Goal: Task Accomplishment & Management: Use online tool/utility

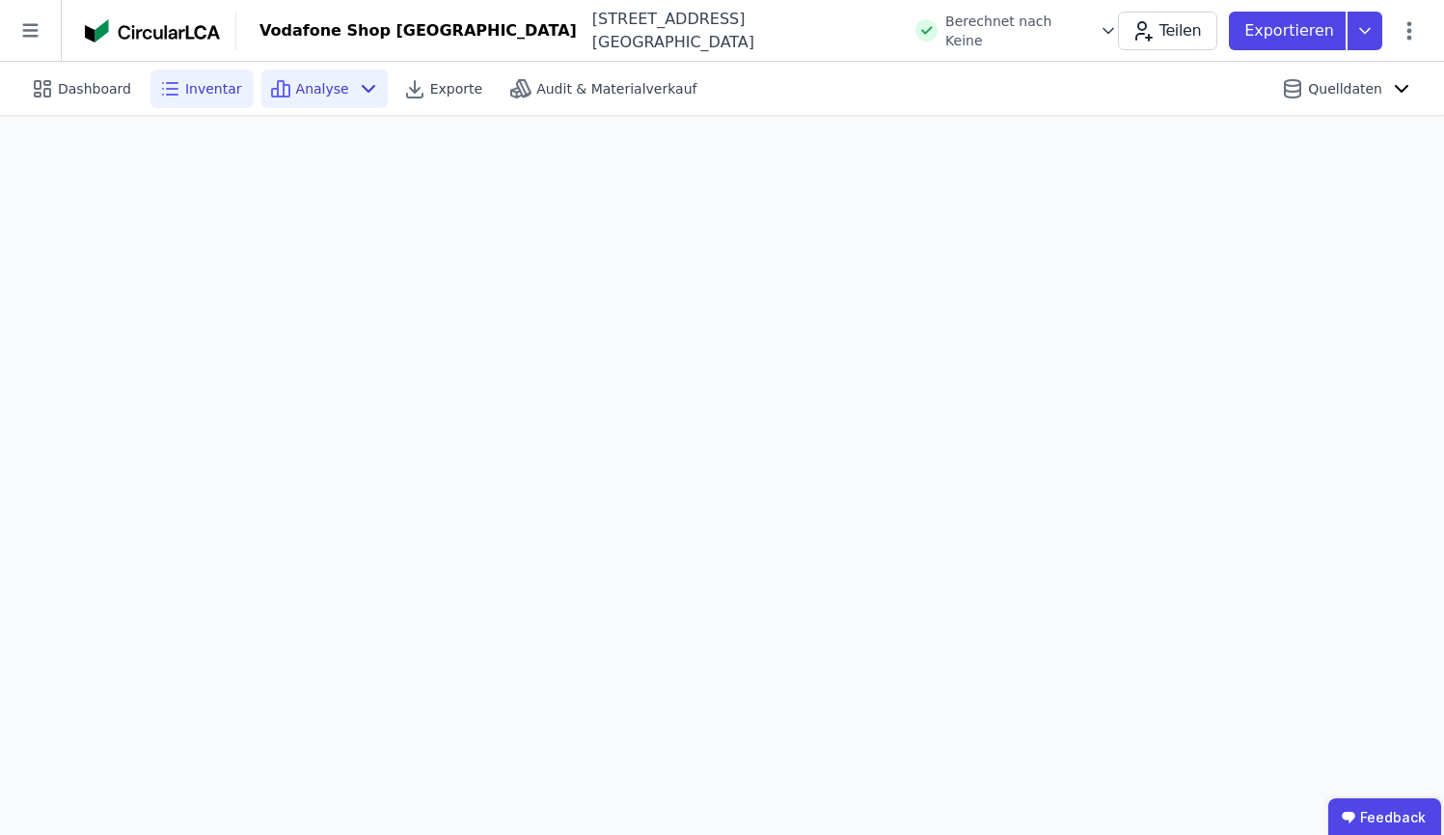
click at [233, 81] on div "Inventar" at bounding box center [202, 88] width 103 height 39
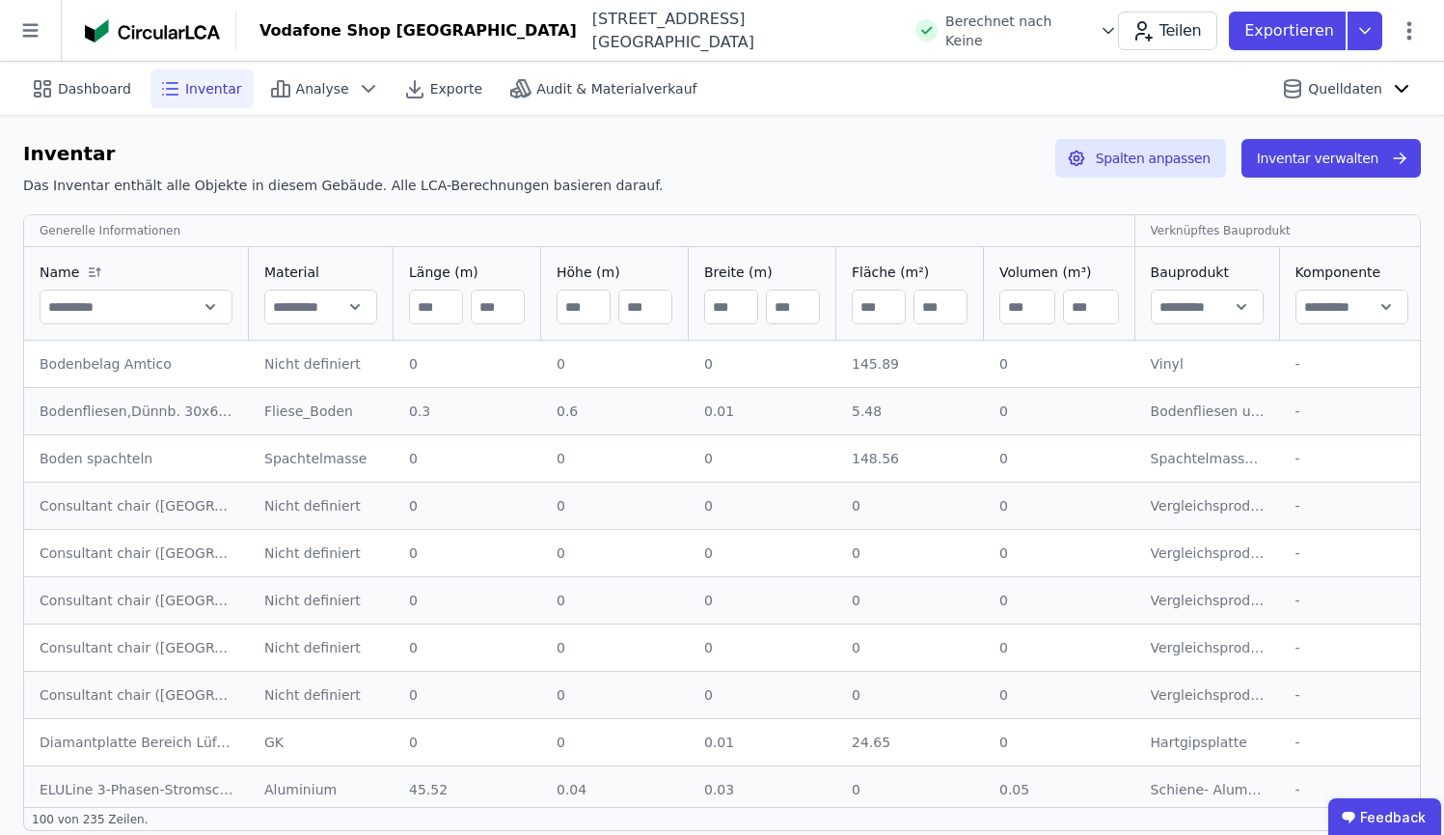
click at [158, 367] on div "Bodenbelag Amtico" at bounding box center [137, 363] width 194 height 19
click at [912, 370] on div "145.89" at bounding box center [910, 363] width 117 height 19
click at [1351, 159] on button "Inventar verwalten" at bounding box center [1331, 158] width 179 height 39
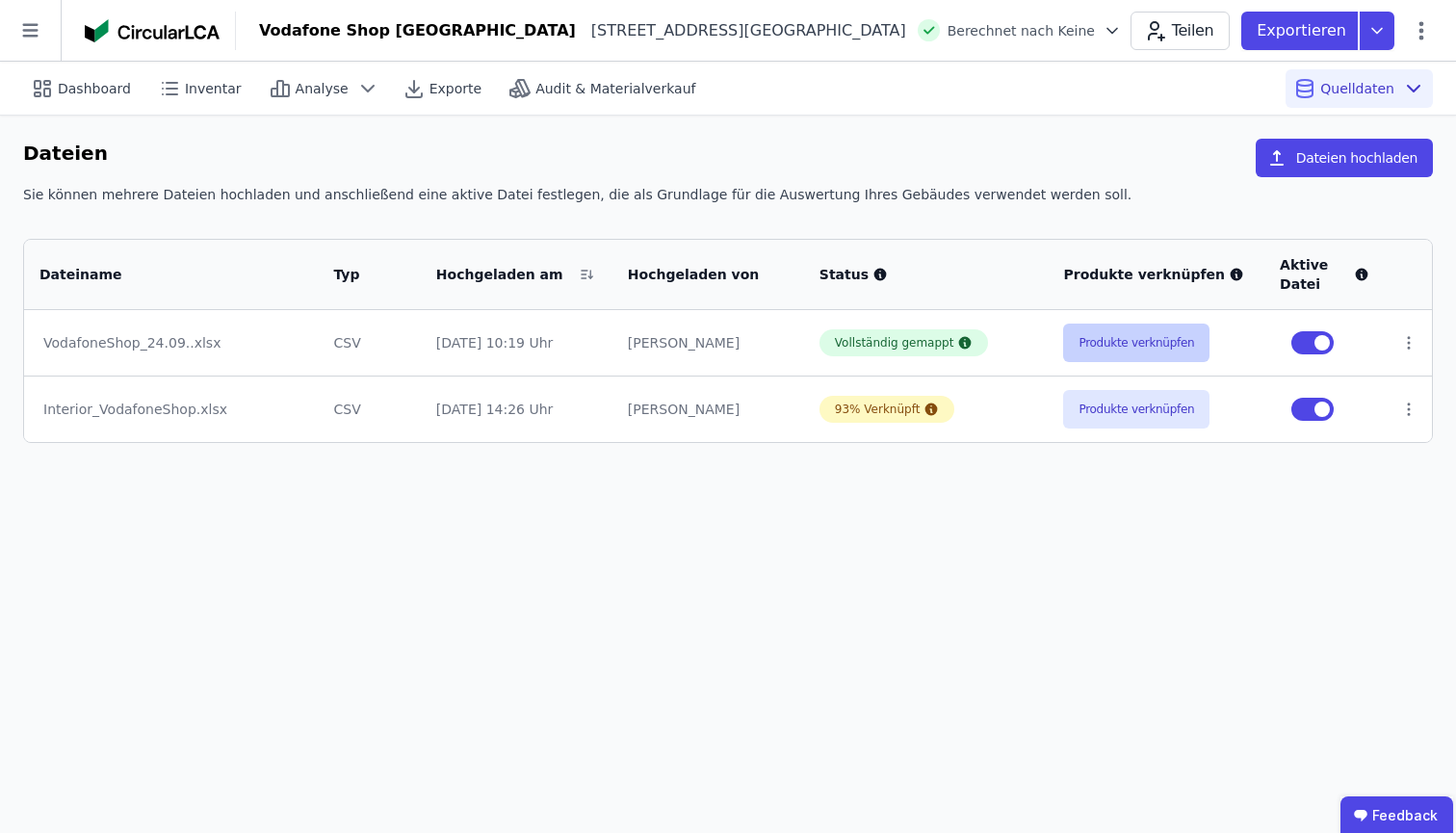
click at [1204, 337] on button "Produkte verknüpfen" at bounding box center [1136, 342] width 147 height 39
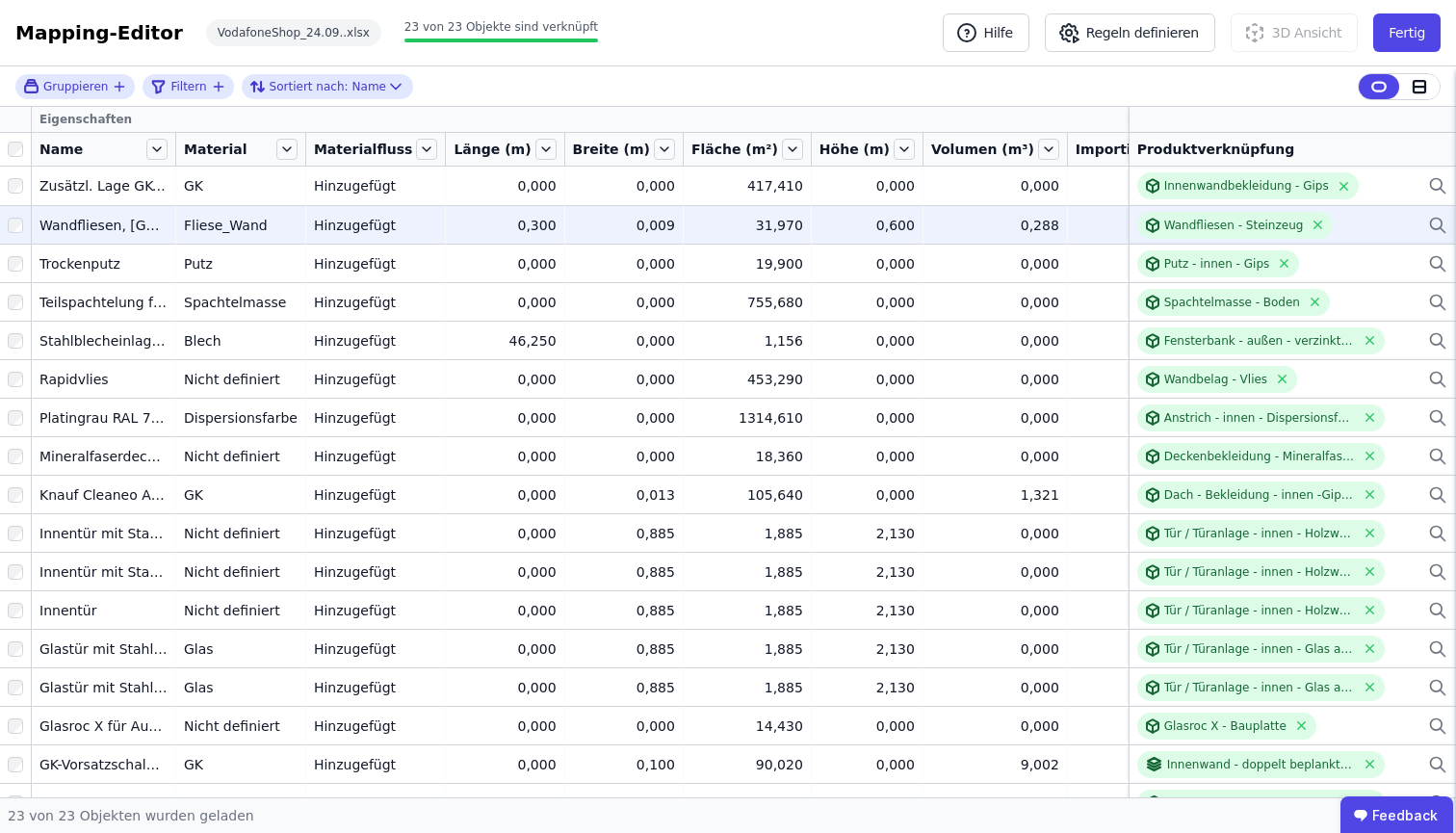
click at [698, 206] on td "31,970 31,970" at bounding box center [747, 224] width 128 height 39
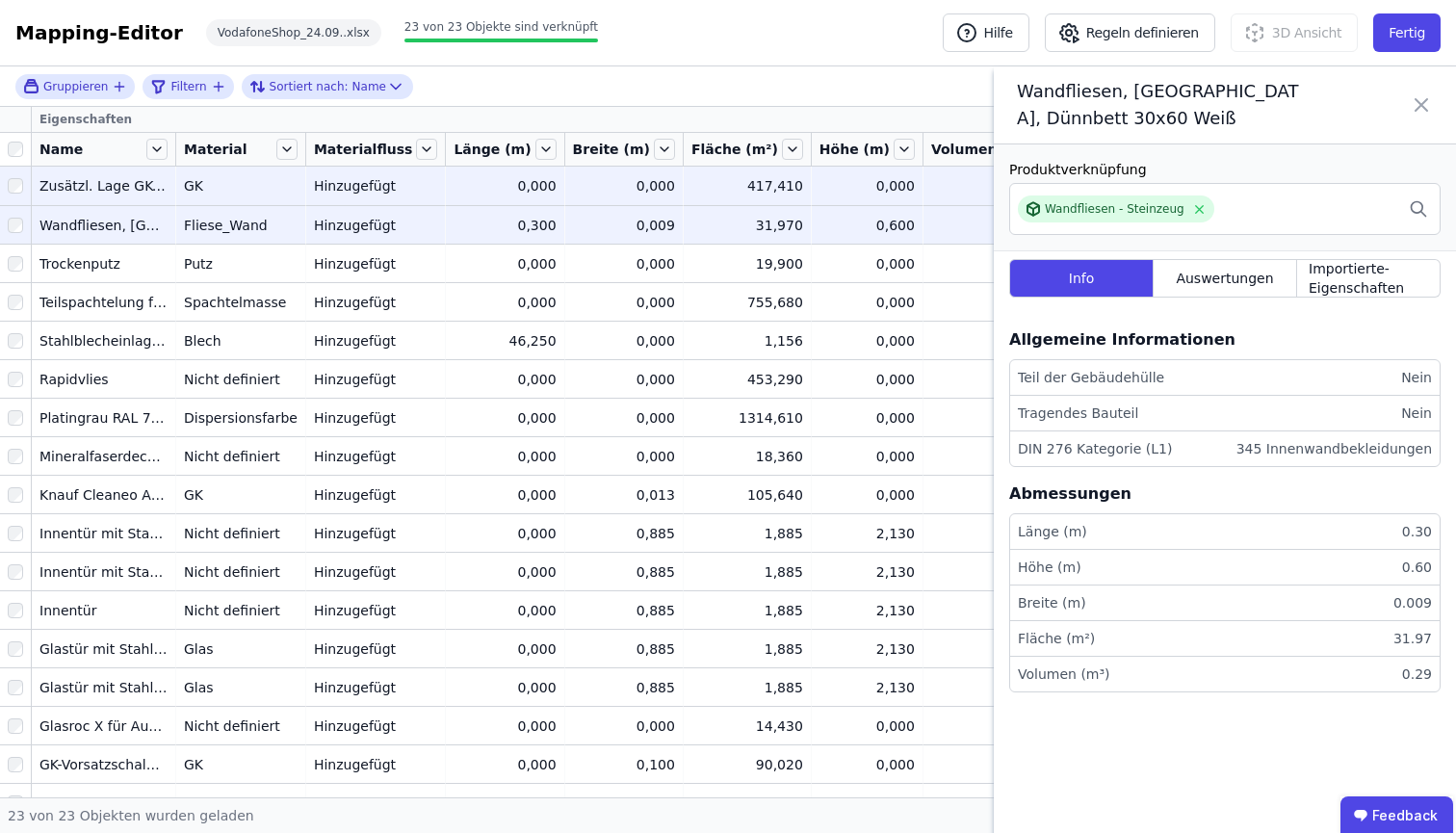
click at [749, 192] on td "417,410 417,410" at bounding box center [747, 186] width 128 height 39
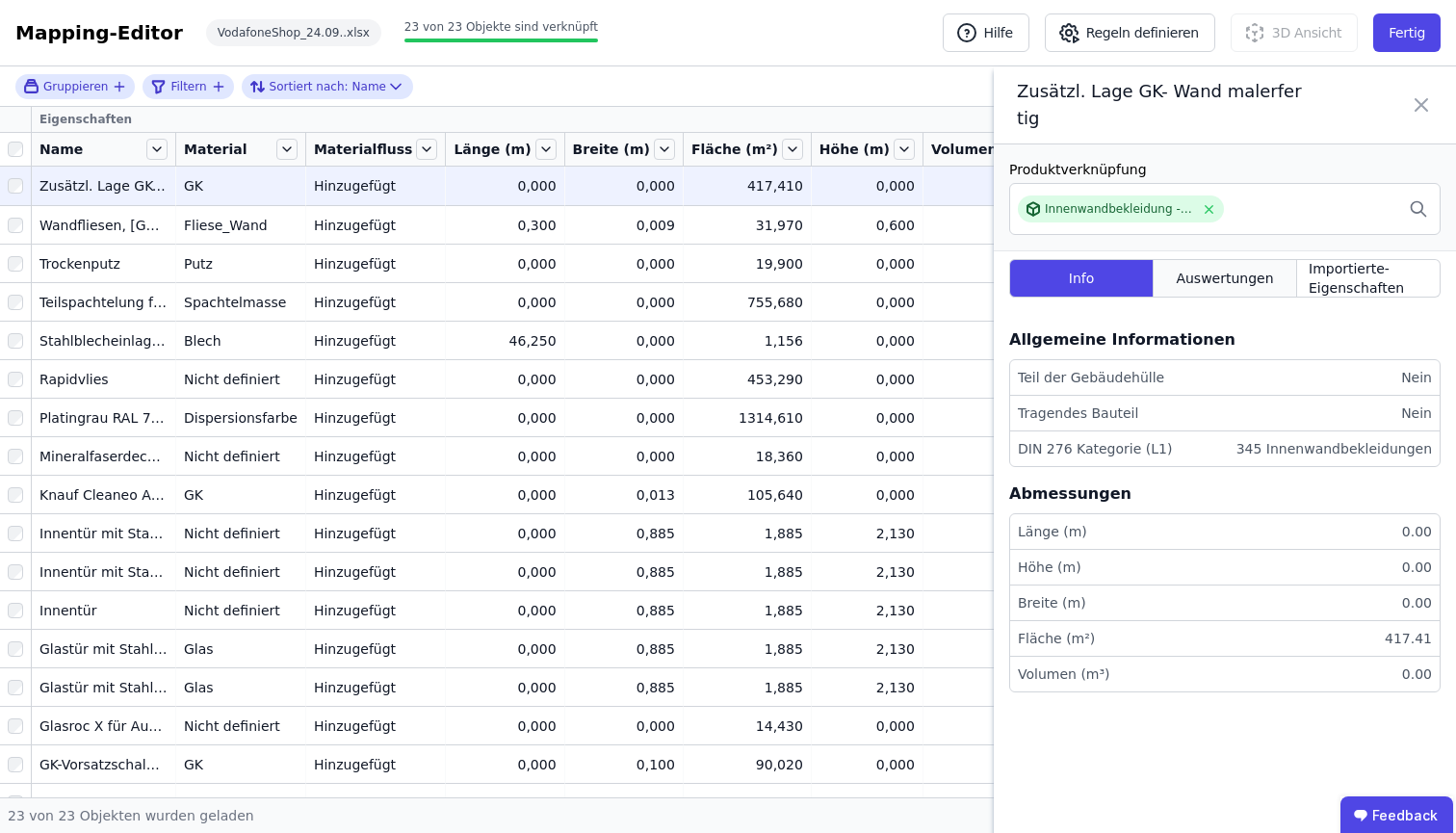
click at [1206, 265] on div "Auswertungen" at bounding box center [1225, 278] width 144 height 39
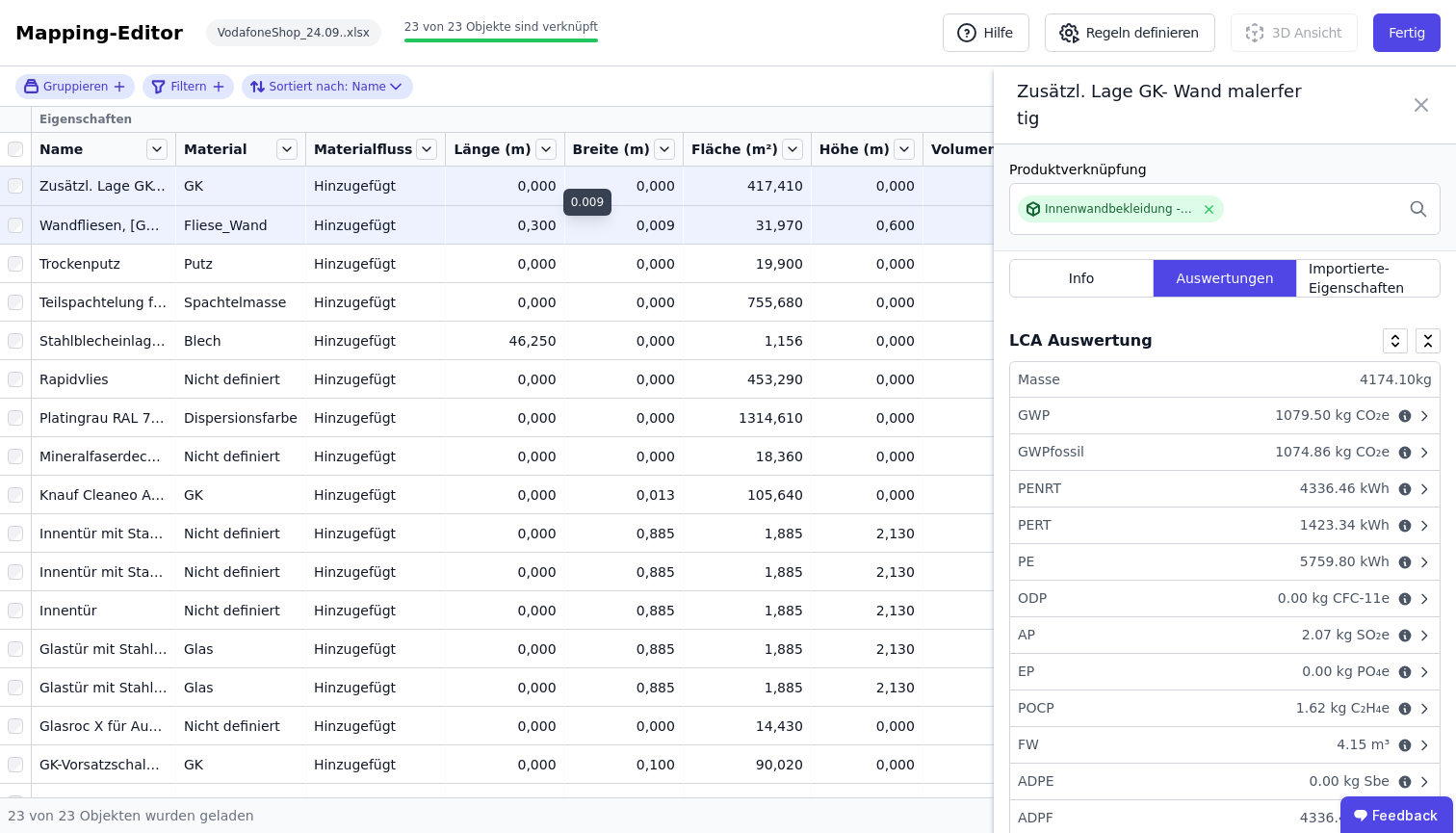
click at [573, 232] on div "0,009" at bounding box center [624, 224] width 102 height 19
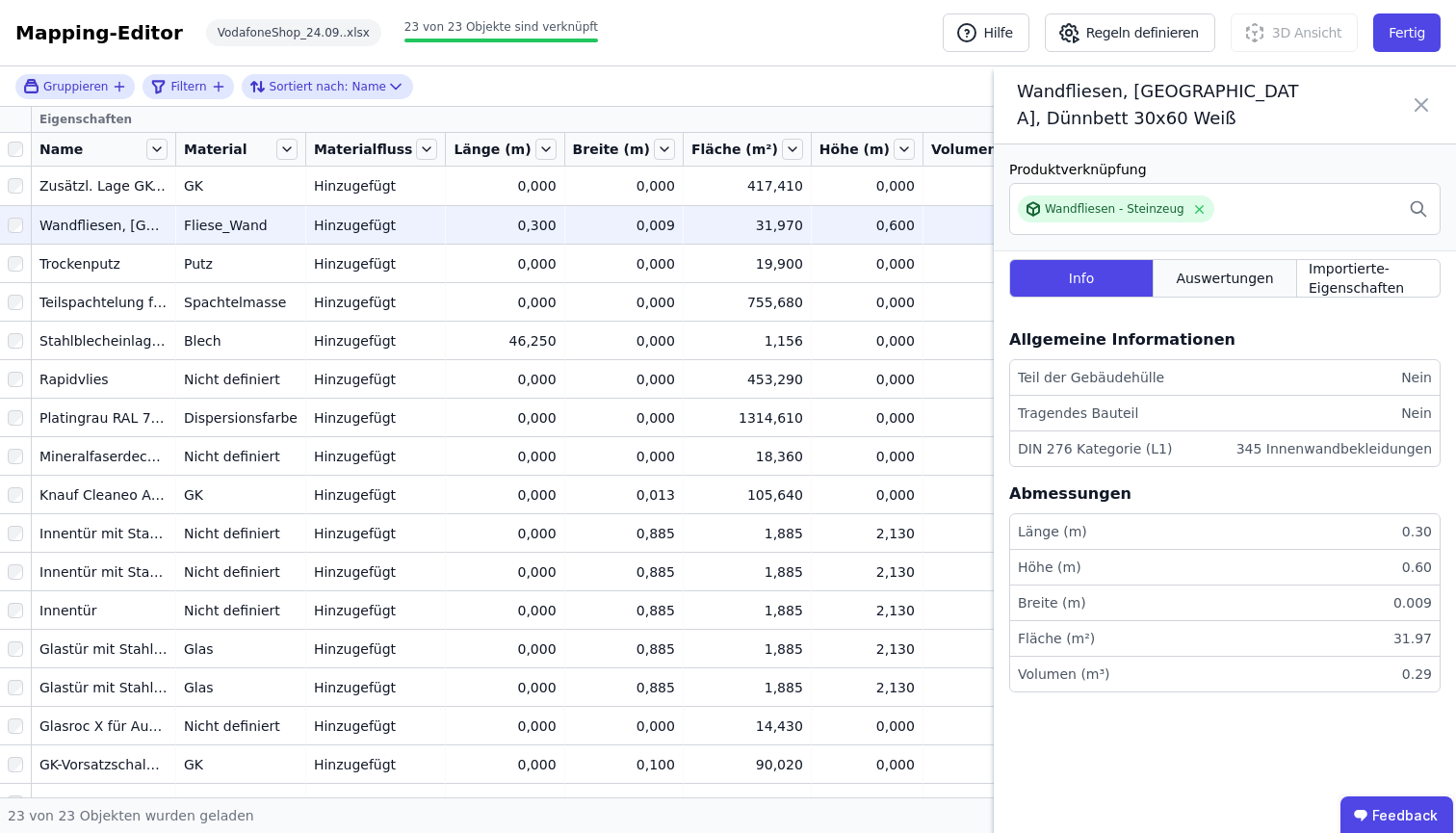
click at [1249, 281] on span "Auswertungen" at bounding box center [1223, 277] width 97 height 19
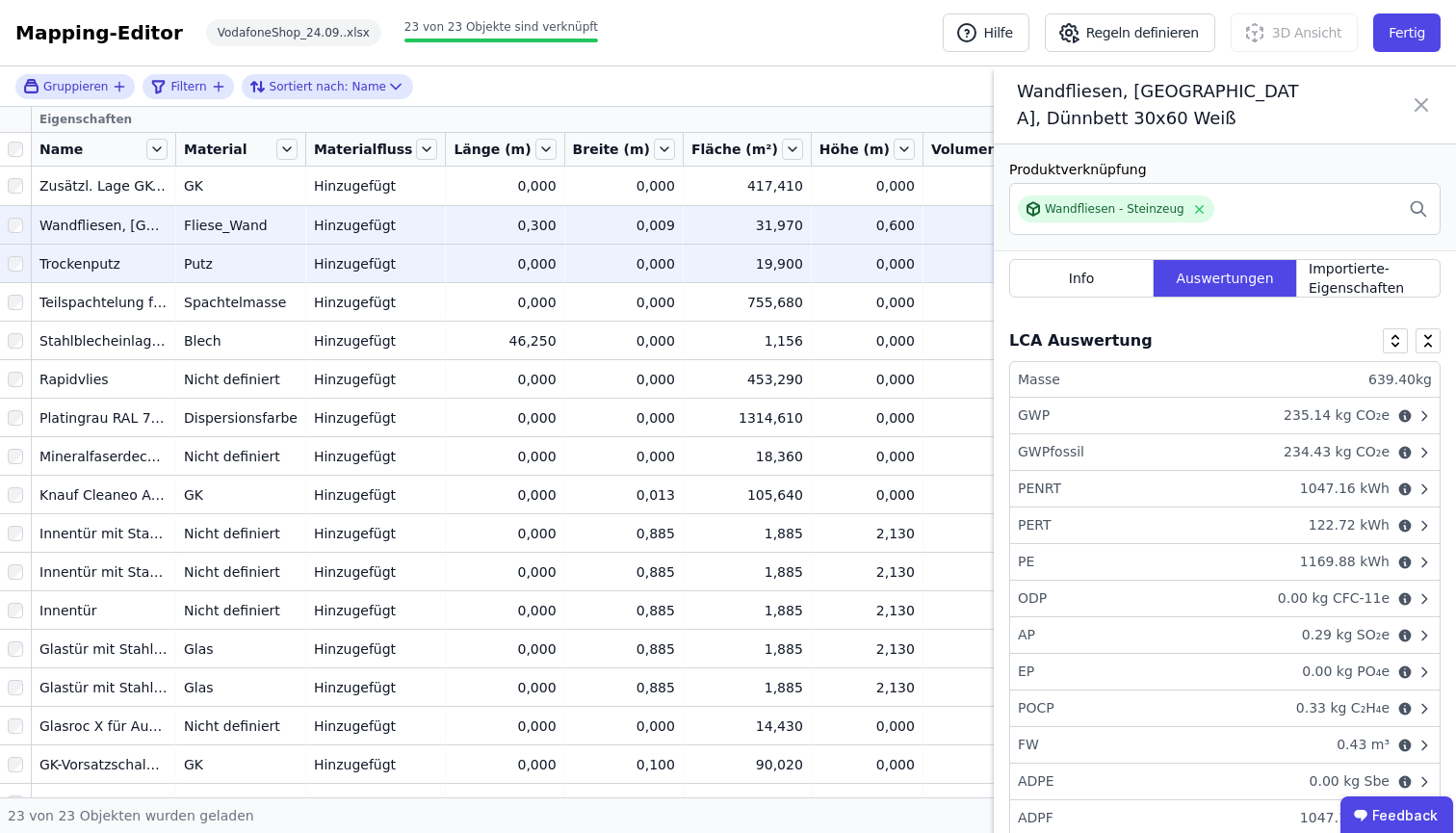
click at [953, 259] on div "0,000" at bounding box center [995, 263] width 128 height 19
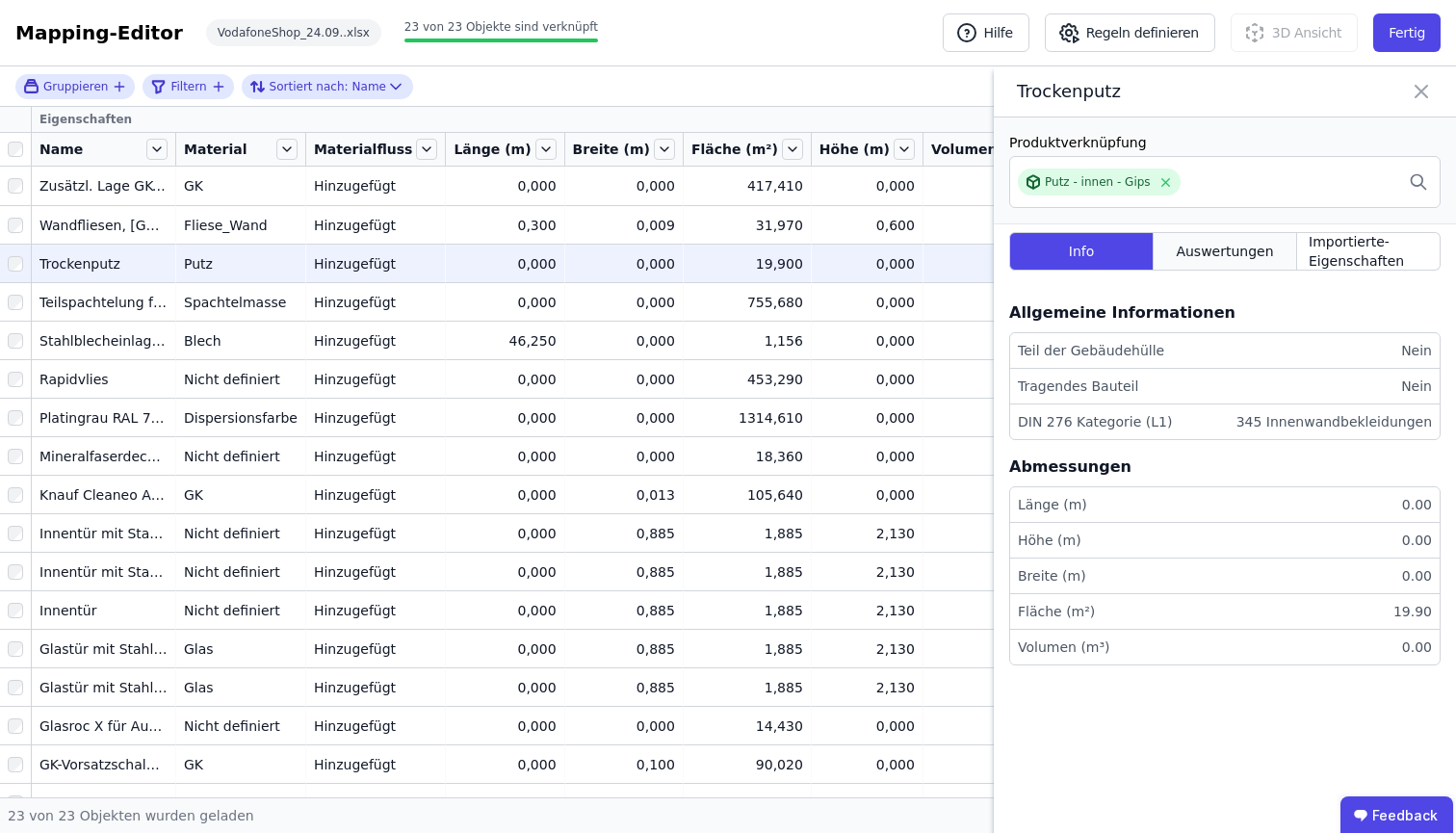
click at [1256, 264] on div "Auswertungen" at bounding box center [1225, 251] width 144 height 39
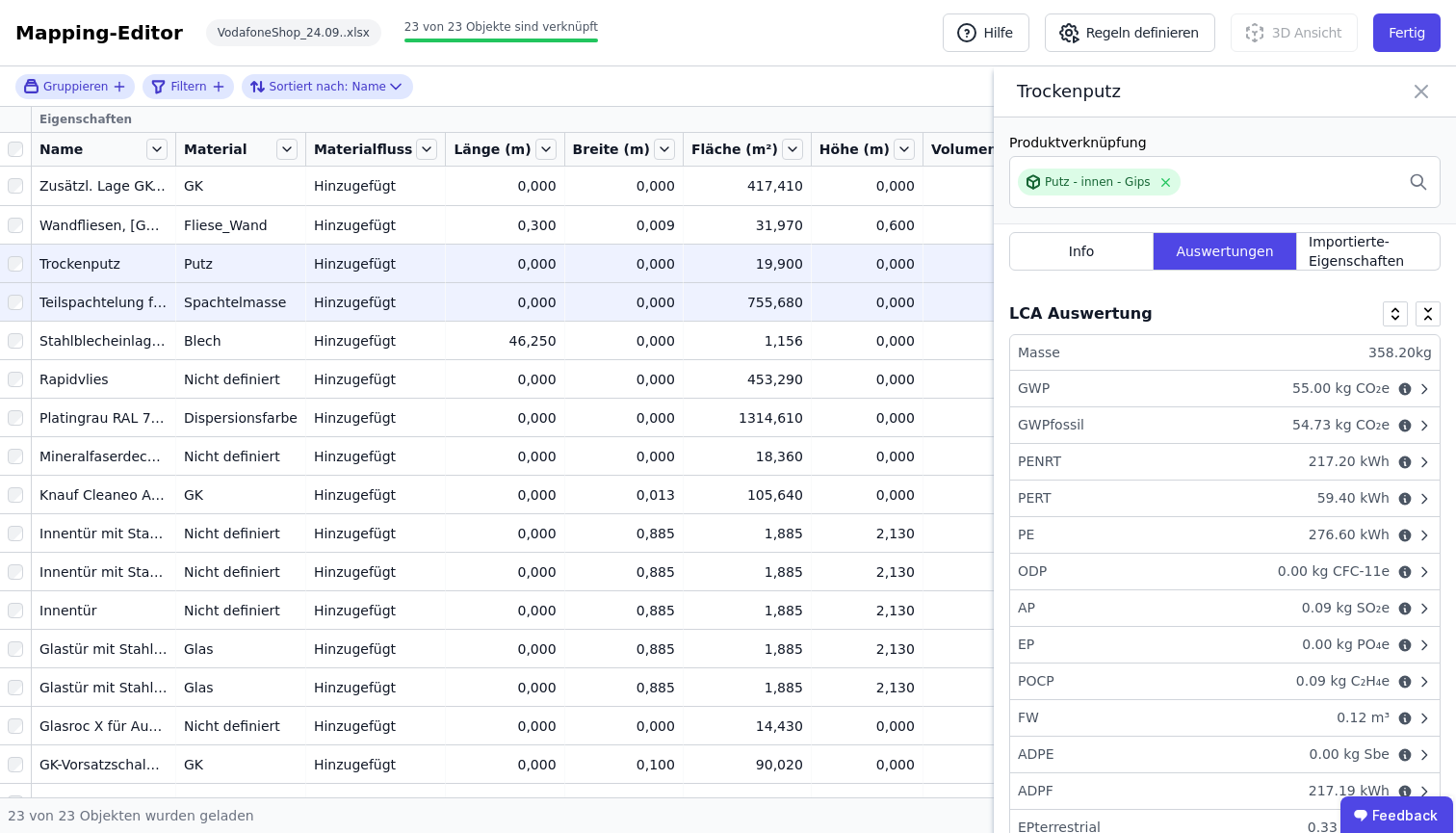
click at [692, 306] on div "755,680" at bounding box center [747, 301] width 112 height 19
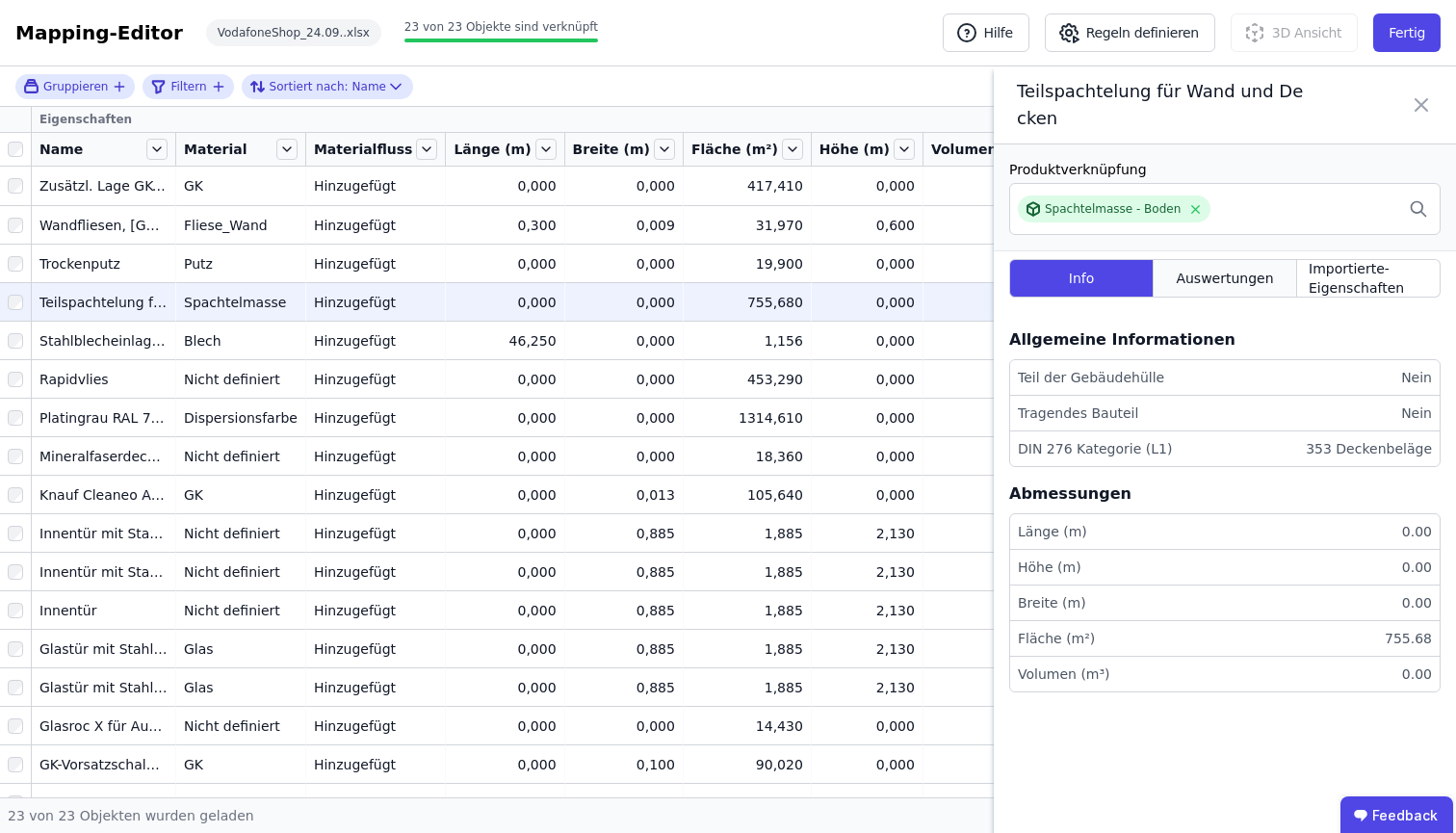
click at [1271, 291] on div "Auswertungen" at bounding box center [1225, 278] width 144 height 39
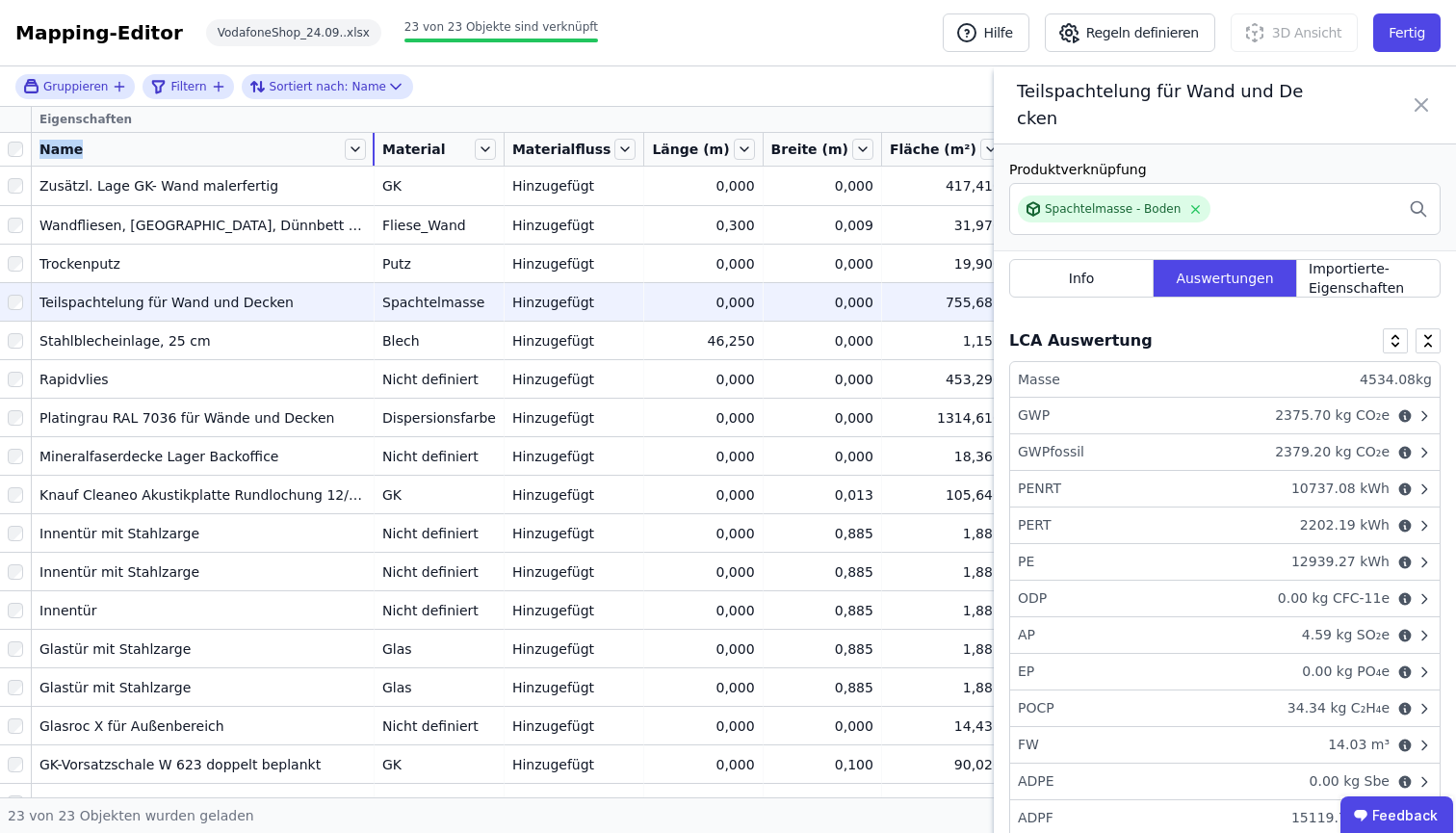
drag, startPoint x: 176, startPoint y: 145, endPoint x: 374, endPoint y: 141, distance: 198.0
click at [374, 141] on tr "Name Material Materialfluss Länge (m) Breite (m) Fläche (m²) Höhe (m) Volumen (…" at bounding box center [904, 150] width 1809 height 34
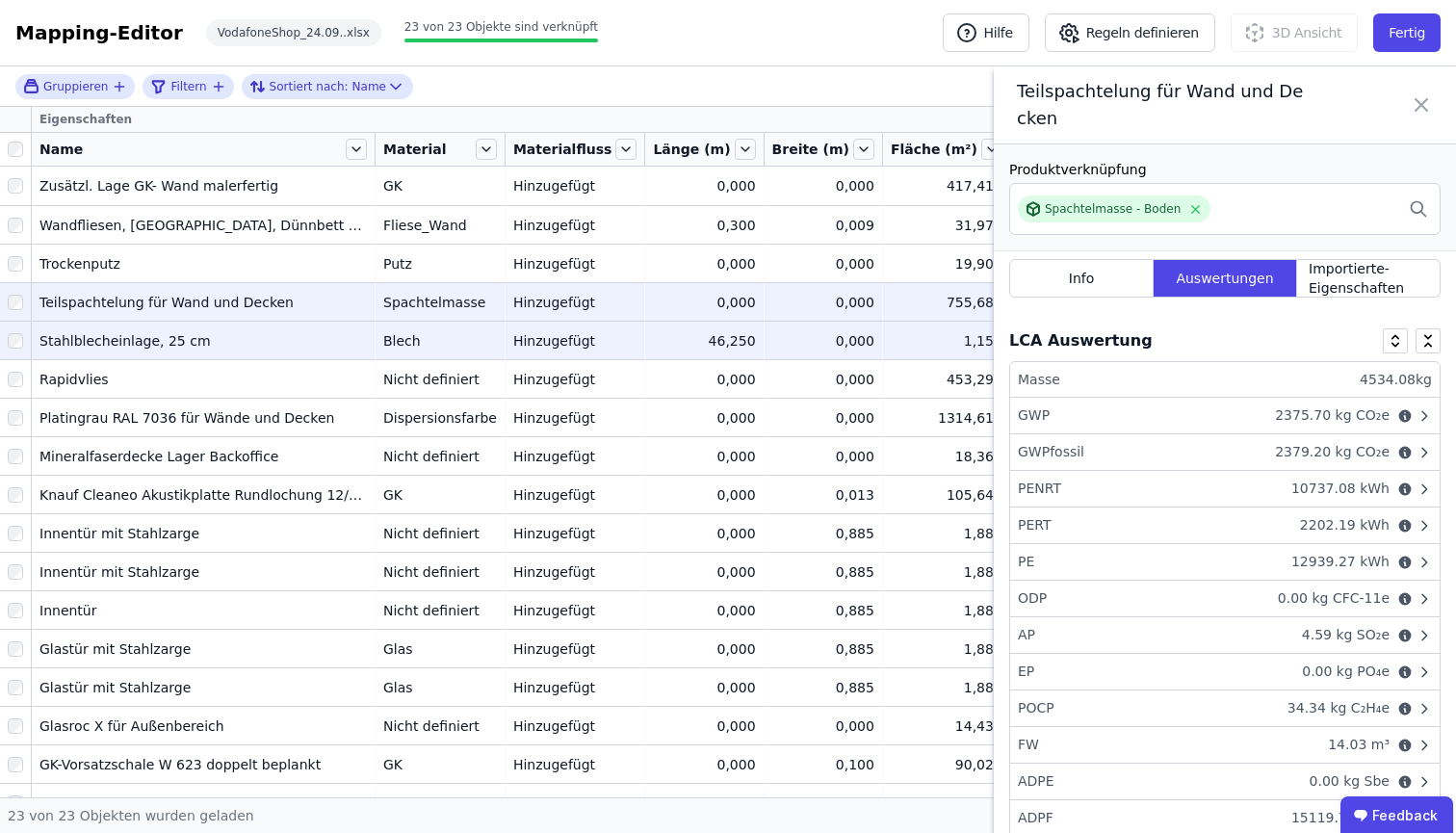
click at [447, 332] on div "Blech" at bounding box center [440, 340] width 114 height 19
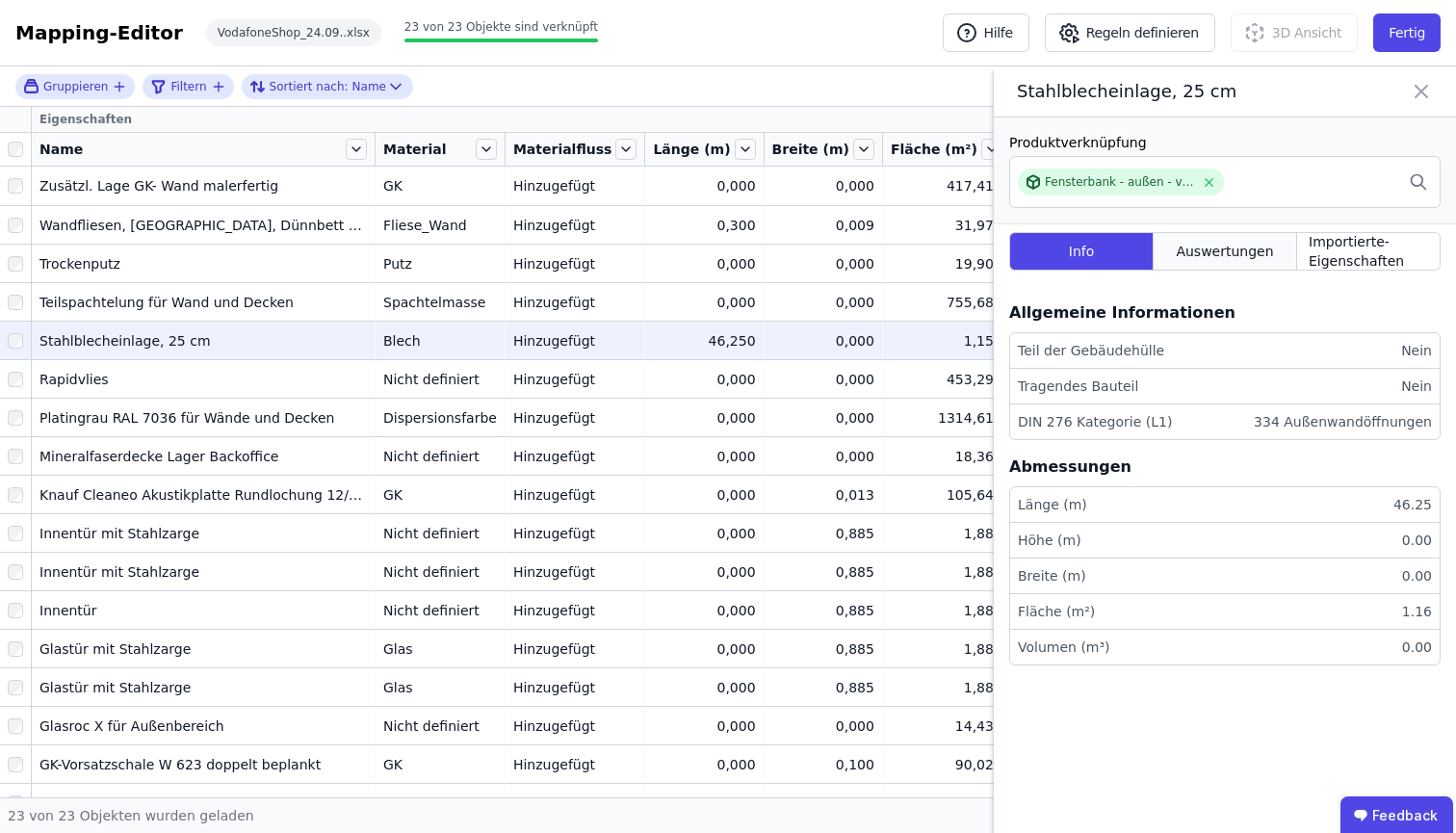
click at [1224, 260] on span "Auswertungen" at bounding box center [1223, 250] width 97 height 19
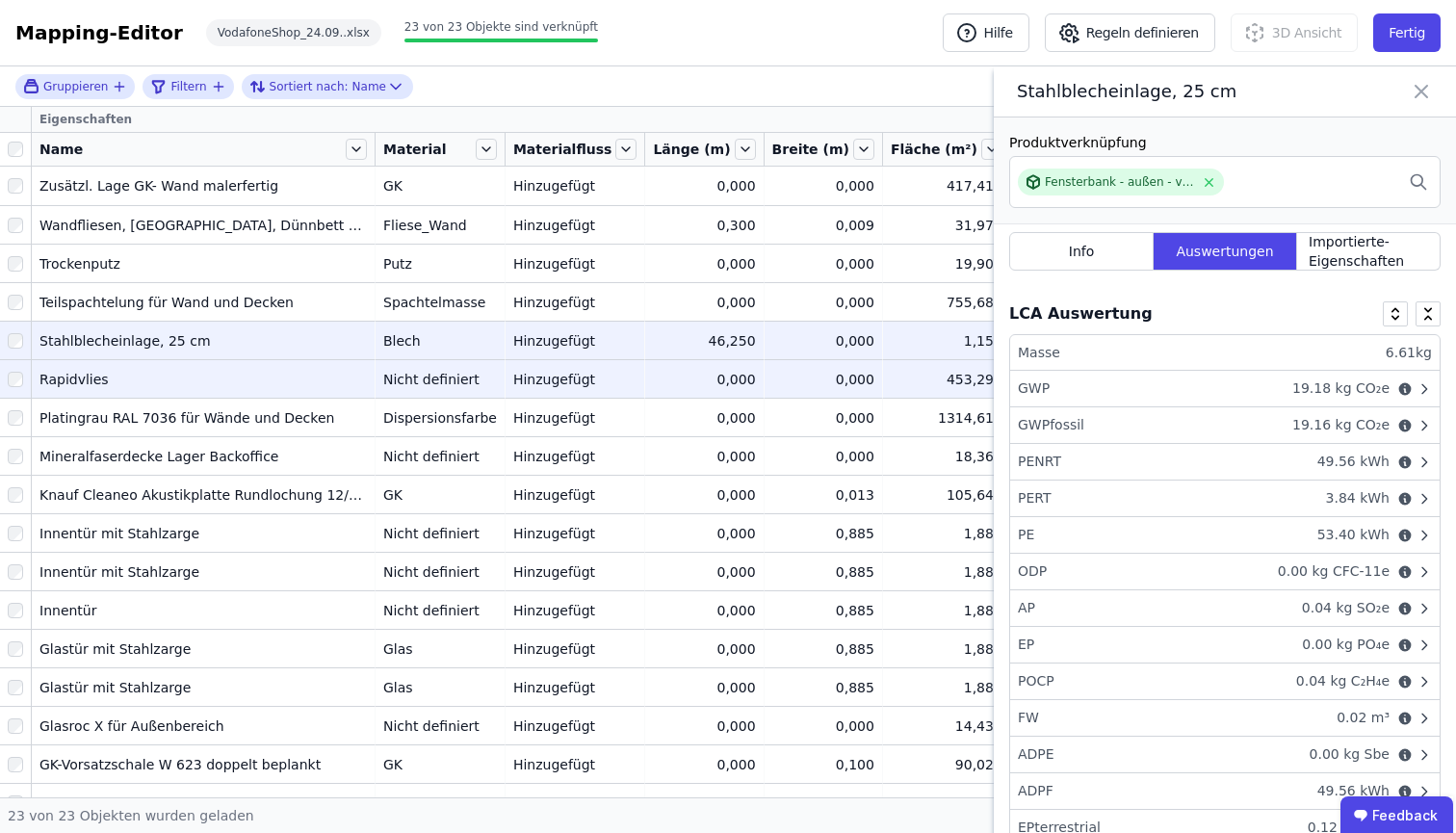
click at [805, 390] on td "0,000 0,000" at bounding box center [823, 378] width 119 height 39
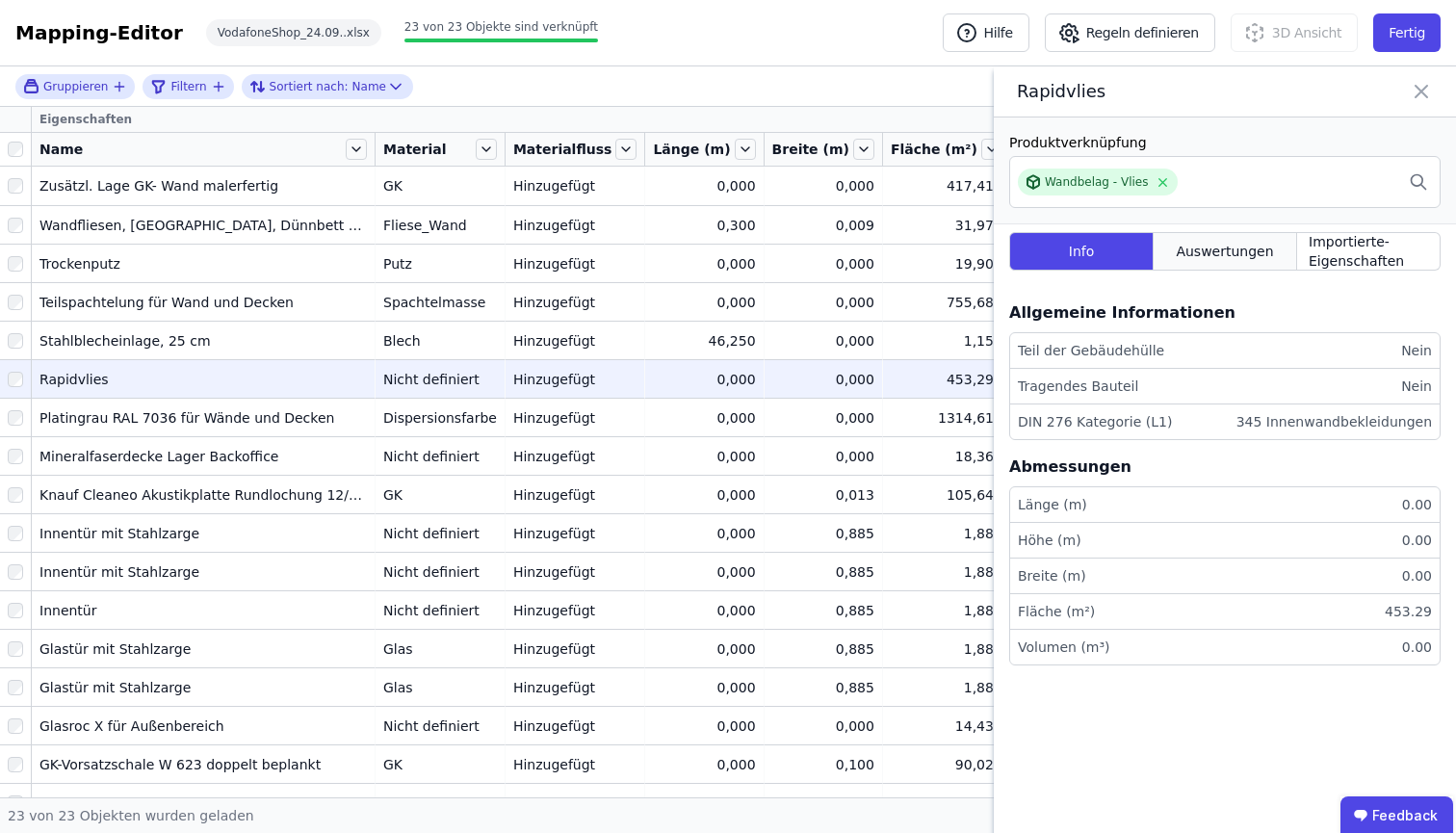
click at [1265, 264] on div "Auswertungen" at bounding box center [1225, 251] width 144 height 39
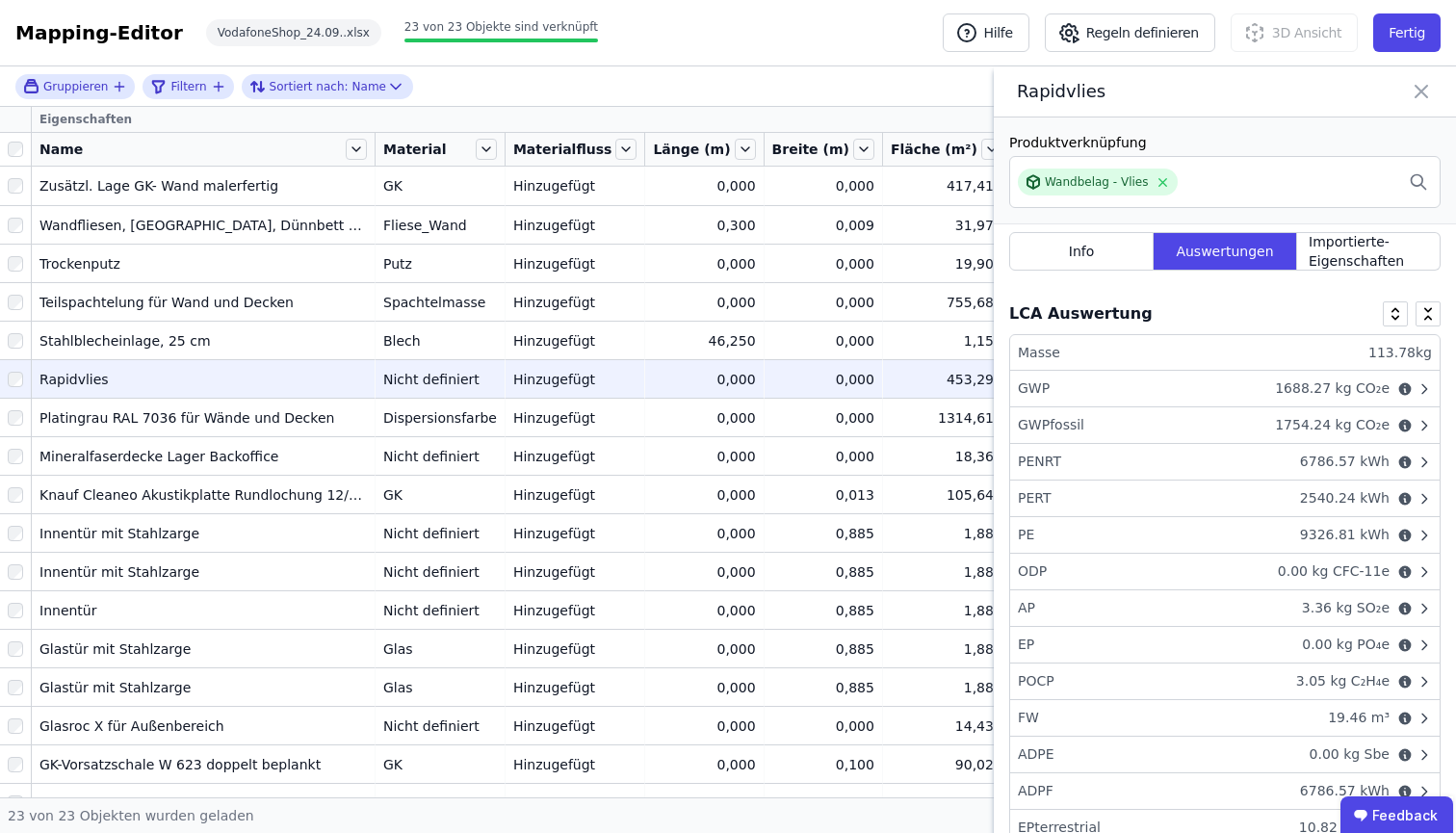
click at [418, 378] on div "Nicht definiert" at bounding box center [440, 378] width 114 height 19
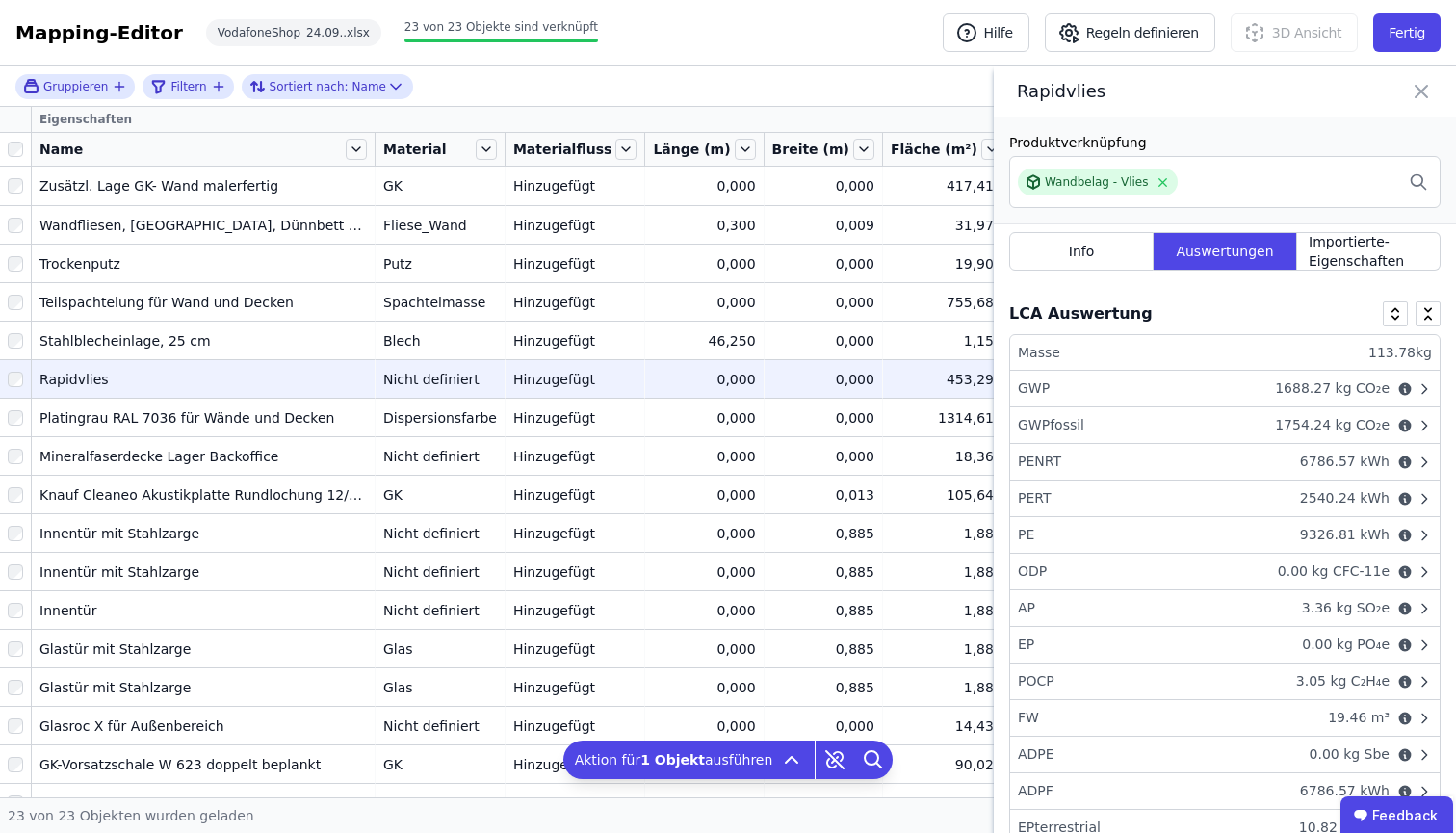
click at [1421, 97] on icon at bounding box center [1421, 92] width 12 height 12
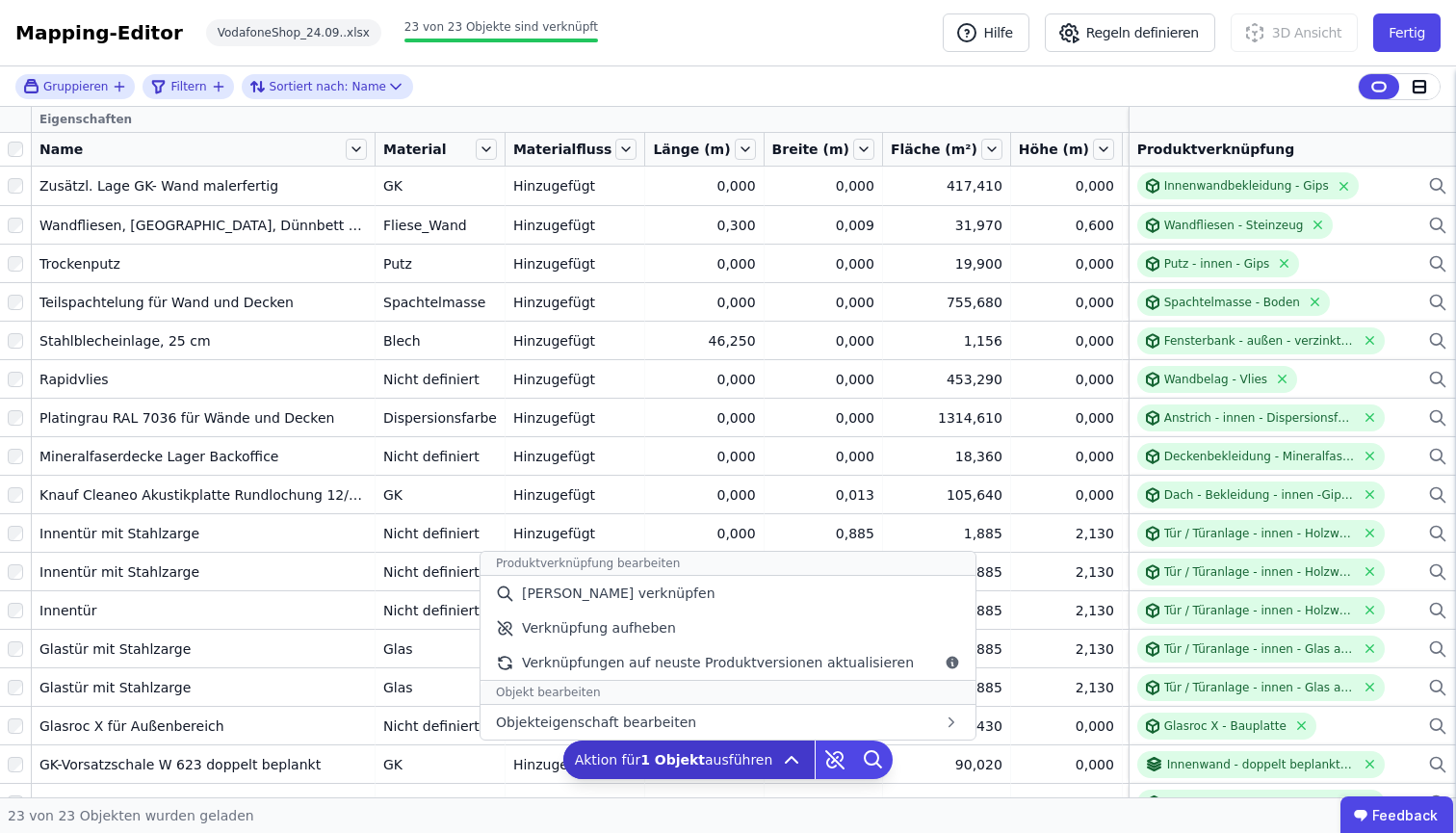
click at [780, 767] on icon at bounding box center [790, 759] width 23 height 23
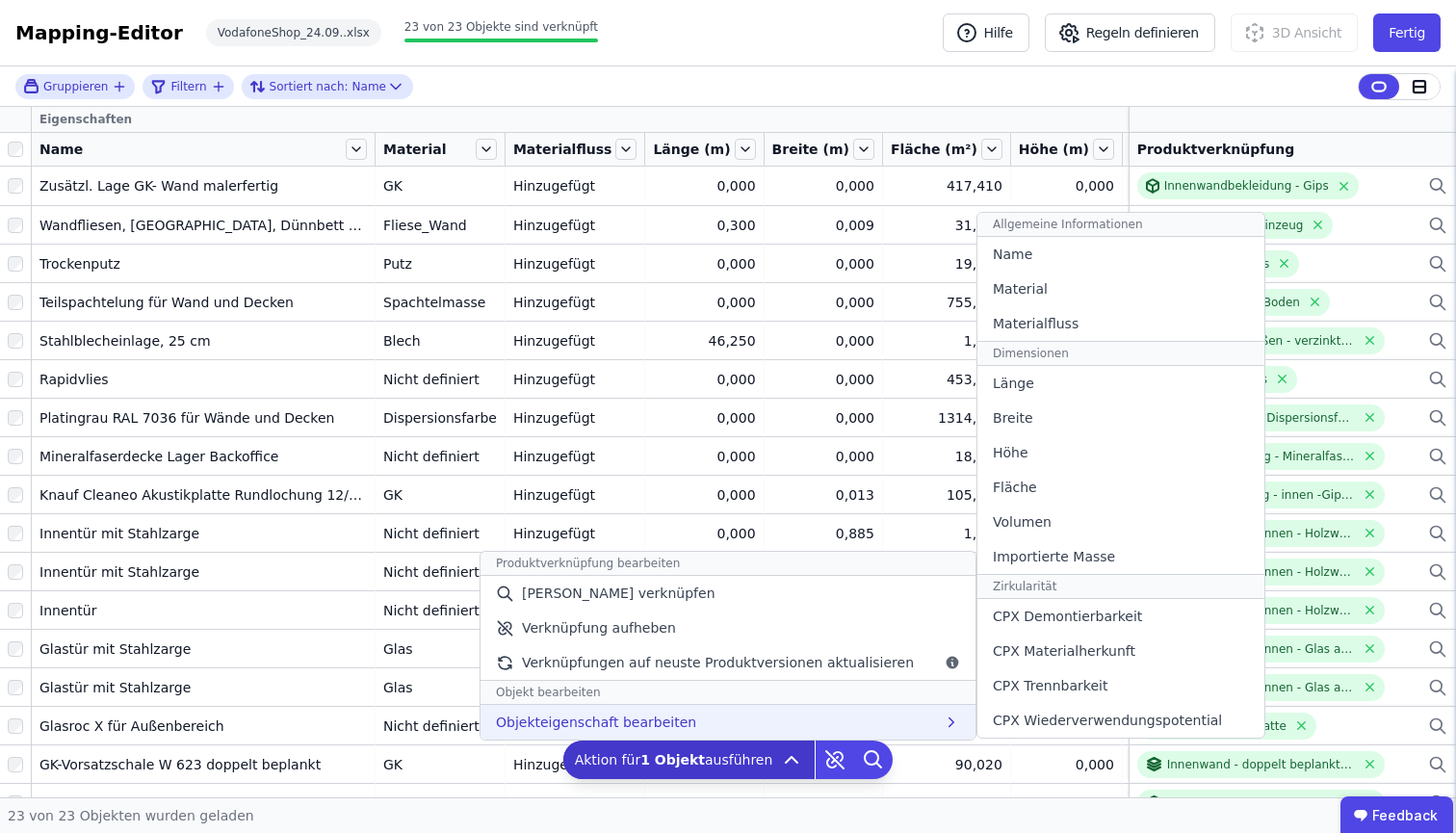
click at [813, 725] on div "Objekteigenschaft bearbeiten Allgemeine Informationen Name Material Materialflu…" at bounding box center [728, 721] width 495 height 35
click at [1086, 293] on div "Material" at bounding box center [1121, 288] width 287 height 35
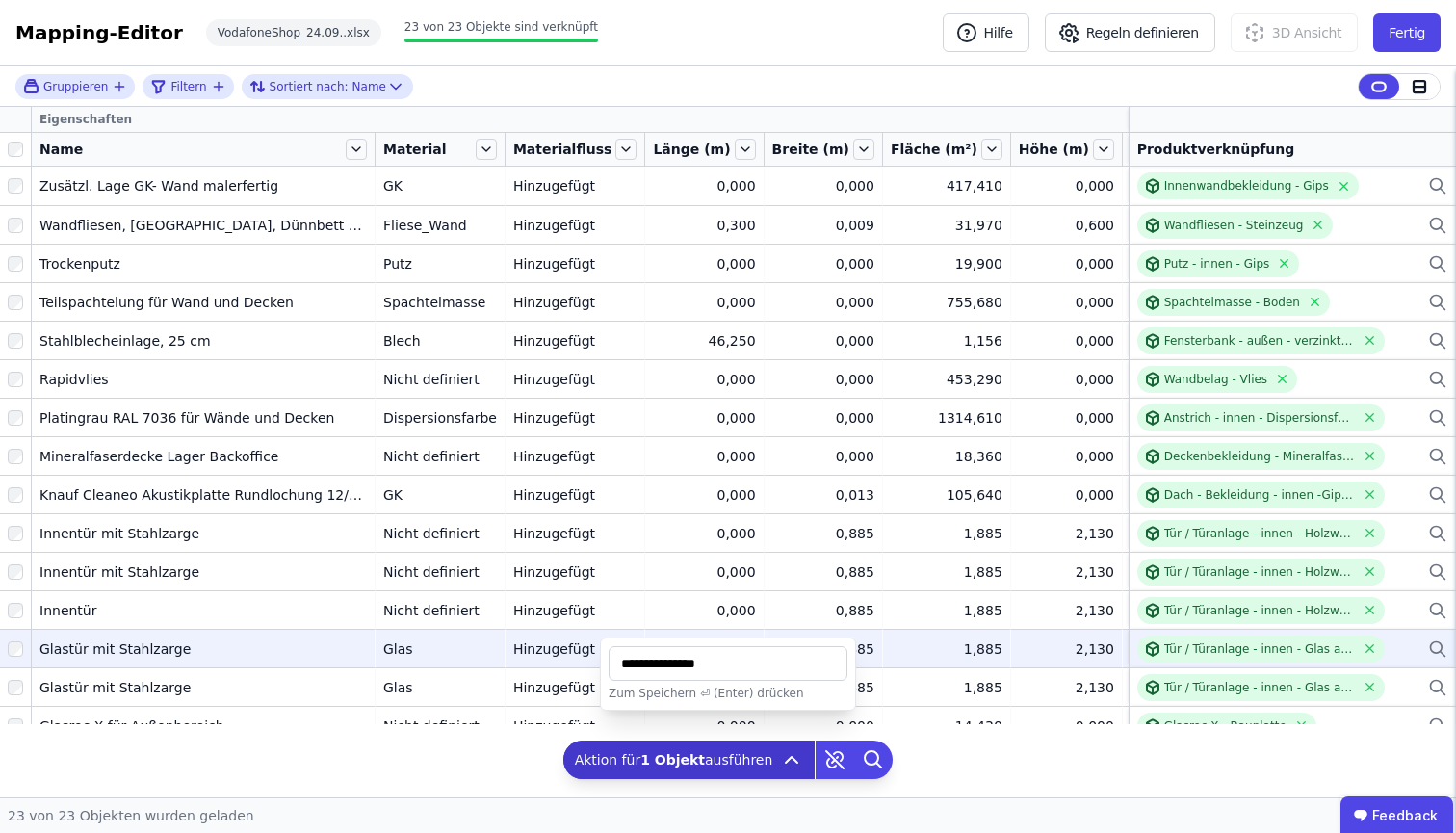
drag, startPoint x: 770, startPoint y: 665, endPoint x: 556, endPoint y: 648, distance: 214.7
click at [556, 648] on div "Gruppieren Filtern Sortiert nach: Name Eigenschaften Name Material Materialflus…" at bounding box center [728, 432] width 1456 height 730
type input "*****"
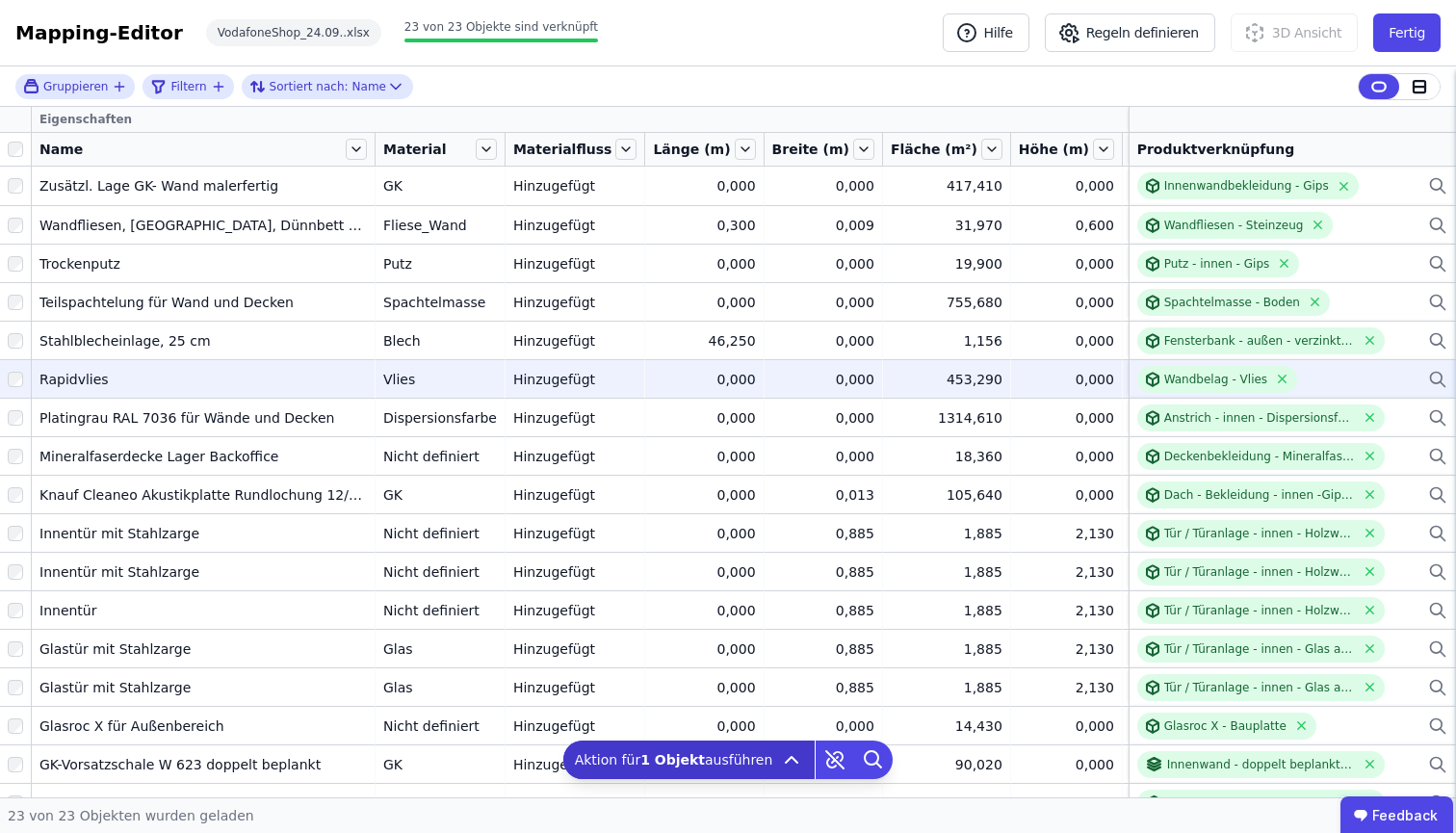
click at [23, 373] on div at bounding box center [15, 379] width 31 height 35
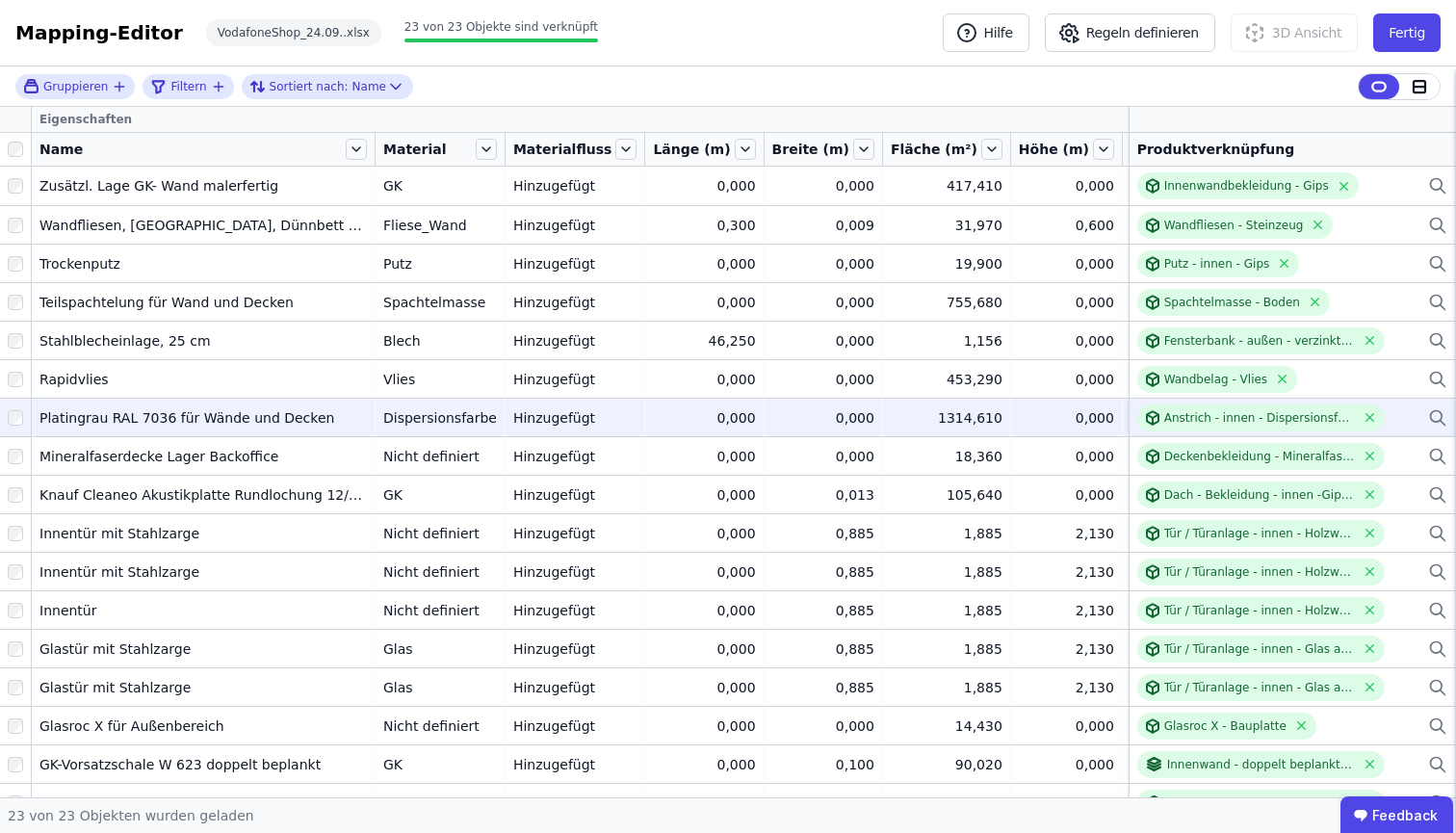
click at [67, 415] on div "Platingrau RAL 7036 für Wände und Decken" at bounding box center [204, 417] width 327 height 19
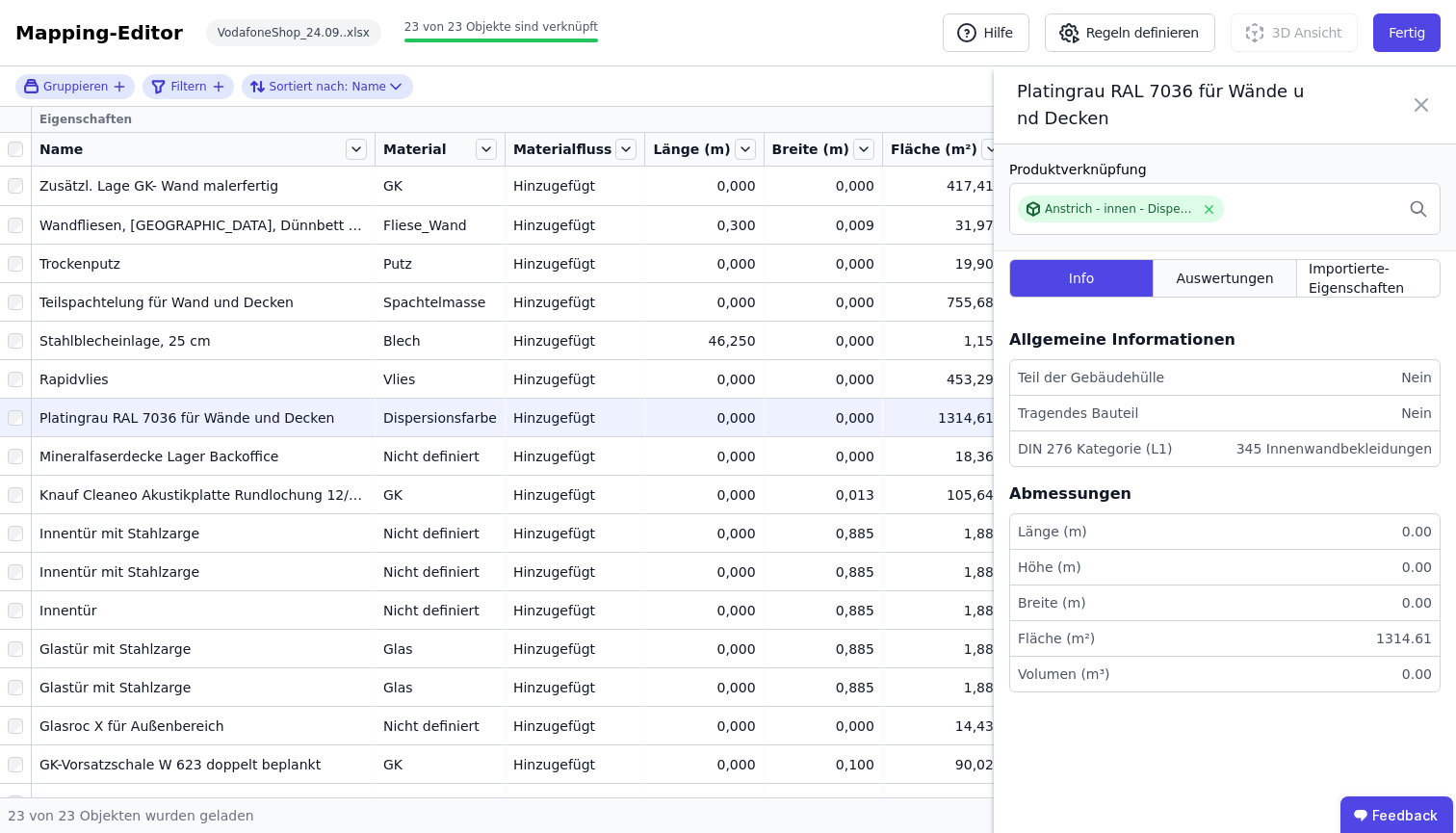
click at [1195, 271] on span "Auswertungen" at bounding box center [1223, 277] width 97 height 19
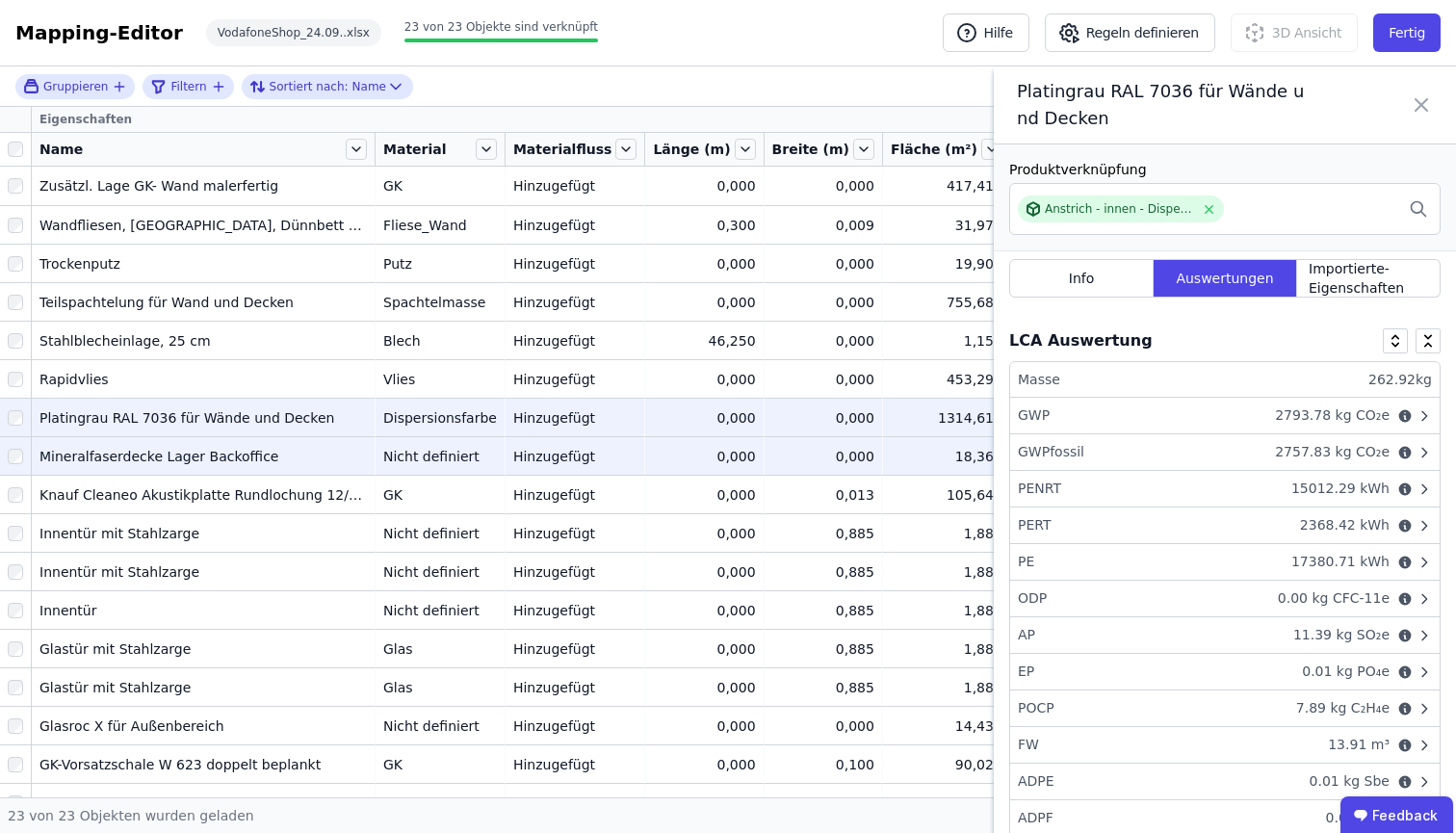
click at [342, 453] on div "Mineralfaserdecke Lager Backoffice" at bounding box center [204, 456] width 327 height 19
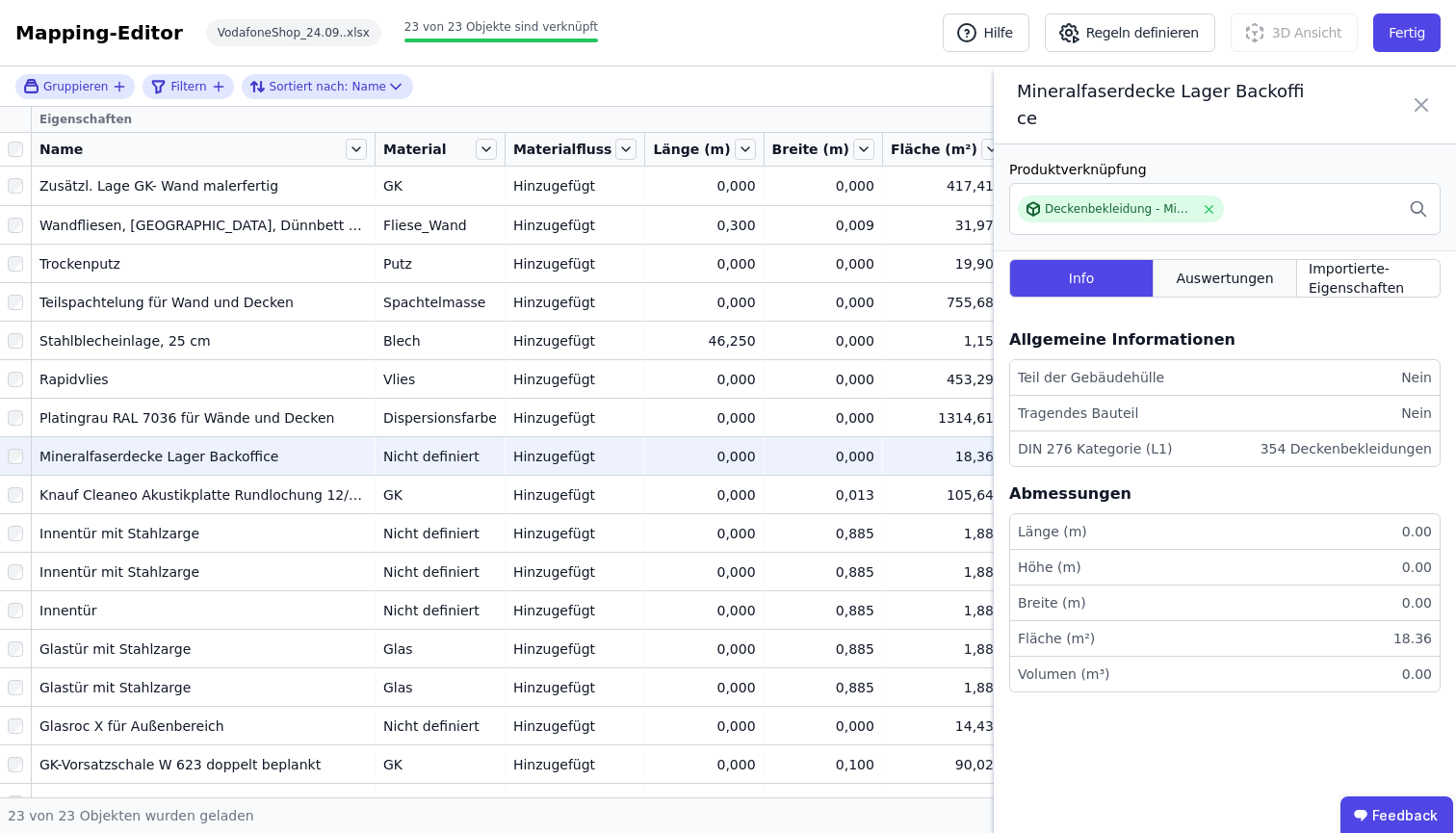
click at [1225, 296] on div "Auswertungen" at bounding box center [1225, 278] width 144 height 39
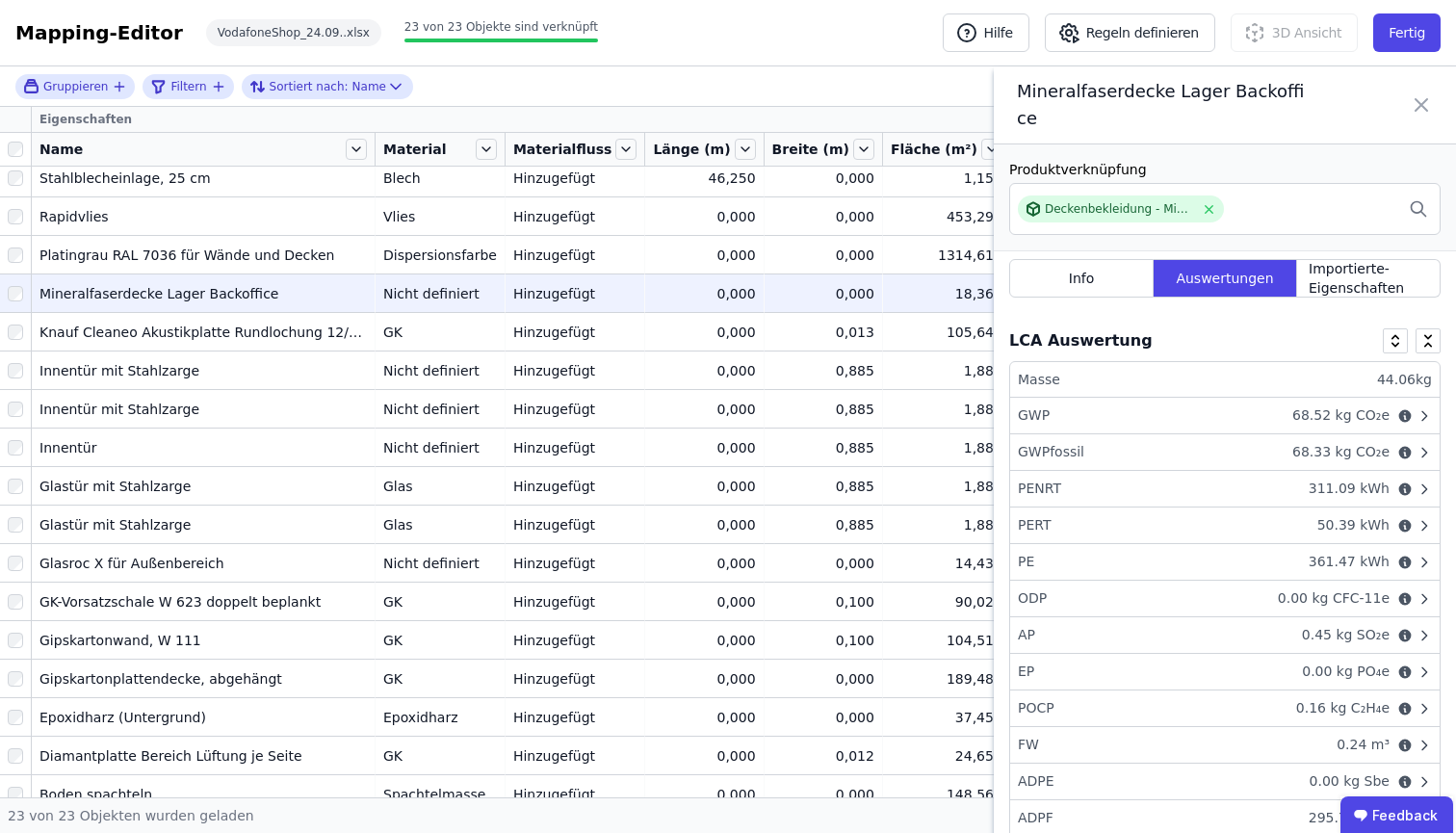
scroll to position [159, 0]
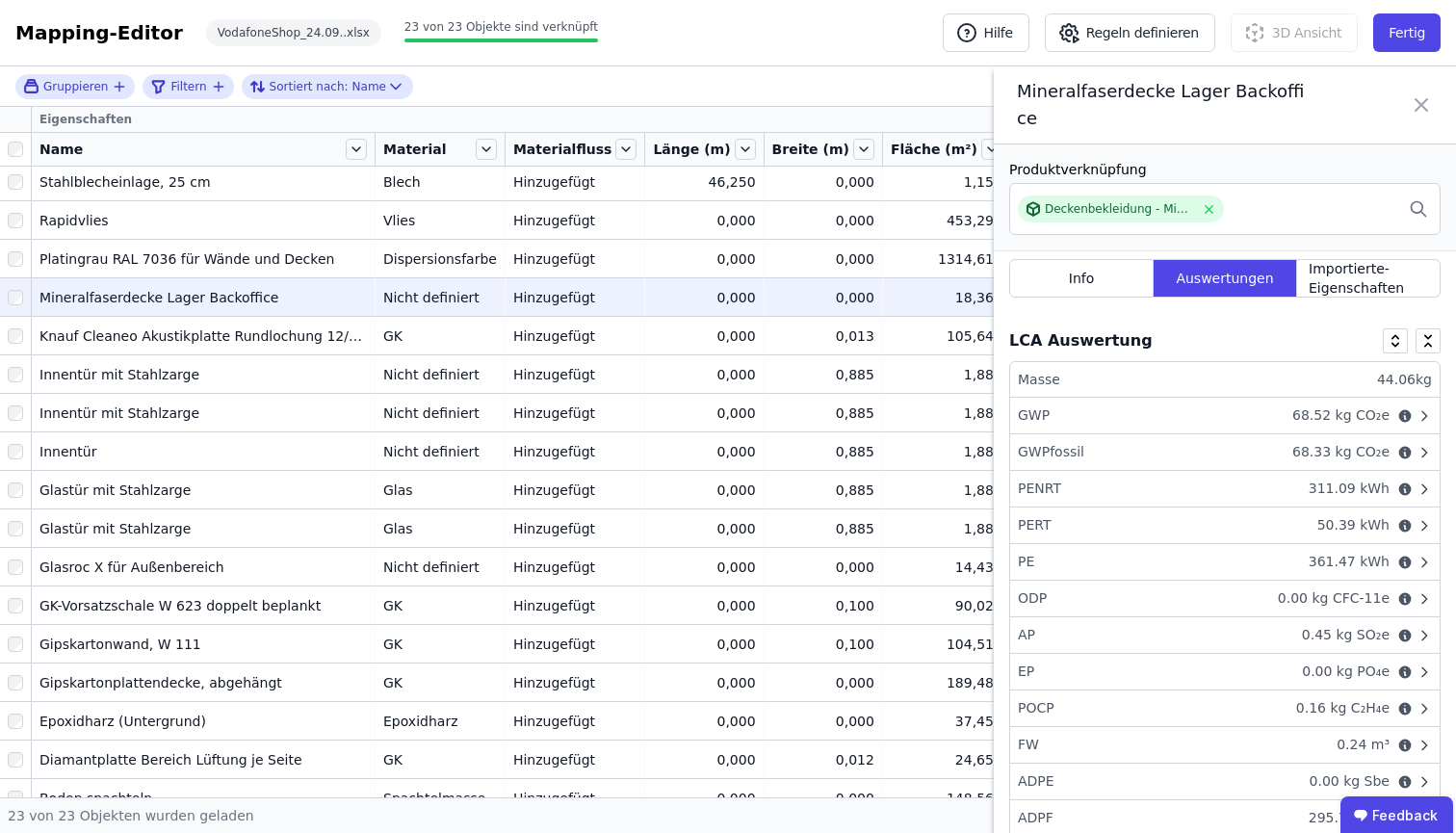
click at [424, 293] on div "Nicht definiert" at bounding box center [440, 296] width 114 height 19
click at [1425, 110] on icon at bounding box center [1421, 105] width 12 height 12
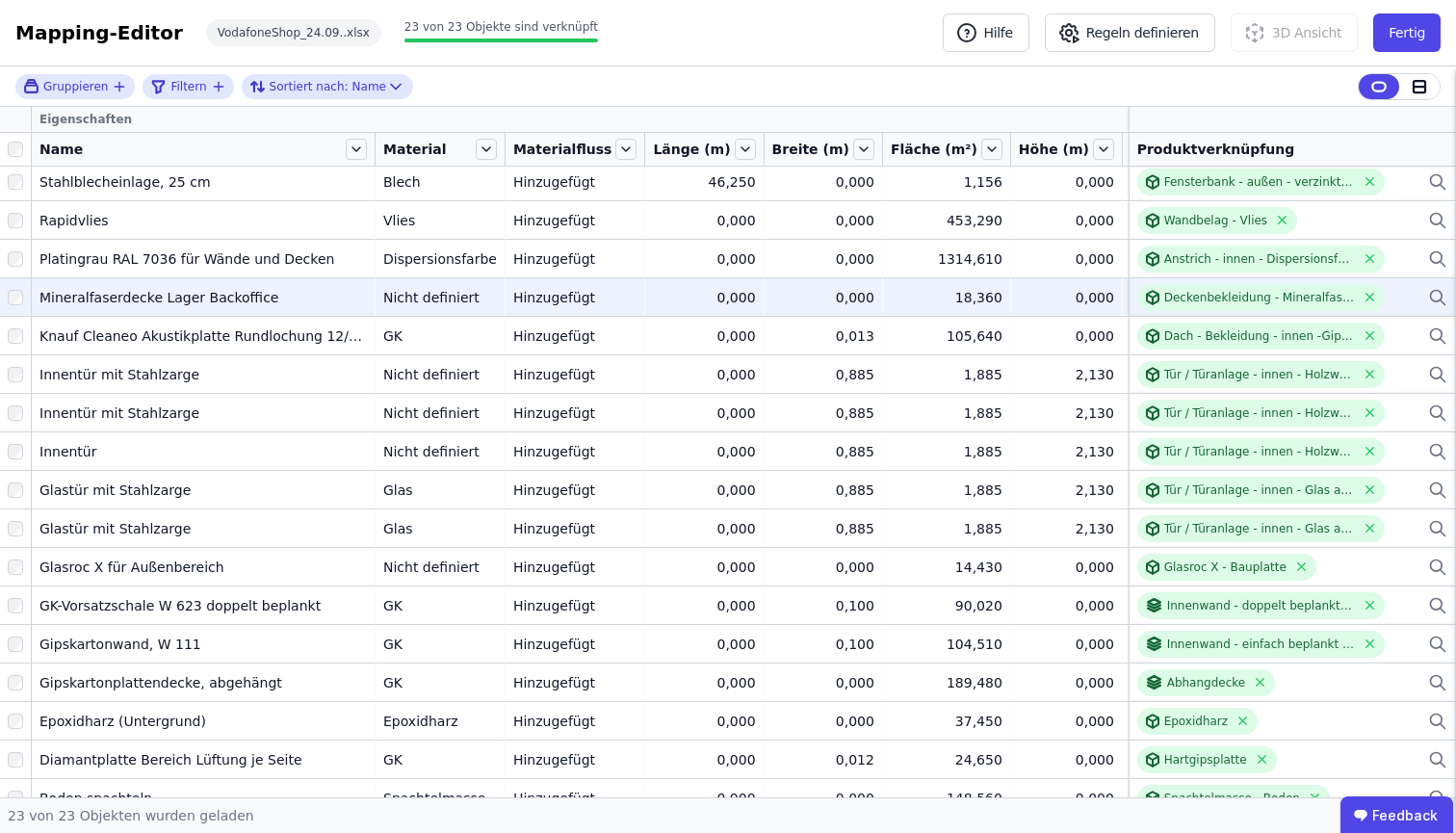
click at [363, 290] on td "Mineralfaserdecke Lager Backoffice Mineralfaserdecke Lager Backoffice" at bounding box center [204, 296] width 343 height 39
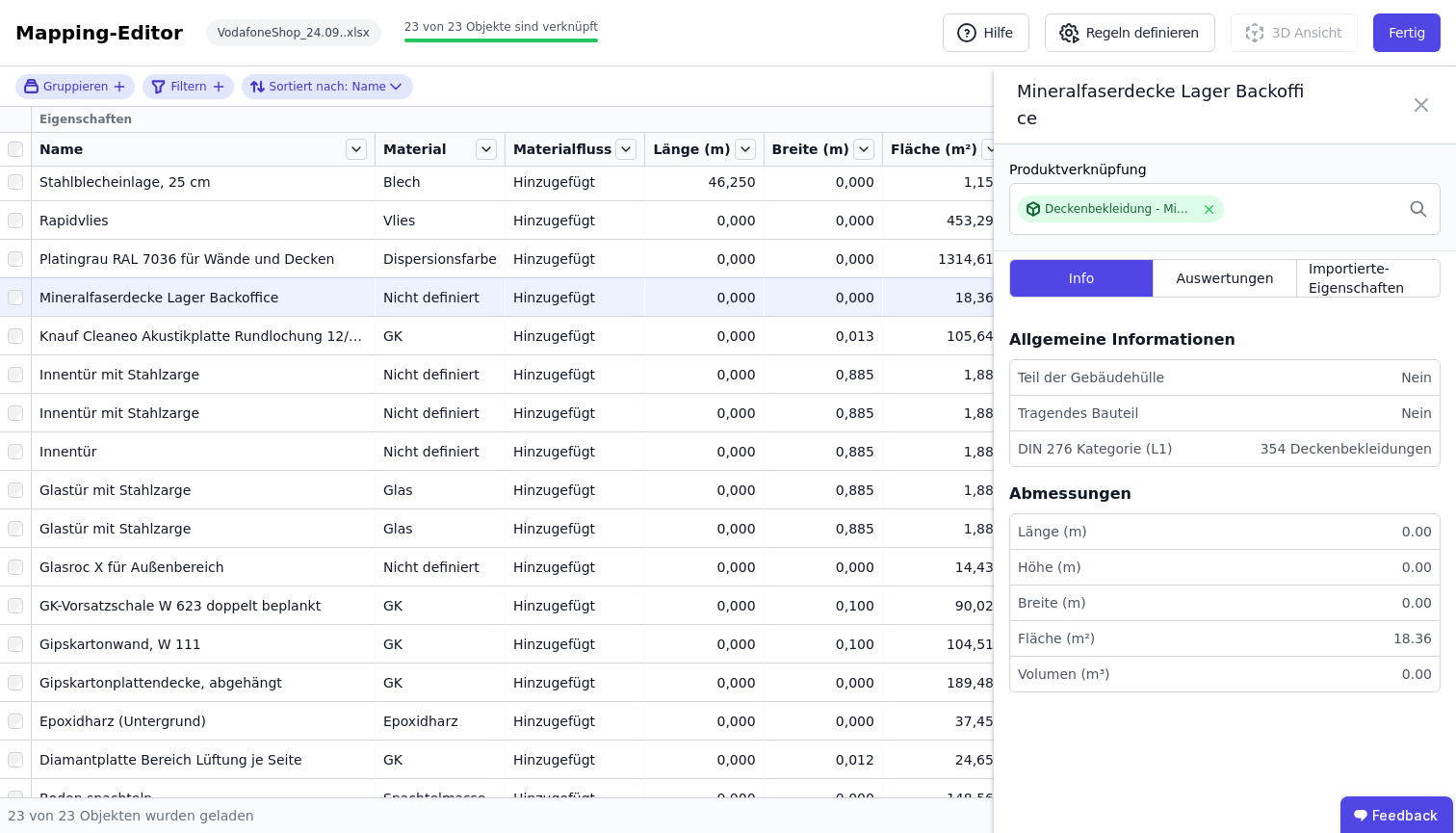
click at [2, 291] on div at bounding box center [15, 297] width 31 height 35
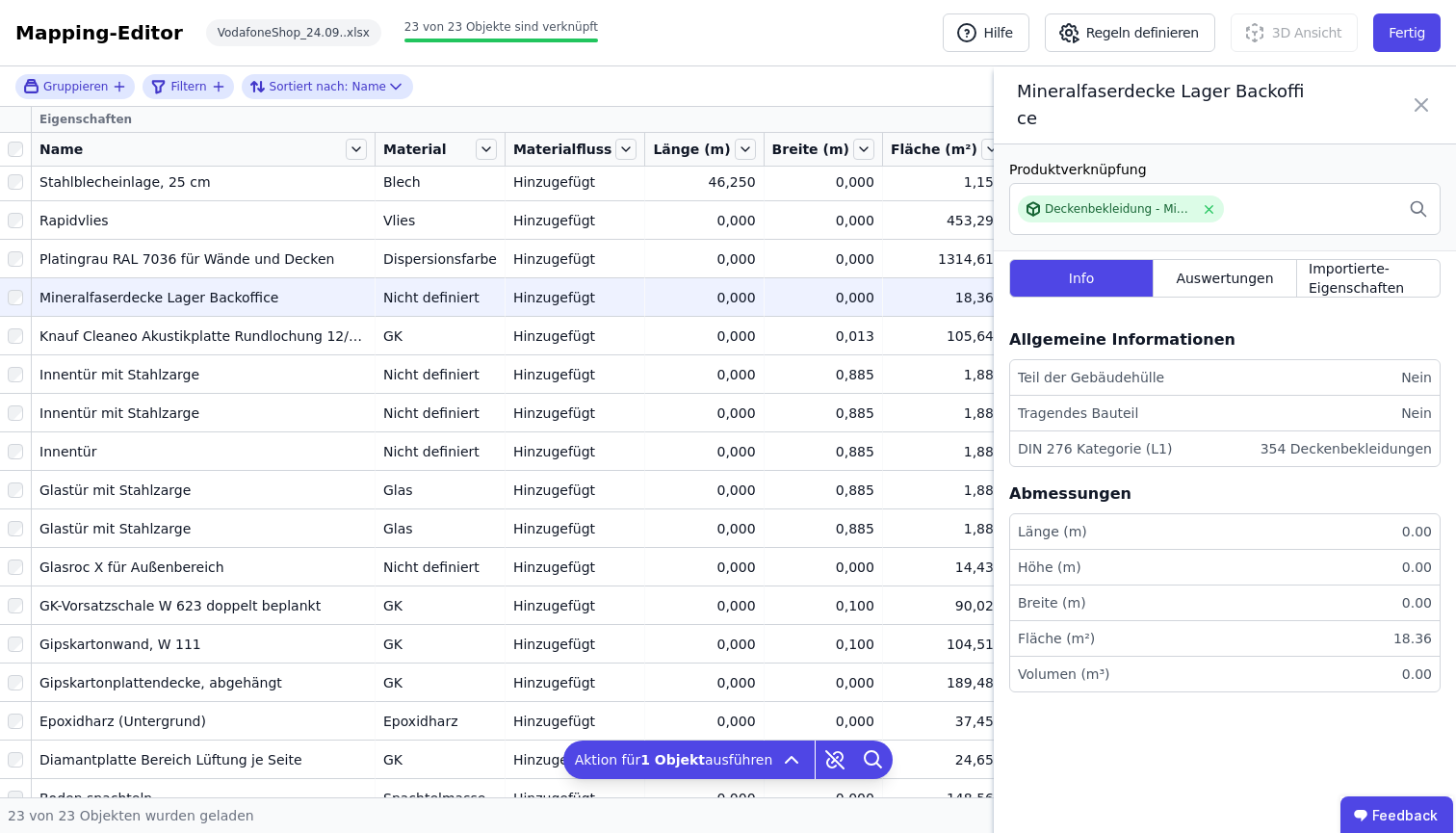
click at [1423, 110] on icon at bounding box center [1420, 105] width 23 height 54
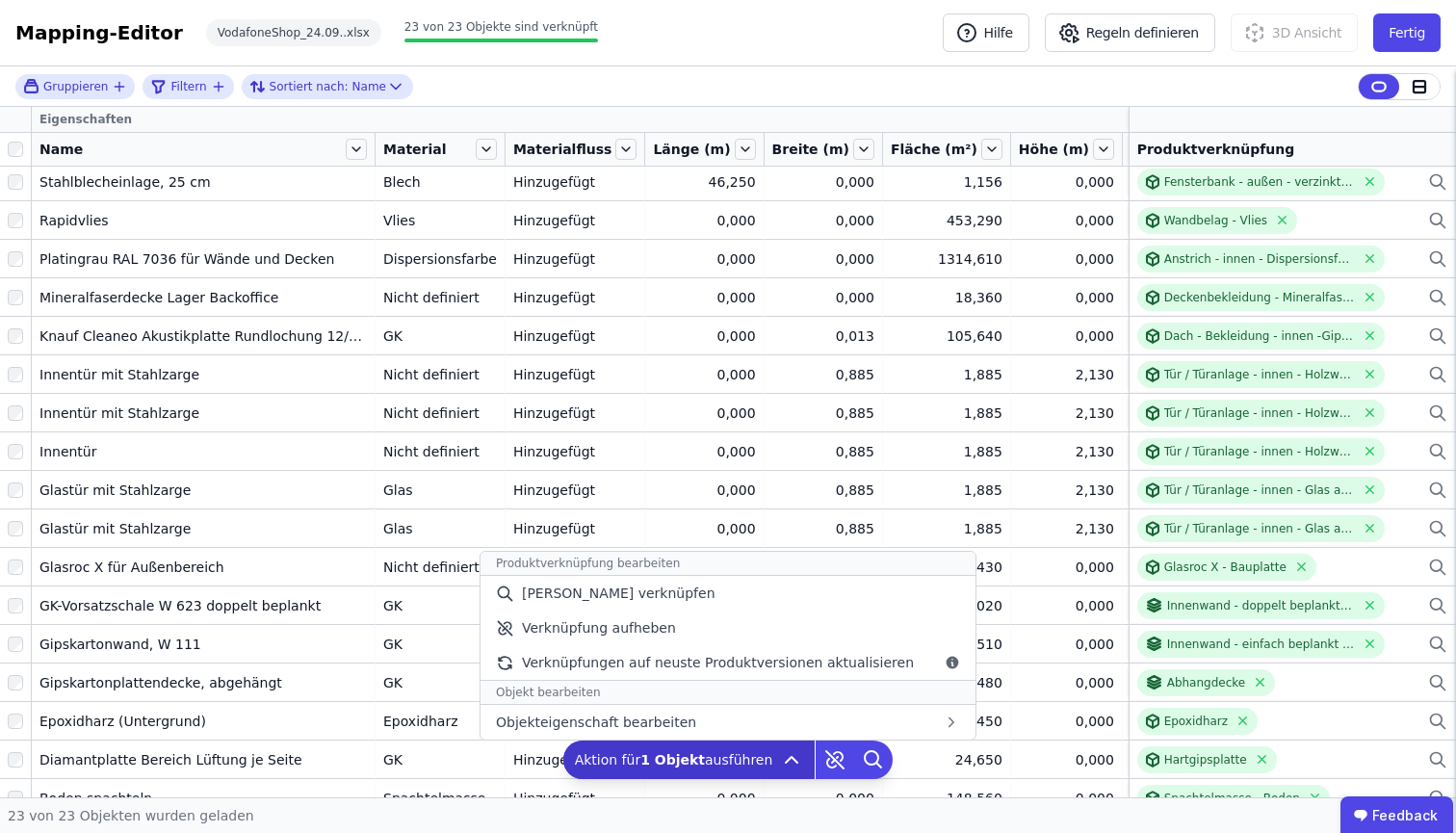
click at [793, 759] on icon at bounding box center [790, 759] width 23 height 23
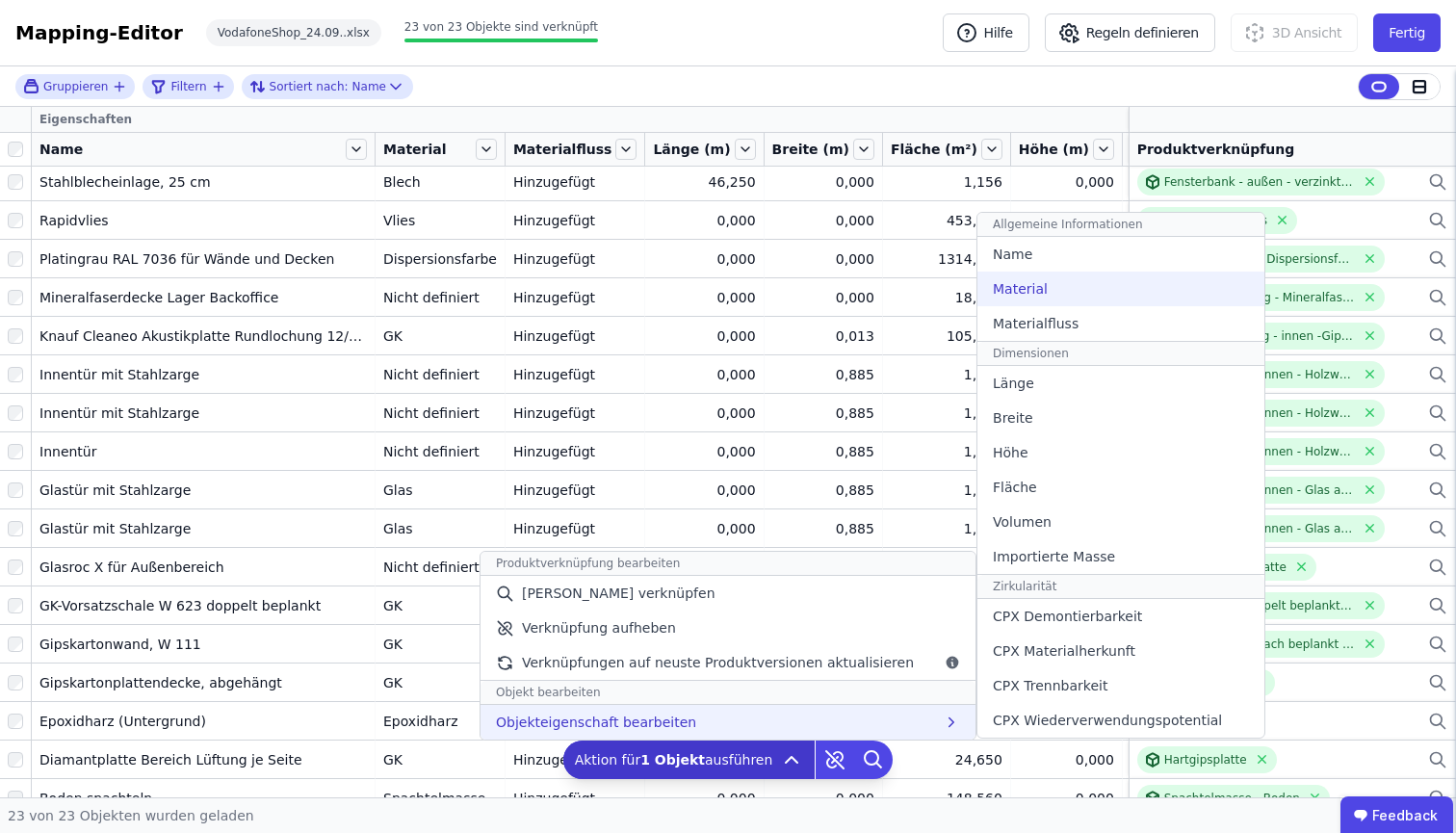
click at [1091, 294] on div "Material" at bounding box center [1121, 288] width 287 height 35
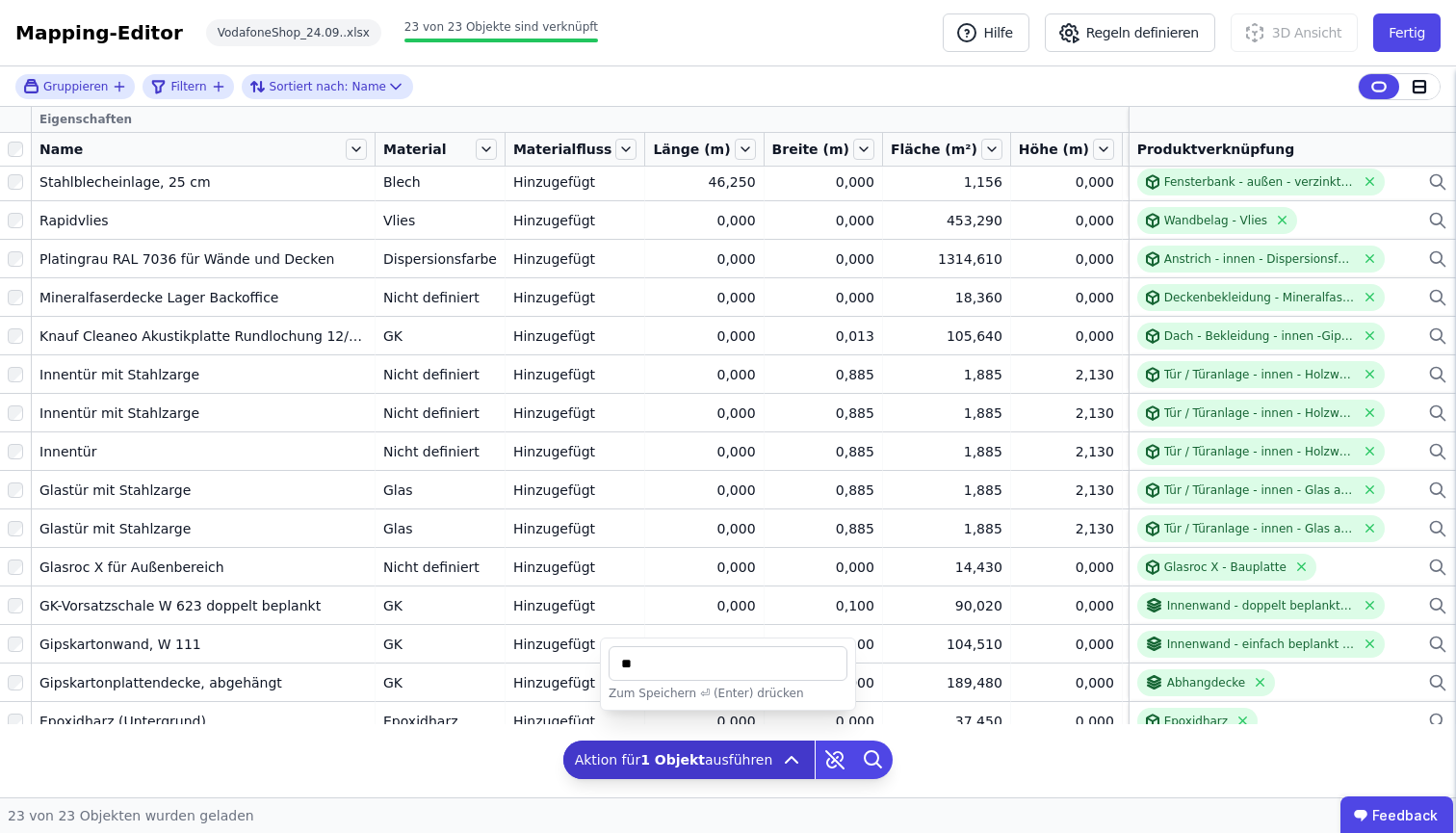
type input "*"
type input "**"
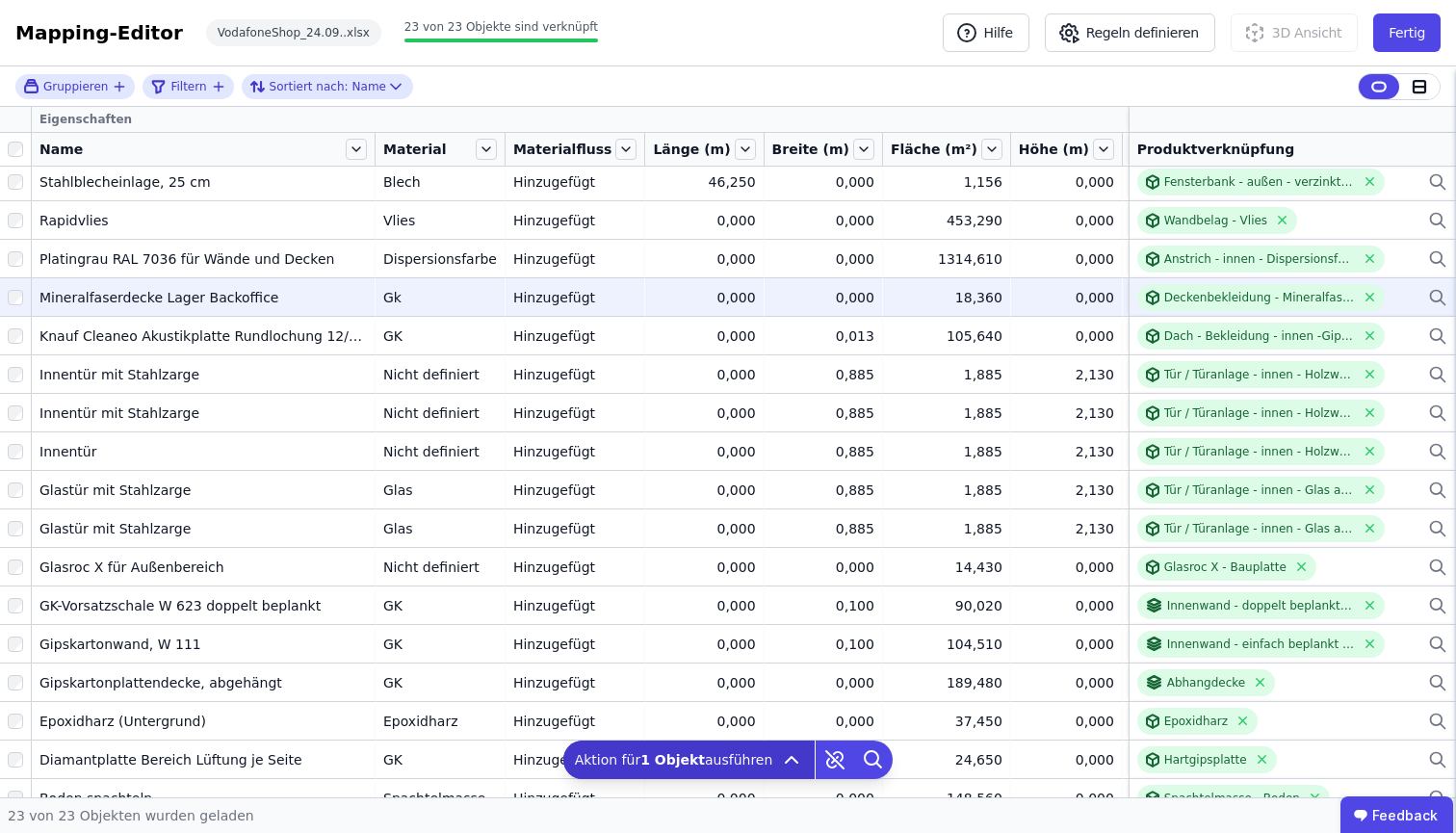
click at [453, 284] on td "Gk Gk" at bounding box center [440, 296] width 130 height 39
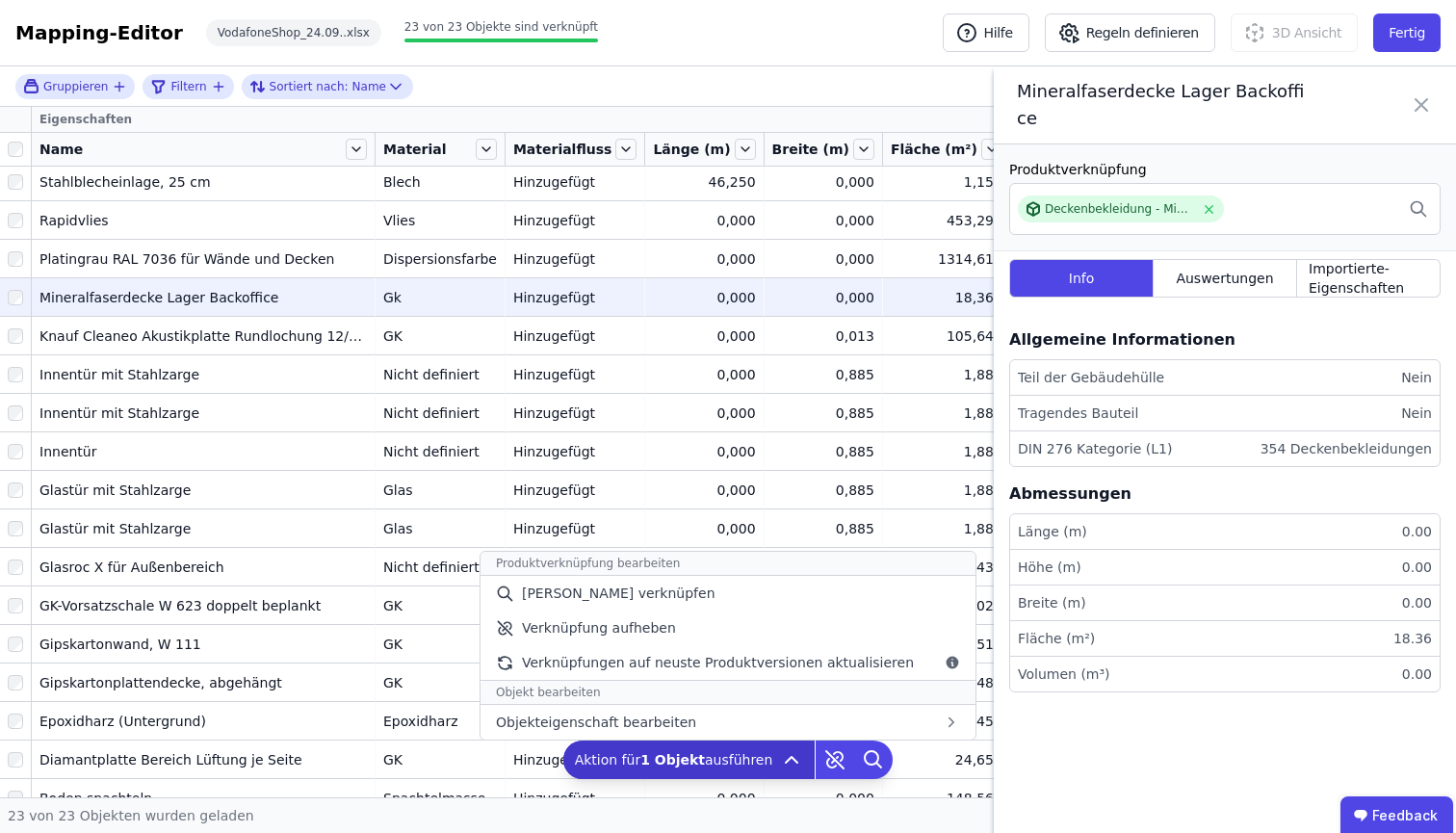
click at [779, 757] on icon at bounding box center [790, 759] width 23 height 23
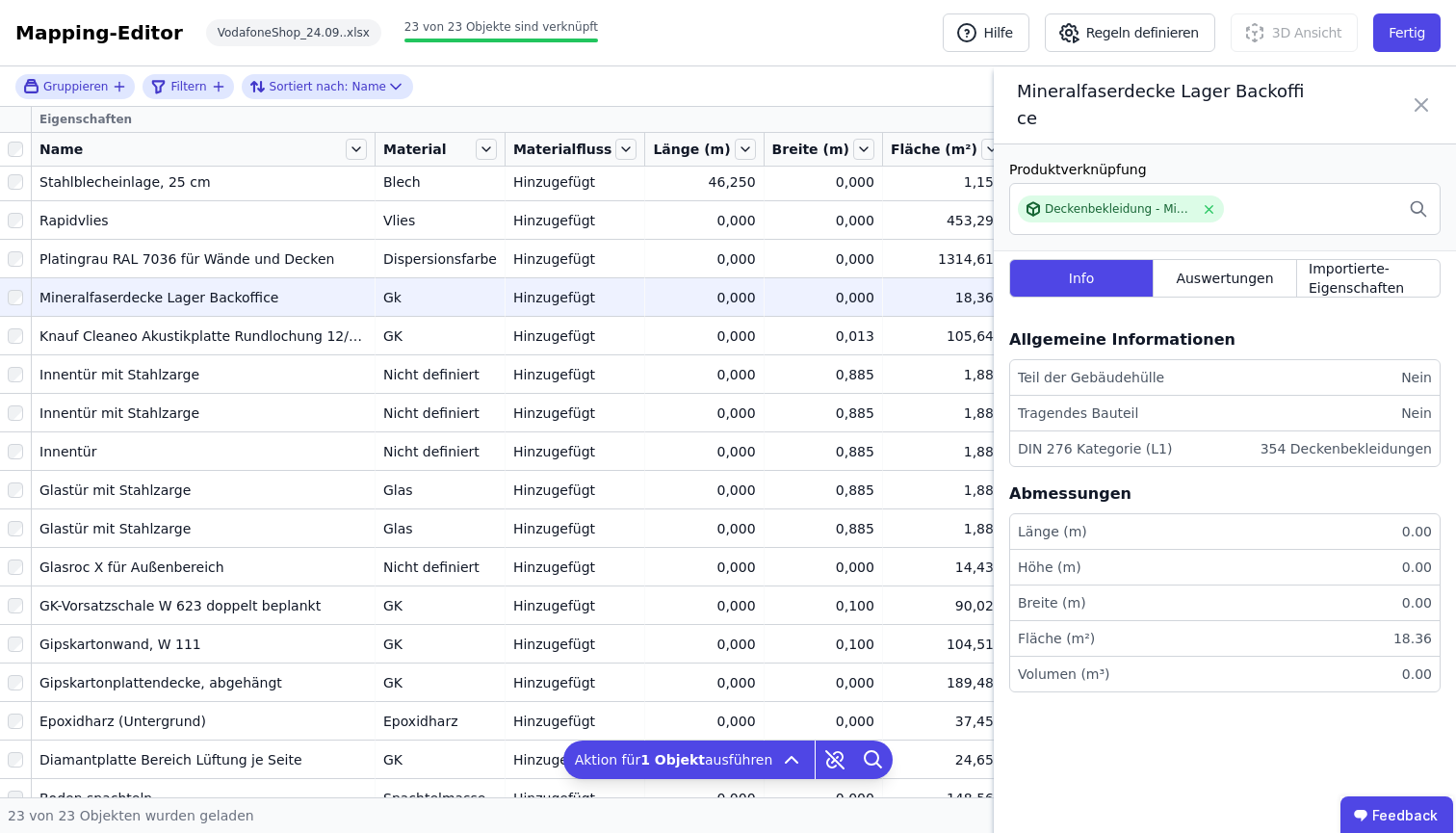
click at [535, 306] on div "Hinzugefügt" at bounding box center [575, 296] width 124 height 19
click at [537, 303] on div "Hinzugefügt" at bounding box center [575, 296] width 124 height 19
click at [385, 300] on div "Gk" at bounding box center [440, 296] width 114 height 19
click at [158, 293] on div "Mineralfaserdecke Lager Backoffice" at bounding box center [204, 296] width 327 height 19
click at [1420, 117] on icon at bounding box center [1420, 105] width 23 height 54
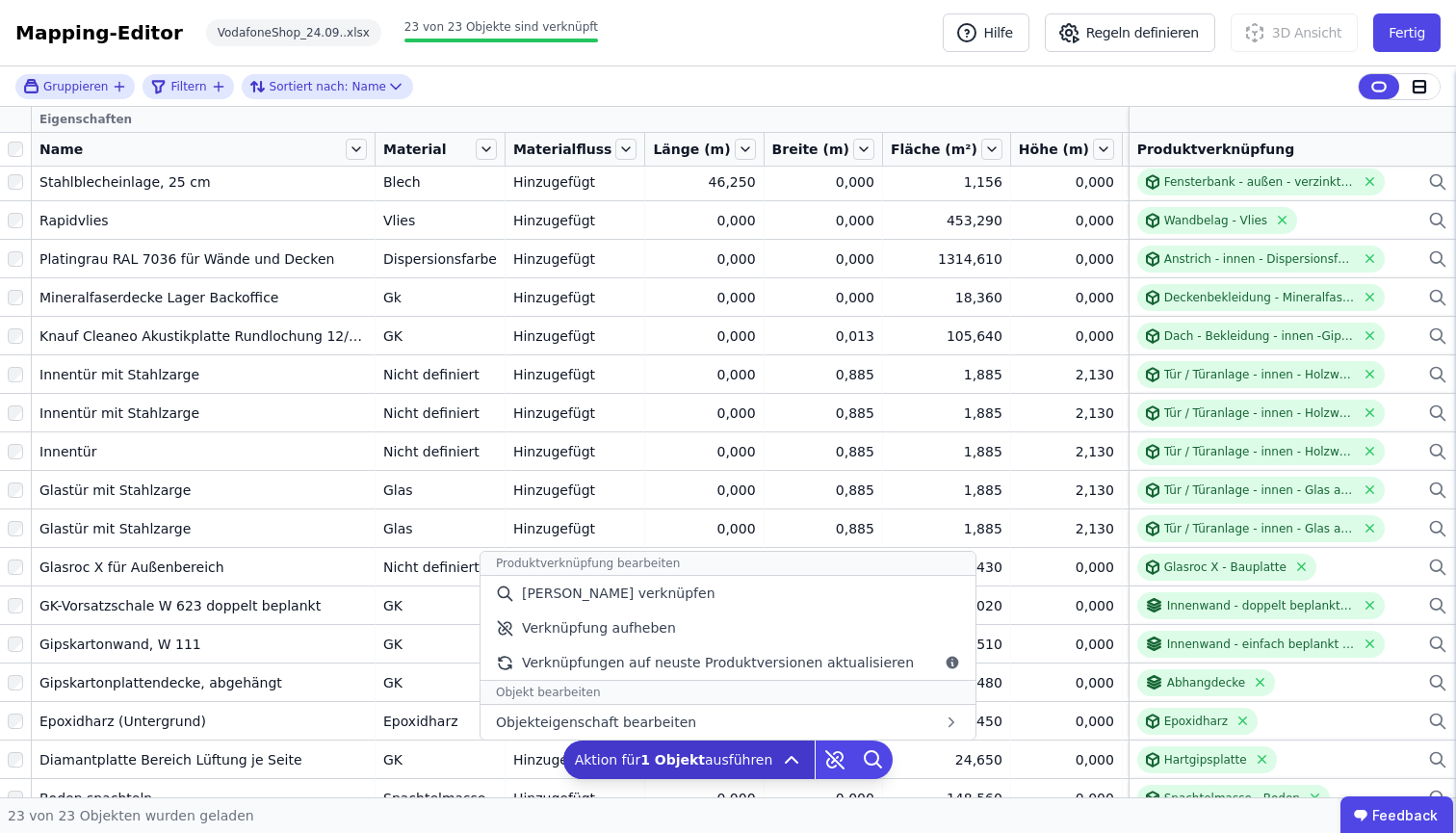
click at [785, 768] on icon at bounding box center [790, 759] width 23 height 23
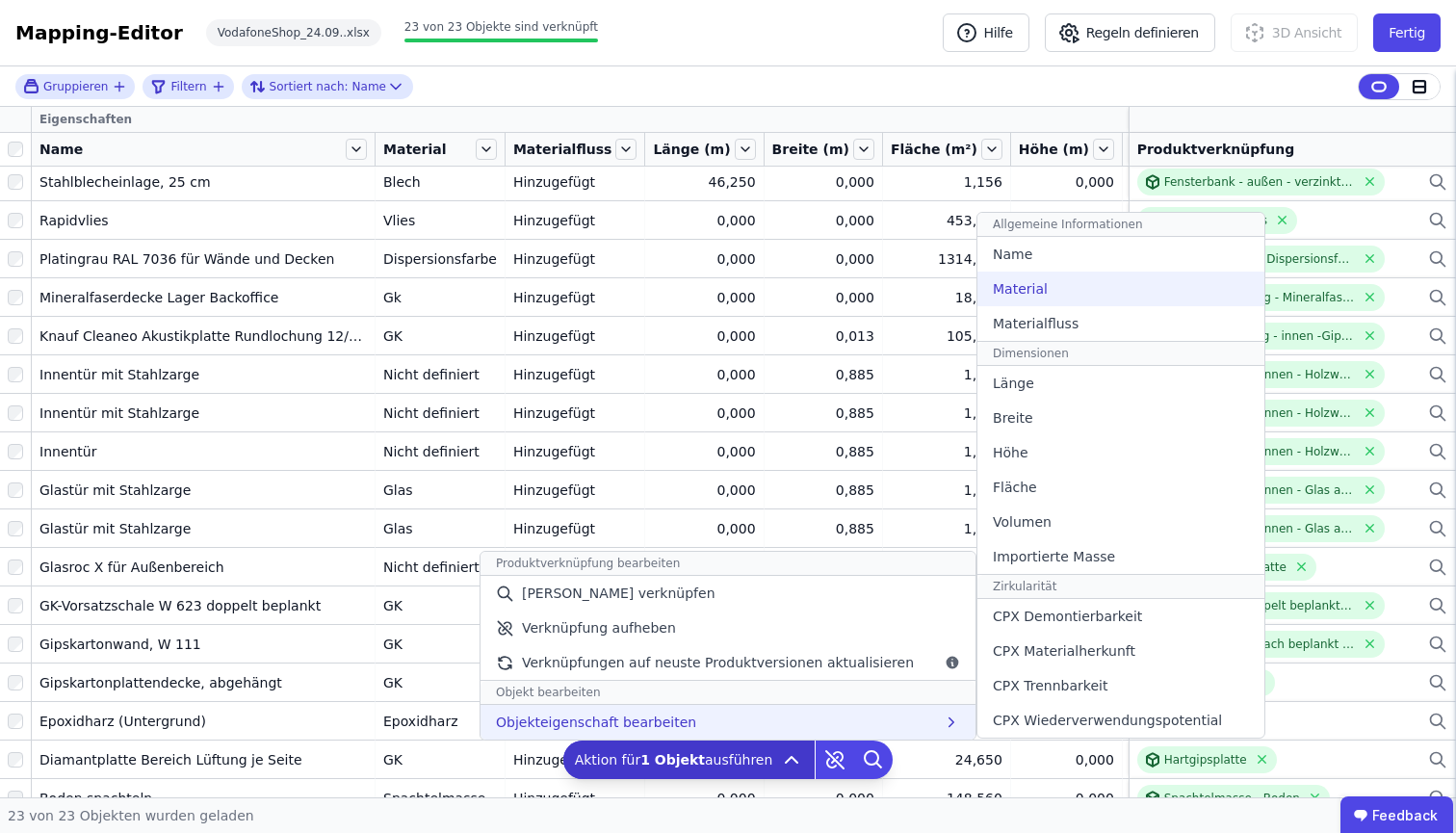
click at [1059, 287] on div "Material" at bounding box center [1121, 288] width 287 height 35
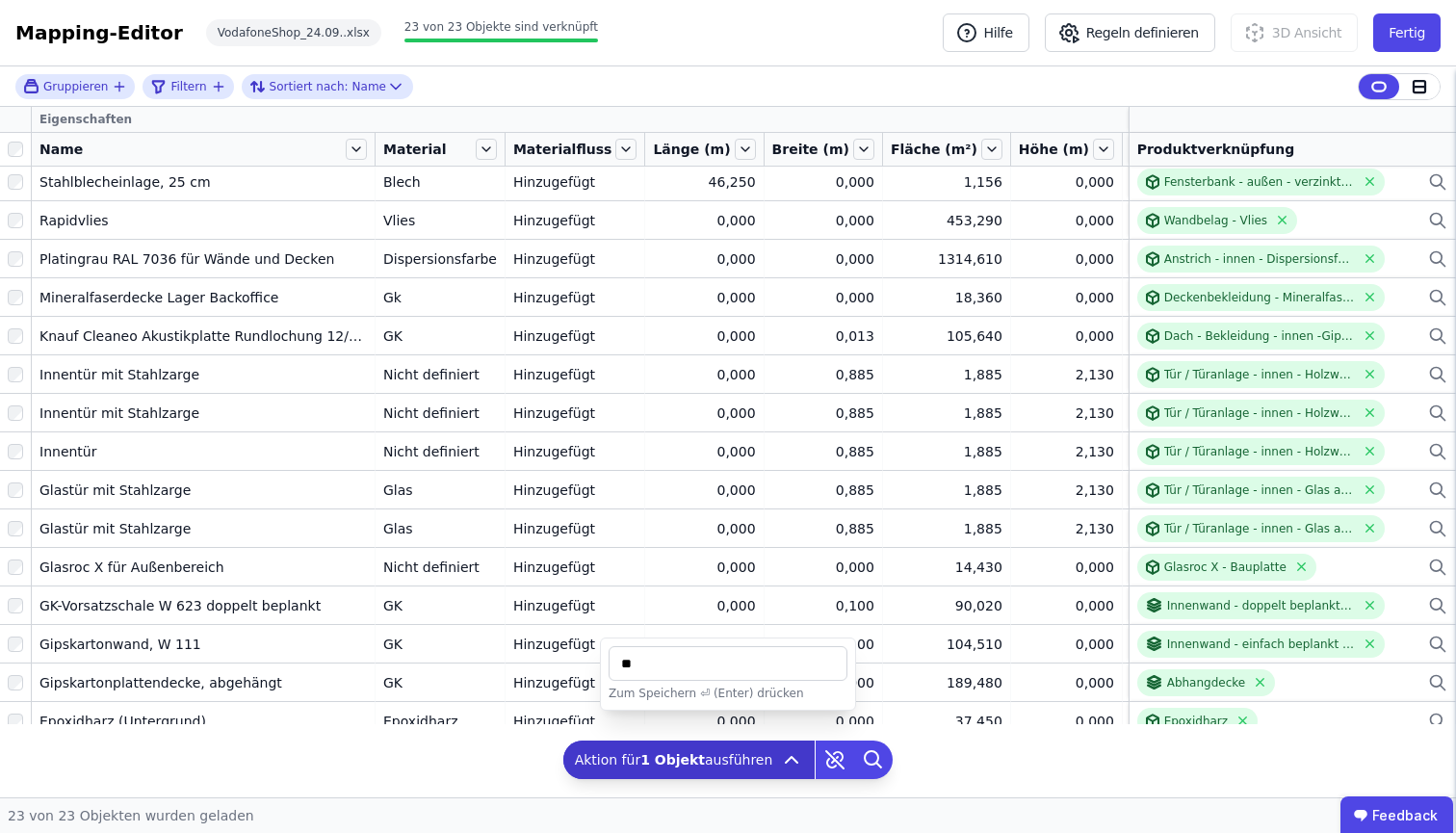
type input "**"
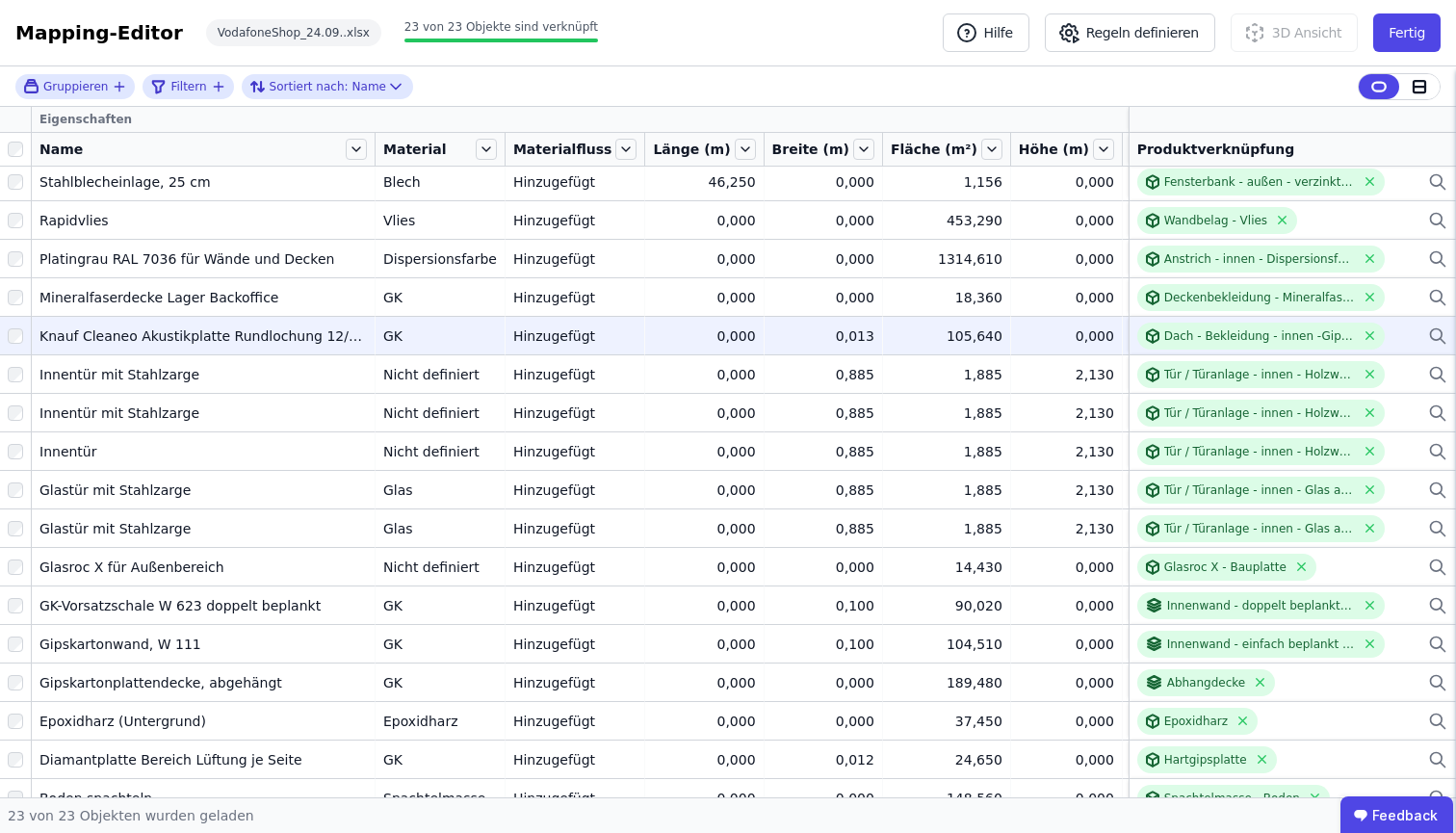
click at [170, 340] on div "Knauf Cleaneo Akustikplatte Rundlochung 12/25 R" at bounding box center [204, 335] width 327 height 19
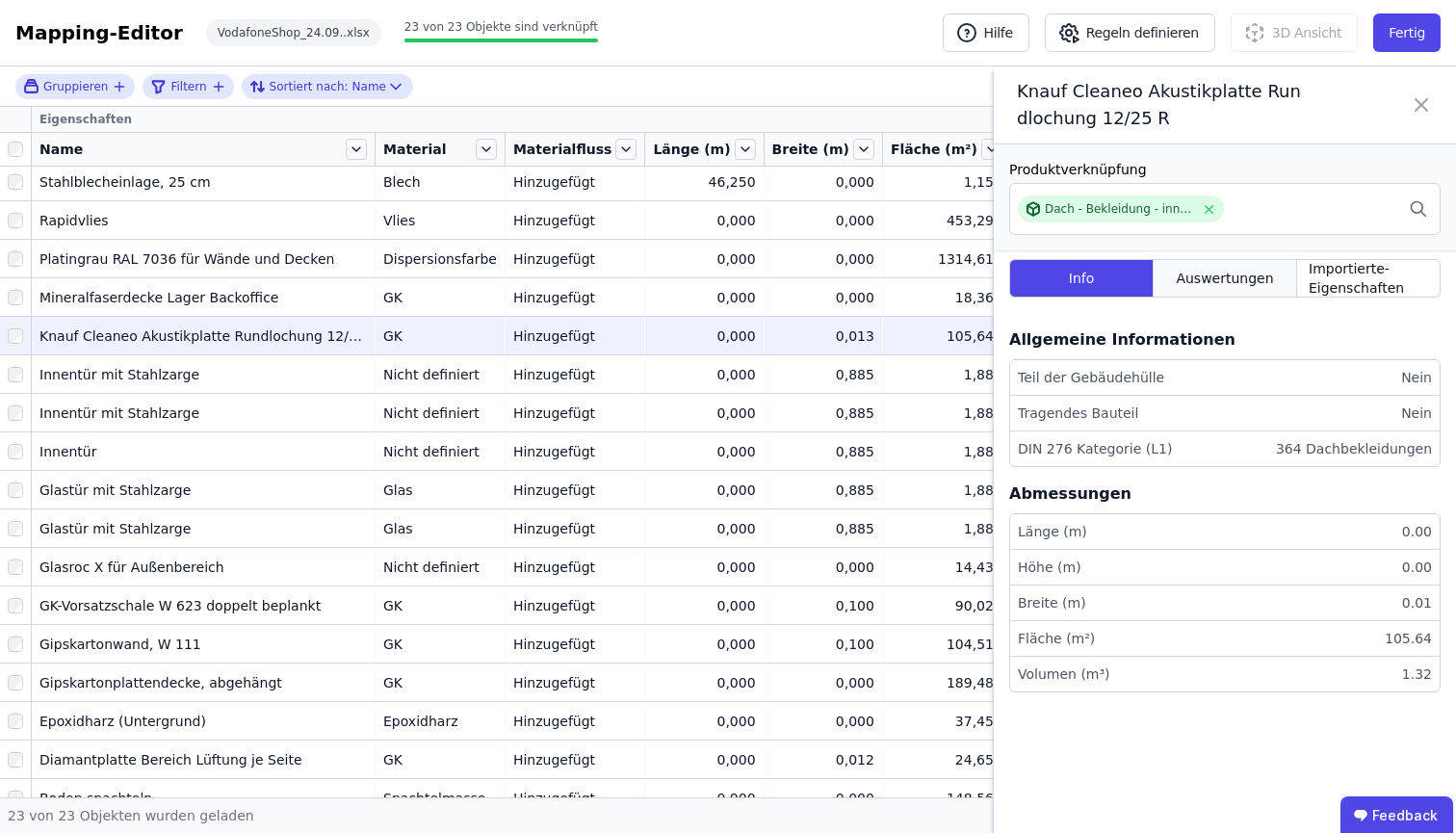
click at [1234, 286] on span "Auswertungen" at bounding box center [1223, 277] width 97 height 19
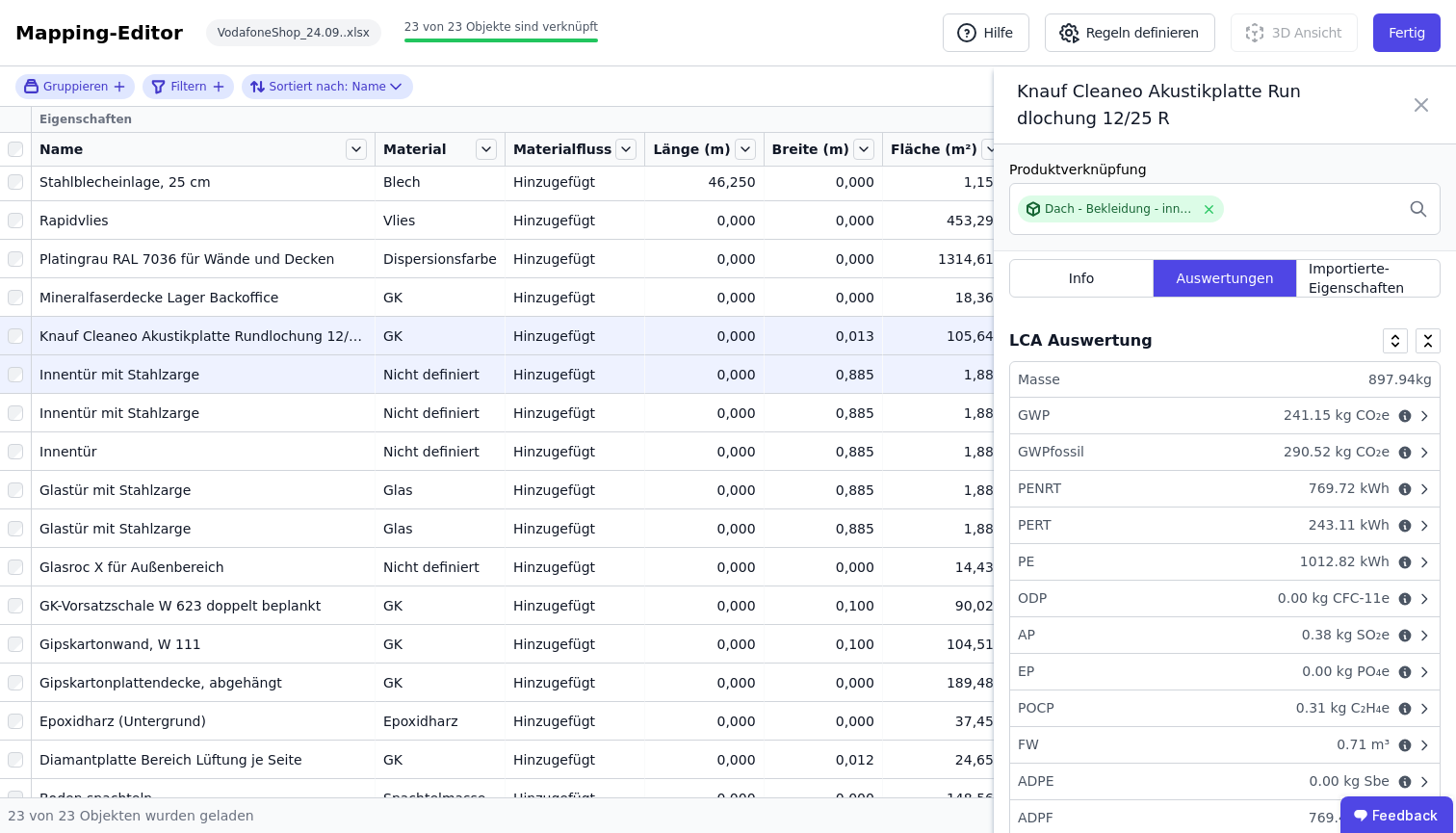
click at [310, 365] on div "Innentür mit Stahlzarge" at bounding box center [204, 374] width 327 height 19
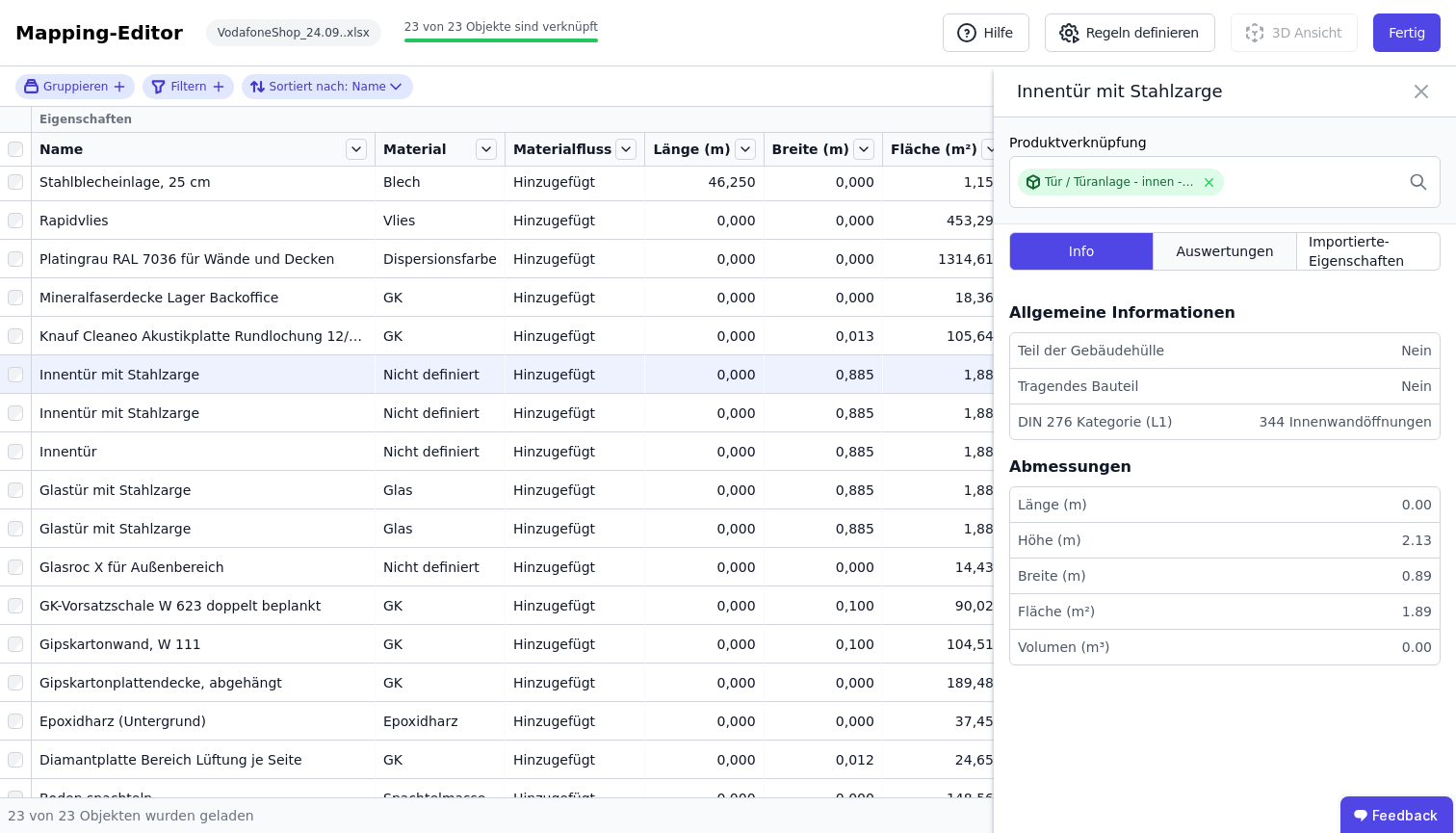
click at [1205, 260] on span "Auswertungen" at bounding box center [1223, 250] width 97 height 19
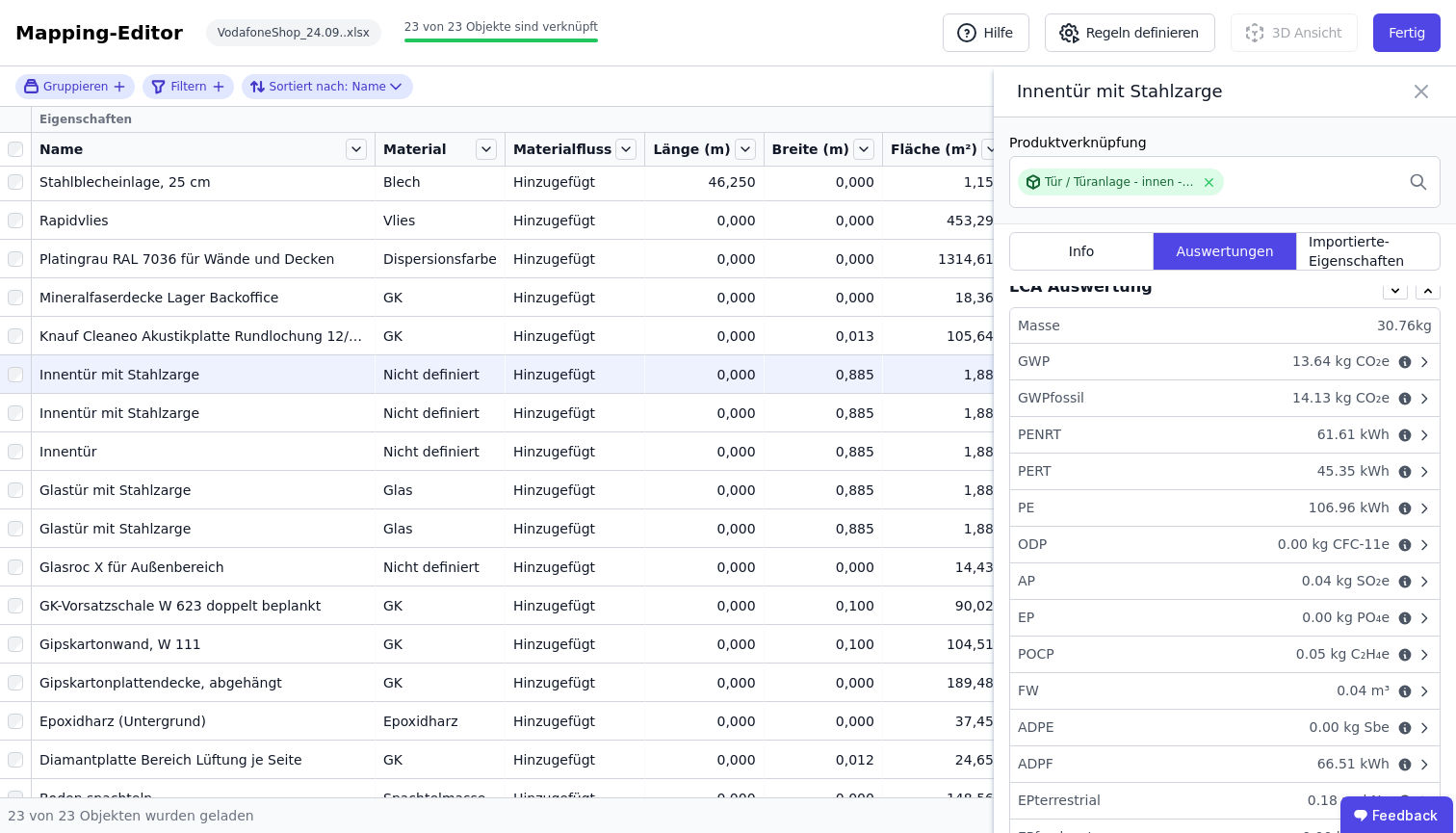
scroll to position [100, 0]
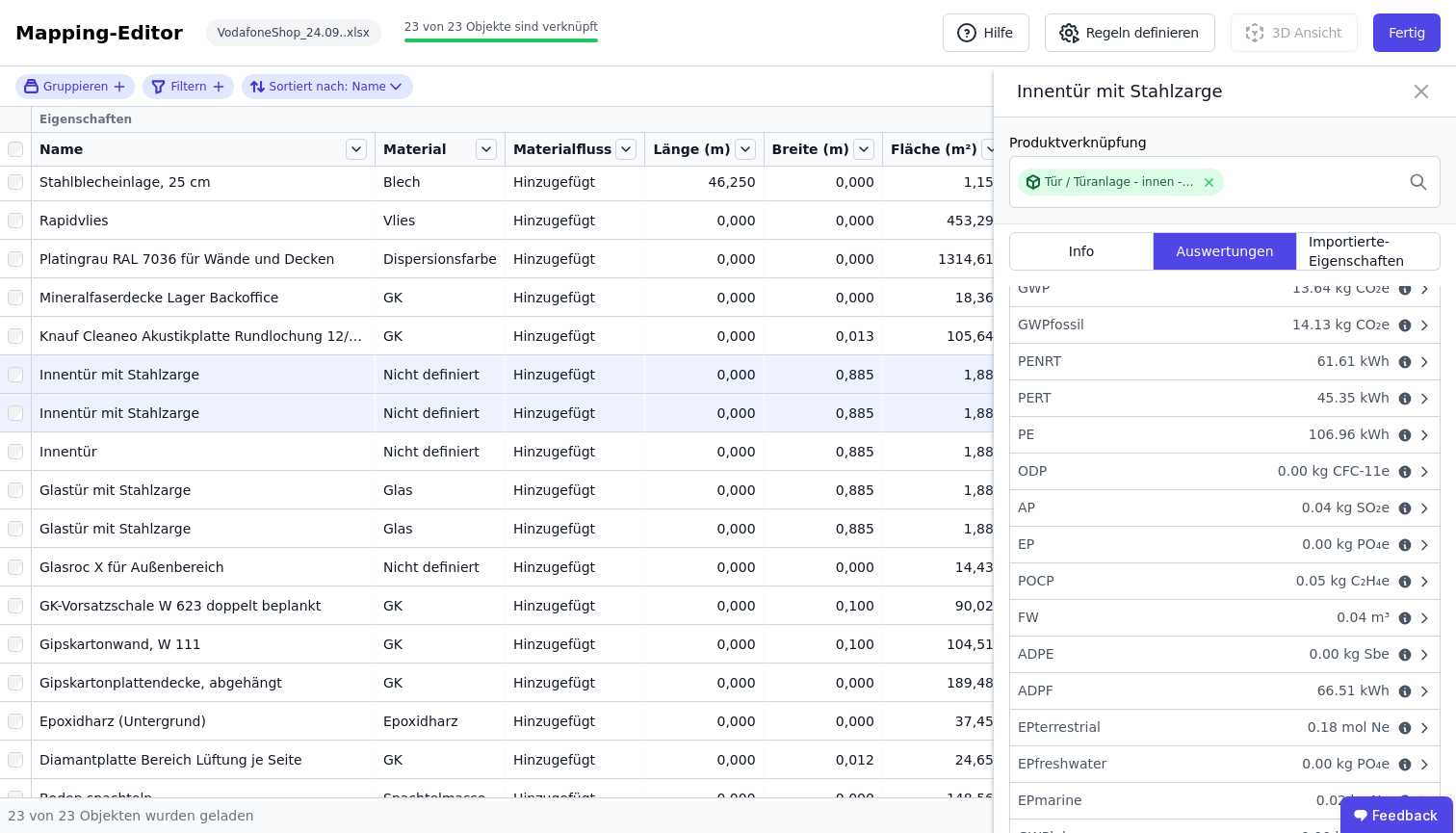
click at [296, 409] on div "Innentür mit Stahlzarge" at bounding box center [204, 412] width 327 height 19
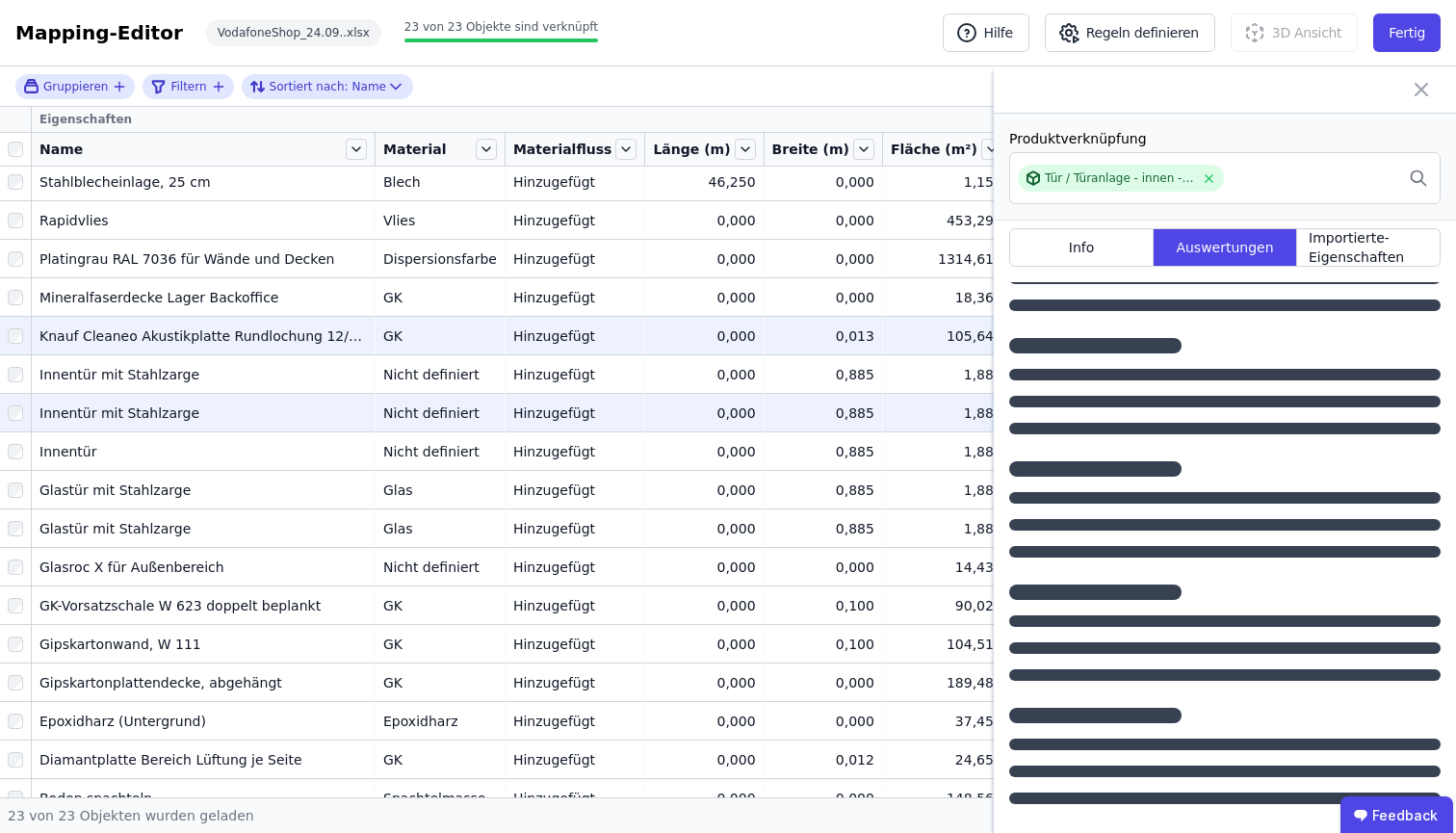
scroll to position [0, 0]
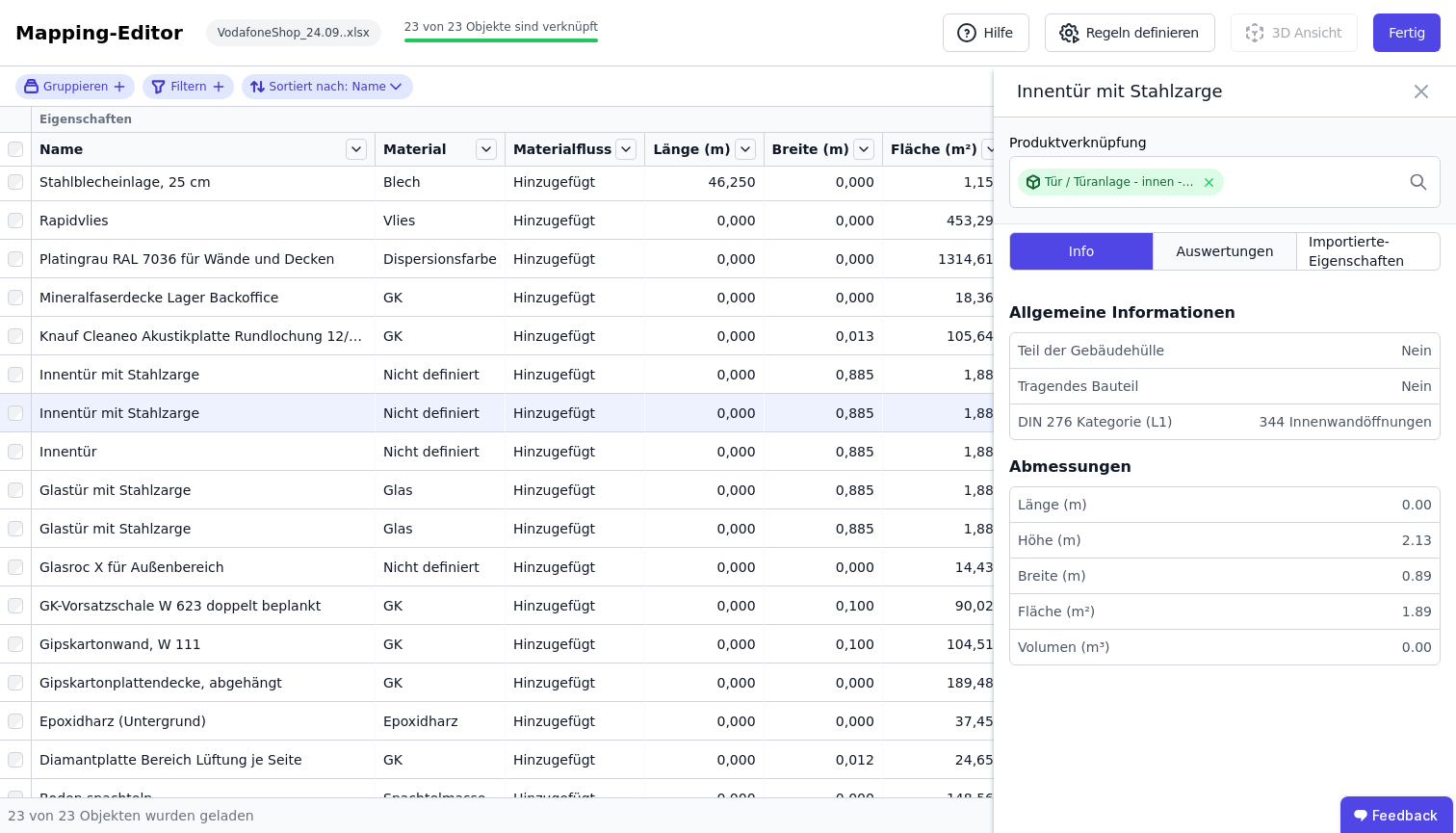
click at [1265, 260] on span "Auswertungen" at bounding box center [1223, 250] width 97 height 19
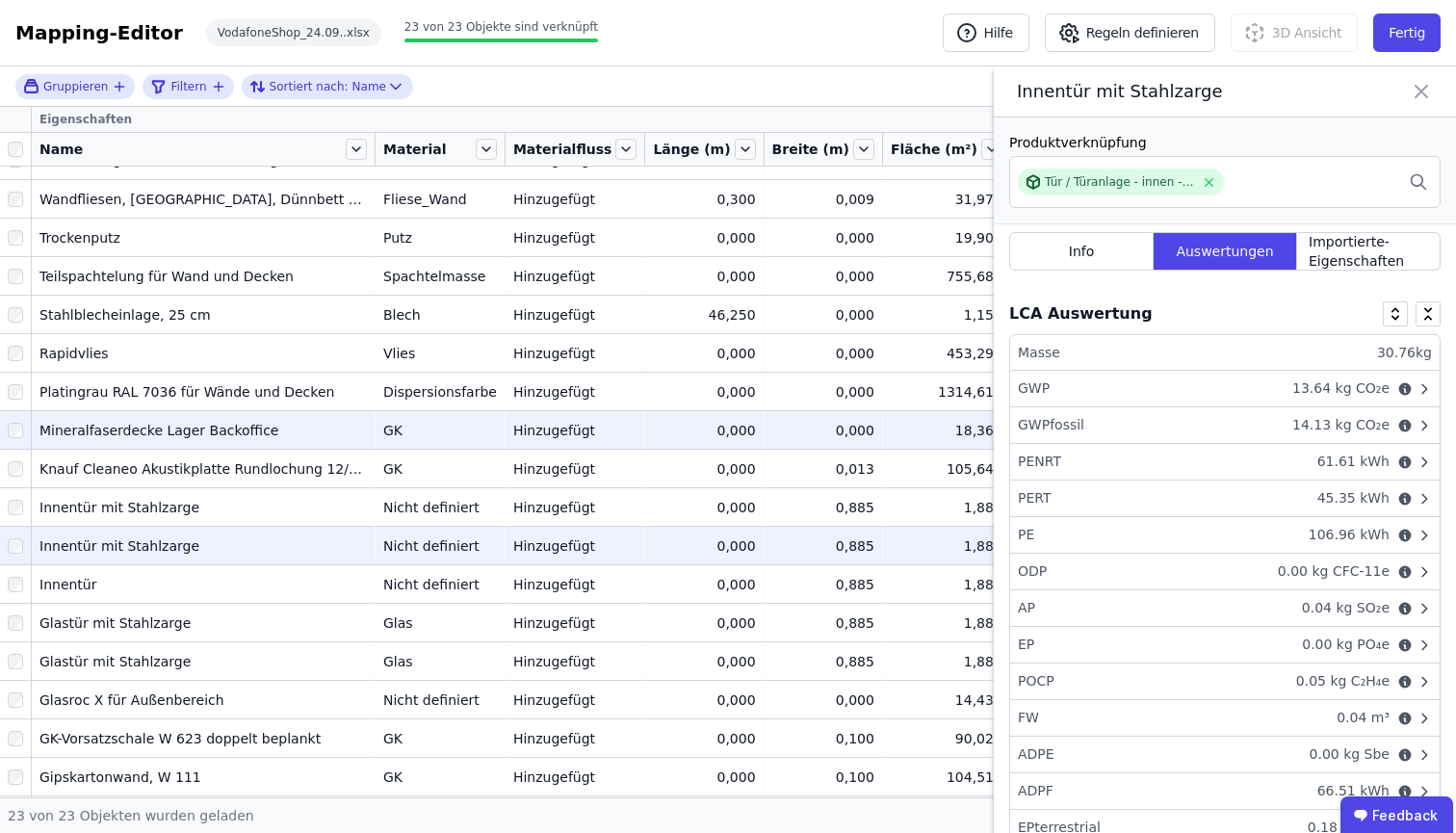
scroll to position [194, 0]
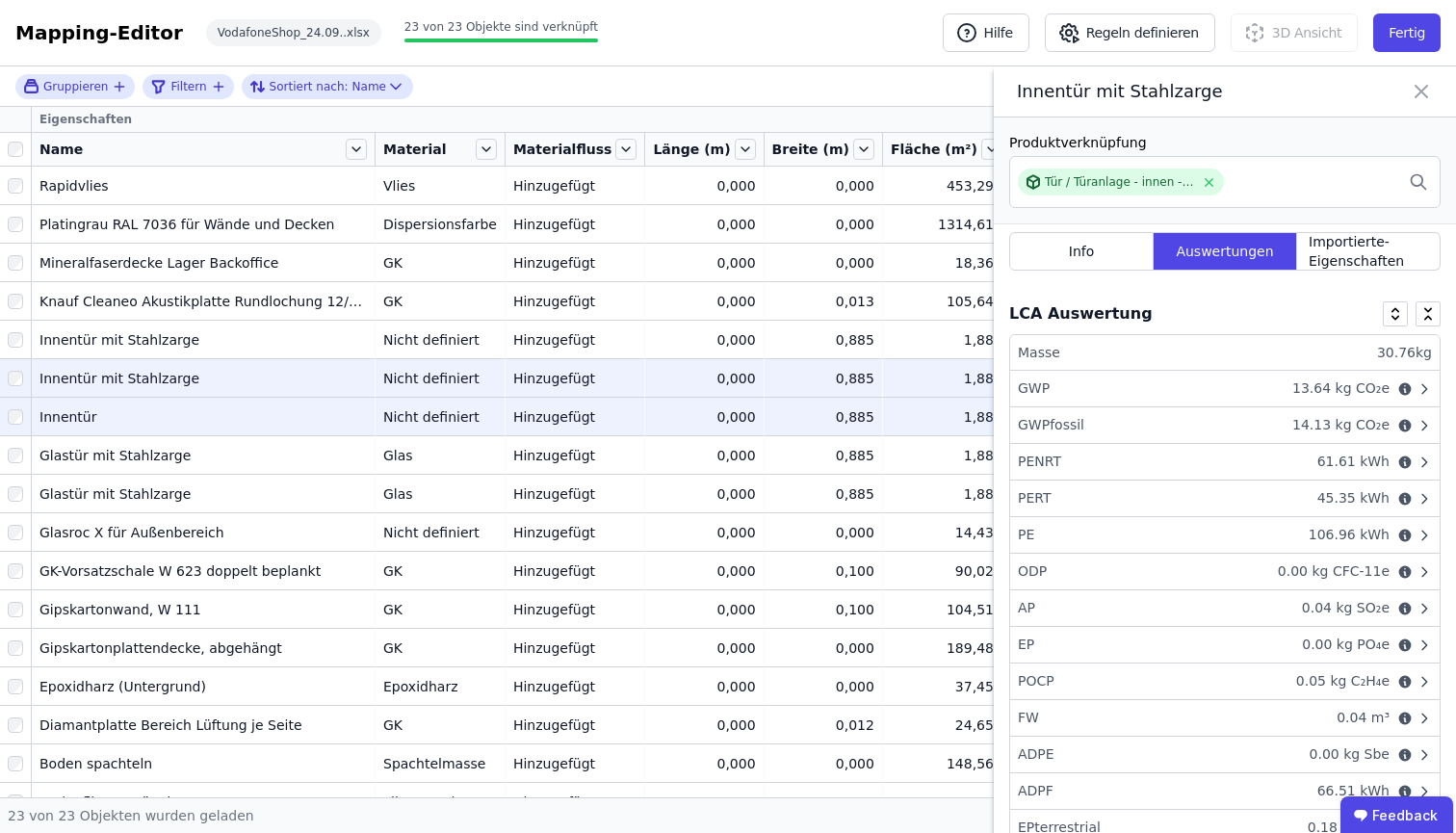
click at [272, 401] on td "Innentür Innentür" at bounding box center [204, 415] width 343 height 39
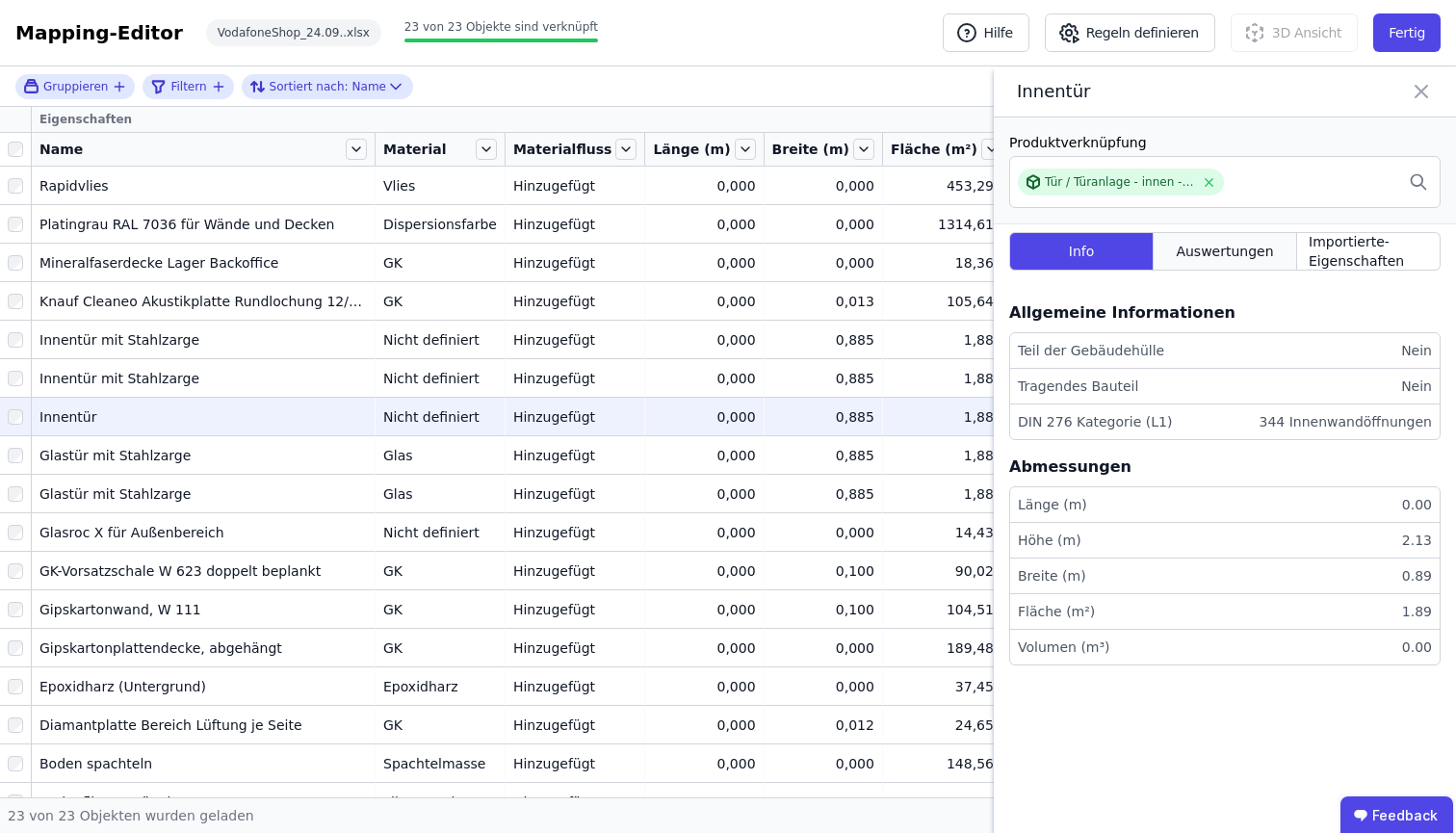
click at [1249, 260] on span "Auswertungen" at bounding box center [1223, 250] width 97 height 19
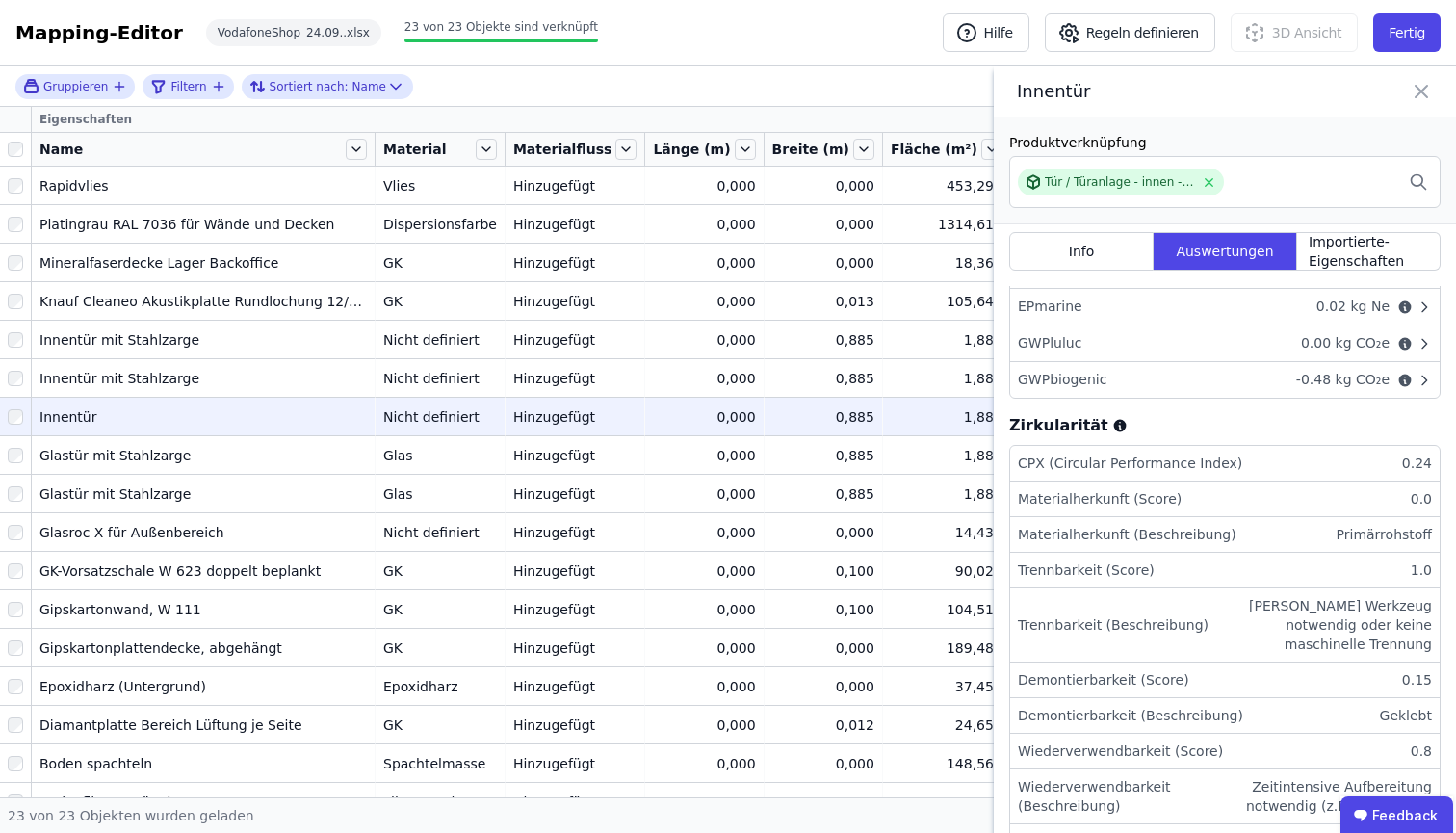
scroll to position [812, 0]
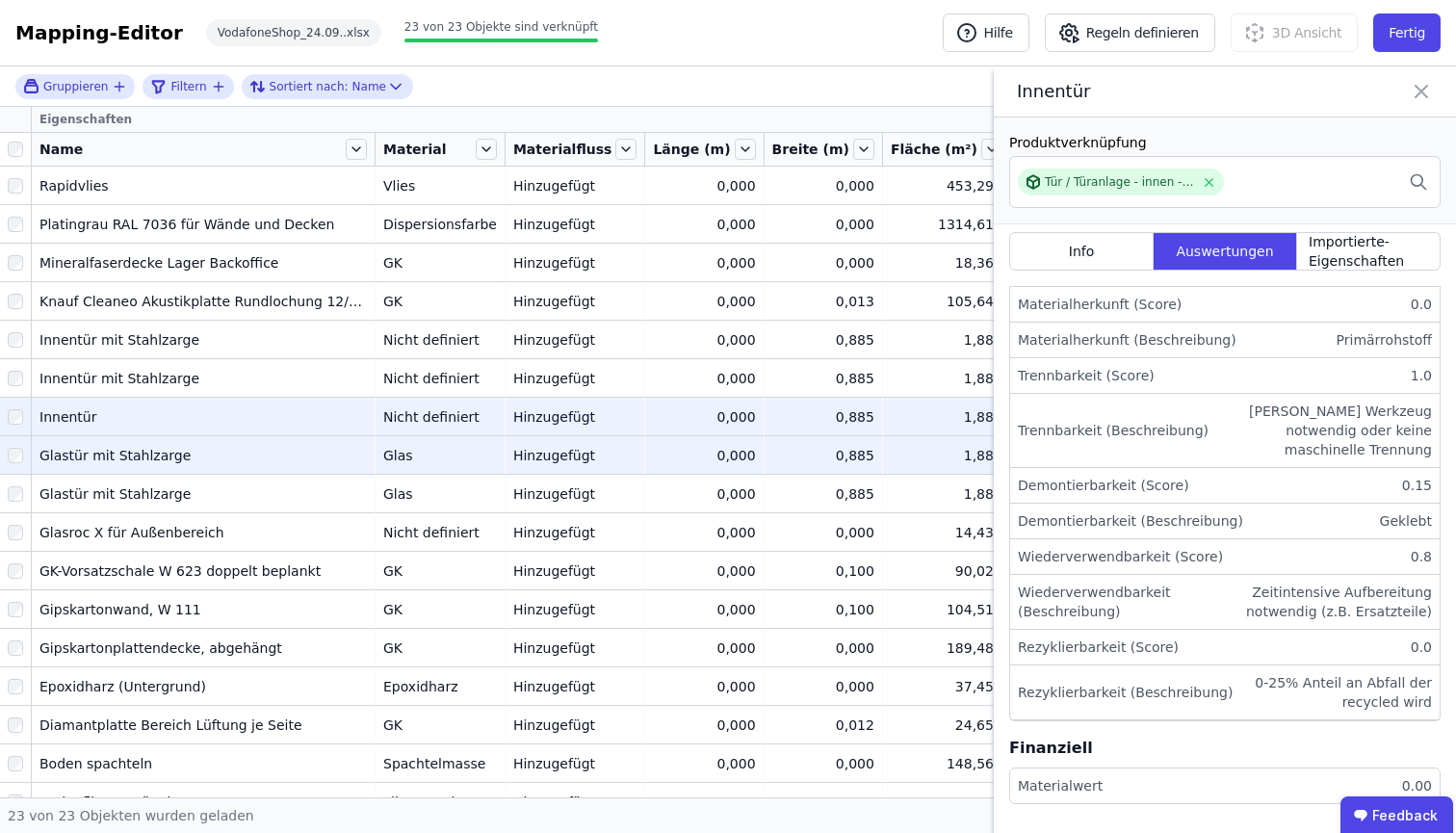
click at [217, 462] on div "Glastür mit Stahlzarge" at bounding box center [204, 455] width 327 height 19
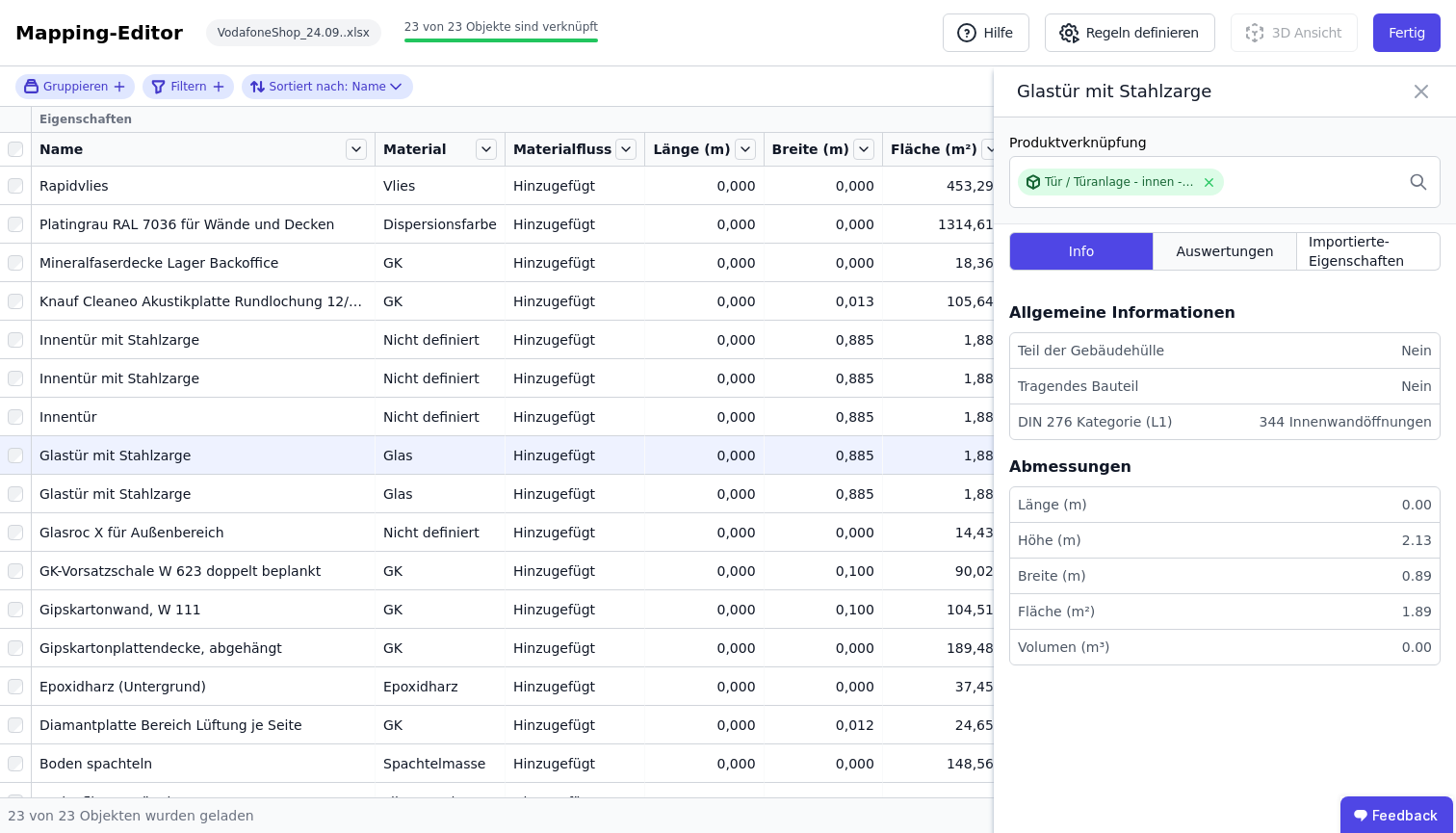
click at [1261, 260] on span "Auswertungen" at bounding box center [1223, 250] width 97 height 19
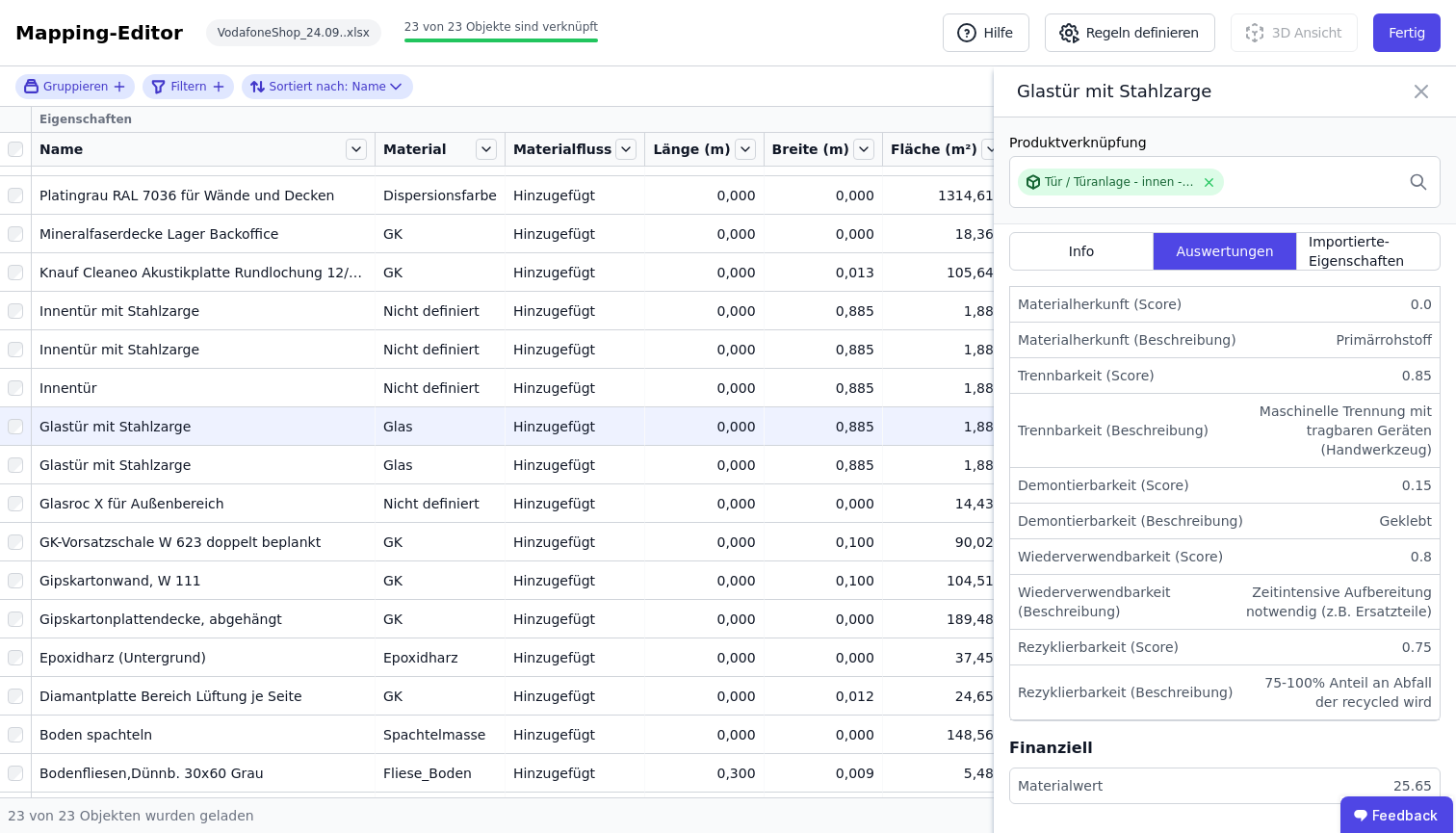
scroll to position [270, 0]
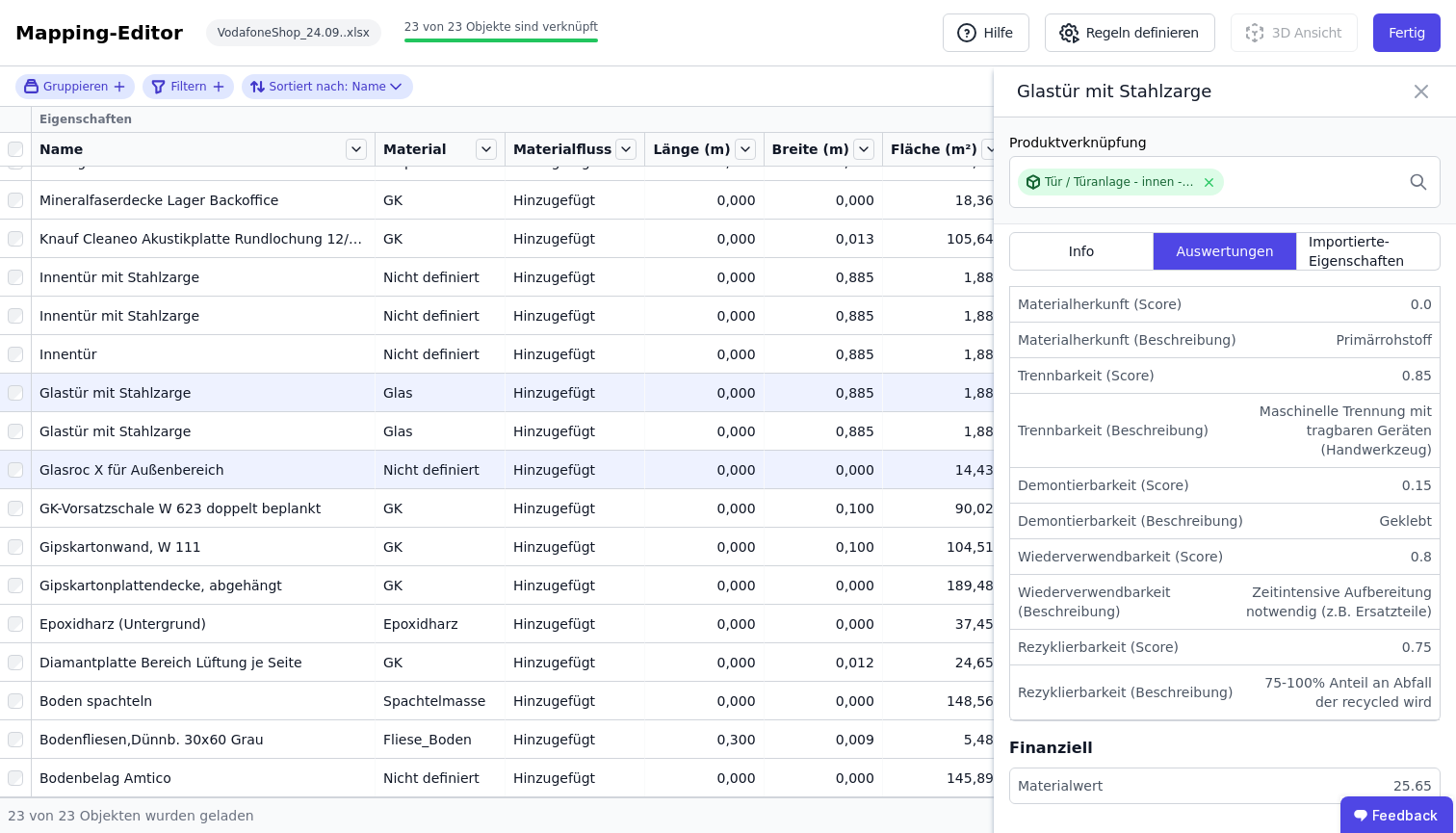
click at [184, 450] on td "Glasroc X für Außenbereich Glasroc X für Außenbereich" at bounding box center [204, 469] width 343 height 39
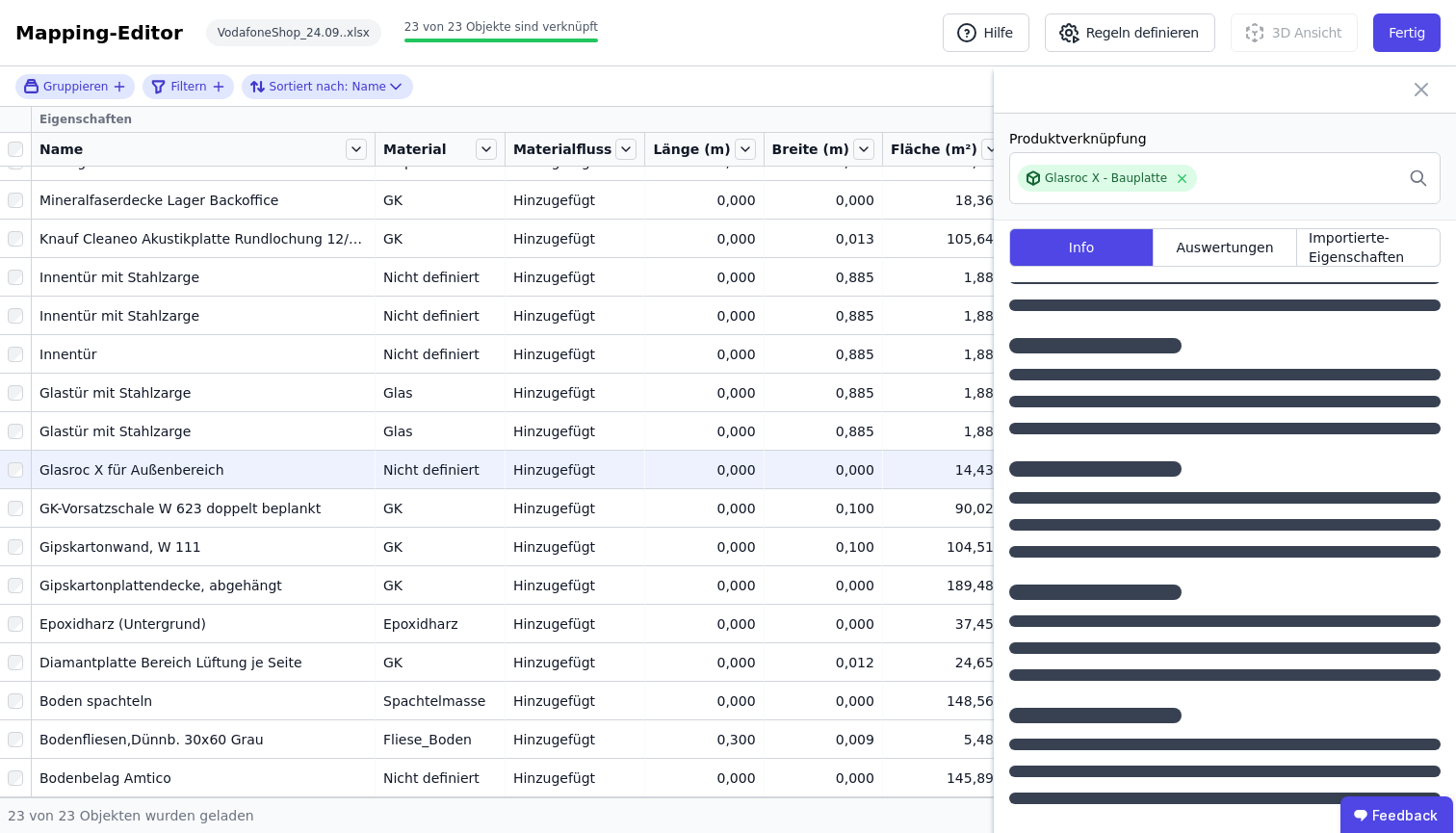
scroll to position [0, 0]
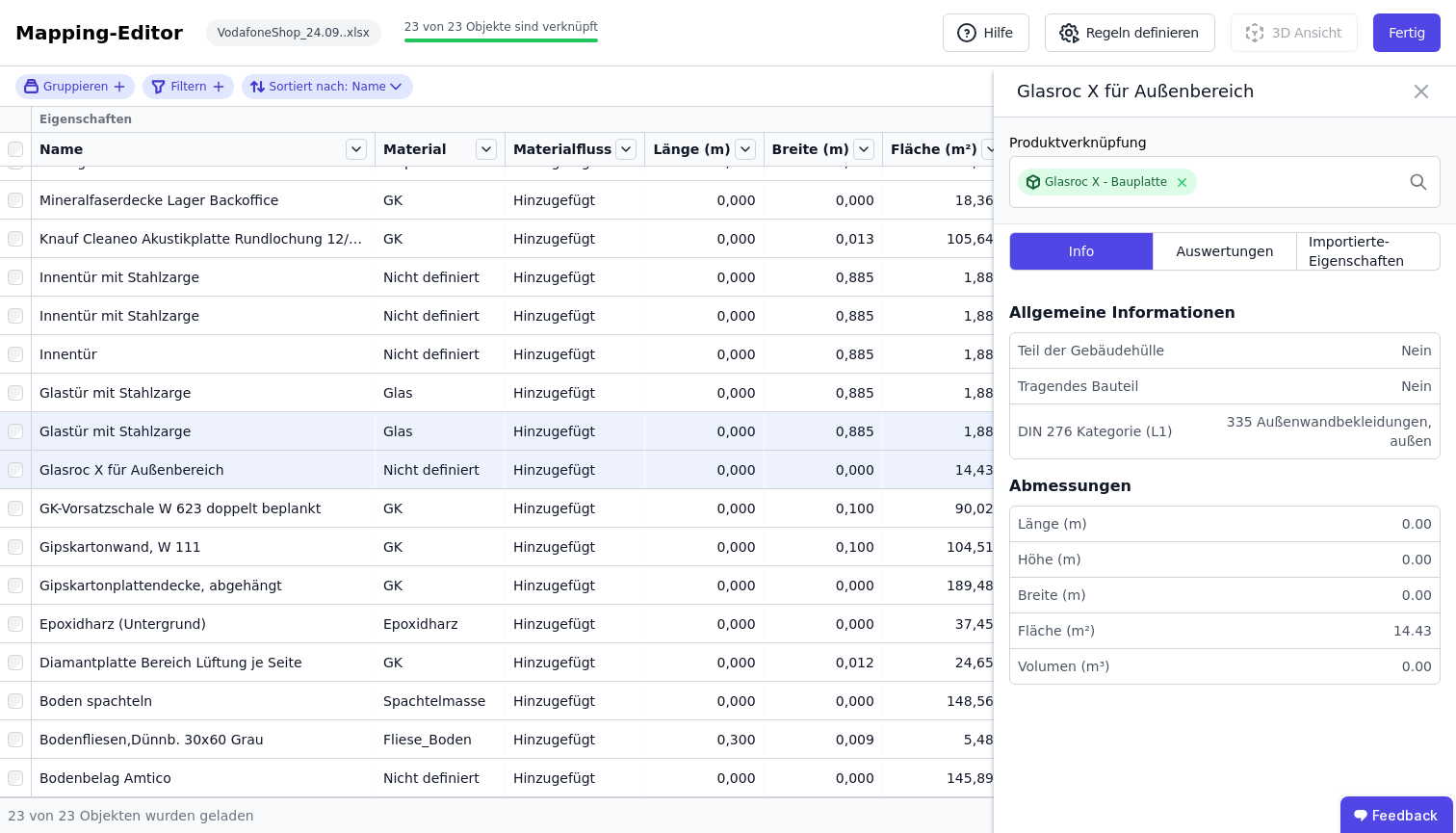
click at [187, 422] on div "Glastür mit Stahlzarge" at bounding box center [204, 431] width 327 height 19
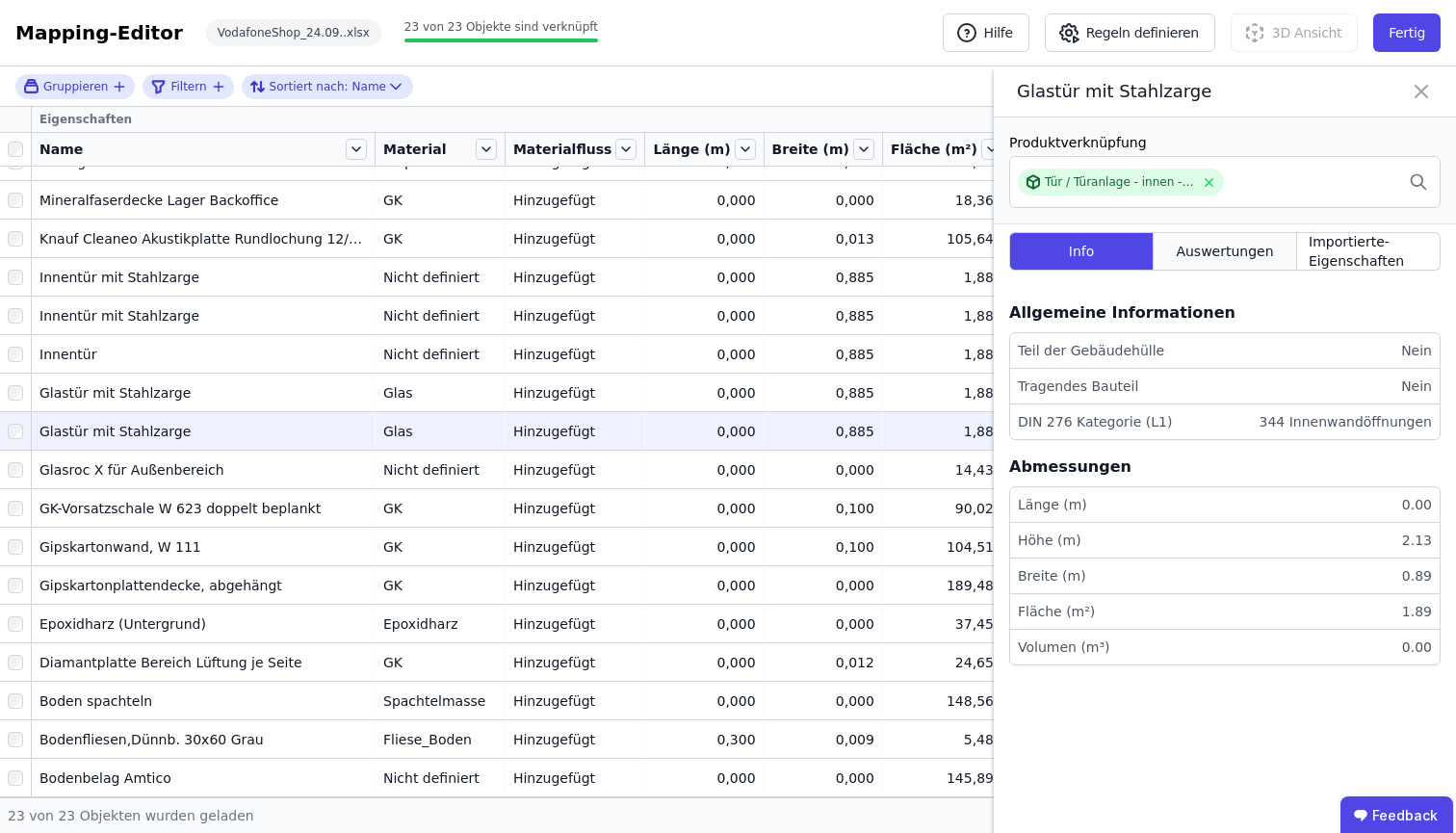
click at [1252, 260] on span "Auswertungen" at bounding box center [1223, 250] width 97 height 19
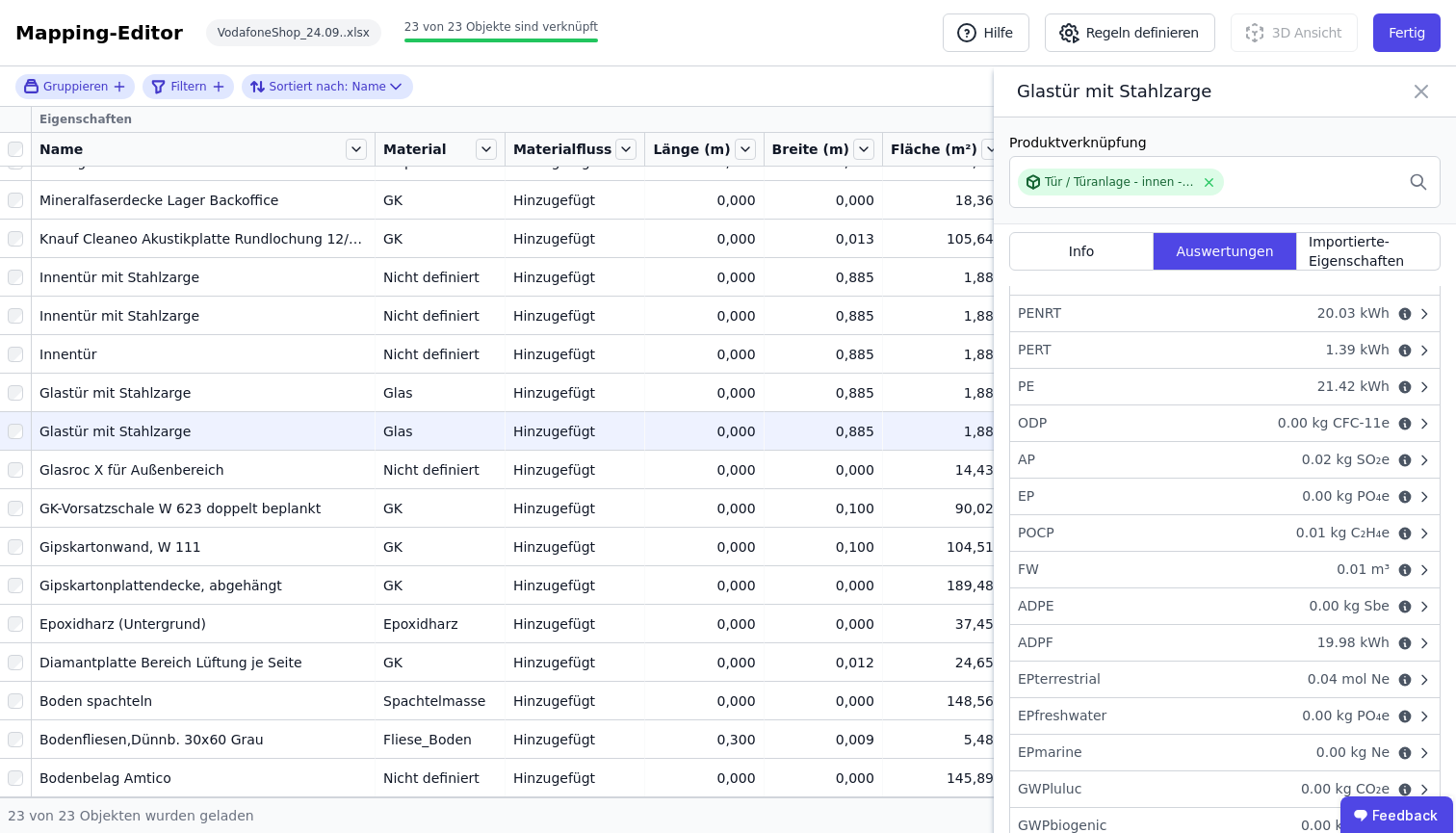
scroll to position [812, 0]
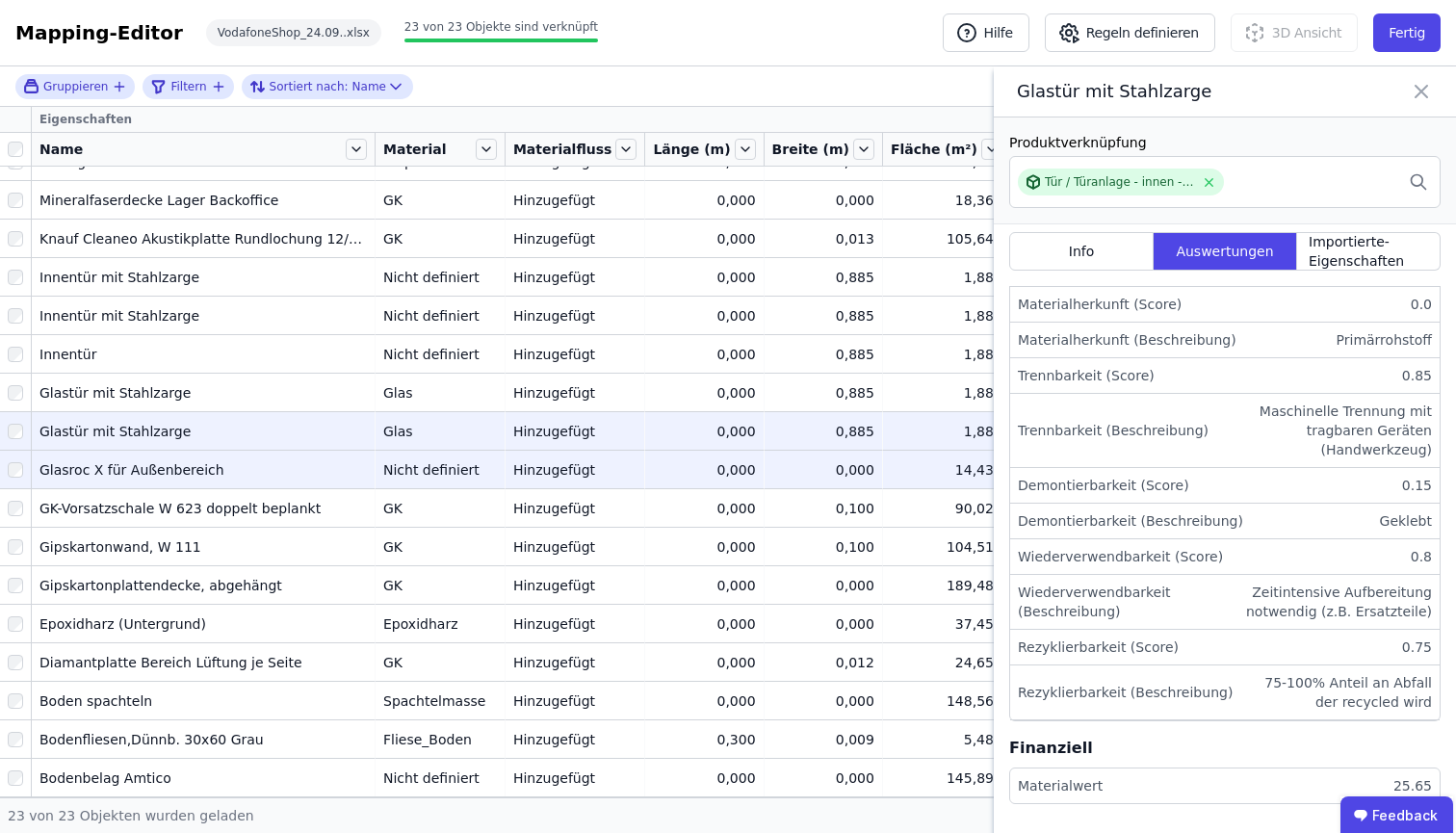
click at [187, 460] on div "Glasroc X für Außenbereich" at bounding box center [204, 469] width 327 height 19
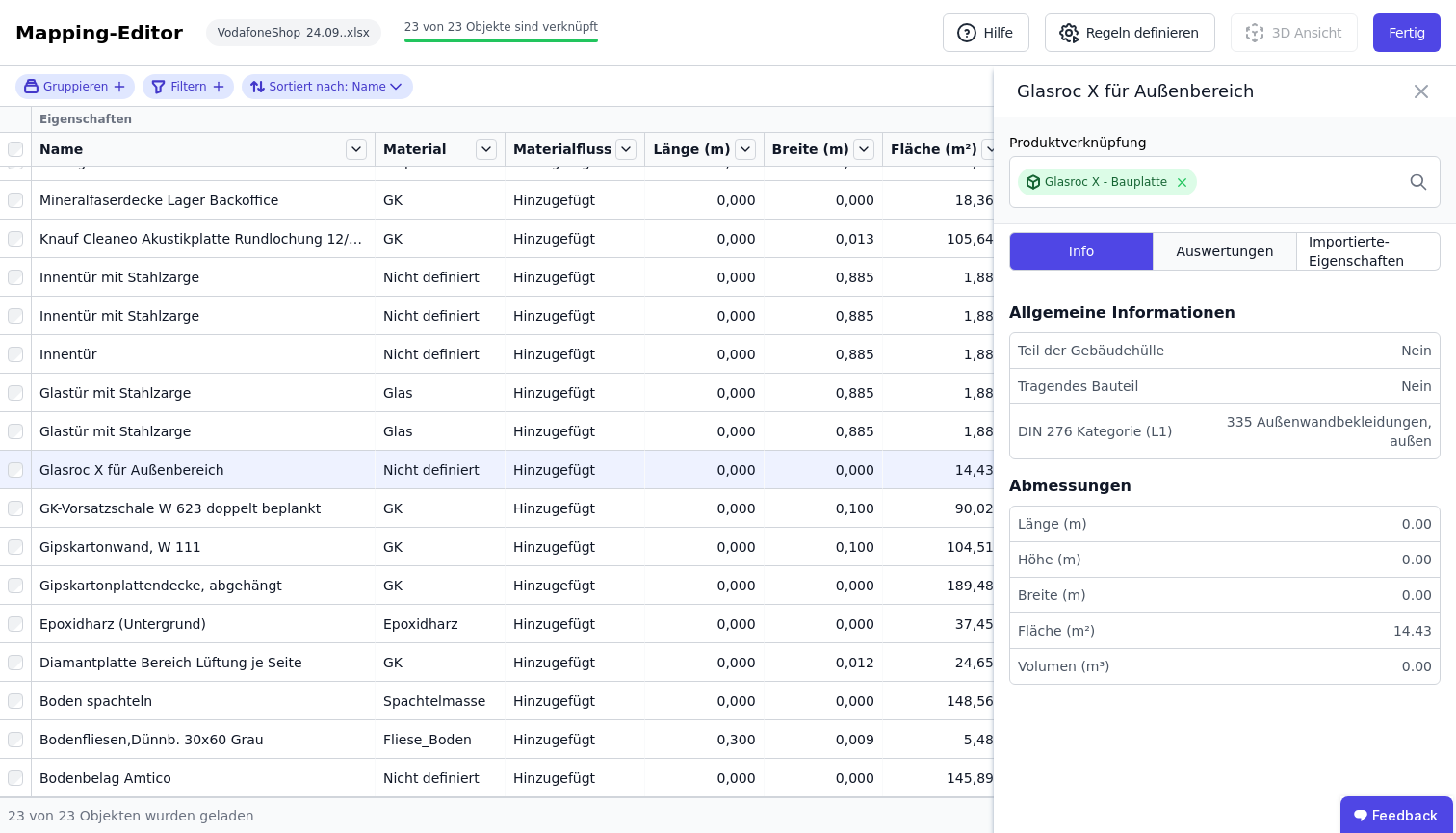
click at [1266, 260] on span "Auswertungen" at bounding box center [1223, 250] width 97 height 19
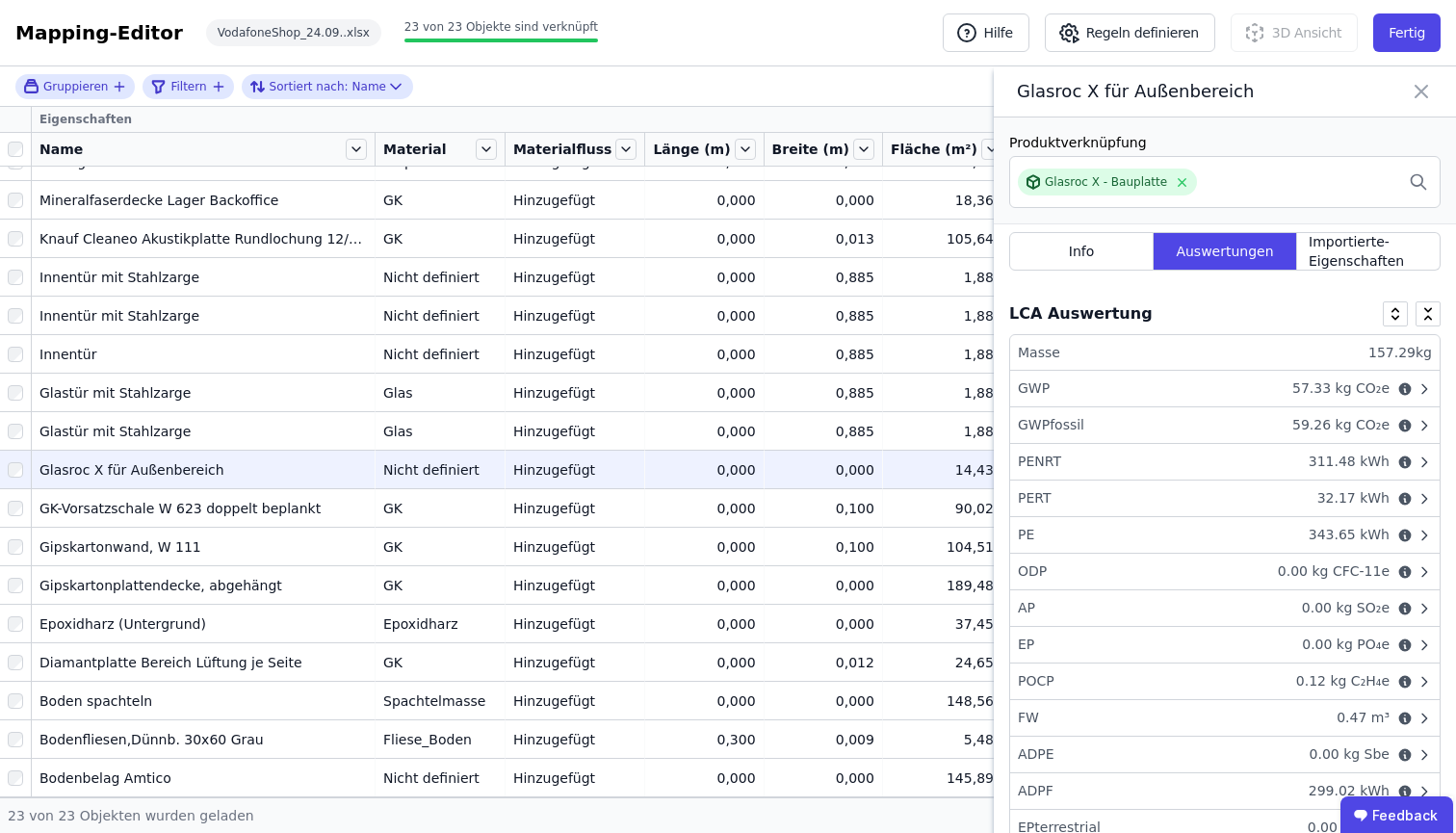
click at [1427, 105] on icon at bounding box center [1420, 91] width 23 height 27
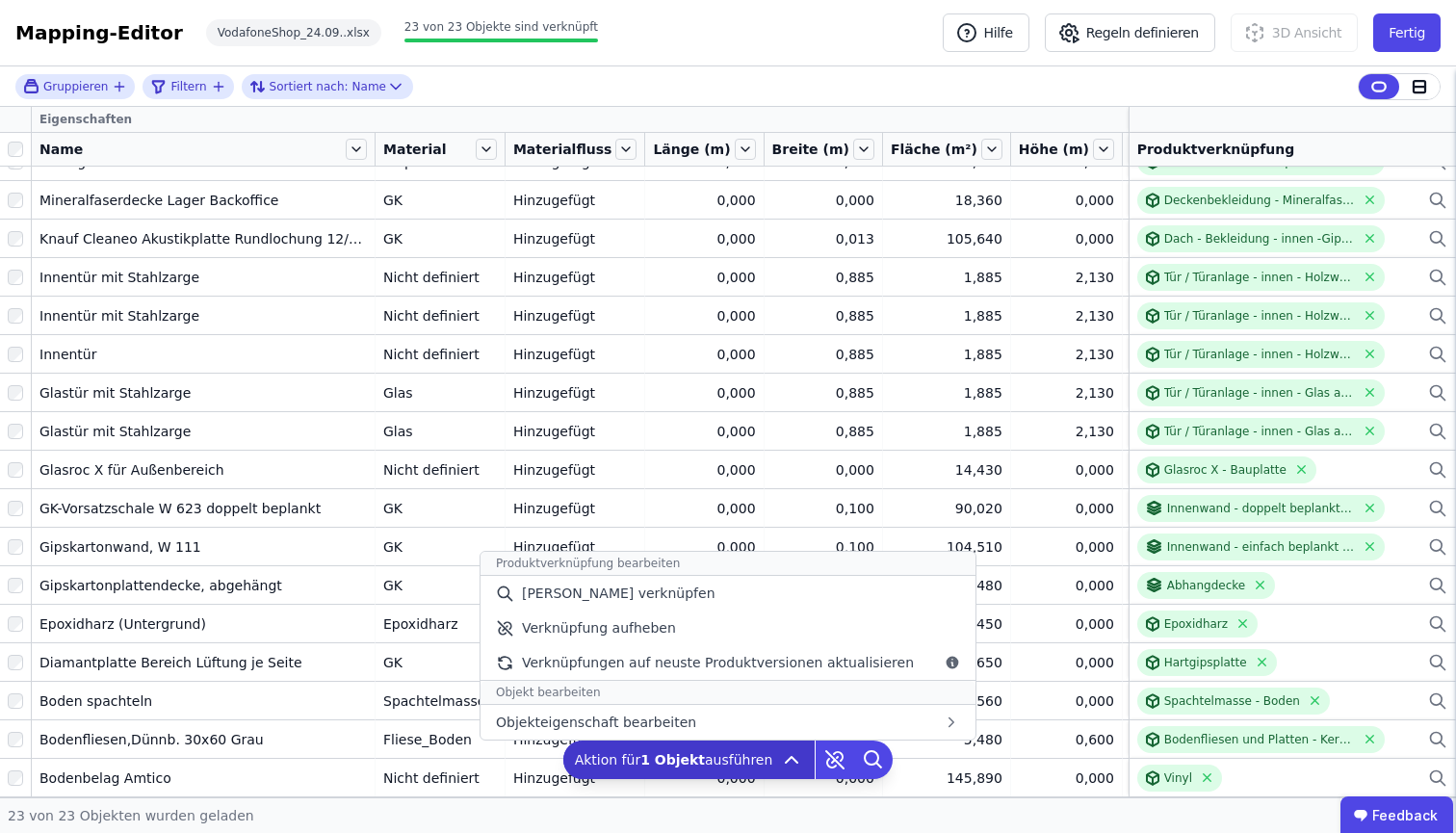
click at [787, 766] on icon at bounding box center [790, 759] width 23 height 23
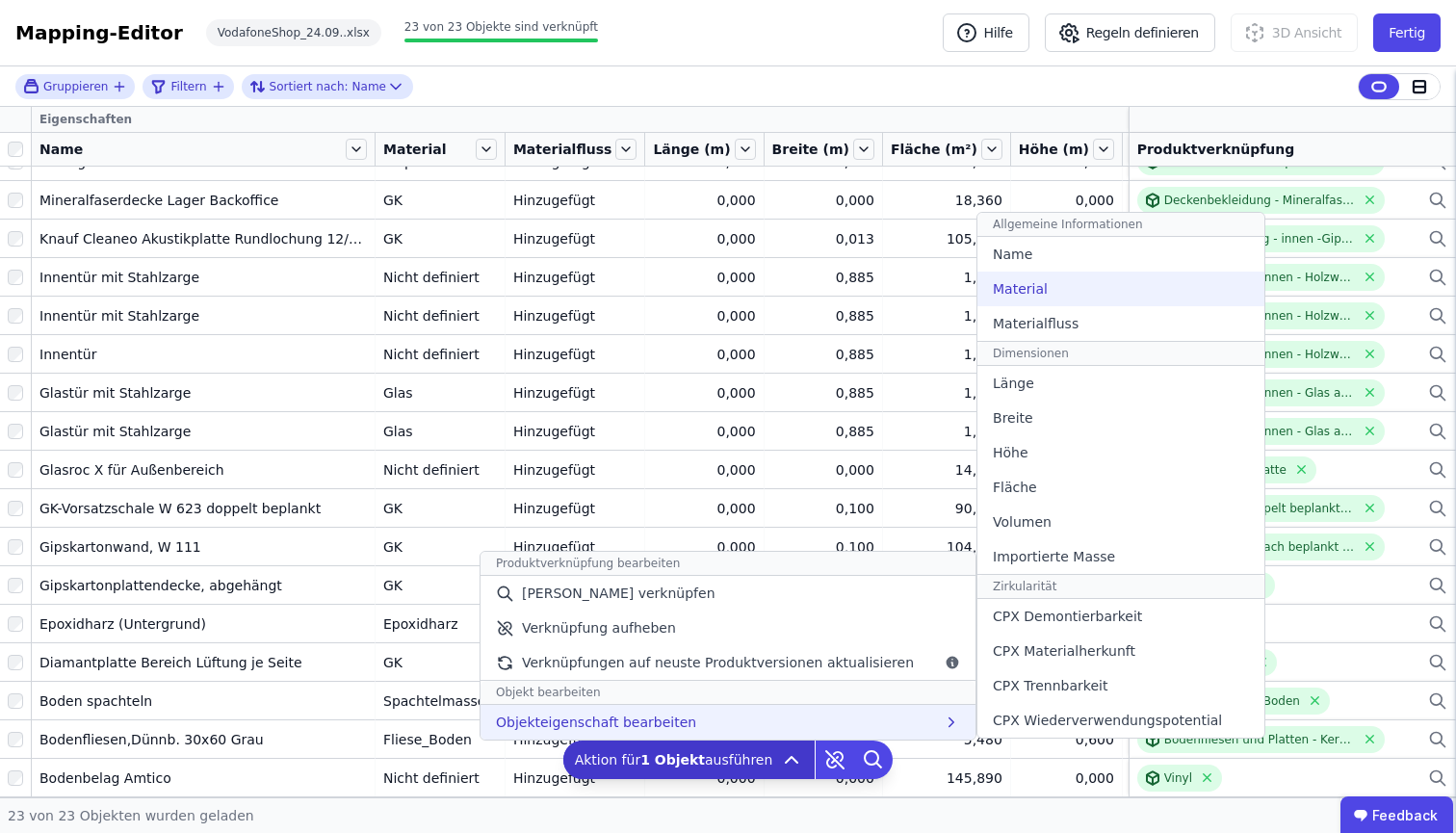
click at [1075, 278] on div "Material" at bounding box center [1121, 288] width 287 height 35
click at [1053, 298] on div "Material" at bounding box center [1121, 288] width 287 height 35
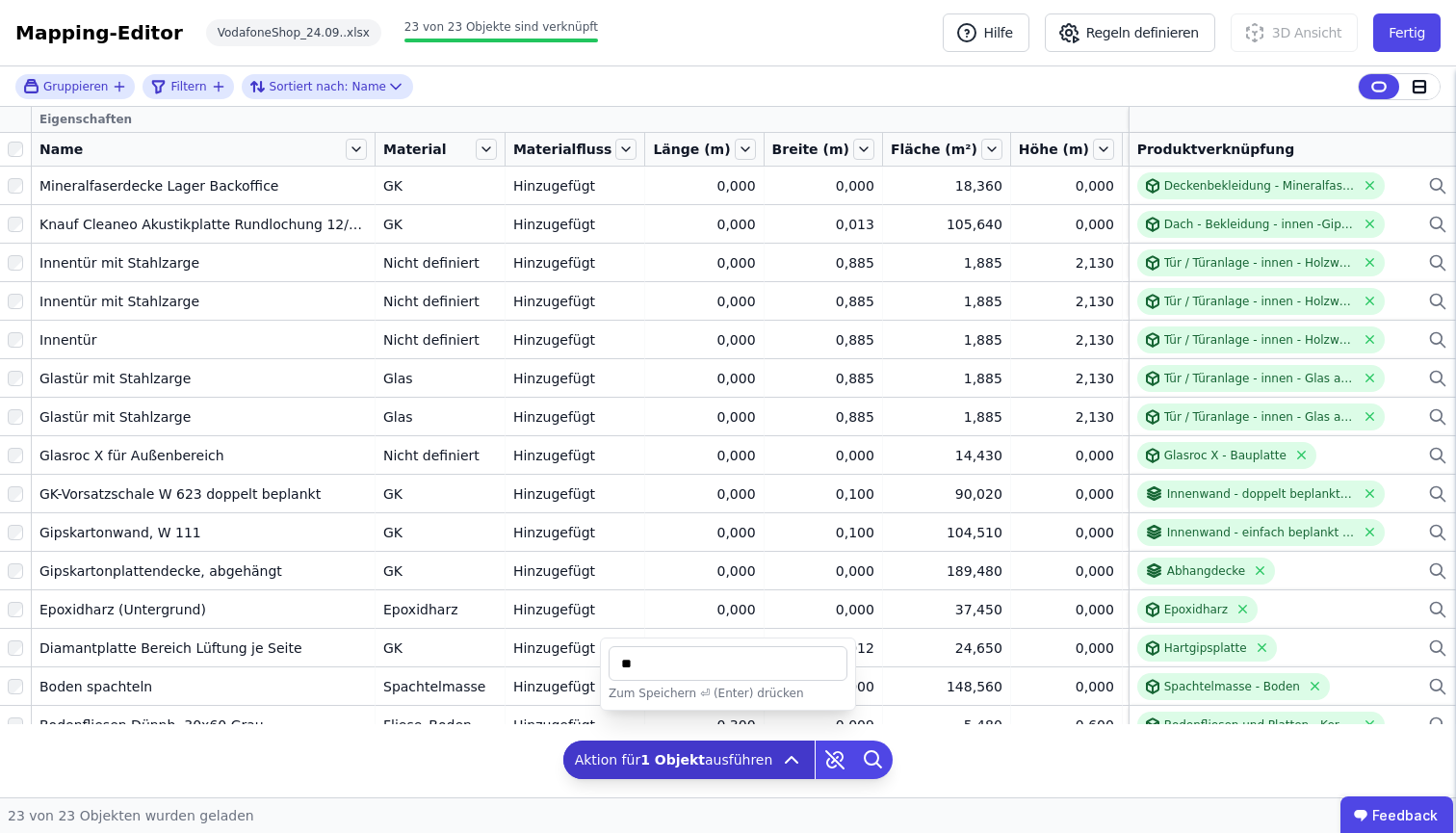
type input "*"
type input "**"
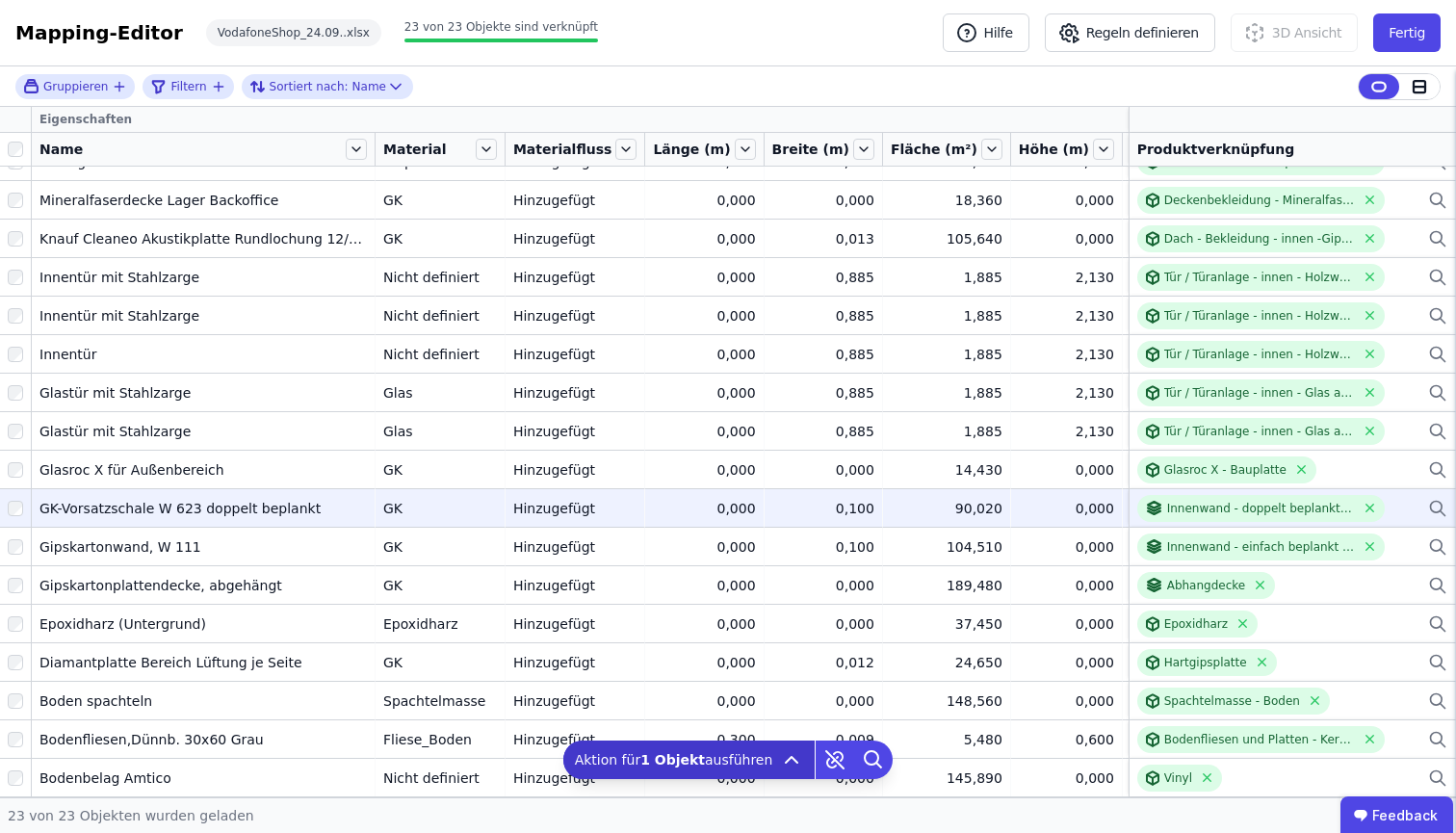
click at [231, 488] on td "GK-Vorsatzschale W 623 doppelt beplankt GK-Vorsatzschale W 623 doppelt beplankt" at bounding box center [204, 507] width 343 height 39
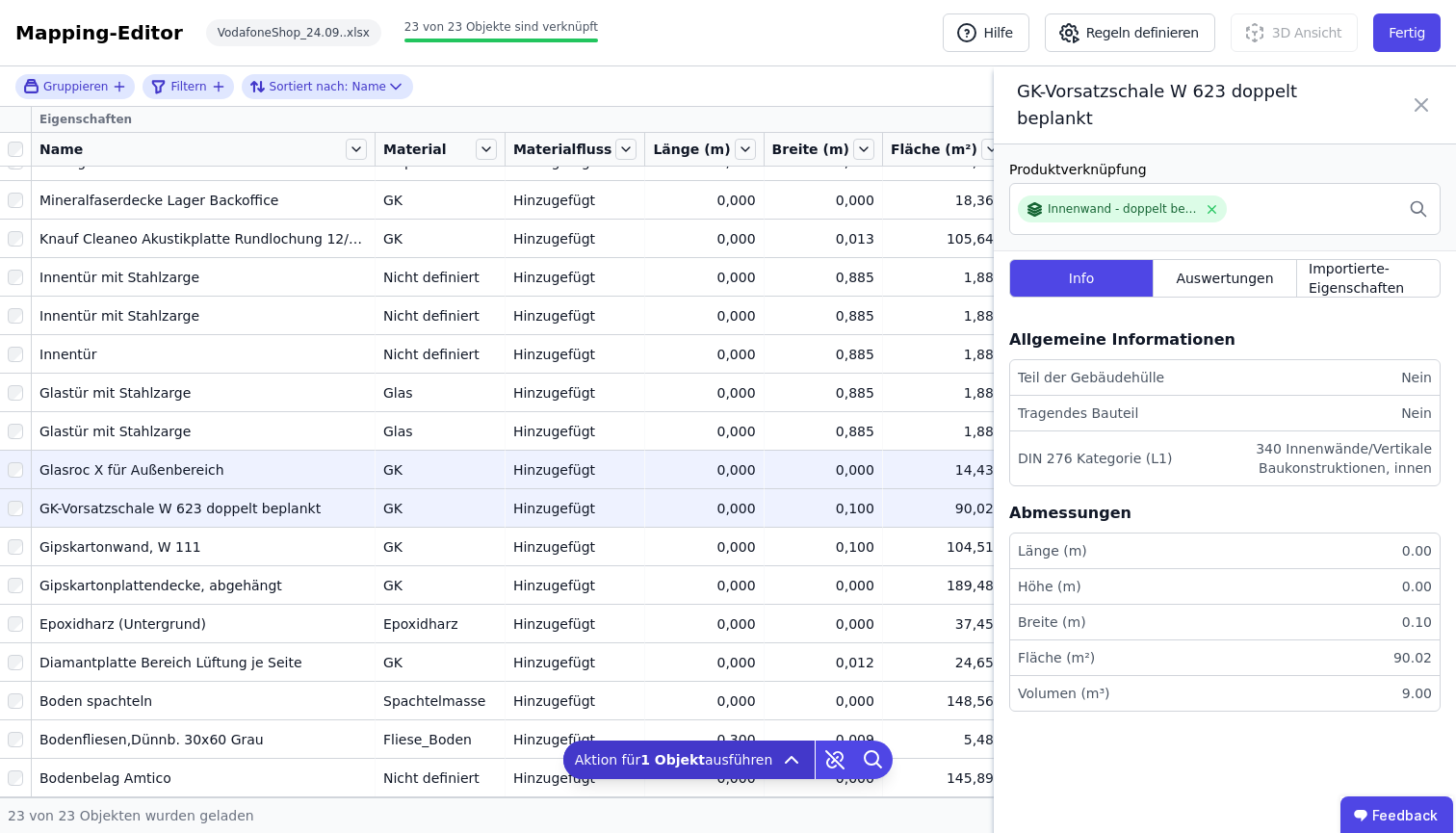
click at [16, 467] on div at bounding box center [15, 469] width 31 height 35
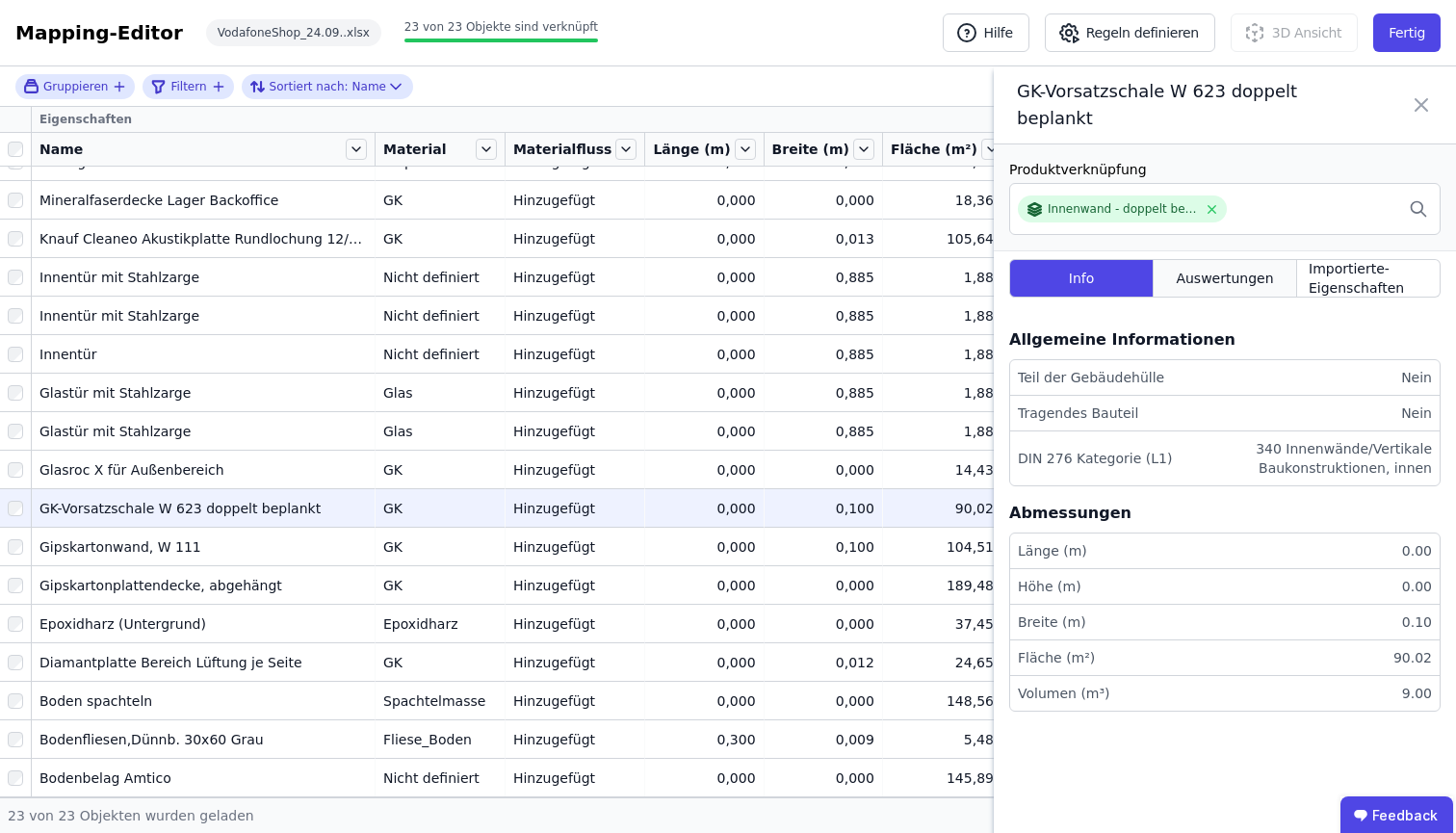
click at [1202, 278] on span "Auswertungen" at bounding box center [1223, 277] width 97 height 19
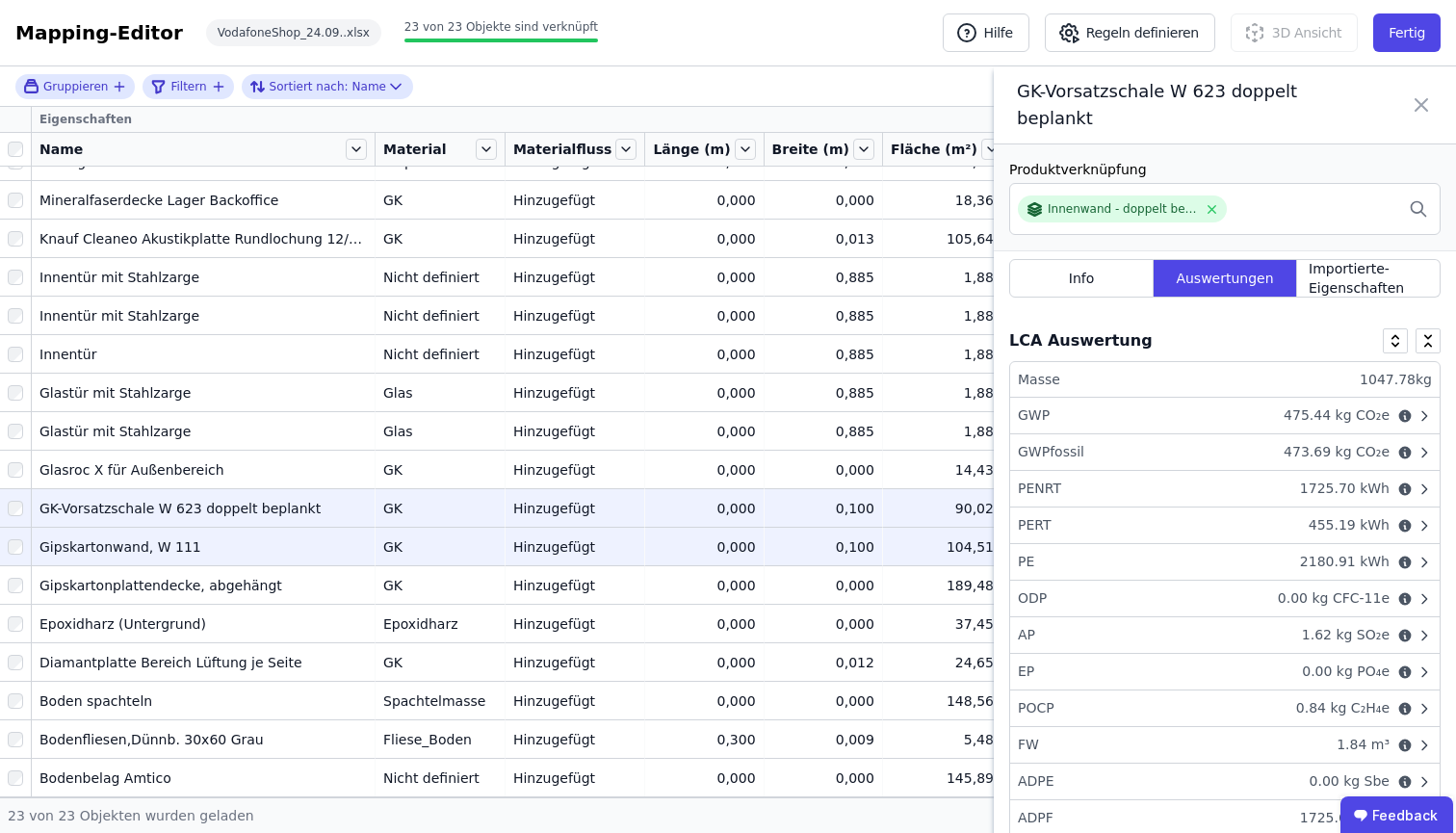
click at [375, 534] on td "GK GK" at bounding box center [440, 546] width 130 height 39
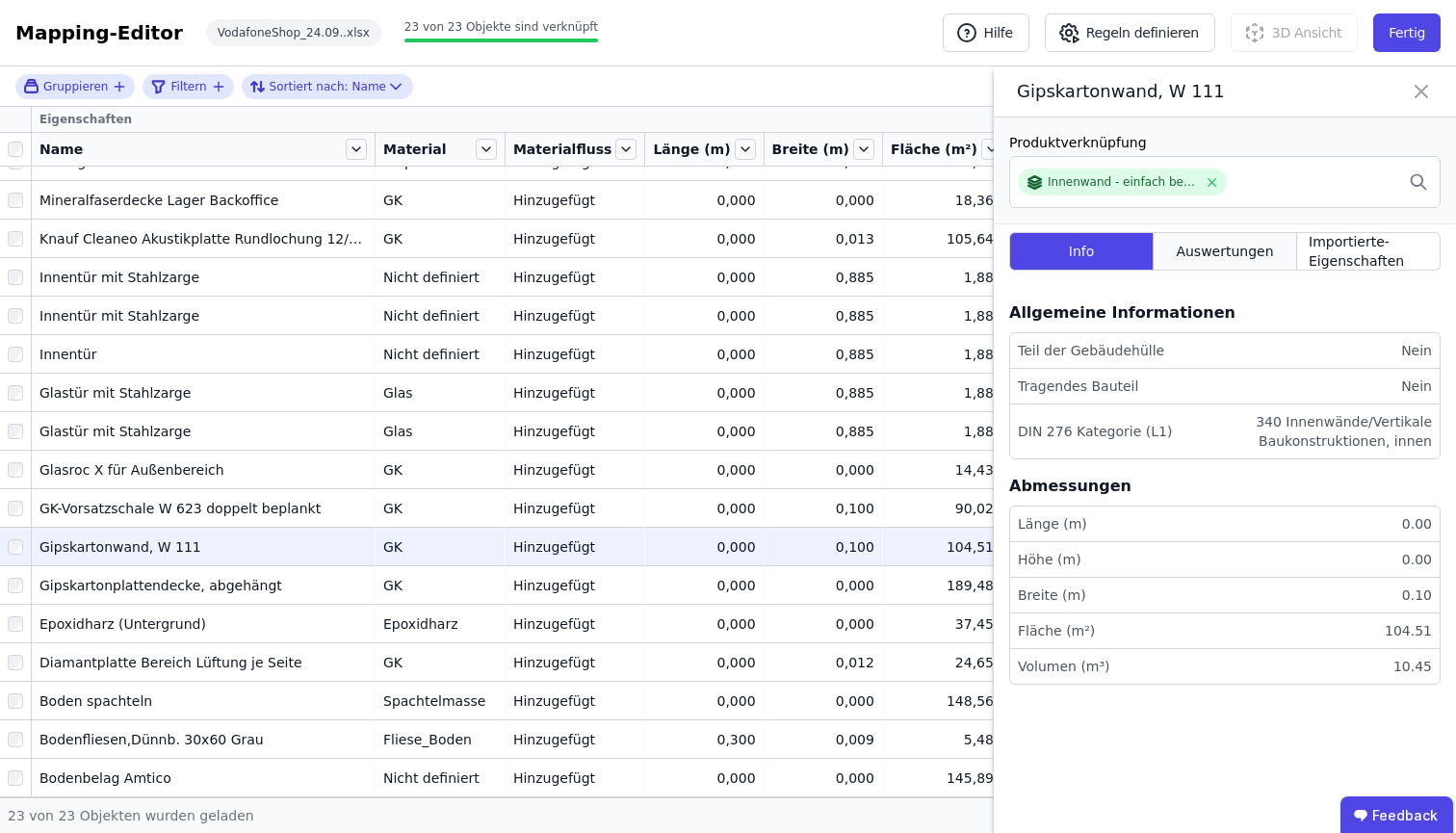
click at [1265, 260] on span "Auswertungen" at bounding box center [1223, 250] width 97 height 19
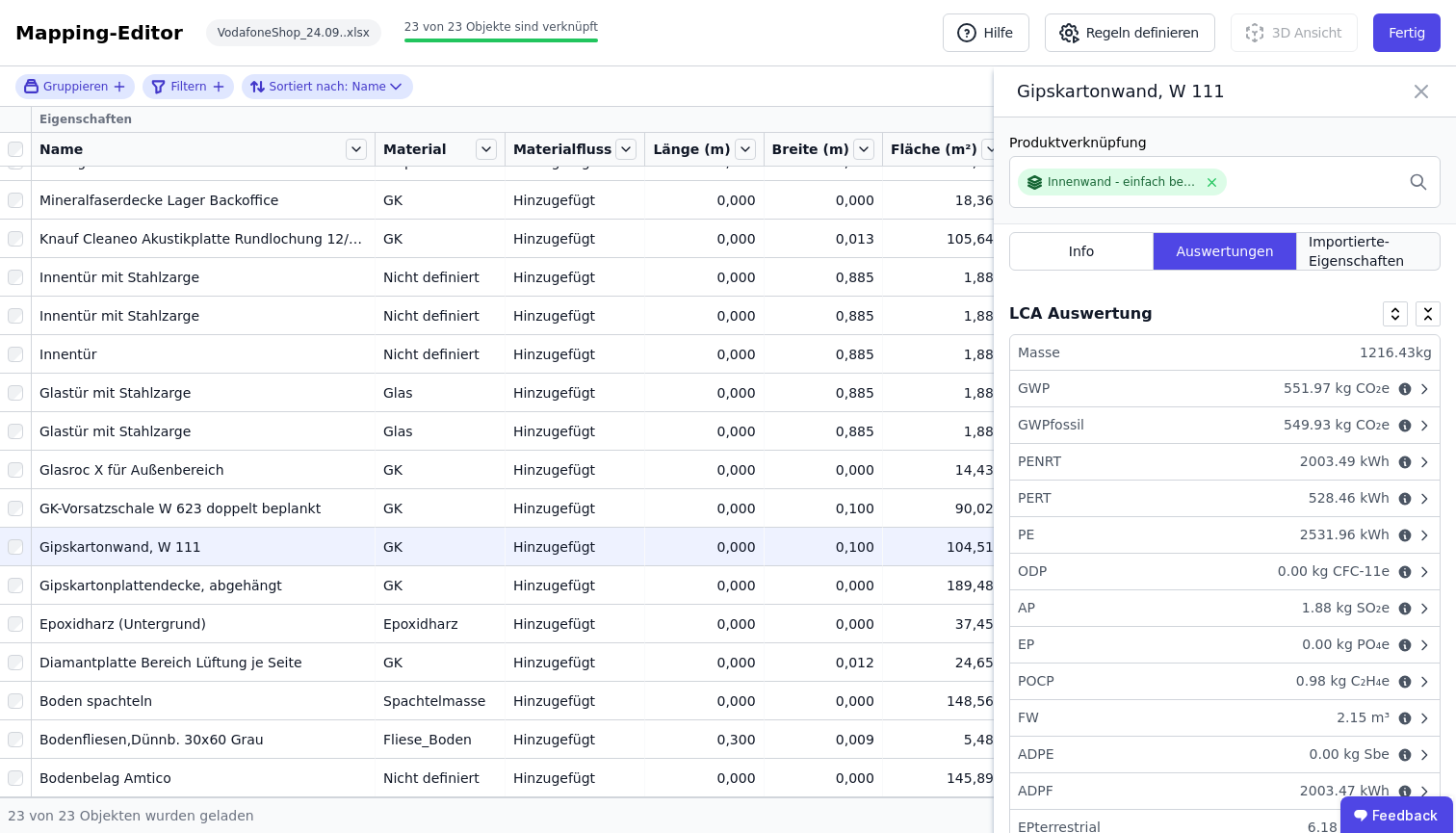
click at [1348, 270] on span "Importierte-Eigenschaften" at bounding box center [1368, 251] width 120 height 39
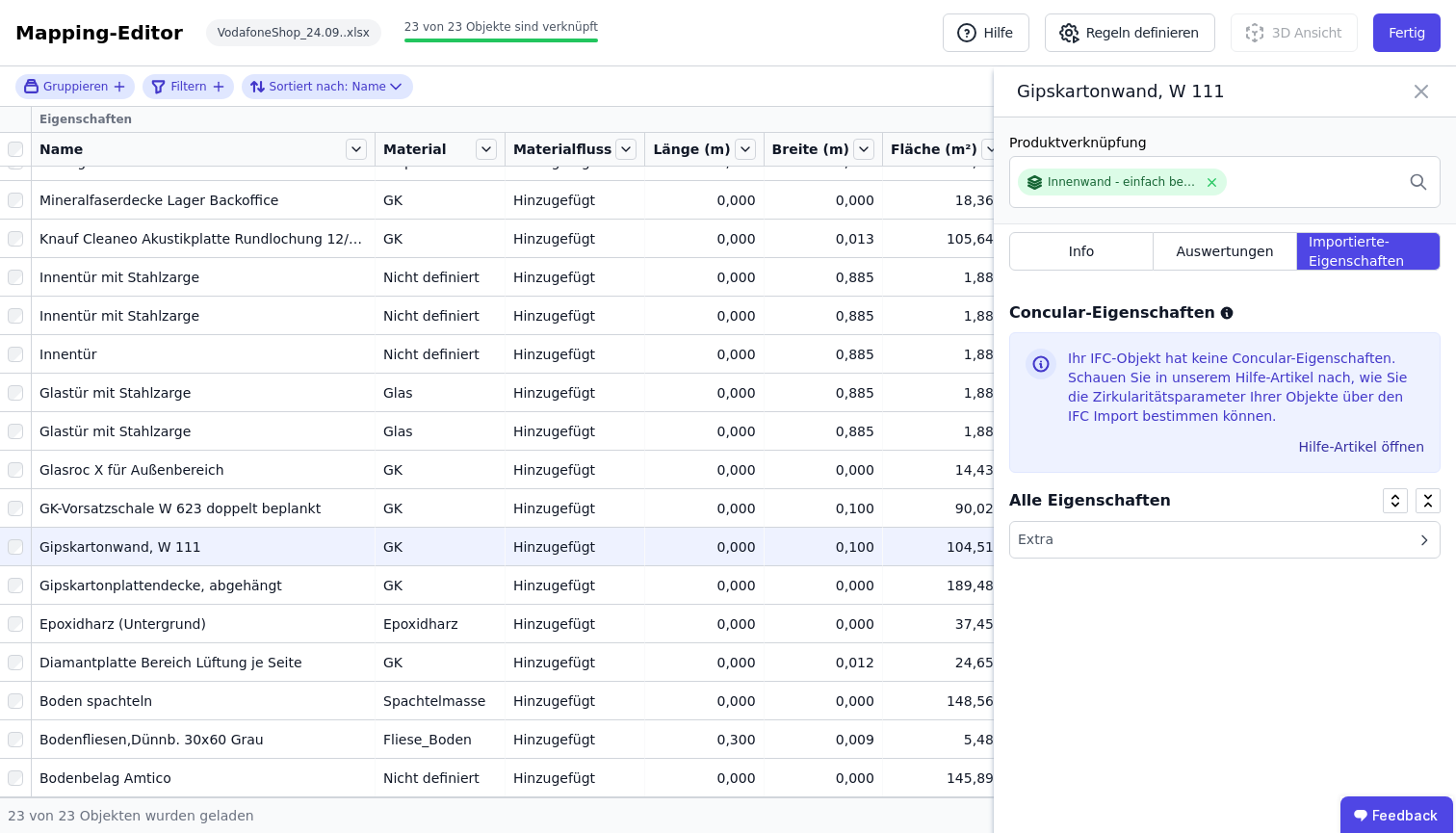
click at [1258, 558] on div "Extra" at bounding box center [1224, 540] width 429 height 36
click at [1258, 593] on li "PERIMETER" at bounding box center [1224, 576] width 429 height 35
click at [1108, 473] on div "Ihr IFC-Objekt hat keine Concular-Eigenschaften. Schauen Sie in unserem Hilfe-A…" at bounding box center [1224, 402] width 431 height 141
click at [1313, 462] on button "Hilfe-Artikel öffnen" at bounding box center [1361, 446] width 141 height 31
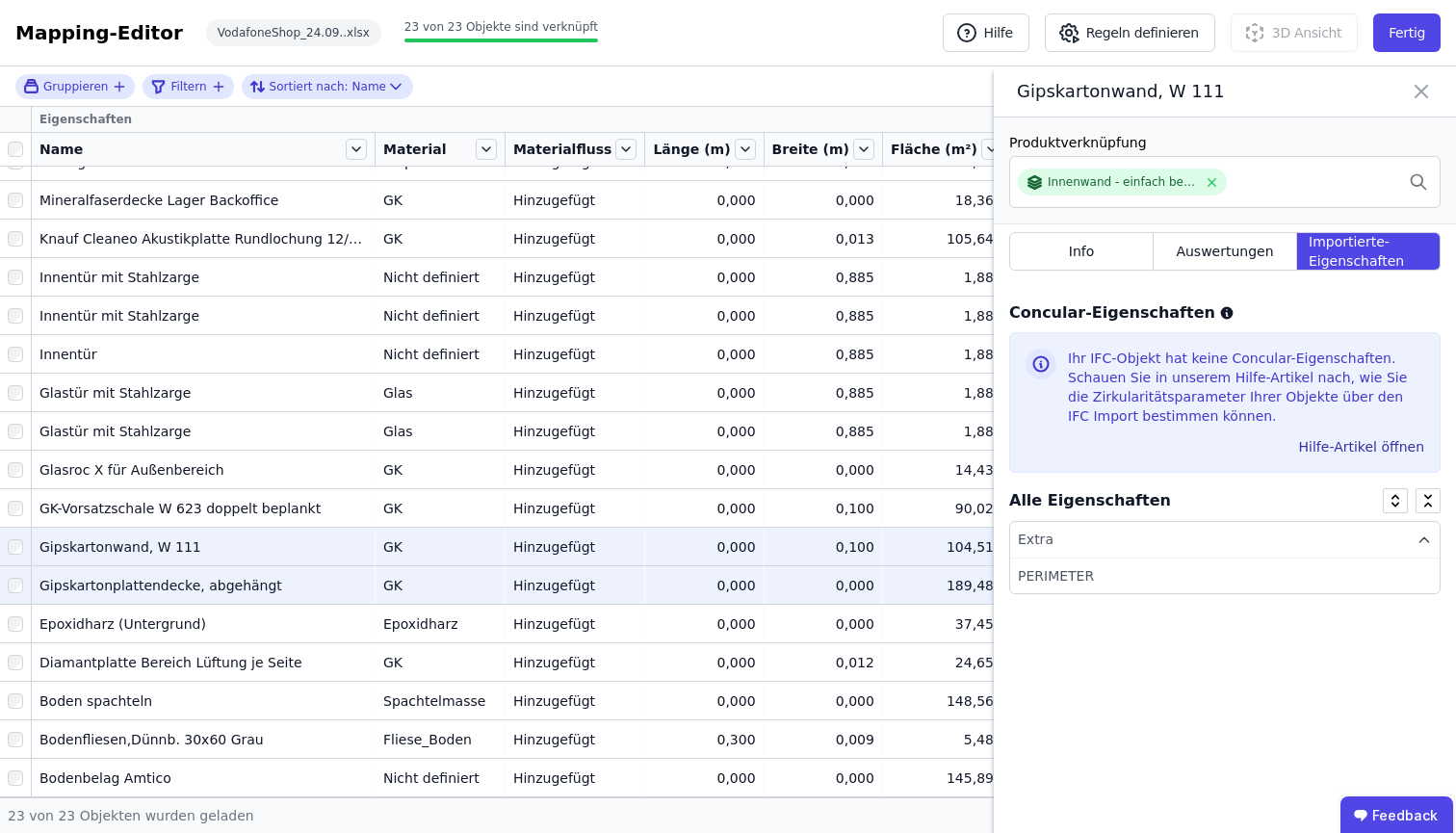
click at [383, 576] on div "GK" at bounding box center [440, 585] width 114 height 19
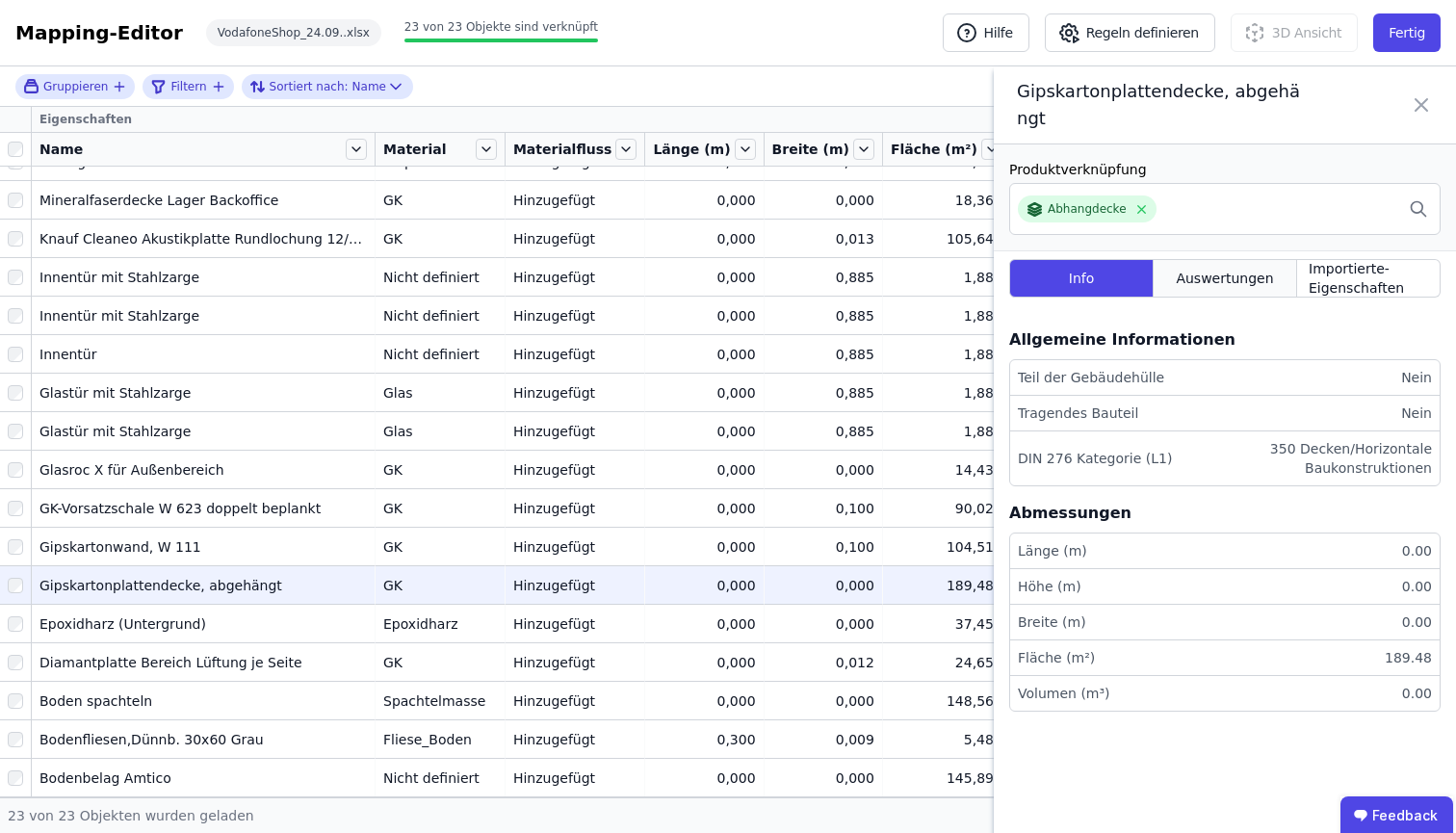
click at [1210, 265] on div "Auswertungen" at bounding box center [1225, 278] width 144 height 39
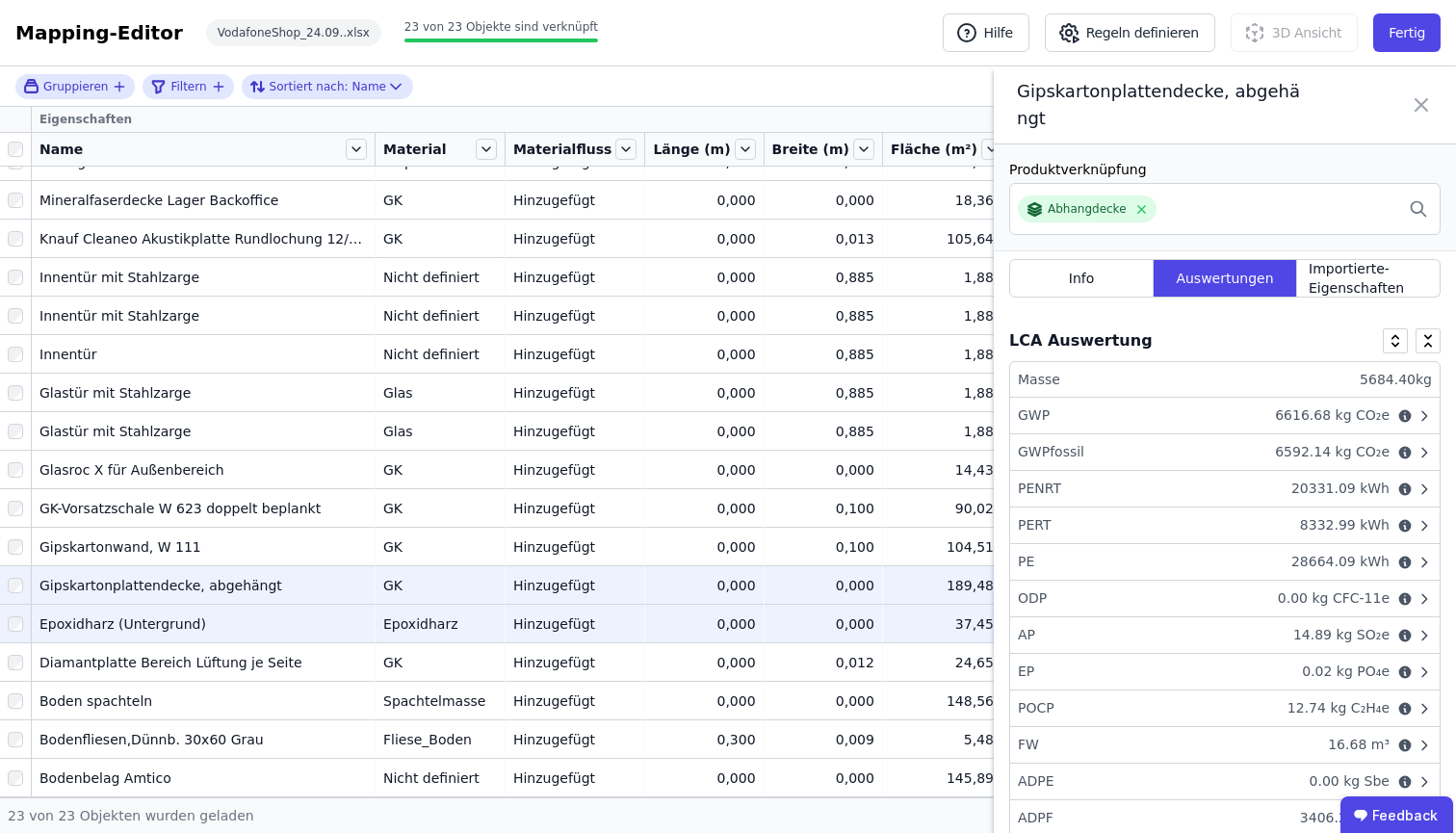
click at [384, 615] on div "Epoxidharz" at bounding box center [440, 624] width 114 height 19
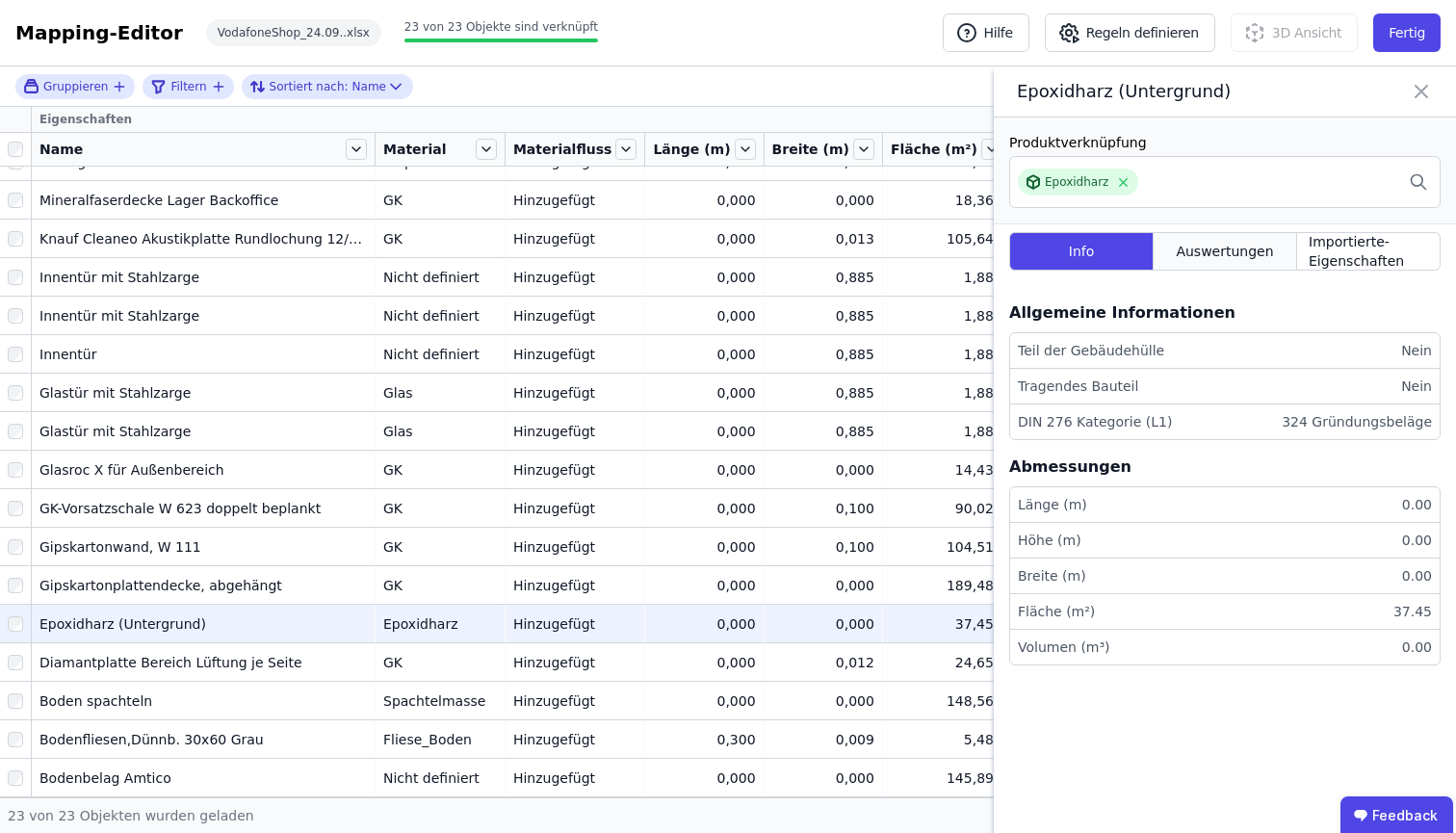
click at [1223, 261] on div "Auswertungen" at bounding box center [1225, 251] width 144 height 39
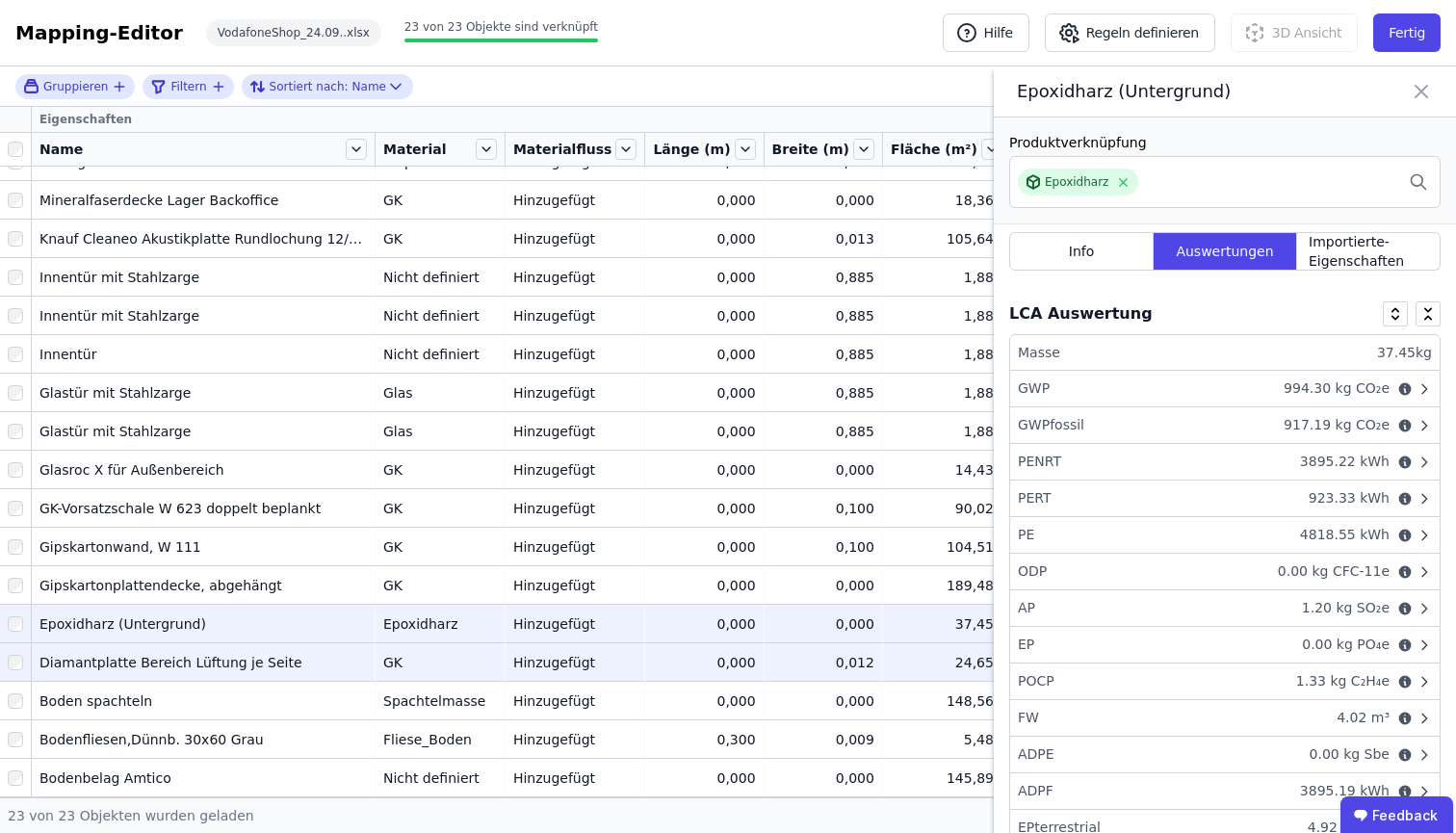
click at [223, 652] on div "Diamantplatte Bereich Lüftung je Seite" at bounding box center [204, 661] width 327 height 19
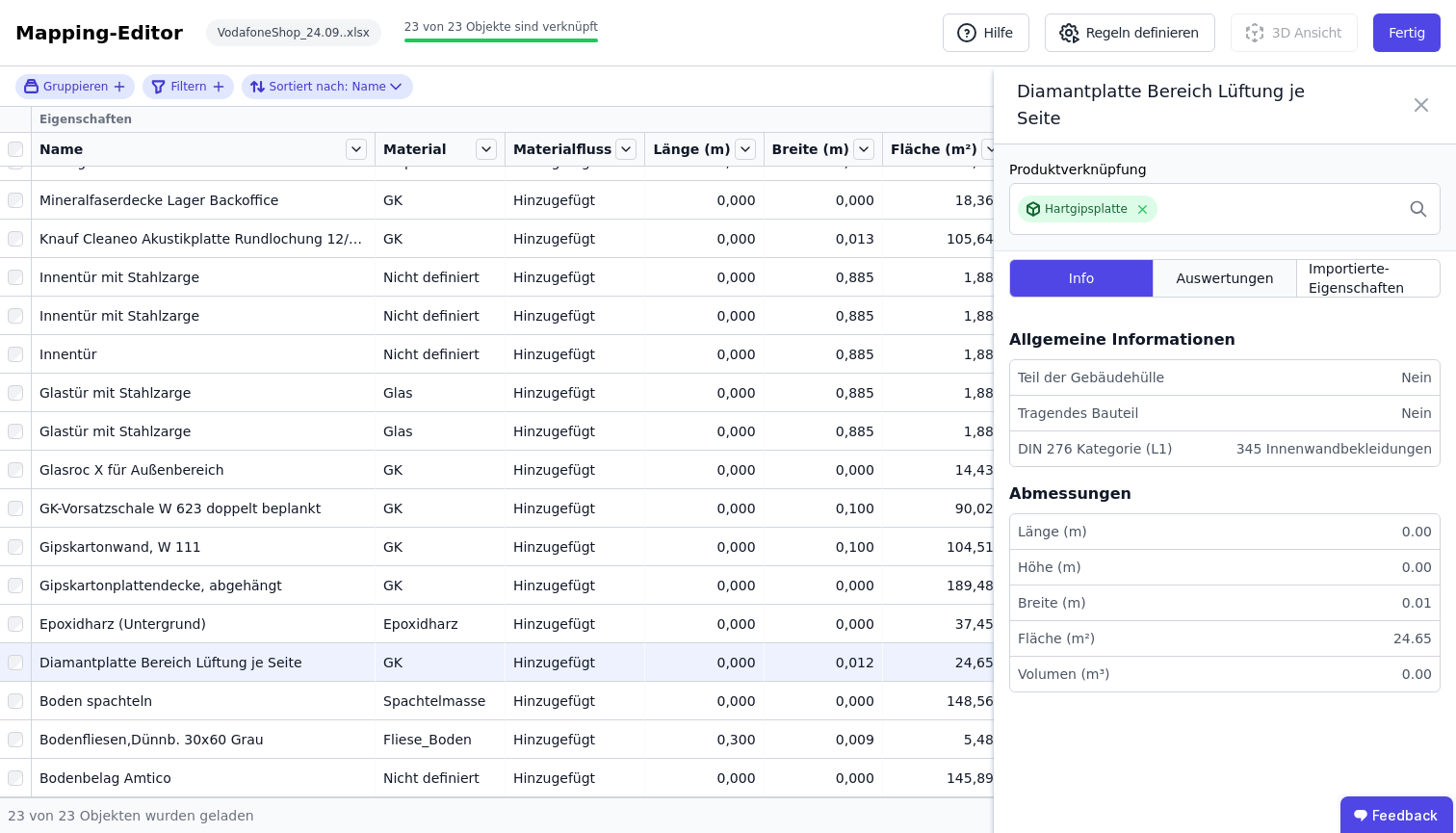
click at [1235, 281] on span "Auswertungen" at bounding box center [1223, 277] width 97 height 19
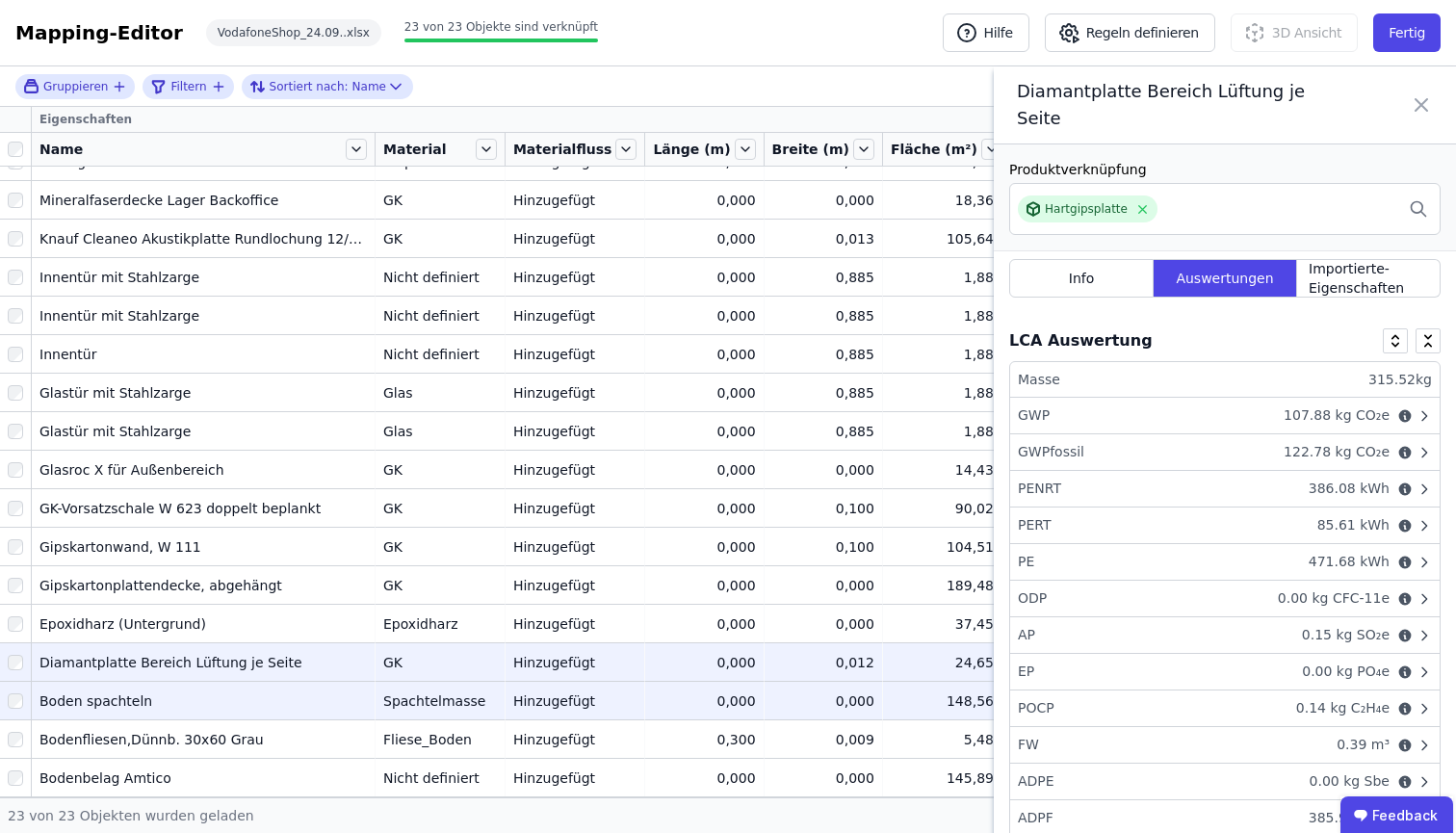
click at [358, 691] on div "Boden spachteln" at bounding box center [204, 700] width 327 height 19
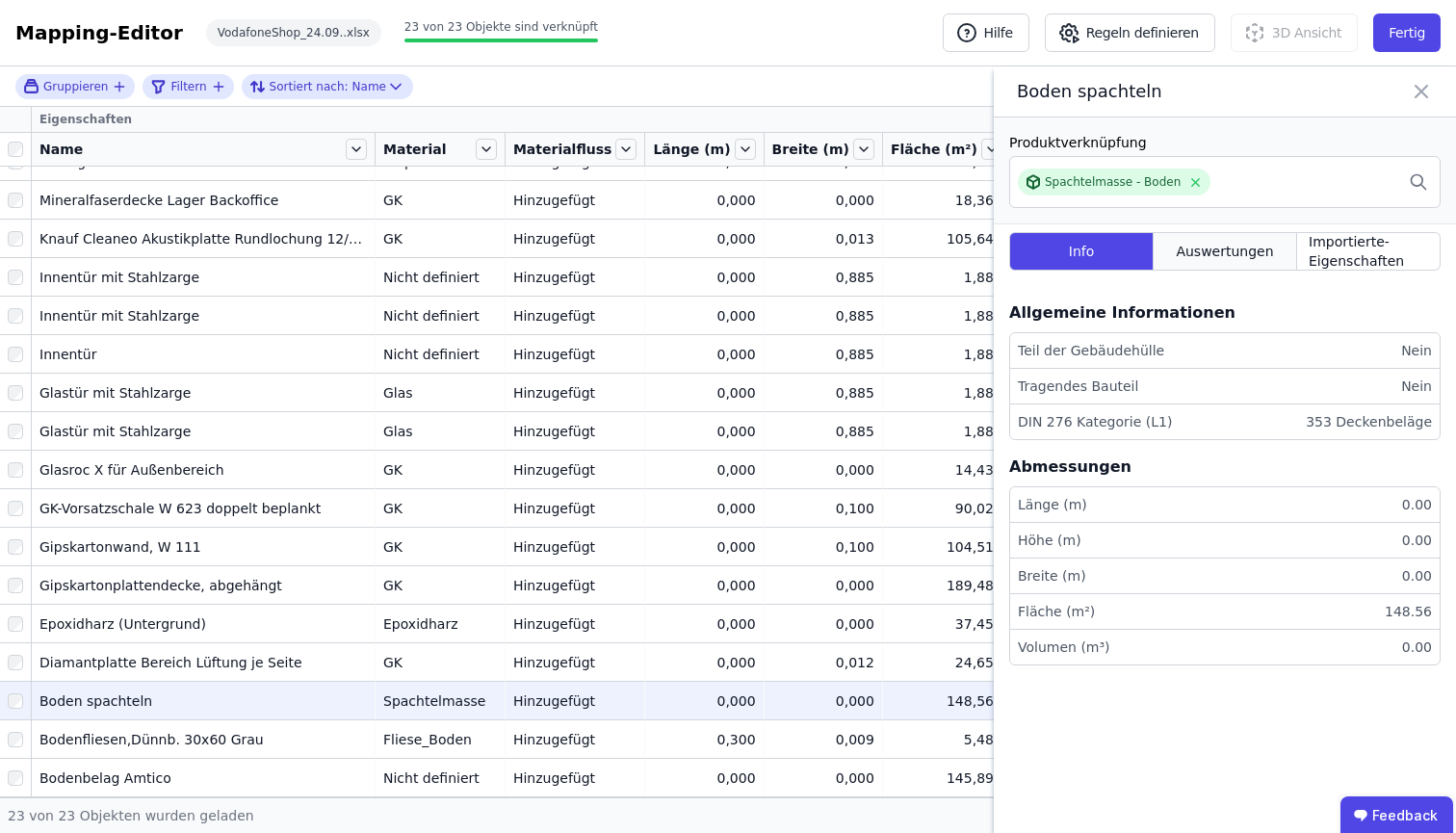
click at [1246, 270] on div "Auswertungen" at bounding box center [1225, 251] width 144 height 39
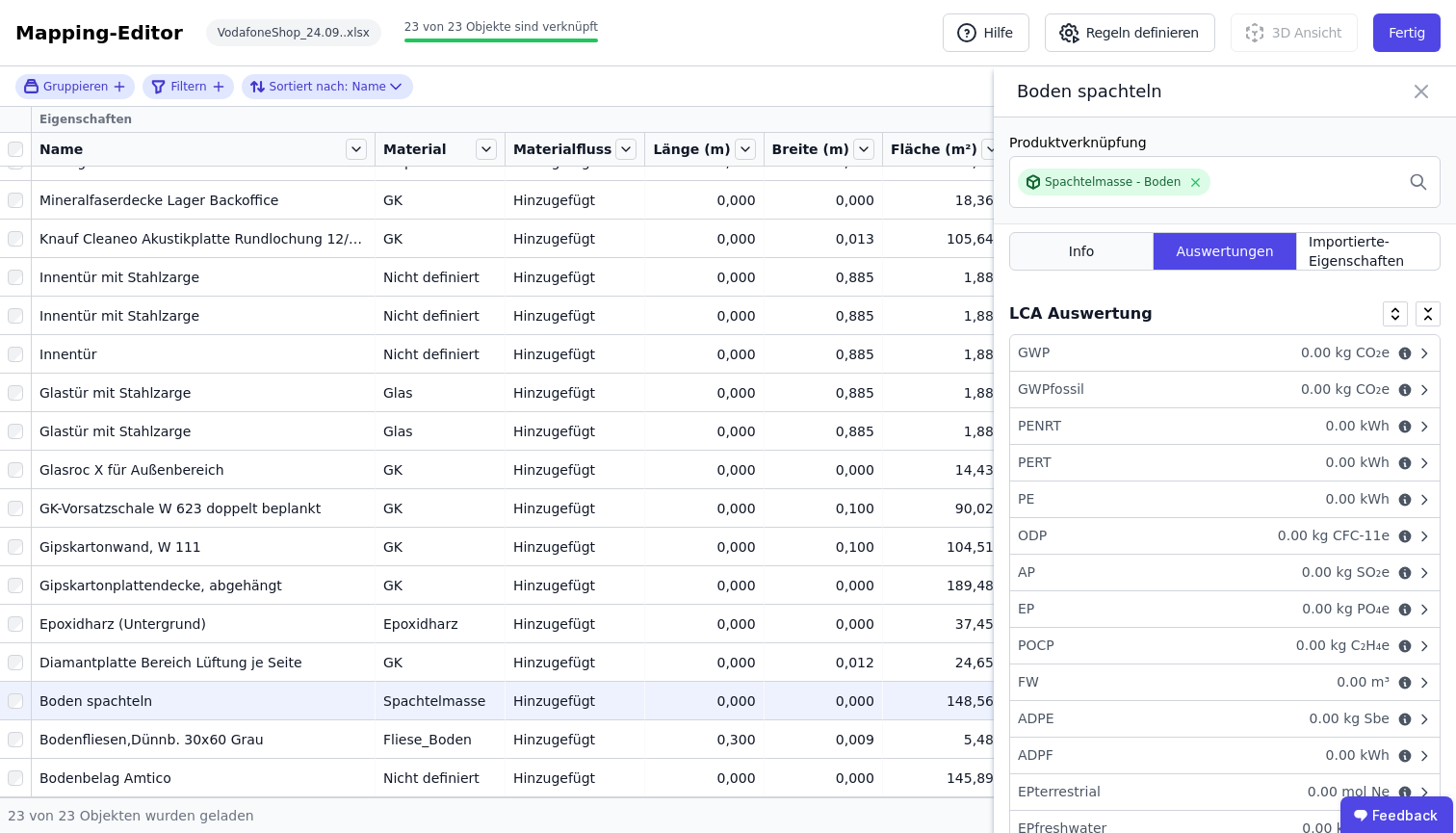
click at [1095, 270] on div "Info" at bounding box center [1081, 251] width 145 height 39
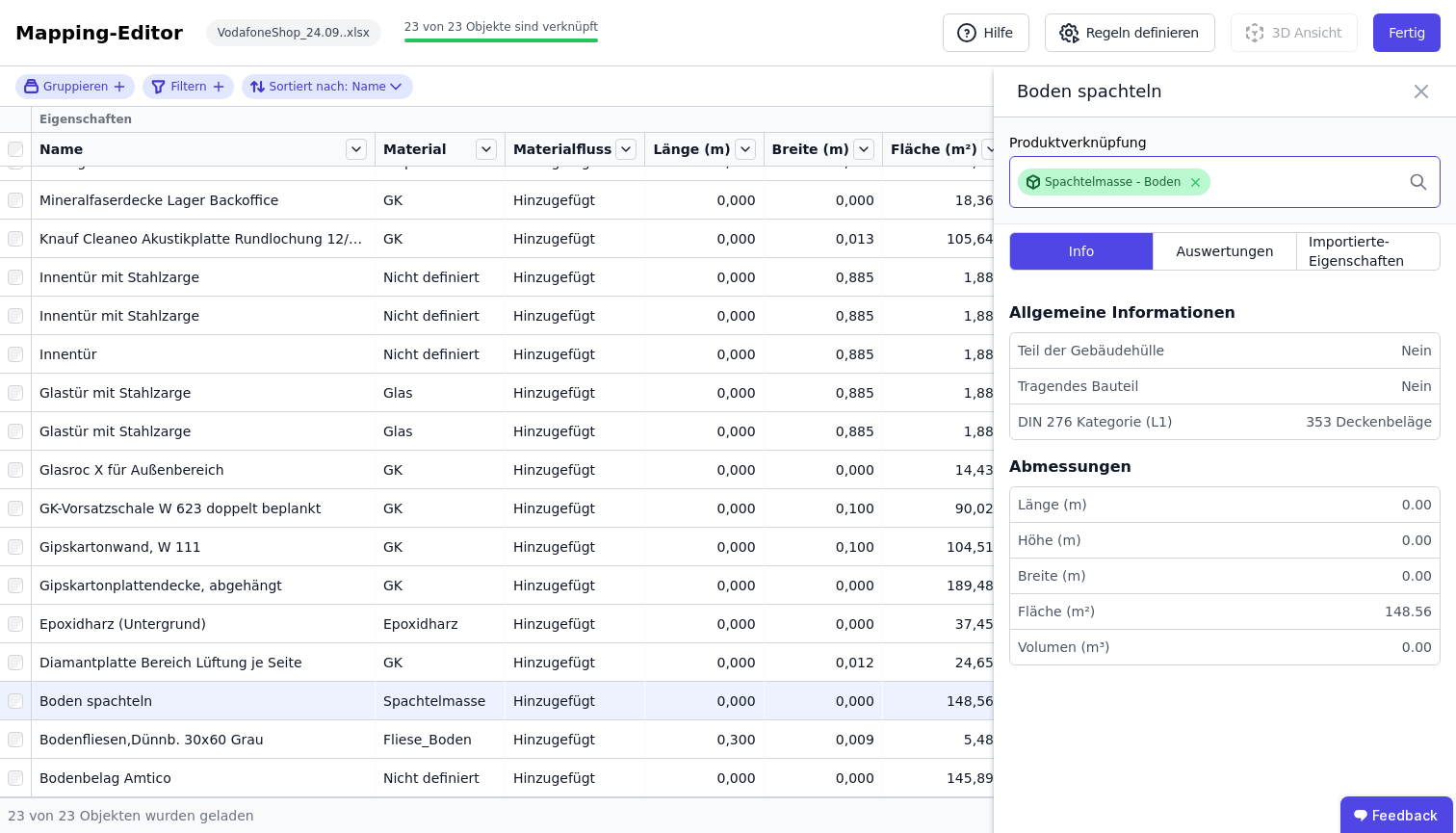
click at [1095, 190] on div "Spachtelmasse - Boden" at bounding box center [1113, 182] width 136 height 15
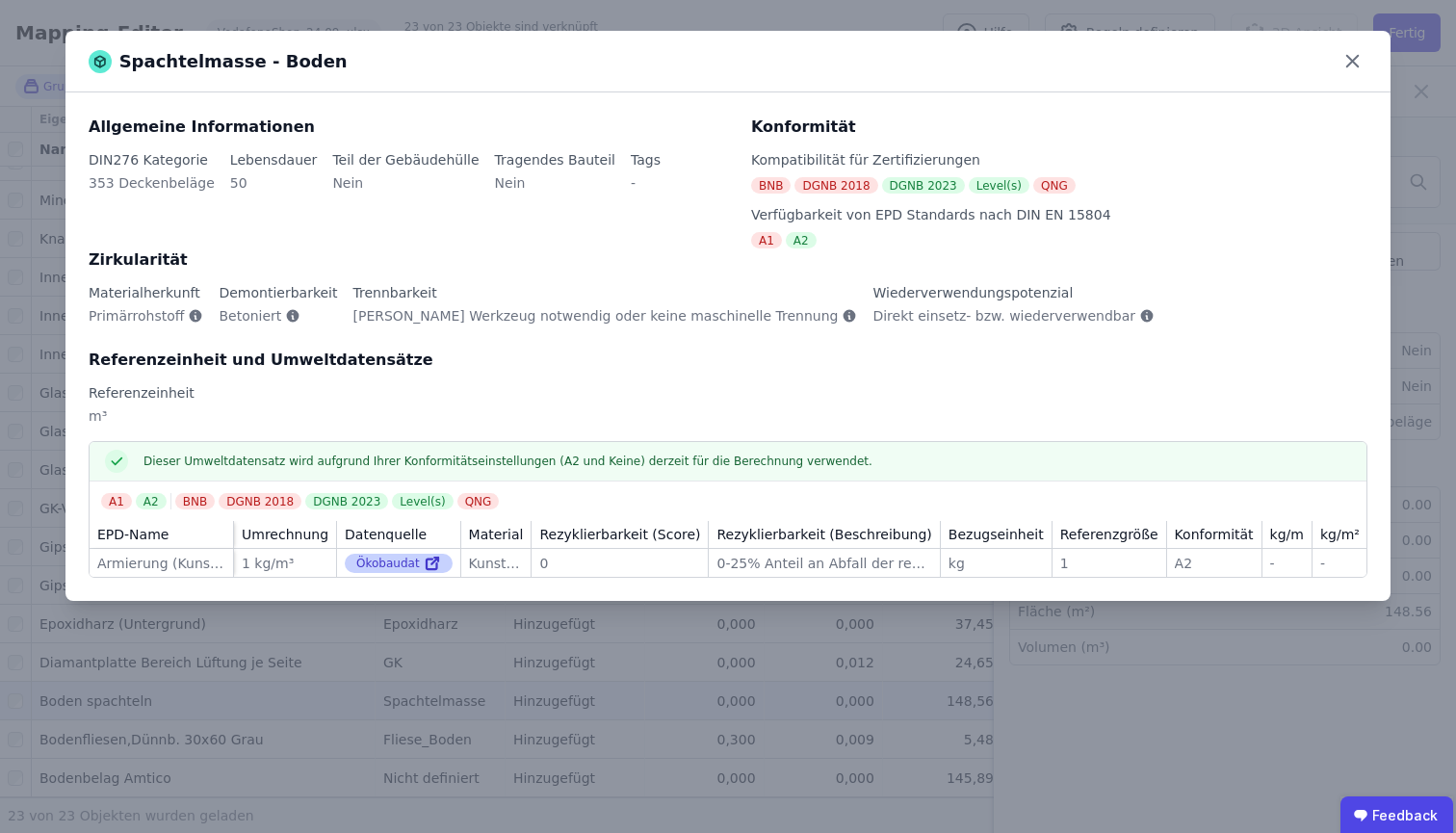
click at [382, 564] on div "Ökobaudat" at bounding box center [398, 563] width 108 height 19
click at [429, 564] on icon at bounding box center [431, 565] width 11 height 11
click at [1357, 61] on icon at bounding box center [1352, 61] width 30 height 30
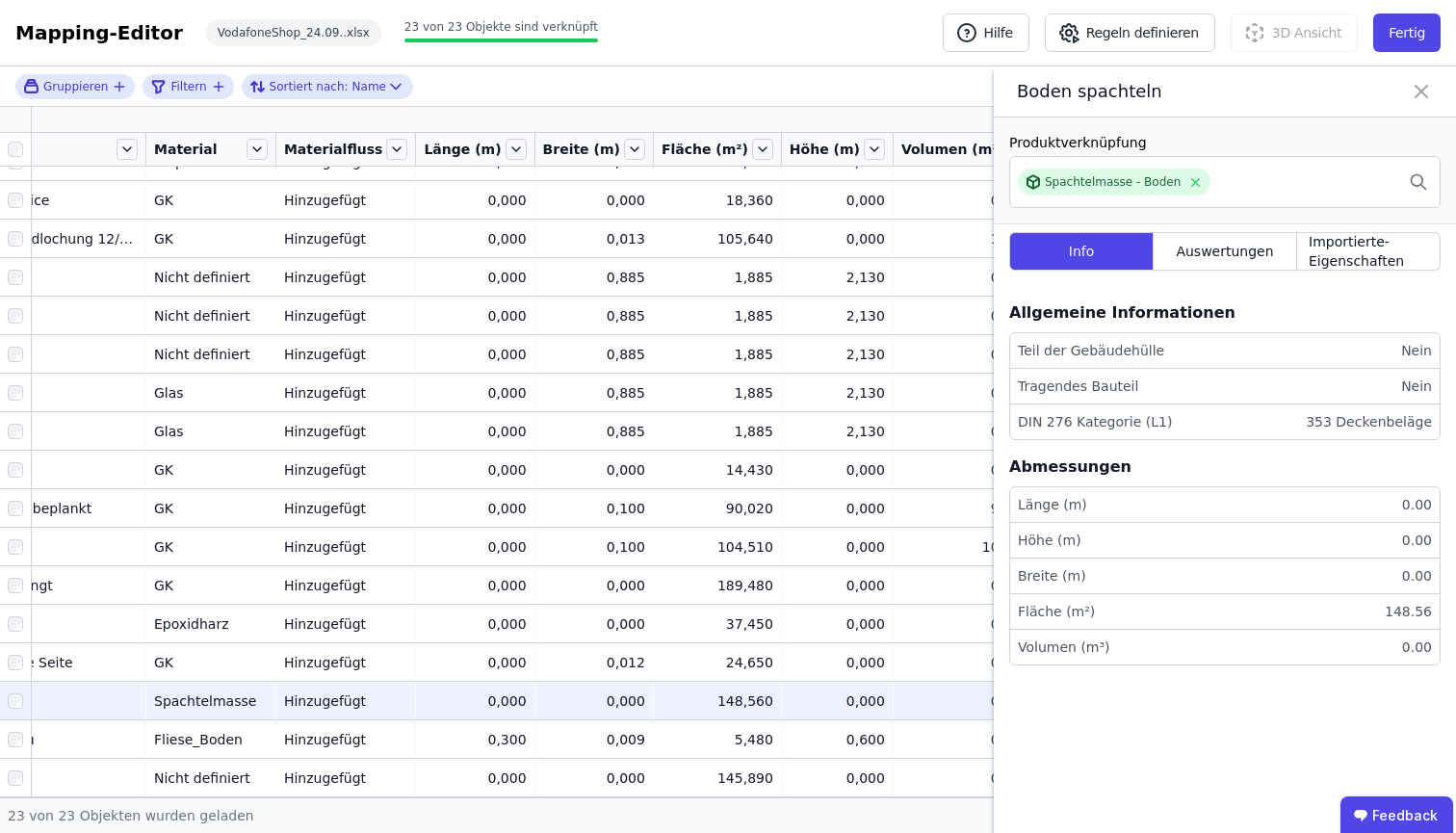
scroll to position [270, 253]
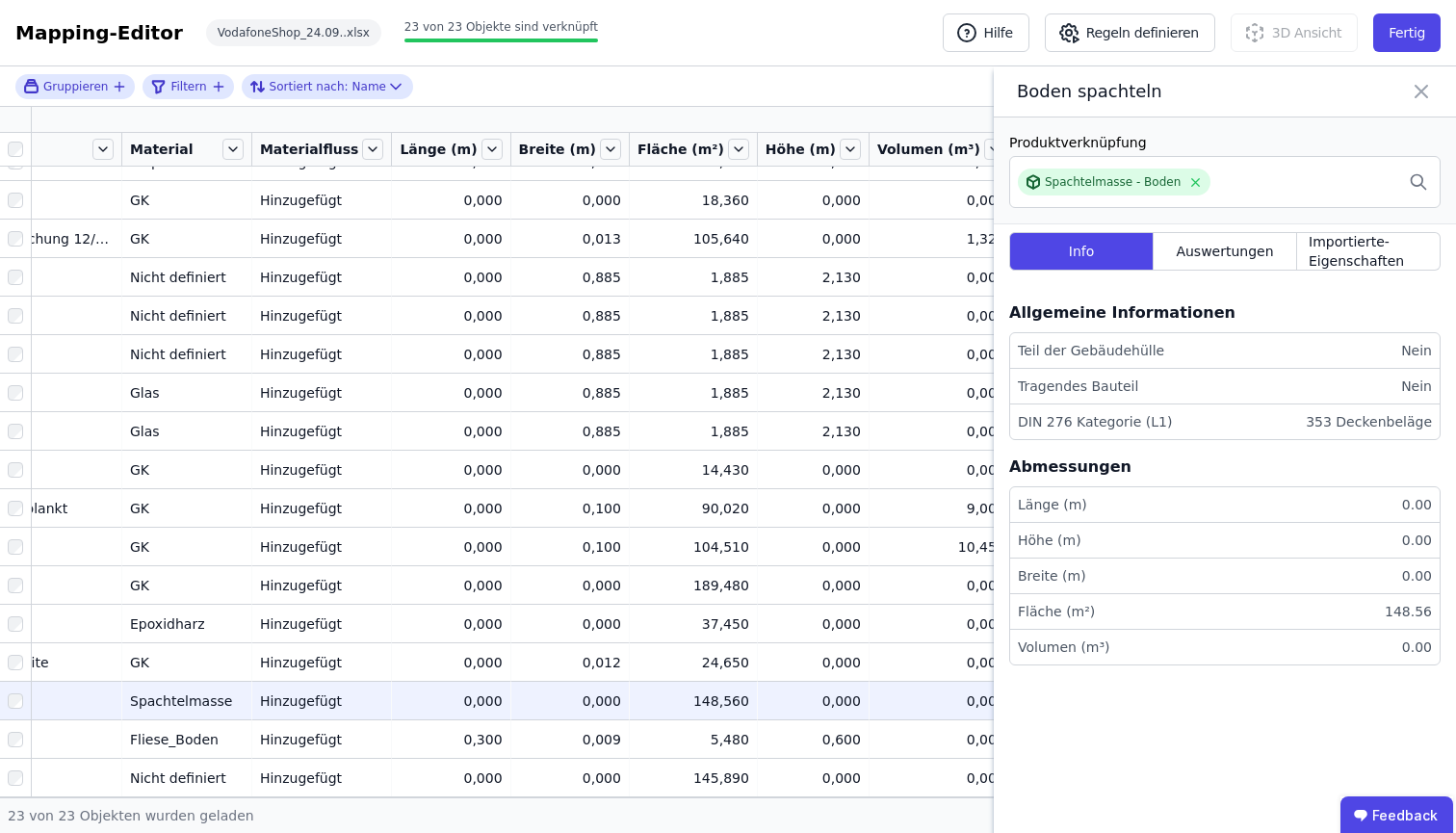
click at [1419, 96] on icon at bounding box center [1420, 91] width 23 height 27
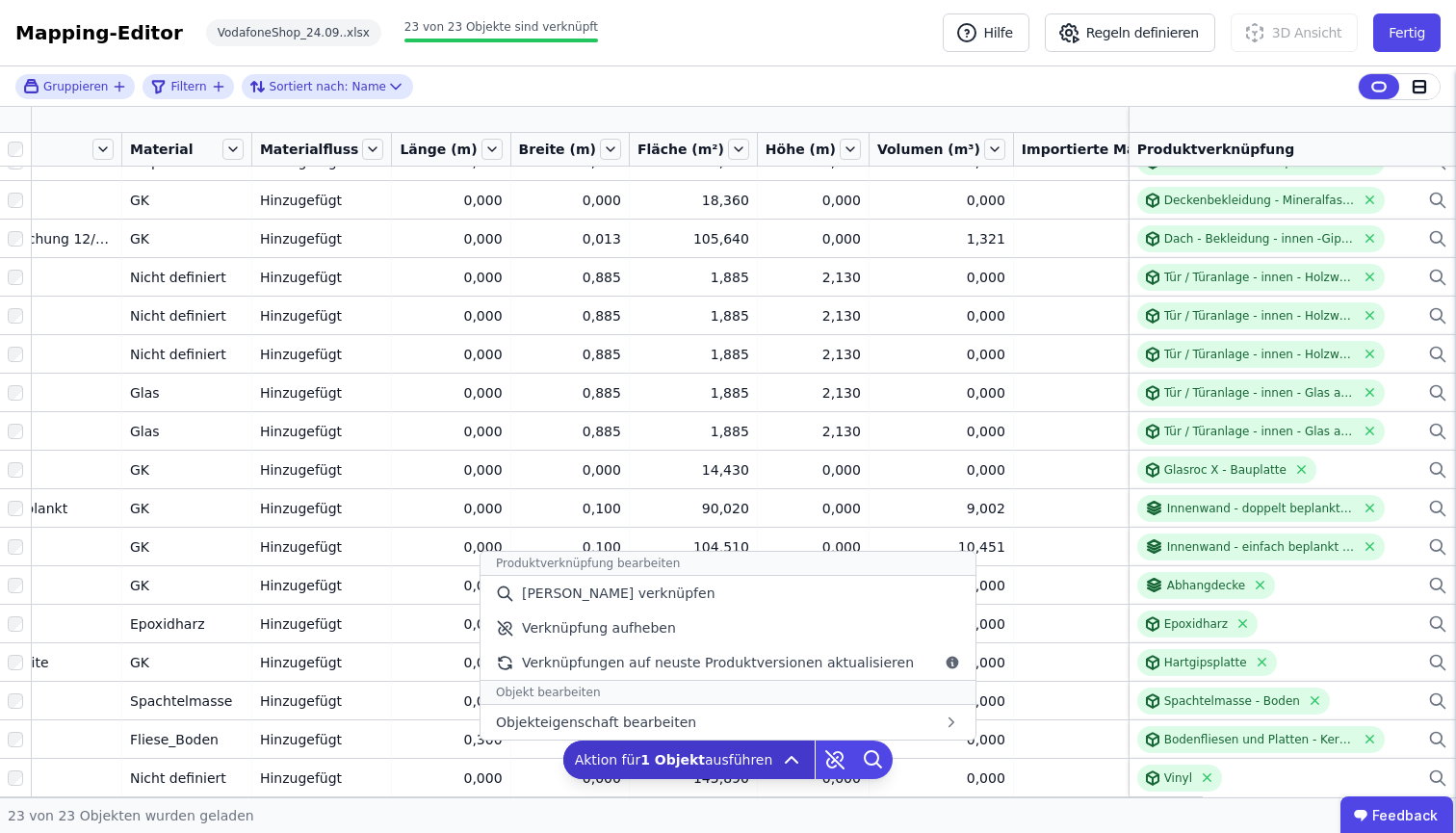
click at [779, 765] on icon at bounding box center [790, 759] width 23 height 23
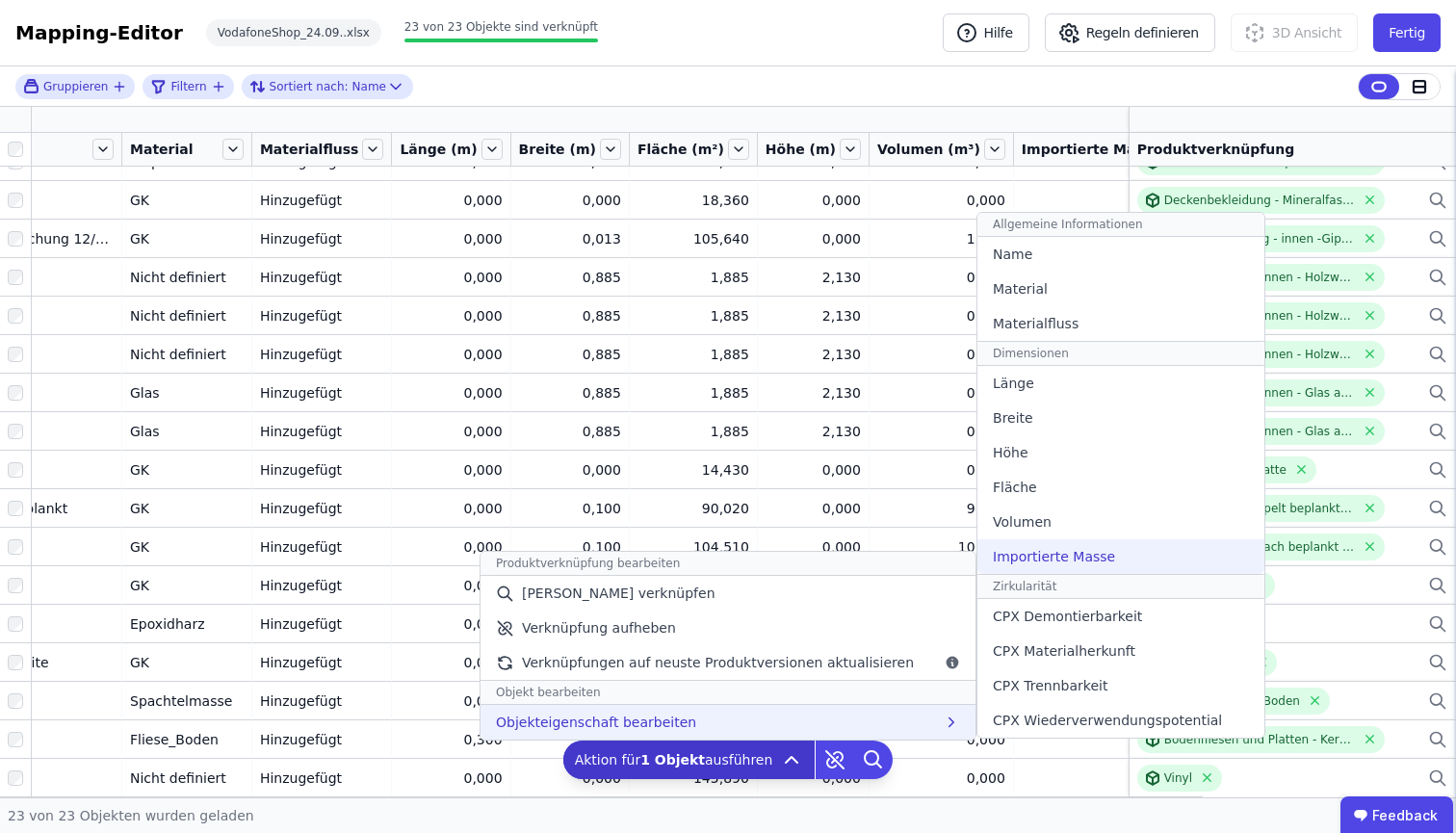
click at [1111, 570] on div "Importierte Masse" at bounding box center [1121, 556] width 287 height 35
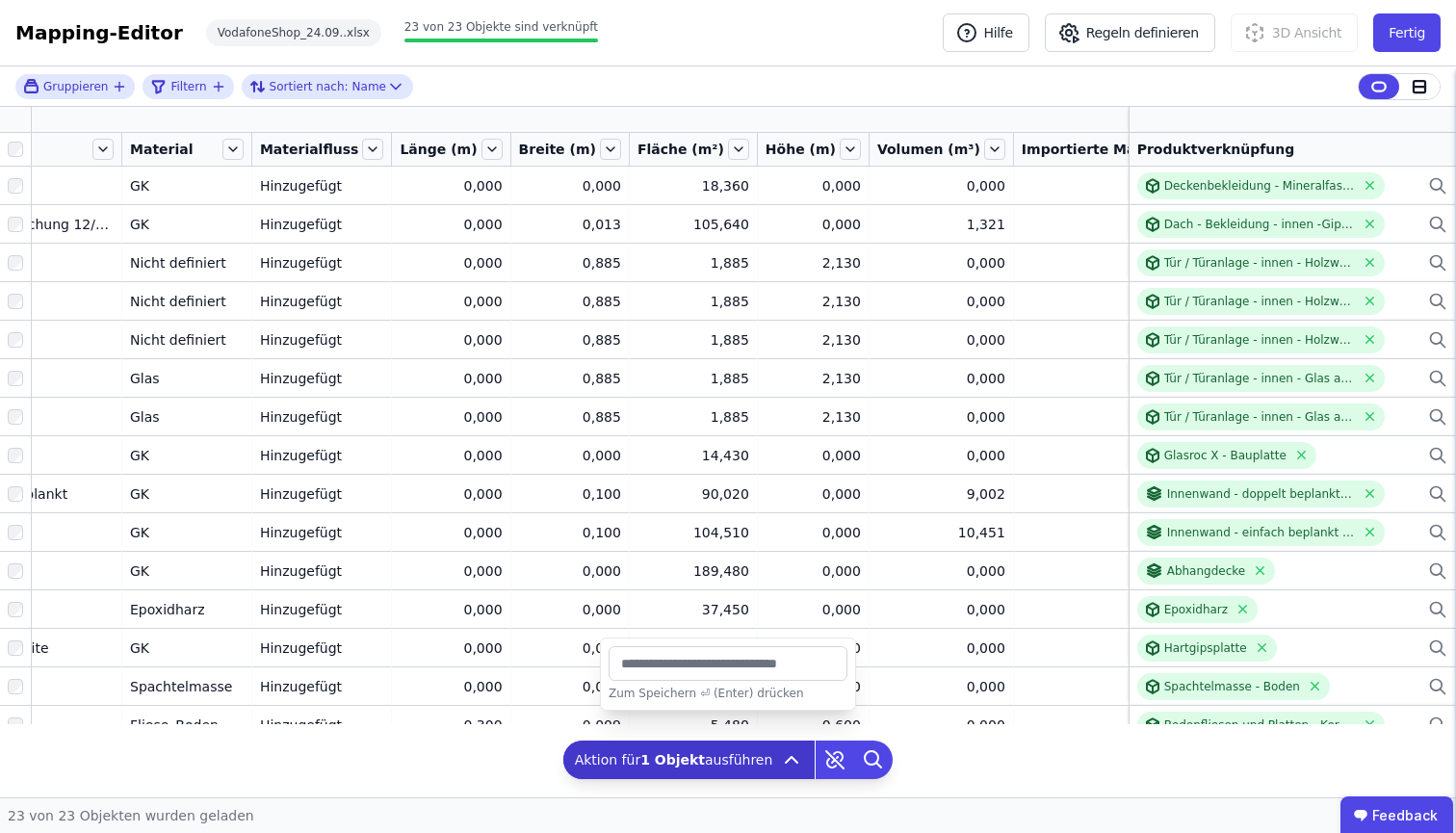
type input "*"
type input "*******"
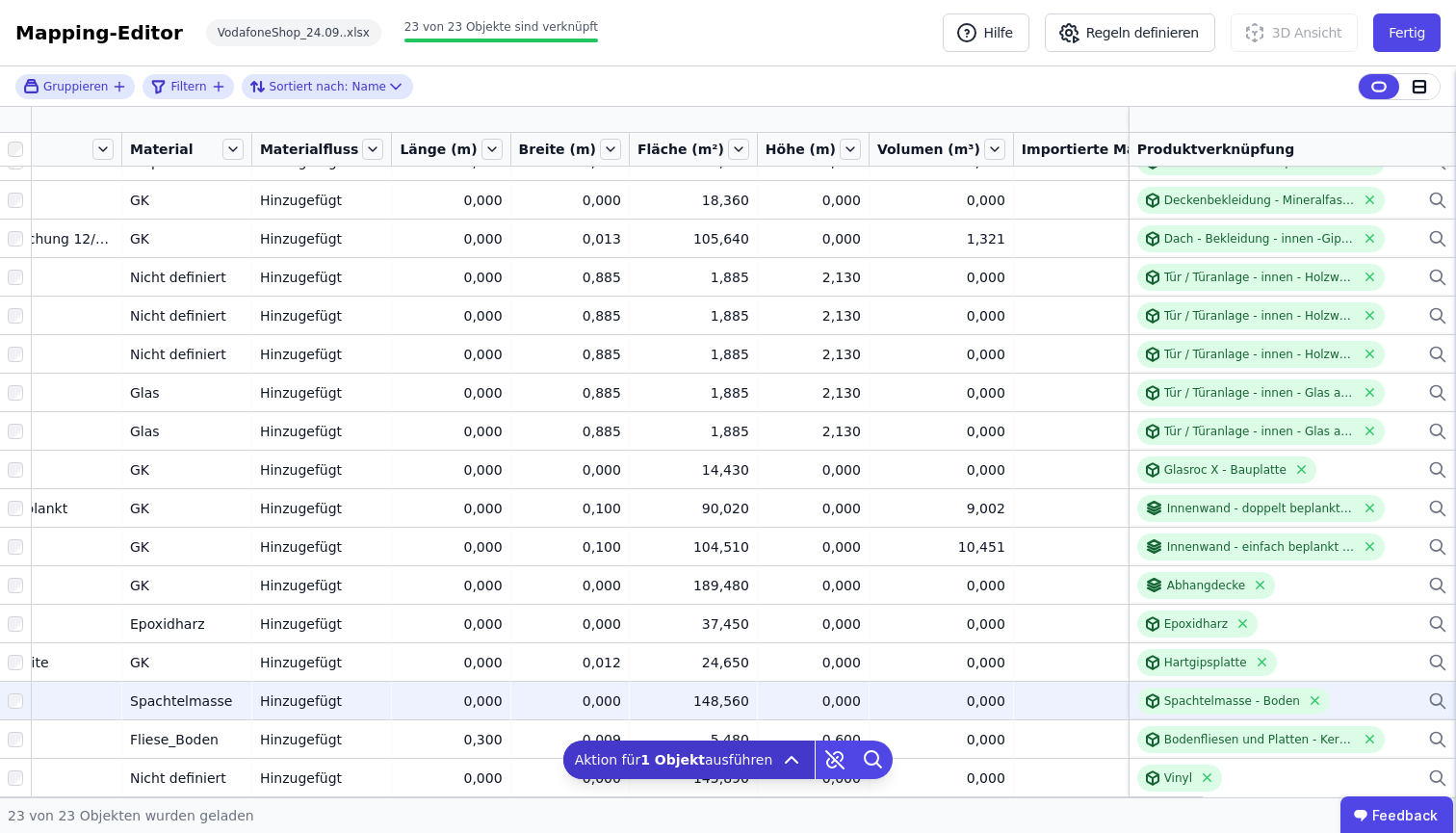
click at [327, 691] on div "Hinzugefügt" at bounding box center [321, 700] width 124 height 19
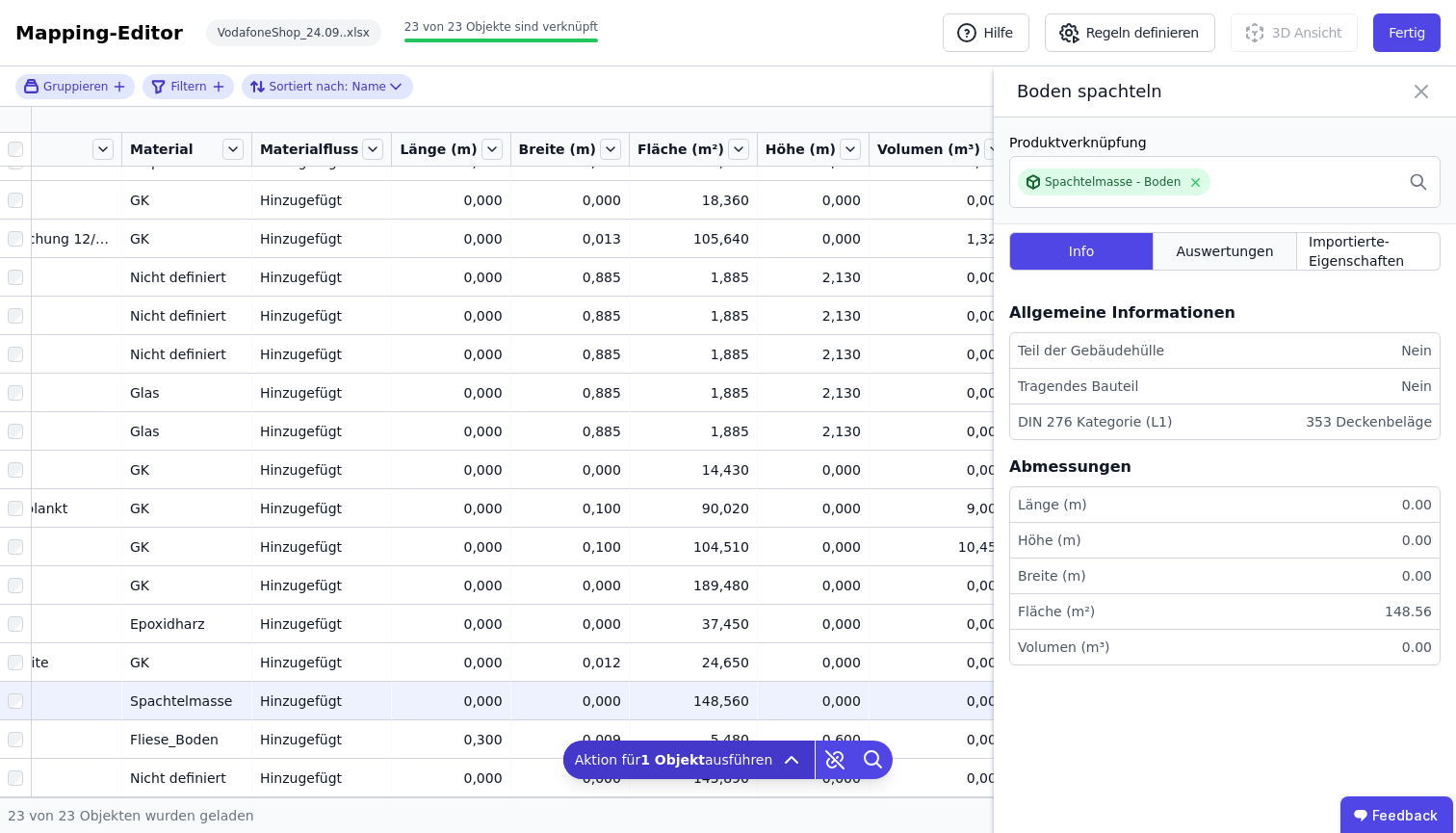
click at [1232, 248] on span "Auswertungen" at bounding box center [1223, 250] width 97 height 19
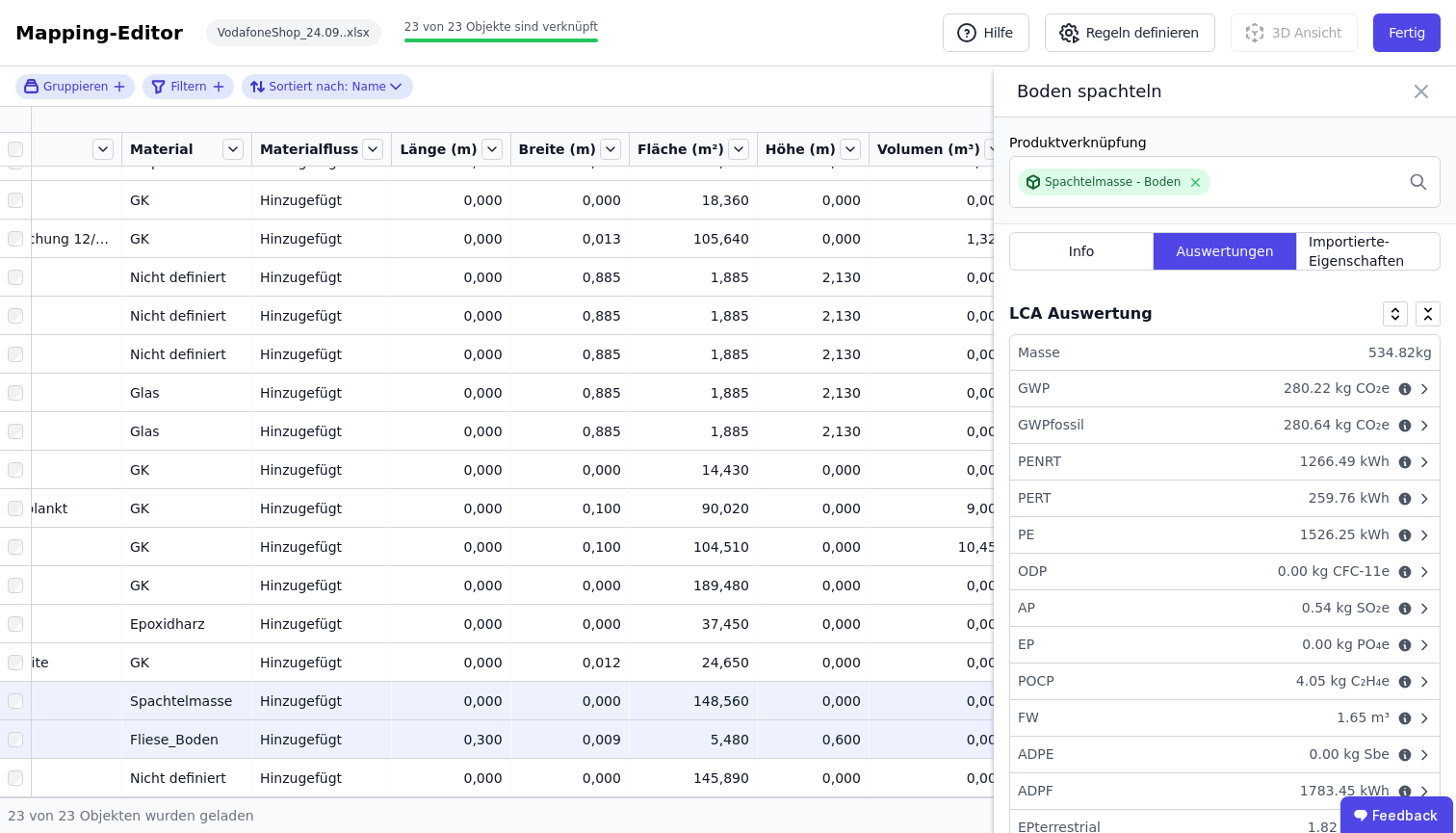
click at [154, 729] on div "Fliese_Boden" at bounding box center [187, 738] width 114 height 19
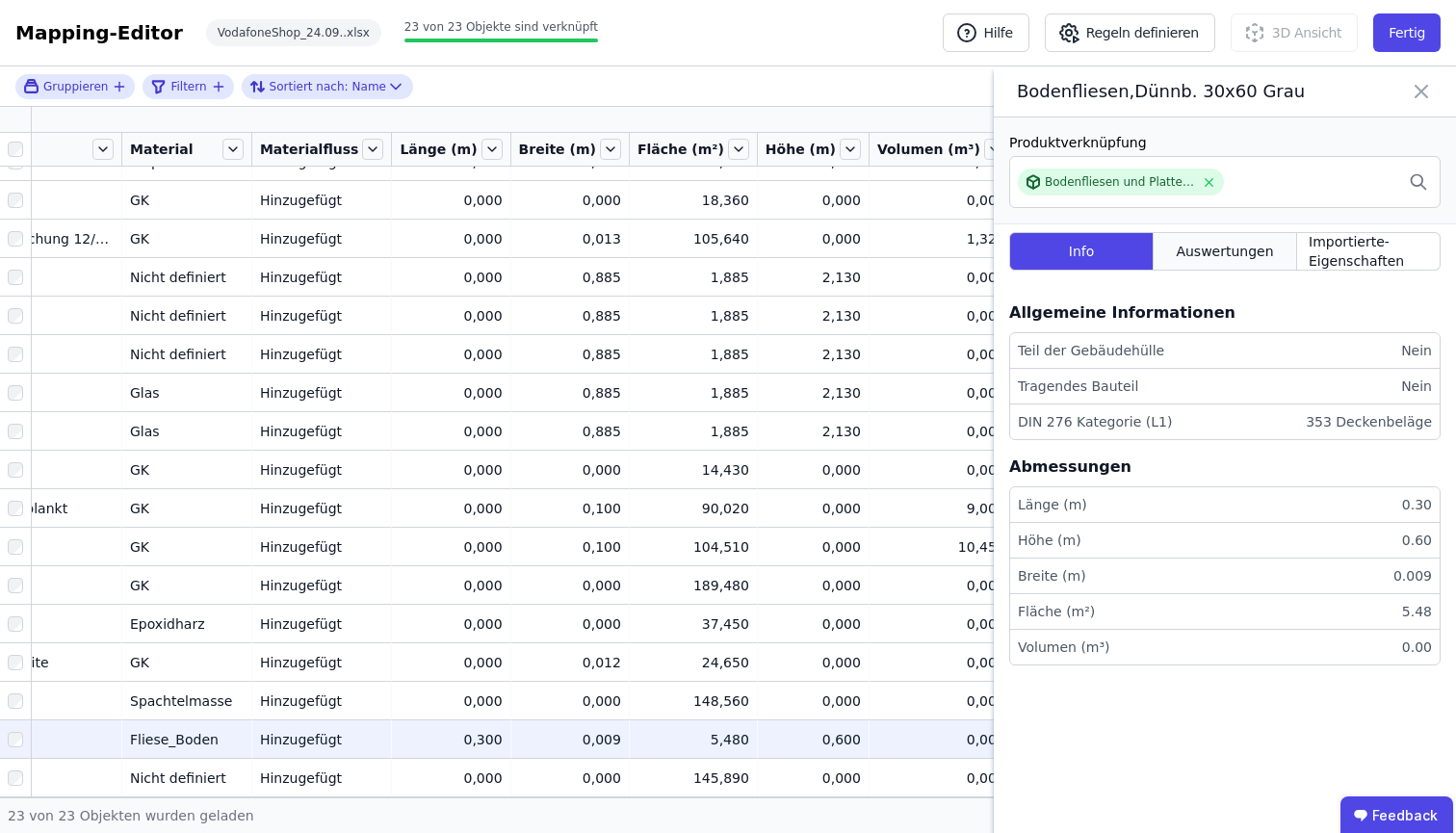
click at [1215, 255] on span "Auswertungen" at bounding box center [1223, 250] width 97 height 19
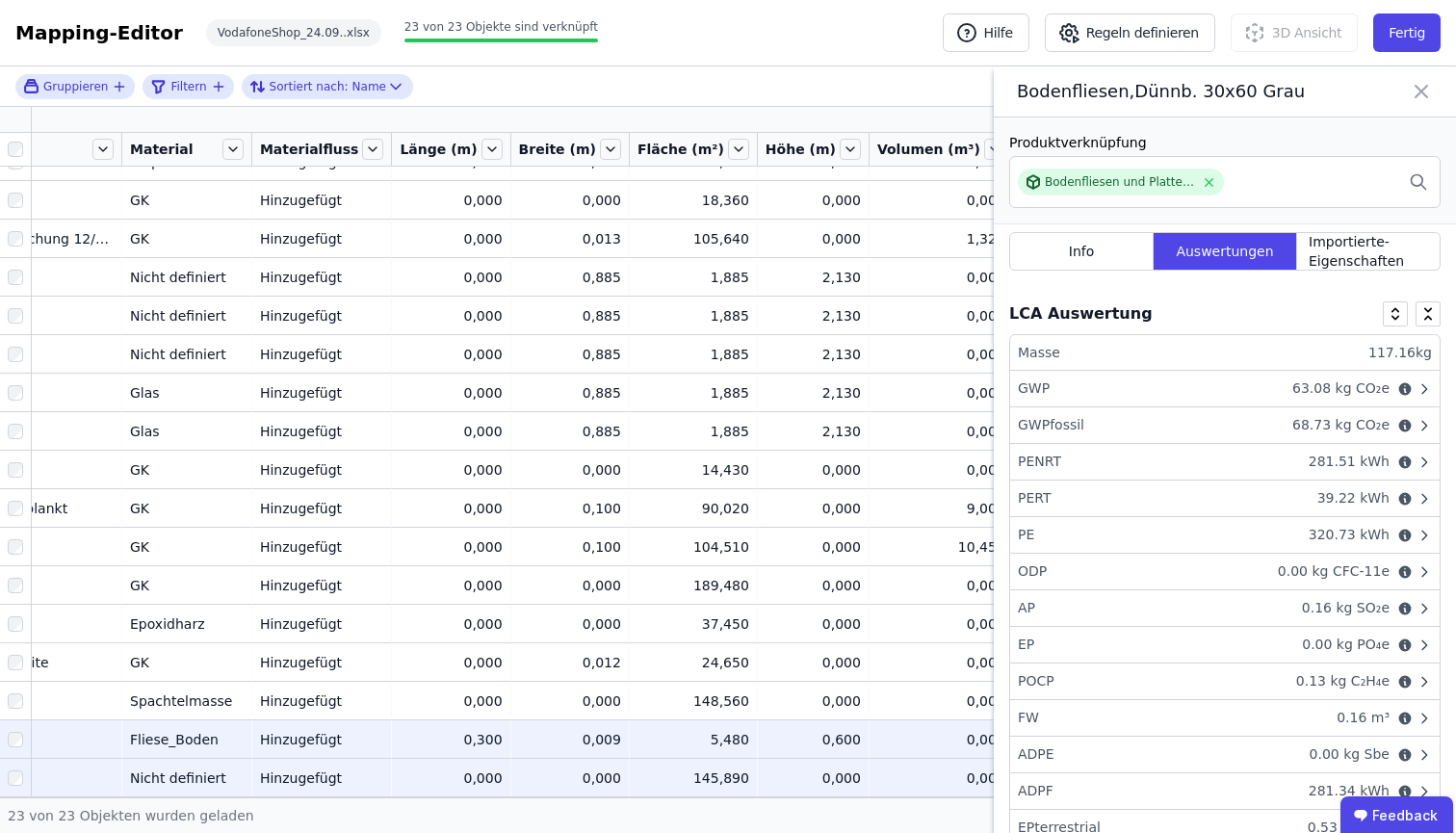
click at [434, 769] on div "0,000" at bounding box center [450, 777] width 102 height 19
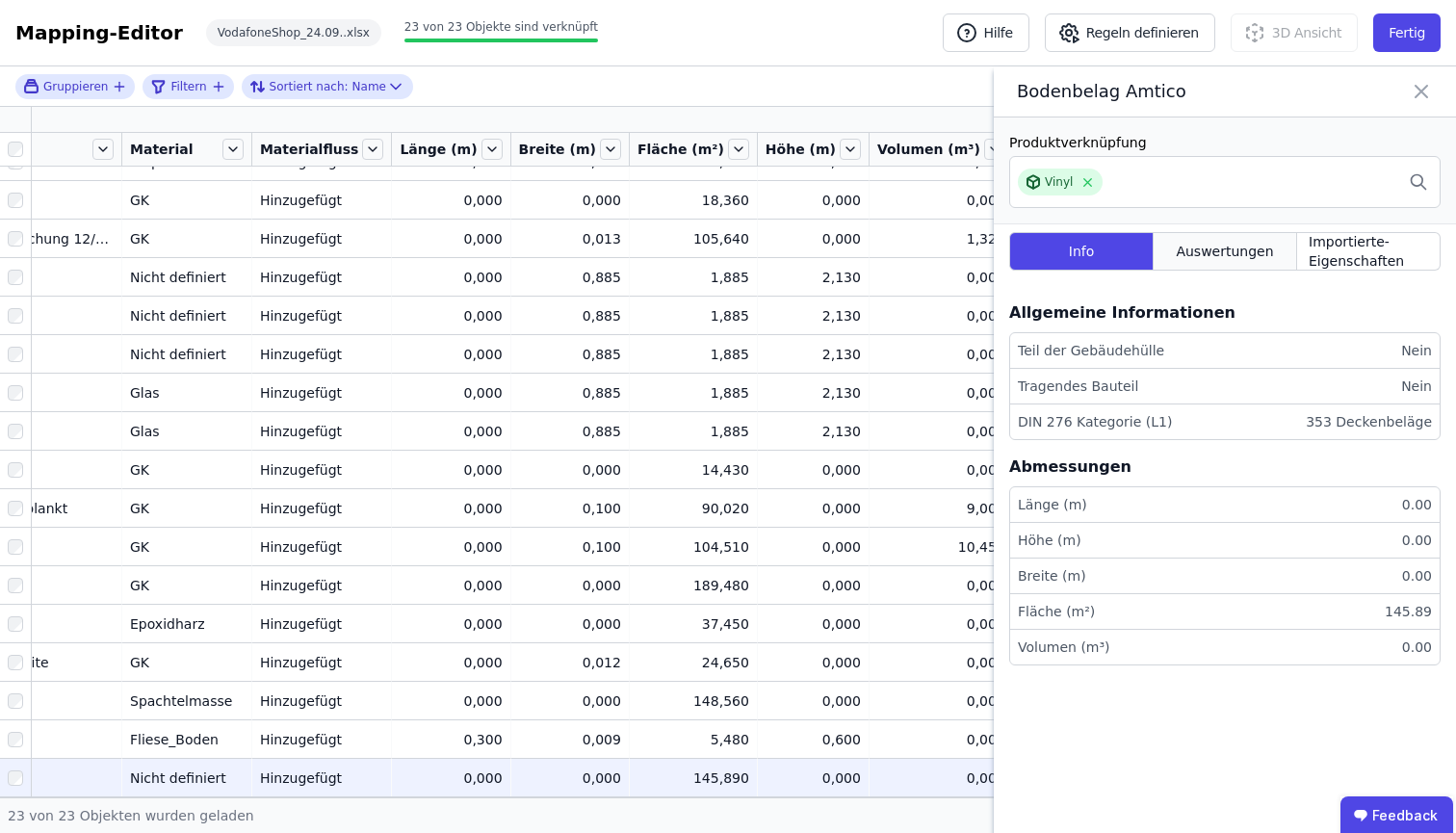
click at [1259, 244] on span "Auswertungen" at bounding box center [1223, 250] width 97 height 19
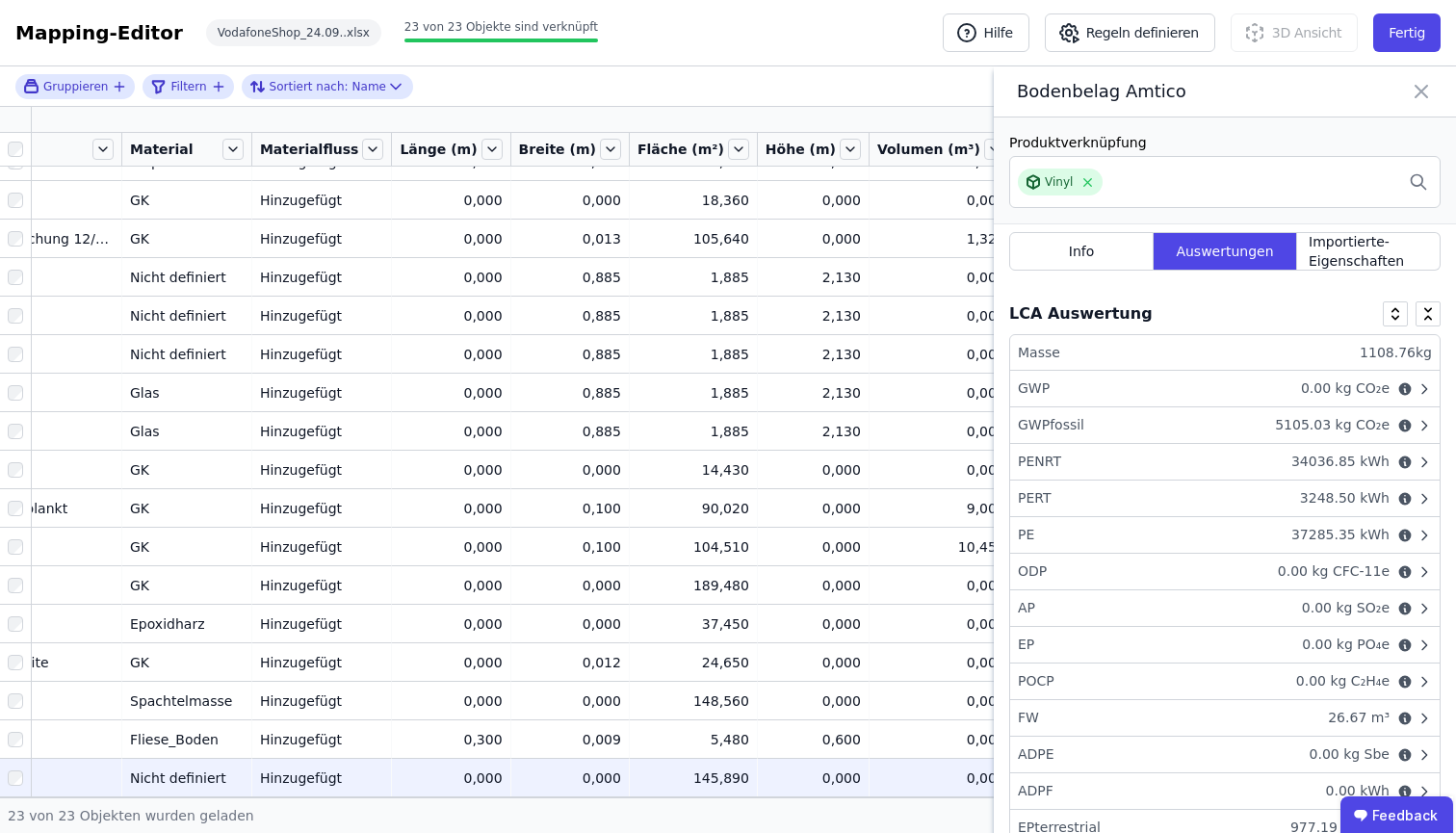
click at [1421, 79] on icon at bounding box center [1420, 91] width 23 height 27
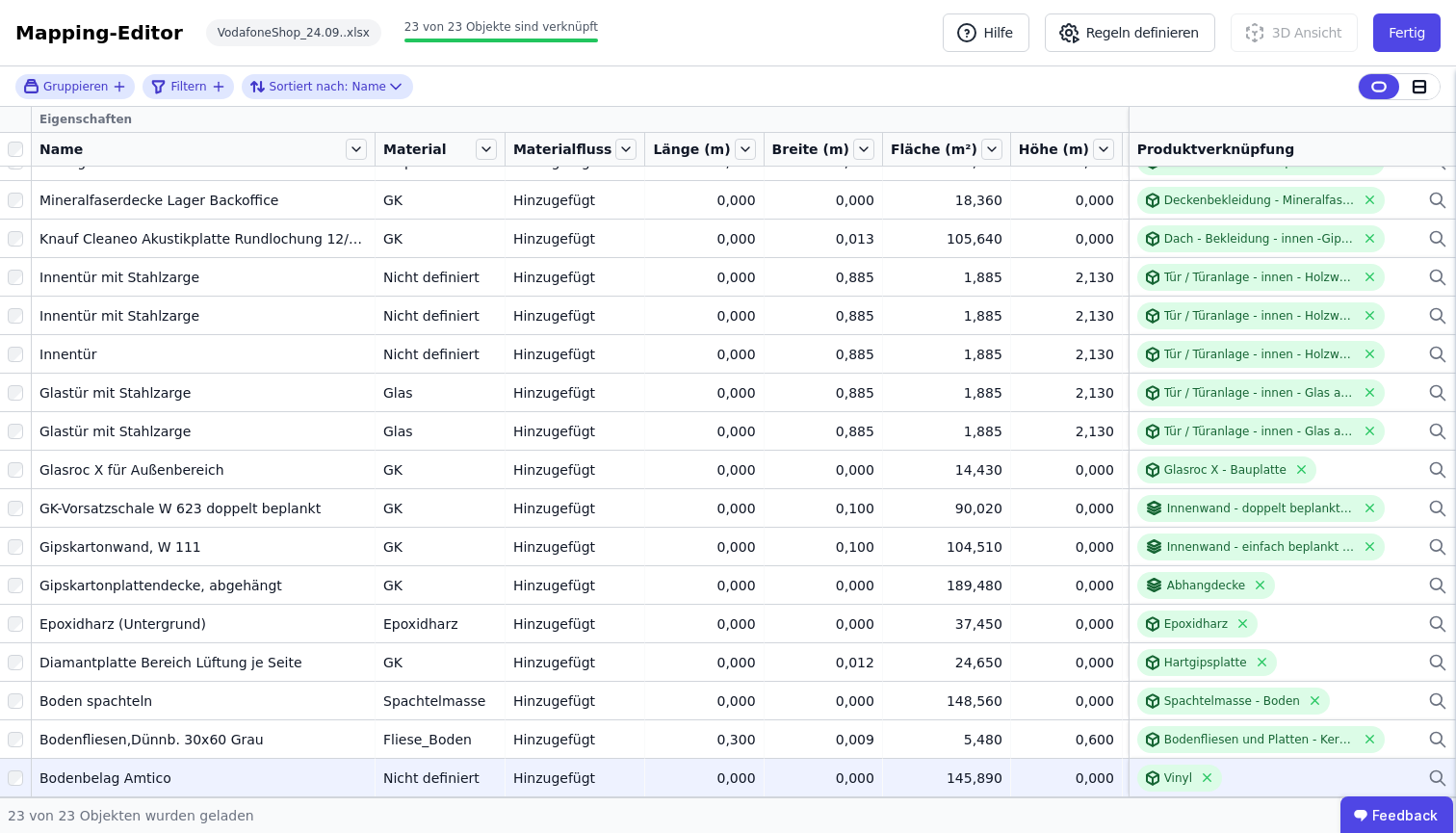
scroll to position [270, 0]
click at [820, 768] on div "0,000" at bounding box center [823, 777] width 102 height 19
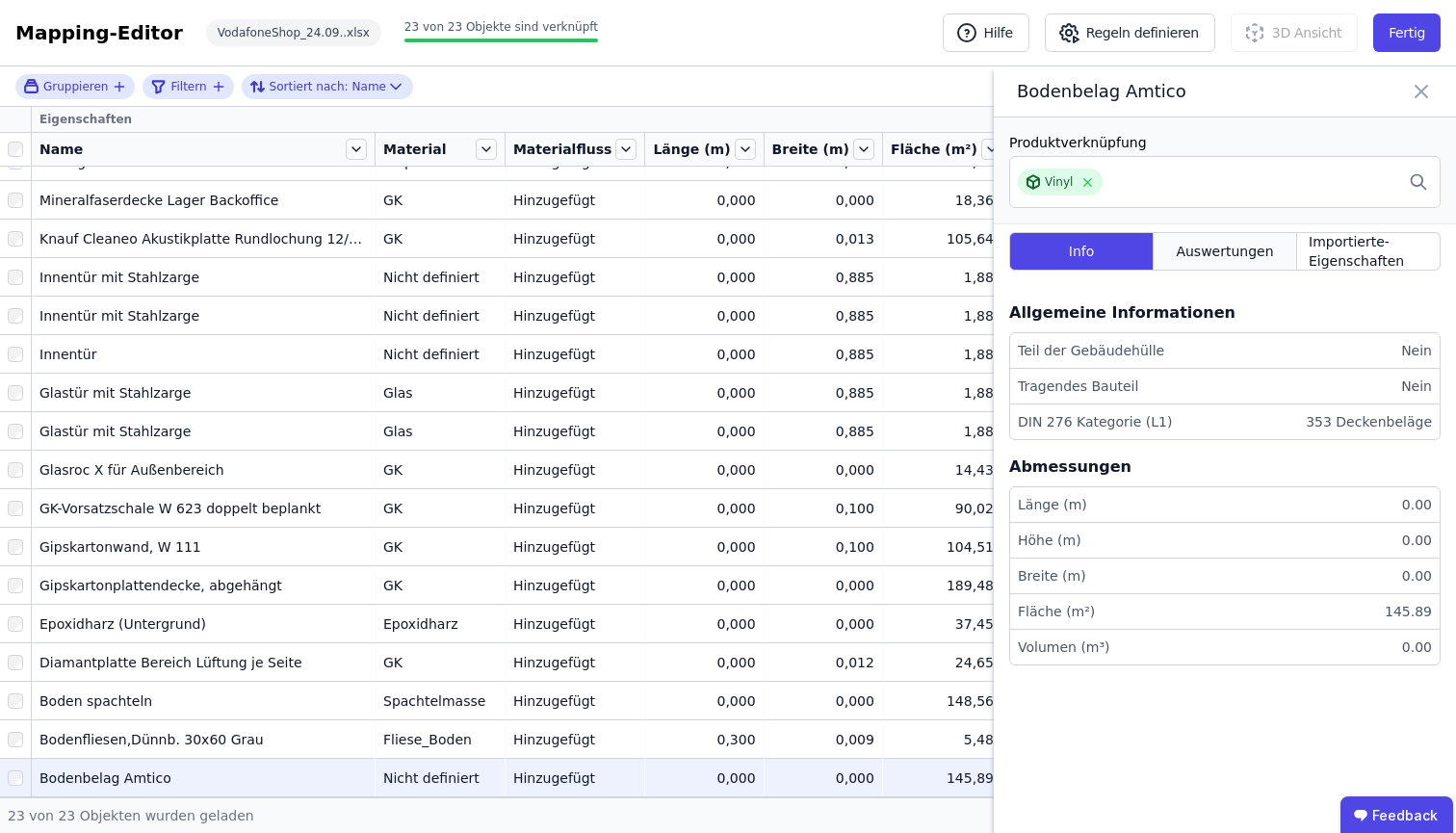
click at [1216, 248] on span "Auswertungen" at bounding box center [1223, 250] width 97 height 19
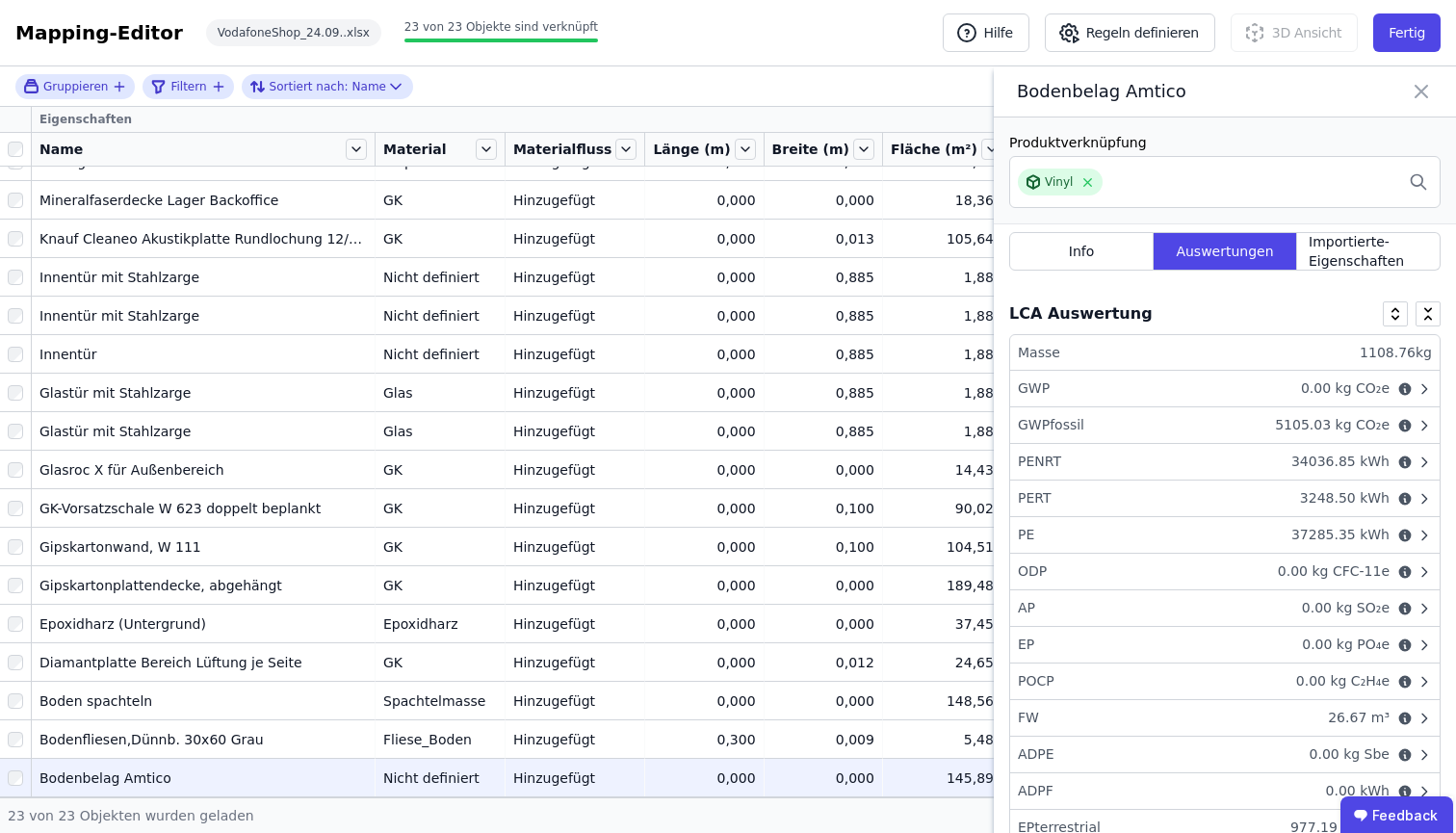
click at [1416, 389] on icon at bounding box center [1423, 388] width 15 height 15
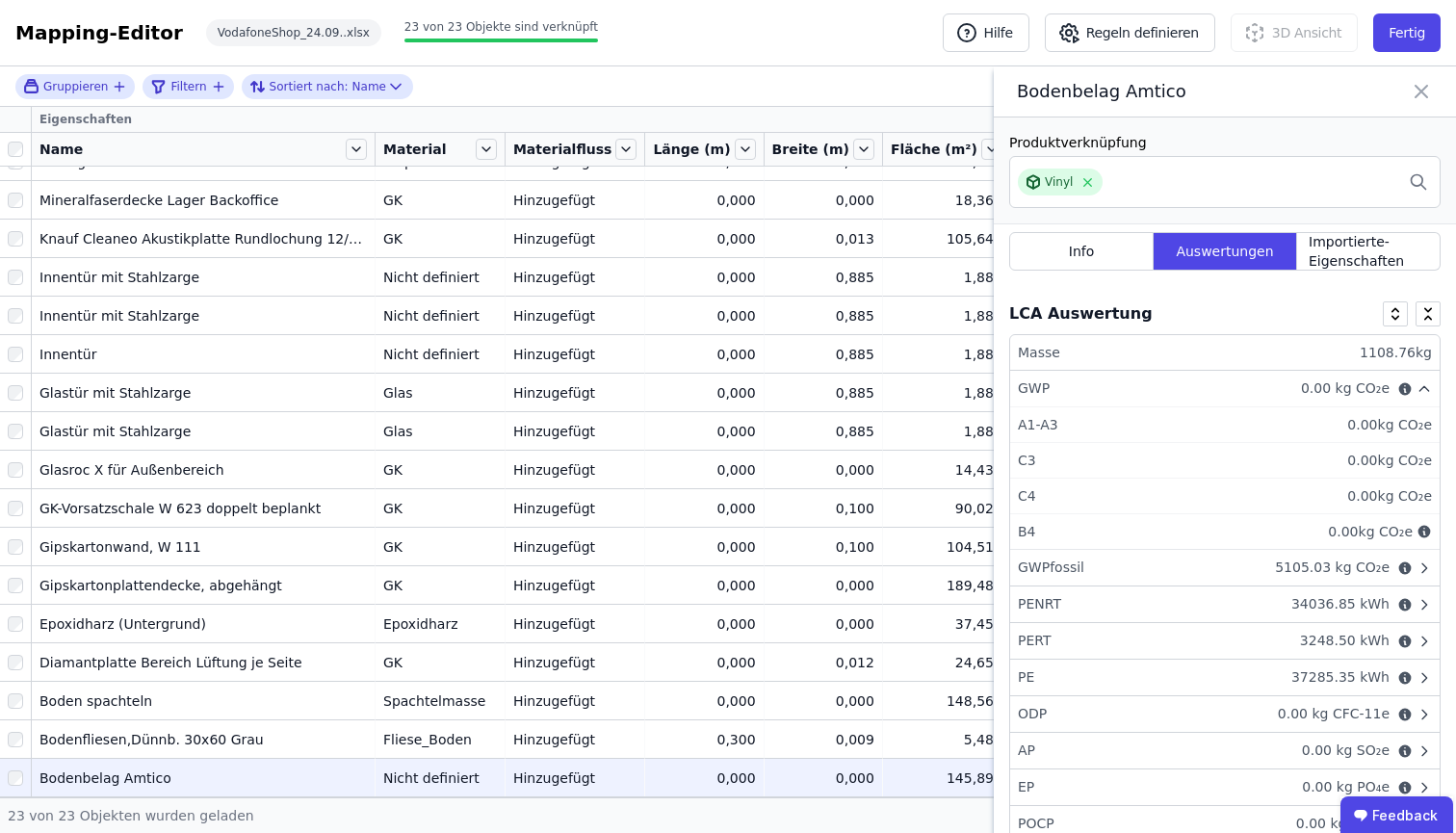
click at [653, 768] on div "0,000" at bounding box center [704, 777] width 102 height 19
click at [1427, 86] on icon at bounding box center [1421, 92] width 12 height 12
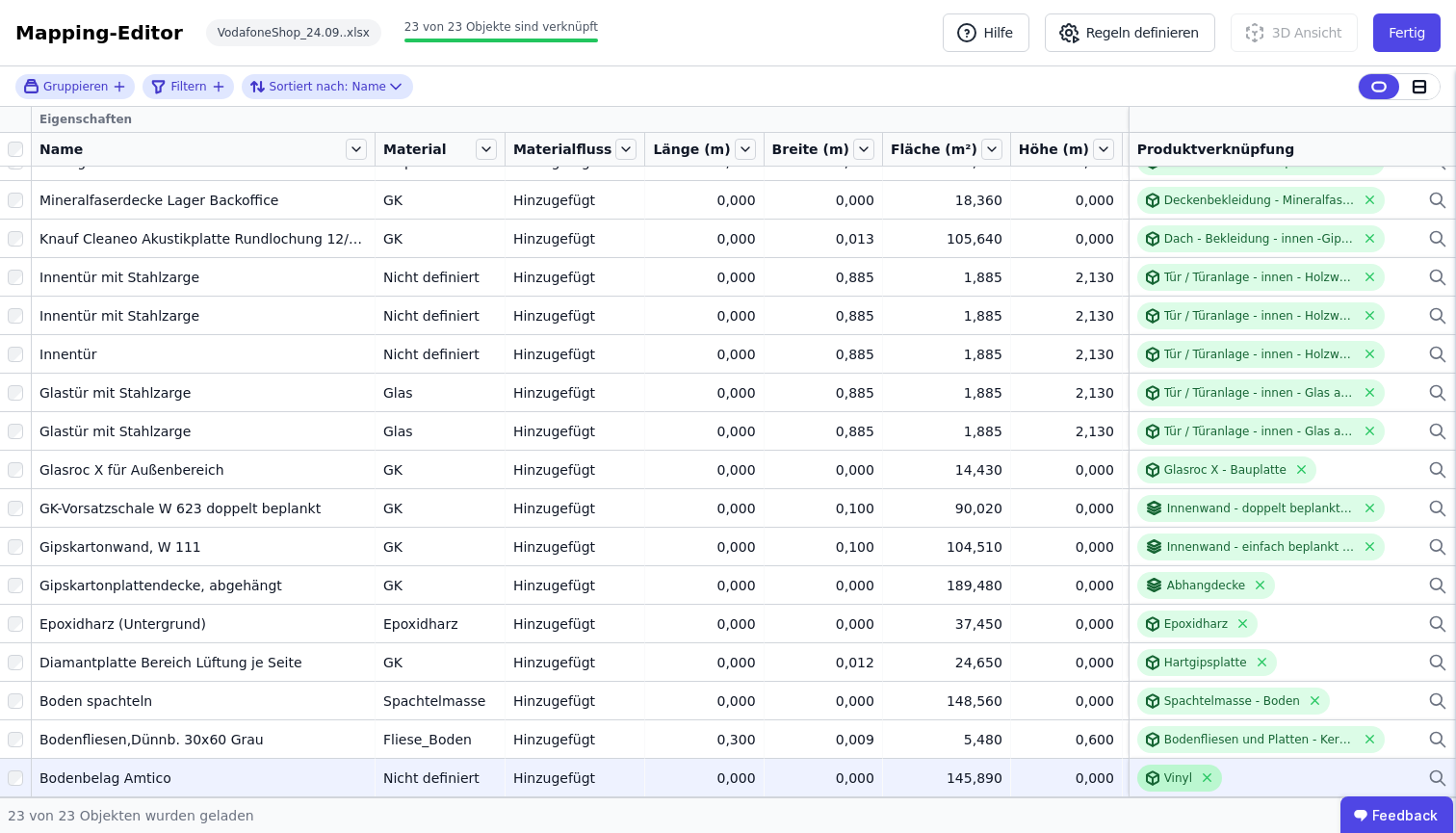
click at [1164, 770] on div "Vinyl" at bounding box center [1178, 777] width 28 height 15
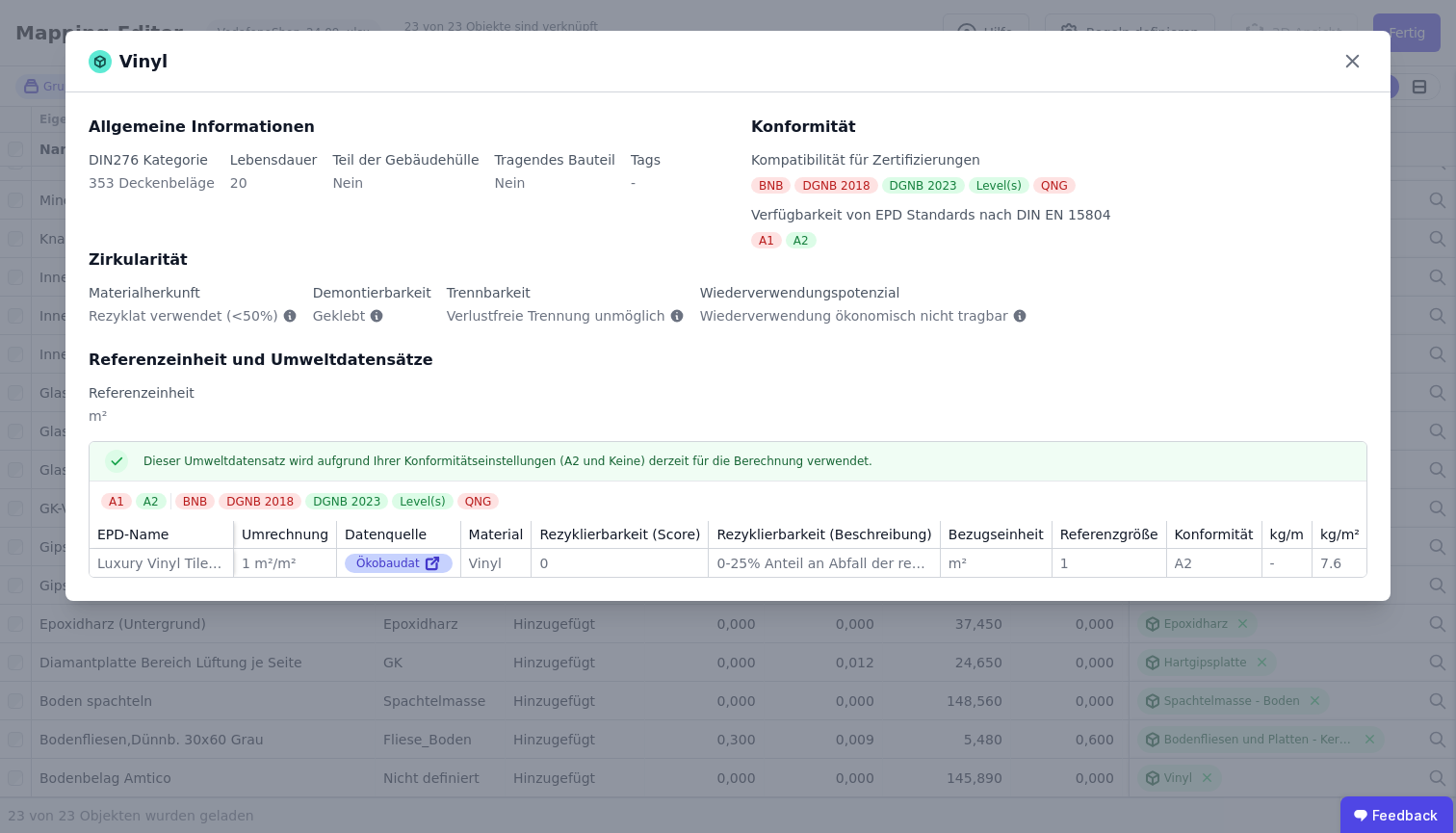
click at [426, 563] on icon at bounding box center [431, 565] width 11 height 11
click at [148, 516] on div "Dieser Umweltdatensatz wird aufgrund Ihrer Konformitätseinstellungen (A2 und Ke…" at bounding box center [728, 509] width 1278 height 137
click at [155, 544] on div "EPD-Name" at bounding box center [132, 534] width 71 height 19
click at [1346, 59] on icon at bounding box center [1352, 61] width 30 height 30
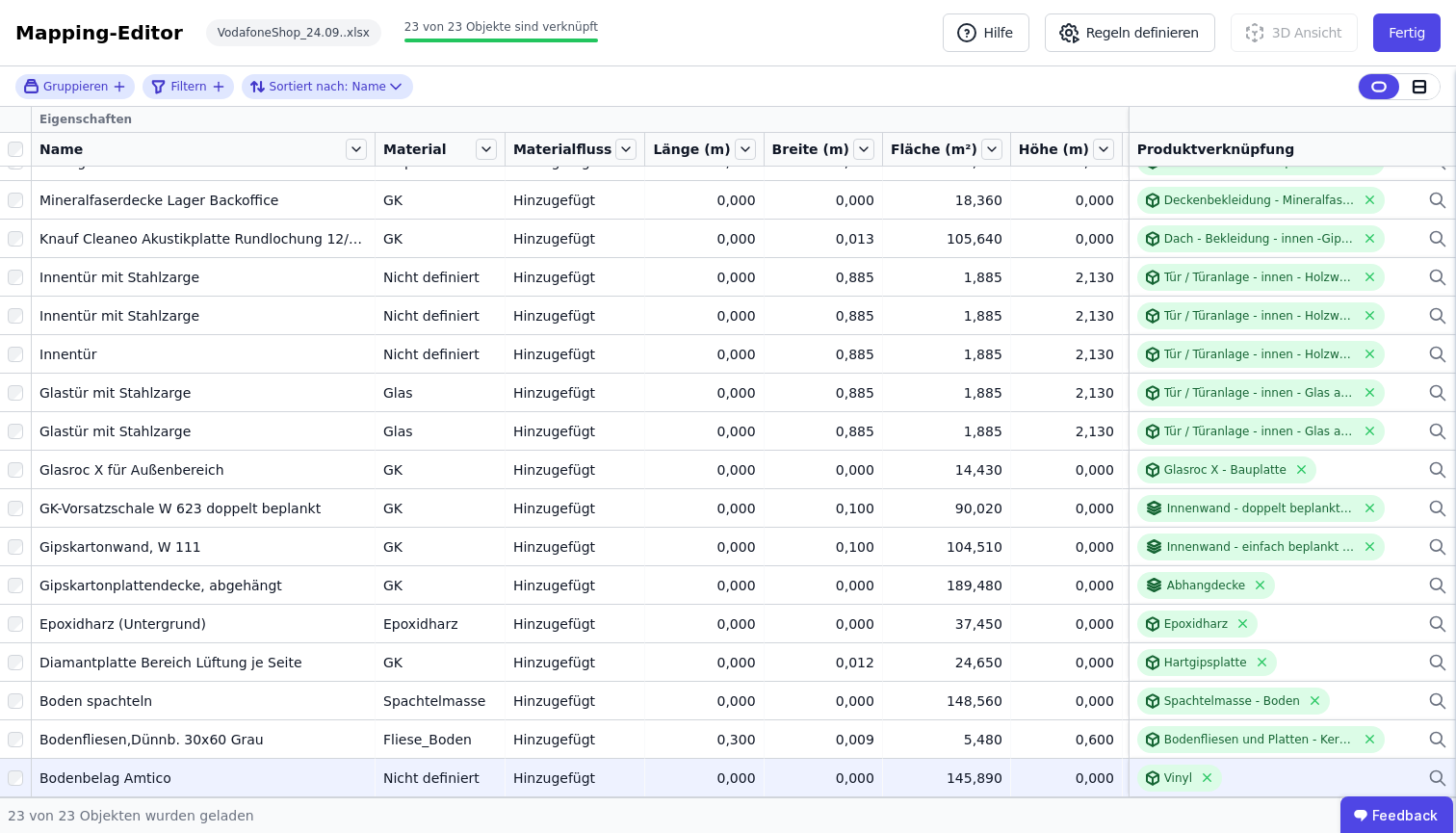
click at [772, 768] on div "0,000" at bounding box center [823, 777] width 102 height 19
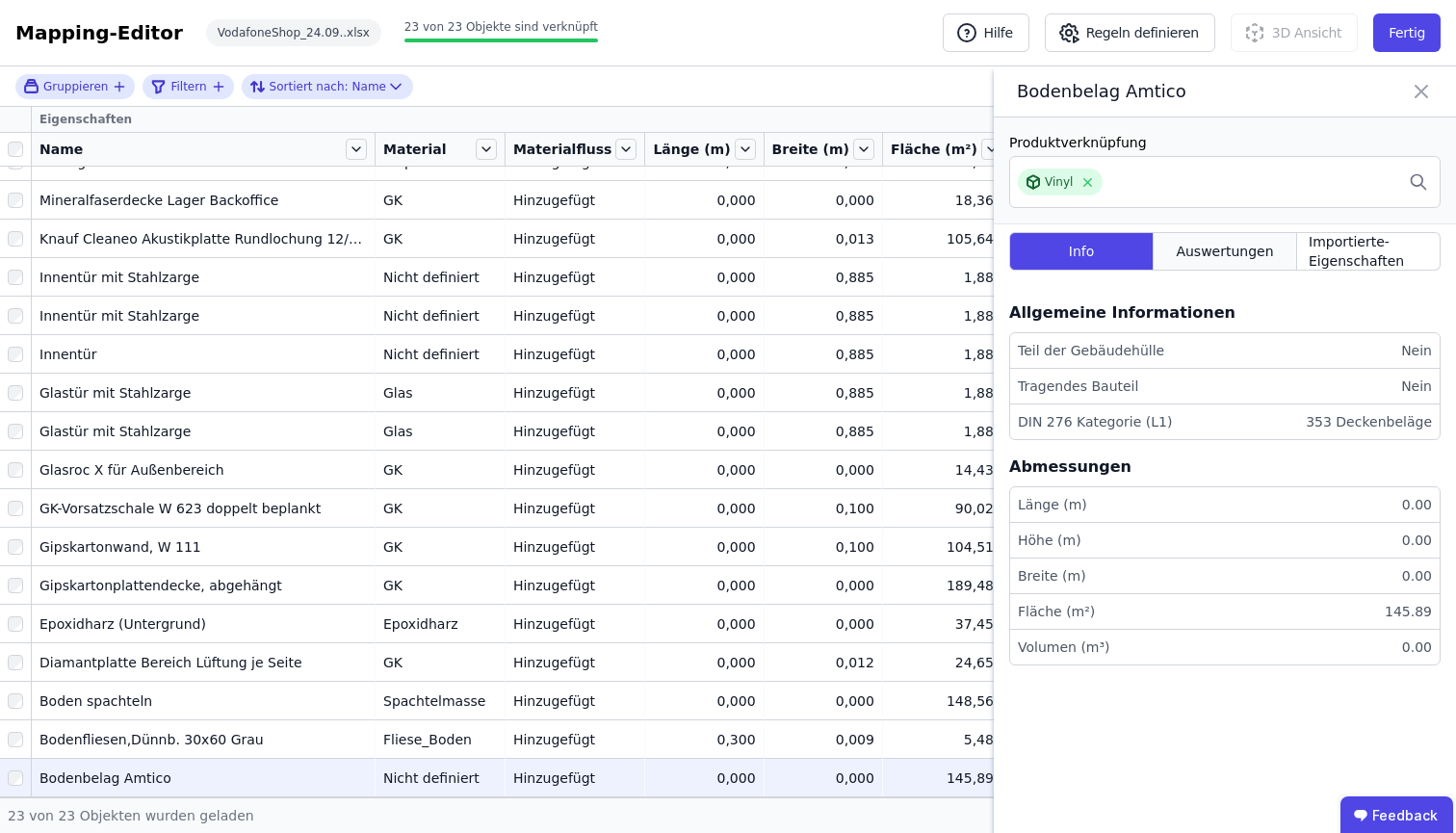
click at [1213, 235] on div "Auswertungen" at bounding box center [1225, 251] width 144 height 39
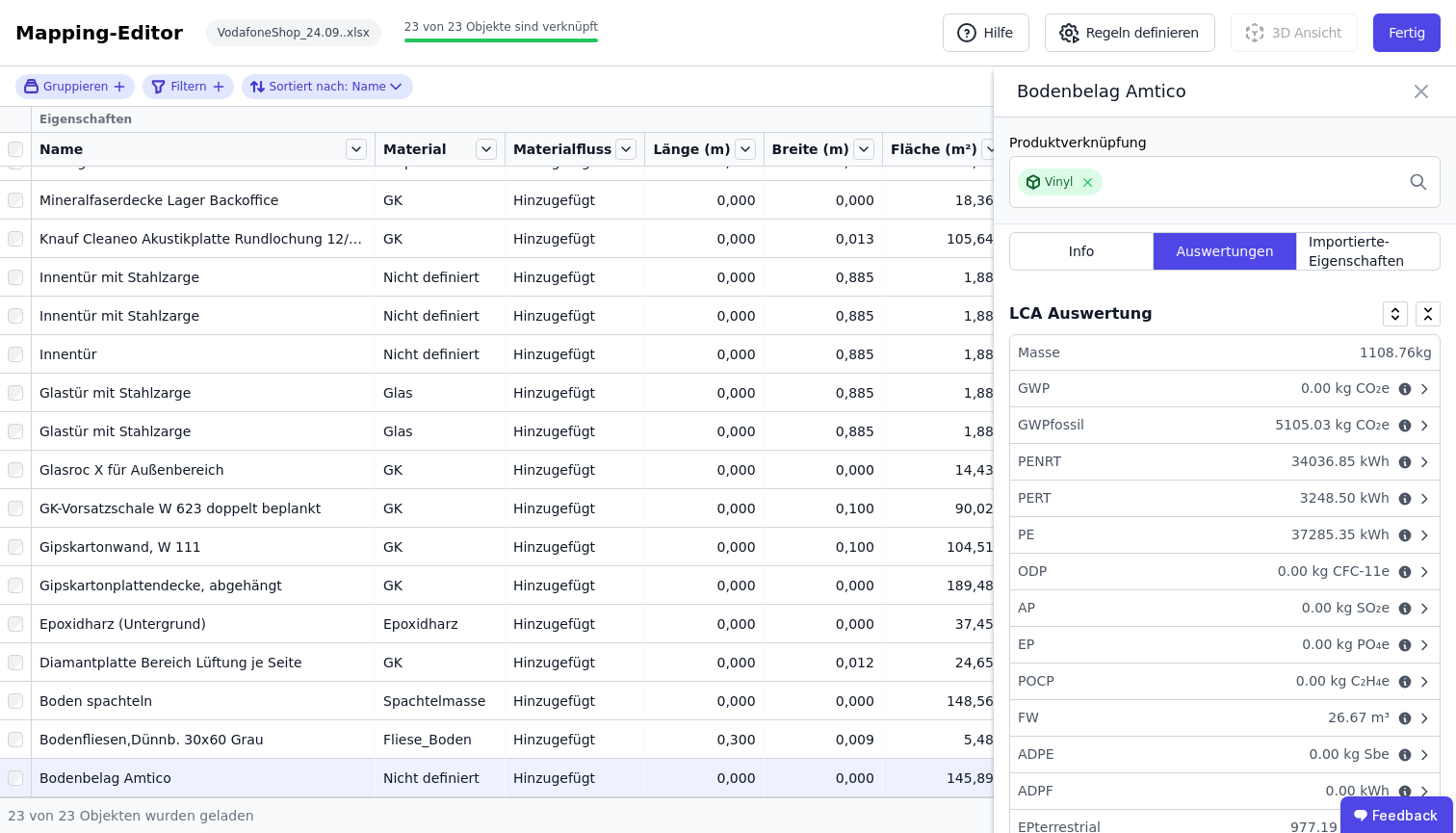
click at [1428, 95] on icon at bounding box center [1420, 91] width 23 height 27
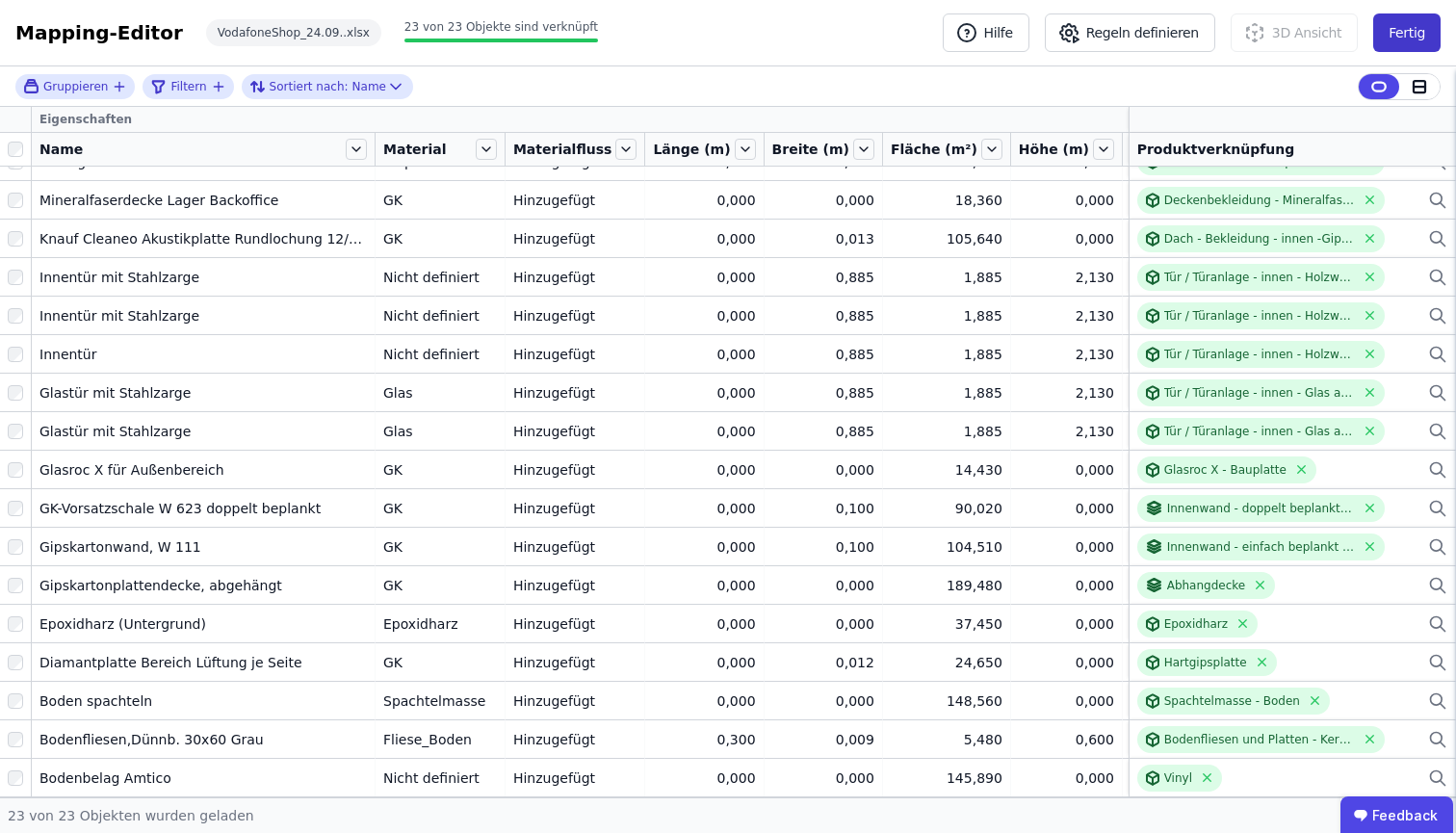
click at [1414, 45] on button "Fertig" at bounding box center [1407, 33] width 68 height 39
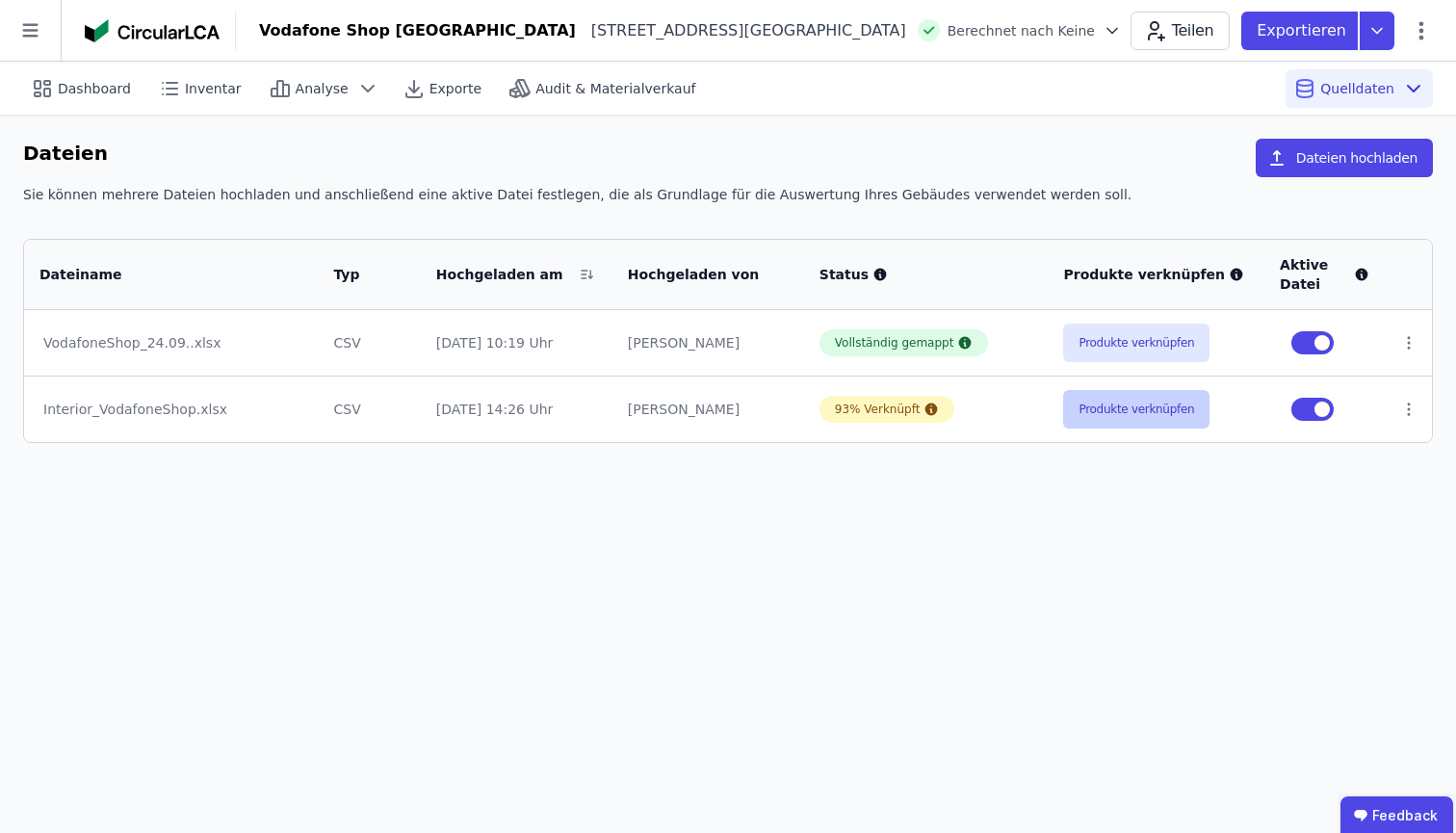
click at [1157, 416] on button "Produkte verknüpfen" at bounding box center [1136, 409] width 147 height 39
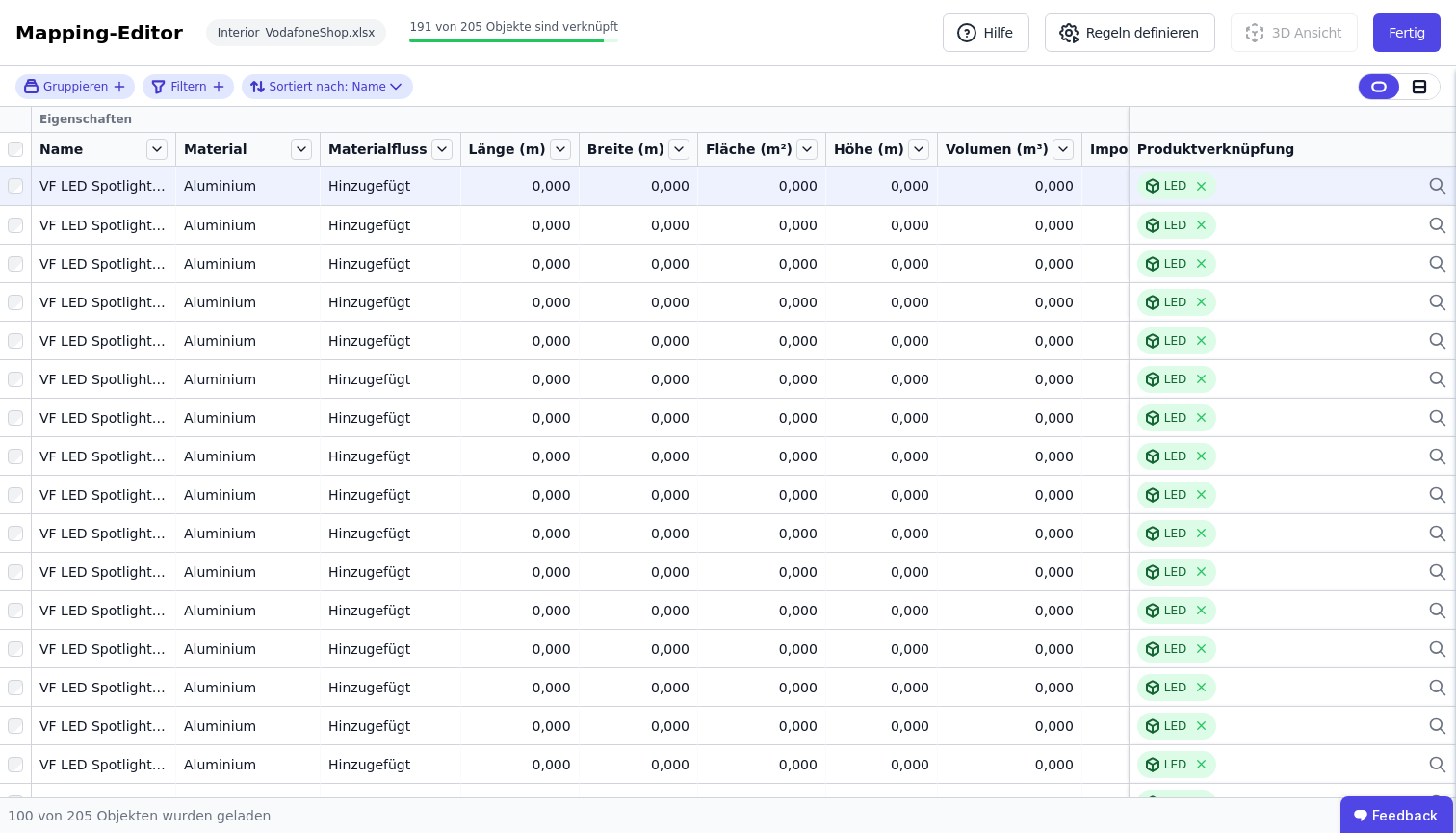
click at [308, 187] on div "Aluminium" at bounding box center [247, 186] width 128 height 19
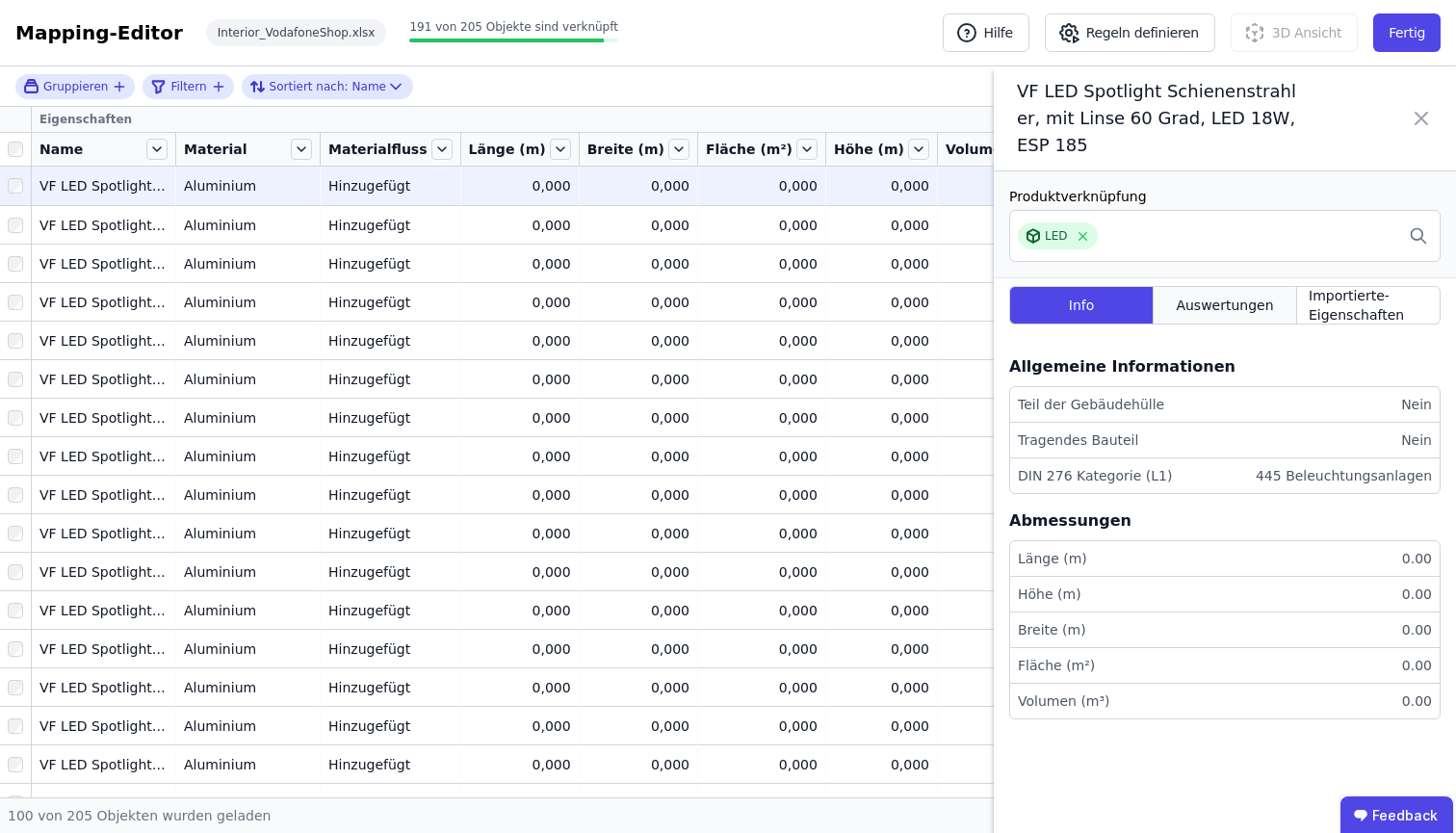
click at [1251, 311] on span "Auswertungen" at bounding box center [1223, 304] width 97 height 19
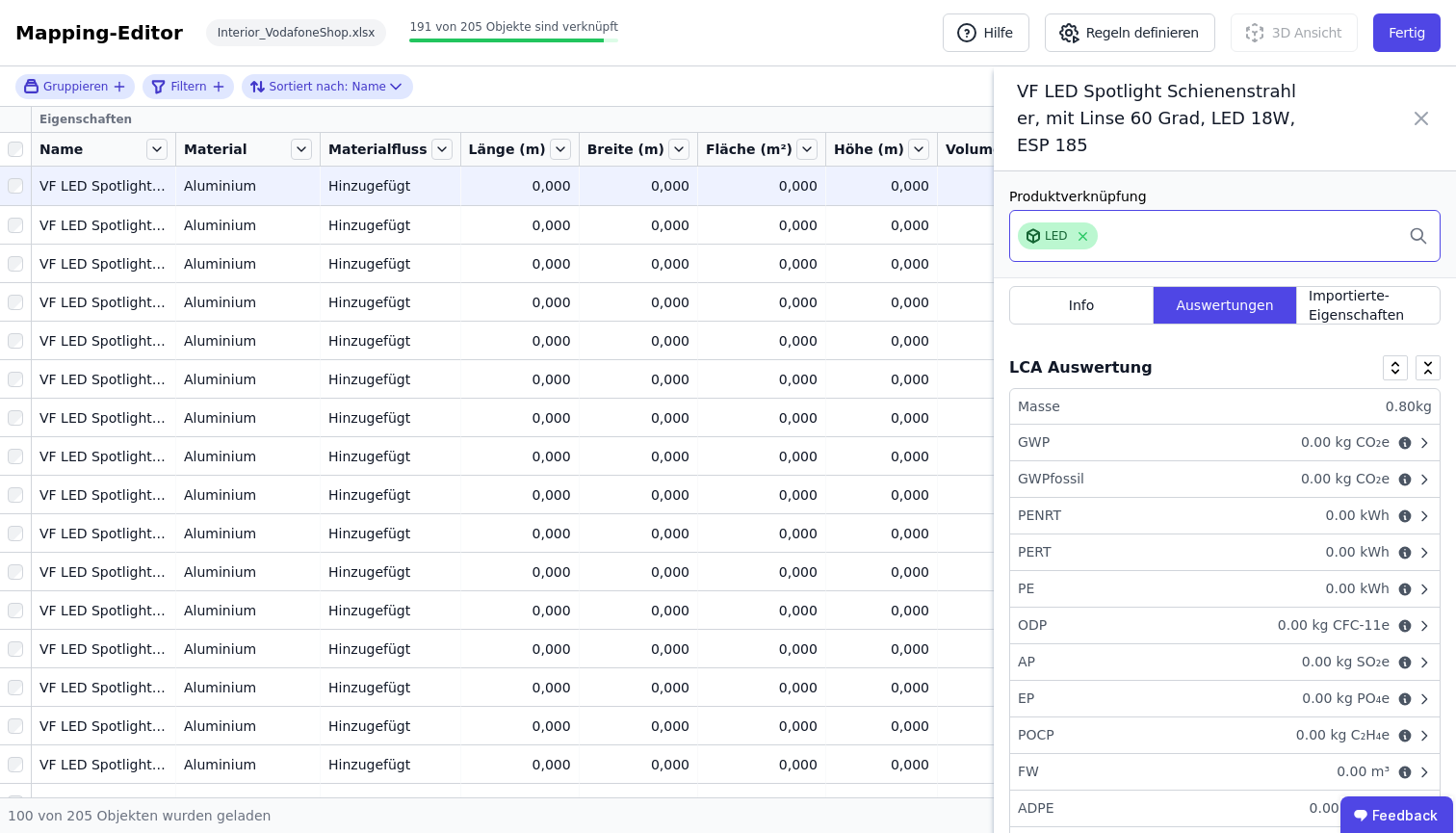
click at [1063, 232] on div "LED" at bounding box center [1056, 235] width 23 height 15
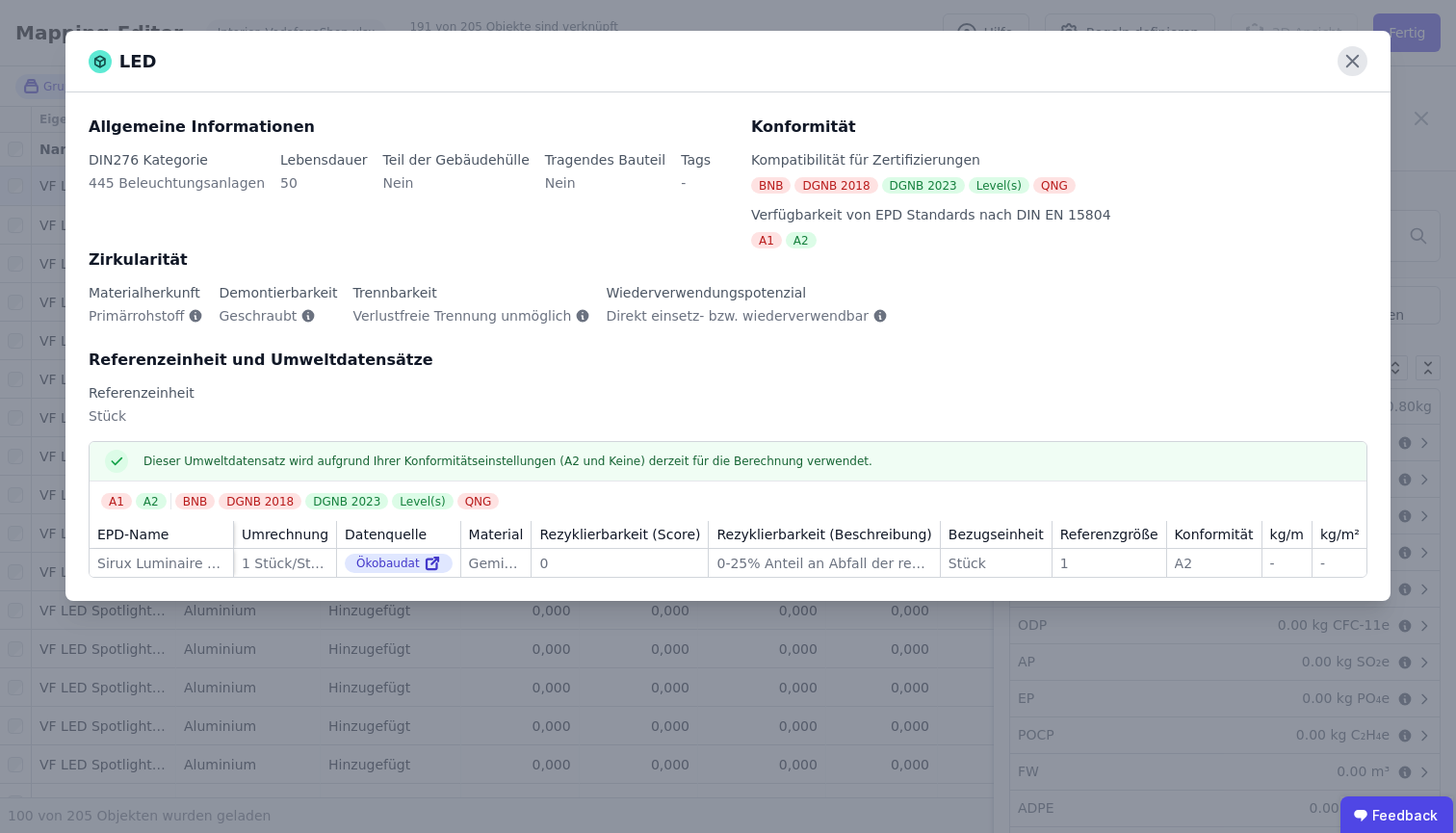
click at [1348, 56] on icon at bounding box center [1352, 62] width 12 height 12
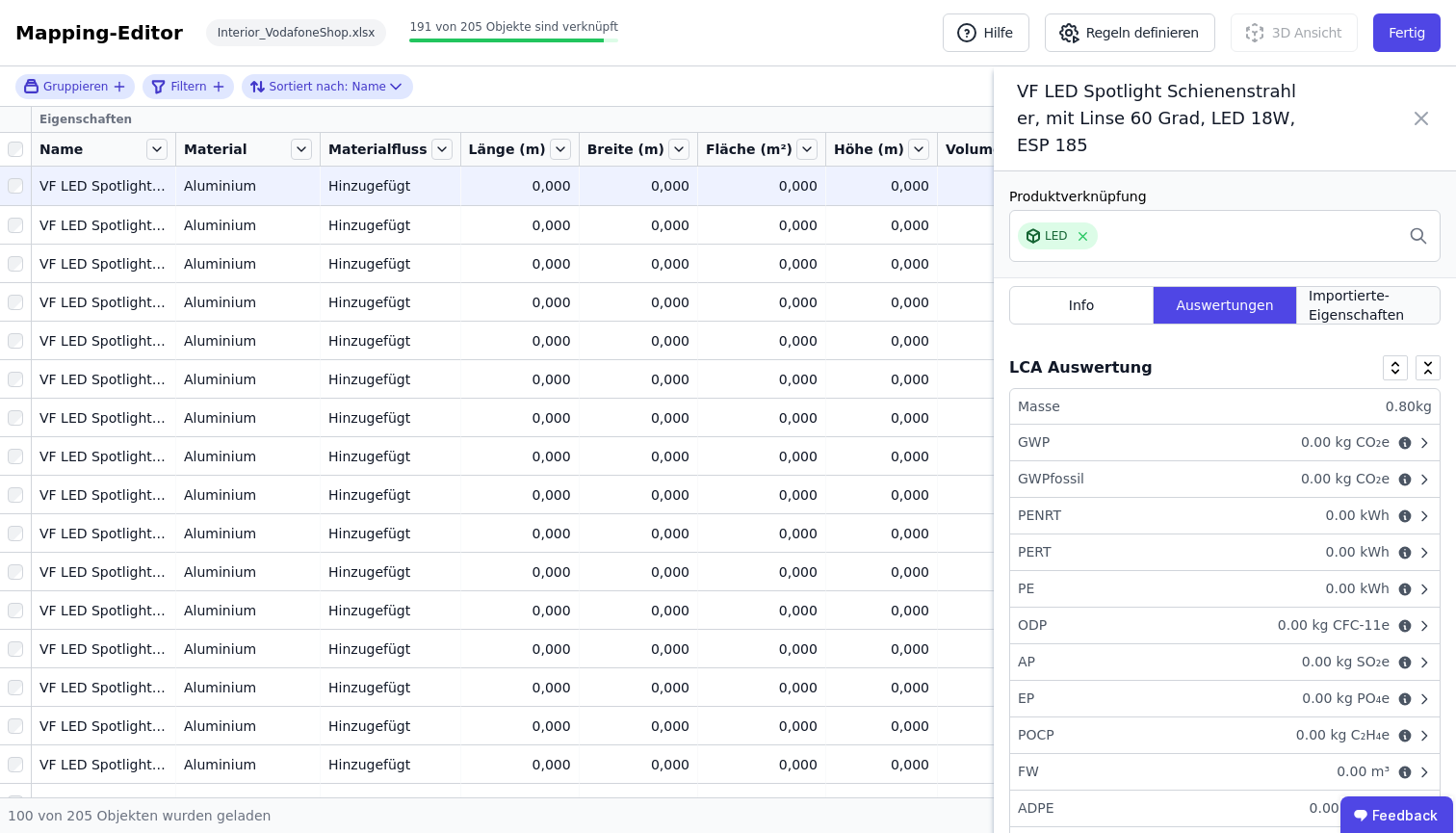
click at [1331, 310] on span "Importierte-Eigenschaften" at bounding box center [1368, 305] width 120 height 39
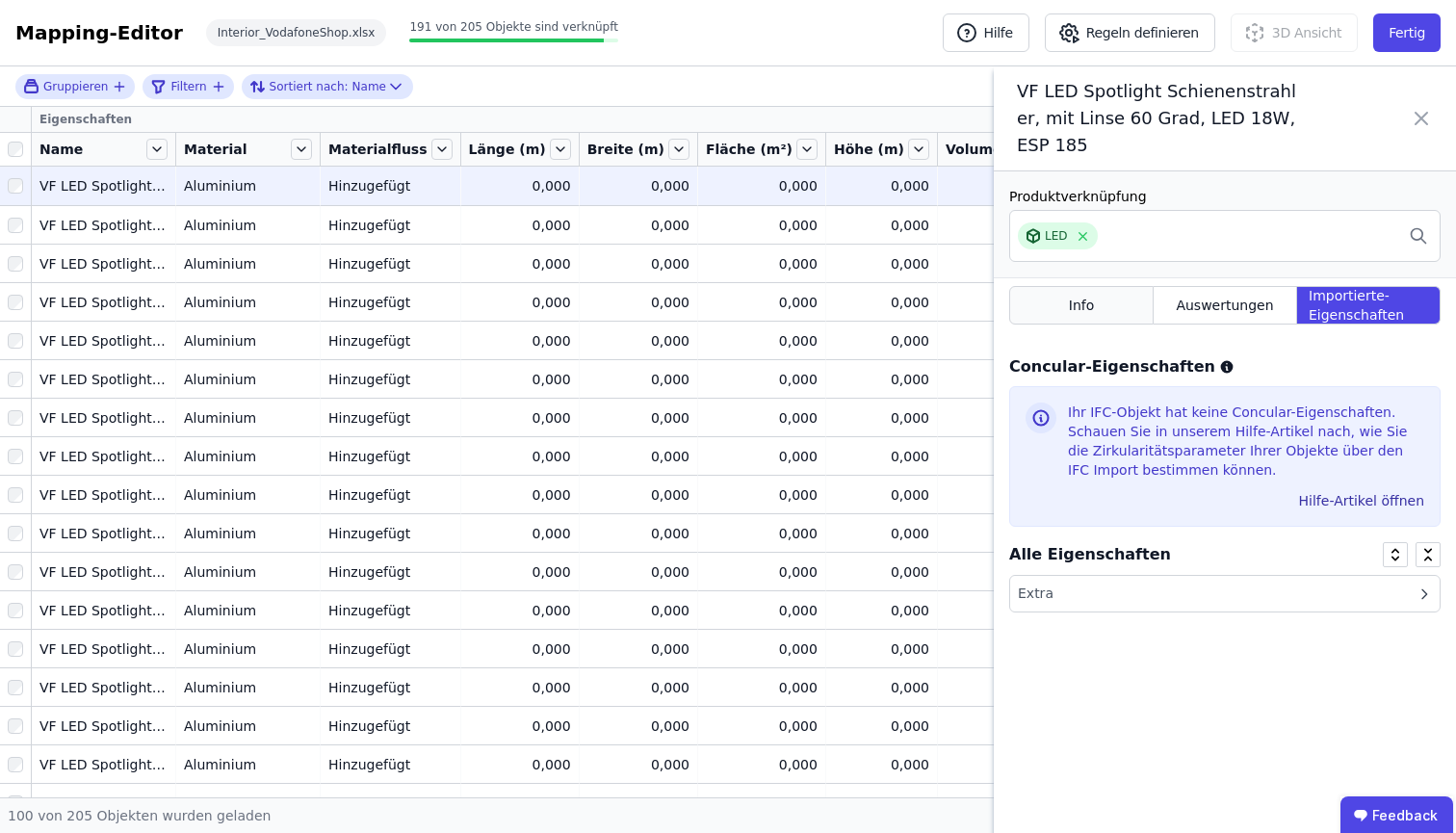
click at [1059, 306] on div "Info" at bounding box center [1081, 305] width 145 height 39
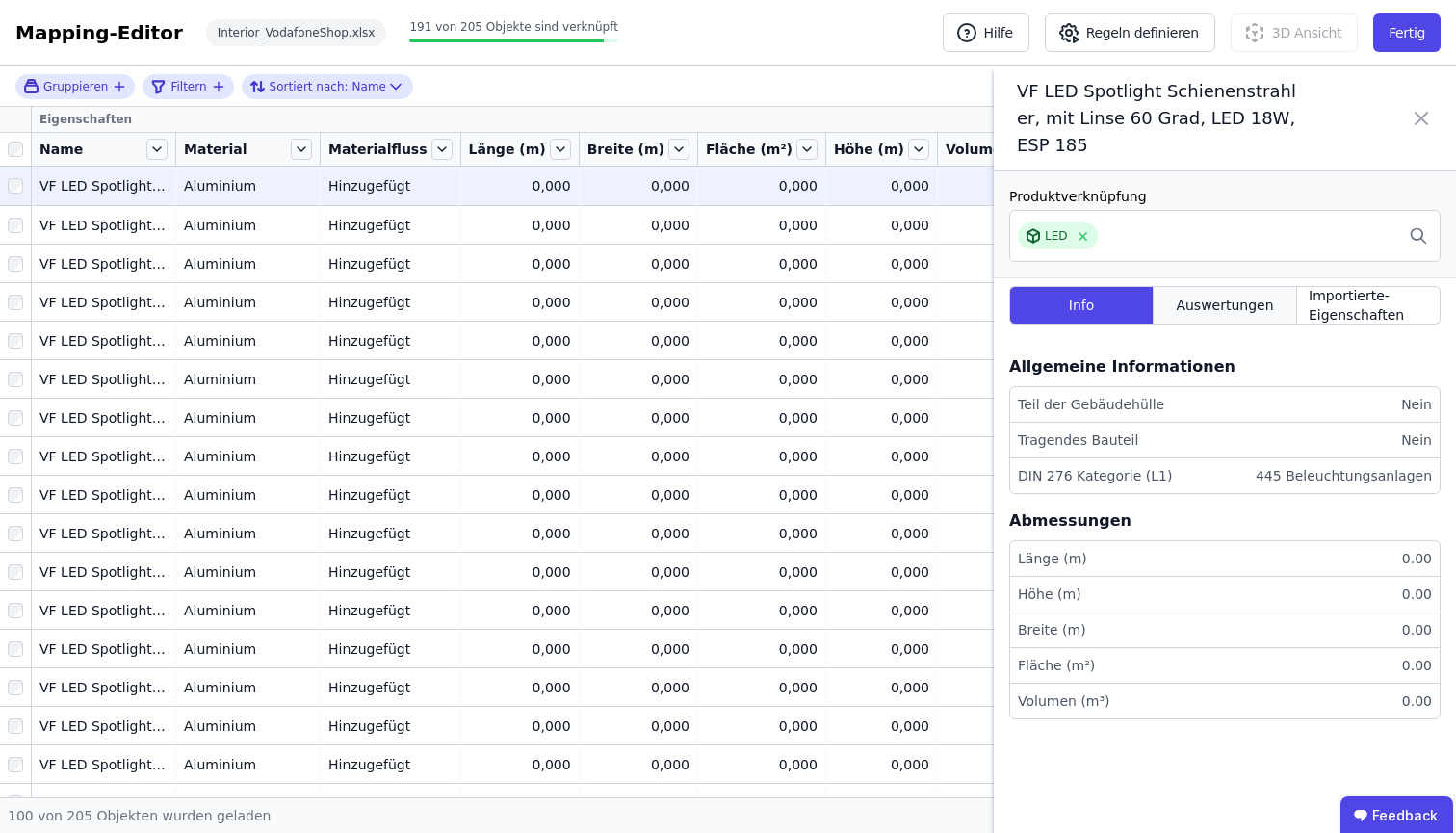
click at [1236, 305] on span "Auswertungen" at bounding box center [1223, 304] width 97 height 19
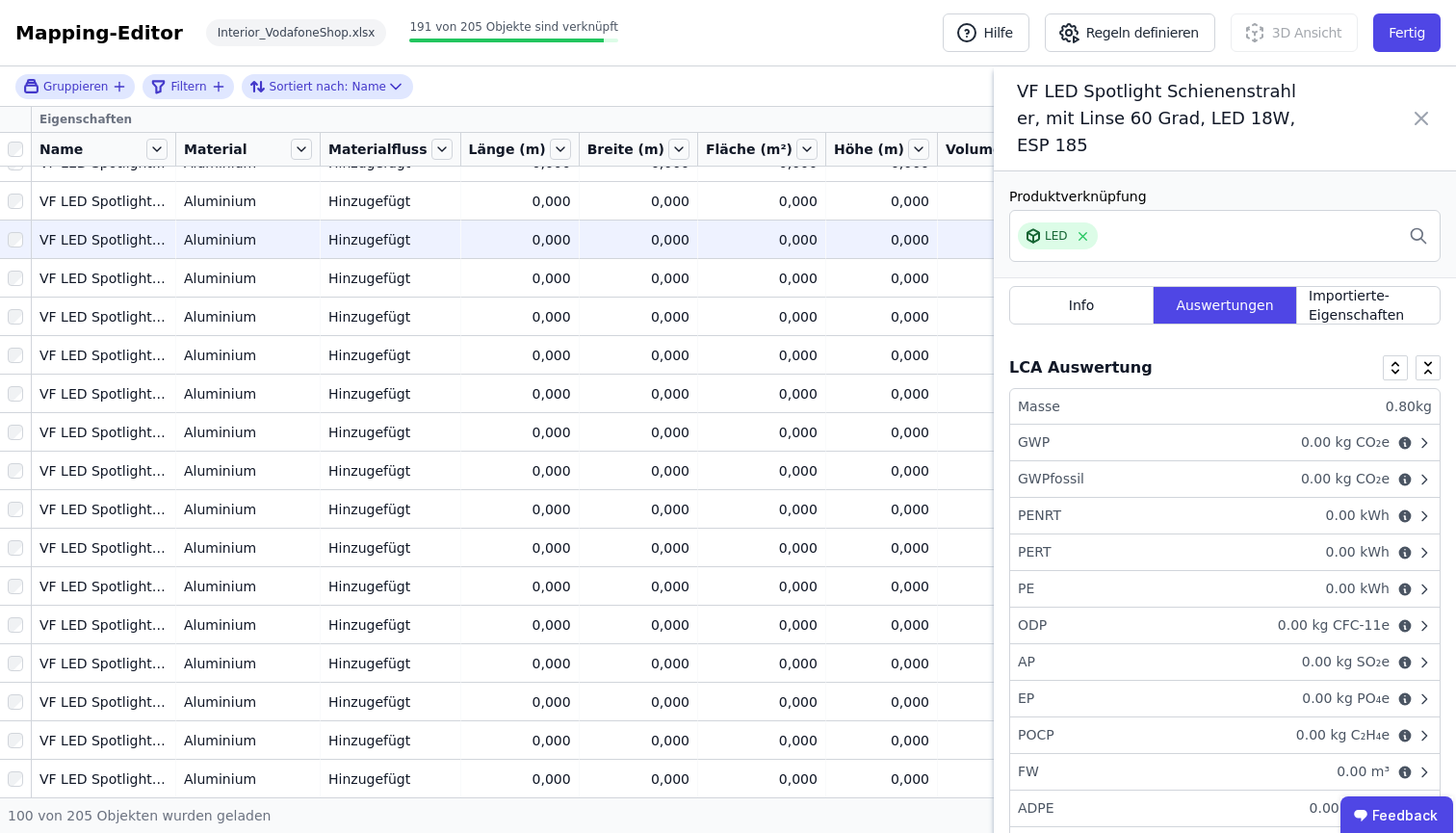
scroll to position [2703, 0]
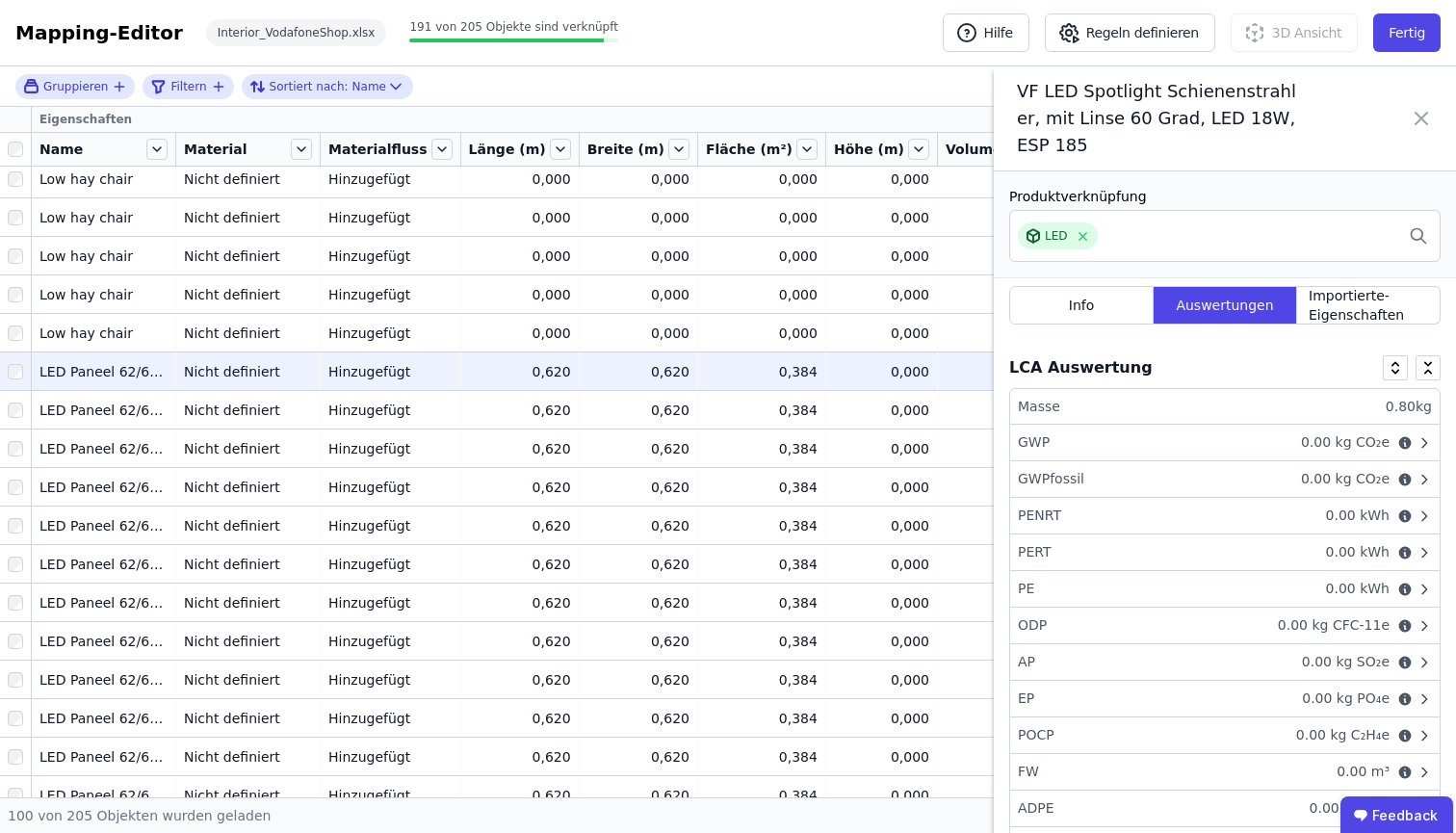
click at [580, 386] on td "0,620 0,620" at bounding box center [639, 370] width 119 height 39
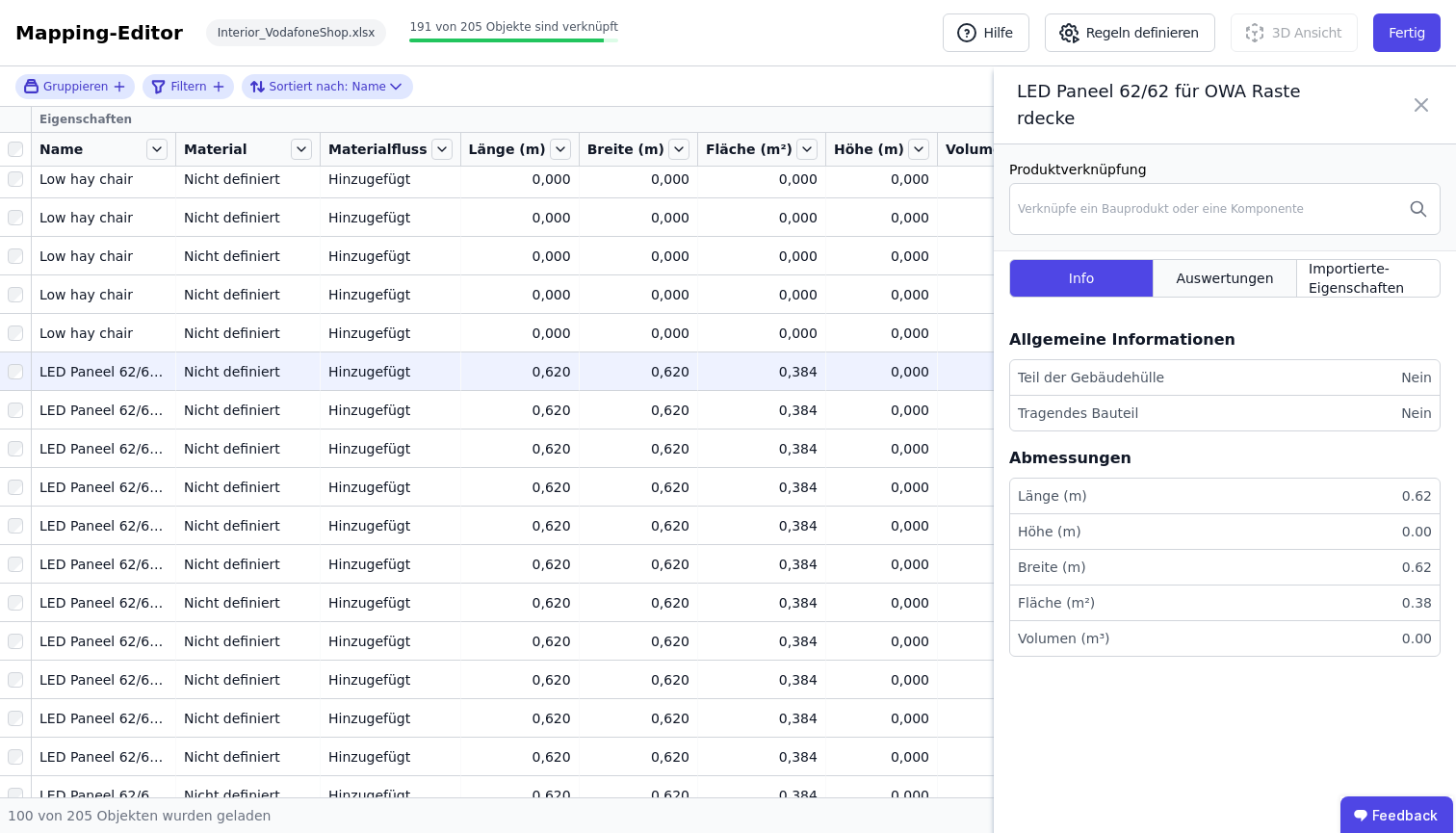
click at [1276, 297] on div "Auswertungen" at bounding box center [1225, 278] width 144 height 39
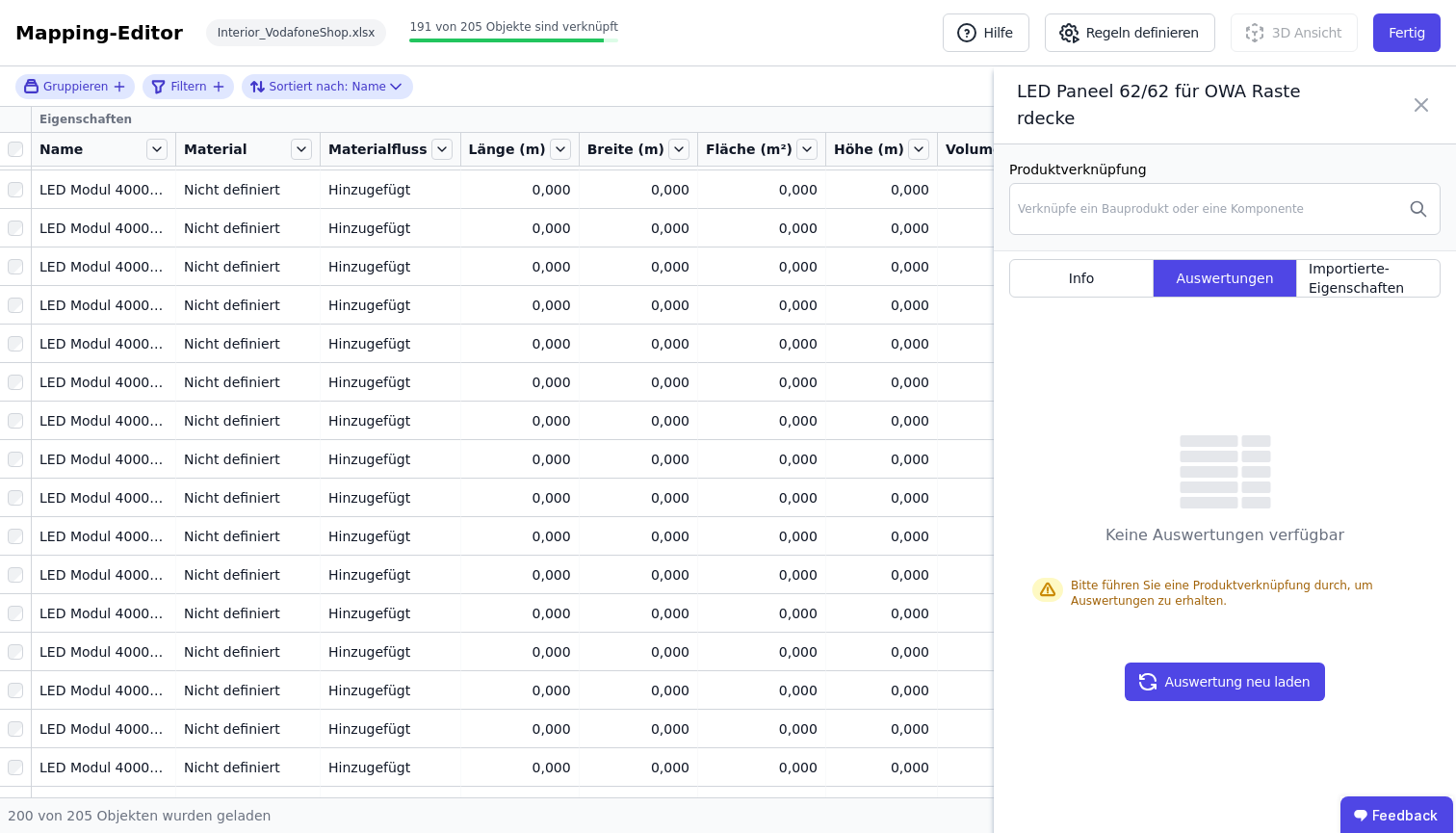
scroll to position [5363, 0]
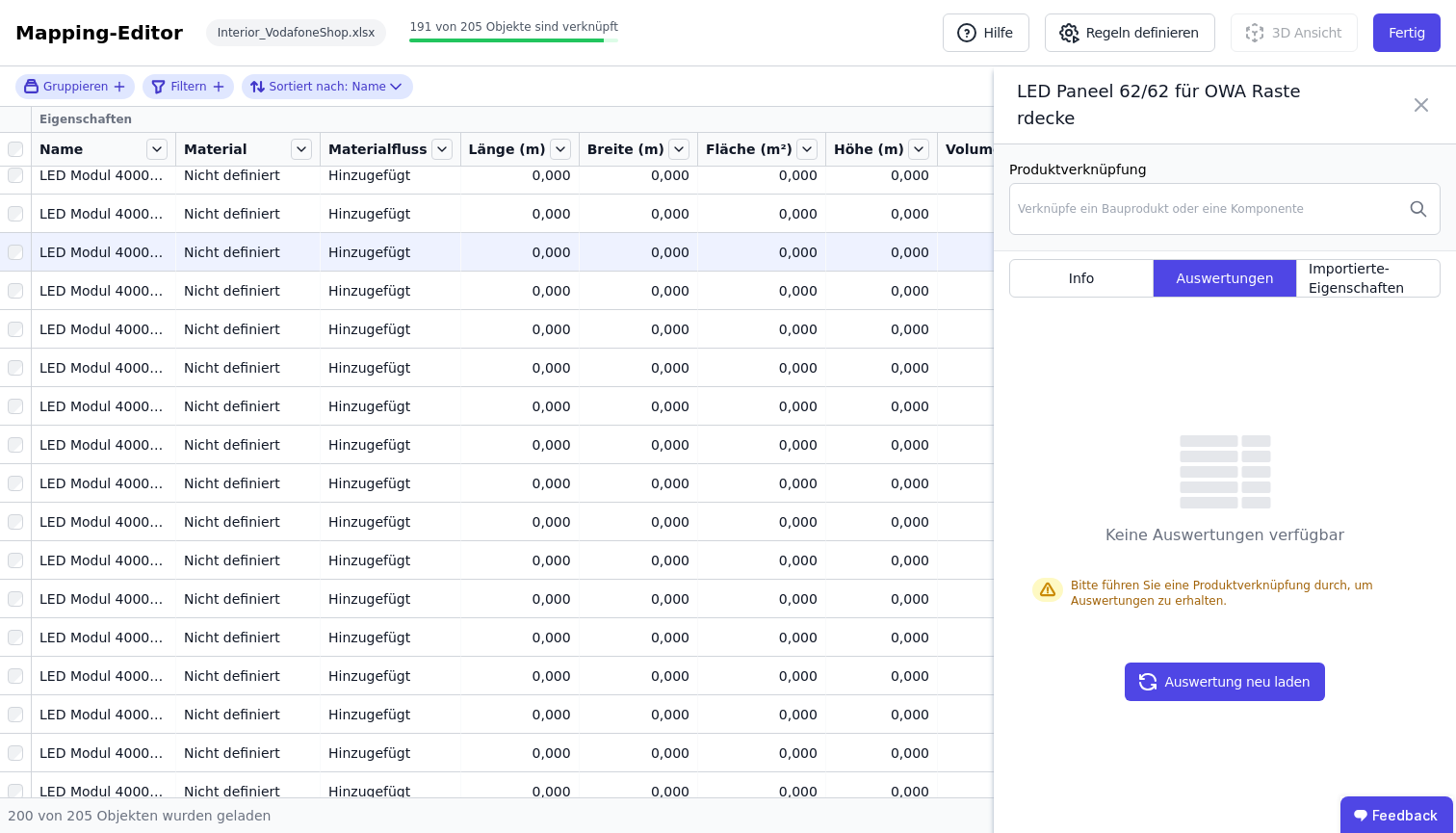
click at [422, 266] on td "Hinzugefügt Hinzugefügt" at bounding box center [390, 251] width 141 height 39
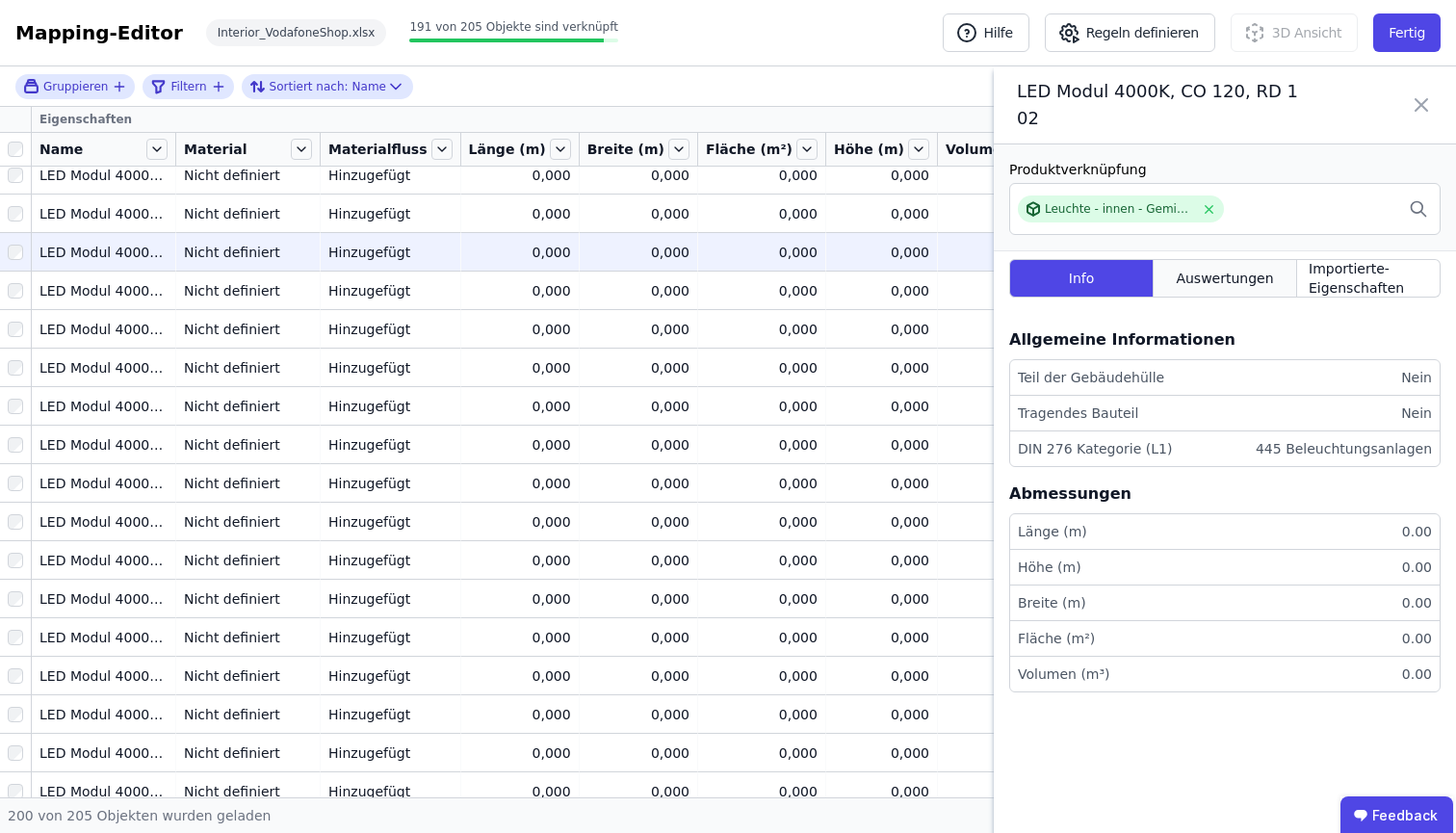
click at [1191, 289] on div "Auswertungen" at bounding box center [1225, 278] width 144 height 39
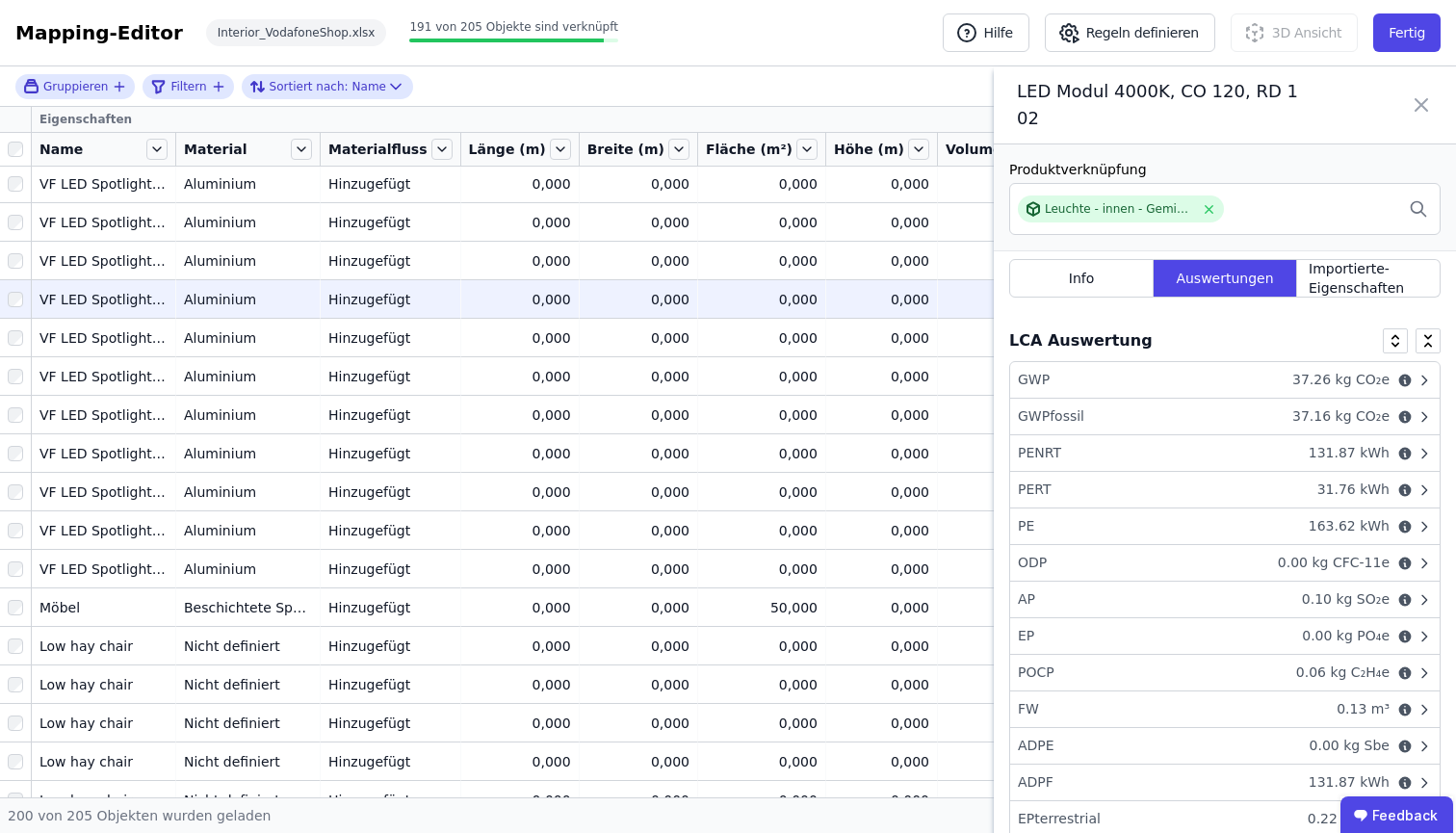
scroll to position [0, 0]
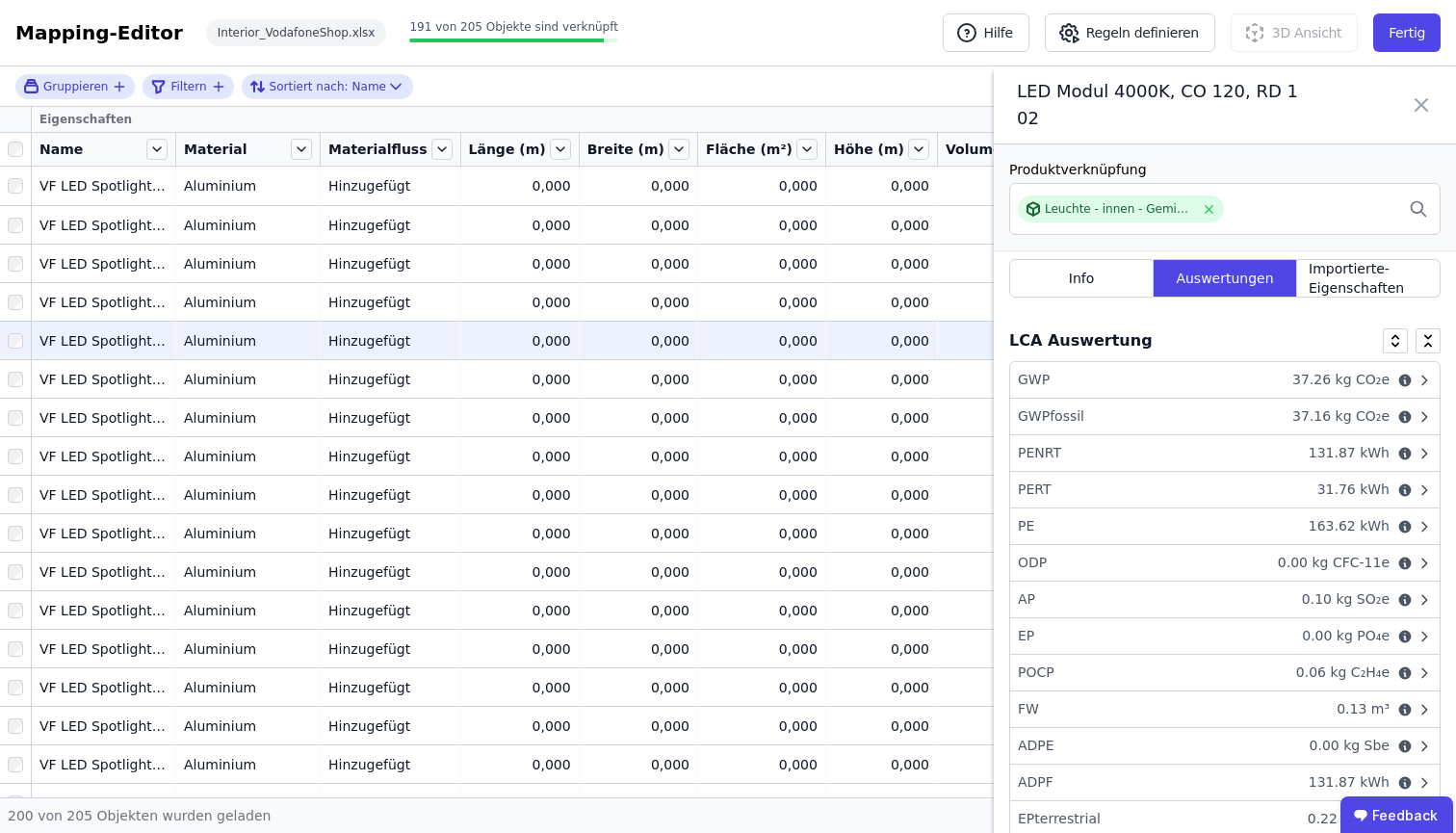
click at [580, 323] on td "0,000 0,000" at bounding box center [639, 339] width 119 height 39
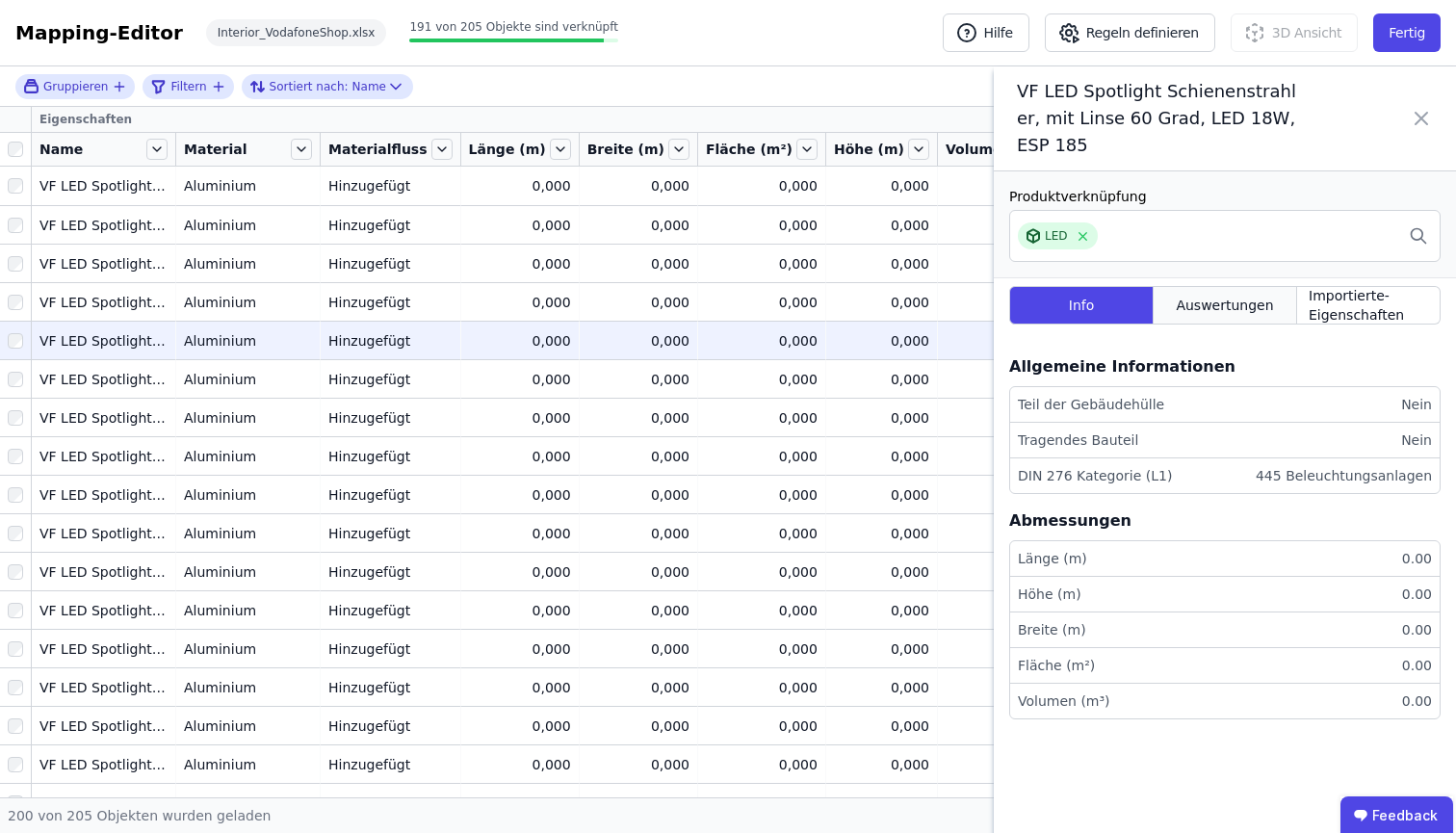
click at [1202, 292] on div "Auswertungen" at bounding box center [1225, 305] width 144 height 39
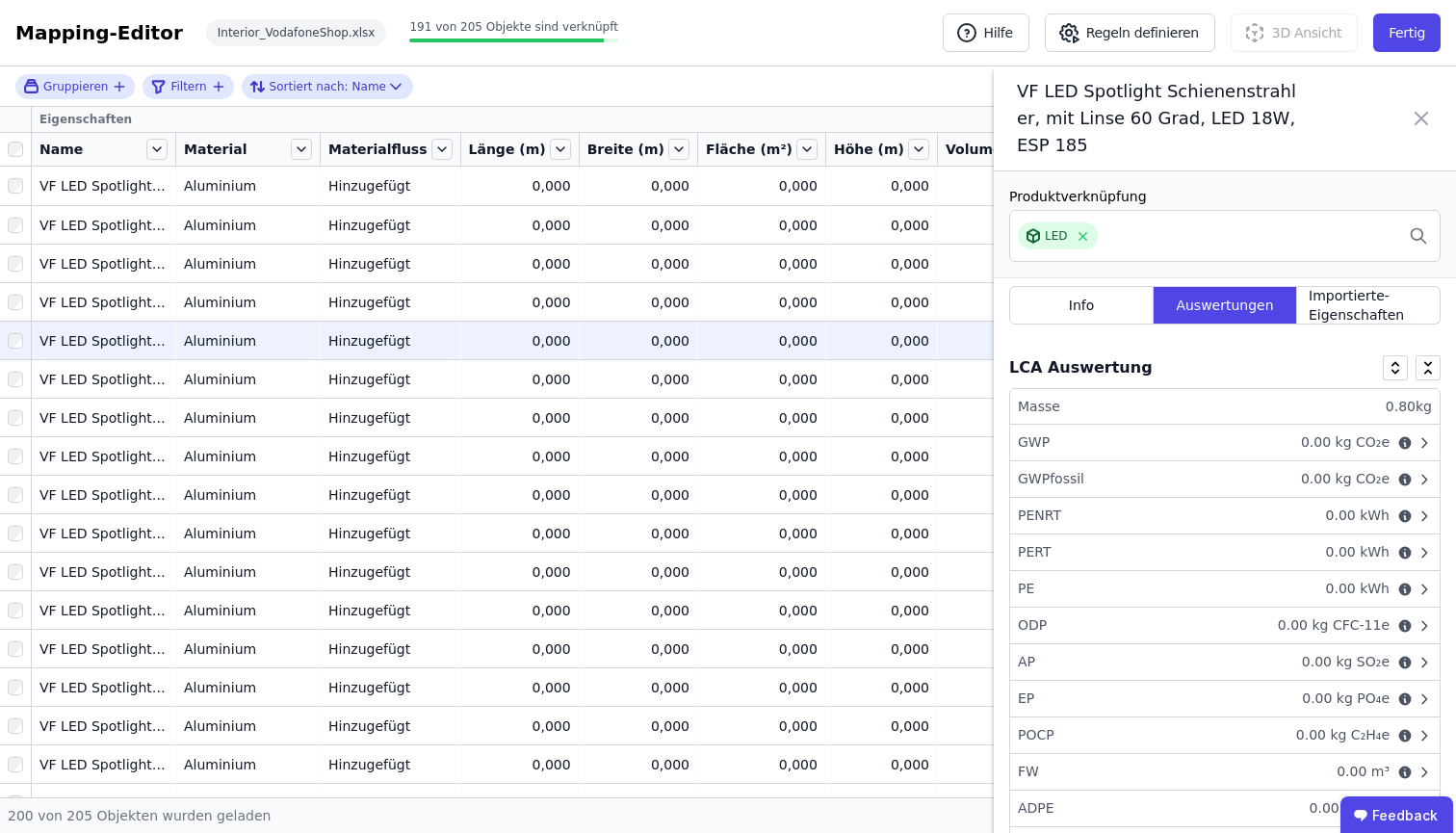
click at [455, 797] on div "200 von 205 Objekten wurden geladen" at bounding box center [728, 815] width 1456 height 36
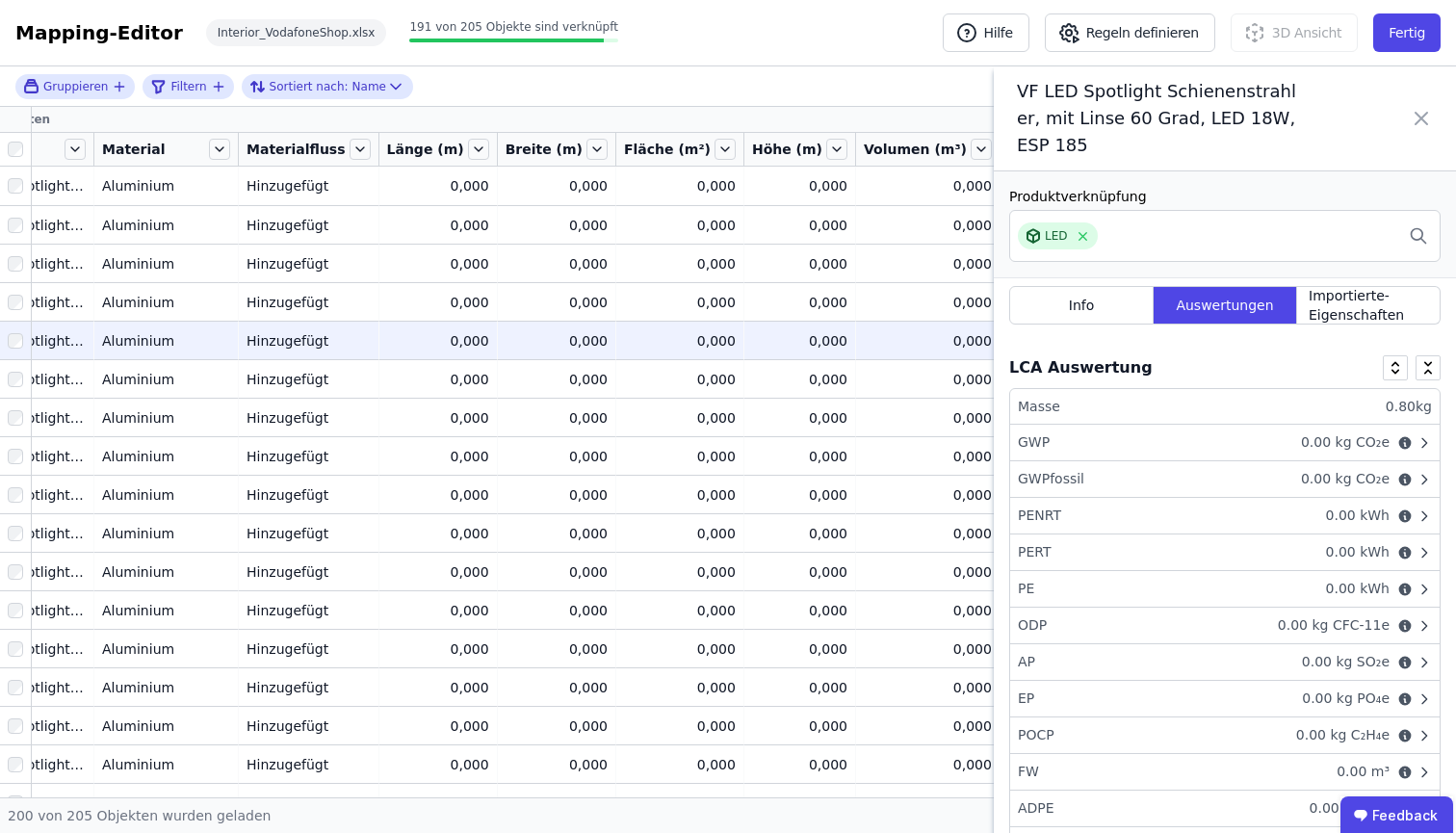
click at [1425, 122] on icon at bounding box center [1421, 119] width 12 height 12
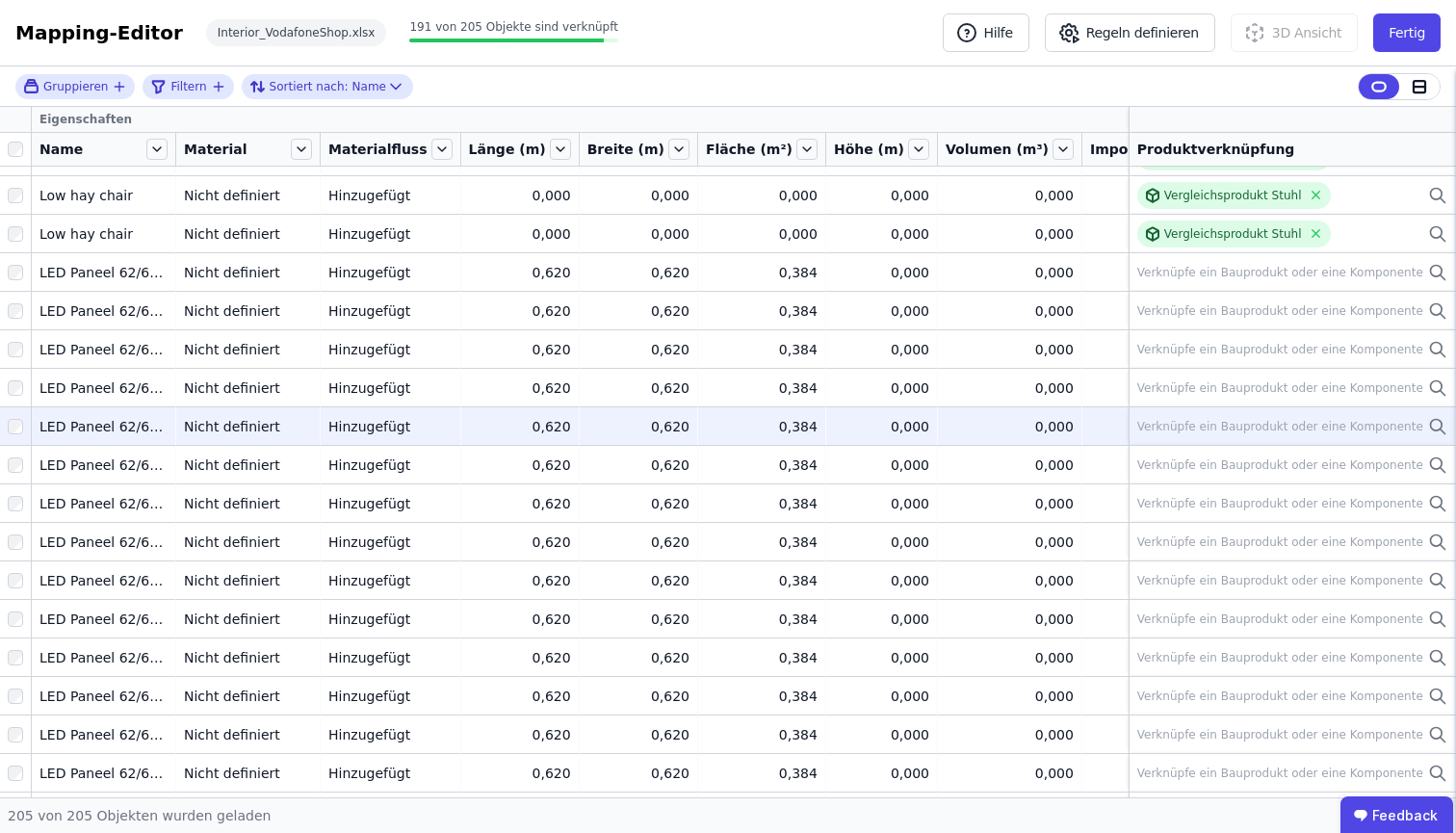
scroll to position [2805, 0]
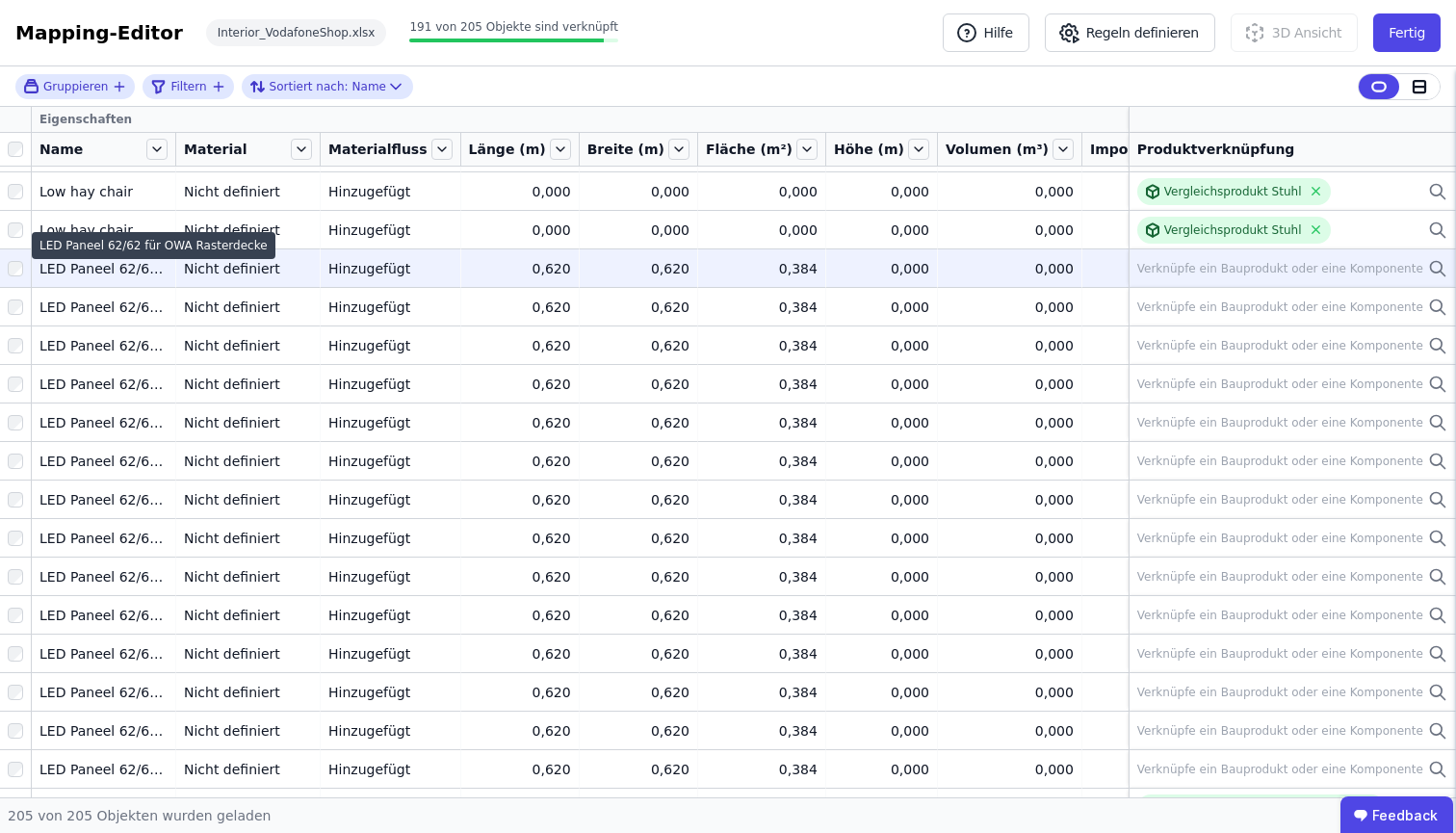
click at [80, 271] on div "LED Paneel 62/62 für OWA Rasterdecke" at bounding box center [104, 268] width 128 height 19
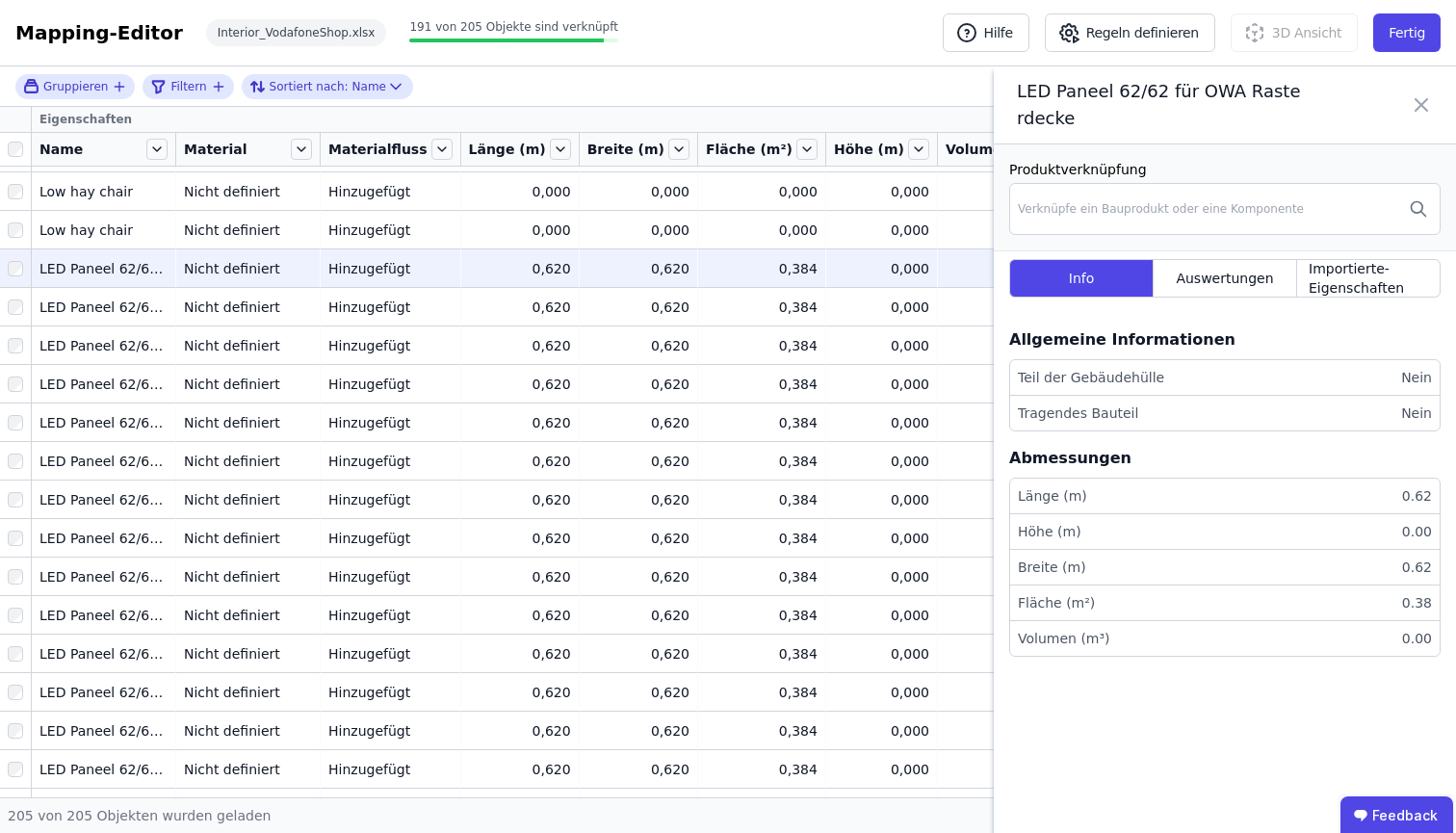
click at [1428, 117] on icon at bounding box center [1420, 105] width 23 height 54
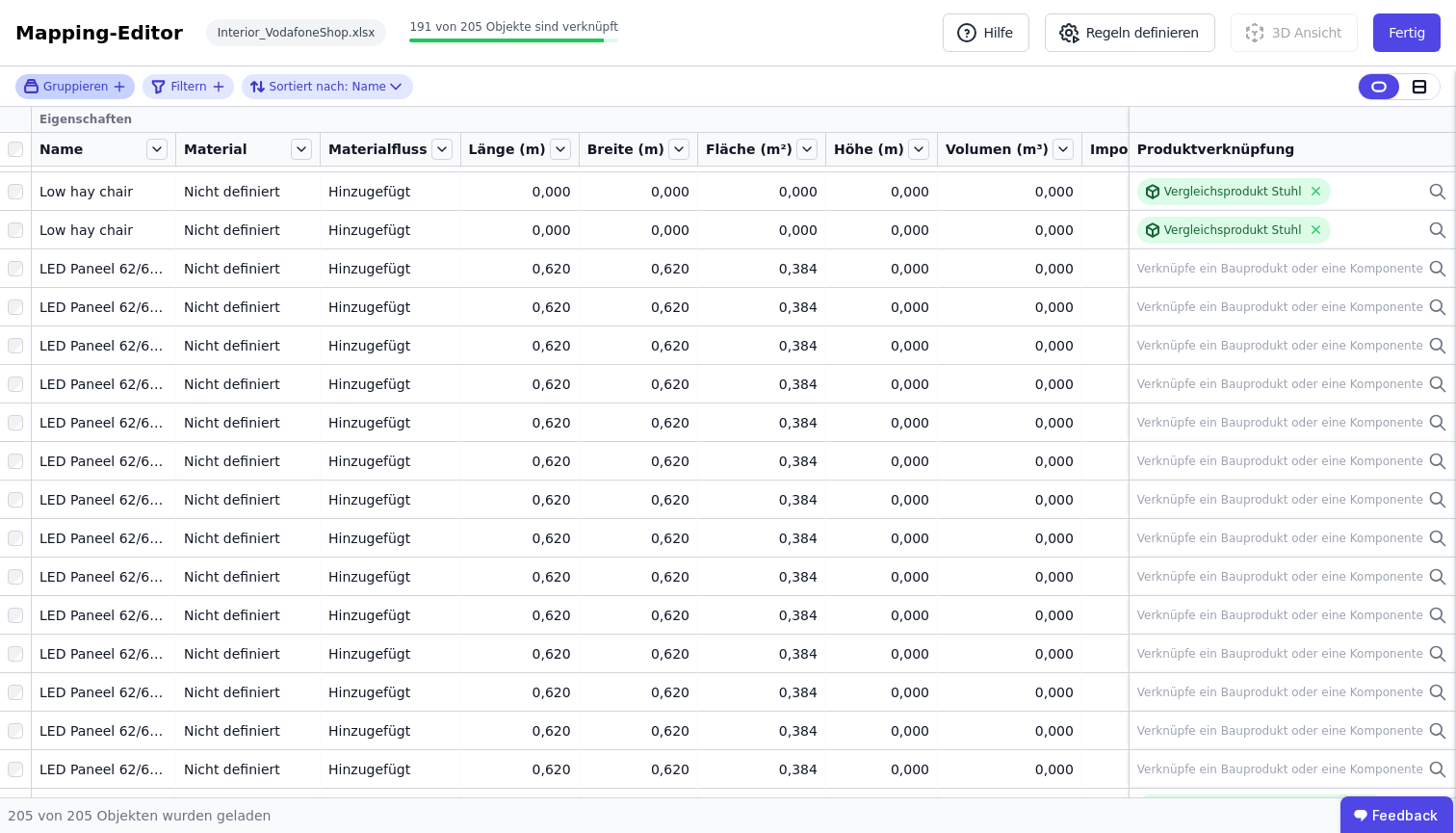
click at [66, 96] on div "Gruppieren" at bounding box center [75, 86] width 120 height 25
click at [114, 75] on div "Gruppieren" at bounding box center [75, 86] width 120 height 25
click at [114, 80] on icon "button" at bounding box center [119, 86] width 15 height 15
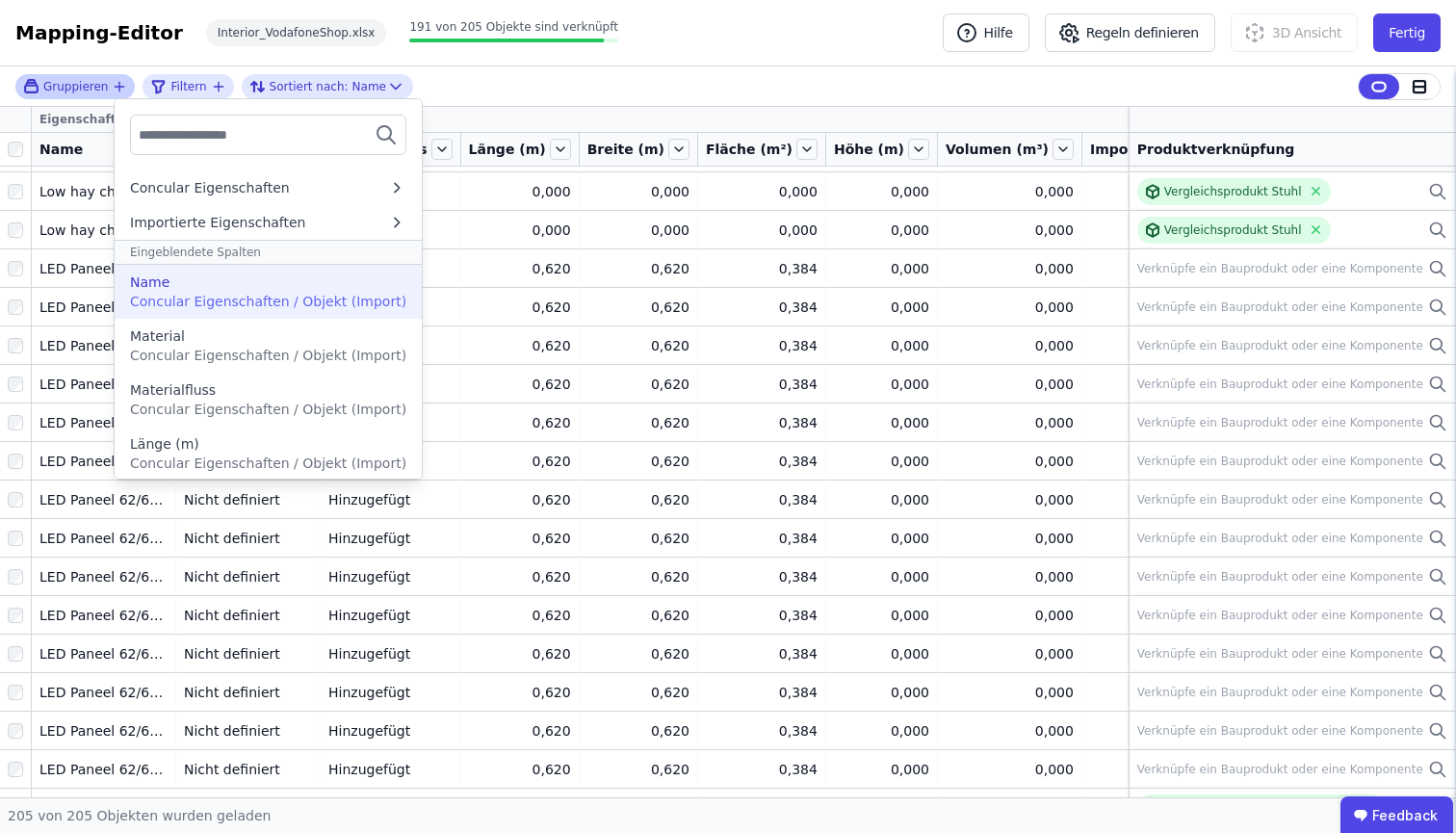
click at [286, 311] on div "Name Concular Eigenschaften / Objekt (Import)" at bounding box center [268, 291] width 307 height 54
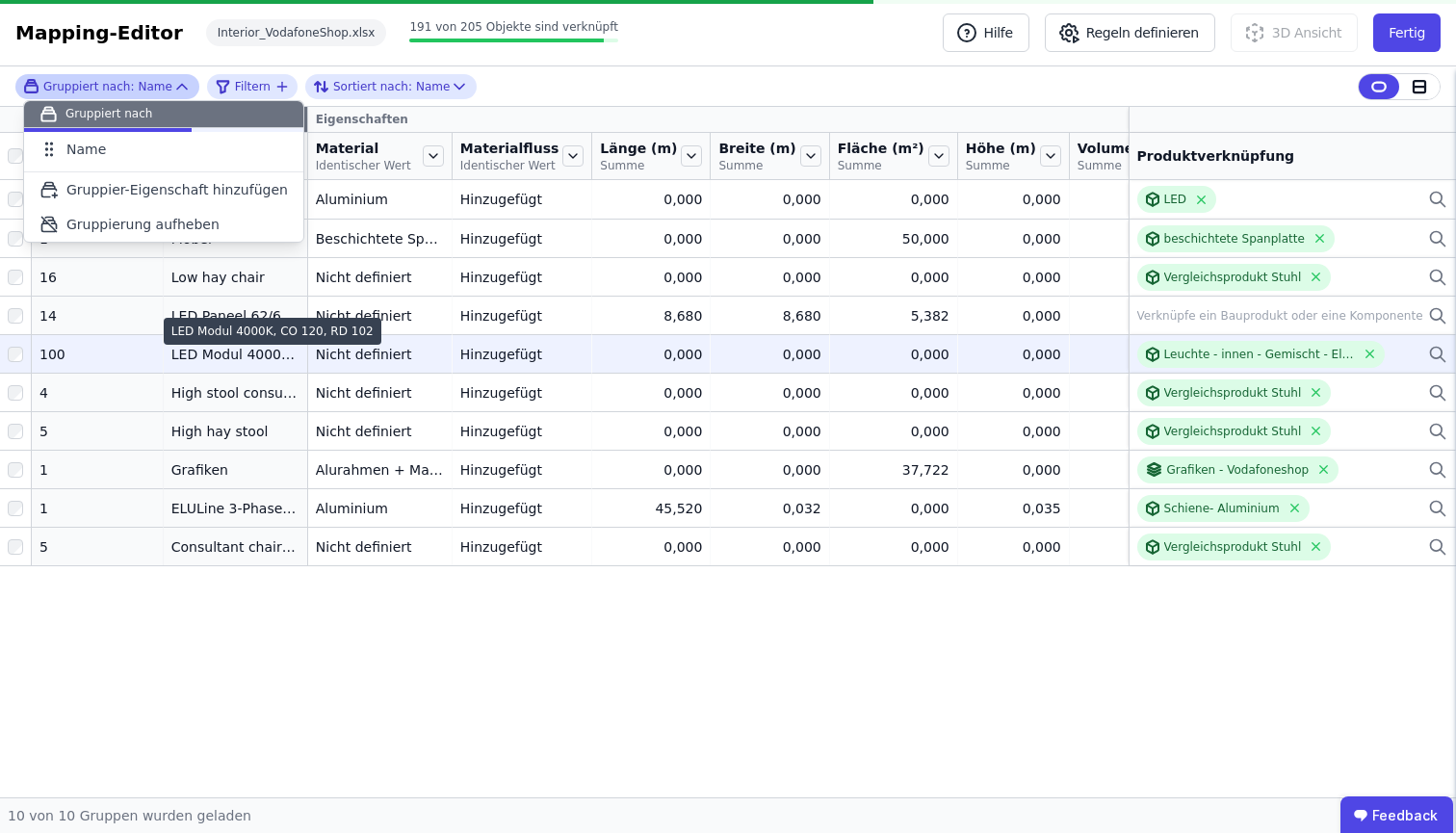
scroll to position [0, 0]
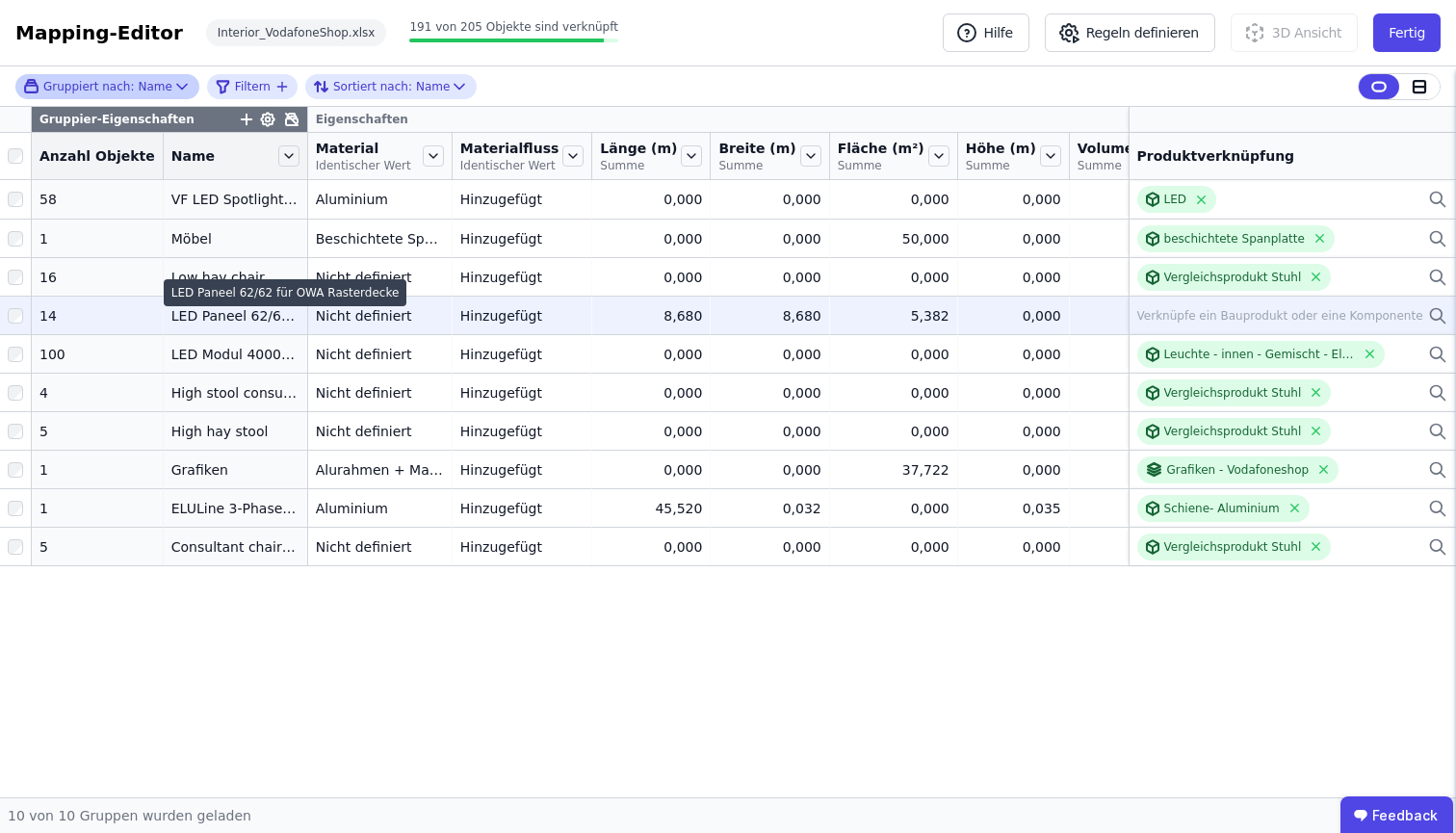
click at [253, 325] on div "LED Paneel 62/62 für OWA Rasterdecke" at bounding box center [236, 315] width 128 height 19
click at [1438, 319] on icon at bounding box center [1437, 314] width 12 height 12
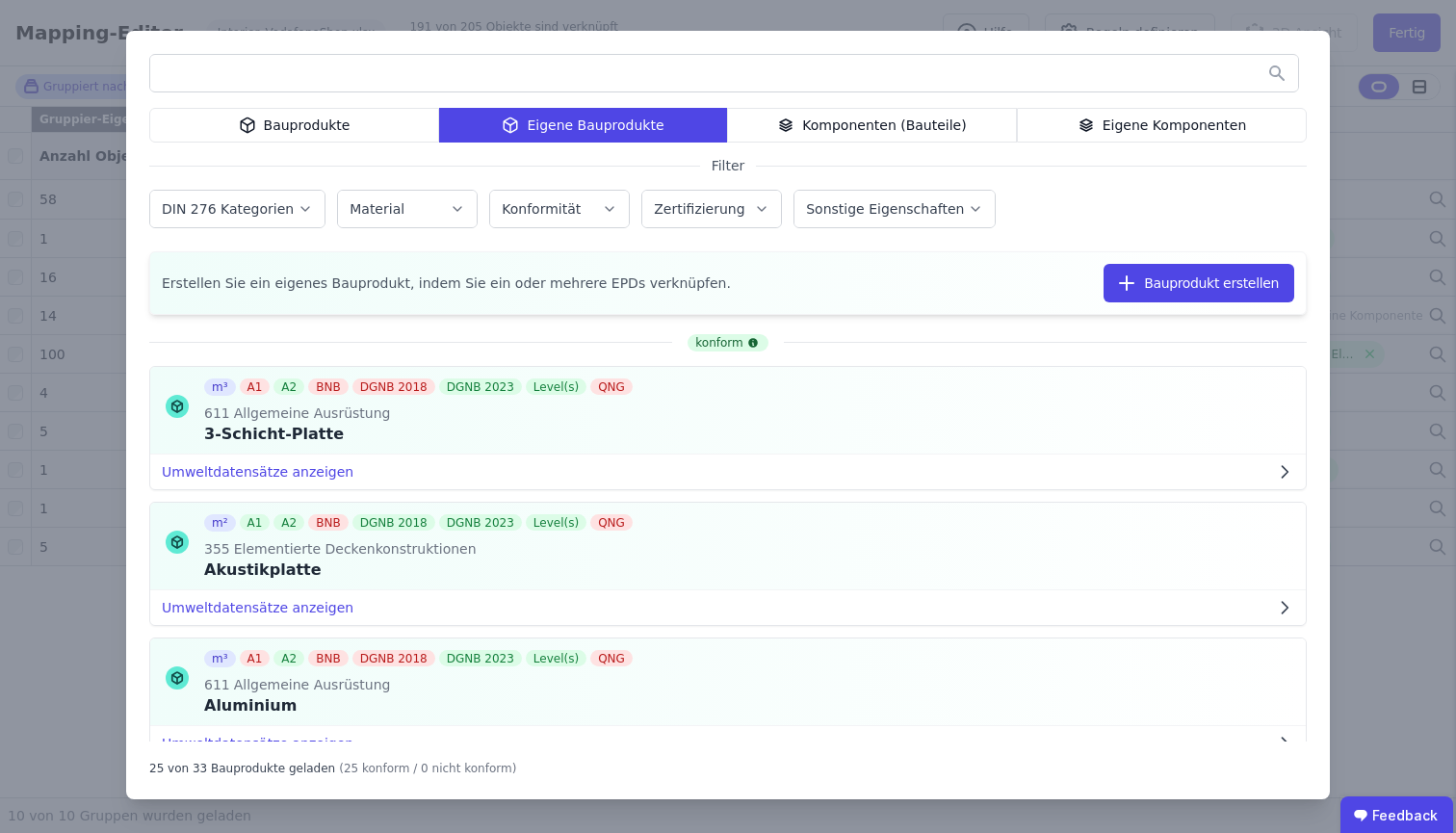
click at [363, 129] on div "Bauprodukte" at bounding box center [294, 125] width 289 height 35
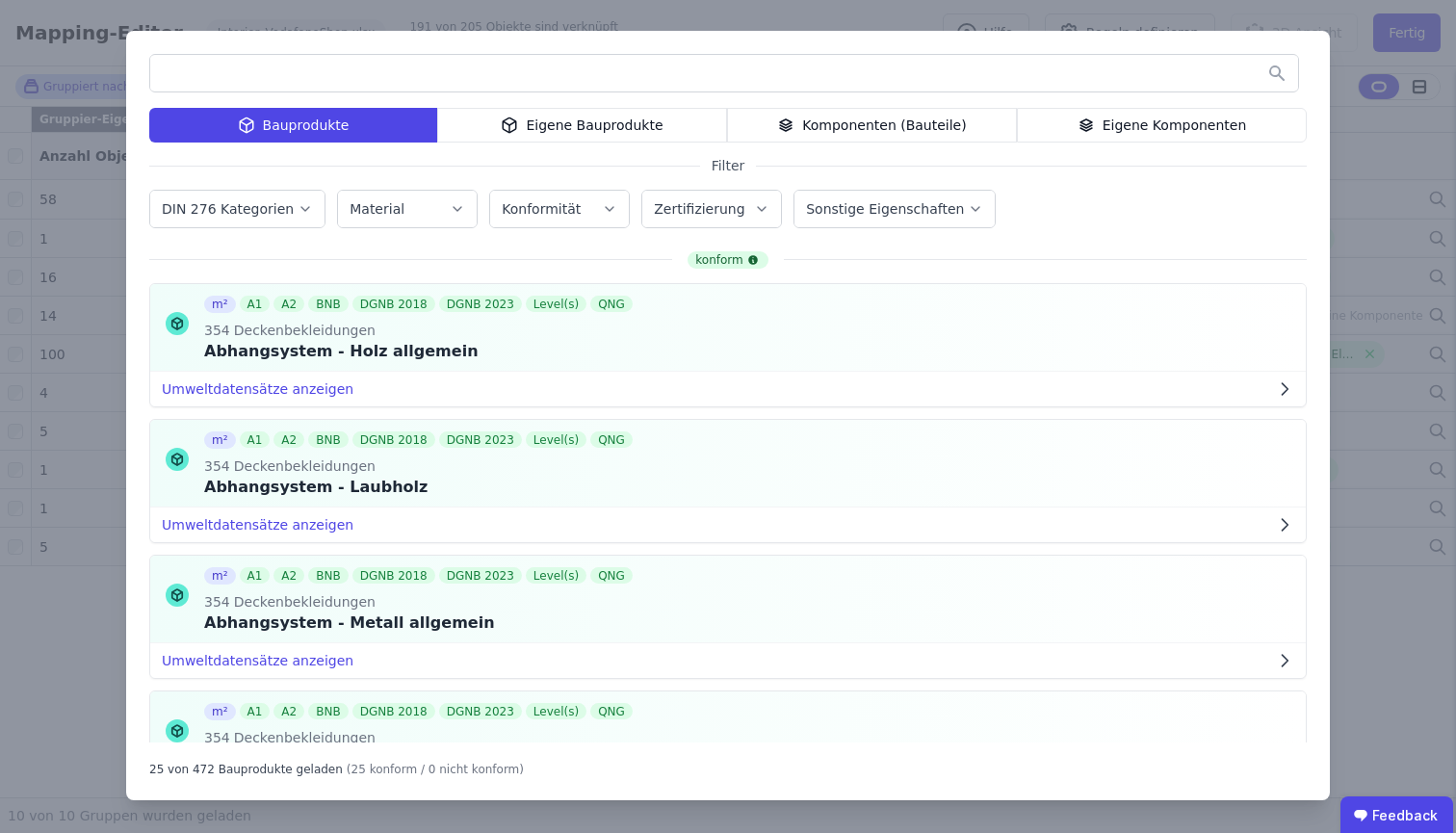
click at [363, 90] on input "text" at bounding box center [725, 73] width 1148 height 35
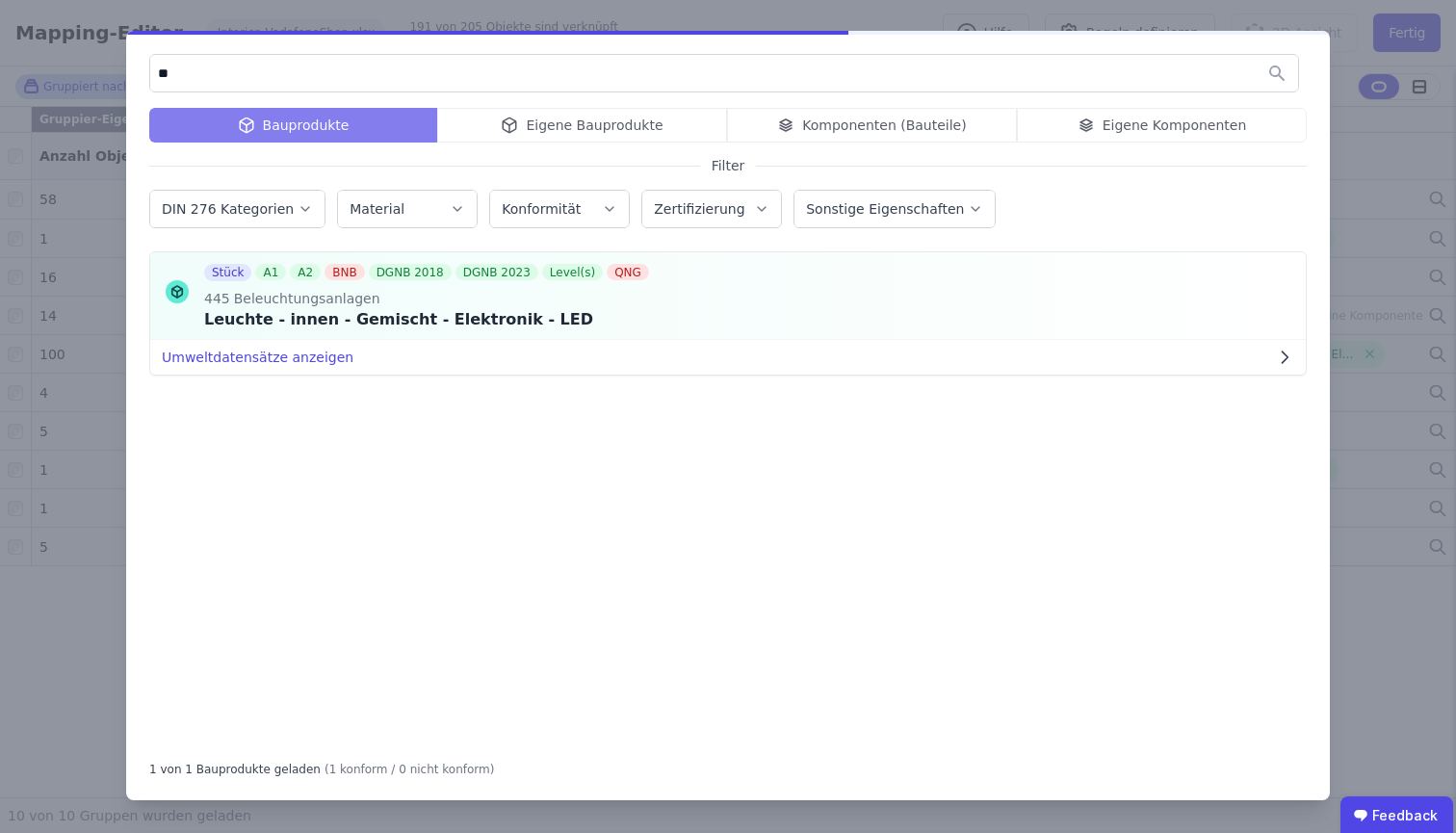
type input "*"
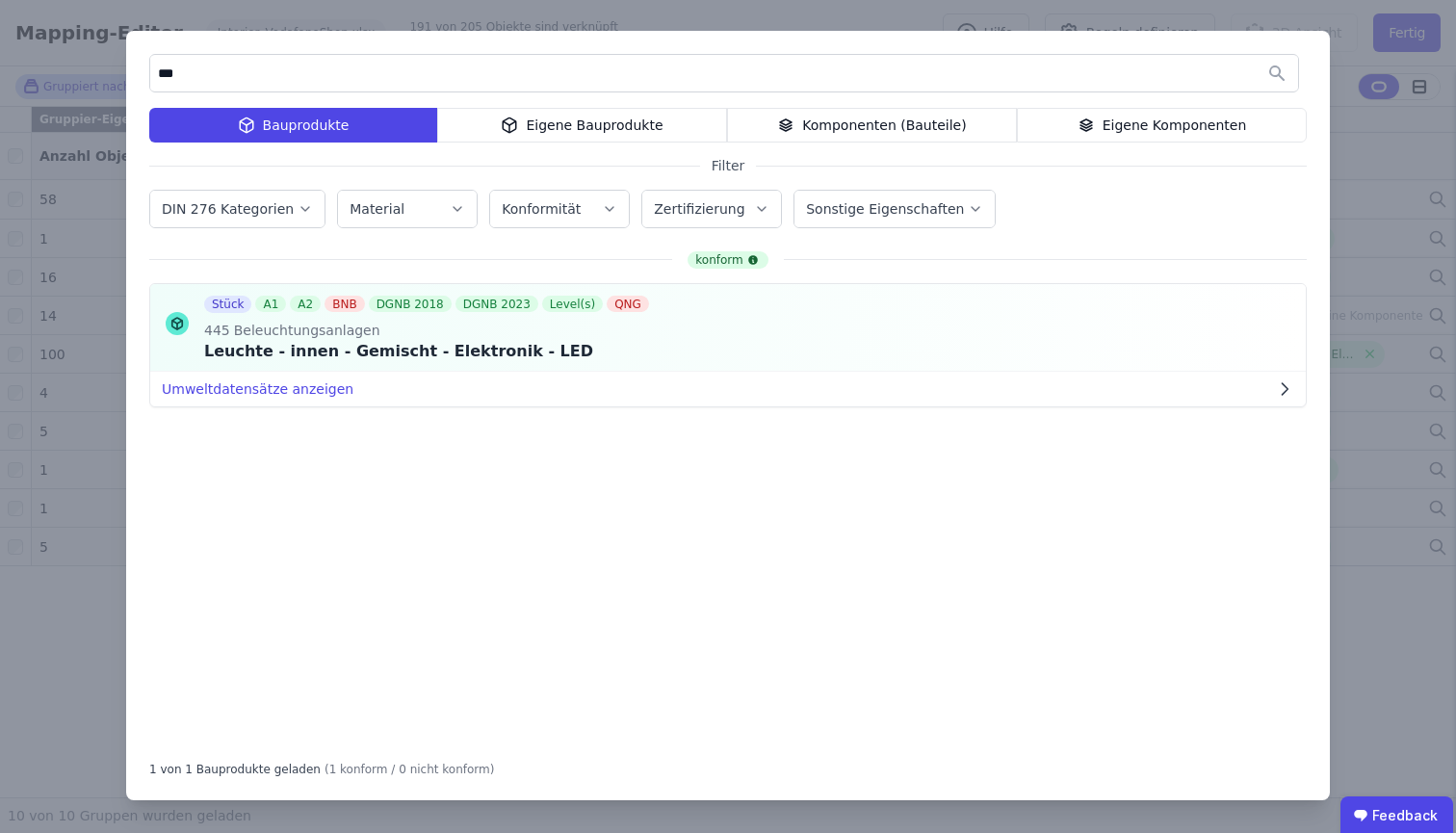
type input "***"
click at [1420, 665] on div "*** Bauprodukte Eigene Bauprodukte Komponenten (Bauteile) Eigene Komponenten Fi…" at bounding box center [728, 416] width 1456 height 833
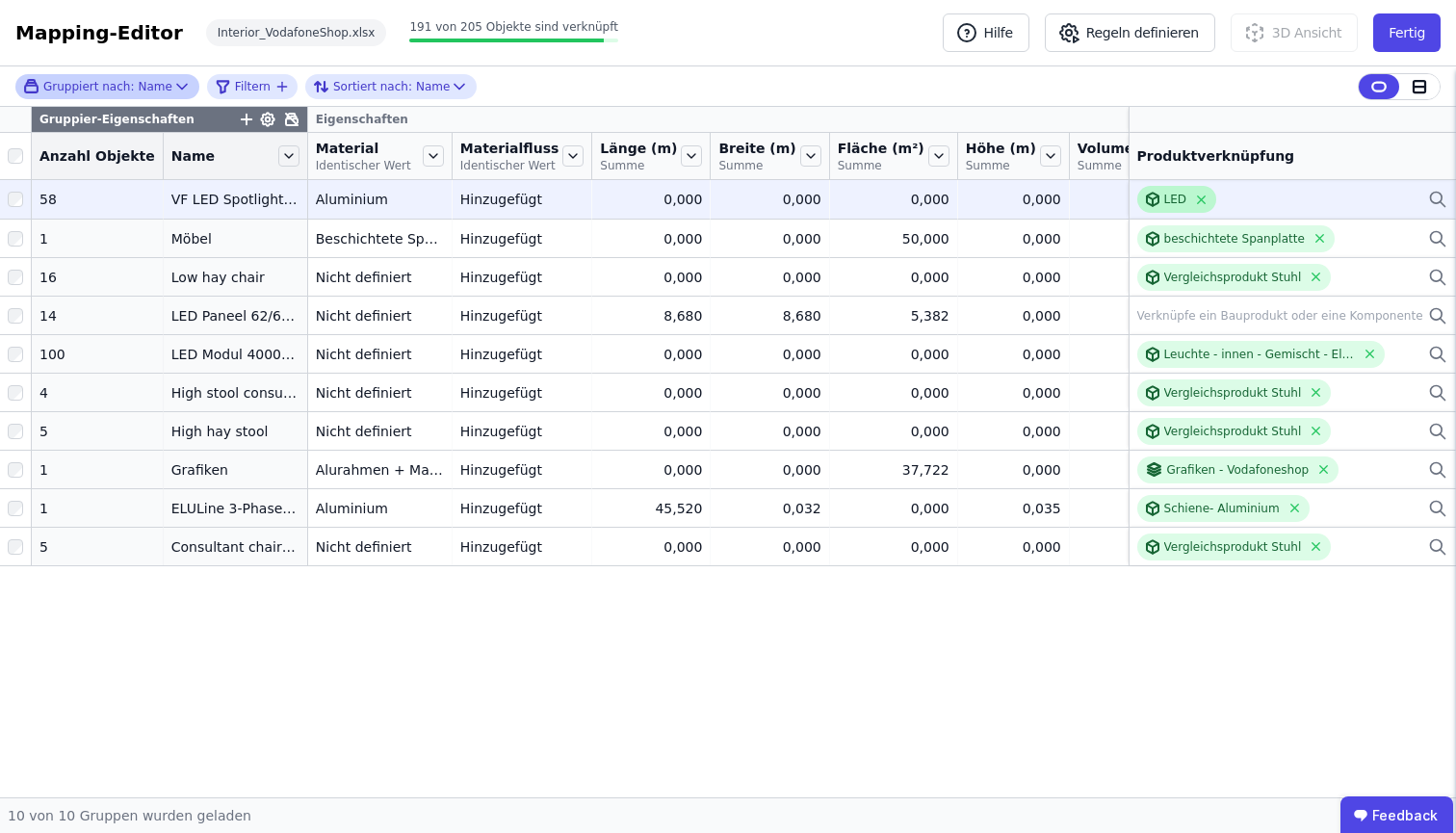
click at [1176, 207] on div "LED" at bounding box center [1175, 199] width 23 height 15
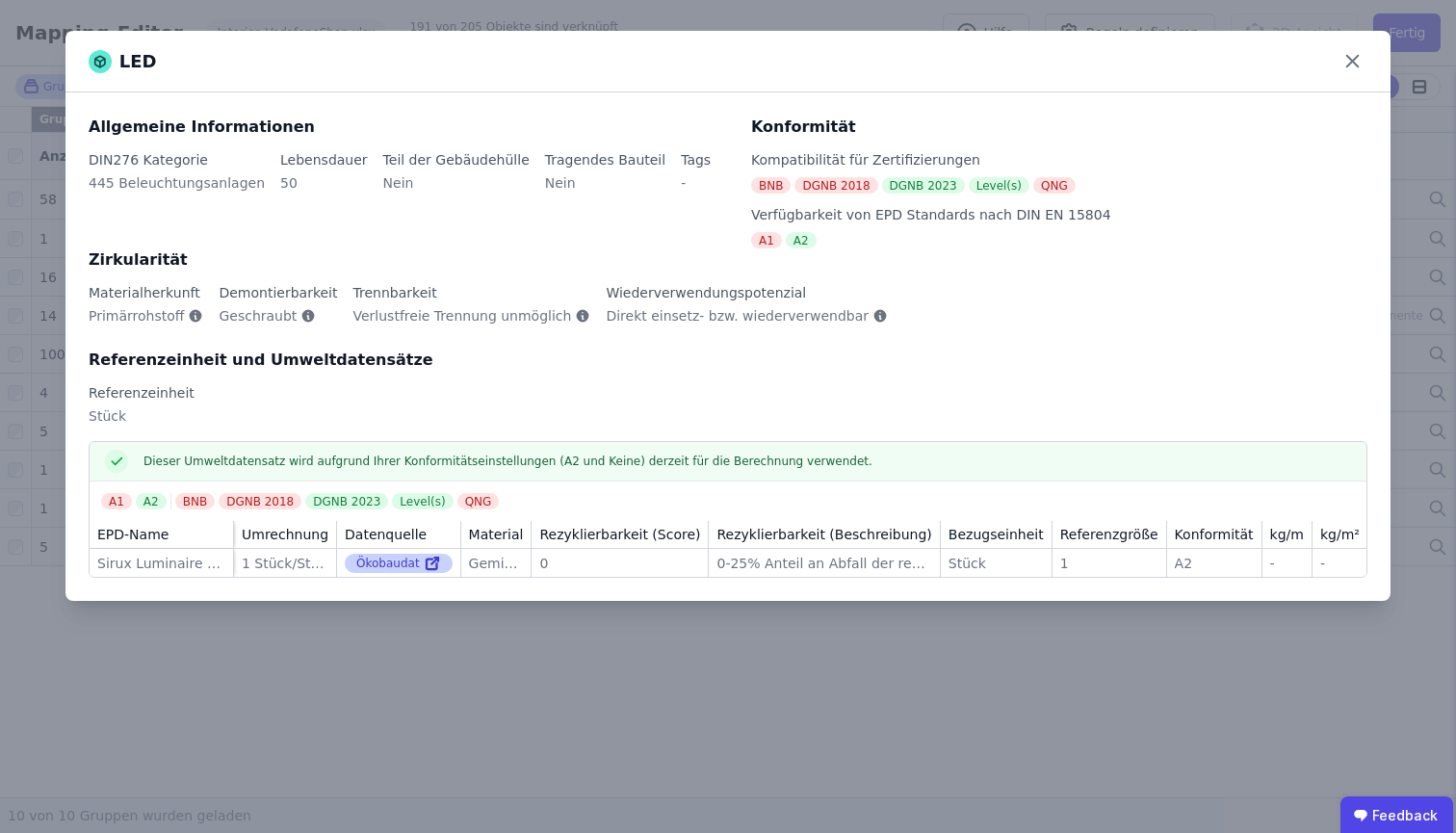
click at [424, 563] on icon at bounding box center [432, 563] width 17 height 23
click at [1355, 57] on icon at bounding box center [1352, 61] width 30 height 30
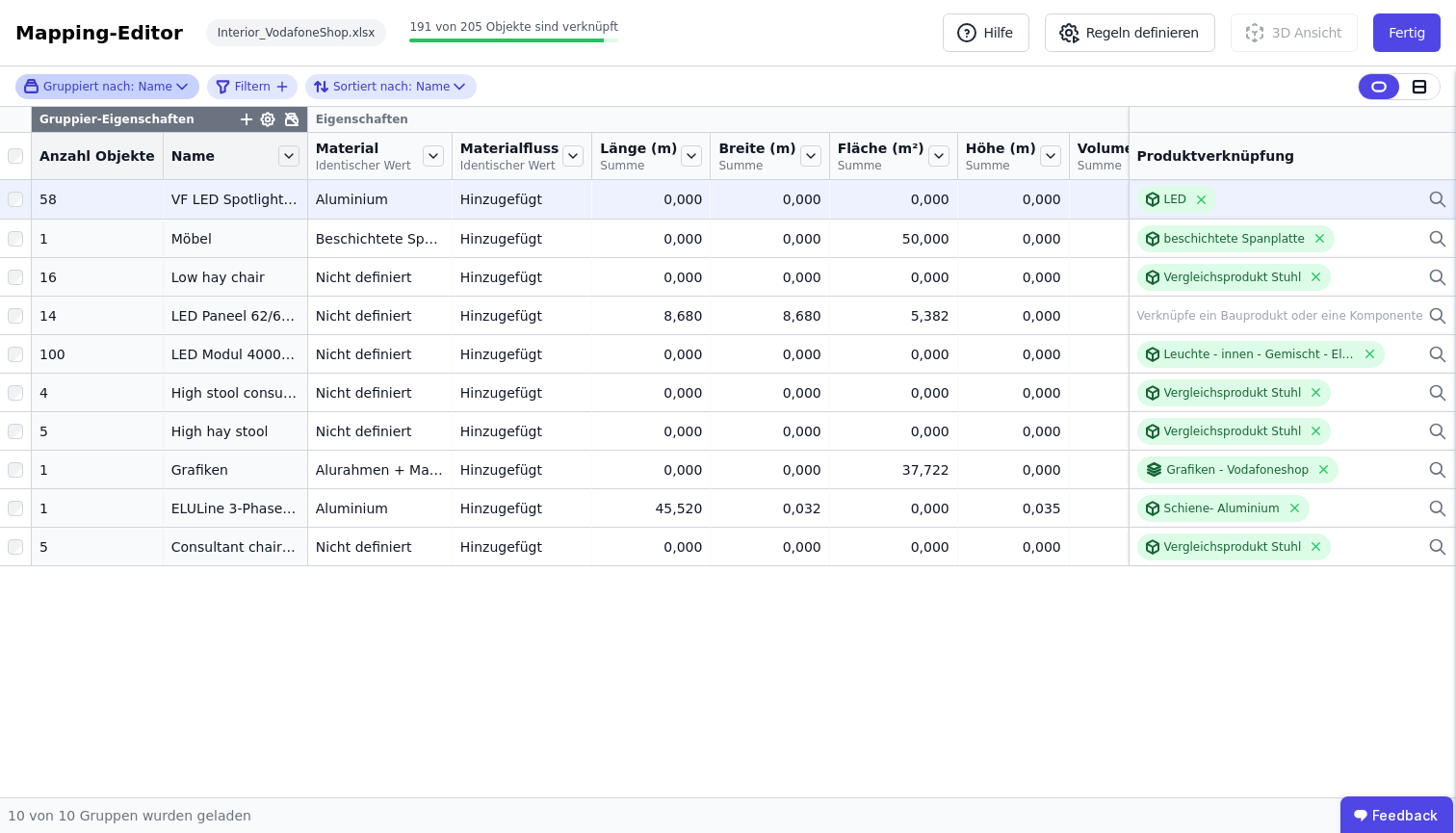
click at [966, 208] on div "0,000" at bounding box center [1014, 199] width 96 height 19
click at [1153, 206] on icon at bounding box center [1153, 203] width 0 height 7
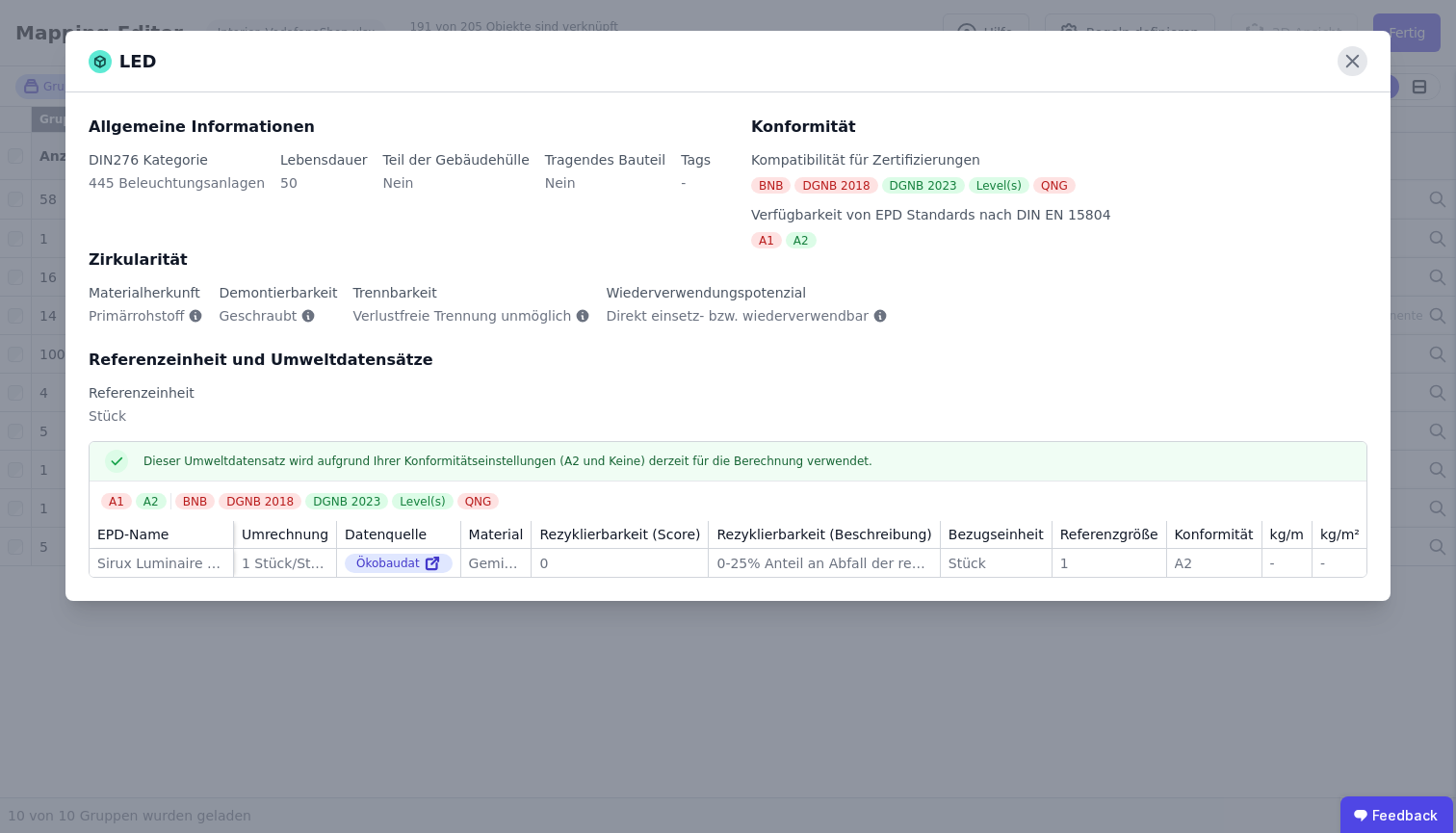
click at [1346, 57] on icon at bounding box center [1352, 61] width 30 height 30
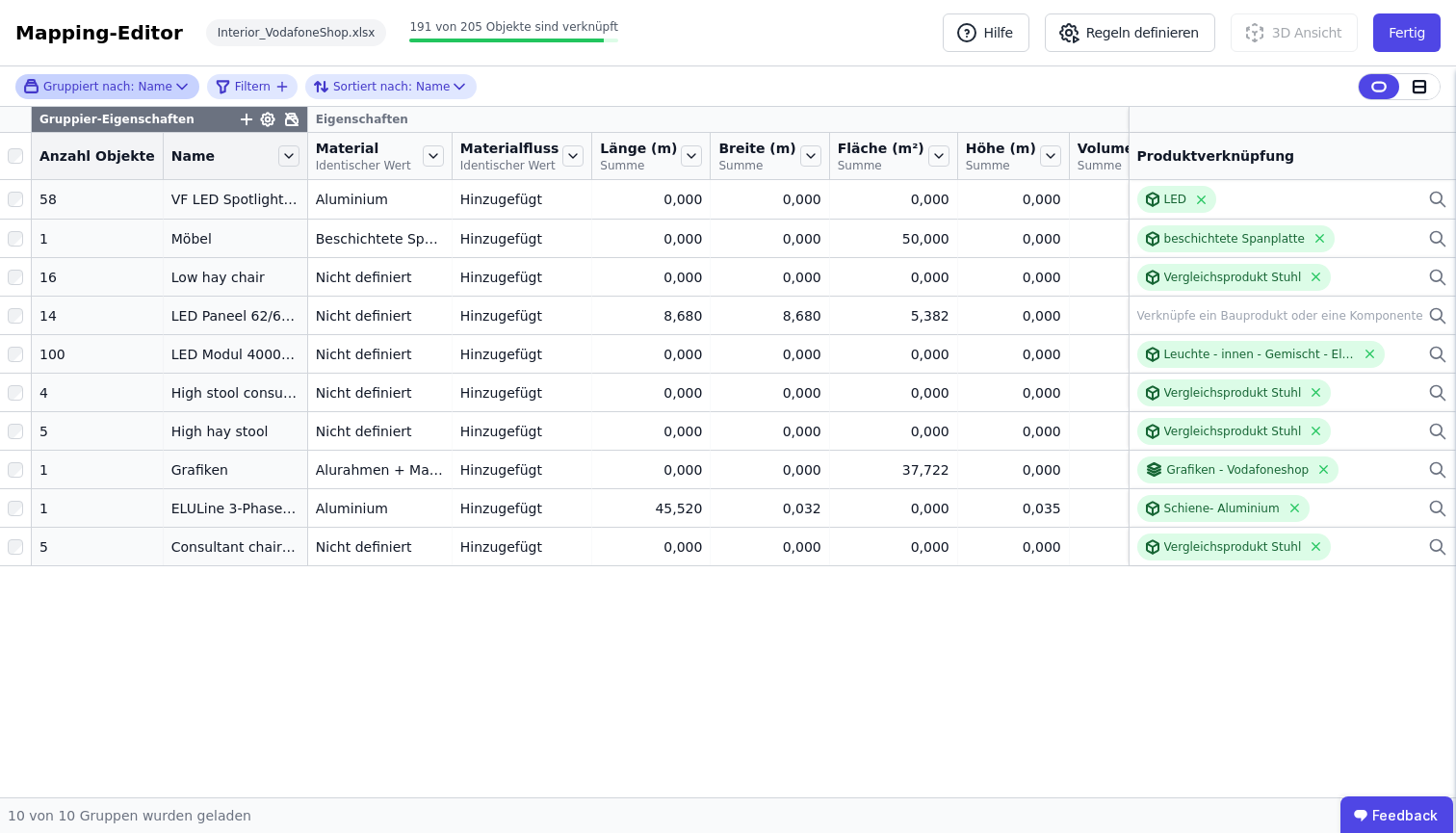
drag, startPoint x: 104, startPoint y: 83, endPoint x: 103, endPoint y: 98, distance: 15.0
click at [104, 83] on span "Gruppiert nach:" at bounding box center [88, 86] width 91 height 15
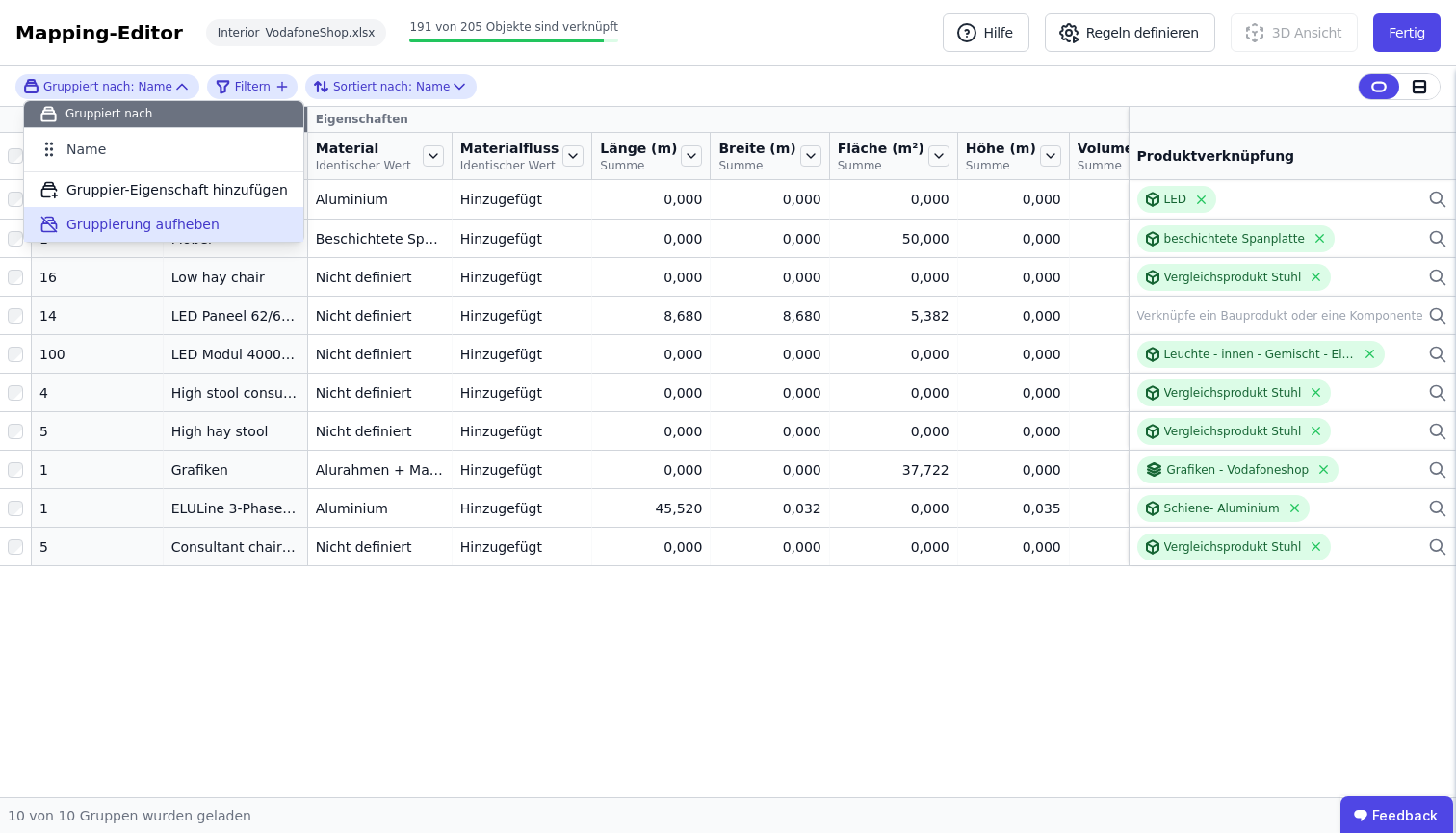
click at [119, 224] on span "Gruppierung aufheben" at bounding box center [143, 223] width 153 height 19
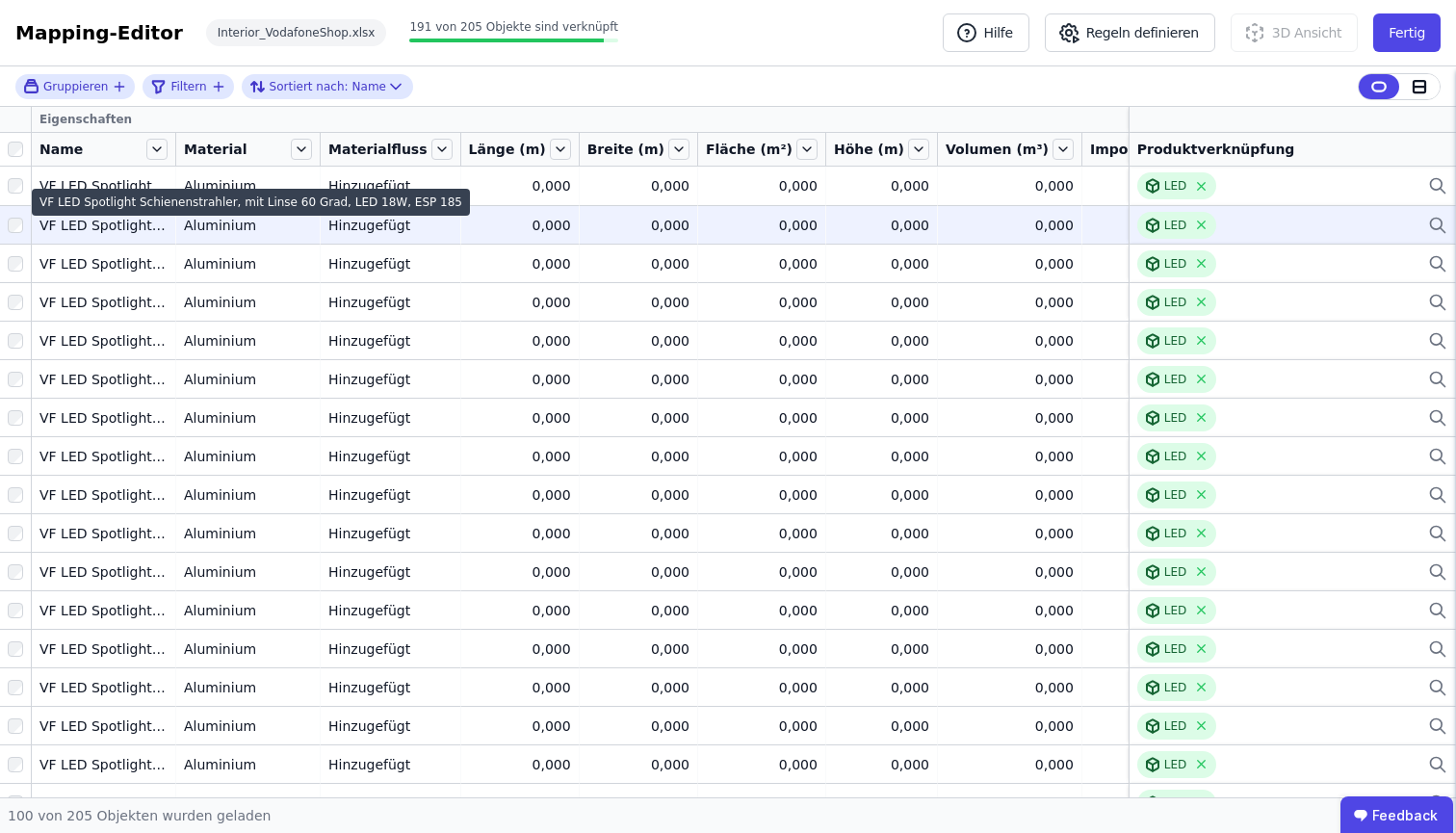
click at [135, 231] on div "VF LED Spotlight Schienenstrahler, mit Linse 60 Grad, LED 18W, ESP 185" at bounding box center [104, 224] width 128 height 19
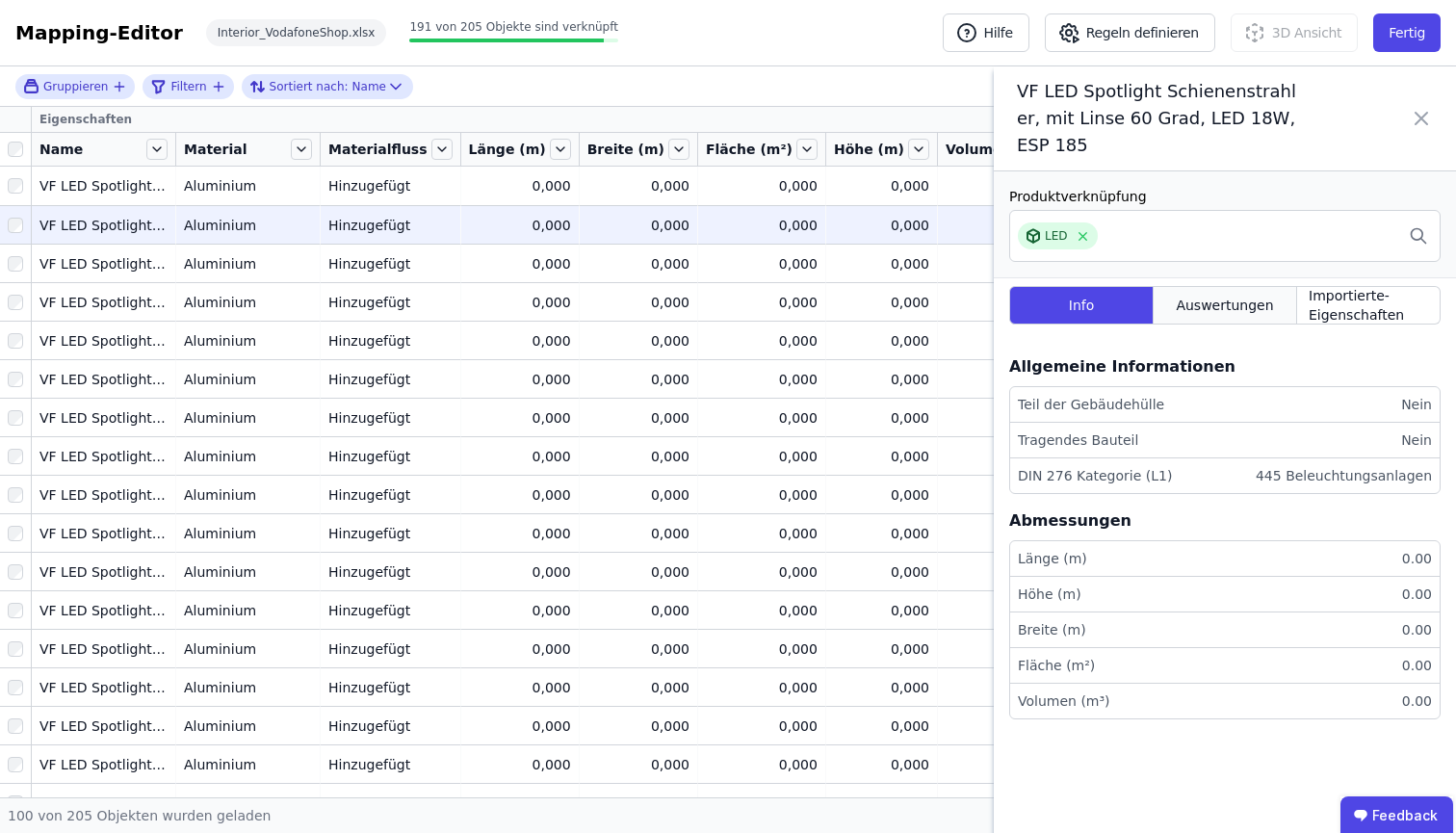
click at [1229, 294] on div "Auswertungen" at bounding box center [1225, 305] width 144 height 39
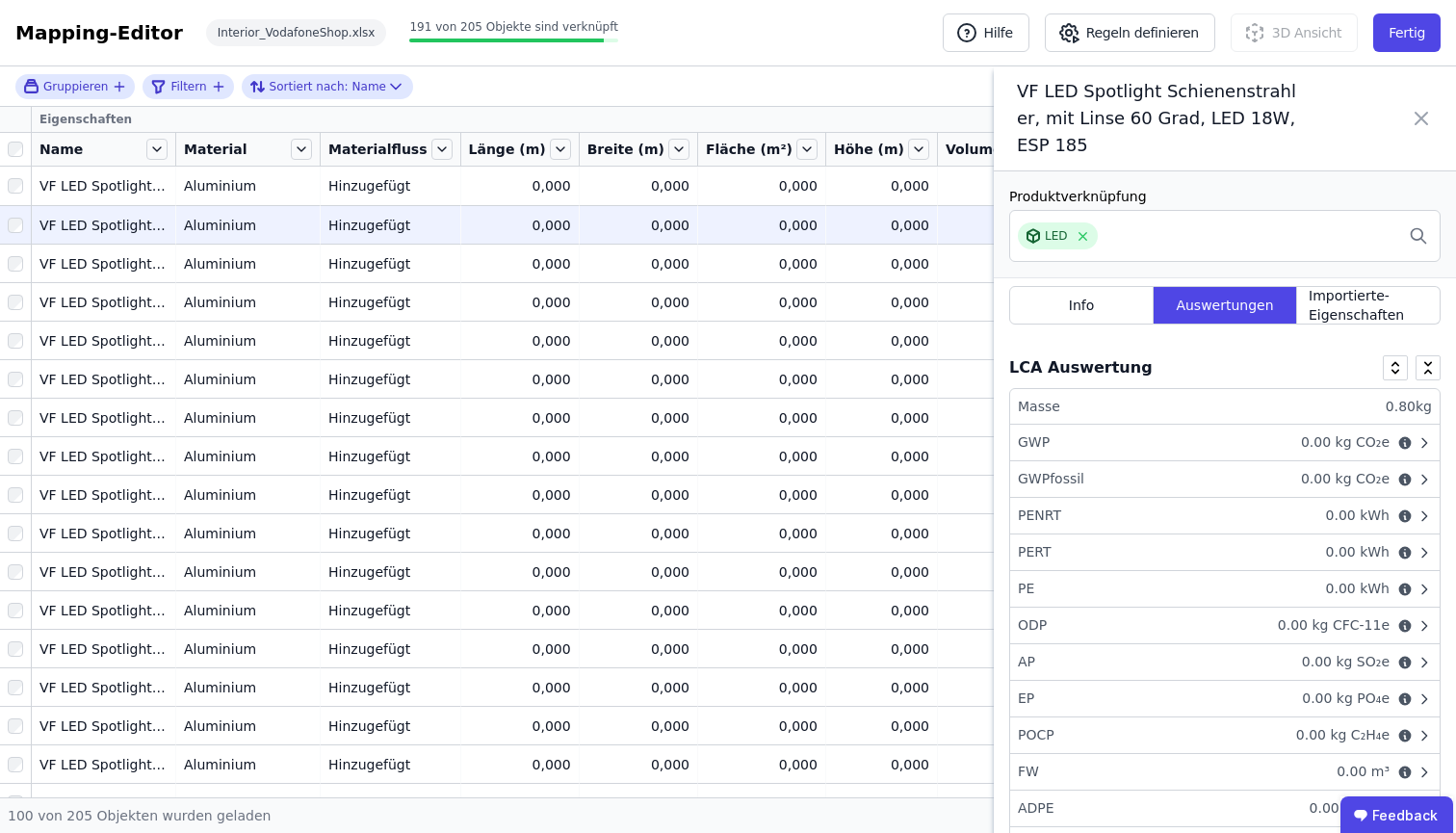
click at [1418, 117] on icon at bounding box center [1421, 119] width 12 height 12
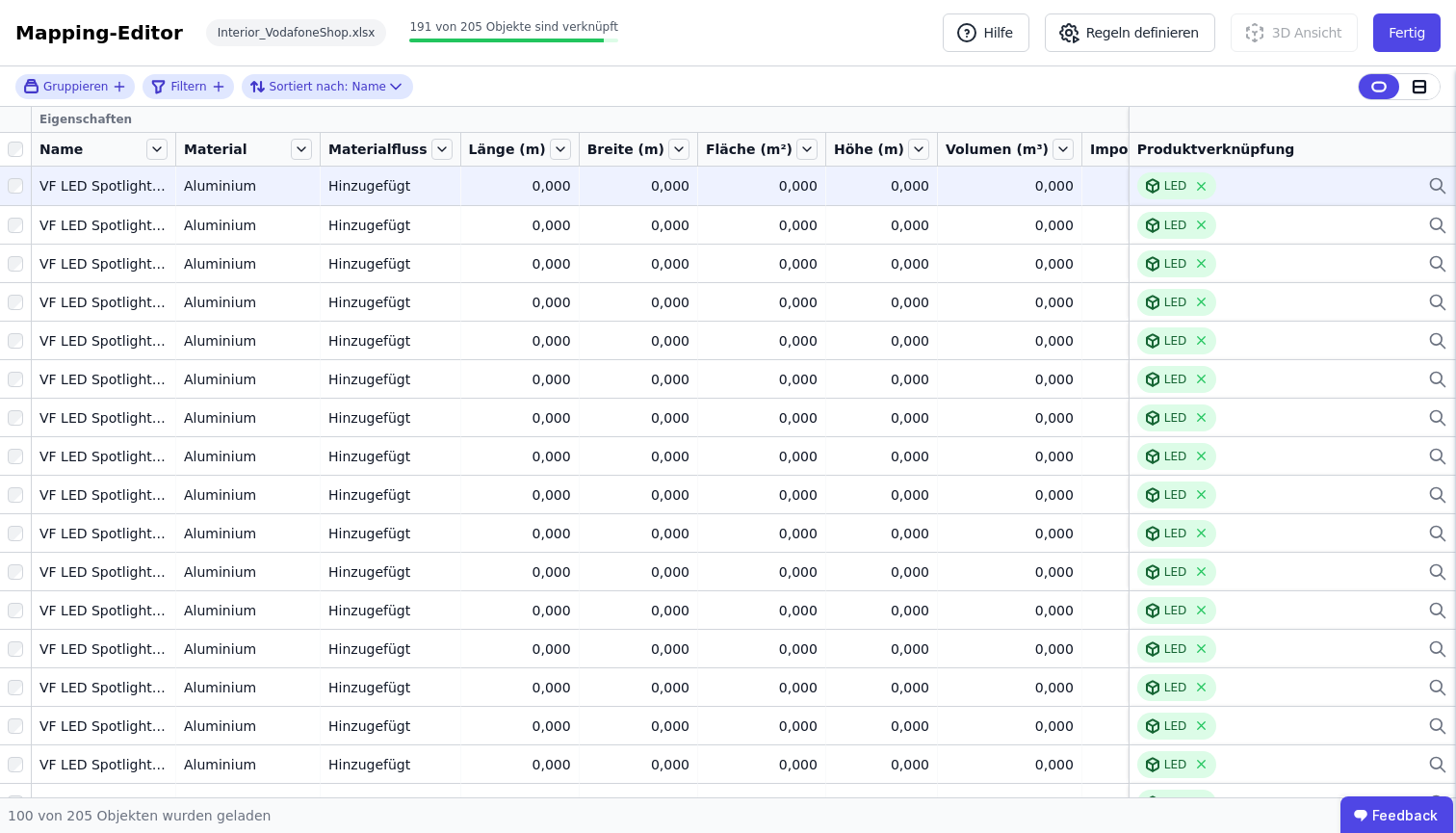
click at [834, 184] on div "0,000" at bounding box center [882, 186] width 96 height 19
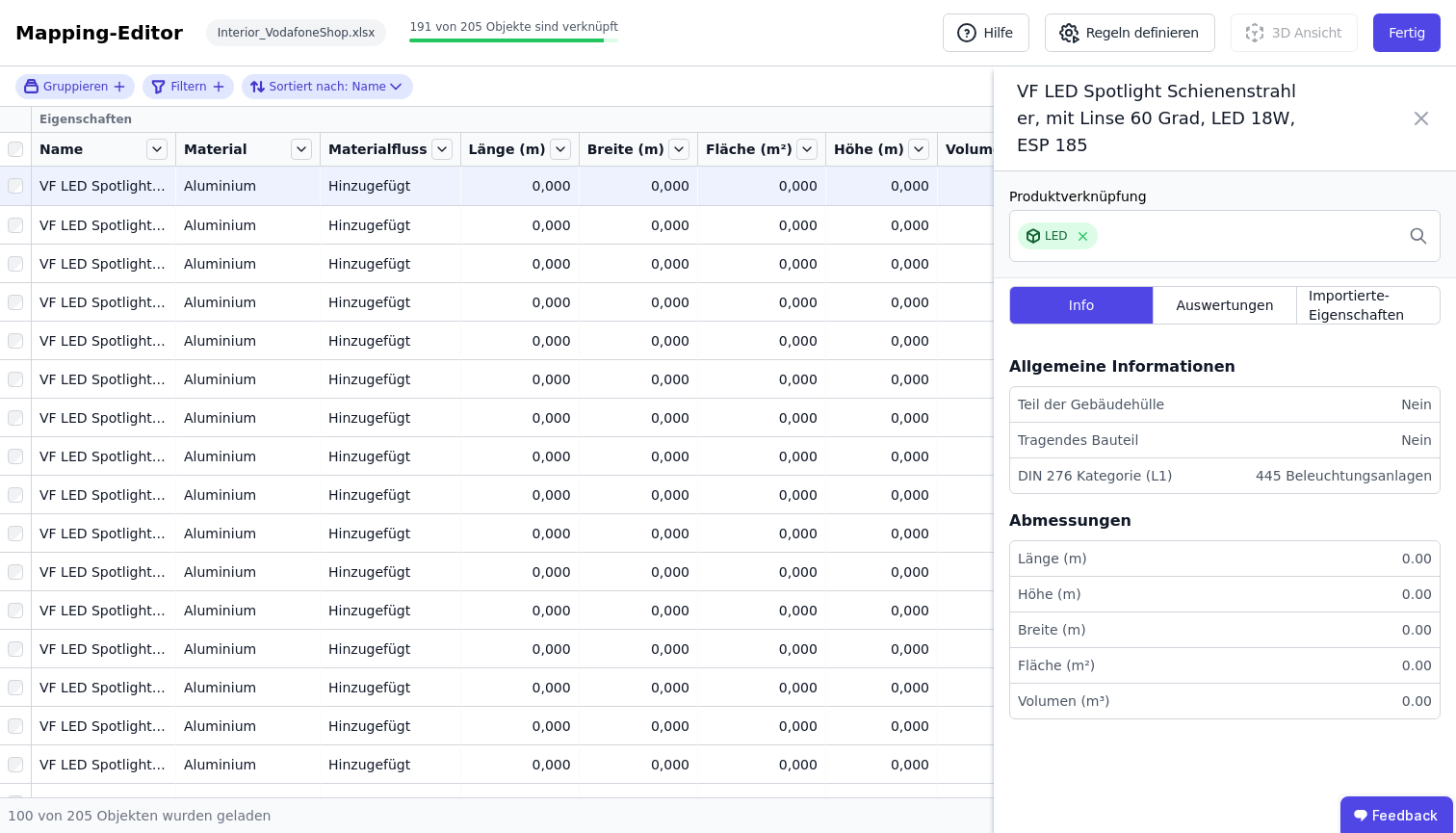
click at [1272, 327] on div "Info Auswertungen Importierte-Eigenschaften" at bounding box center [1224, 309] width 431 height 62
click at [1265, 296] on span "Auswertungen" at bounding box center [1223, 304] width 97 height 19
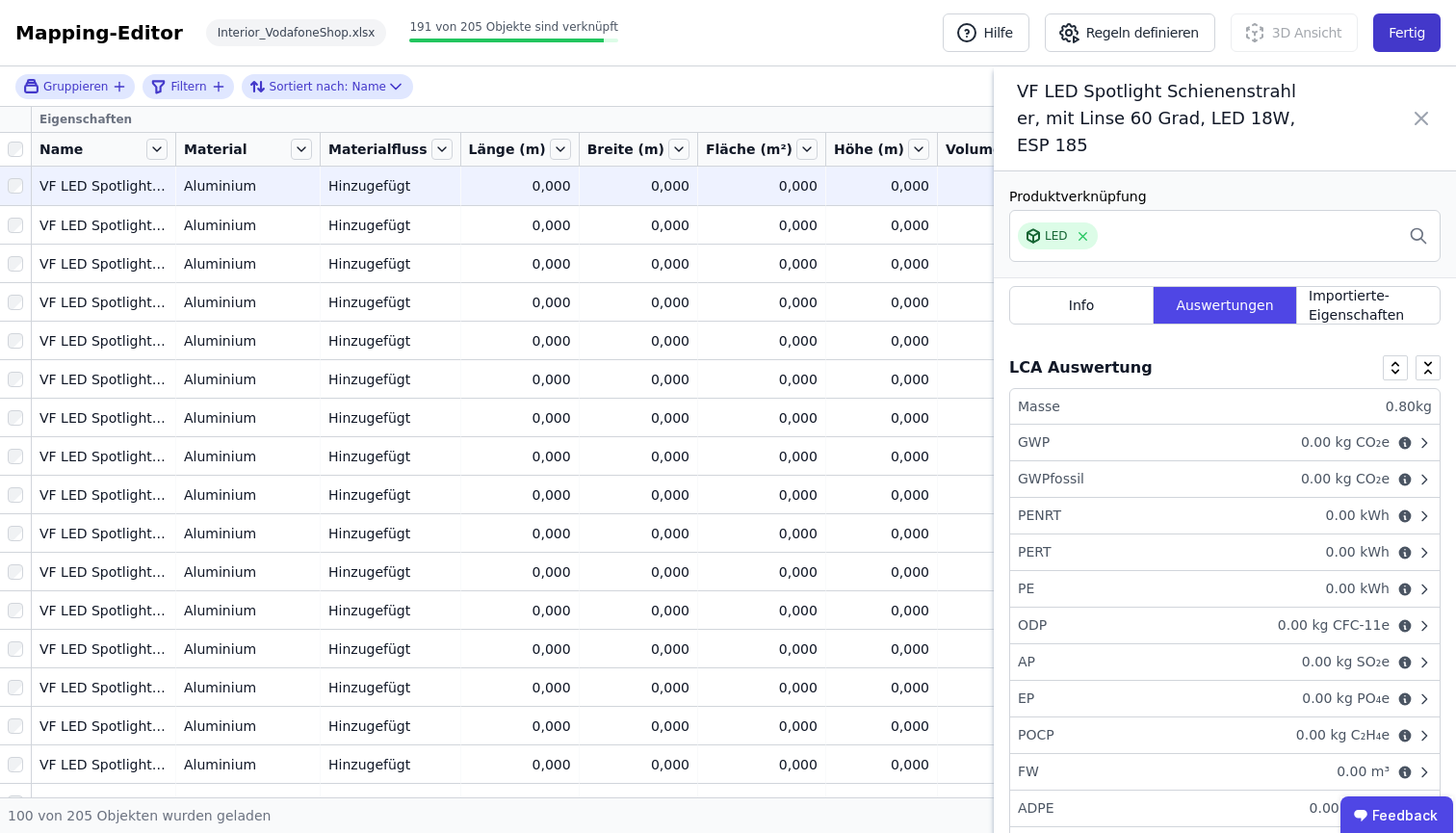
click at [1397, 33] on button "Fertig" at bounding box center [1407, 33] width 68 height 39
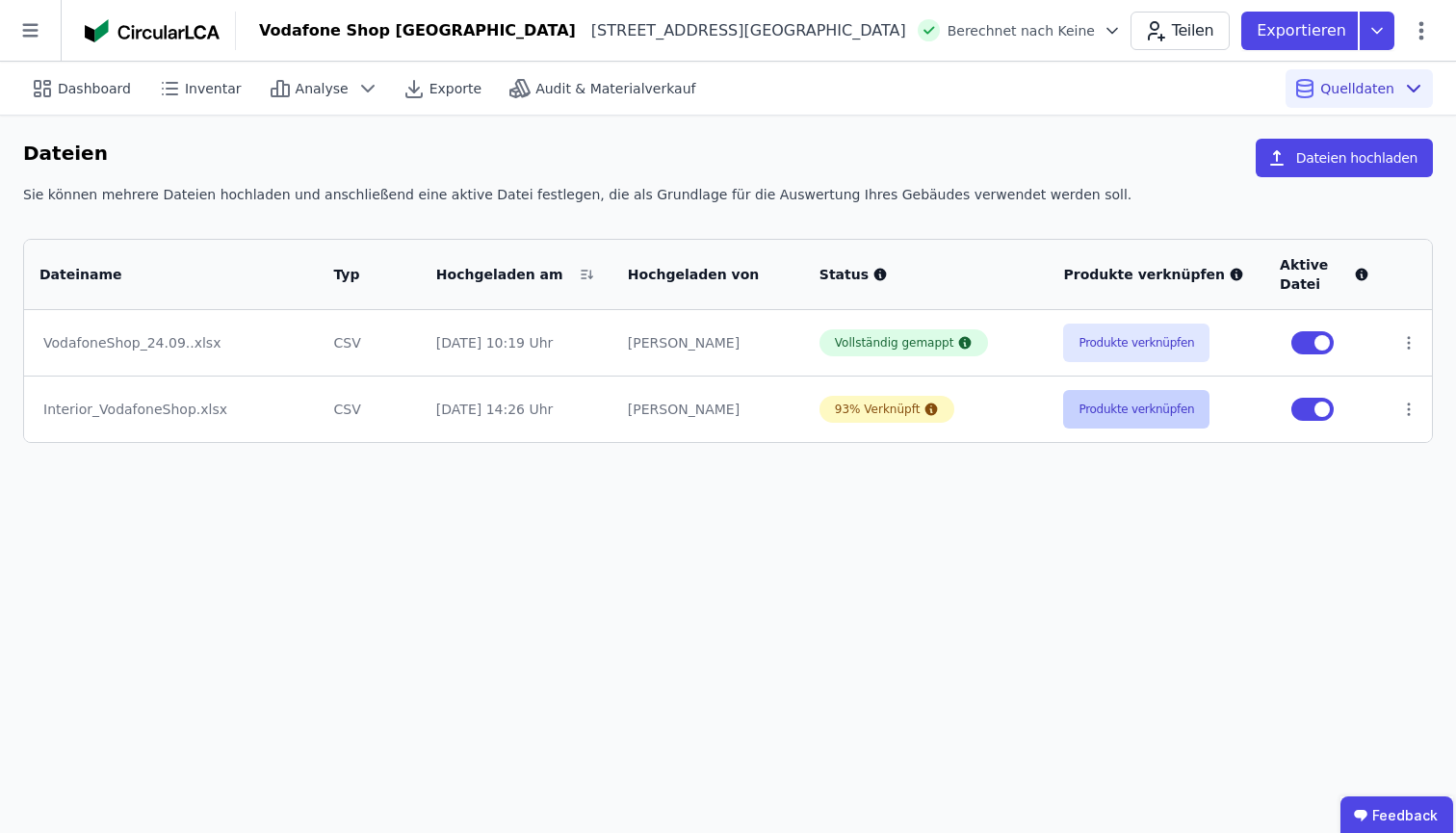
click at [1150, 401] on button "Produkte verknüpfen" at bounding box center [1136, 409] width 147 height 39
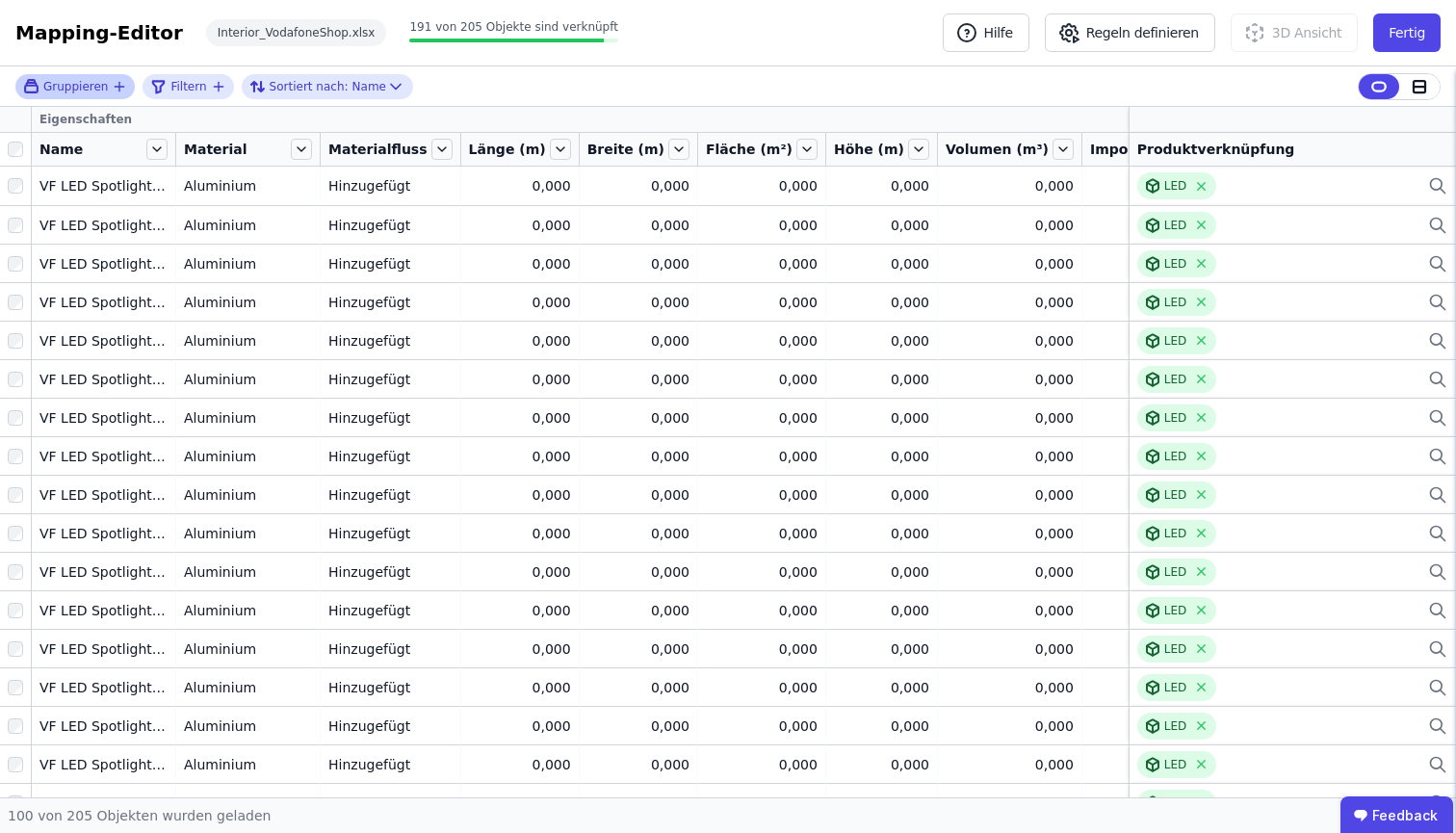
click at [74, 91] on span "Gruppieren" at bounding box center [75, 86] width 65 height 15
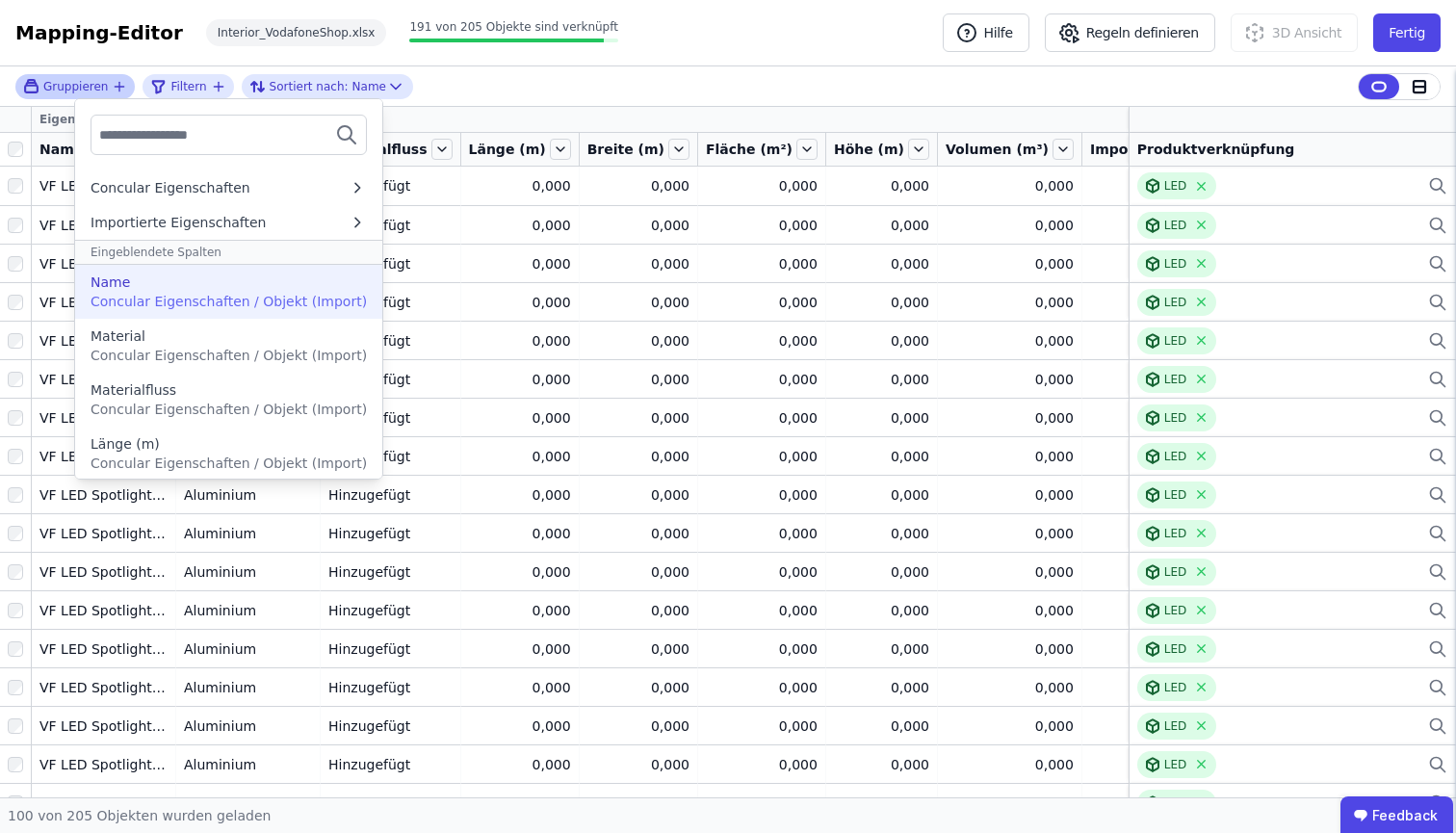
click at [188, 299] on span "Concular Eigenschaften / Objekt (Import)" at bounding box center [229, 300] width 276 height 15
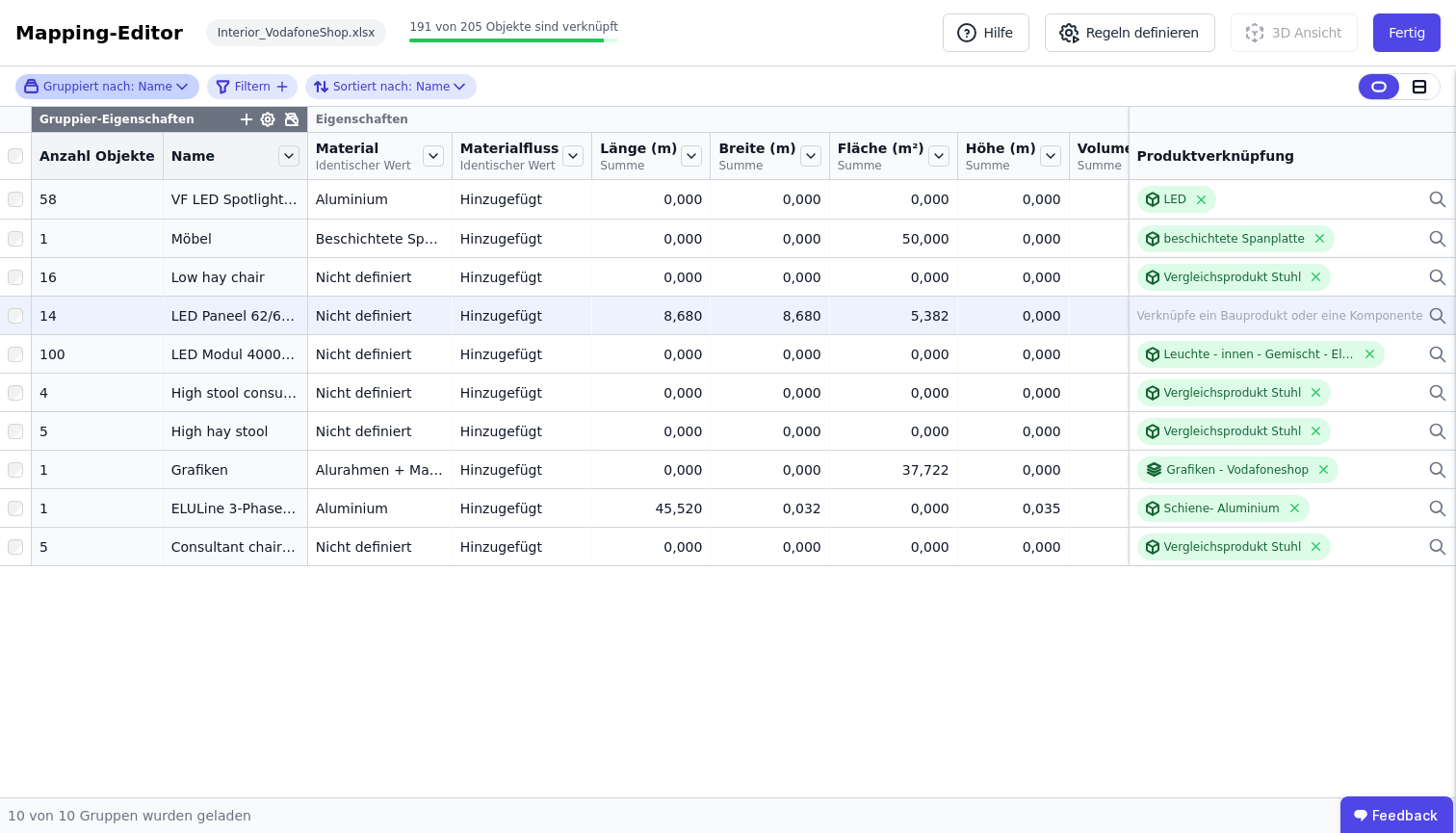
click at [73, 325] on div "14" at bounding box center [98, 315] width 116 height 19
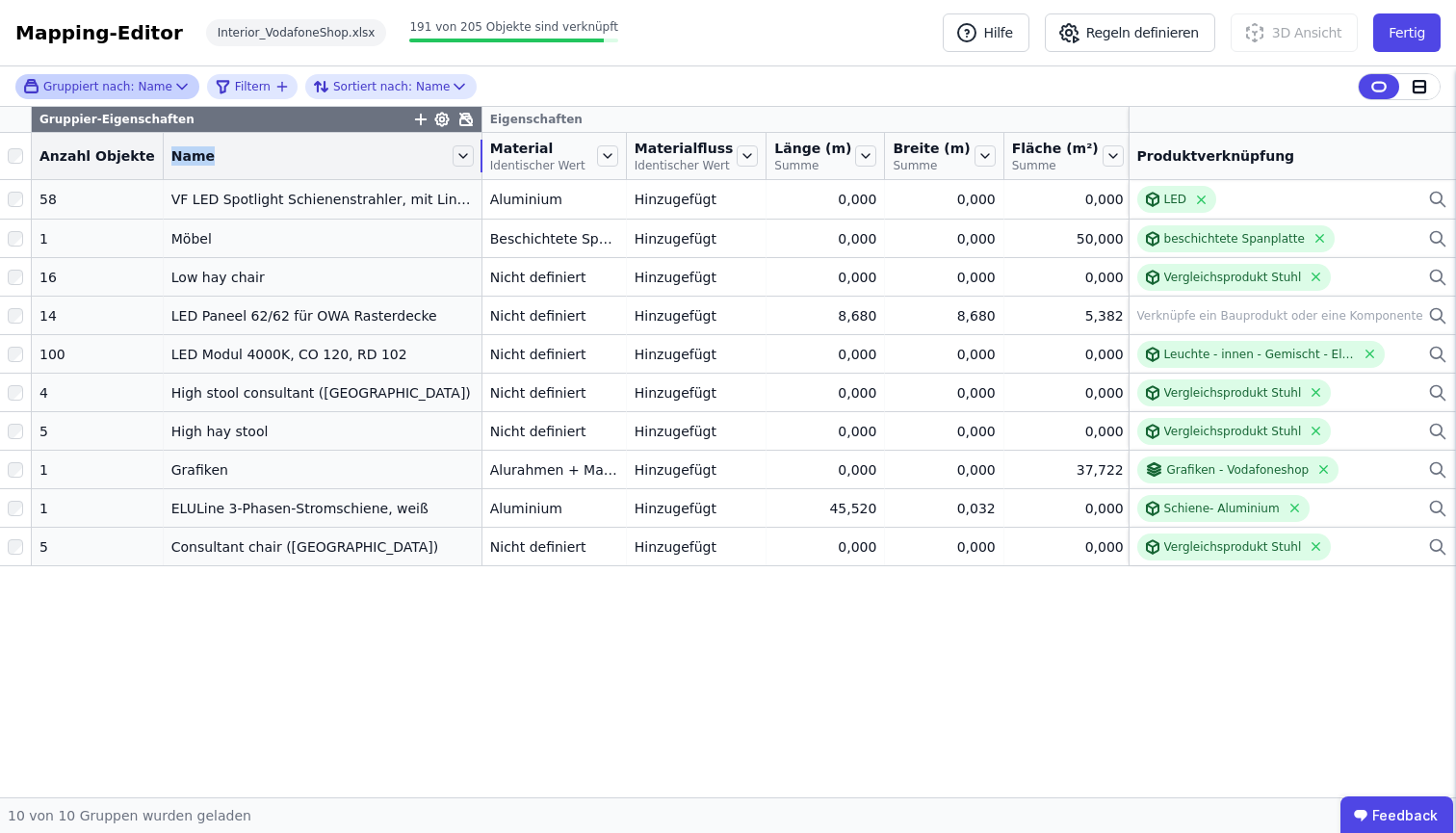
drag, startPoint x: 289, startPoint y: 162, endPoint x: 465, endPoint y: 161, distance: 176.0
click at [465, 161] on tr "Anzahl Objekte Name Material Identischer Wert Materialfluss Identischer Wert Lä…" at bounding box center [965, 156] width 1931 height 47
click at [159, 95] on div "Gruppiert nach: Name" at bounding box center [107, 86] width 169 height 19
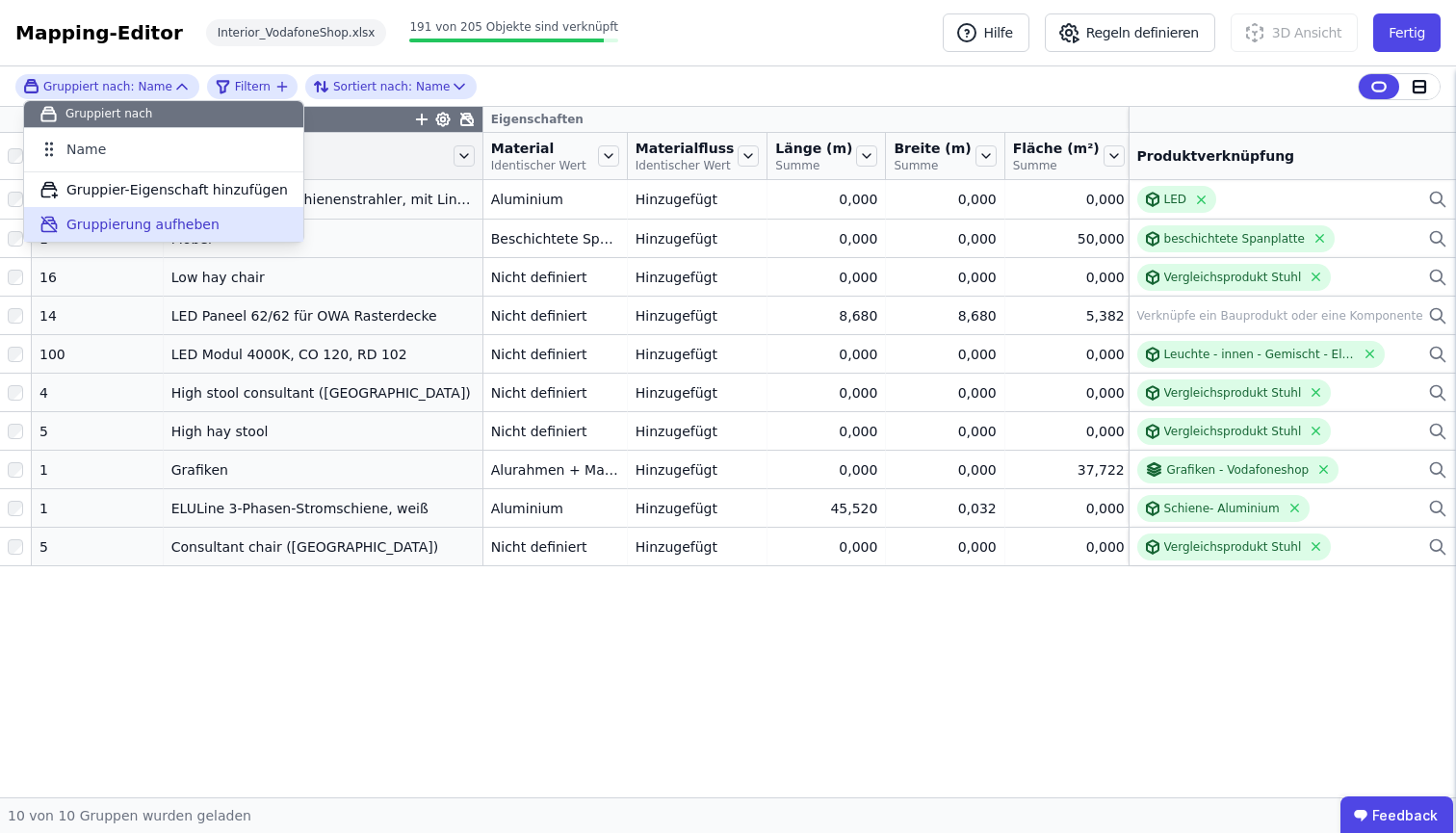
click at [130, 216] on span "Gruppierung aufheben" at bounding box center [143, 223] width 153 height 19
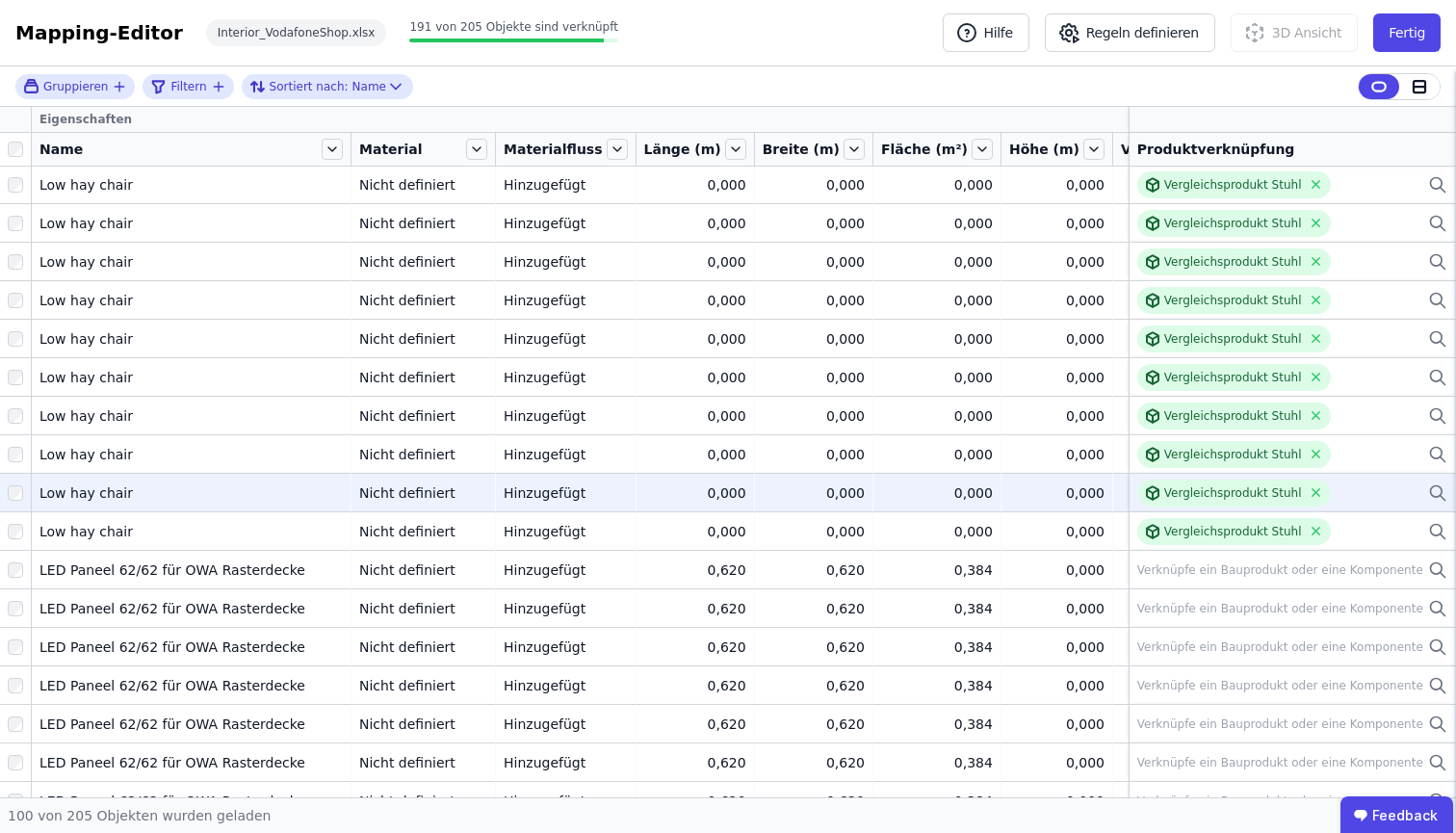
scroll to position [2858, 0]
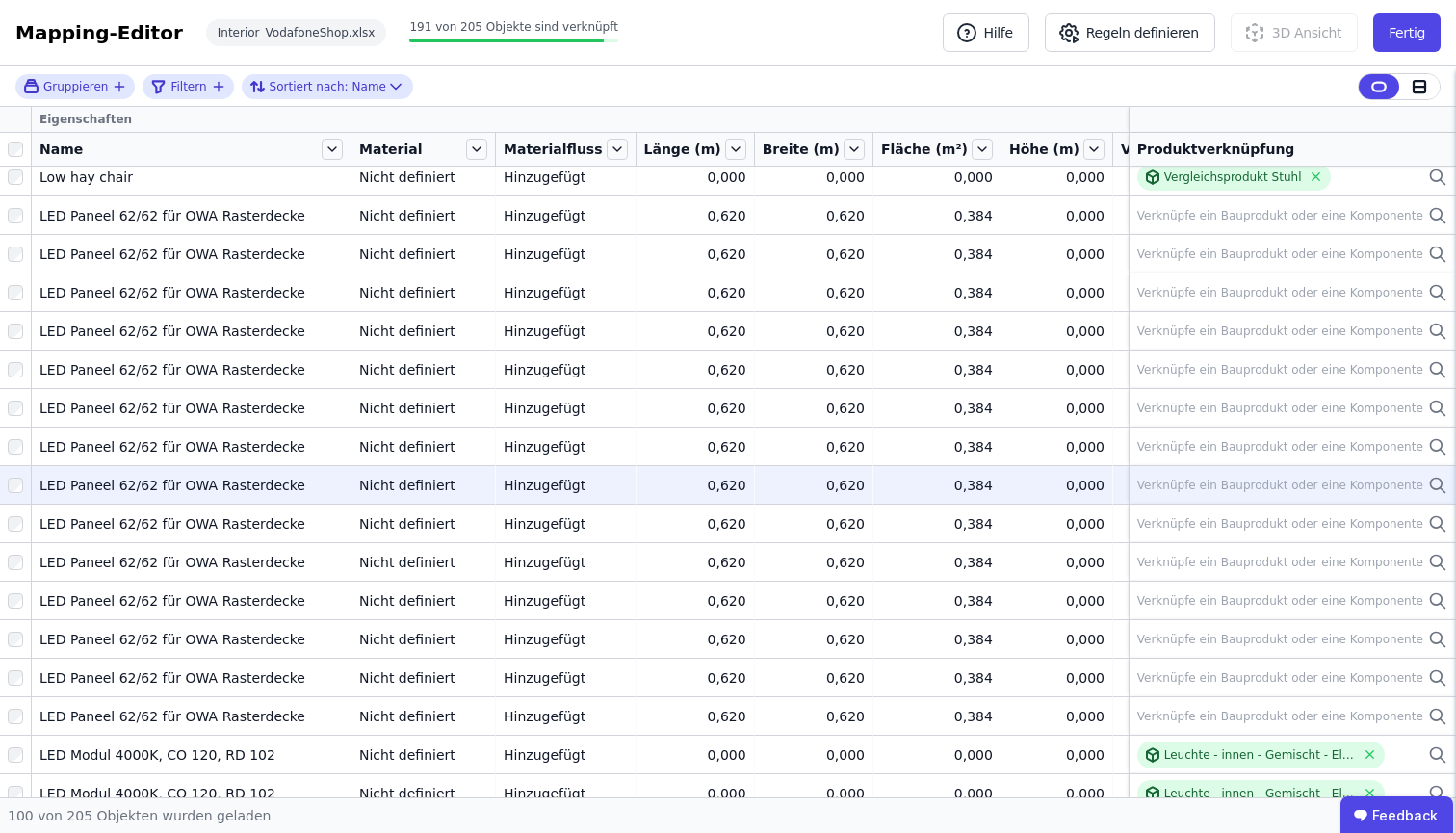
click at [191, 476] on div "LED Paneel 62/62 für OWA Rasterdecke" at bounding box center [192, 485] width 303 height 19
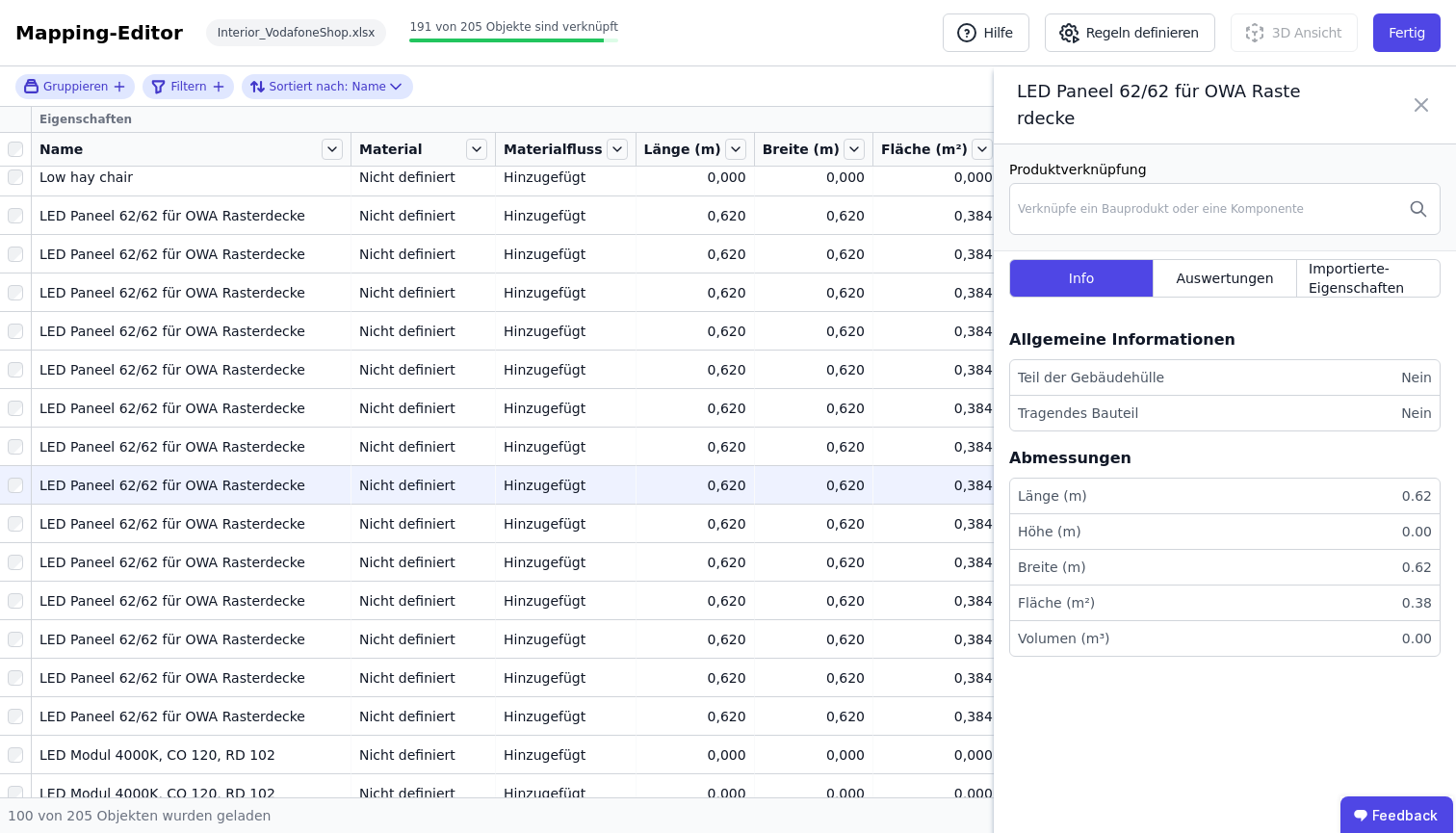
click at [1410, 129] on icon at bounding box center [1420, 105] width 23 height 54
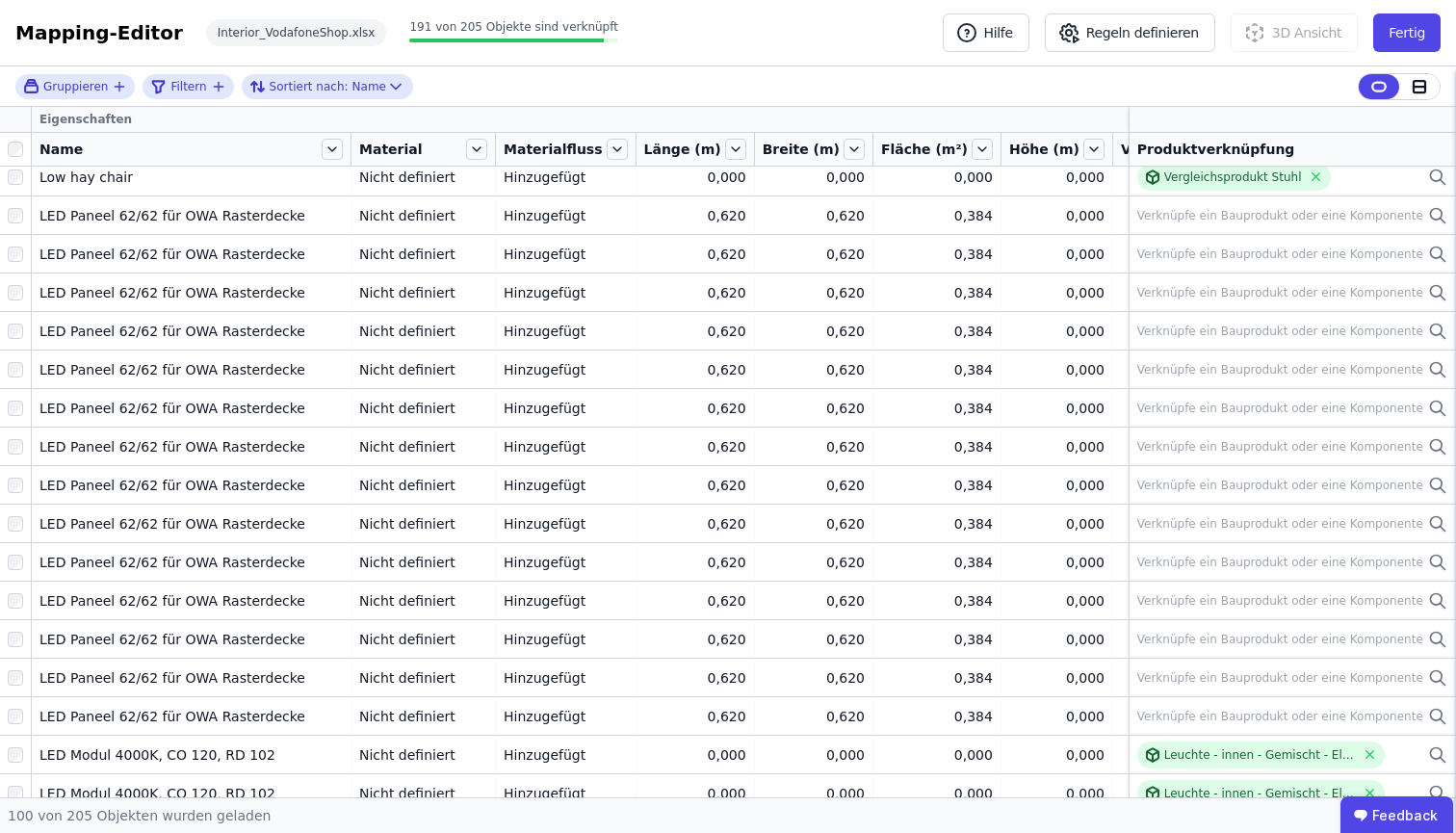
click at [112, 86] on icon "button" at bounding box center [119, 86] width 15 height 15
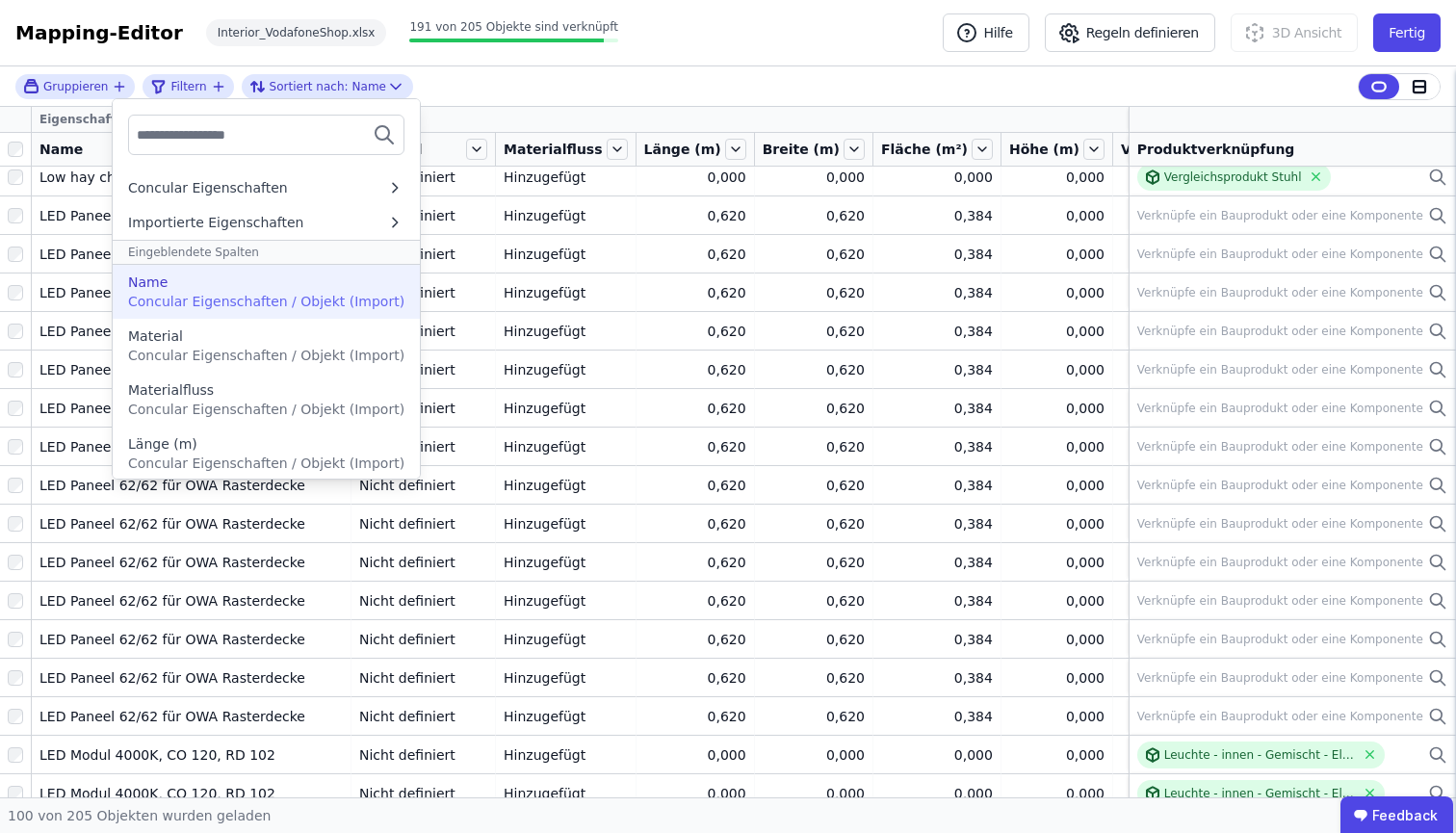
click at [217, 290] on div "Name" at bounding box center [265, 281] width 276 height 19
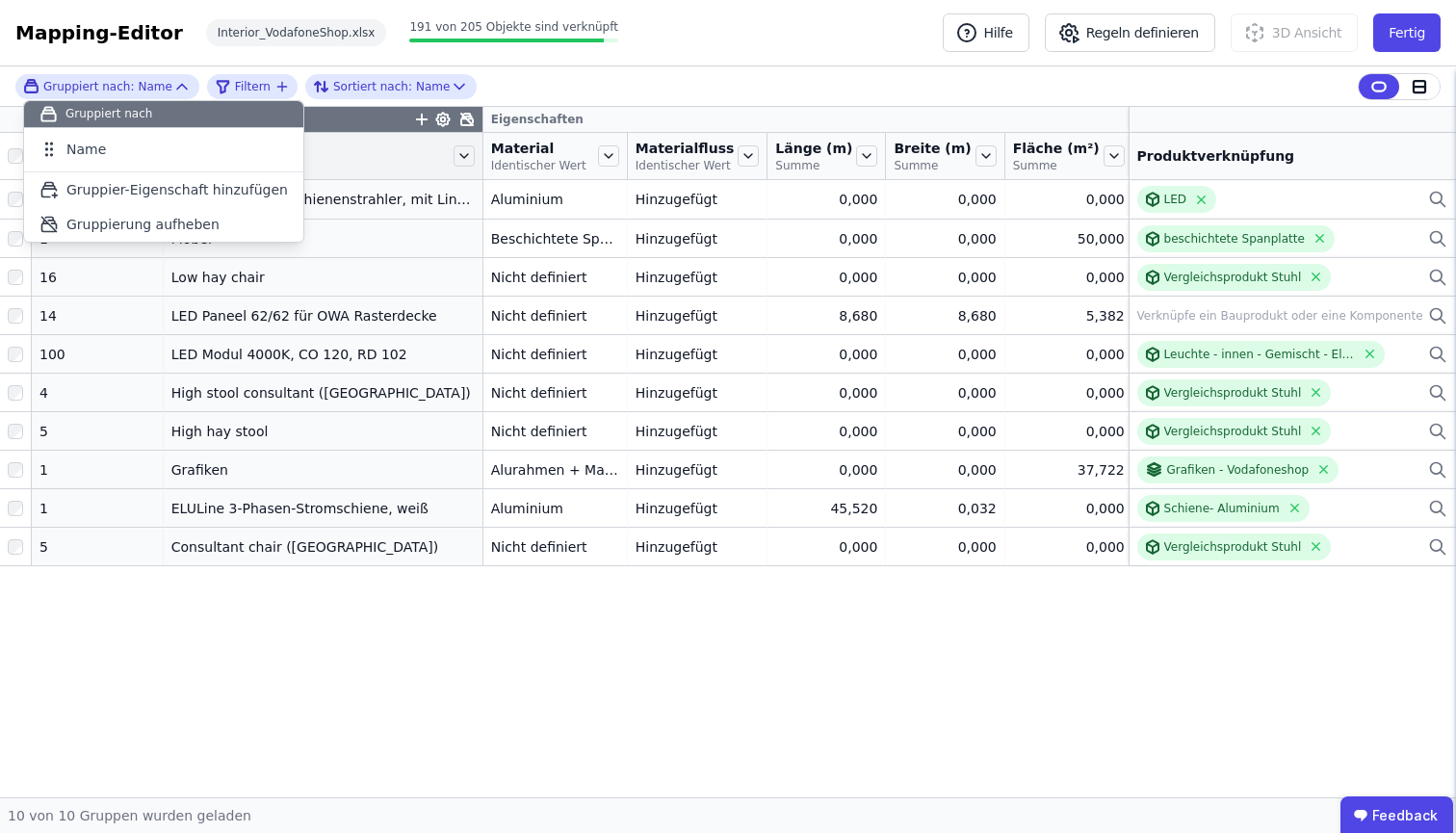
scroll to position [0, 0]
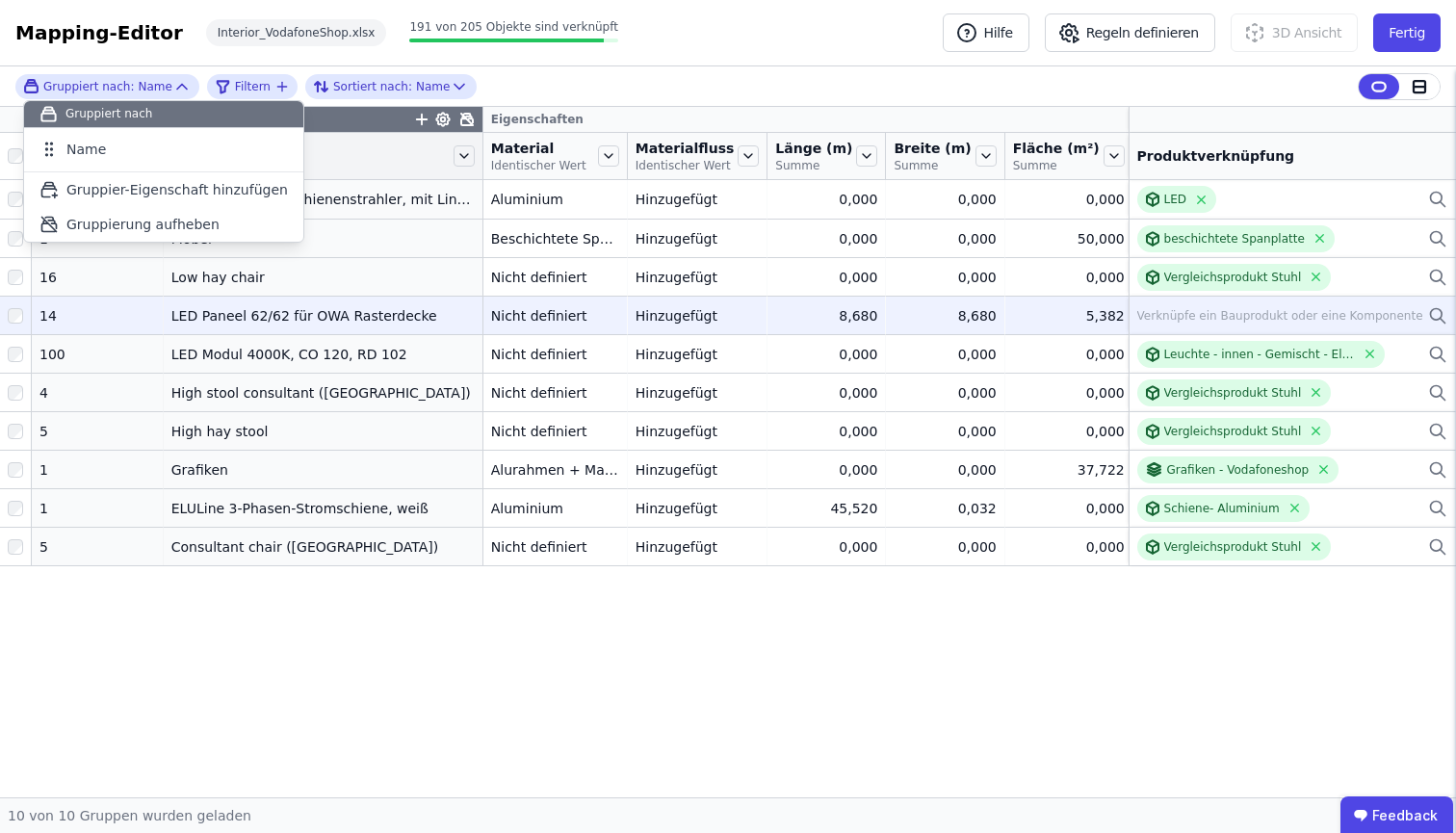
click at [235, 325] on div "LED Paneel 62/62 für OWA Rasterdecke" at bounding box center [323, 315] width 303 height 19
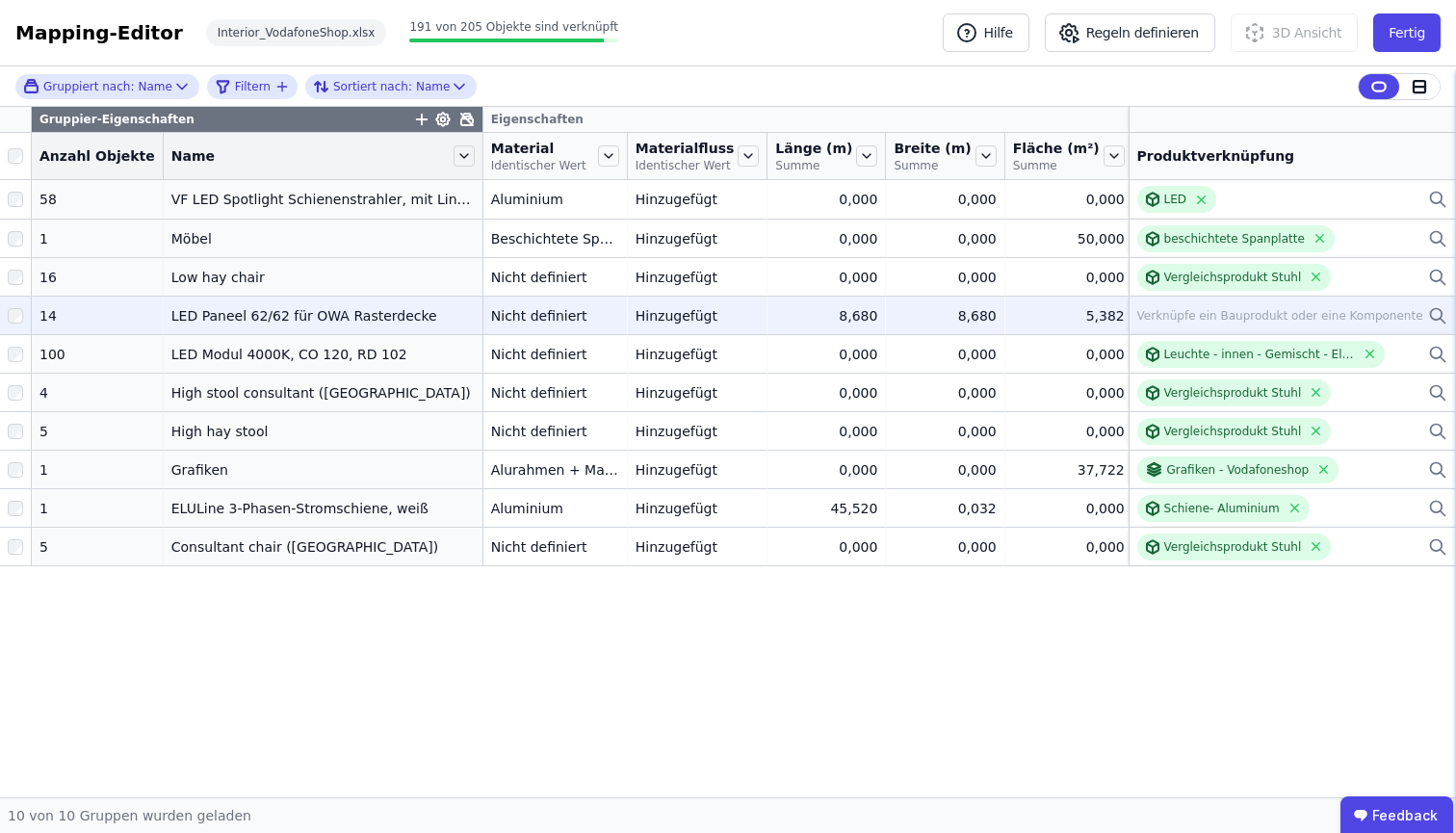
click at [1437, 326] on icon at bounding box center [1437, 315] width 19 height 23
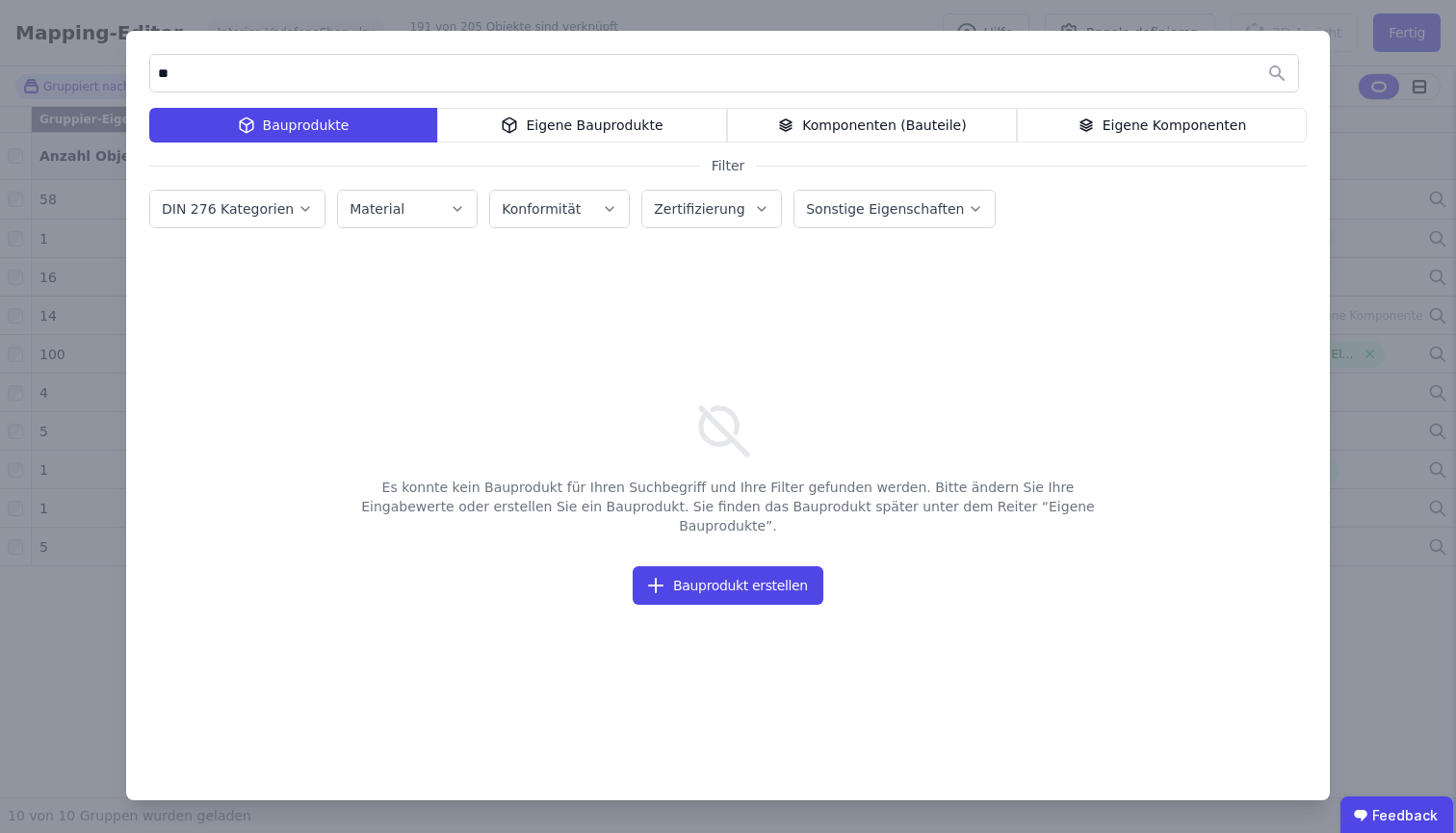
type input "*"
type input "*********"
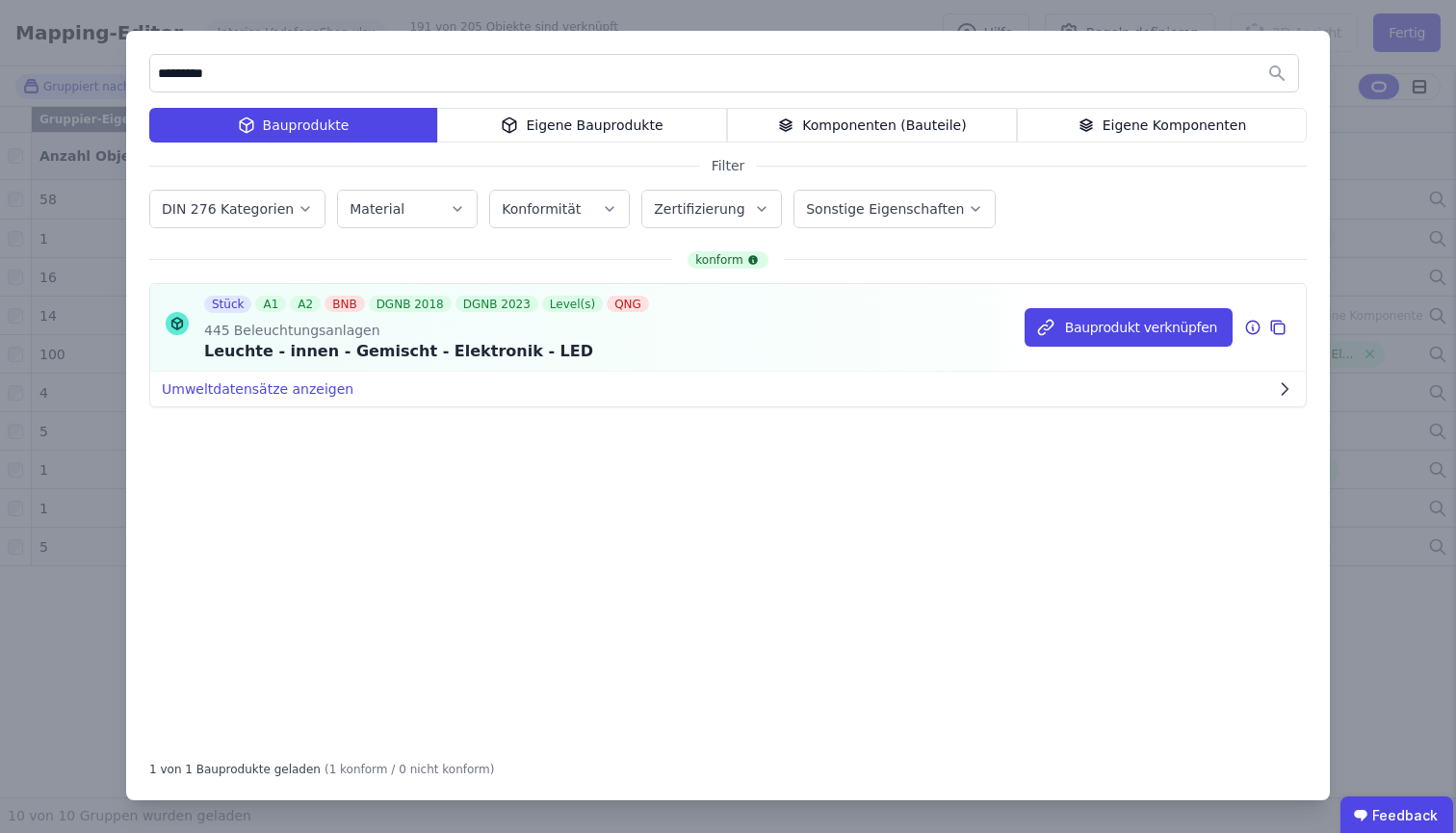
click at [424, 357] on div "Leuchte - innen - Gemischt - Elektronik - LED" at bounding box center [429, 351] width 449 height 23
click at [691, 324] on div "Stück A1 A2 BNB DGNB 2018 DGNB 2023 Level(s) QNG 445 Beleuchtungsanlagen Leucht…" at bounding box center [728, 327] width 1156 height 87
click at [1252, 326] on icon at bounding box center [1252, 326] width 17 height 23
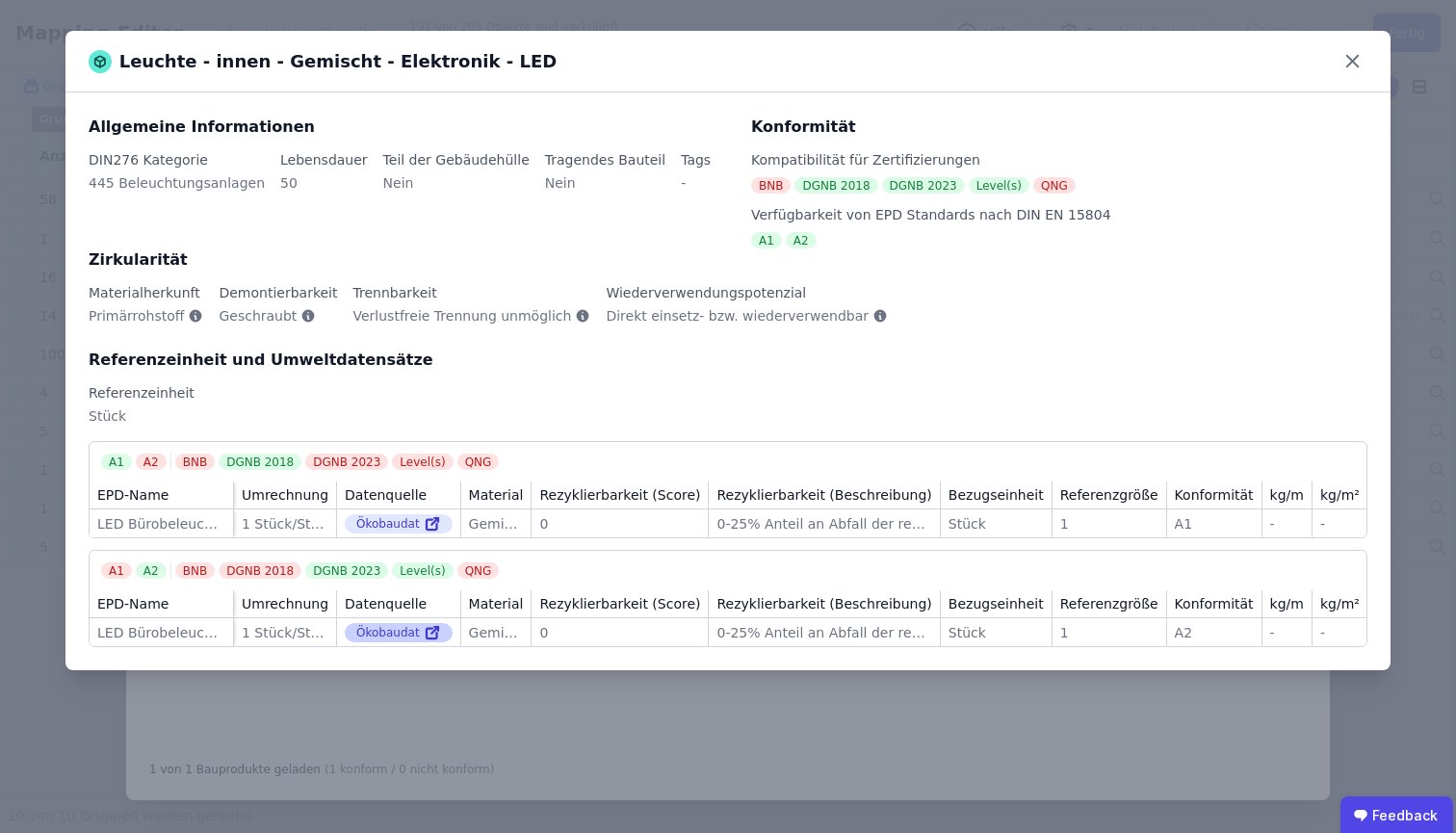
click at [393, 633] on div "Ökobaudat" at bounding box center [398, 631] width 108 height 19
click at [428, 639] on icon at bounding box center [432, 631] width 17 height 23
click at [424, 521] on icon at bounding box center [432, 523] width 17 height 23
click at [1341, 55] on icon at bounding box center [1352, 61] width 30 height 30
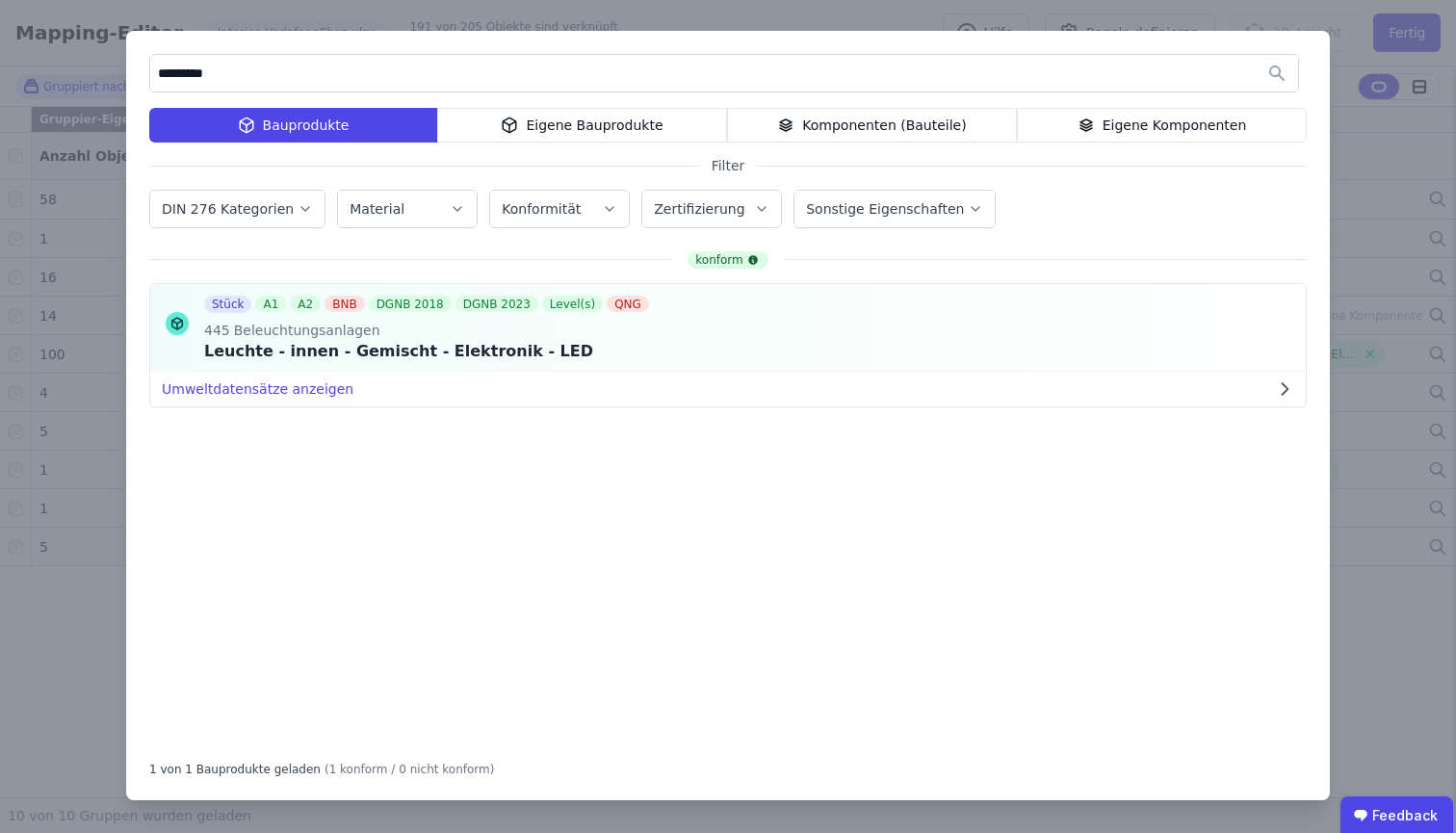
click at [1381, 657] on div "********* Bauprodukte Eigene Bauprodukte Komponenten (Bauteile) Eigene Komponen…" at bounding box center [728, 416] width 1456 height 833
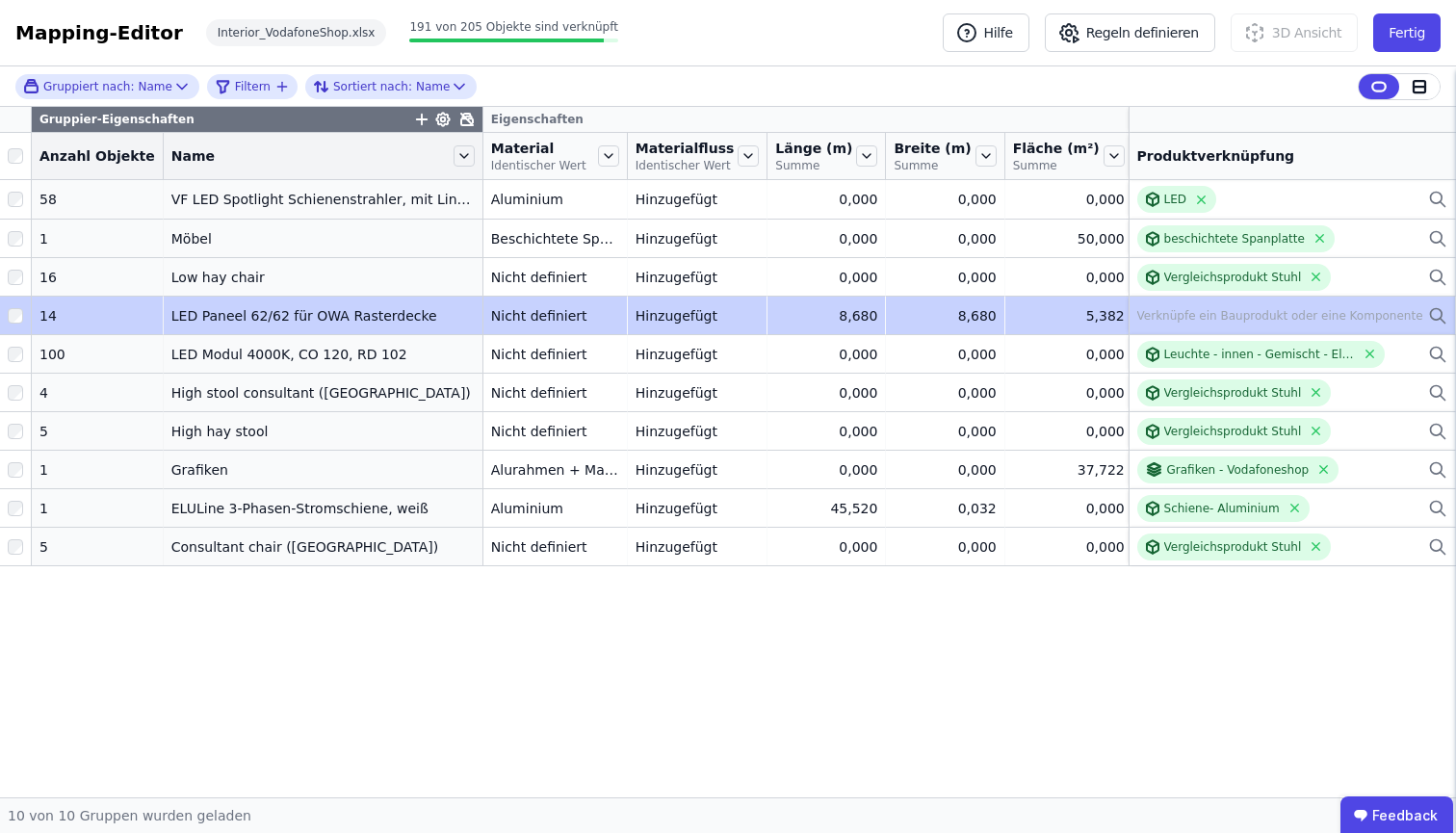
drag, startPoint x: 155, startPoint y: 326, endPoint x: 405, endPoint y: 327, distance: 250.0
click at [405, 325] on div "LED Paneel 62/62 für OWA Rasterdecke" at bounding box center [323, 315] width 303 height 19
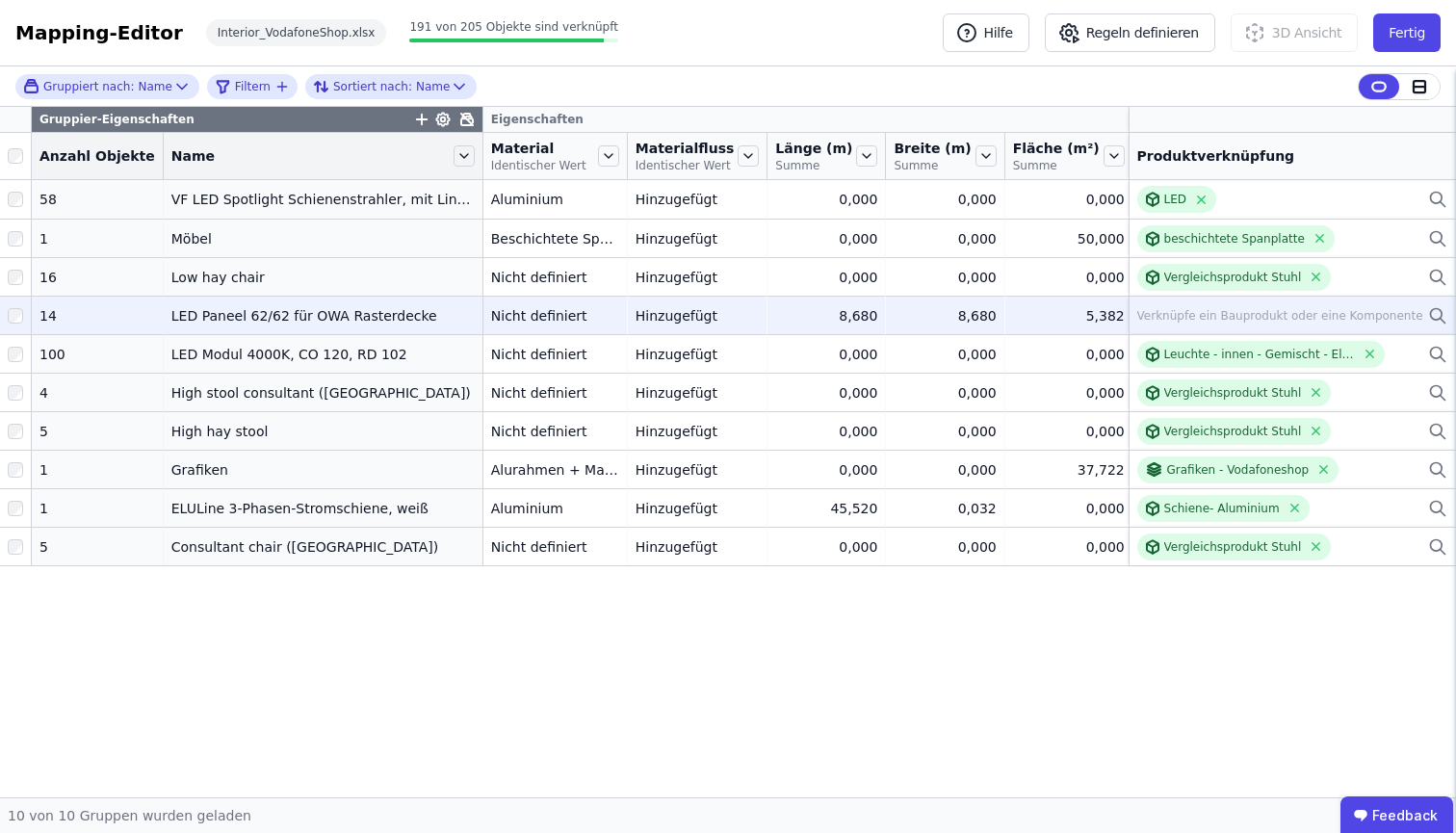
copy div "LED Paneel 62/62 für OWA Rasterdecke"
click at [1259, 323] on div "Verknüpfe ein Bauprodukt oder eine Komponente" at bounding box center [1279, 315] width 286 height 15
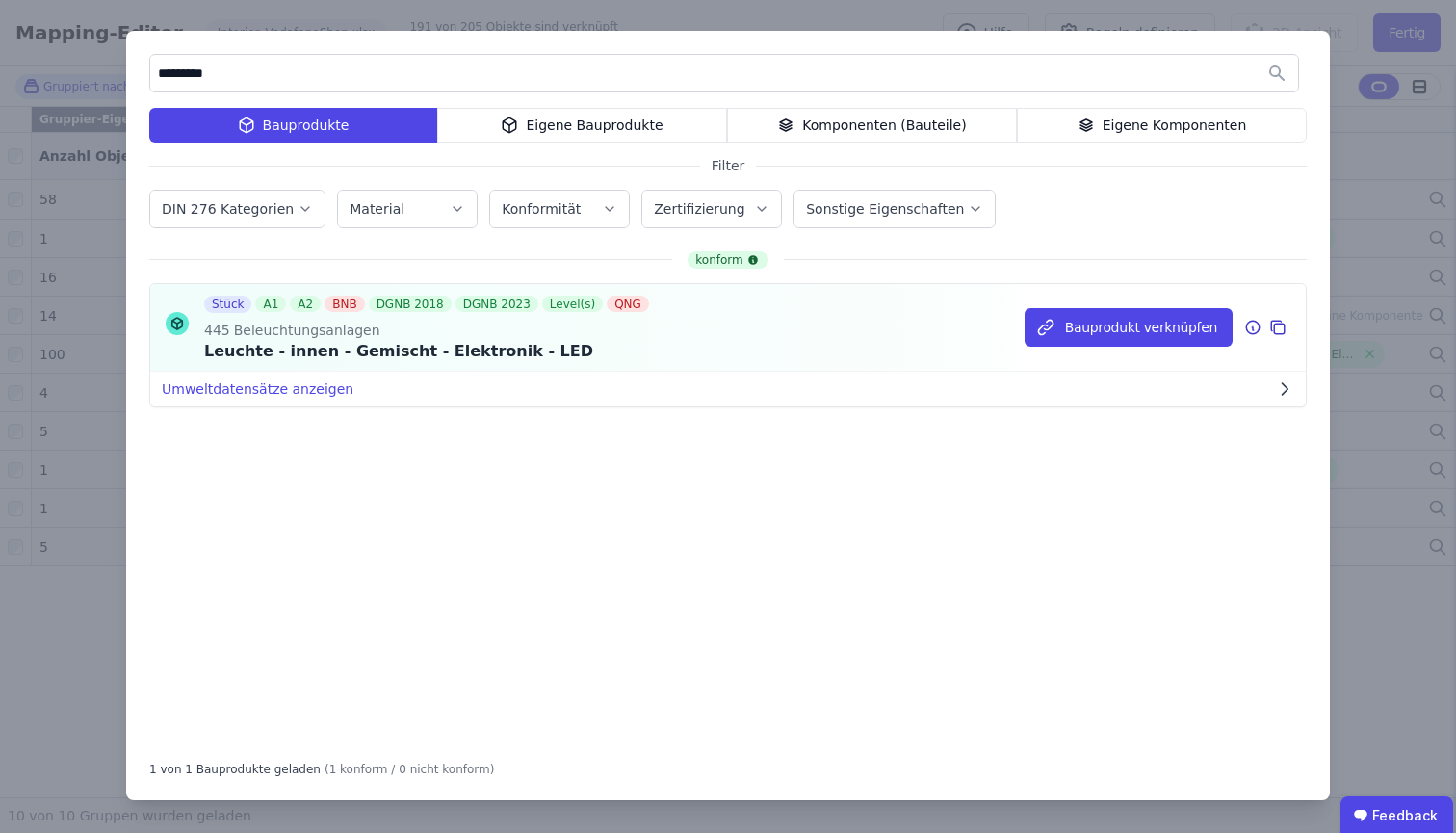
type input "*********"
click at [431, 336] on div "445 Beleuchtungsanlagen" at bounding box center [429, 326] width 449 height 27
click at [1251, 330] on icon at bounding box center [1252, 326] width 17 height 23
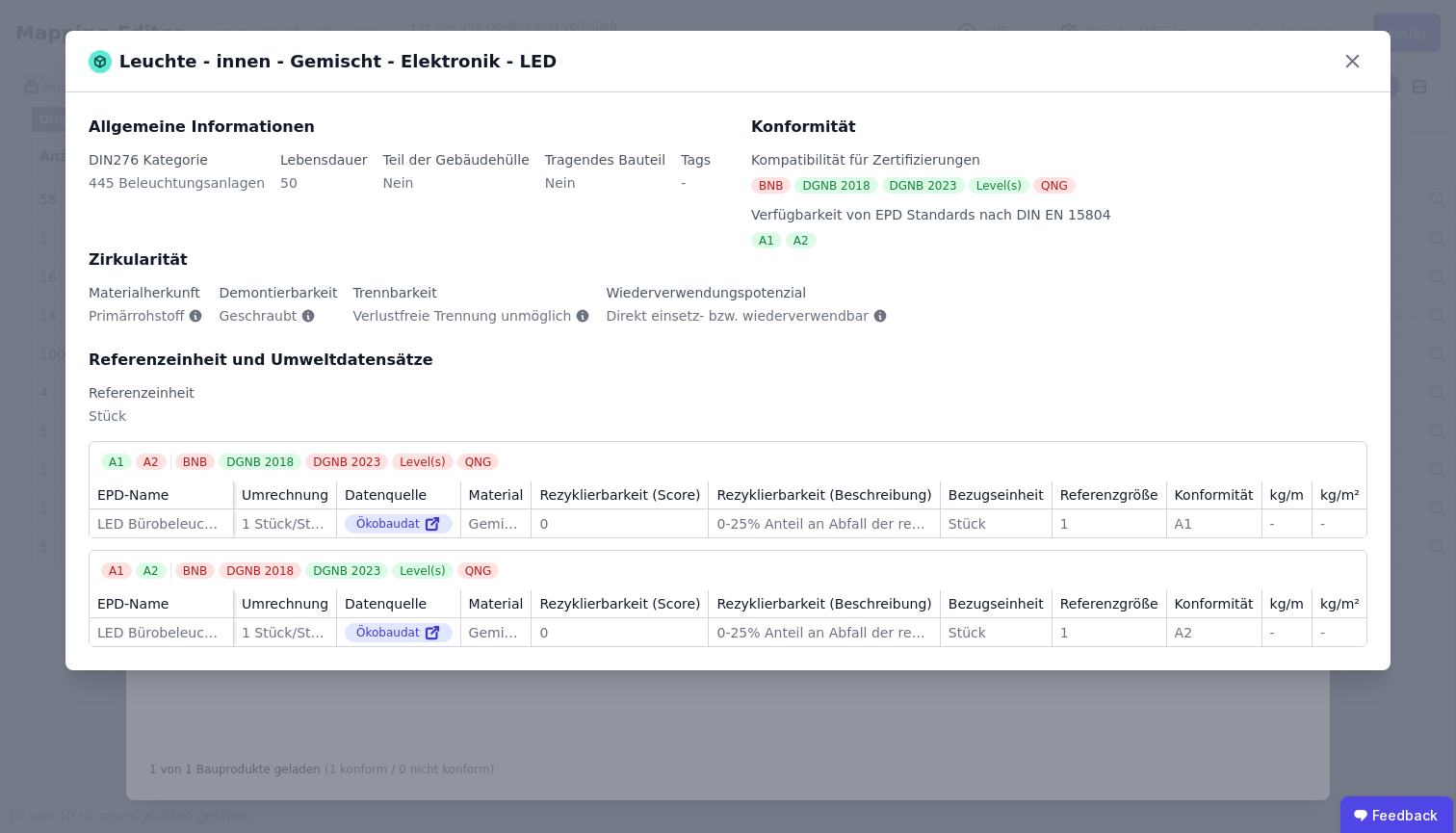
click at [1215, 709] on div "Leuchte - innen - Gemischt - Elektronik - LED Allgemeine Informationen DIN276 K…" at bounding box center [728, 416] width 1456 height 833
click at [1365, 63] on icon at bounding box center [1352, 61] width 30 height 30
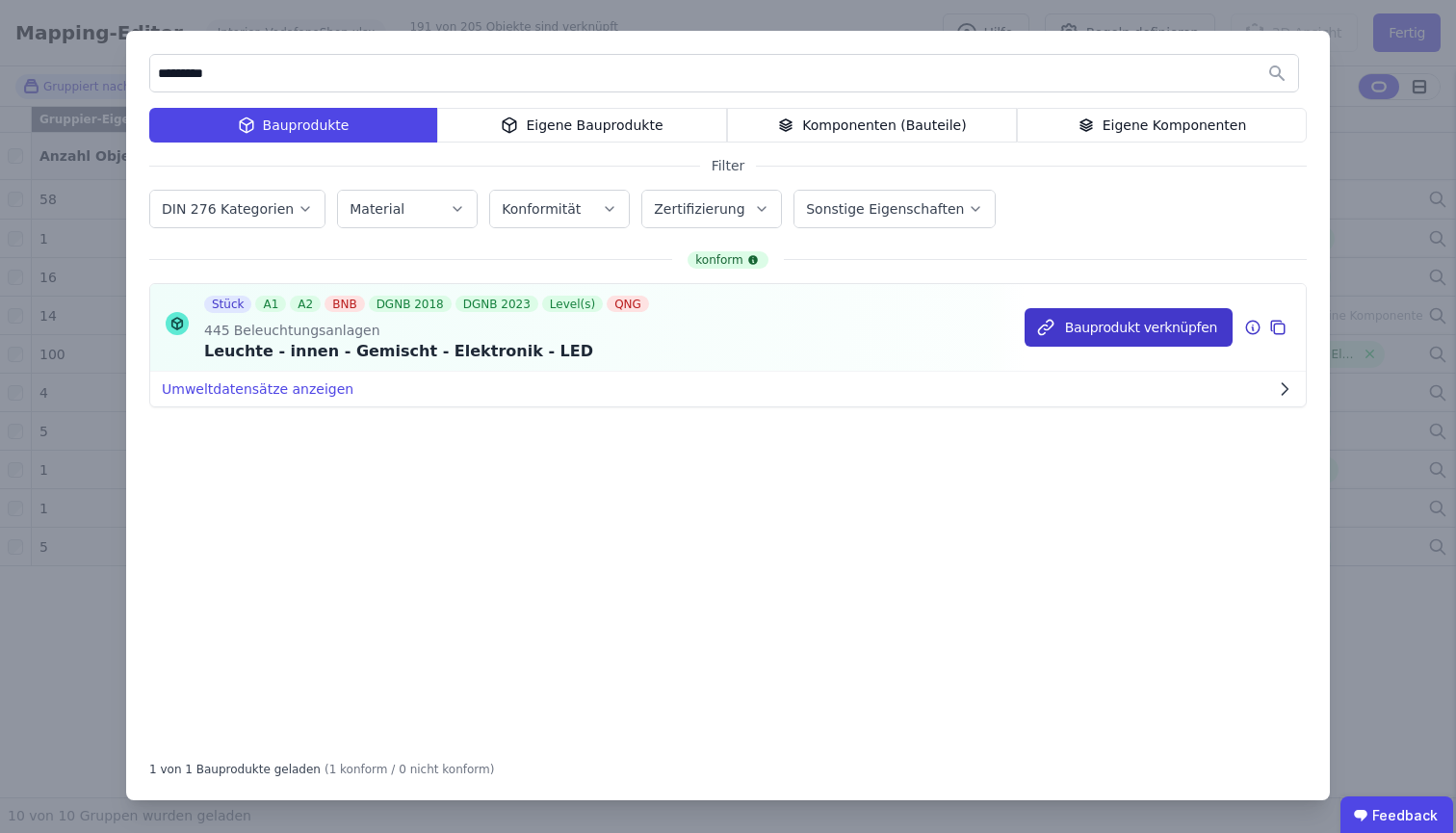
click at [1115, 335] on button "Bauprodukt verknüpfen" at bounding box center [1129, 327] width 208 height 39
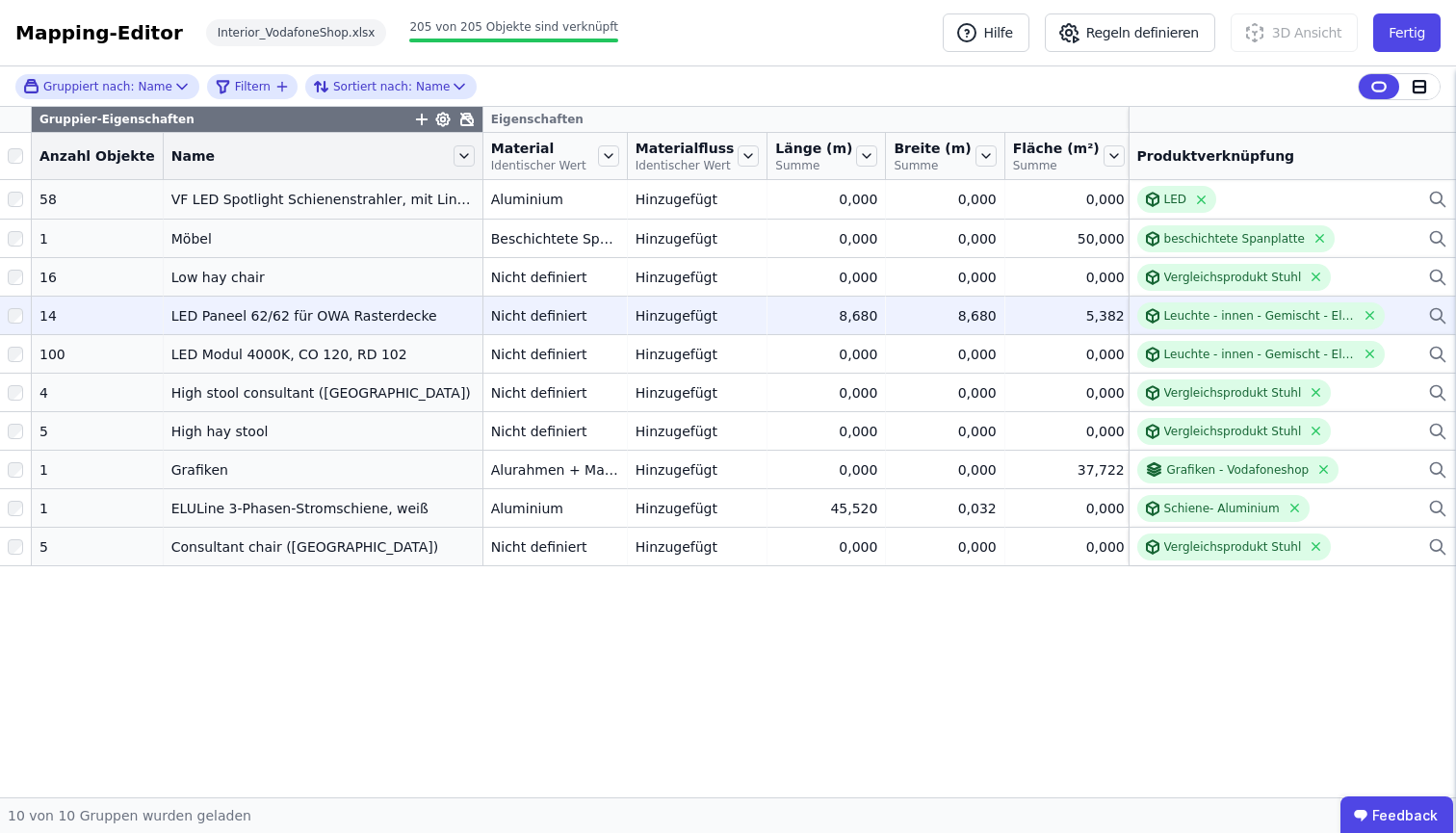
click at [628, 318] on td "Hinzugefügt Hinzugefügt" at bounding box center [698, 314] width 141 height 39
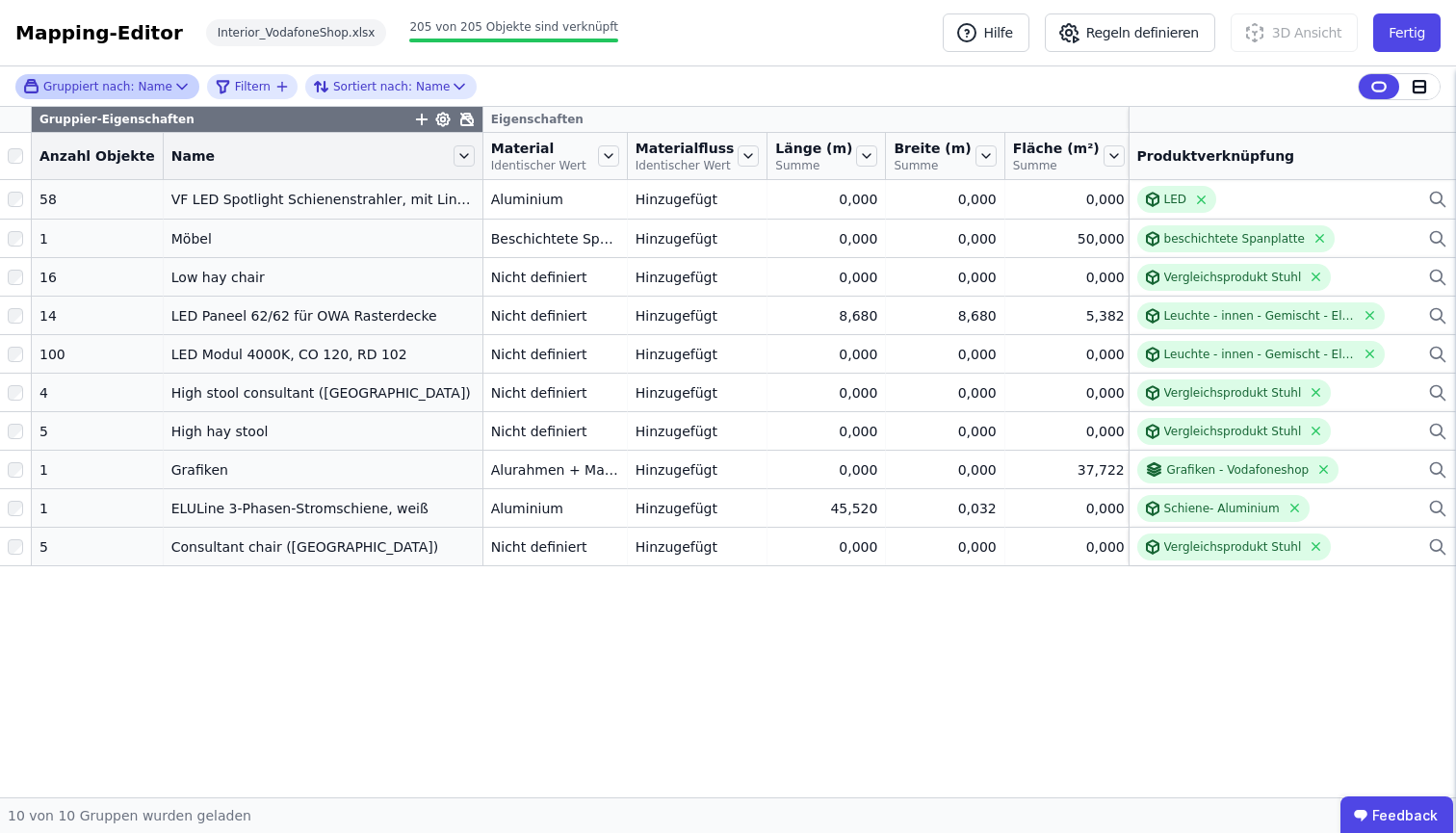
click at [151, 85] on div "Gruppiert nach: Name" at bounding box center [98, 86] width 150 height 16
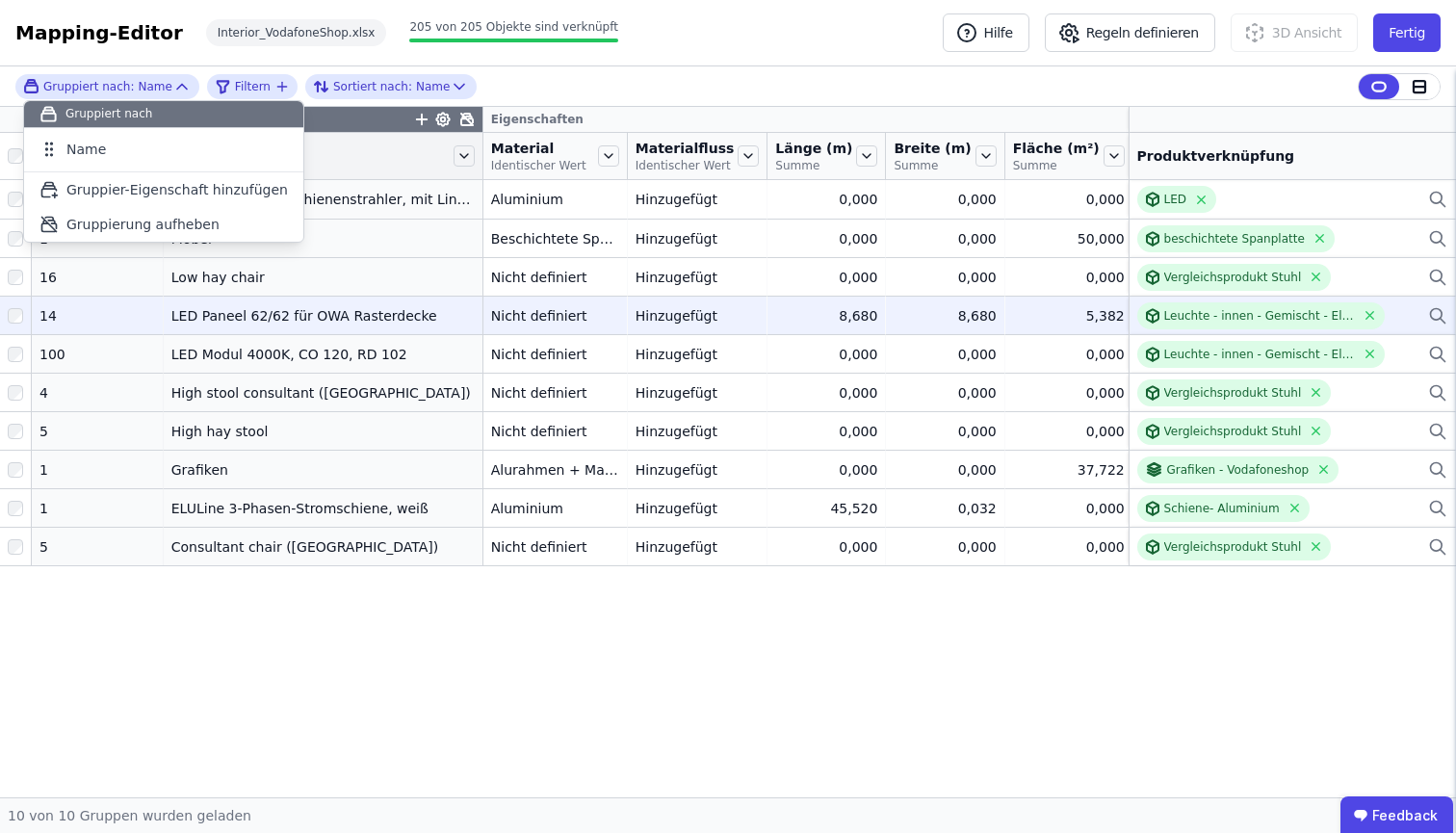
click at [369, 334] on td "LED Paneel 62/62 für OWA Rasterdecke LED Paneel 62/62 für OWA Rasterdecke" at bounding box center [323, 314] width 319 height 39
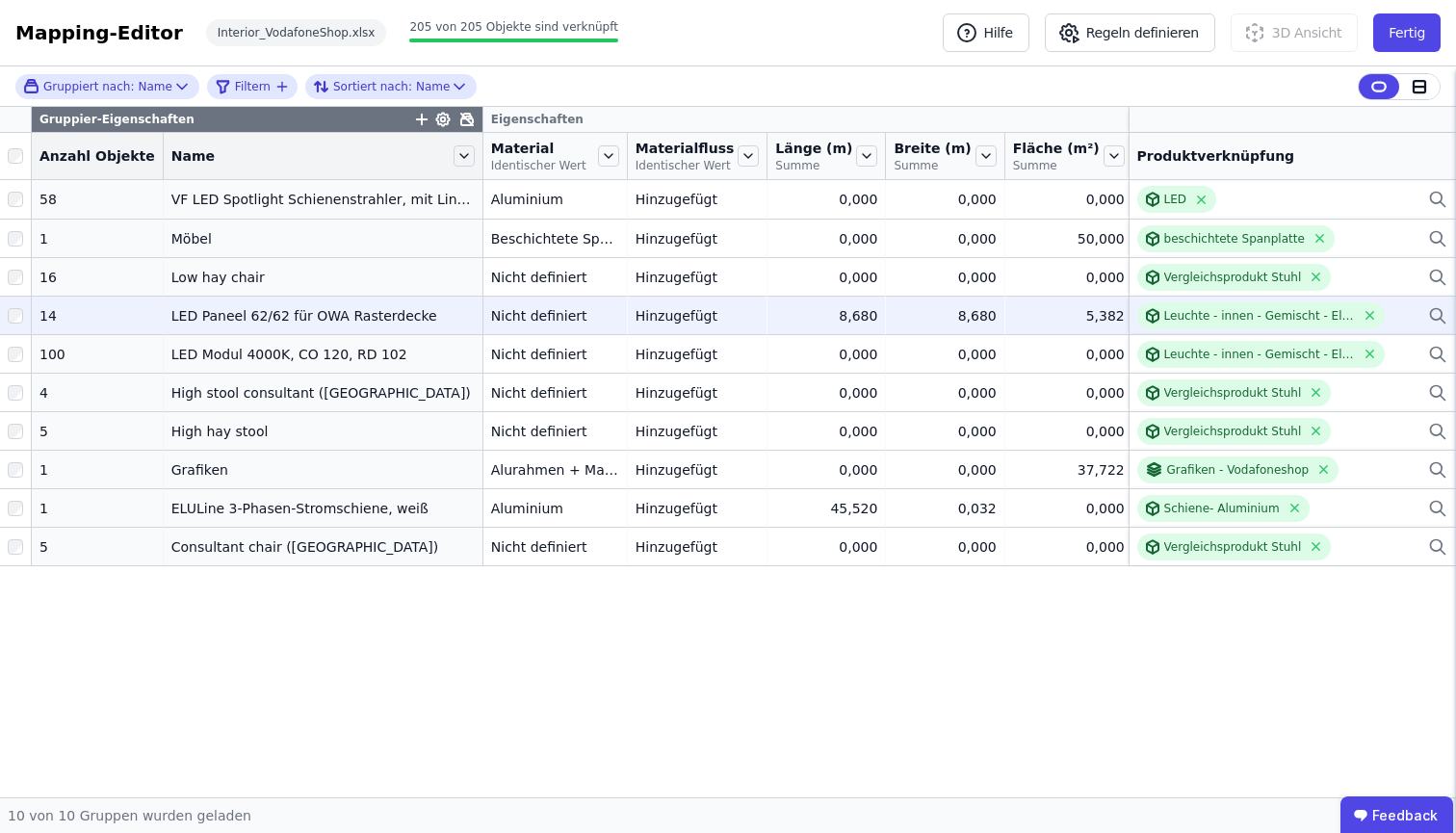
click at [600, 334] on td "Nicht definiert Nicht definiert" at bounding box center [555, 314] width 145 height 39
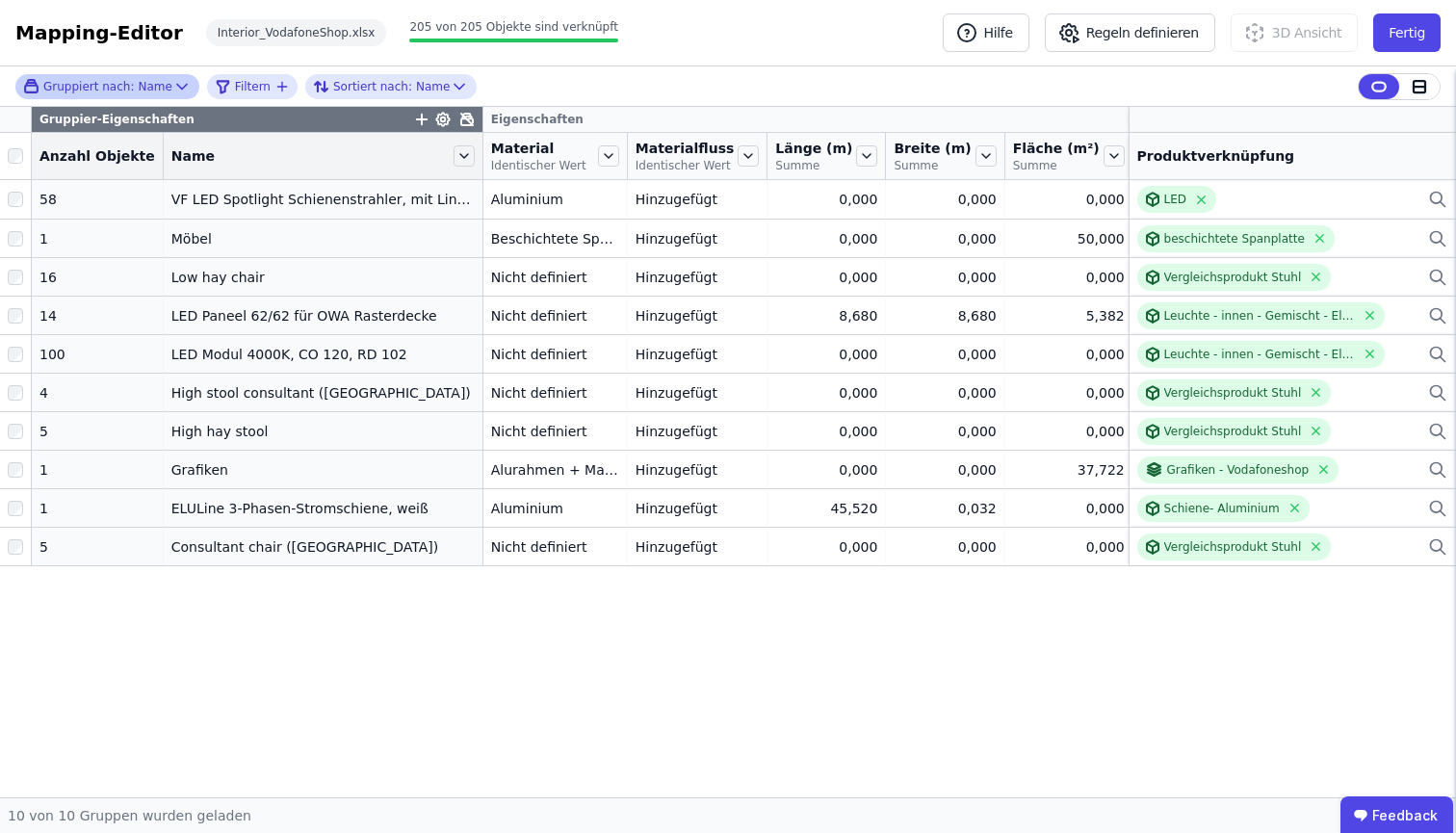
click at [151, 92] on div "Gruppiert nach: Name" at bounding box center [98, 86] width 150 height 16
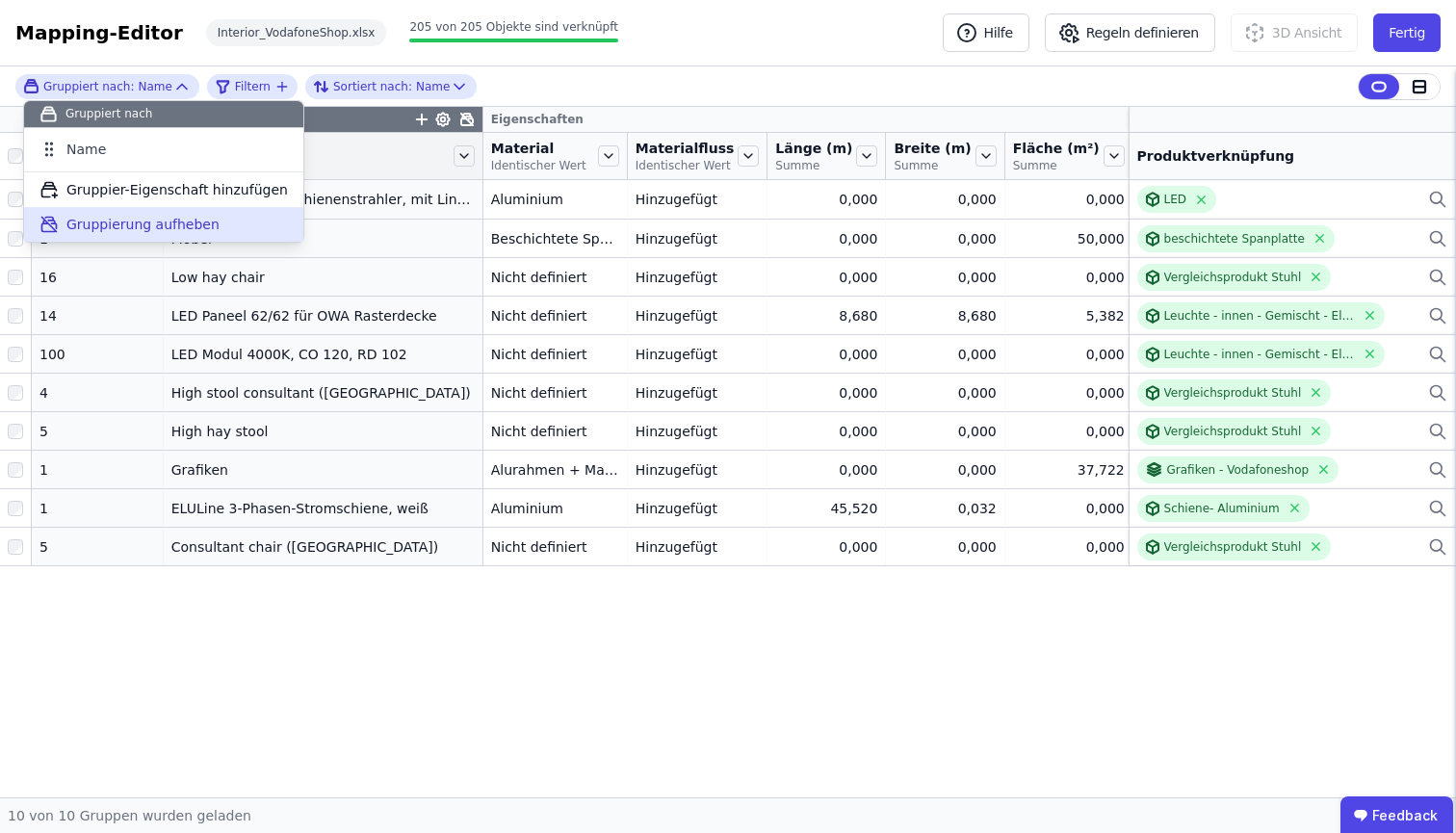
click at [150, 226] on span "Gruppierung aufheben" at bounding box center [143, 223] width 153 height 19
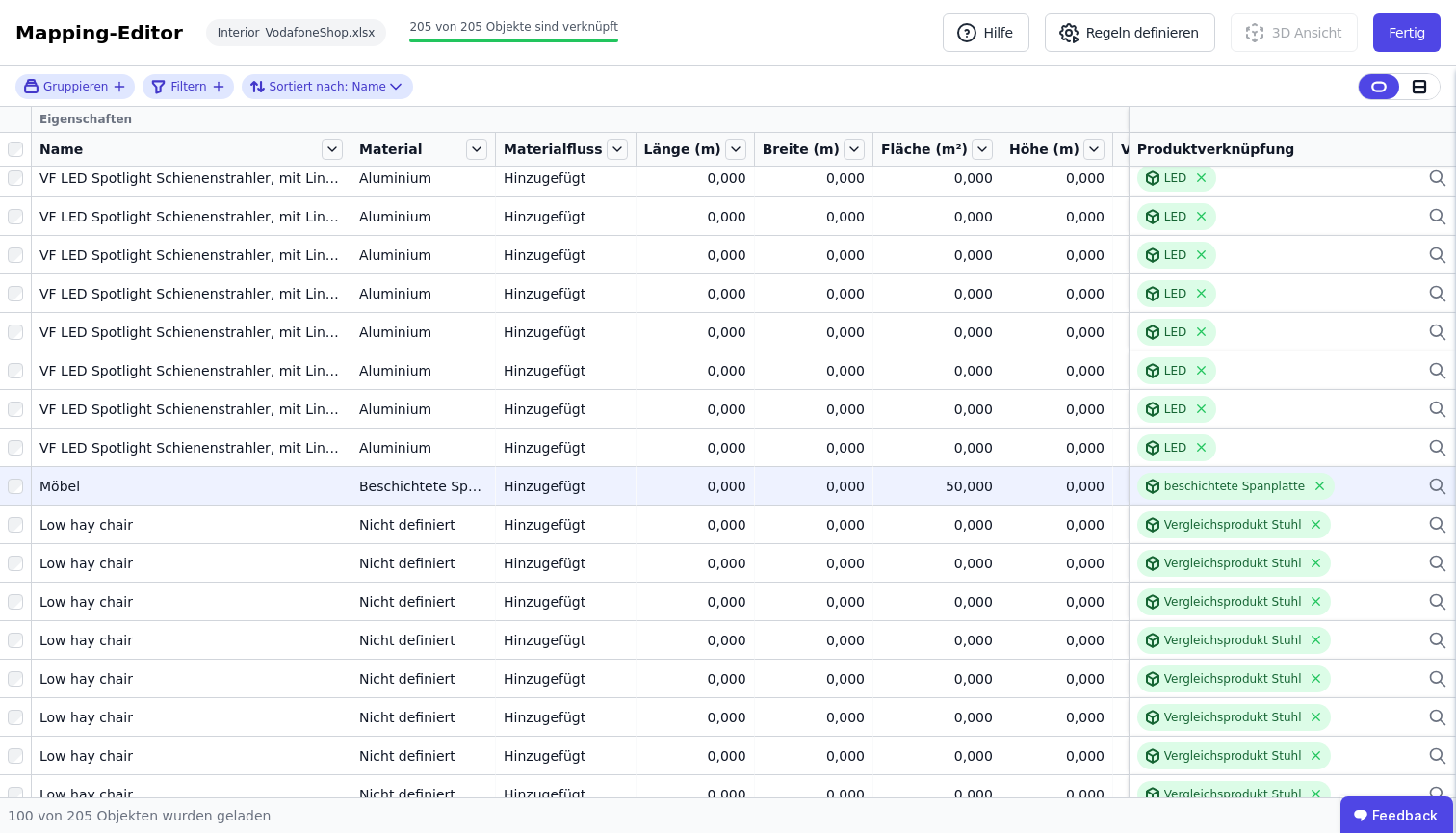
scroll to position [2576, 0]
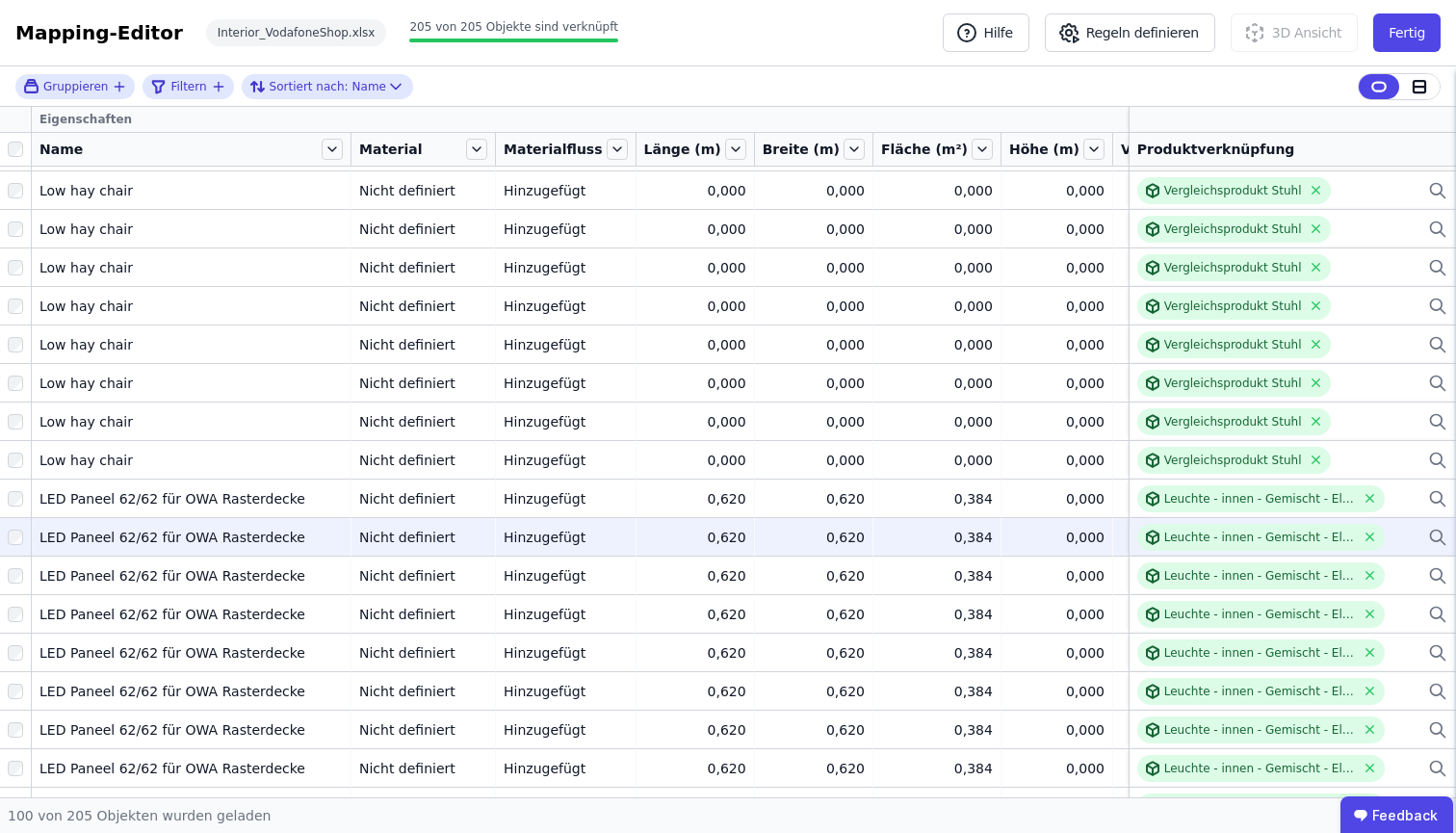
click at [307, 541] on div "LED Paneel 62/62 für OWA Rasterdecke" at bounding box center [192, 537] width 303 height 19
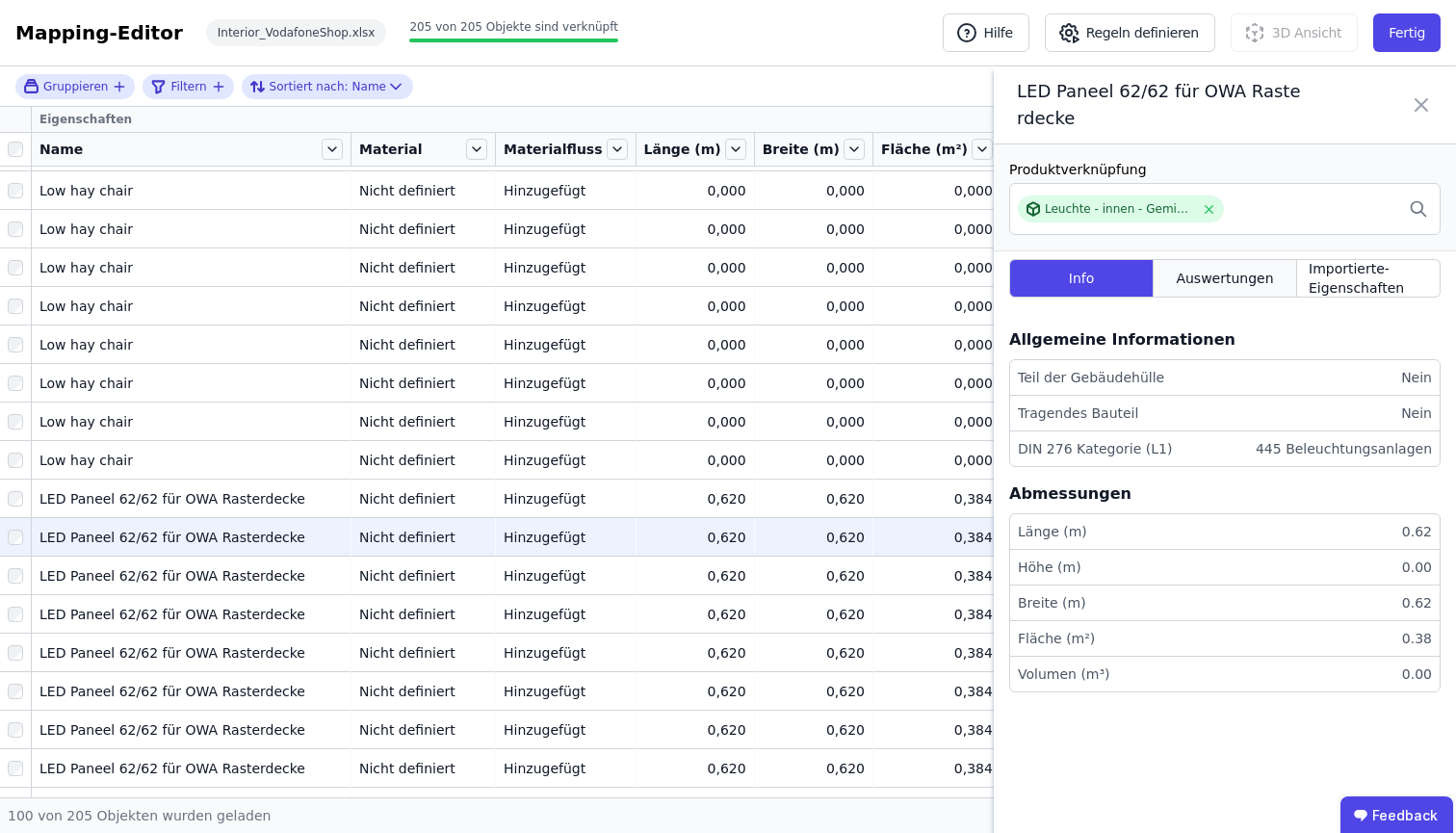
click at [1230, 274] on span "Auswertungen" at bounding box center [1223, 277] width 97 height 19
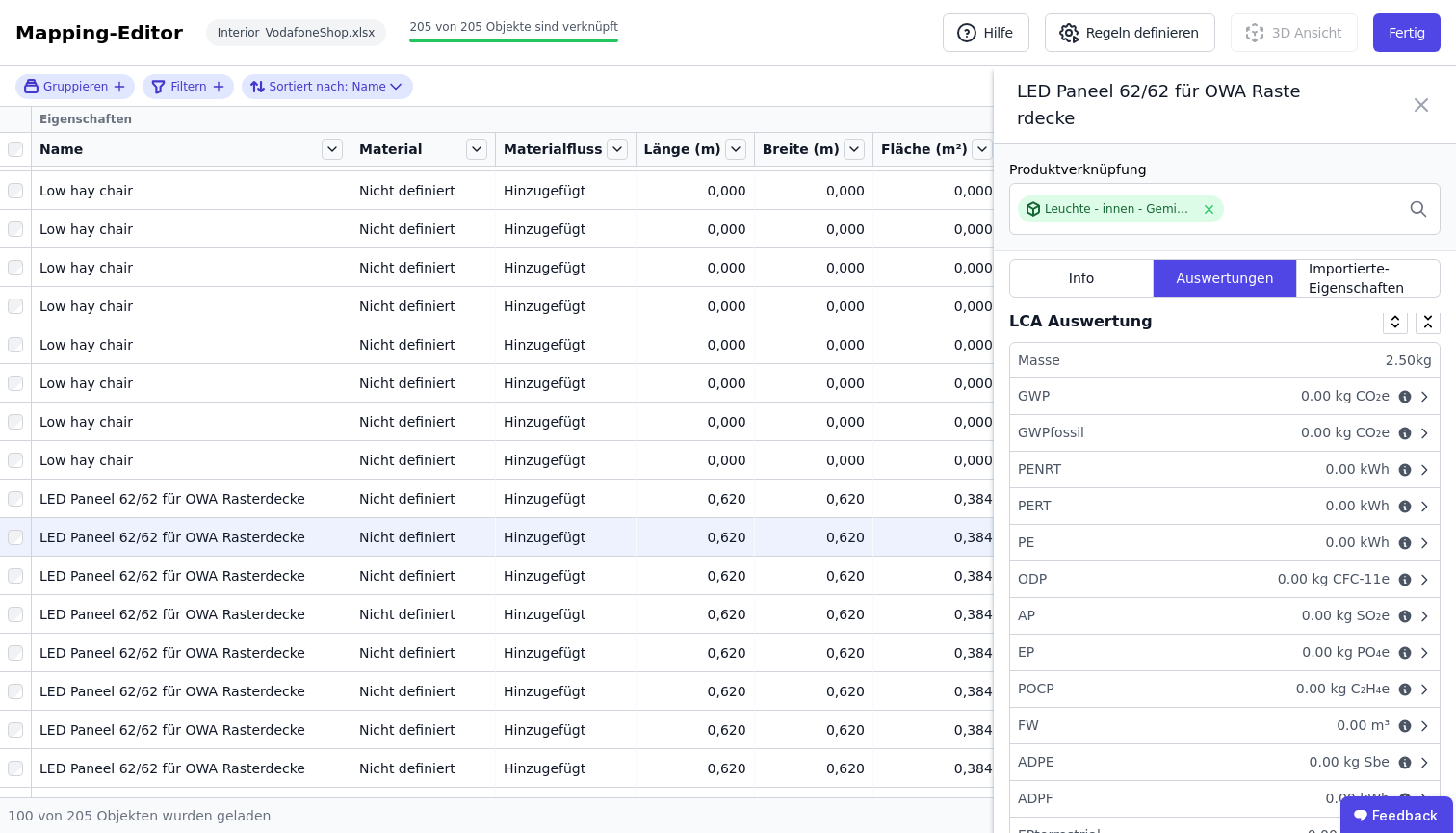
scroll to position [0, 0]
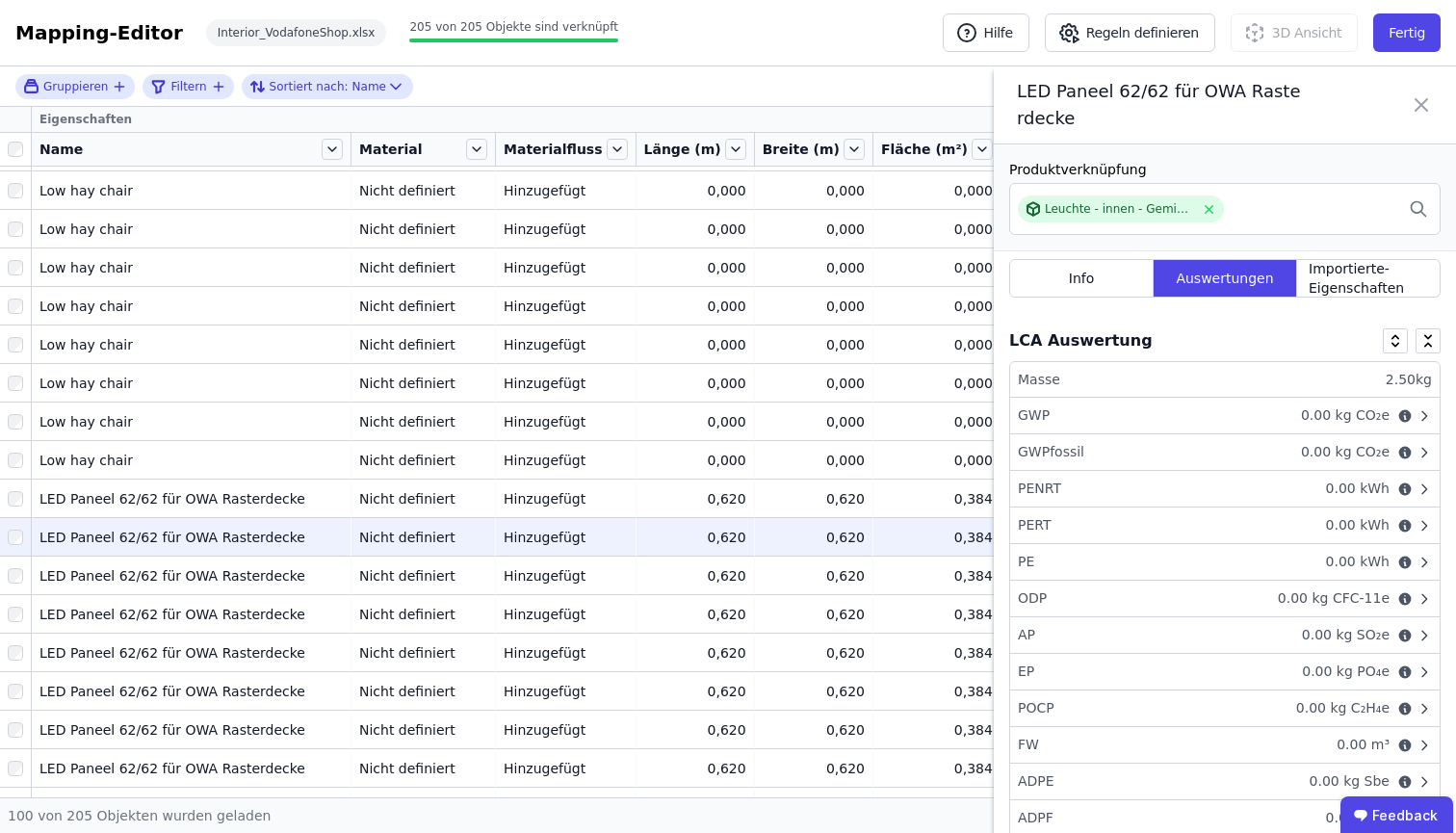
click at [1408, 475] on div "PENRT 0.00 kWh" at bounding box center [1224, 489] width 429 height 37
click at [1416, 457] on icon at bounding box center [1423, 452] width 15 height 15
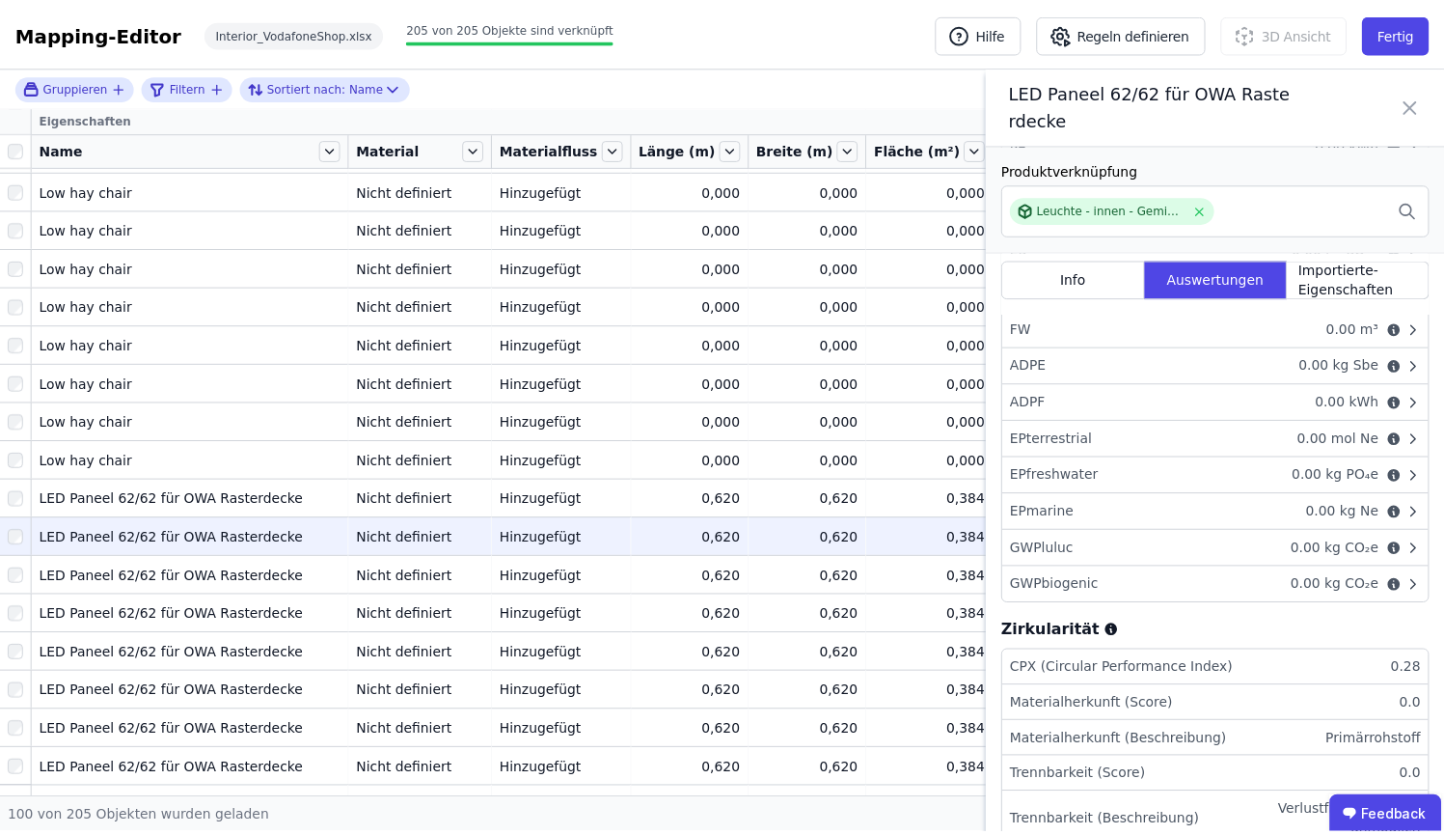
scroll to position [629, 0]
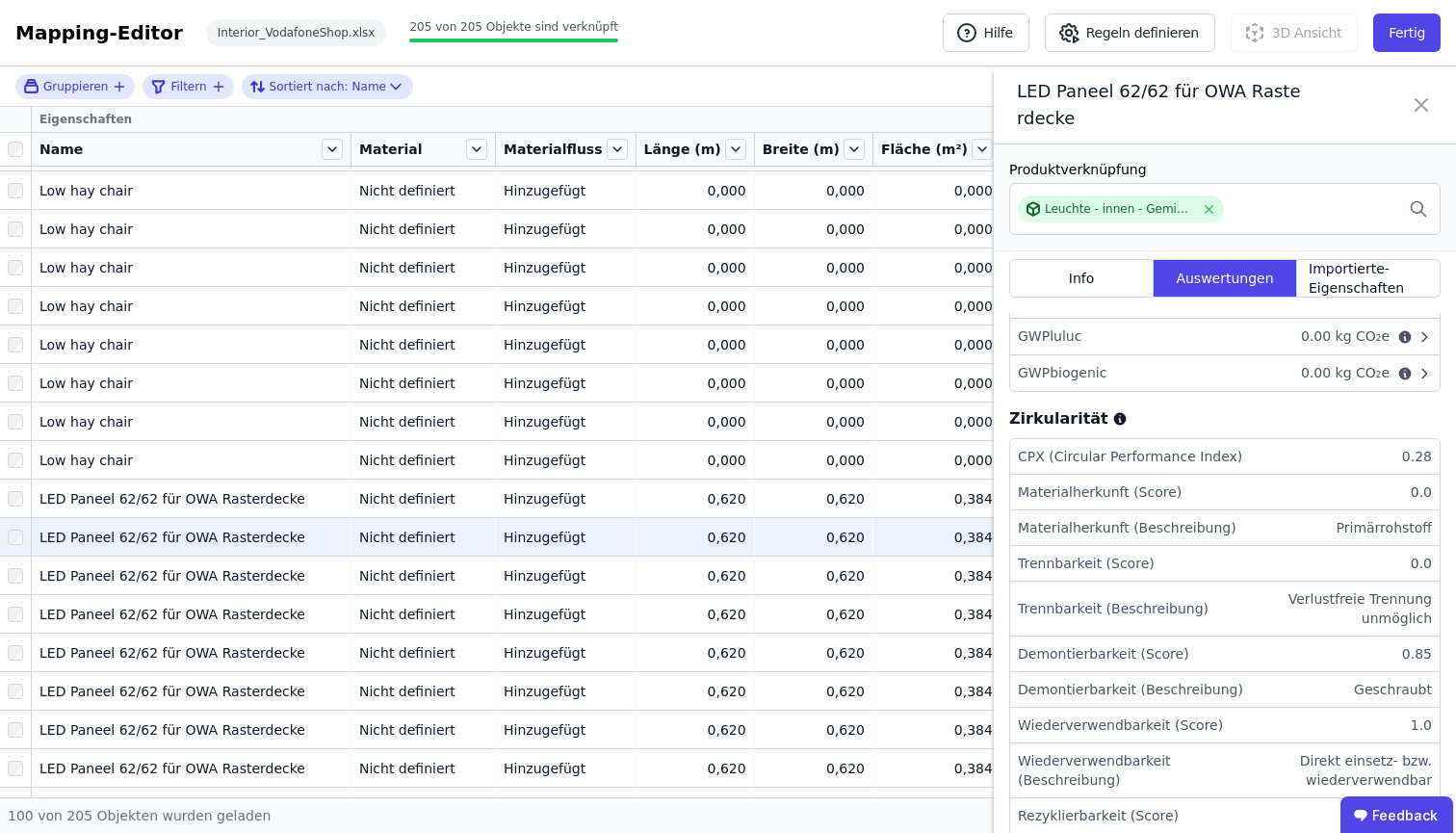
click at [1408, 101] on div "LED Paneel 62/62 für OWA Rasterdecke" at bounding box center [1224, 106] width 462 height 78
click at [1408, 34] on button "Fertig" at bounding box center [1407, 33] width 68 height 39
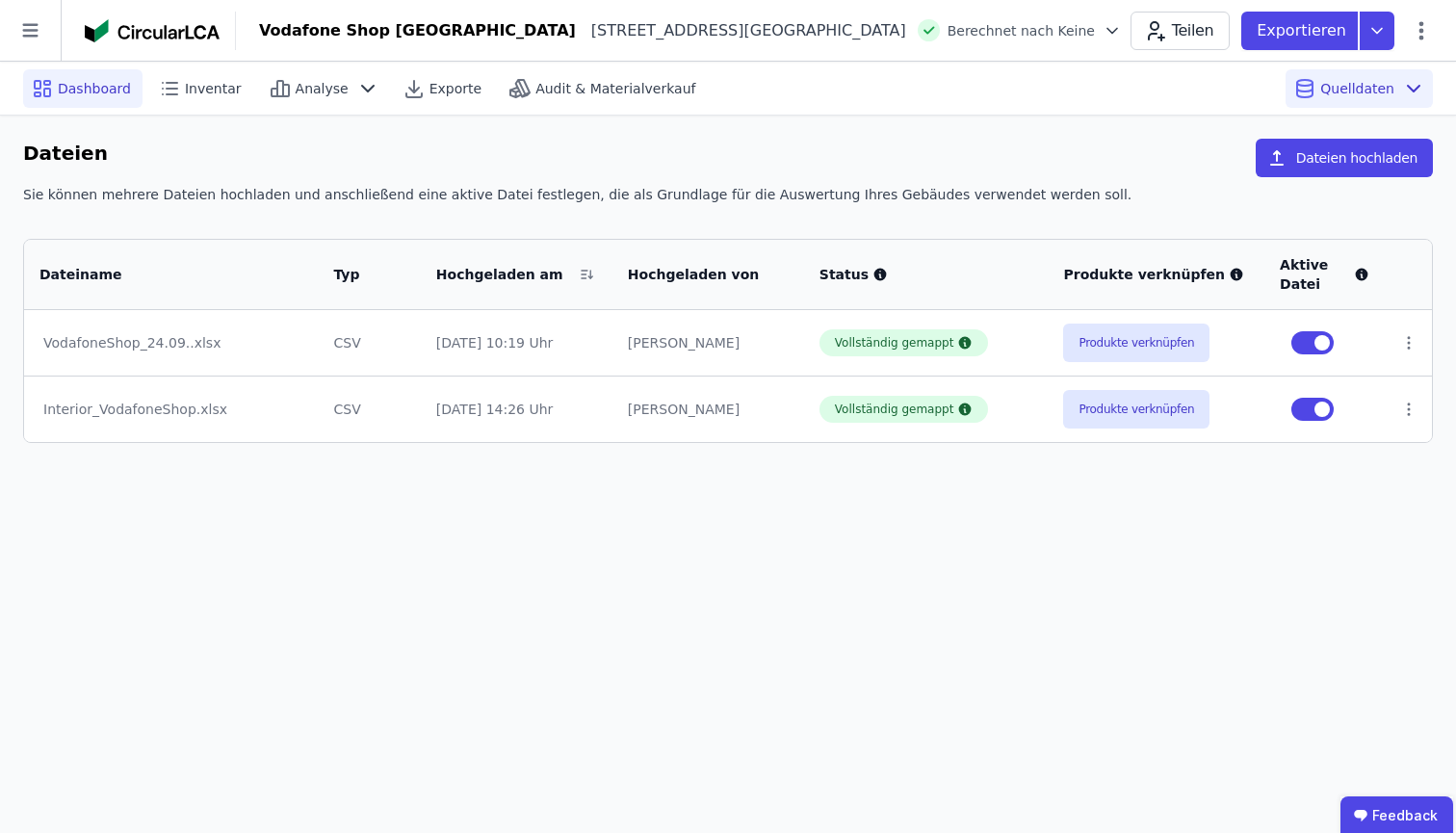
click at [132, 84] on div "Dashboard" at bounding box center [83, 88] width 120 height 39
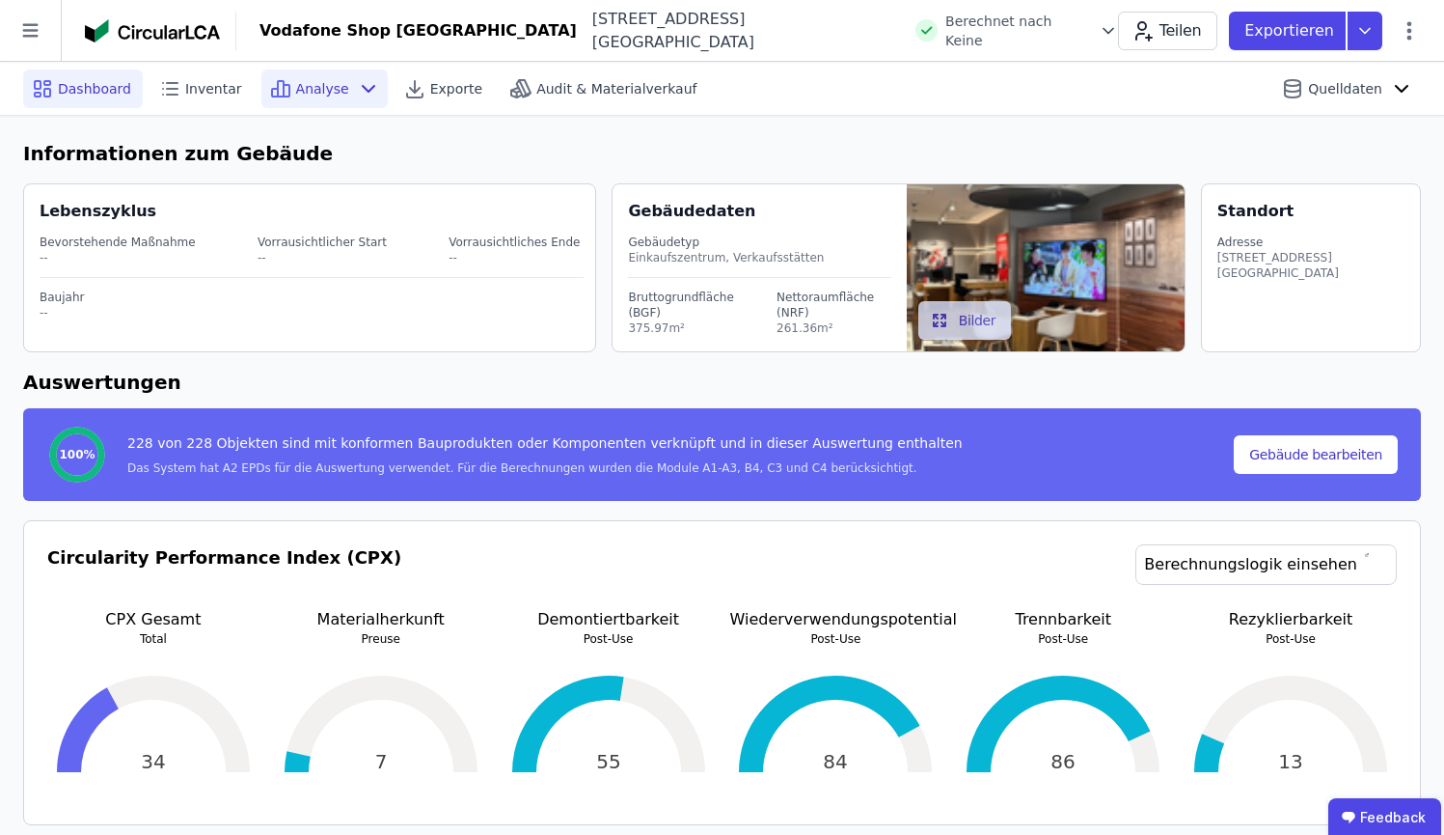
click at [357, 87] on icon at bounding box center [368, 88] width 23 height 23
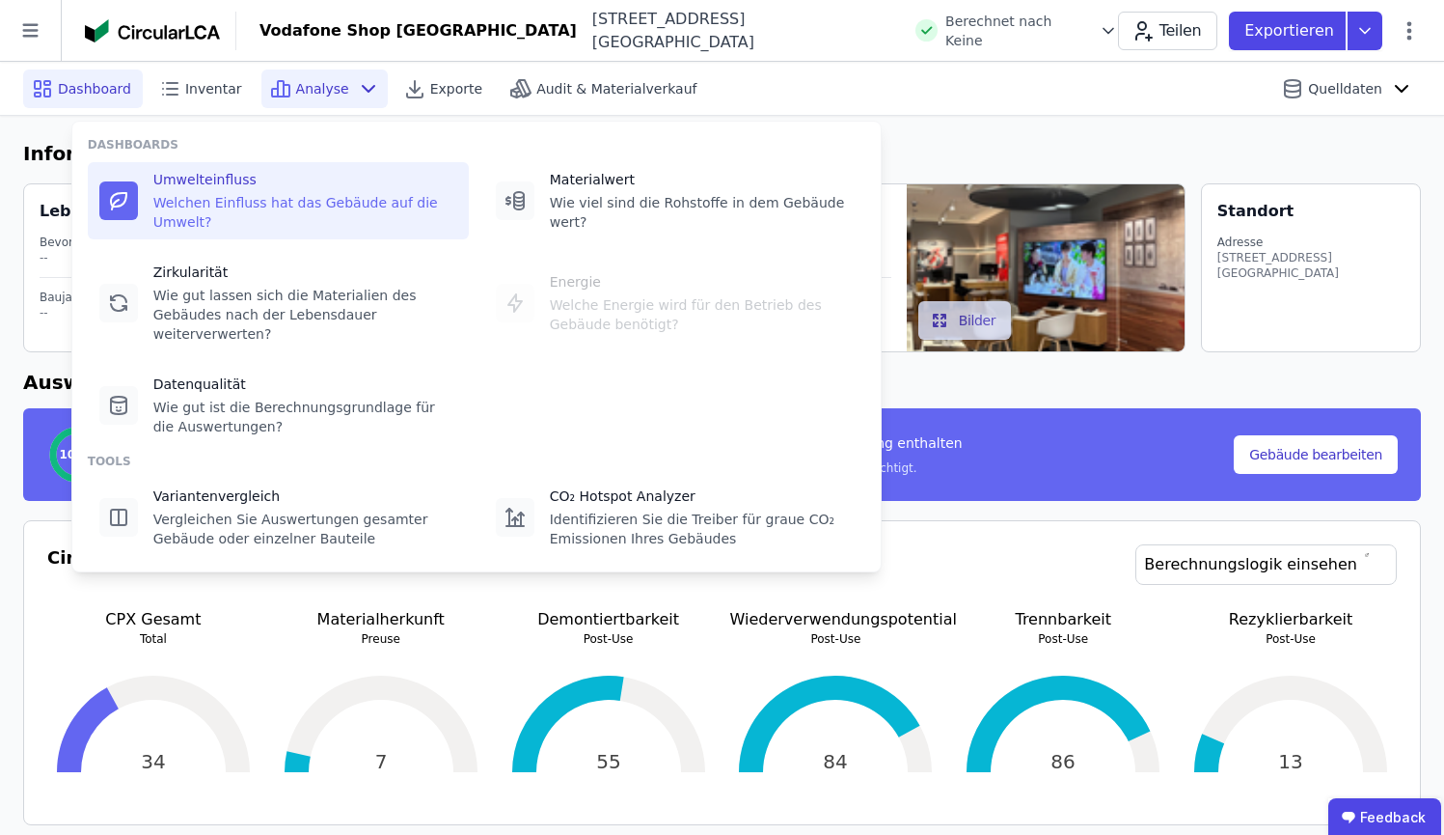
click at [292, 179] on div "Umwelteinfluss" at bounding box center [305, 179] width 304 height 19
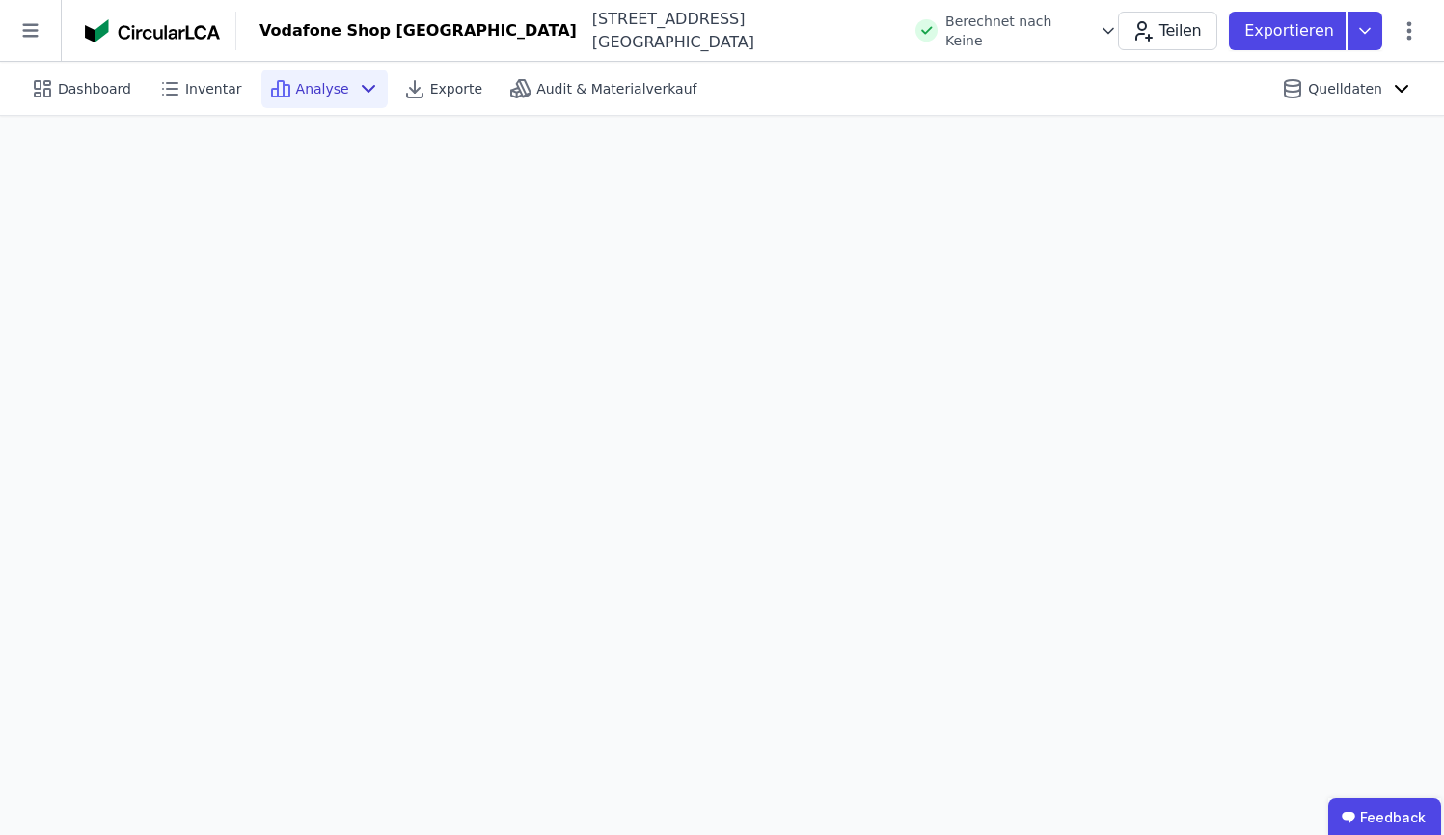
click at [314, 84] on span "Analyse" at bounding box center [322, 88] width 53 height 19
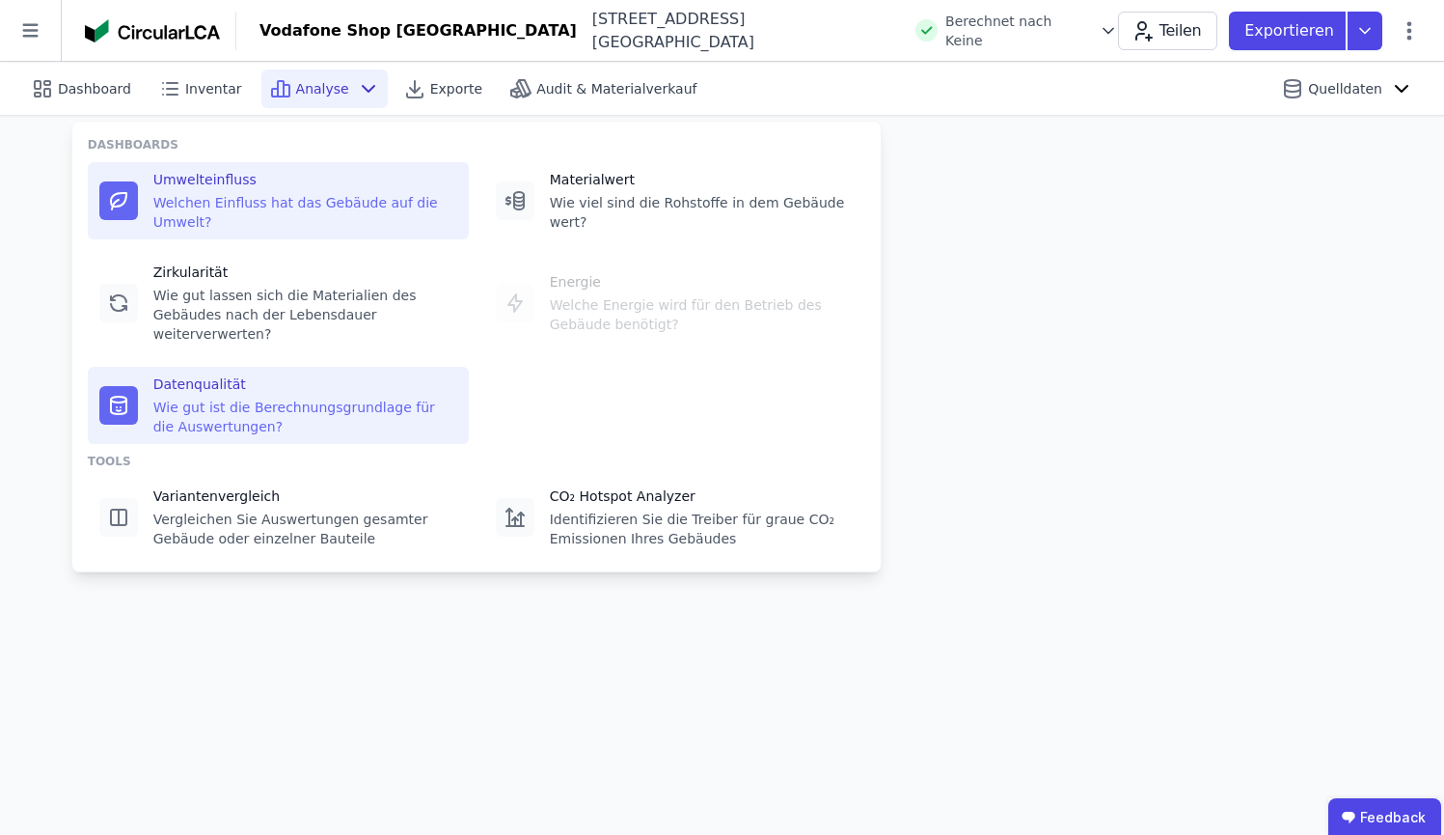
click at [285, 415] on div "Wie gut ist die Berechnungsgrundlage für die Auswertungen?" at bounding box center [305, 416] width 304 height 39
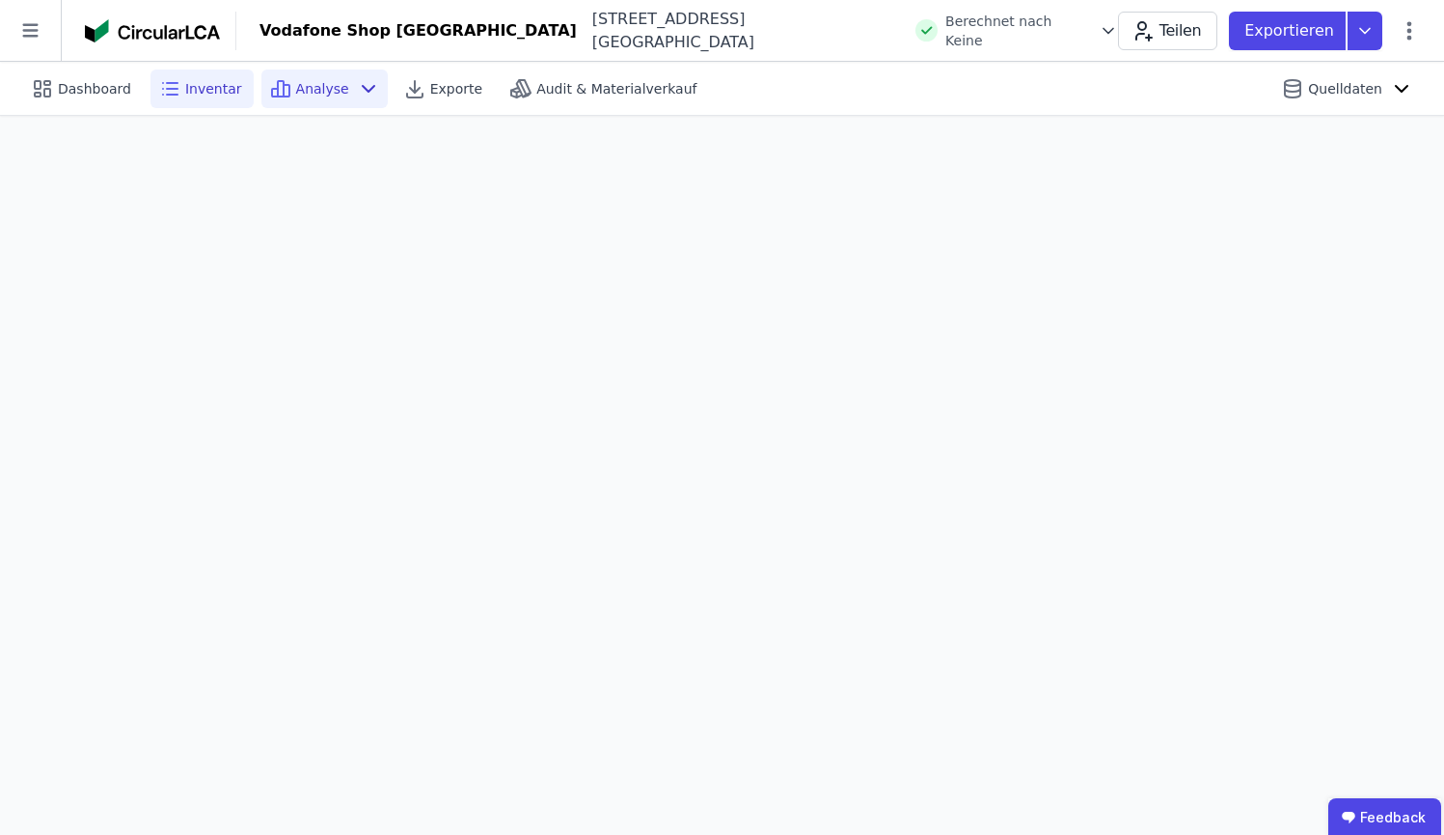
click at [177, 90] on icon at bounding box center [169, 88] width 23 height 23
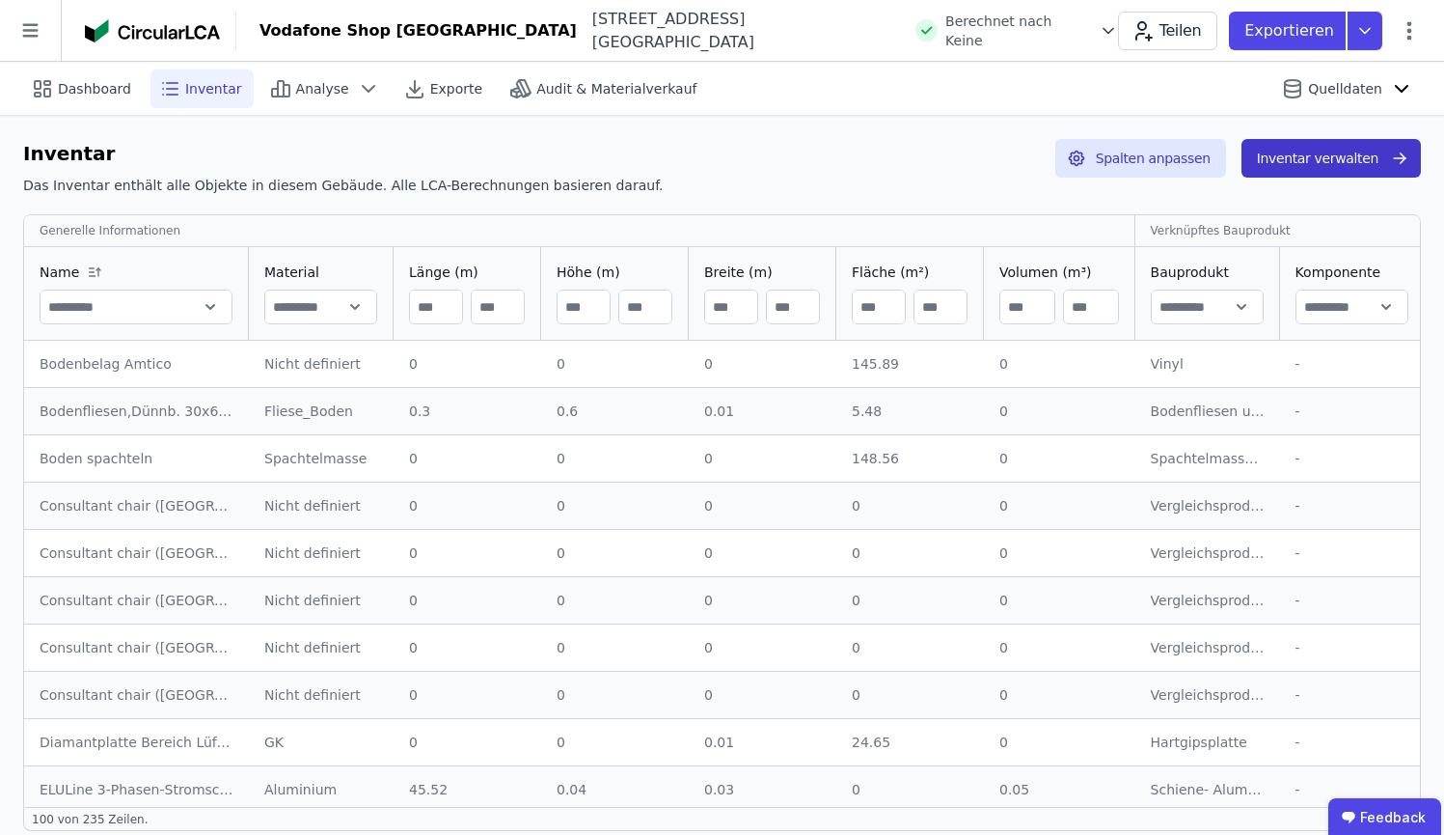
click at [1339, 153] on button "Inventar verwalten" at bounding box center [1331, 158] width 179 height 39
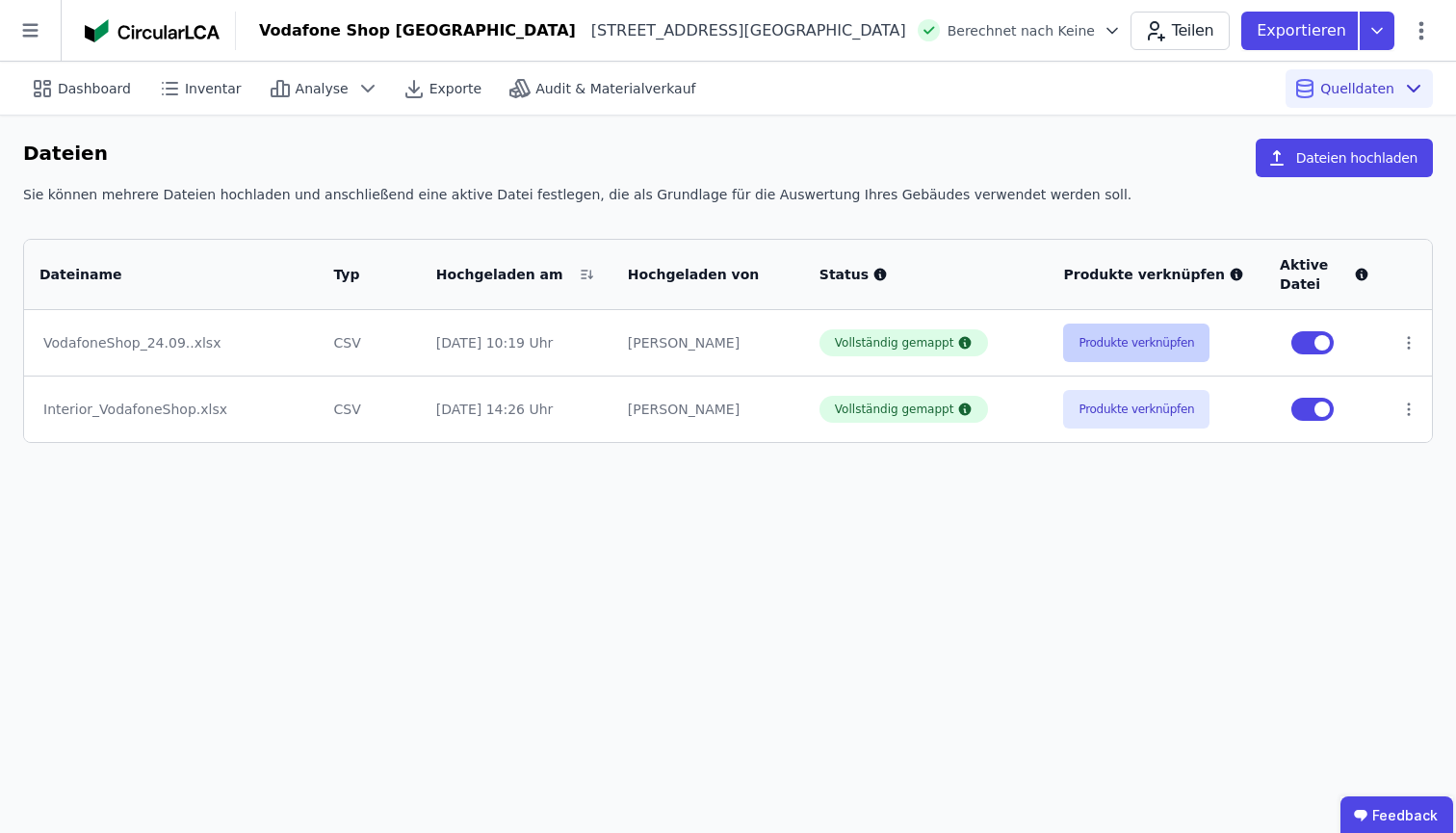
click at [1103, 345] on button "Produkte verknüpfen" at bounding box center [1136, 342] width 147 height 39
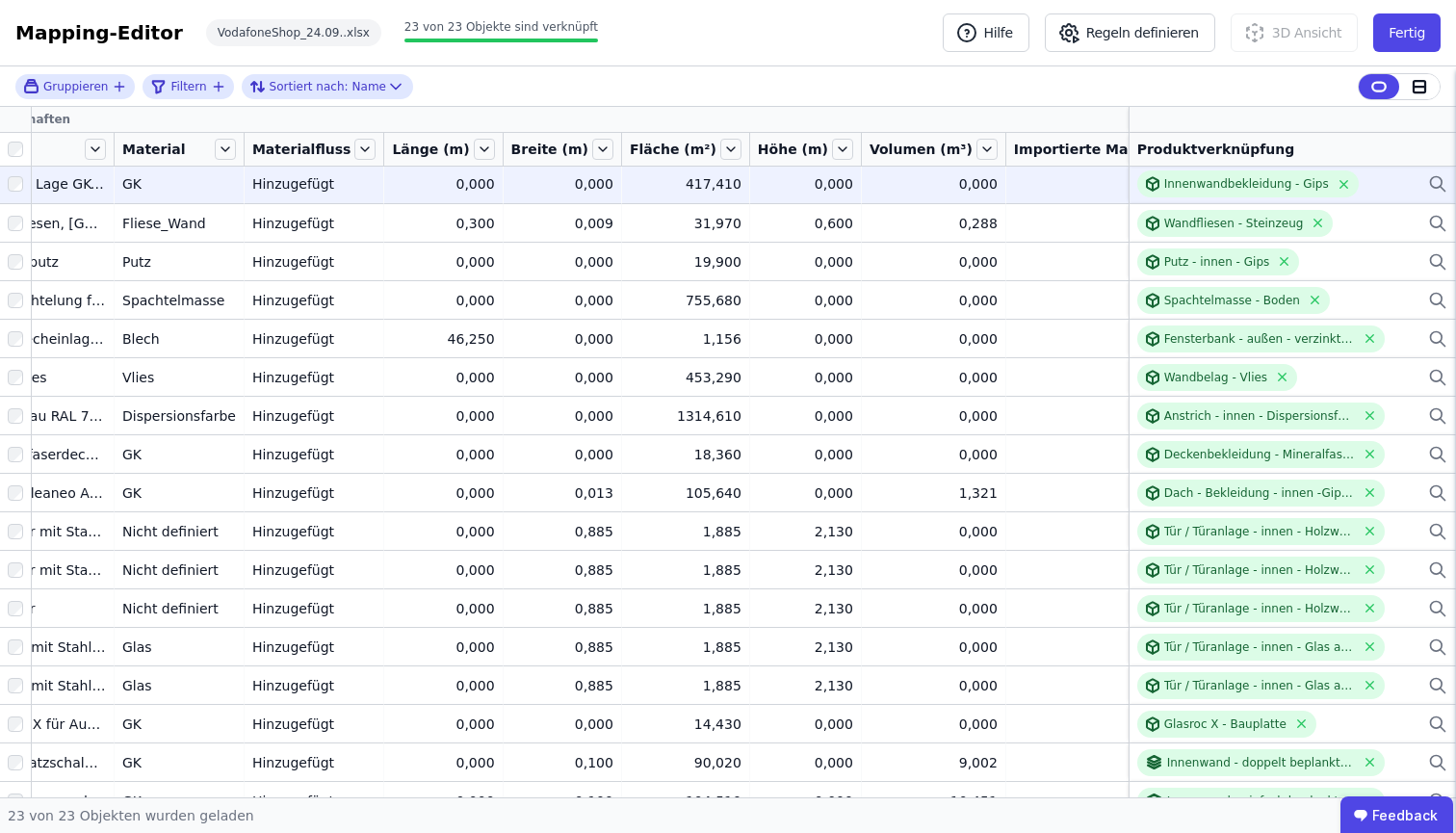
click at [283, 187] on div "Hinzugefügt" at bounding box center [314, 184] width 124 height 19
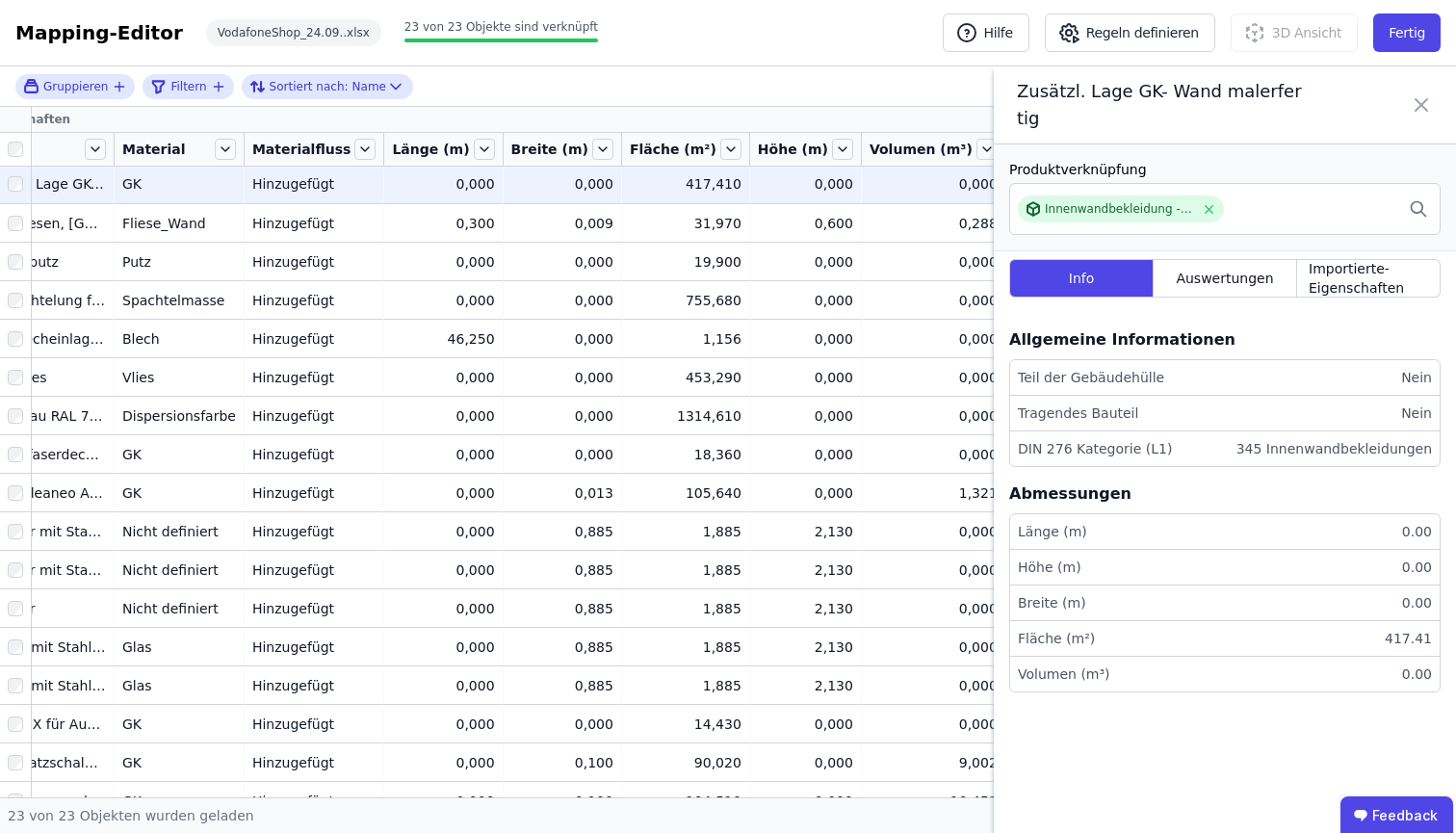
click at [1425, 109] on icon at bounding box center [1421, 105] width 12 height 12
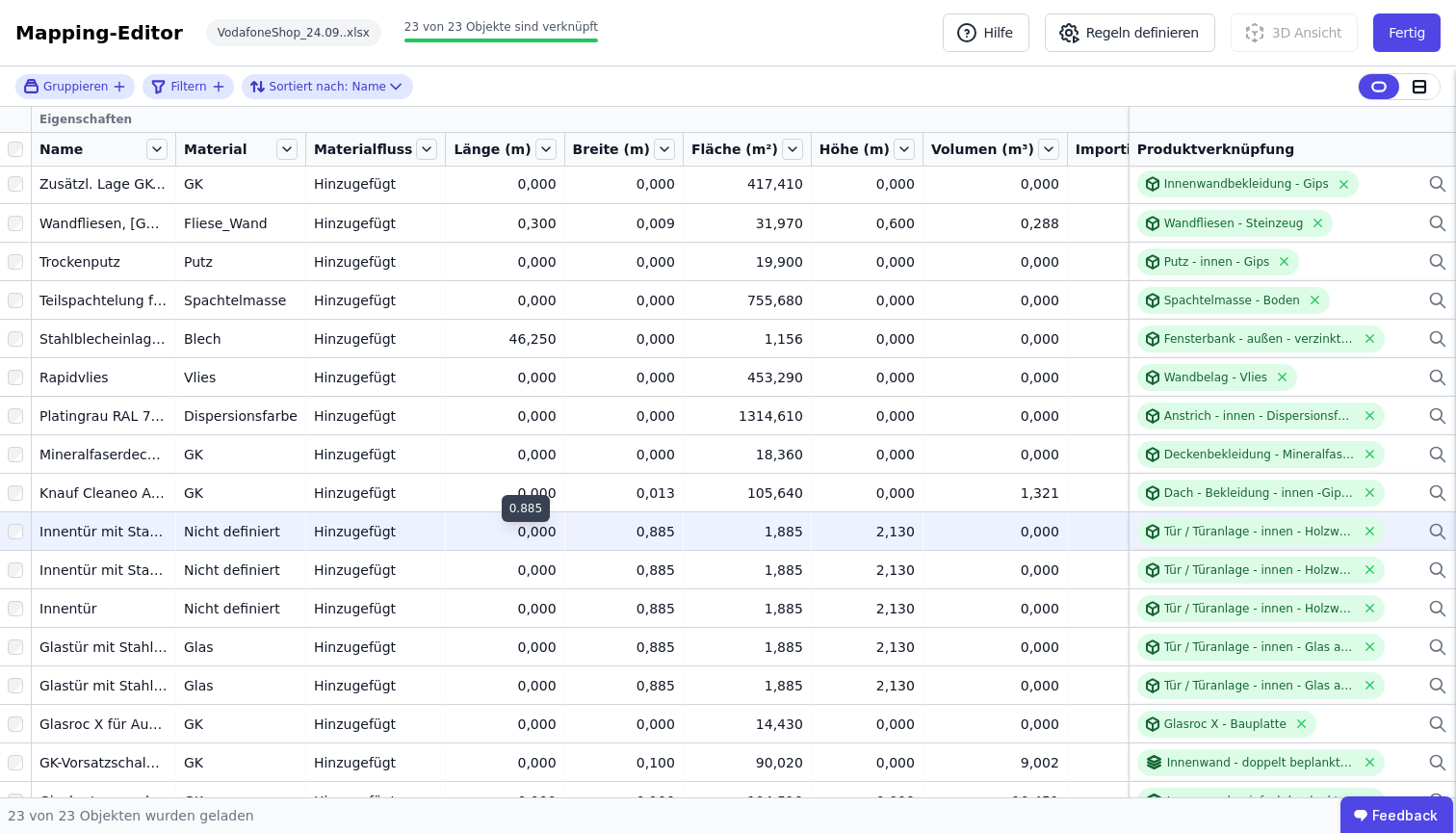
scroll to position [2, 0]
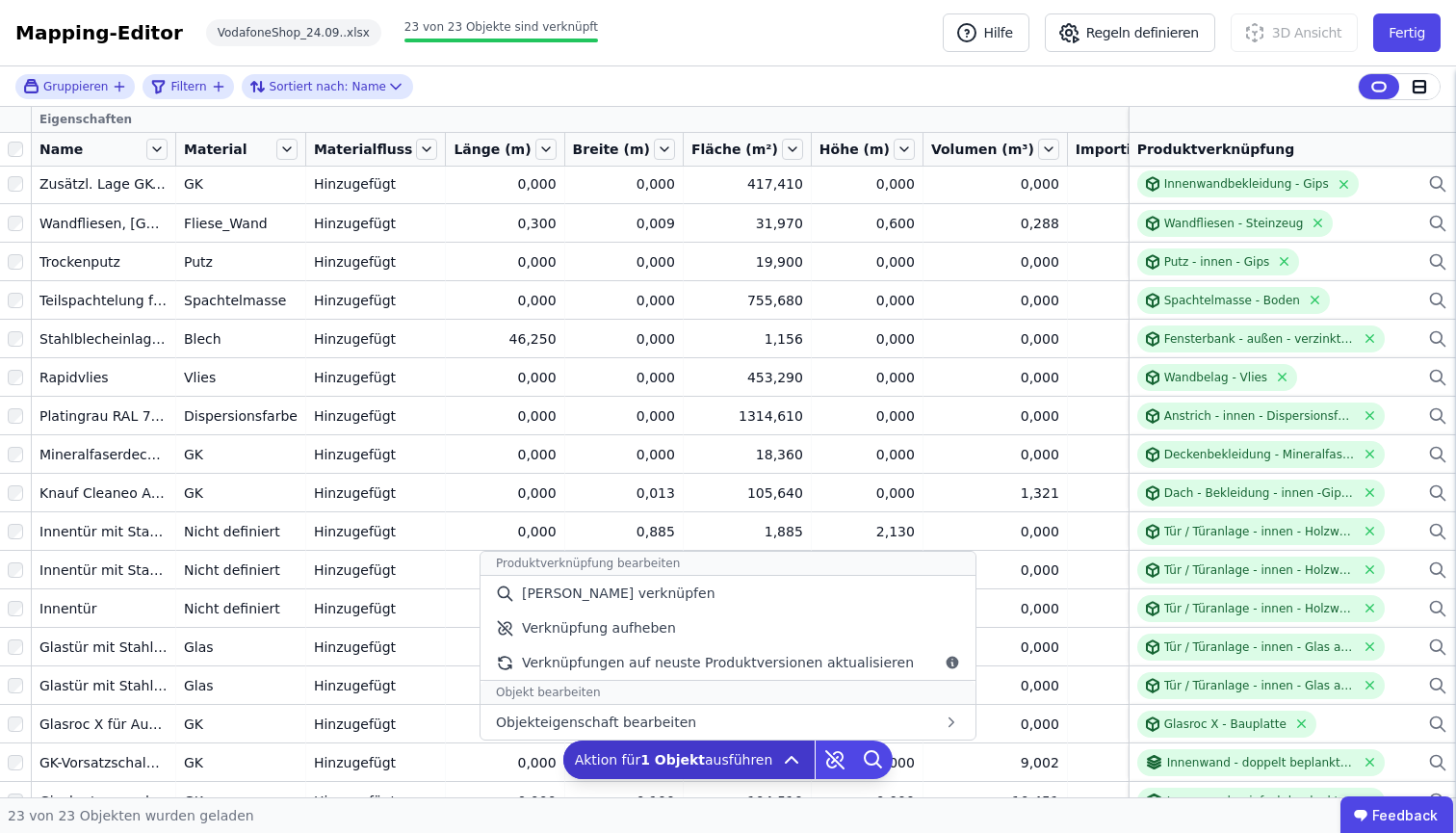
click at [784, 767] on icon at bounding box center [790, 759] width 23 height 23
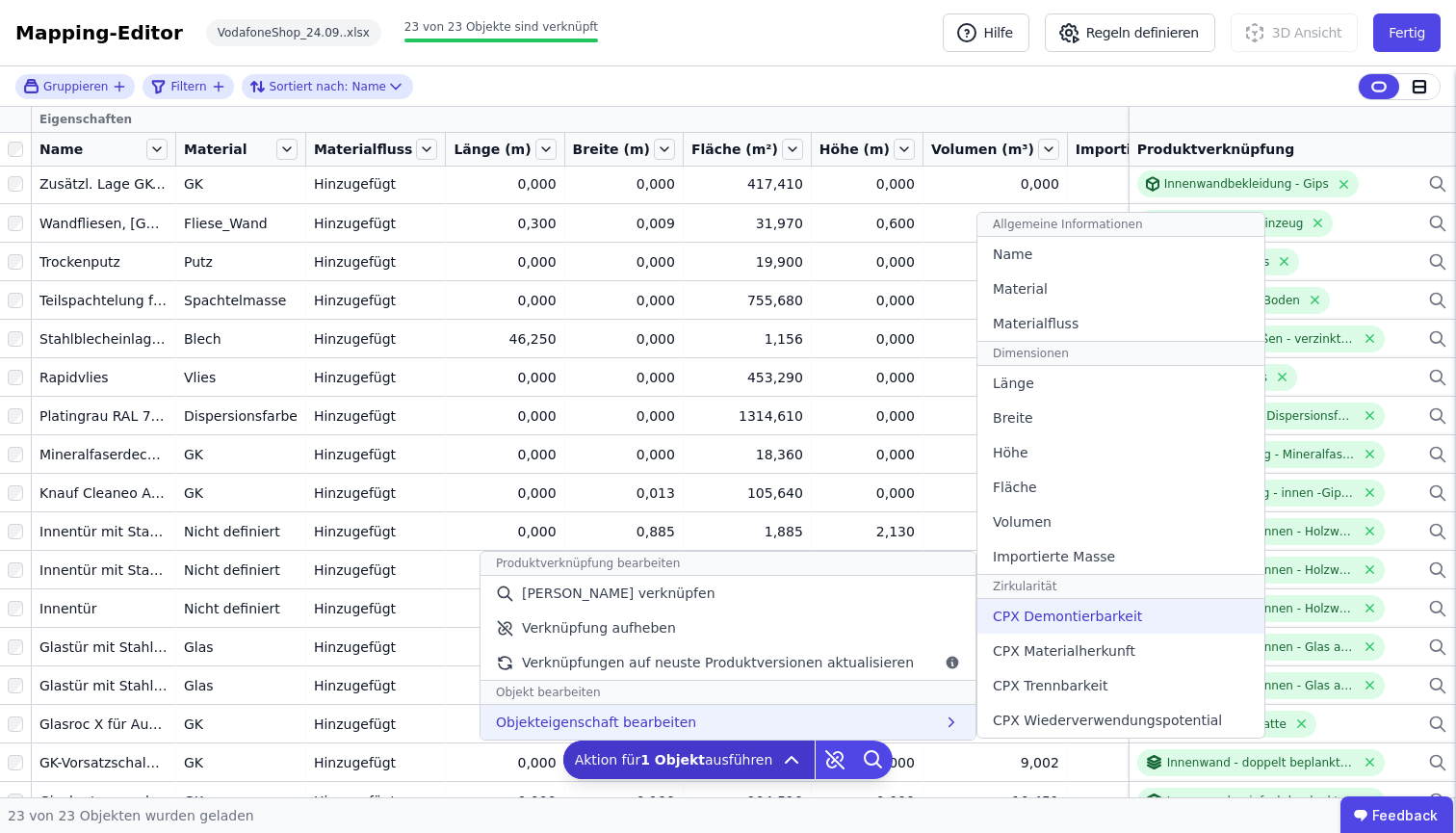
click at [1092, 614] on span "CPX Demontierbarkeit" at bounding box center [1068, 616] width 150 height 19
click at [702, 724] on div "Objekteigenschaft bearbeiten Allgemeine Informationen Name Material Materialflu…" at bounding box center [728, 721] width 495 height 35
click at [1036, 616] on span "CPX Demontierbarkeit" at bounding box center [1068, 616] width 150 height 19
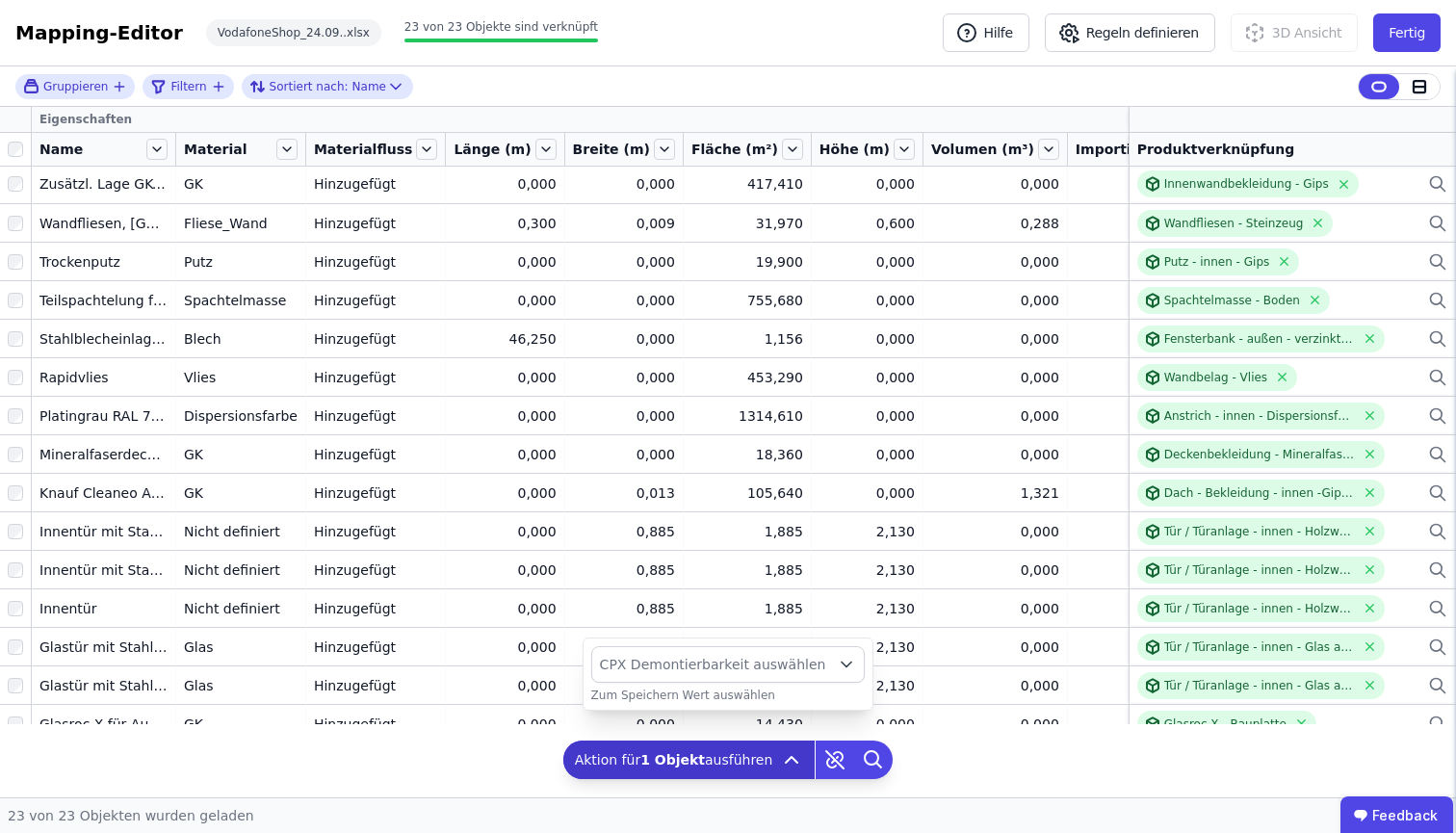
click at [825, 660] on button "CPX Demontierbarkeit auswählen" at bounding box center [728, 663] width 274 height 37
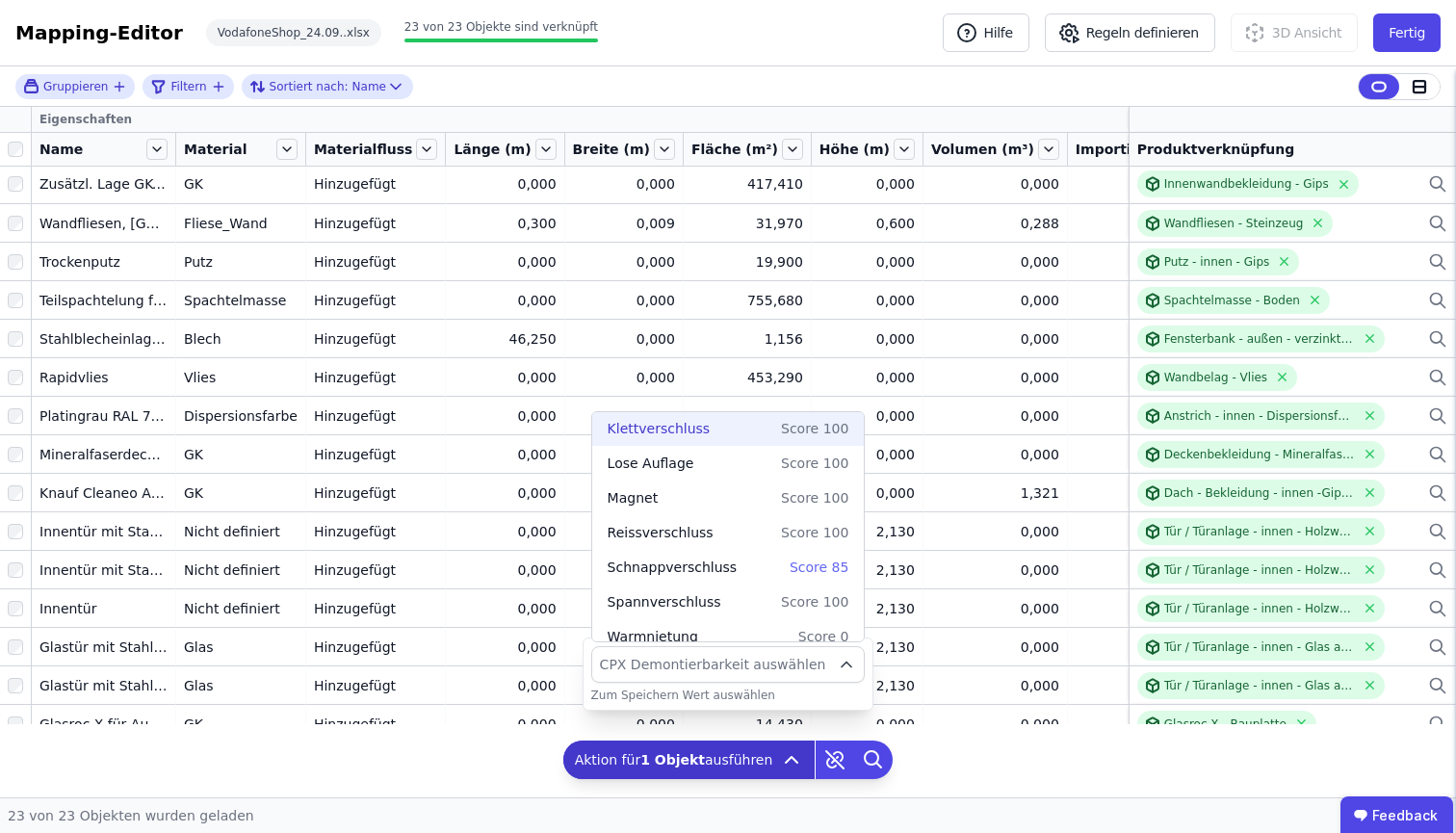
scroll to position [402, 0]
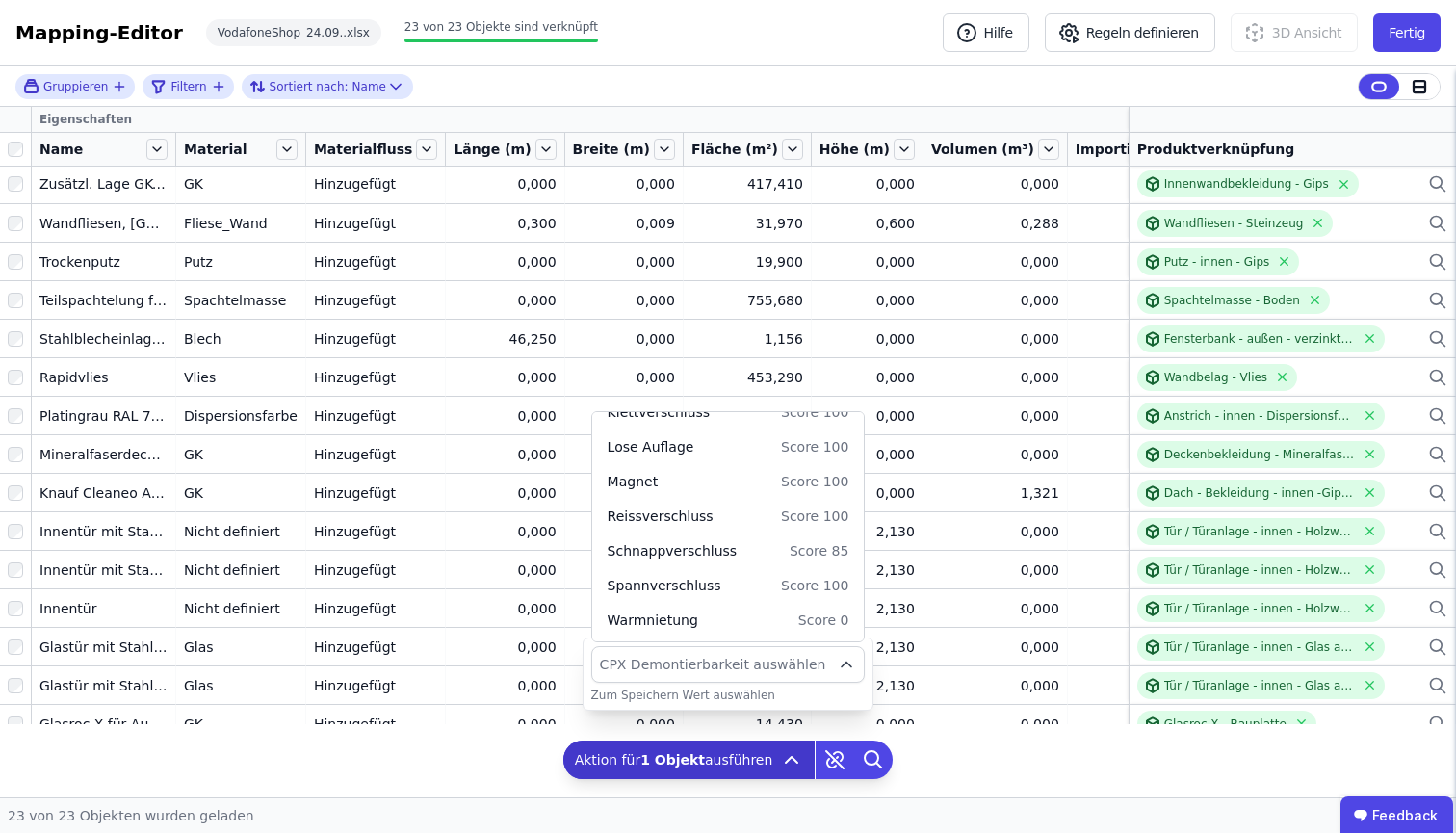
click at [944, 769] on div "Gruppieren Filtern Sortiert nach: Name Eigenschaften Name Material Materialflus…" at bounding box center [728, 432] width 1456 height 730
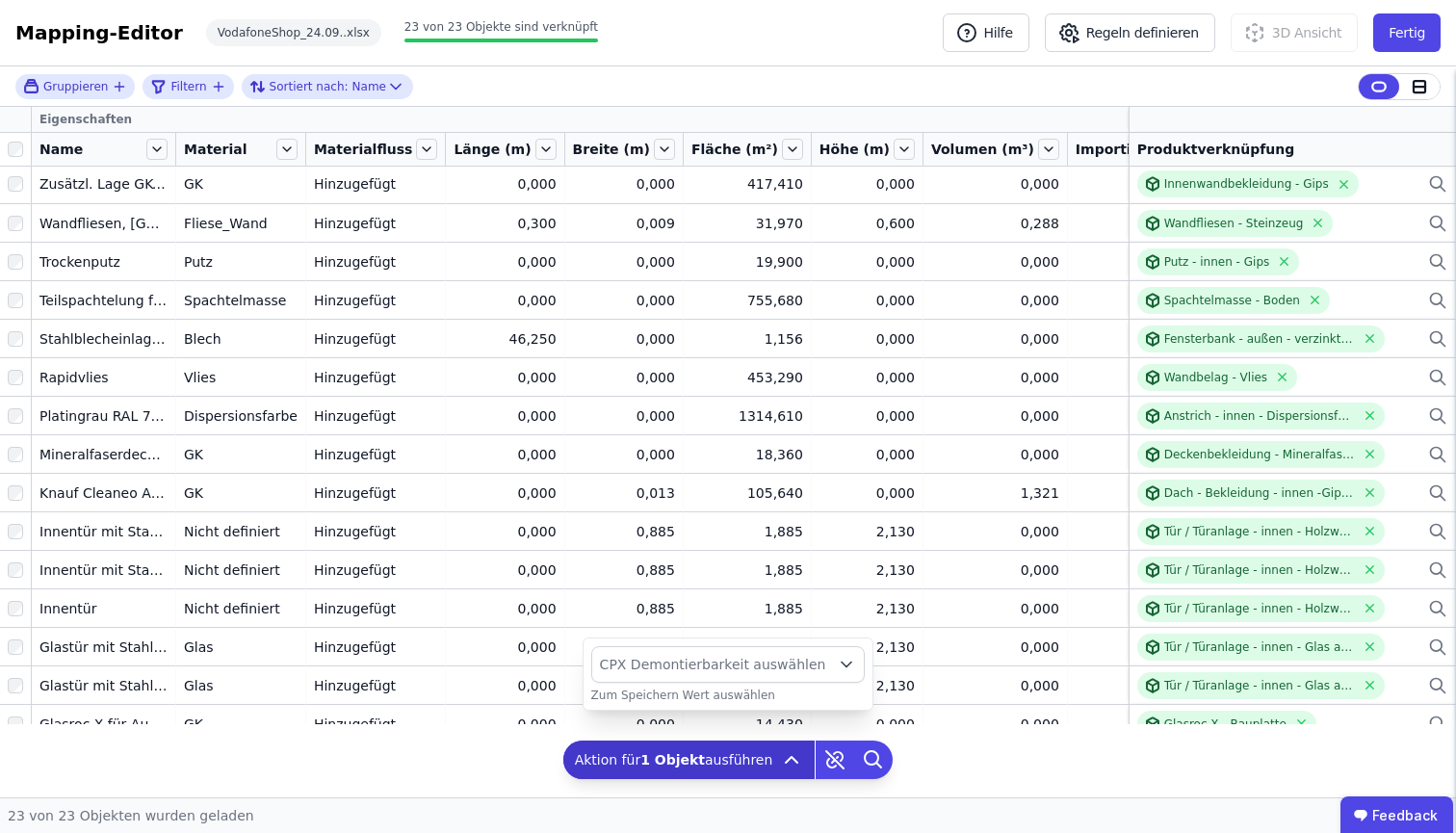
click at [928, 753] on div "Gruppieren Filtern Sortiert nach: Name Eigenschaften Name Material Materialflus…" at bounding box center [728, 432] width 1456 height 730
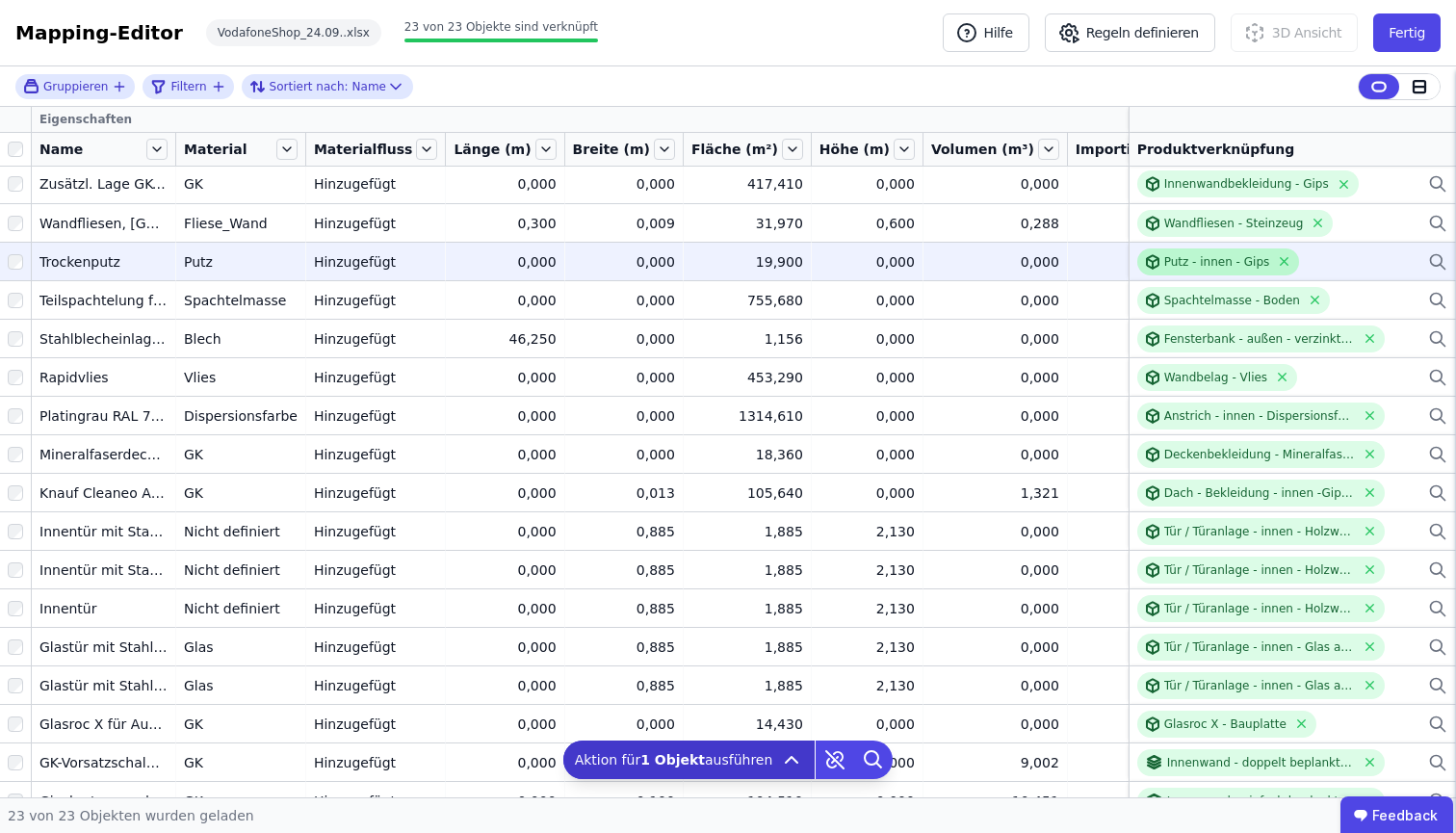
click at [1164, 262] on div "Putz - innen - Gips" at bounding box center [1216, 261] width 106 height 15
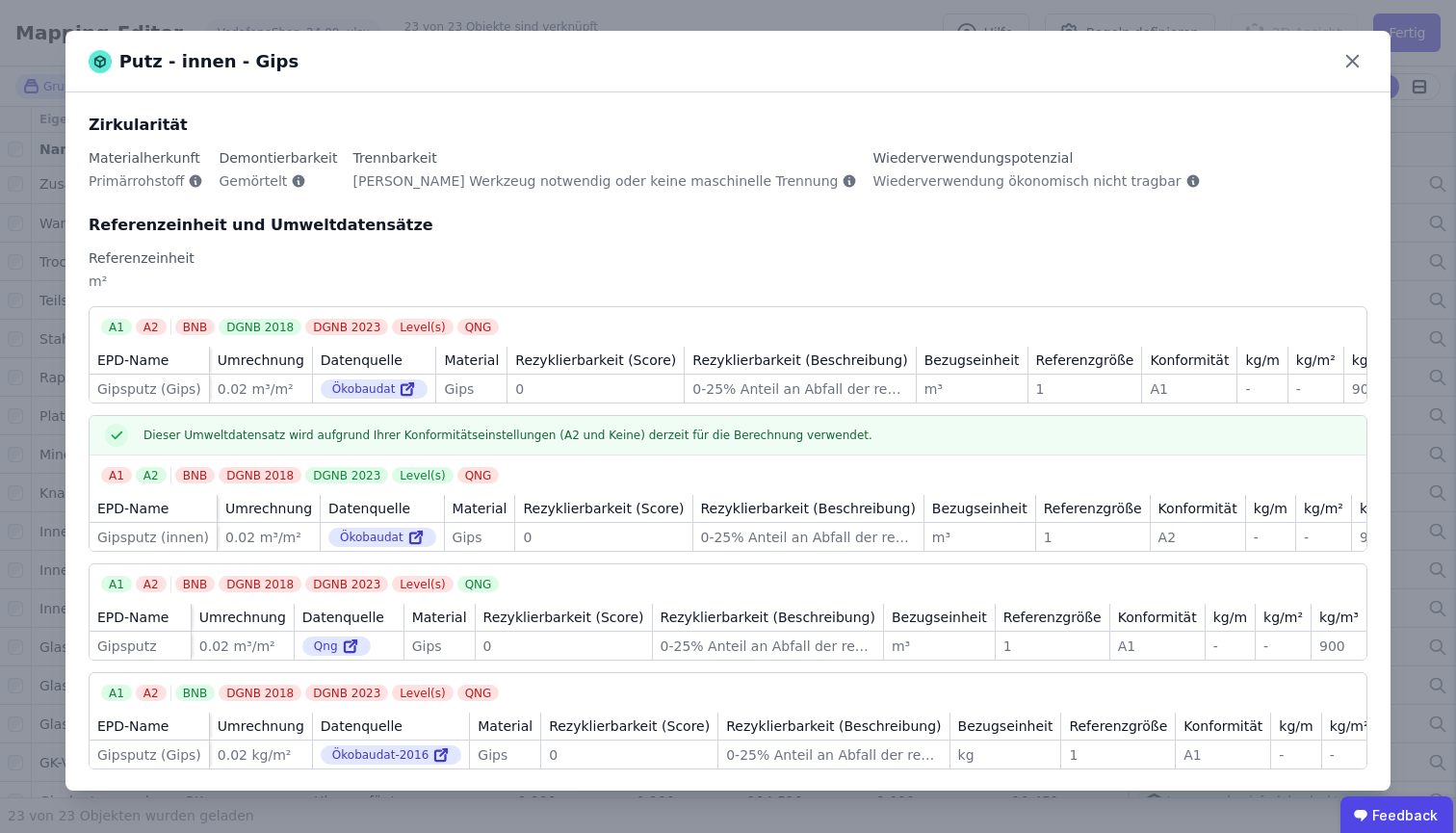
scroll to position [0, 0]
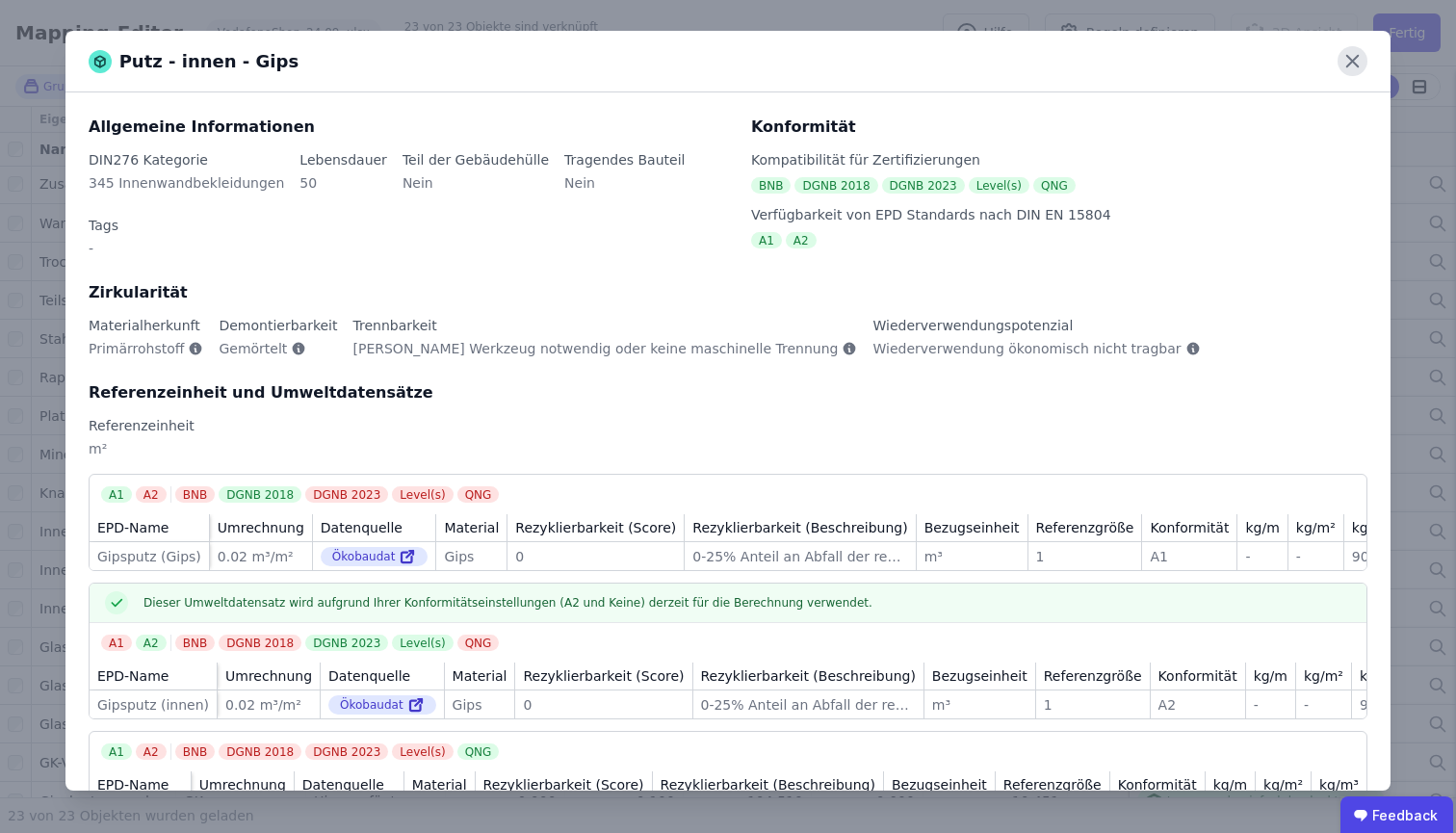
click at [1355, 51] on icon at bounding box center [1352, 61] width 30 height 30
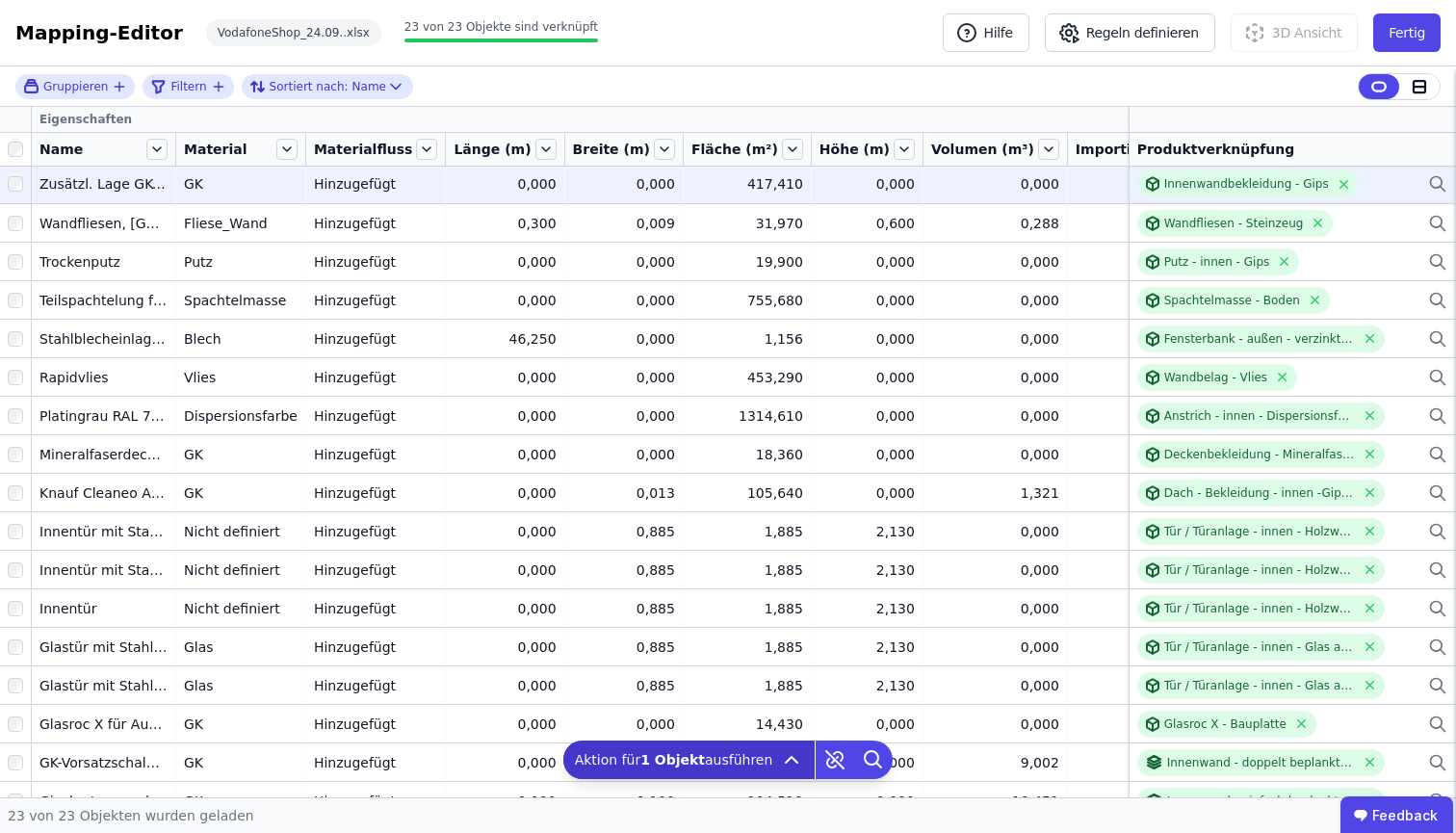
click at [1428, 185] on icon at bounding box center [1437, 184] width 19 height 23
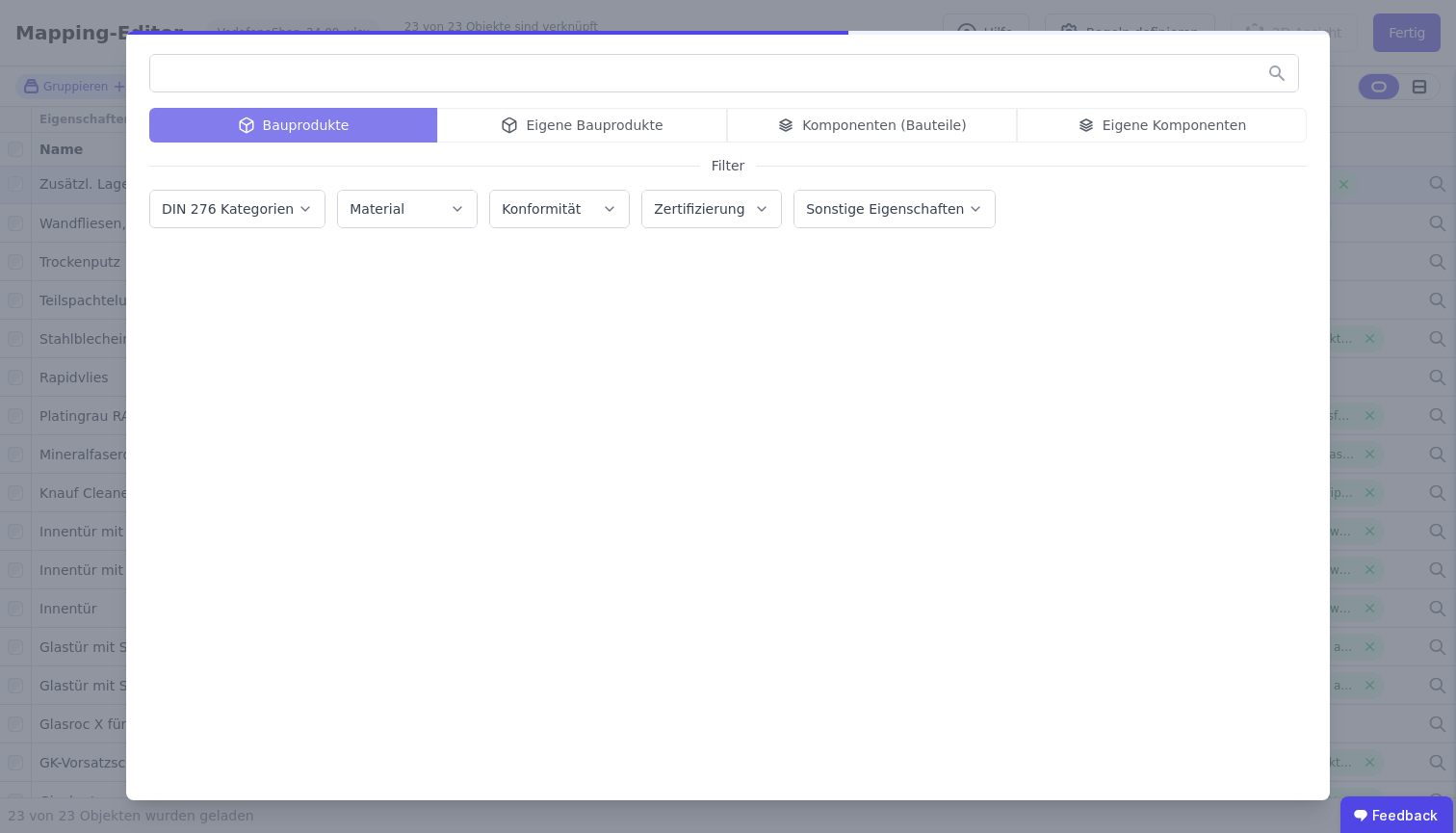
click at [597, 131] on div "Bauprodukte Eigene Bauprodukte Komponenten (Bauteile) Eigene Komponenten" at bounding box center [728, 125] width 1158 height 35
click at [616, 128] on div "Bauprodukte Eigene Bauprodukte Komponenten (Bauteile) Eigene Komponenten" at bounding box center [728, 125] width 1158 height 35
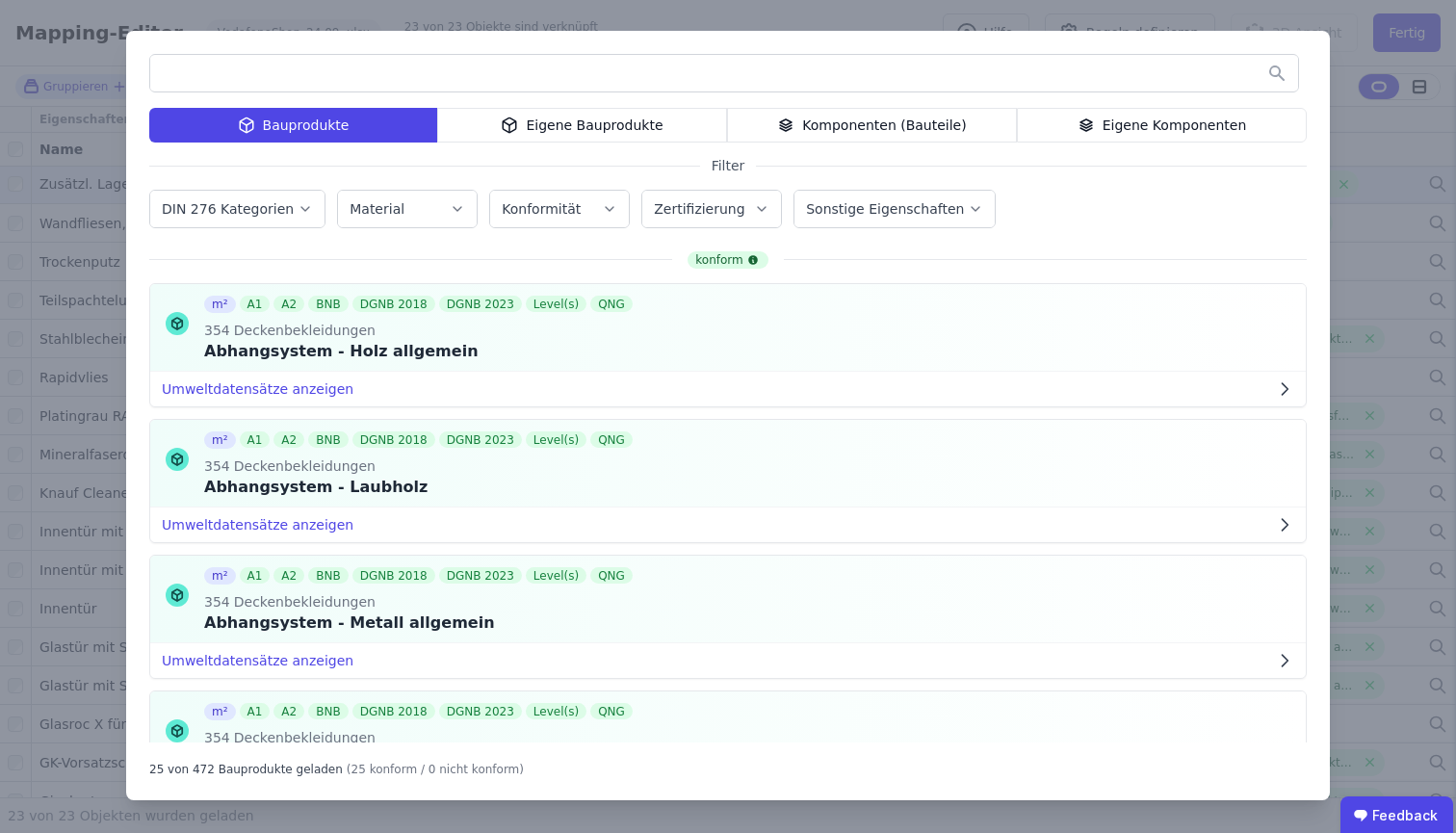
click at [605, 117] on div "Eigene Bauprodukte" at bounding box center [582, 125] width 289 height 35
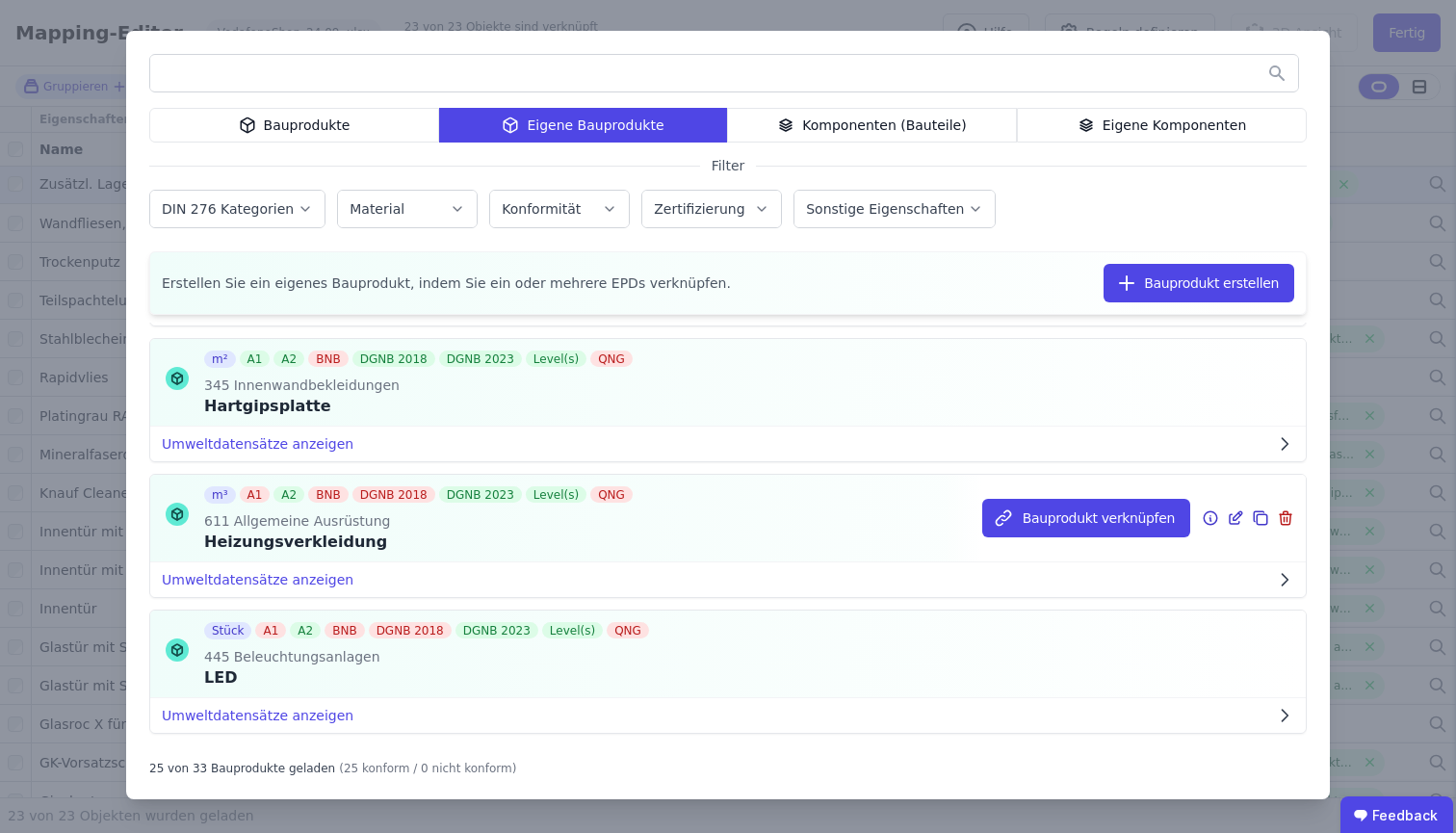
scroll to position [1693, 0]
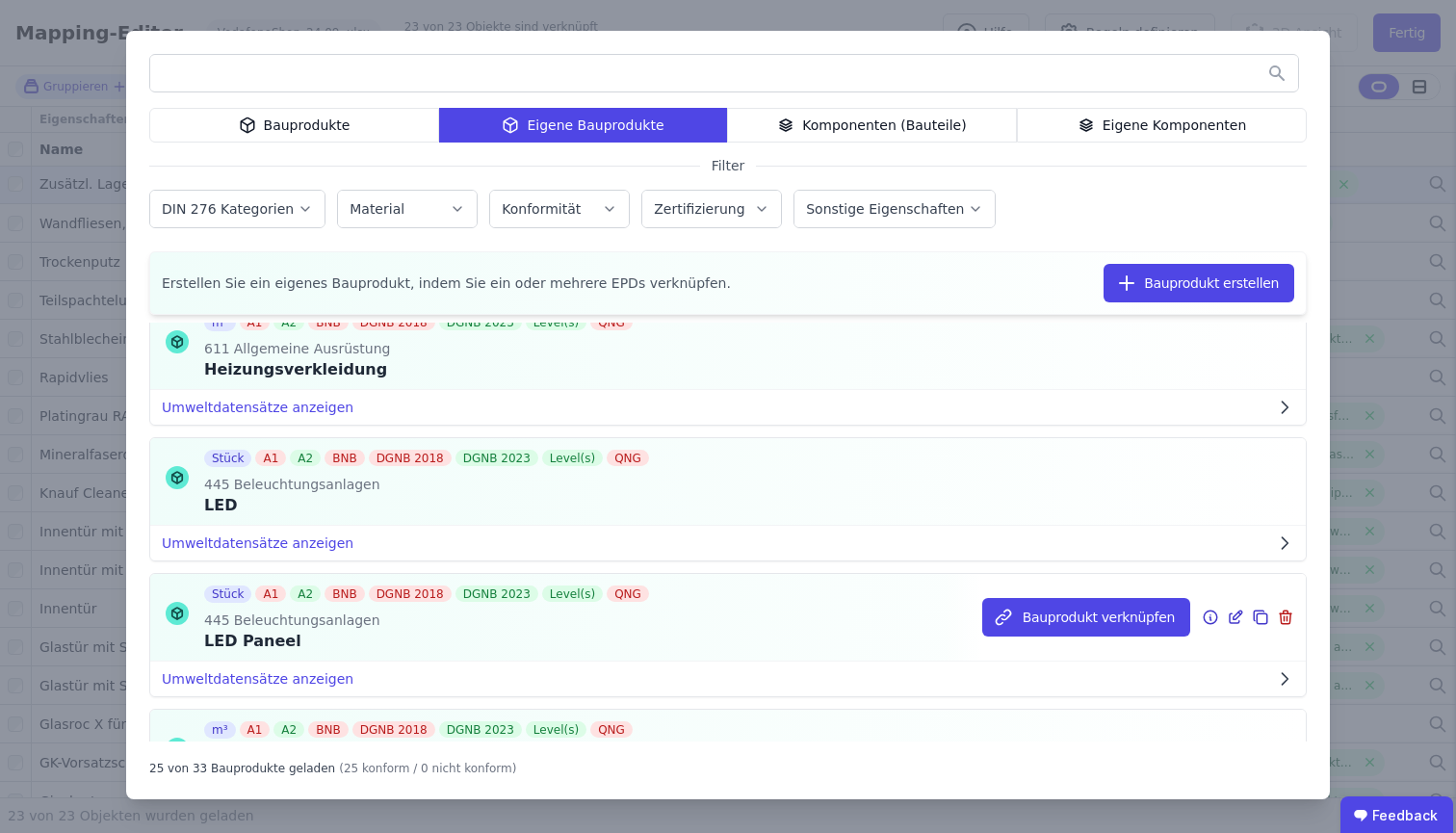
click at [1238, 615] on icon at bounding box center [1239, 614] width 2 height 2
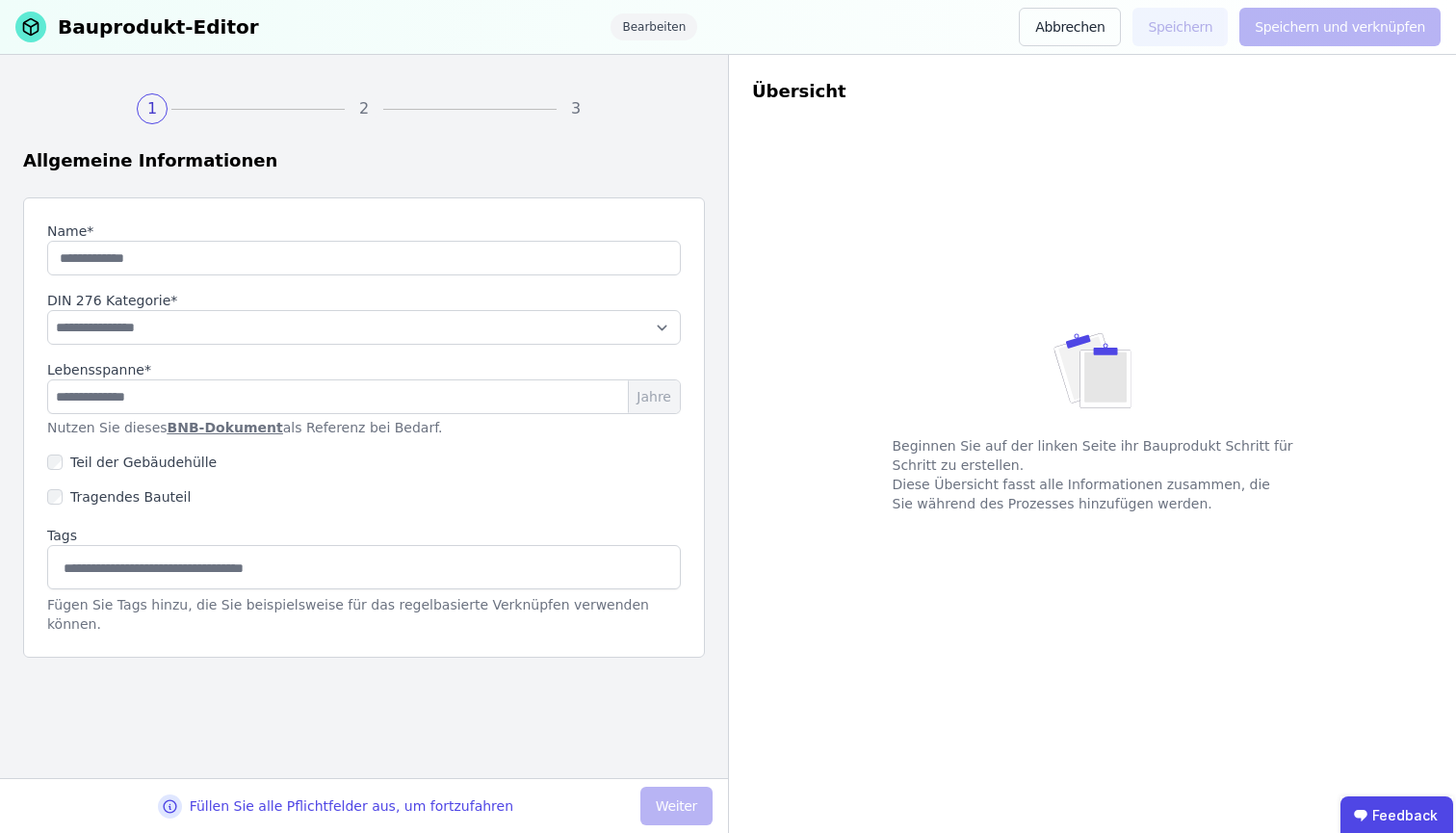
type input "**********"
type input "**"
select select "**********"
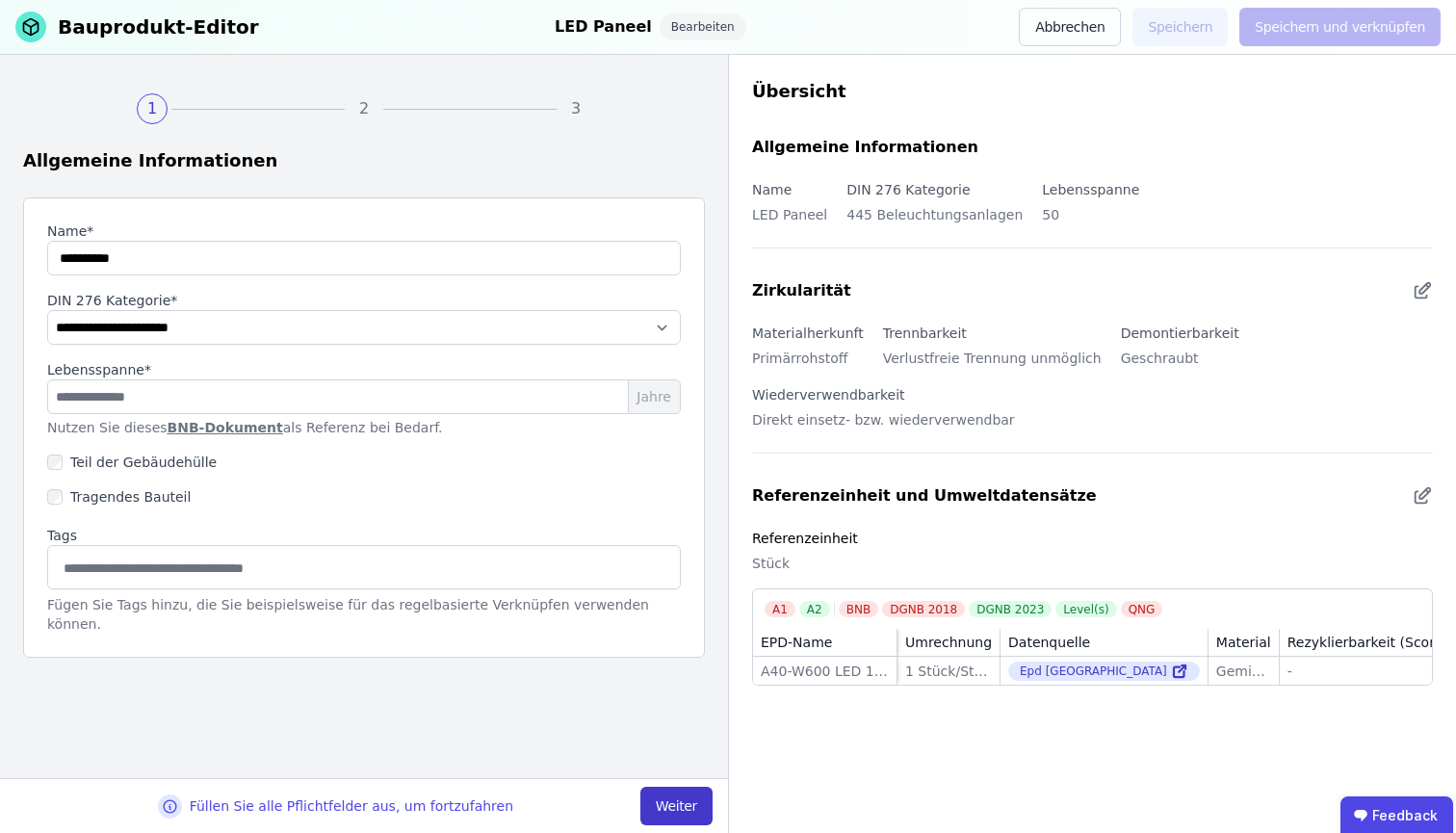
click at [688, 802] on button "Weiter" at bounding box center [677, 805] width 72 height 39
select select "**********"
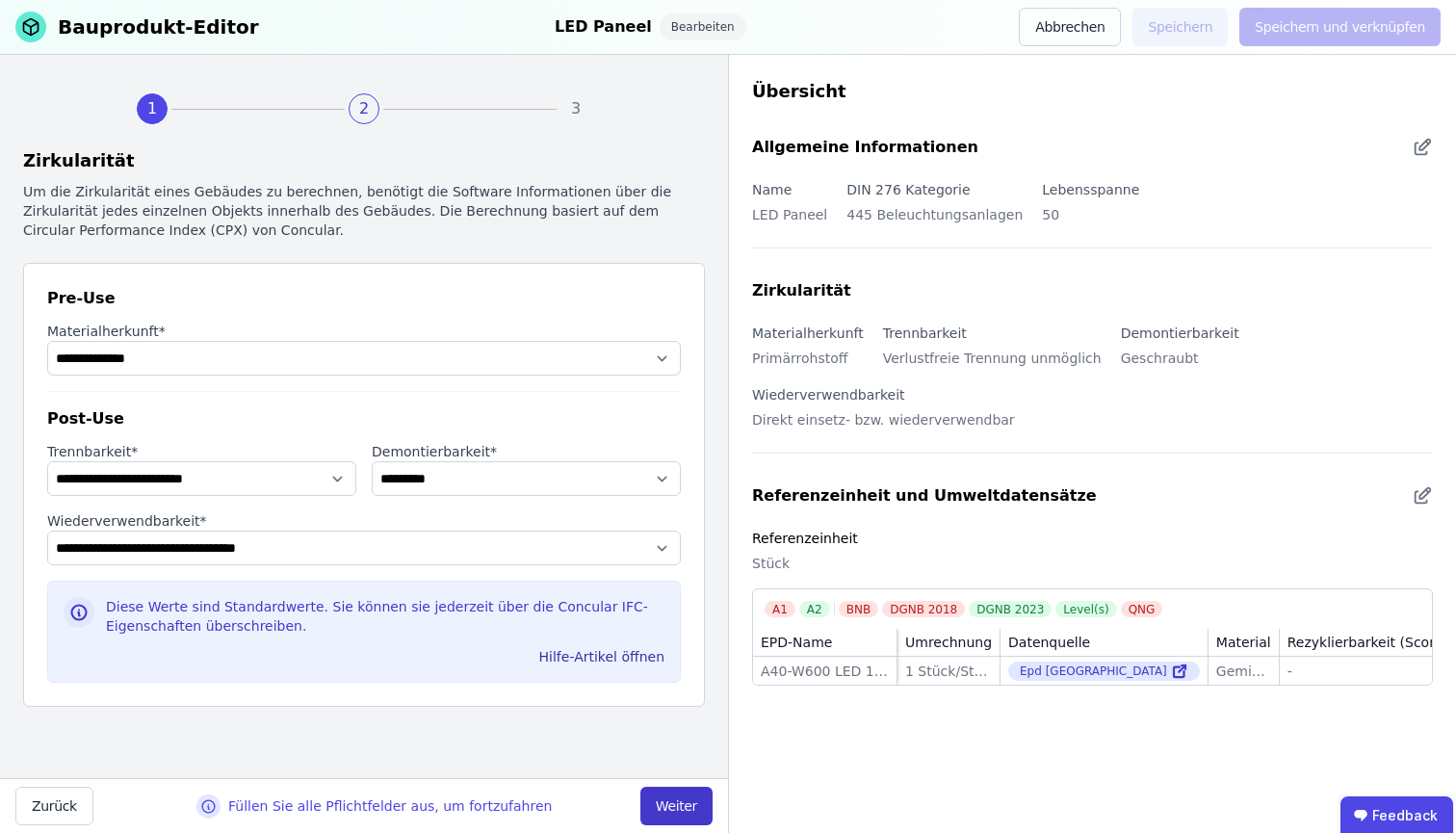
click at [683, 813] on button "Weiter" at bounding box center [677, 805] width 72 height 39
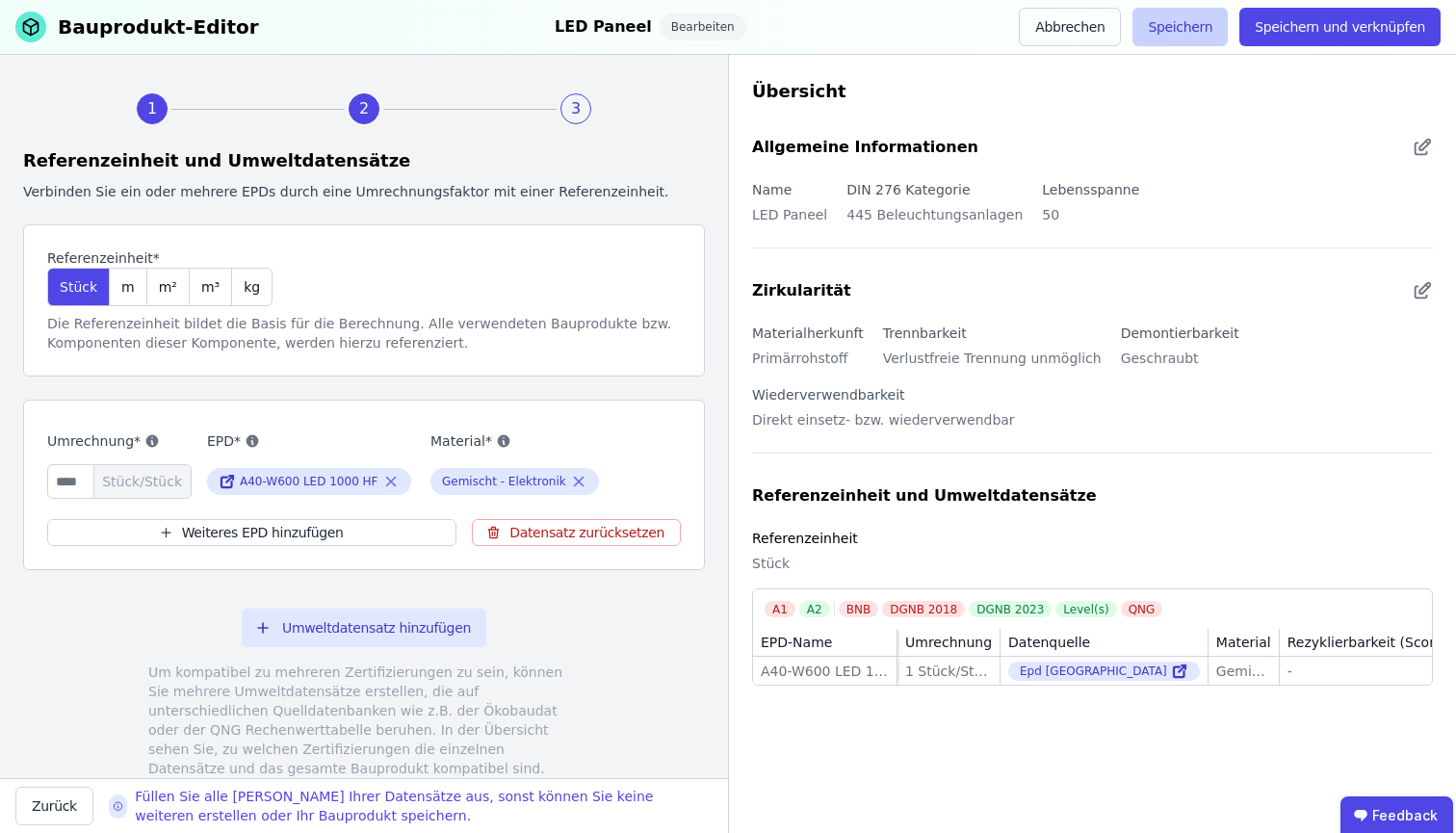
click at [1213, 23] on button "Speichern" at bounding box center [1181, 27] width 96 height 39
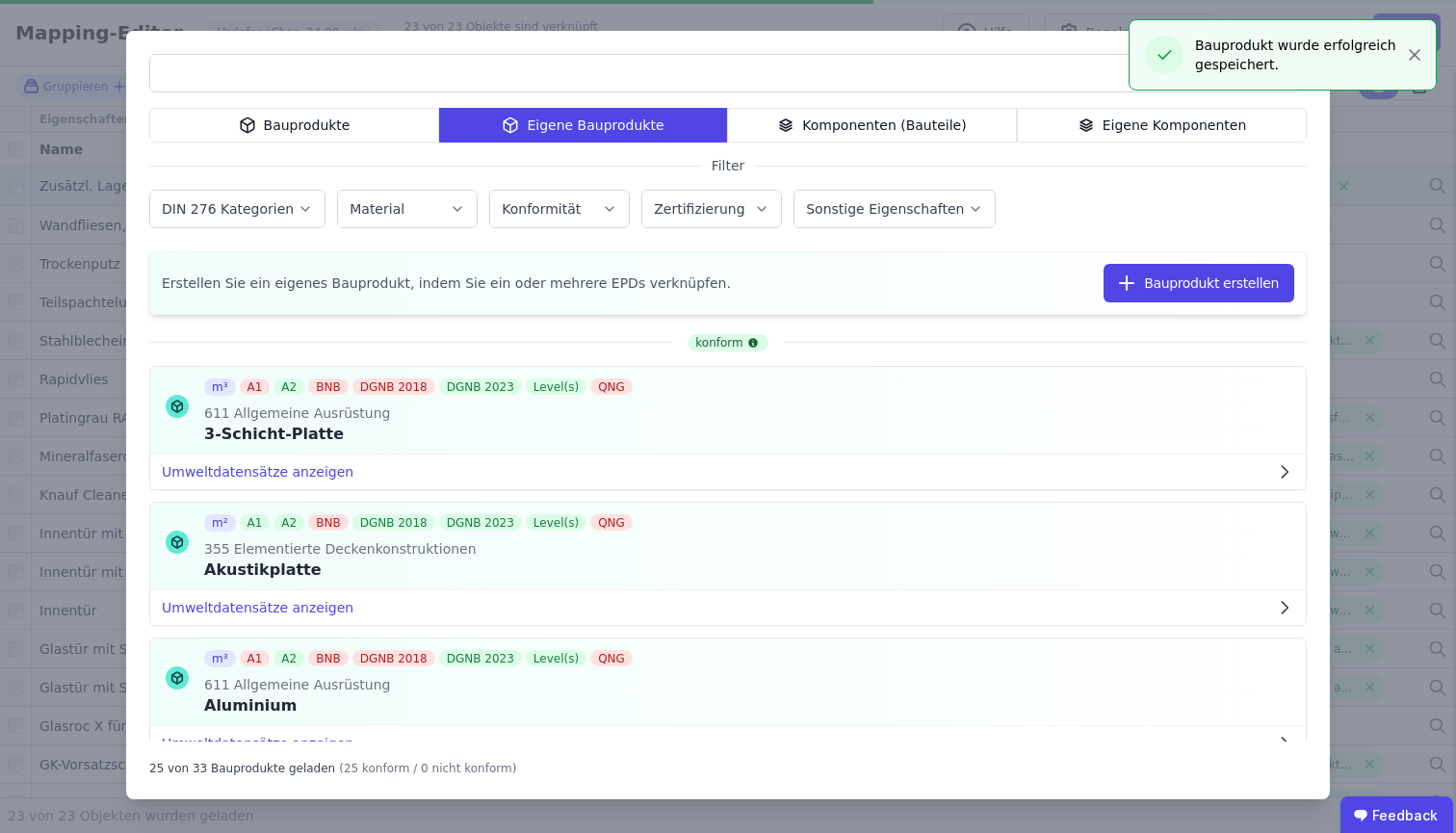
click at [791, 17] on div "Bauprodukte Eigene Bauprodukte Komponenten (Bauteile) Eigene Komponenten Filter…" at bounding box center [728, 416] width 1456 height 833
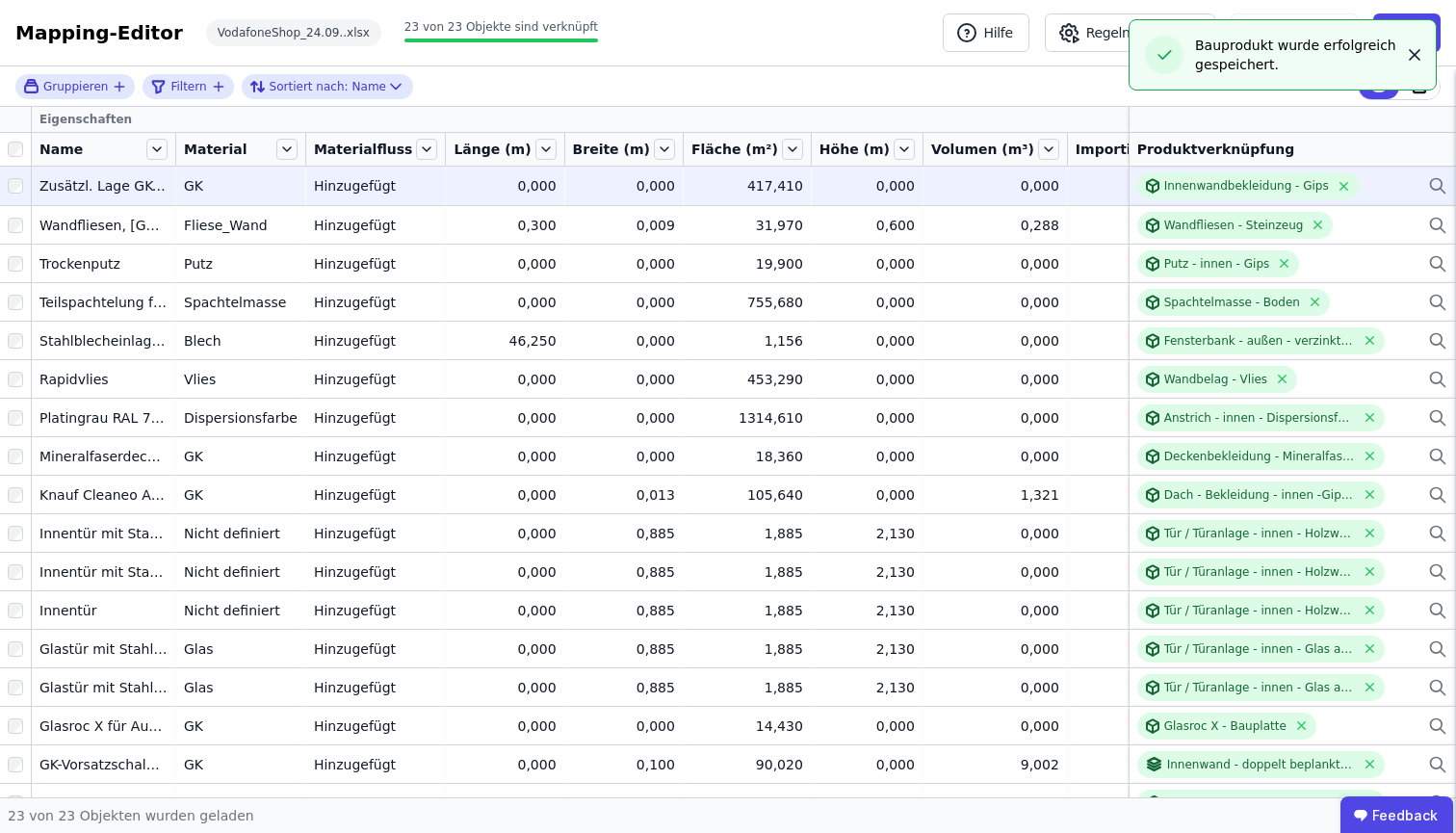
click at [1418, 54] on icon "button" at bounding box center [1414, 54] width 19 height 19
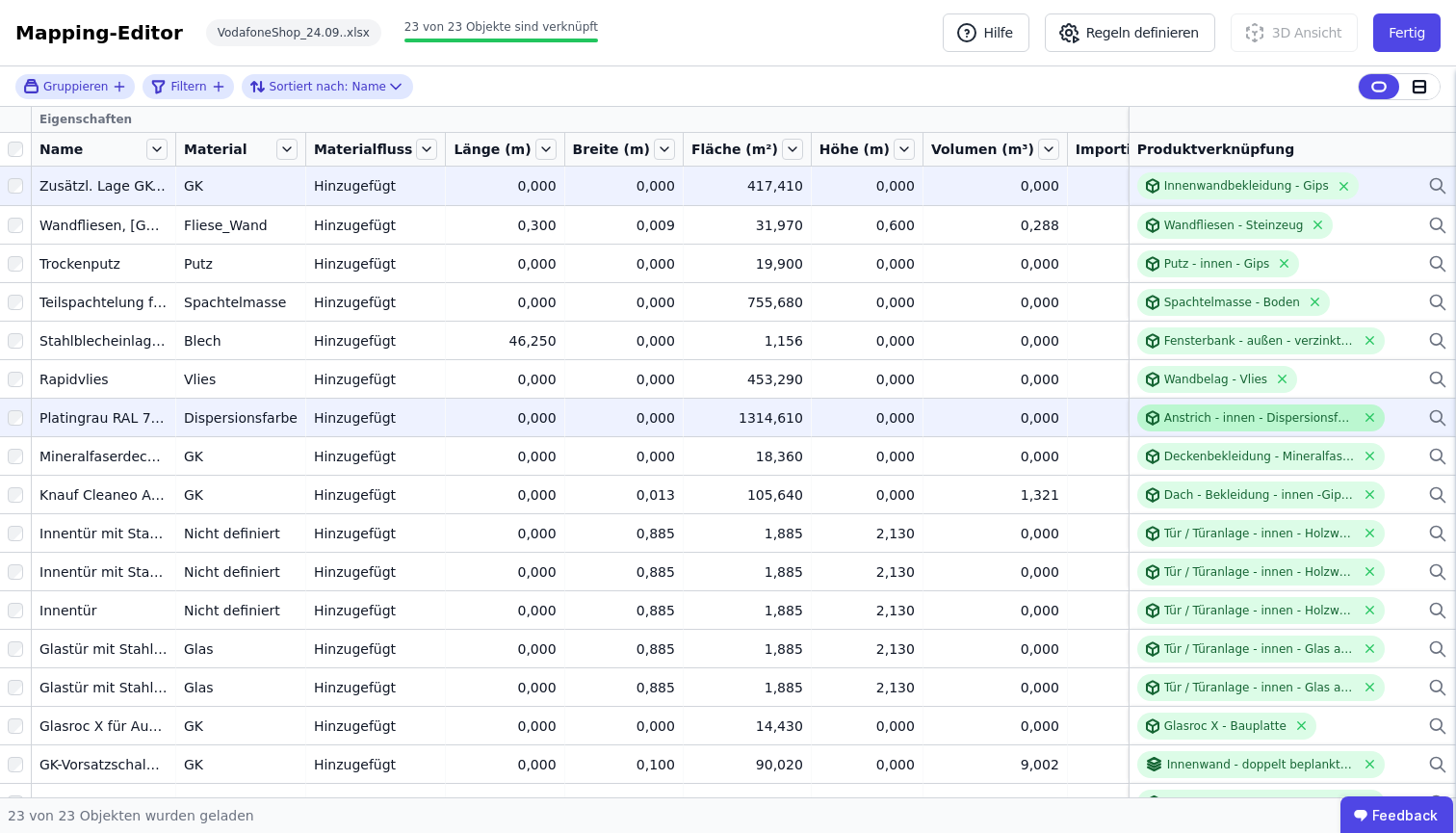
click at [1214, 411] on div "Anstrich - innen - Dispersionsfarbe" at bounding box center [1259, 417] width 192 height 15
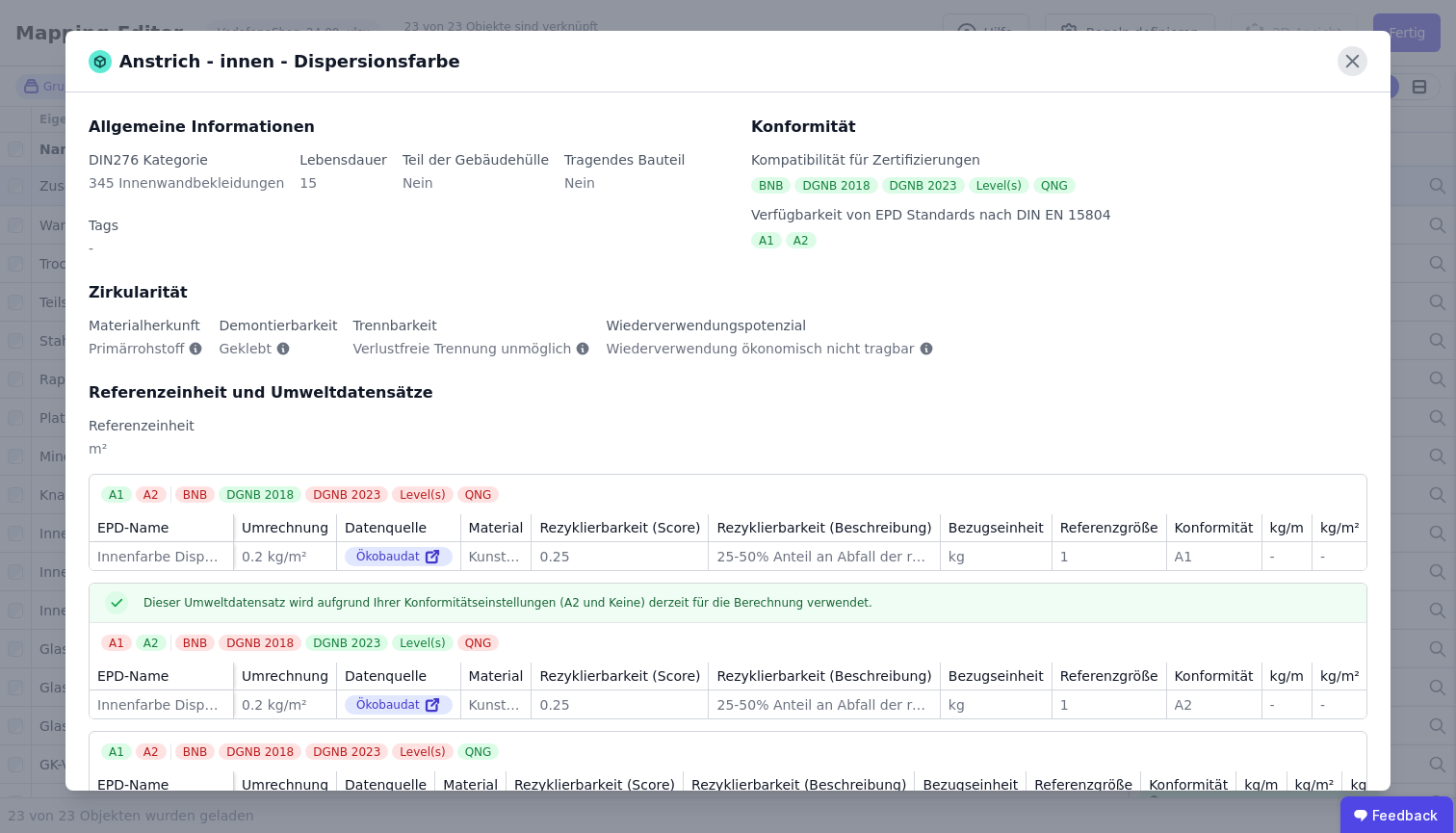
click at [1337, 69] on icon at bounding box center [1352, 61] width 30 height 30
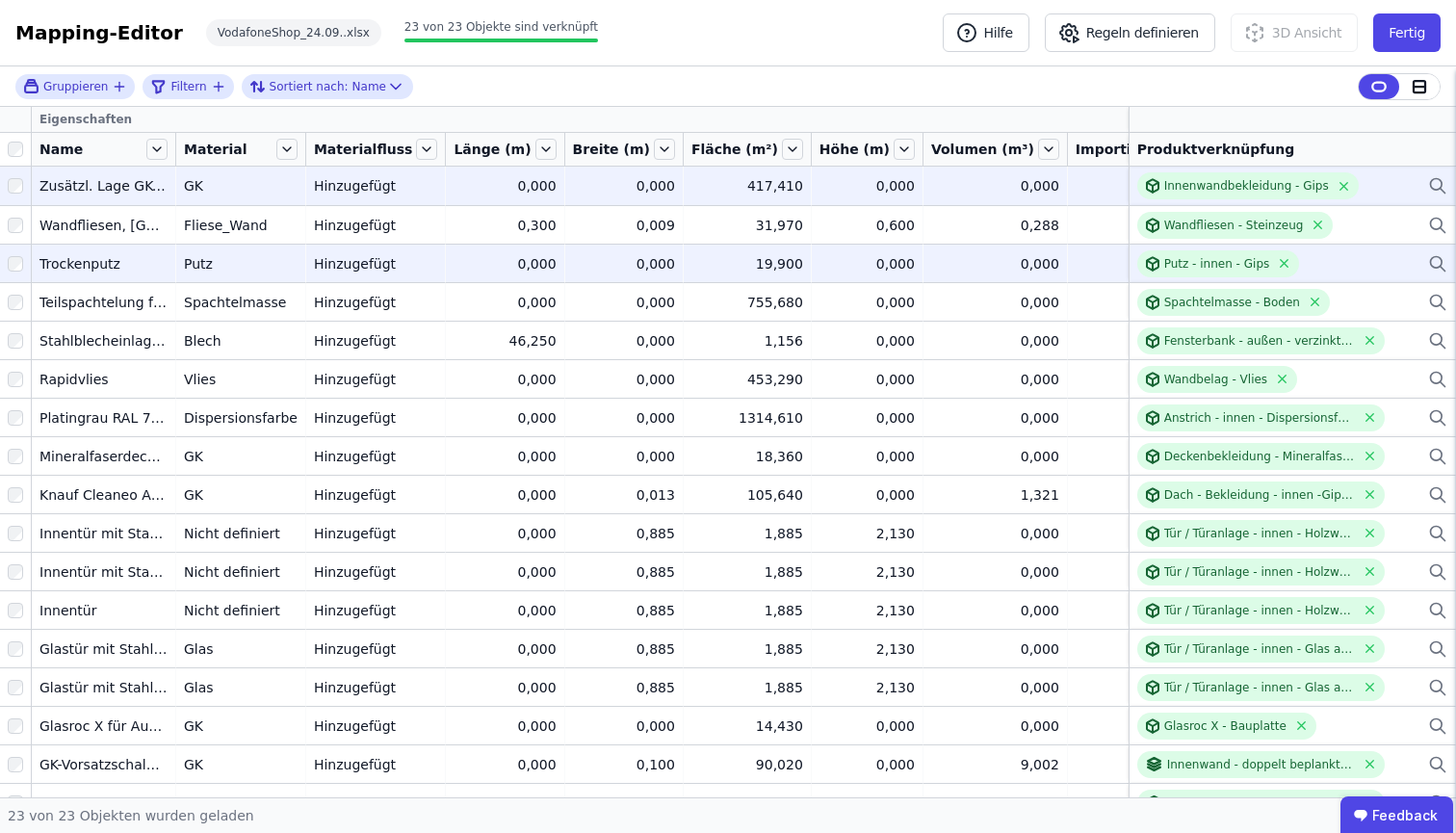
click at [1431, 266] on icon at bounding box center [1437, 262] width 12 height 12
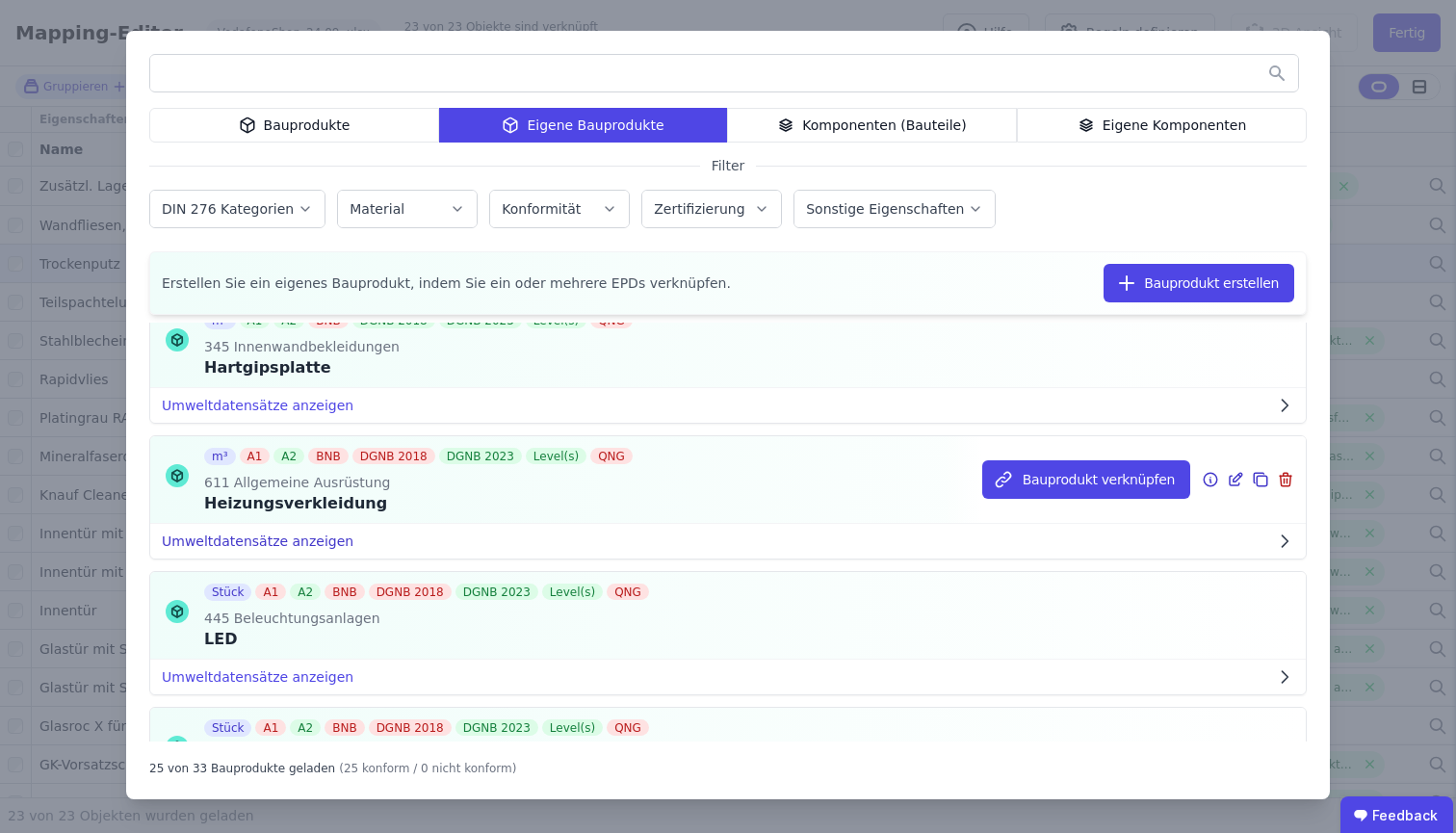
scroll to position [1724, 0]
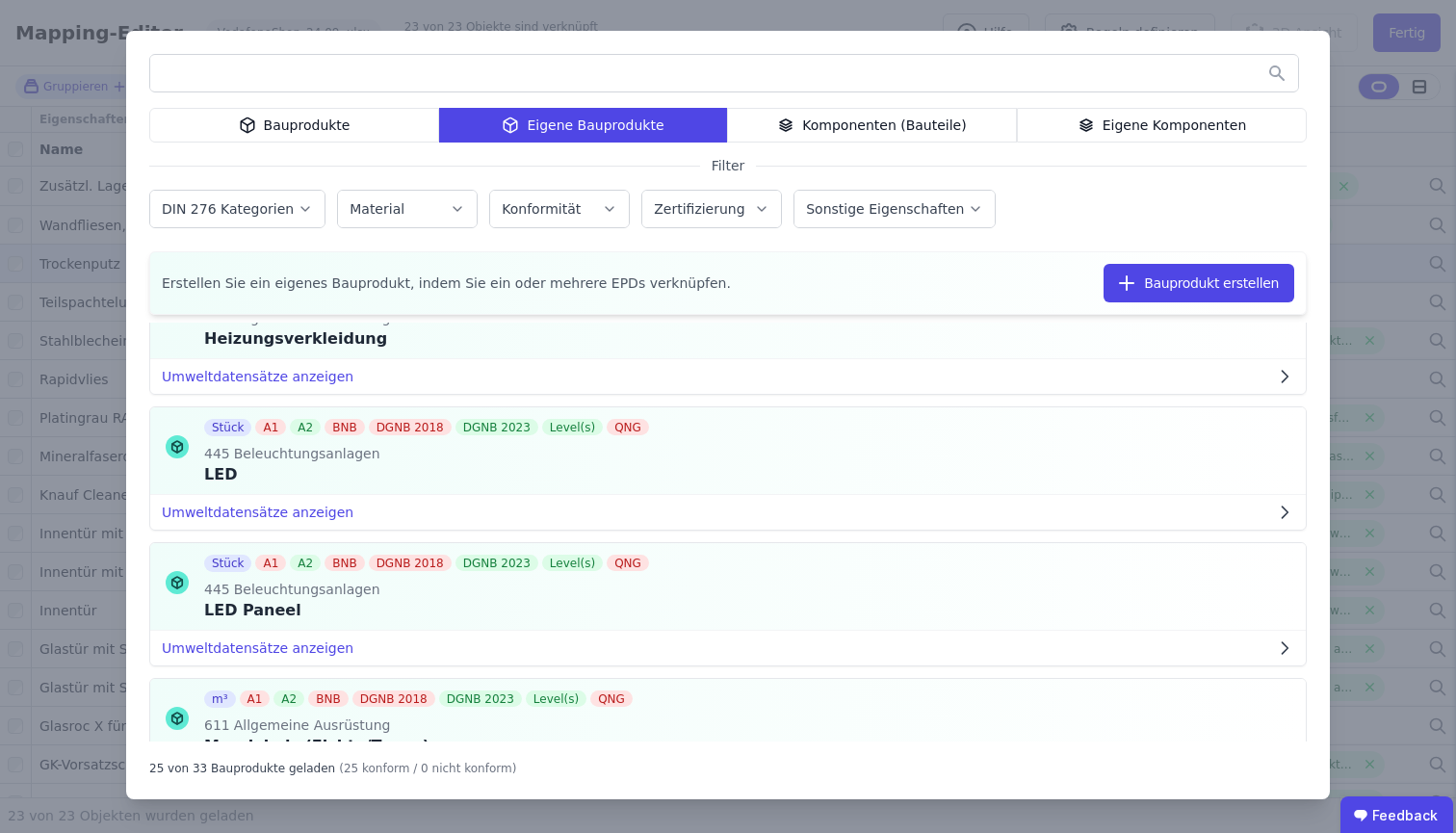
click at [302, 126] on div "Bauprodukte" at bounding box center [294, 125] width 289 height 35
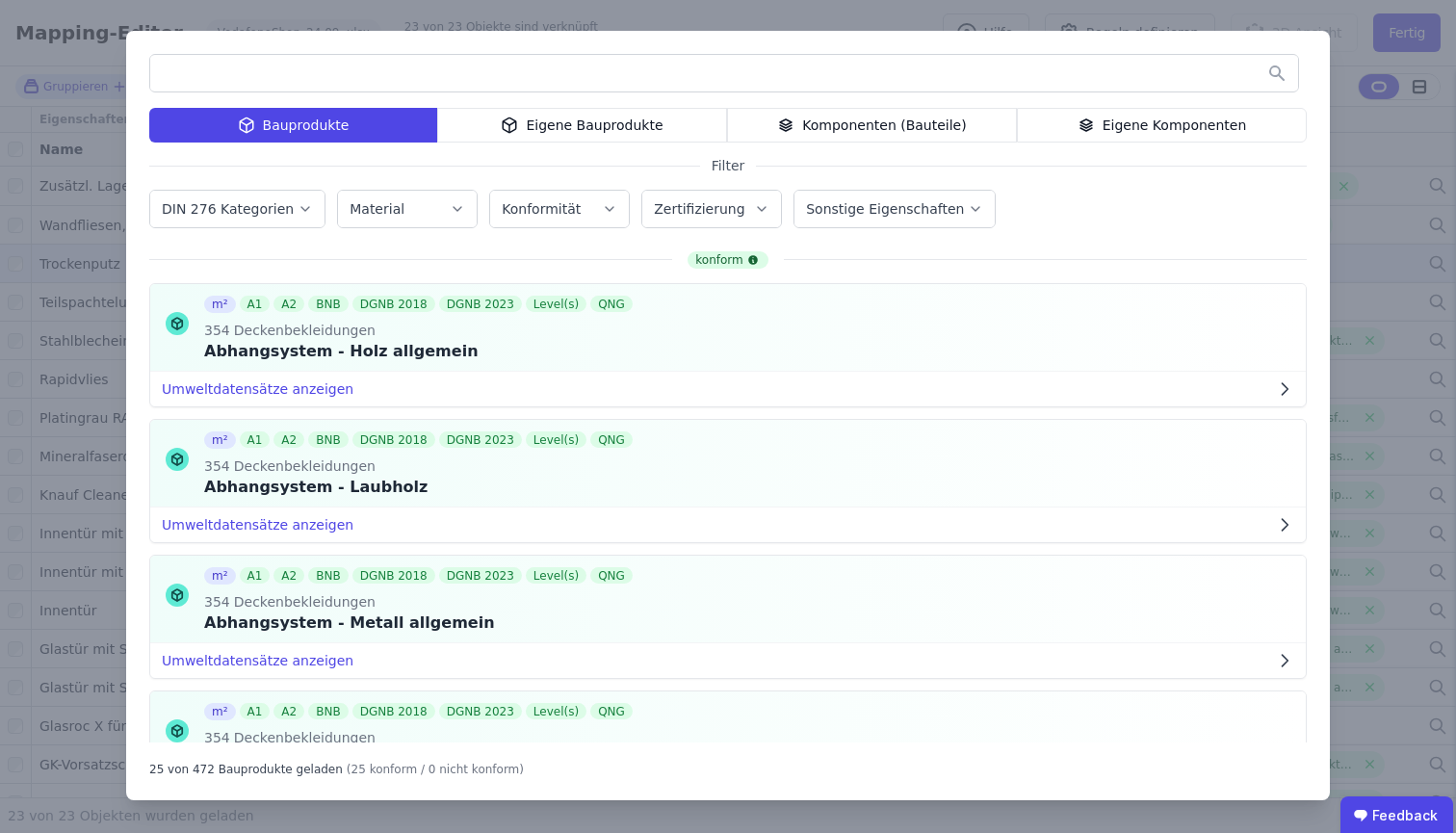
click at [275, 75] on input "text" at bounding box center [725, 73] width 1148 height 35
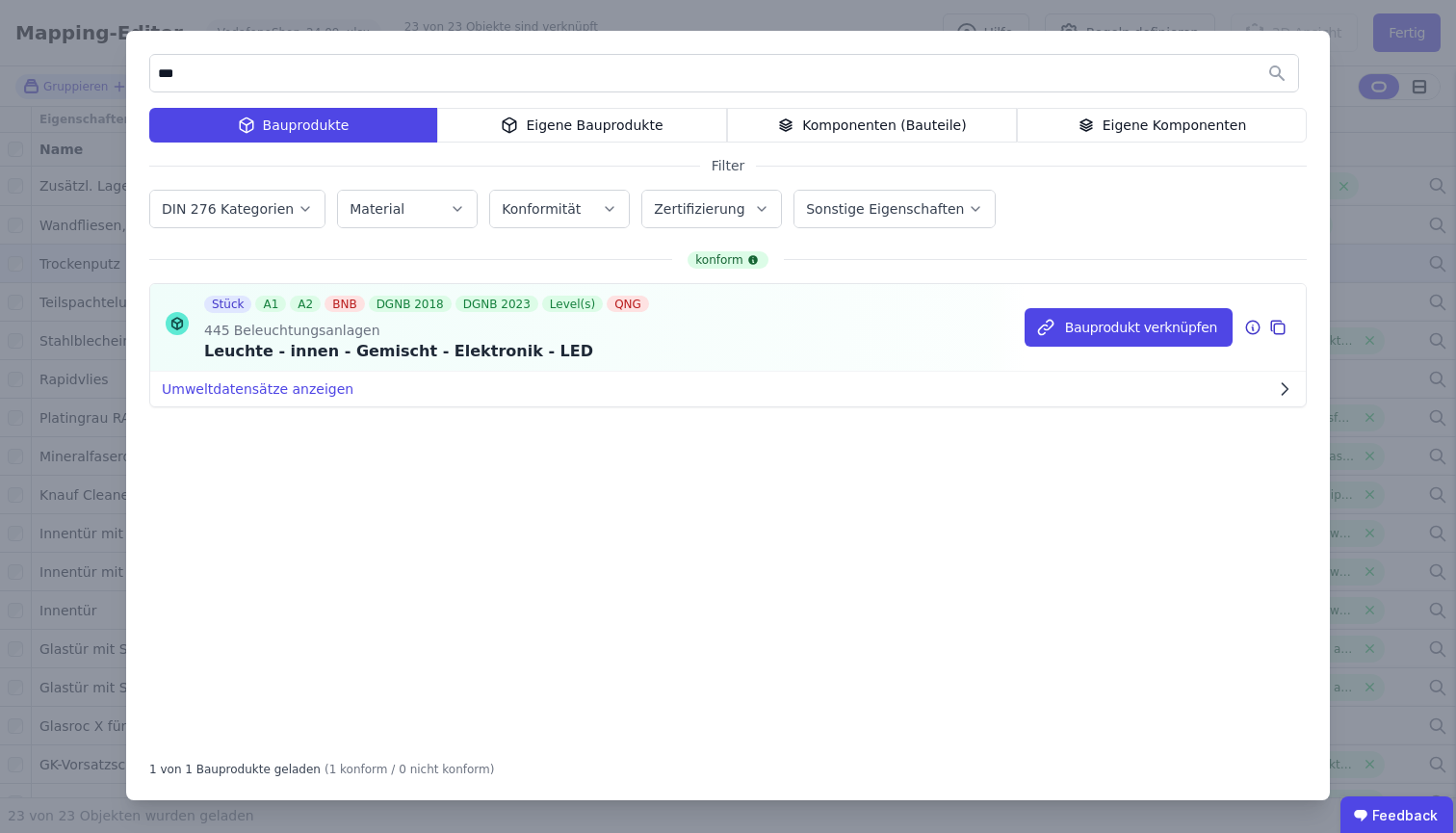
type input "***"
click at [1279, 330] on icon at bounding box center [1277, 326] width 17 height 23
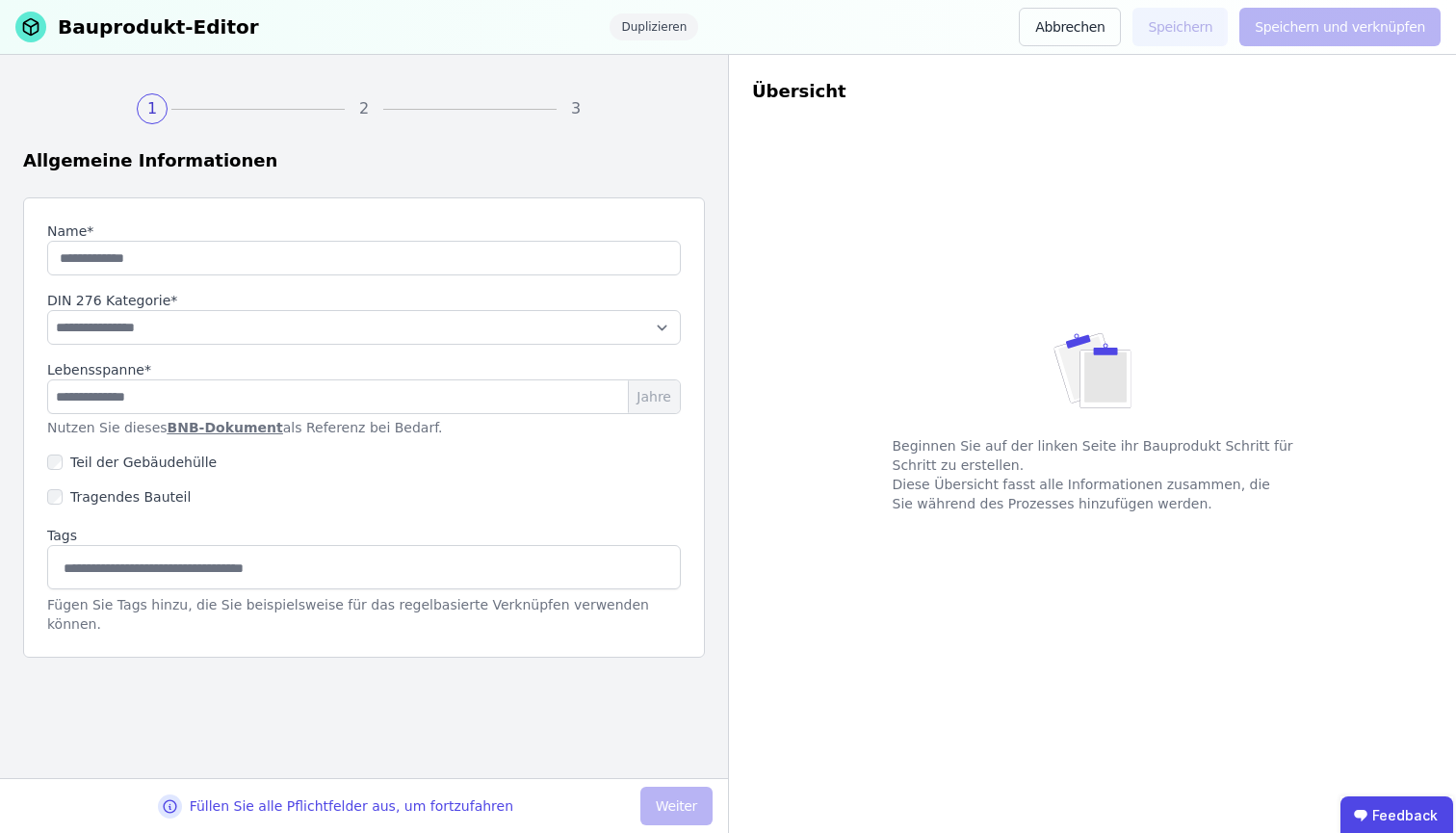
type input "**********"
type input "**"
select select "**********"
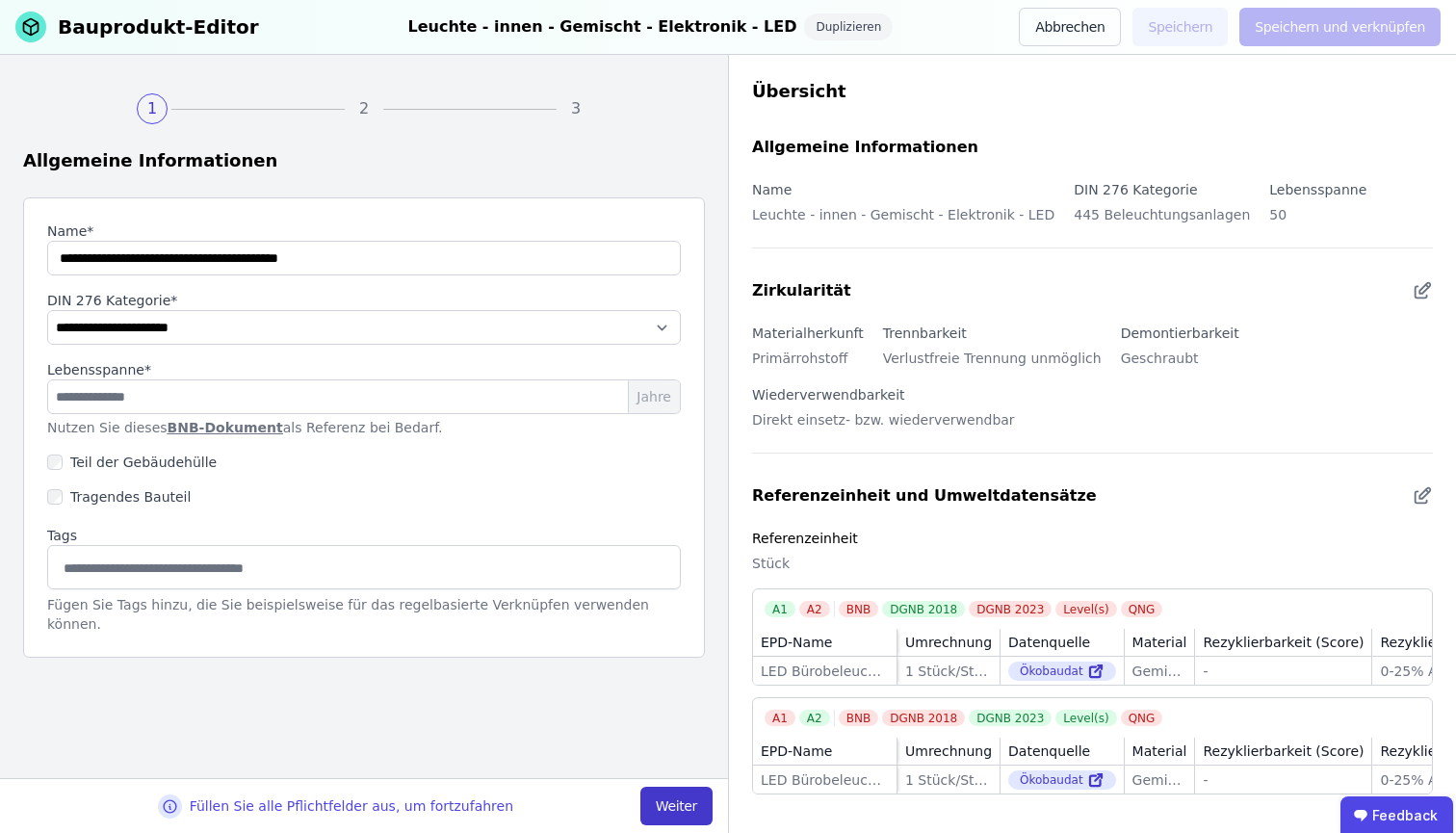
click at [677, 808] on button "Weiter" at bounding box center [677, 805] width 72 height 39
select select "**********"
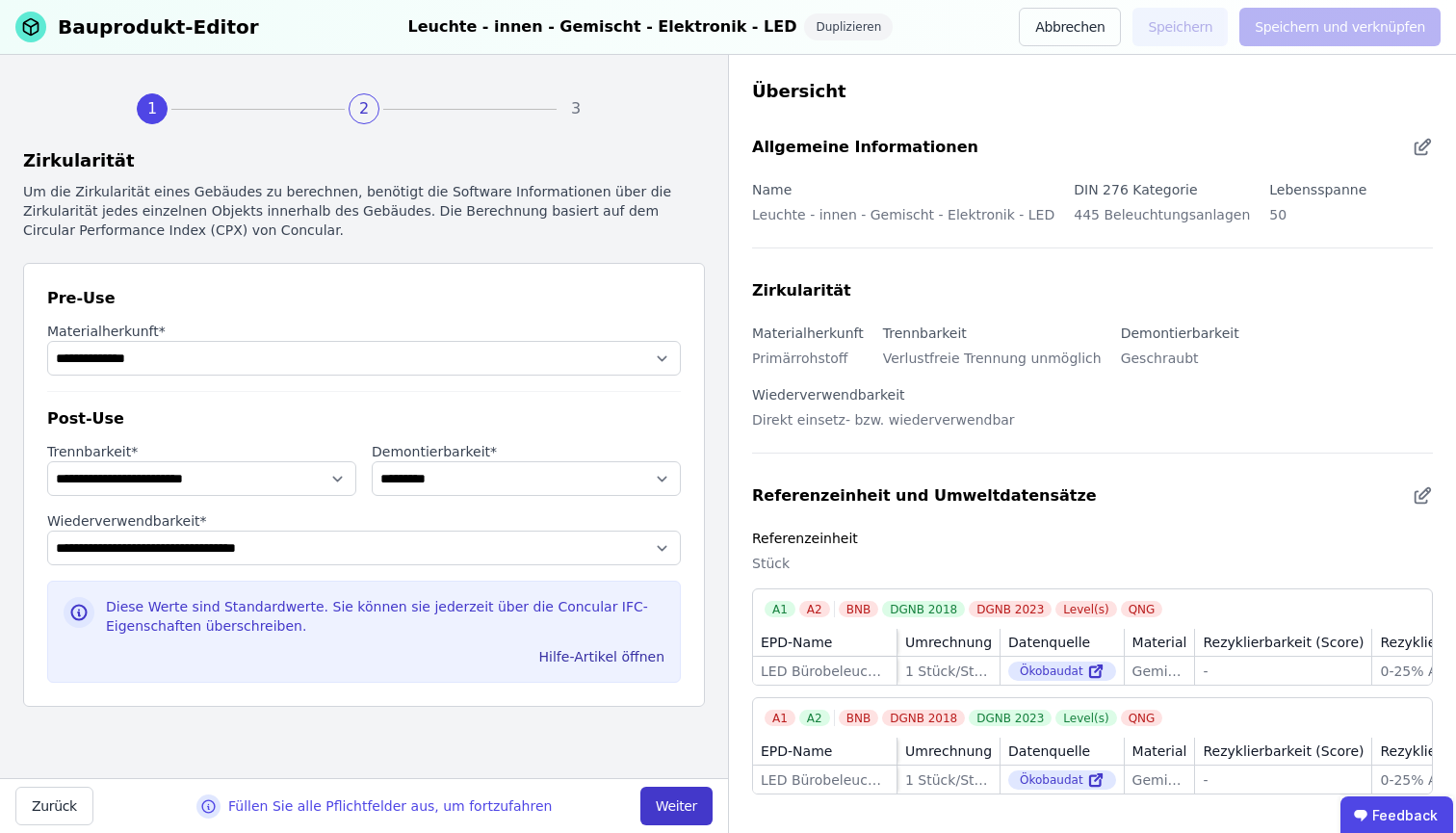
click at [669, 808] on button "Weiter" at bounding box center [677, 805] width 72 height 39
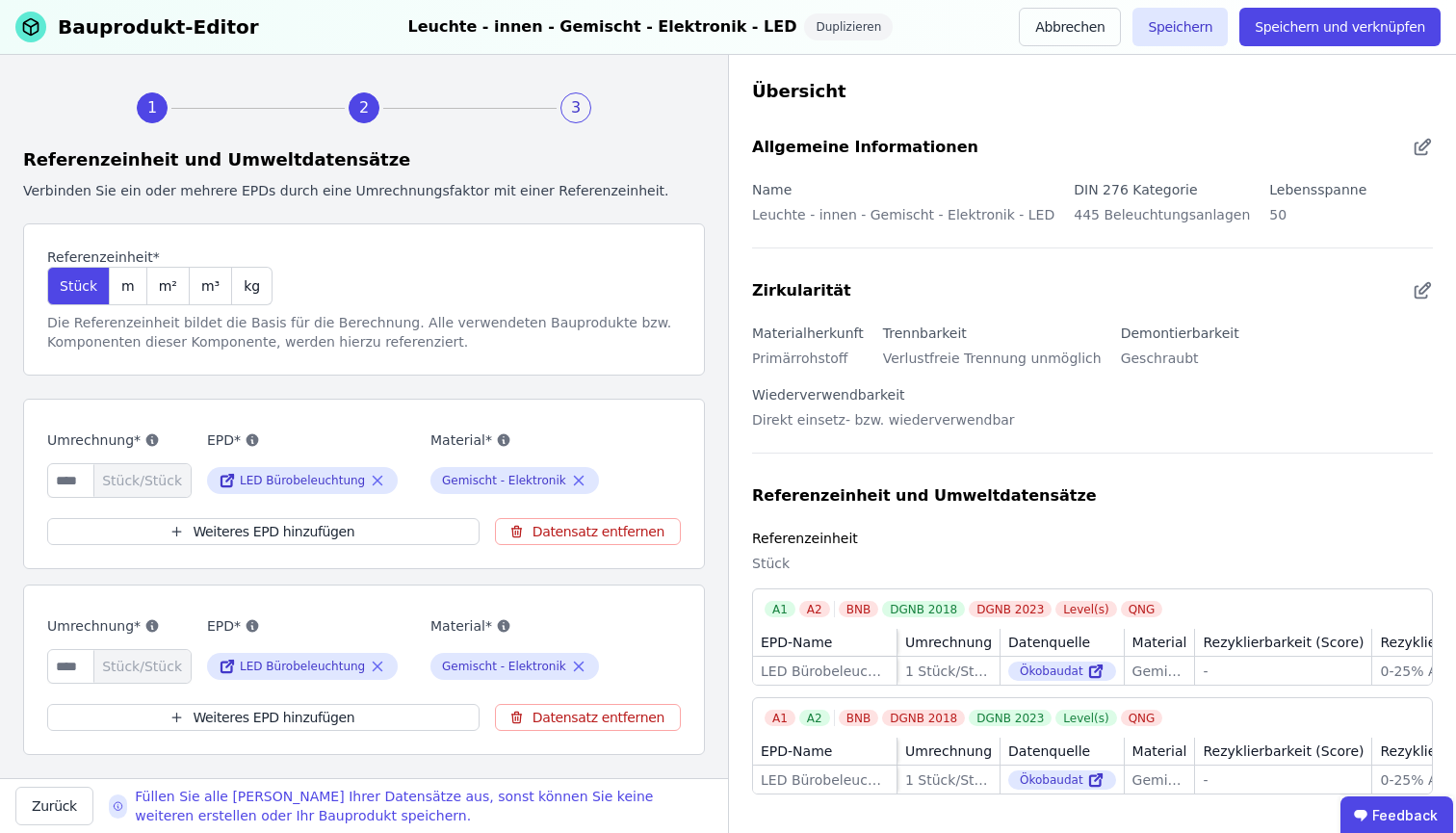
scroll to position [5, 0]
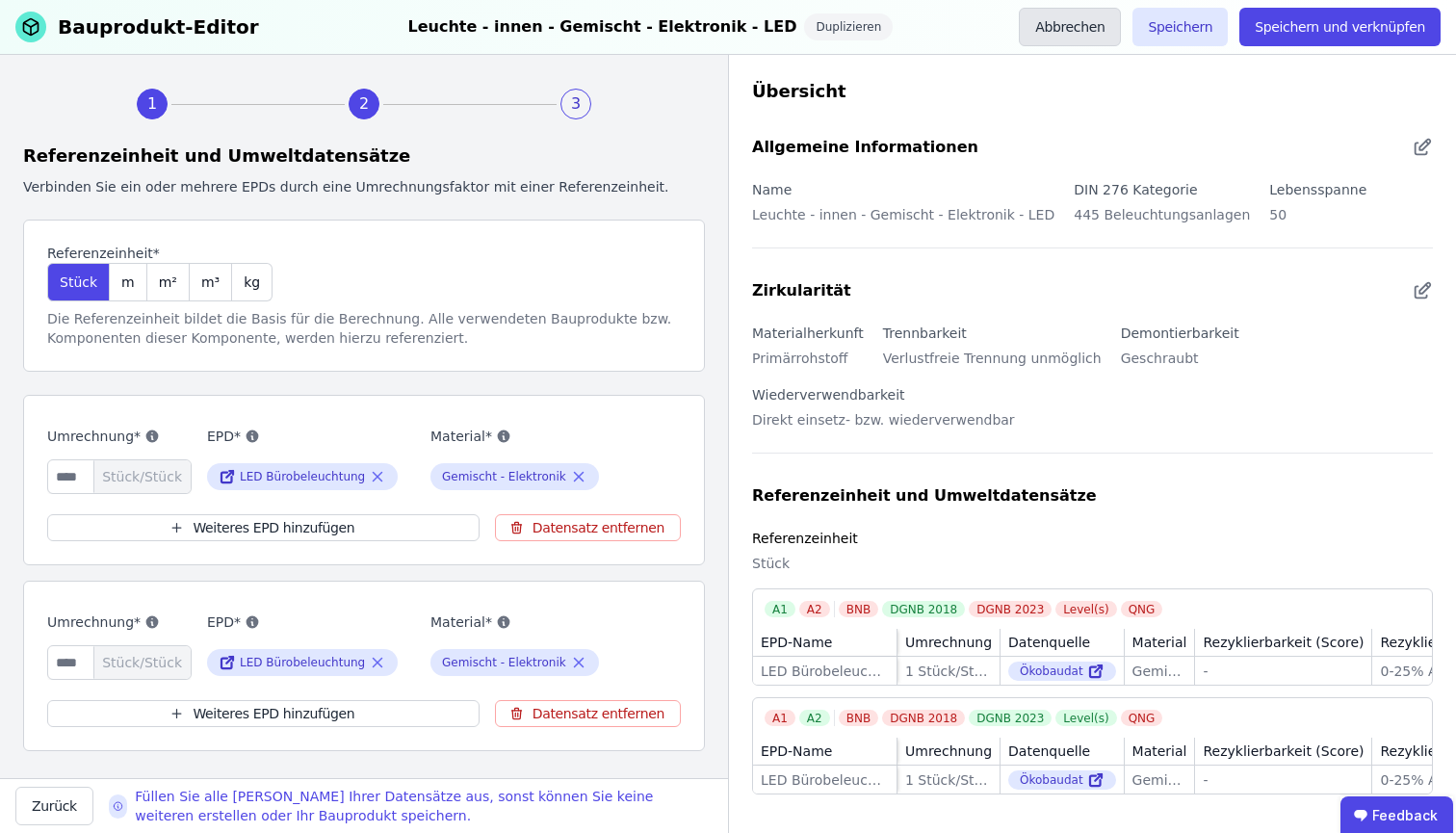
click at [1080, 18] on button "Abbrechen" at bounding box center [1070, 27] width 102 height 39
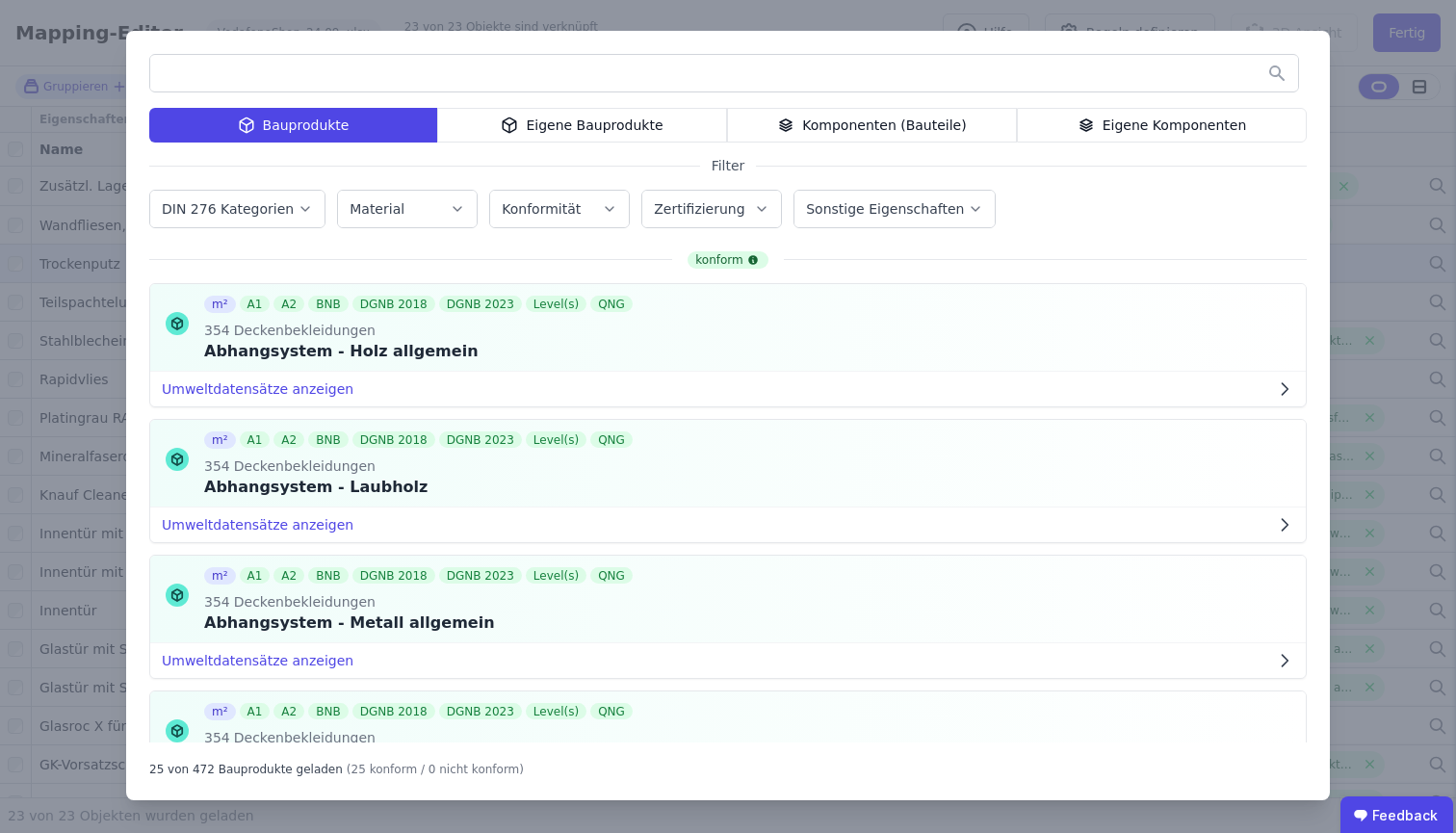
click at [698, 129] on div "Eigene Bauprodukte" at bounding box center [582, 125] width 289 height 35
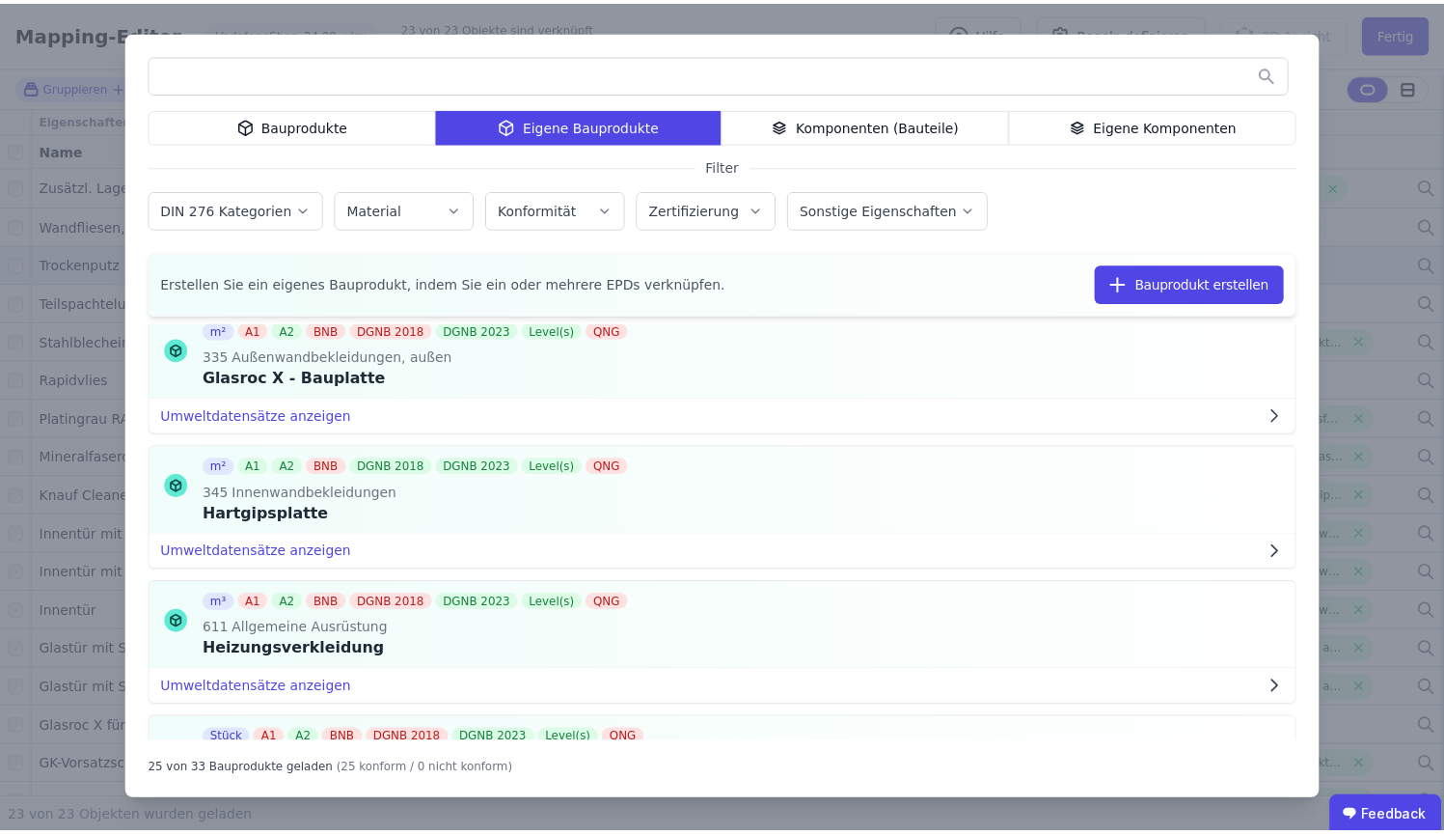
scroll to position [1727, 0]
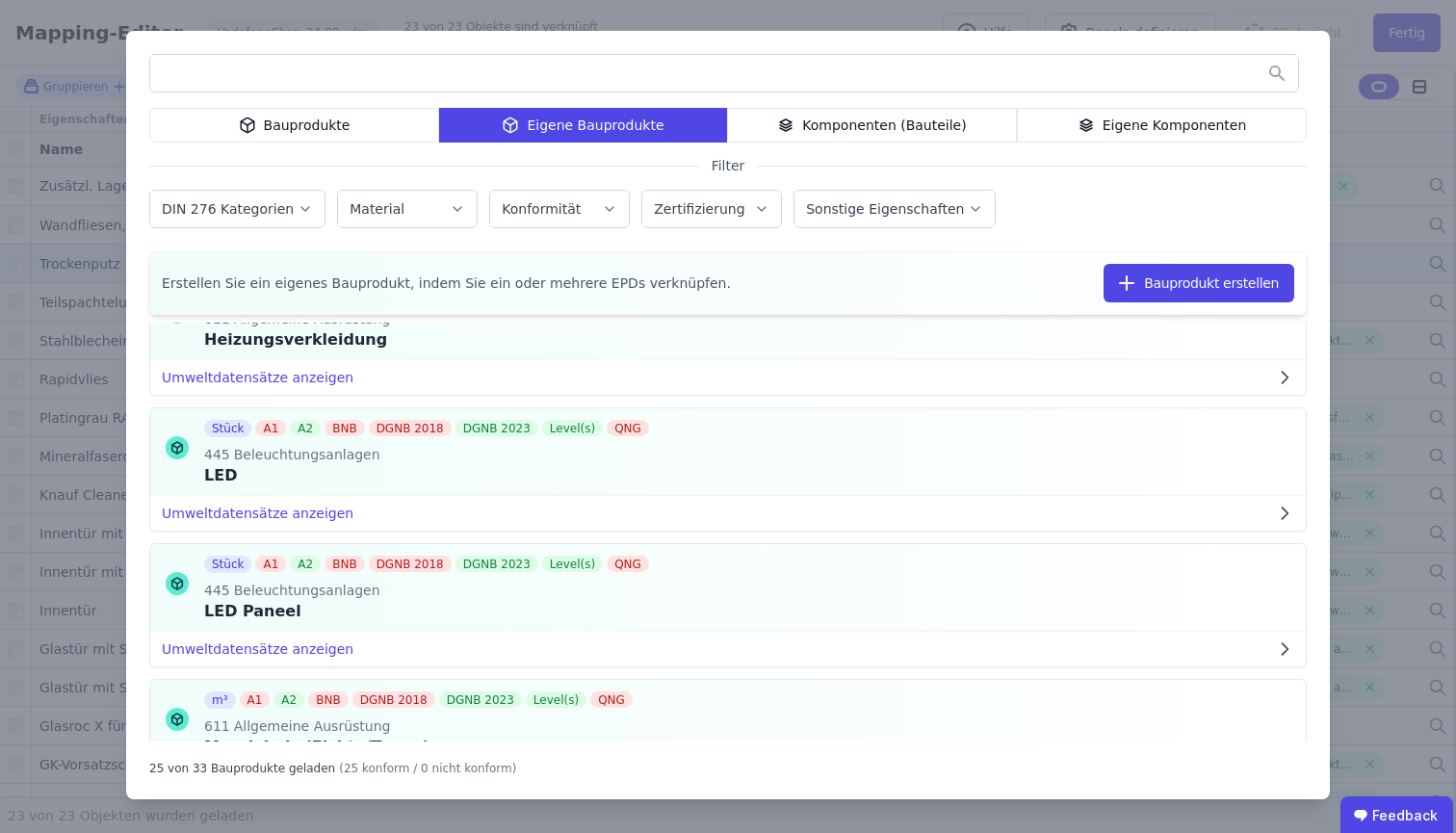
click at [1325, 17] on div "Bauprodukte Eigene Bauprodukte Komponenten (Bauteile) Eigene Komponenten Filter…" at bounding box center [728, 416] width 1456 height 833
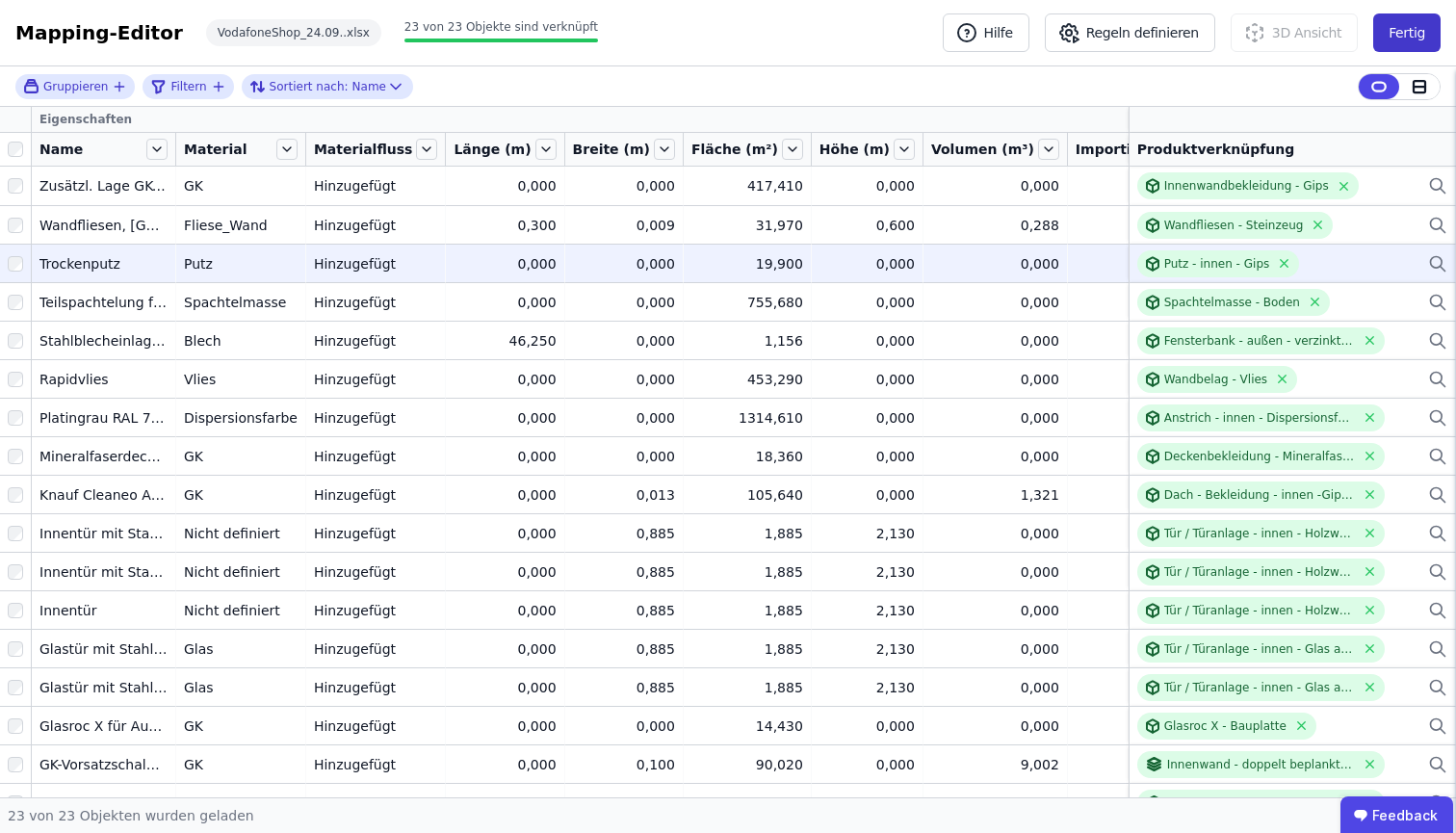
click at [1411, 25] on button "Fertig" at bounding box center [1407, 33] width 68 height 39
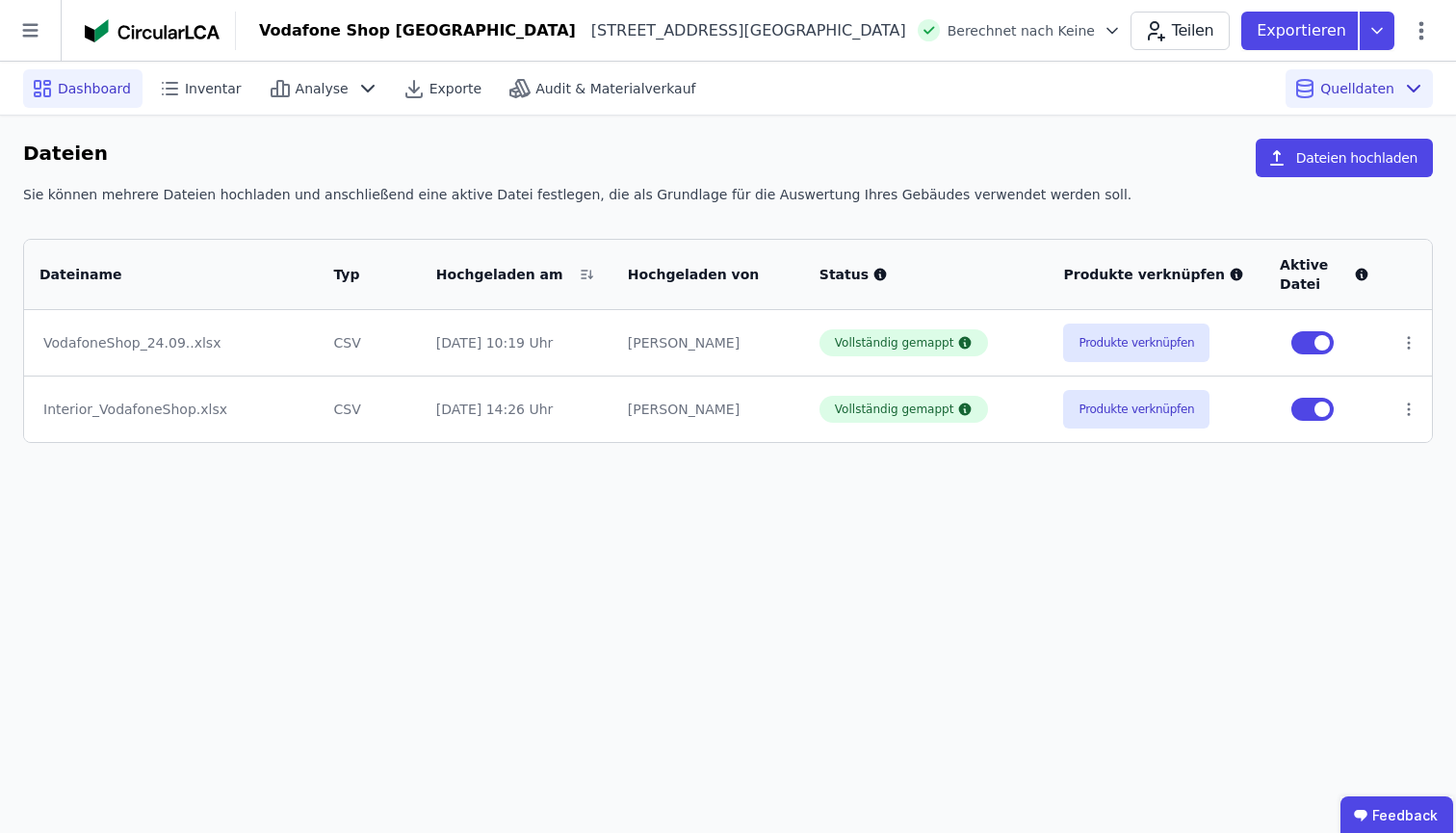
click at [117, 96] on span "Dashboard" at bounding box center [94, 88] width 73 height 19
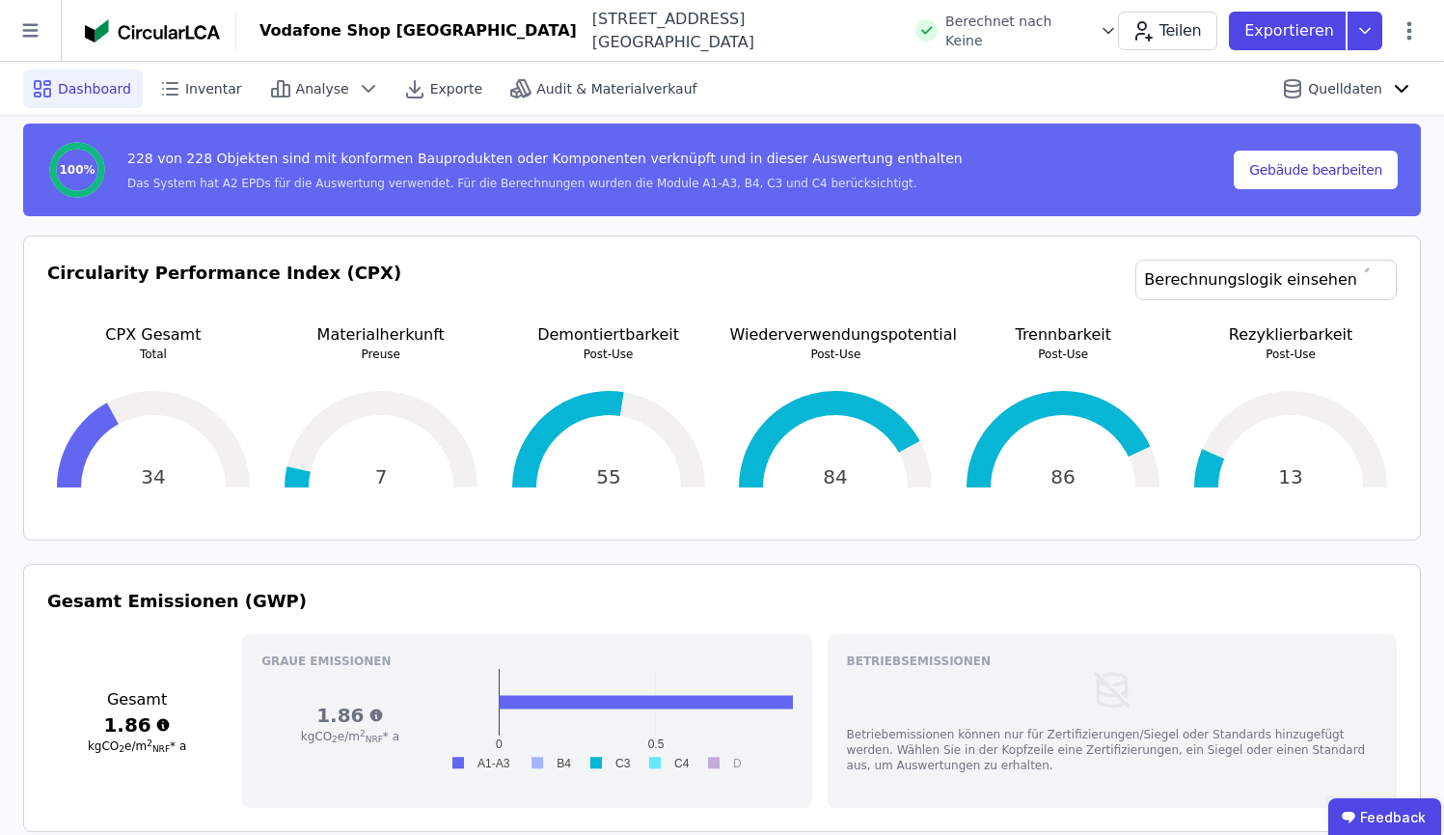
scroll to position [312, 0]
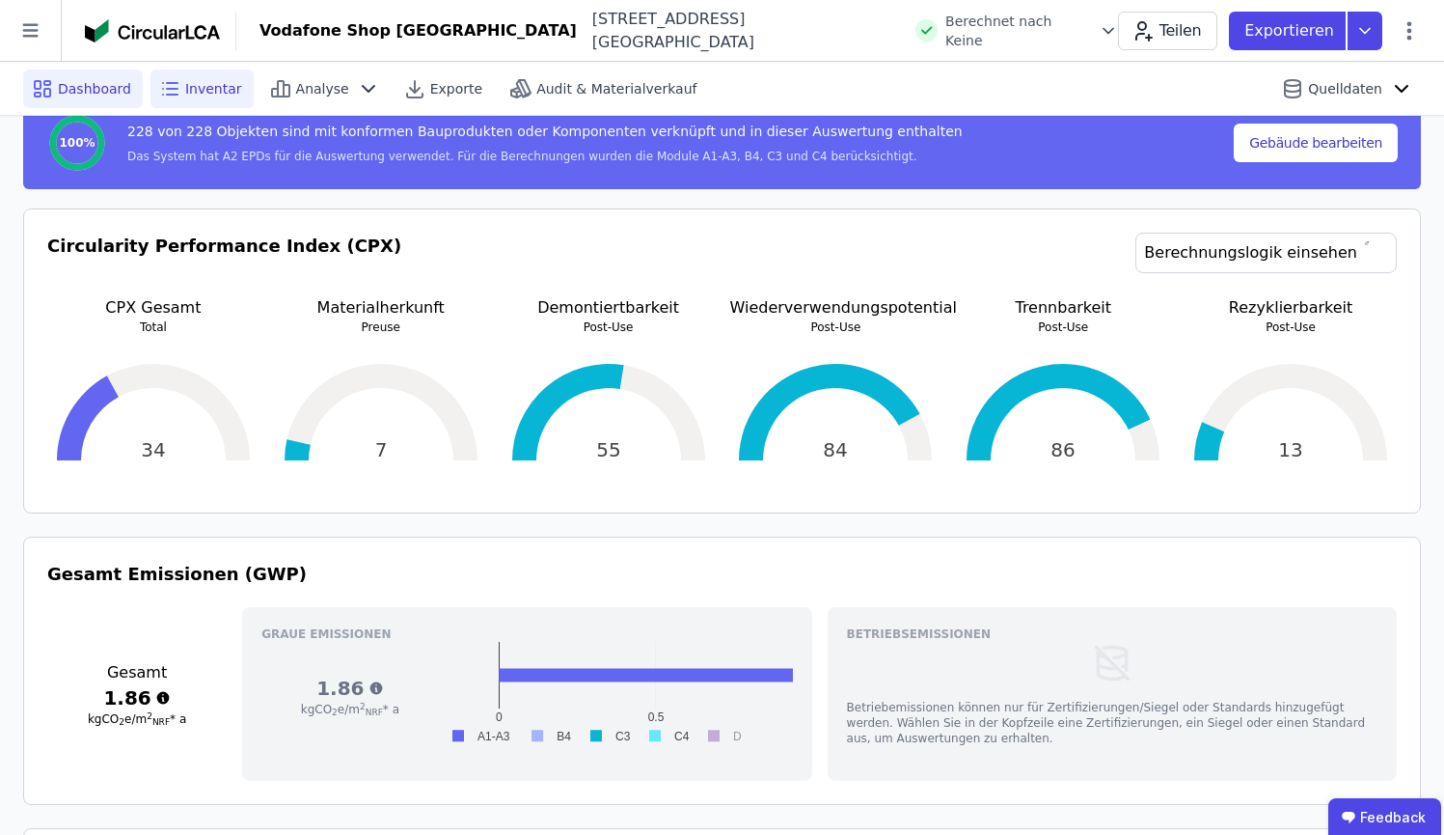
click at [215, 90] on span "Inventar" at bounding box center [213, 88] width 57 height 19
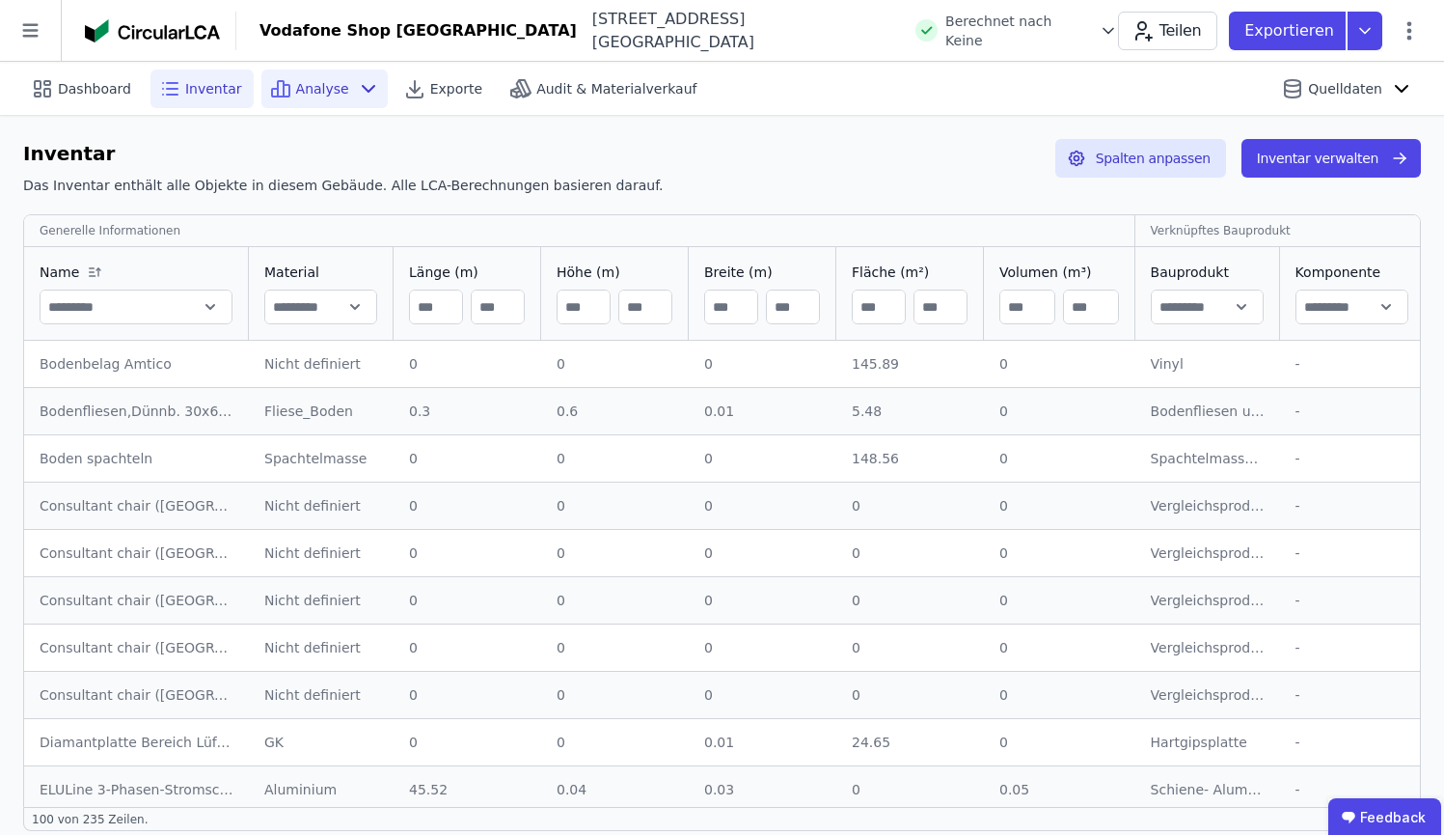
click at [302, 85] on span "Analyse" at bounding box center [322, 88] width 53 height 19
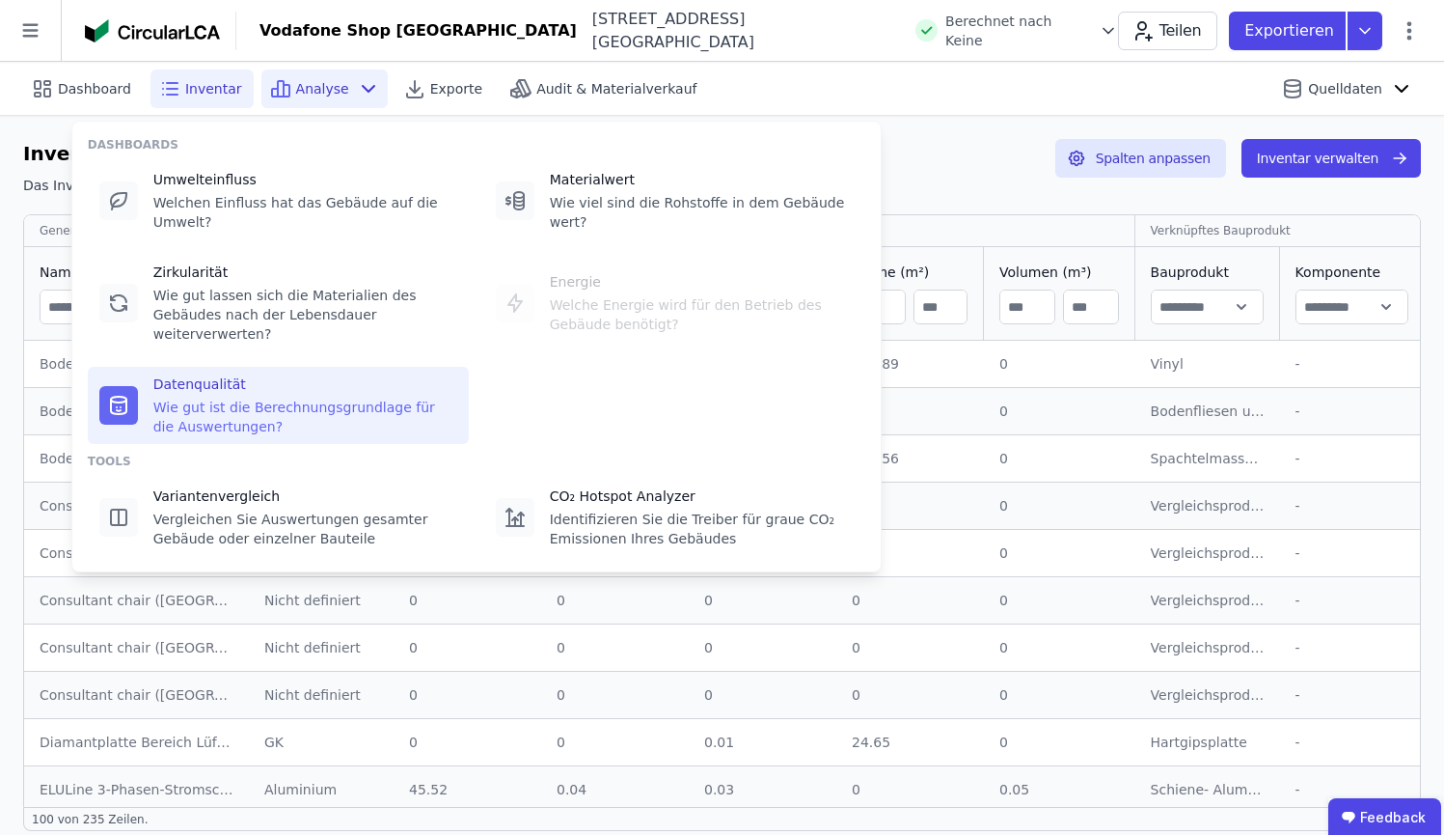
click at [259, 440] on div "Datenqualität Wie gut ist die Berechnungsgrundlage für die Auswertungen?" at bounding box center [278, 405] width 381 height 77
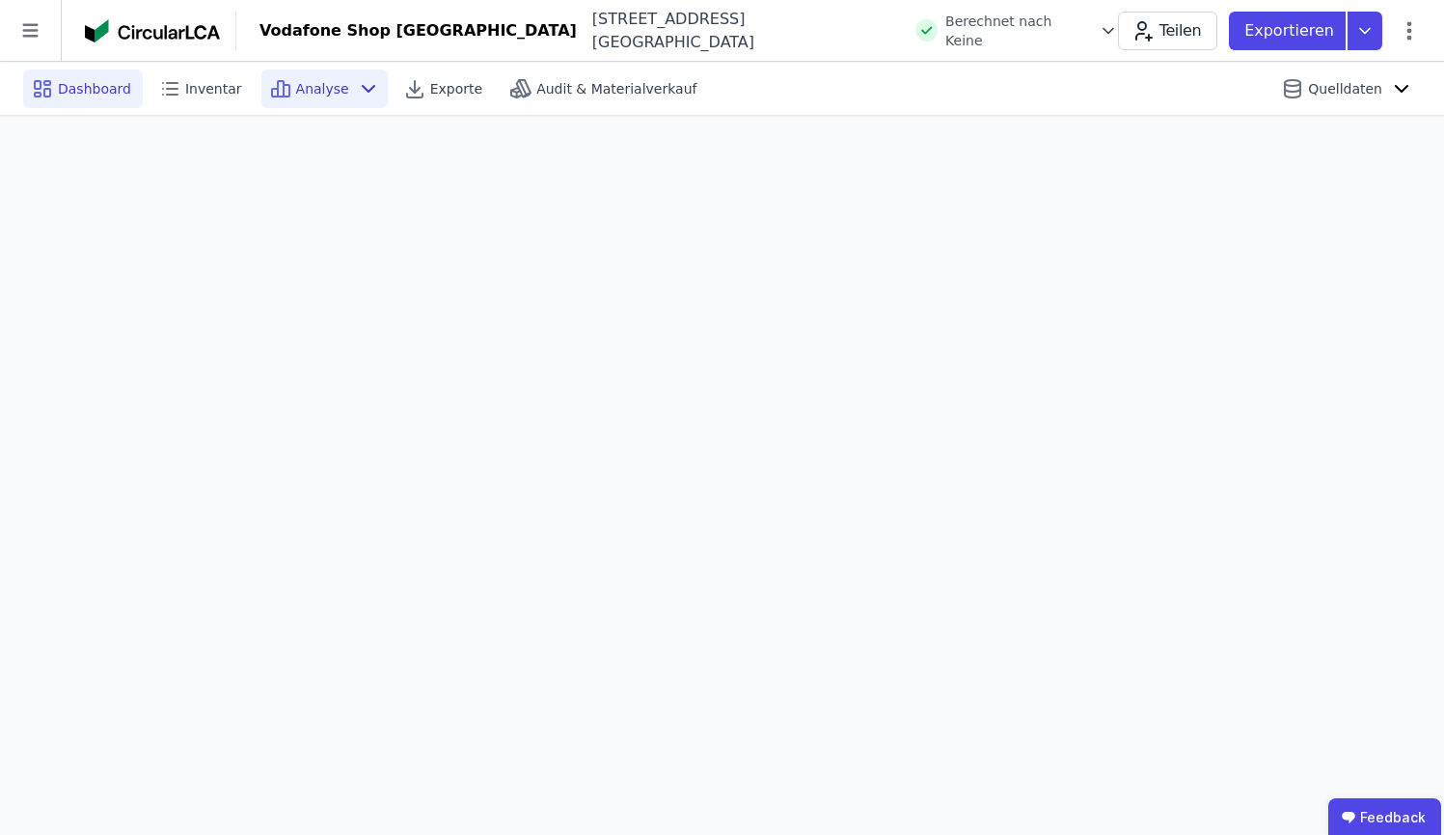
click at [68, 89] on span "Dashboard" at bounding box center [94, 88] width 73 height 19
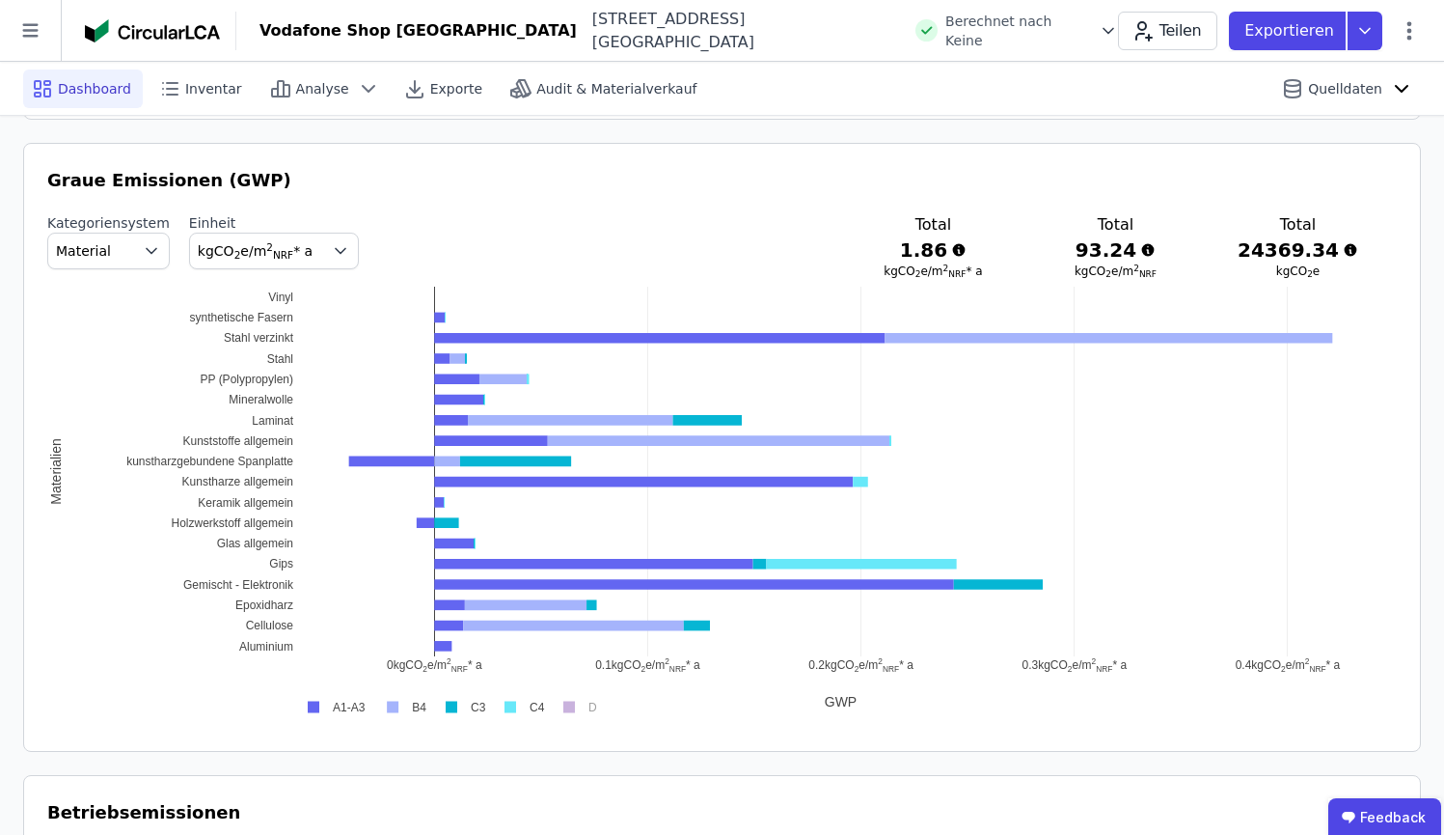
scroll to position [1025, 0]
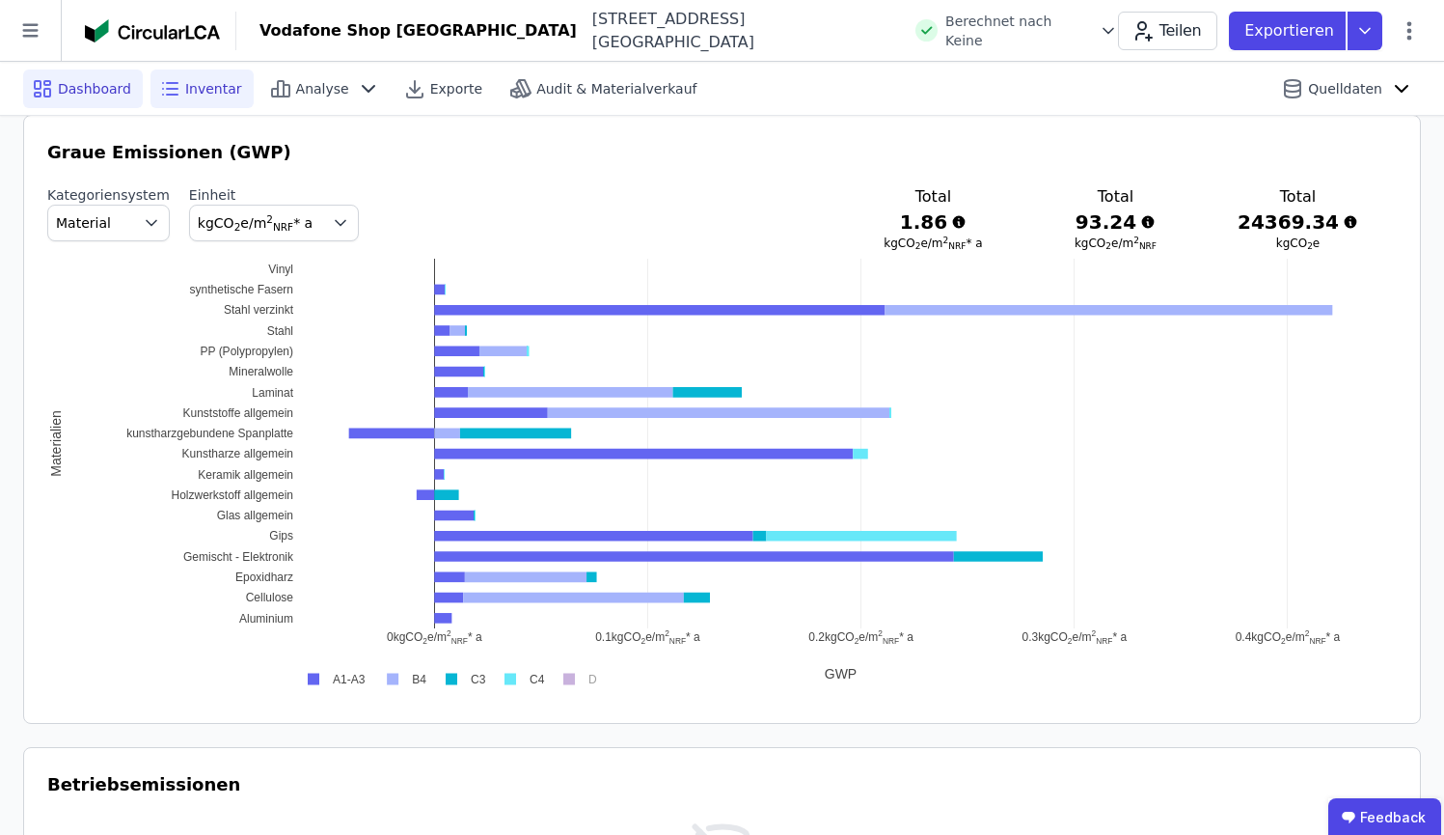
click at [185, 86] on span "Inventar" at bounding box center [213, 88] width 57 height 19
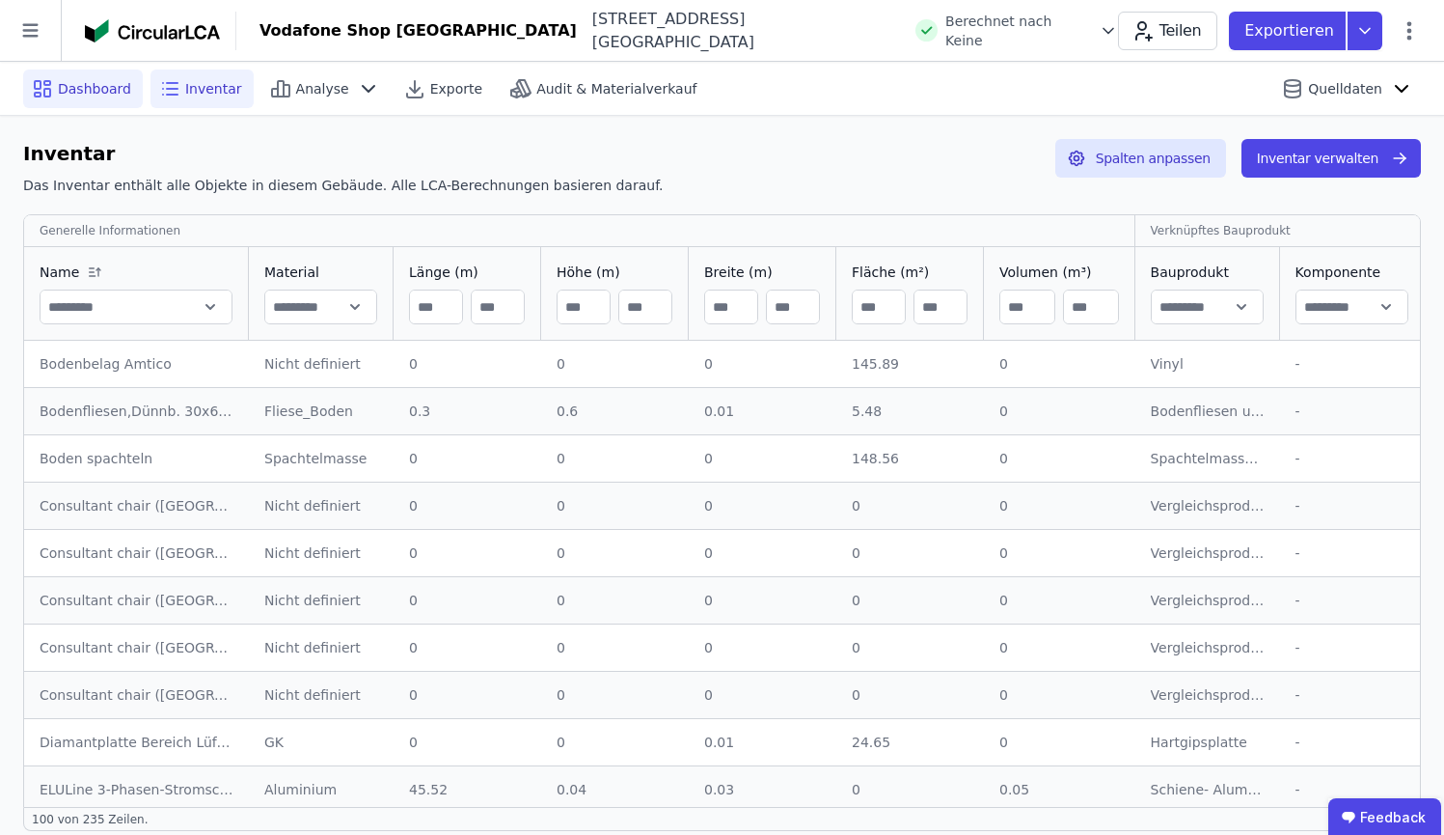
click at [77, 104] on div "Dashboard" at bounding box center [83, 88] width 120 height 39
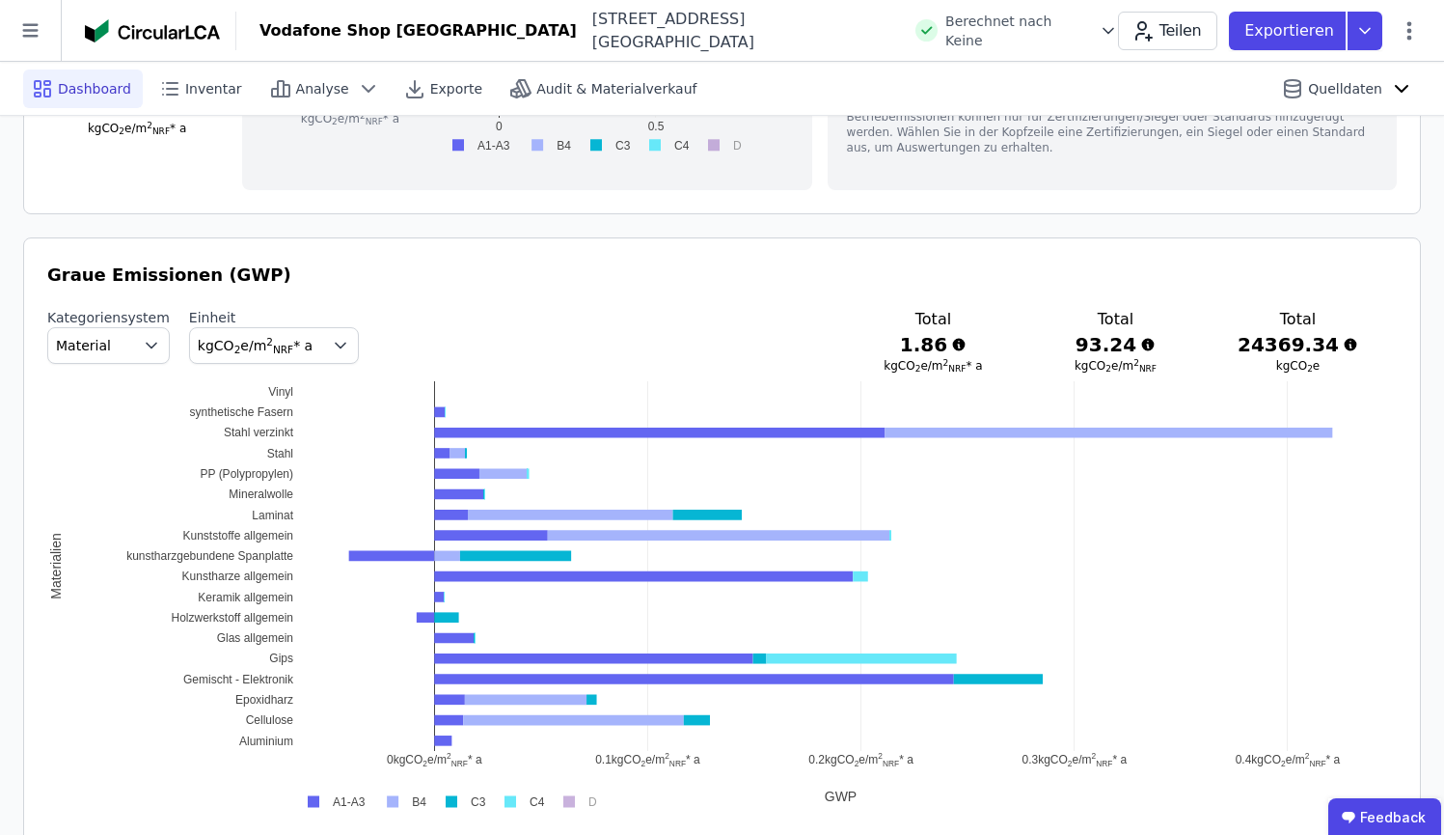
scroll to position [1043, 0]
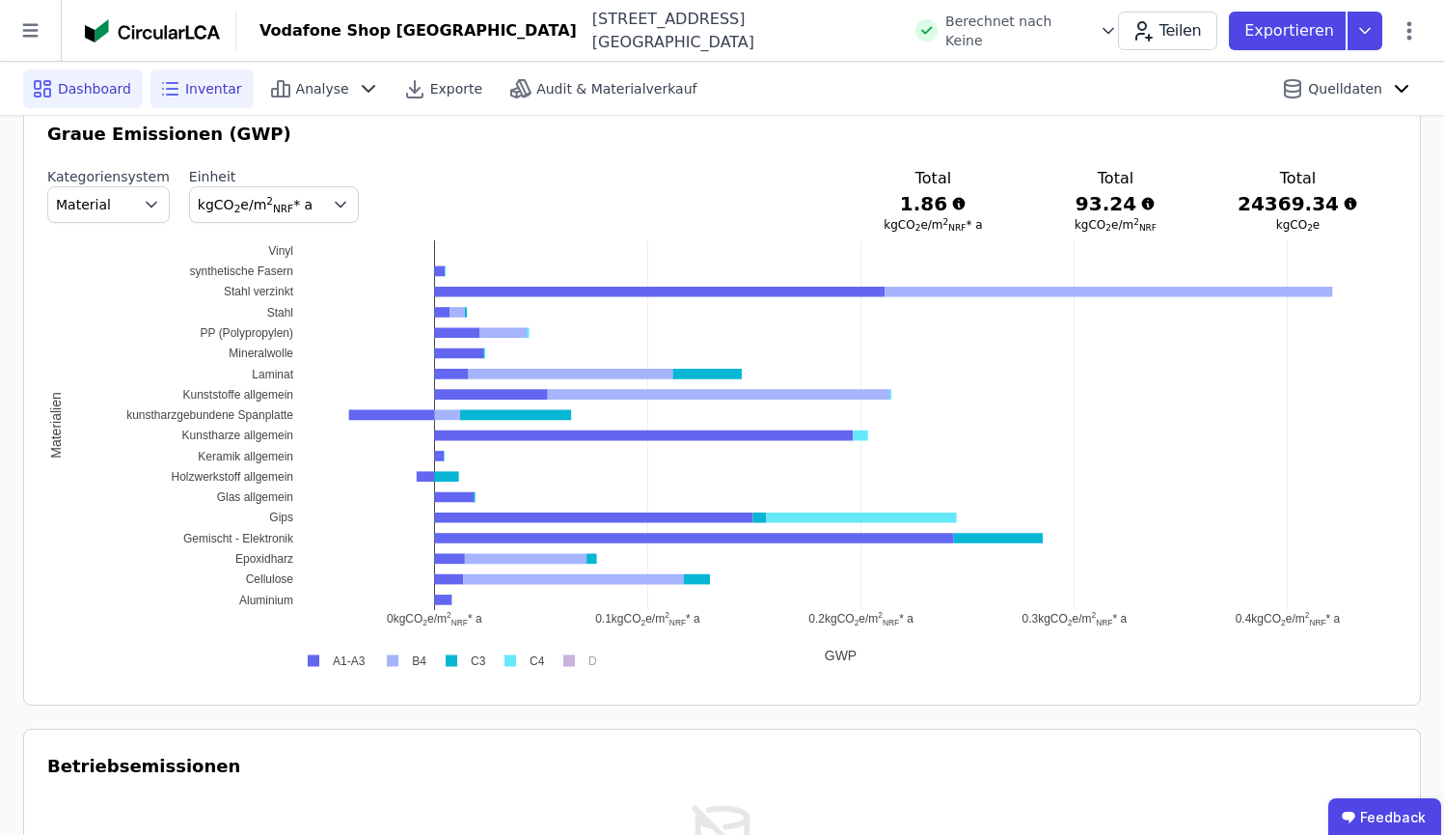
click at [213, 69] on div "Inventar" at bounding box center [202, 88] width 103 height 39
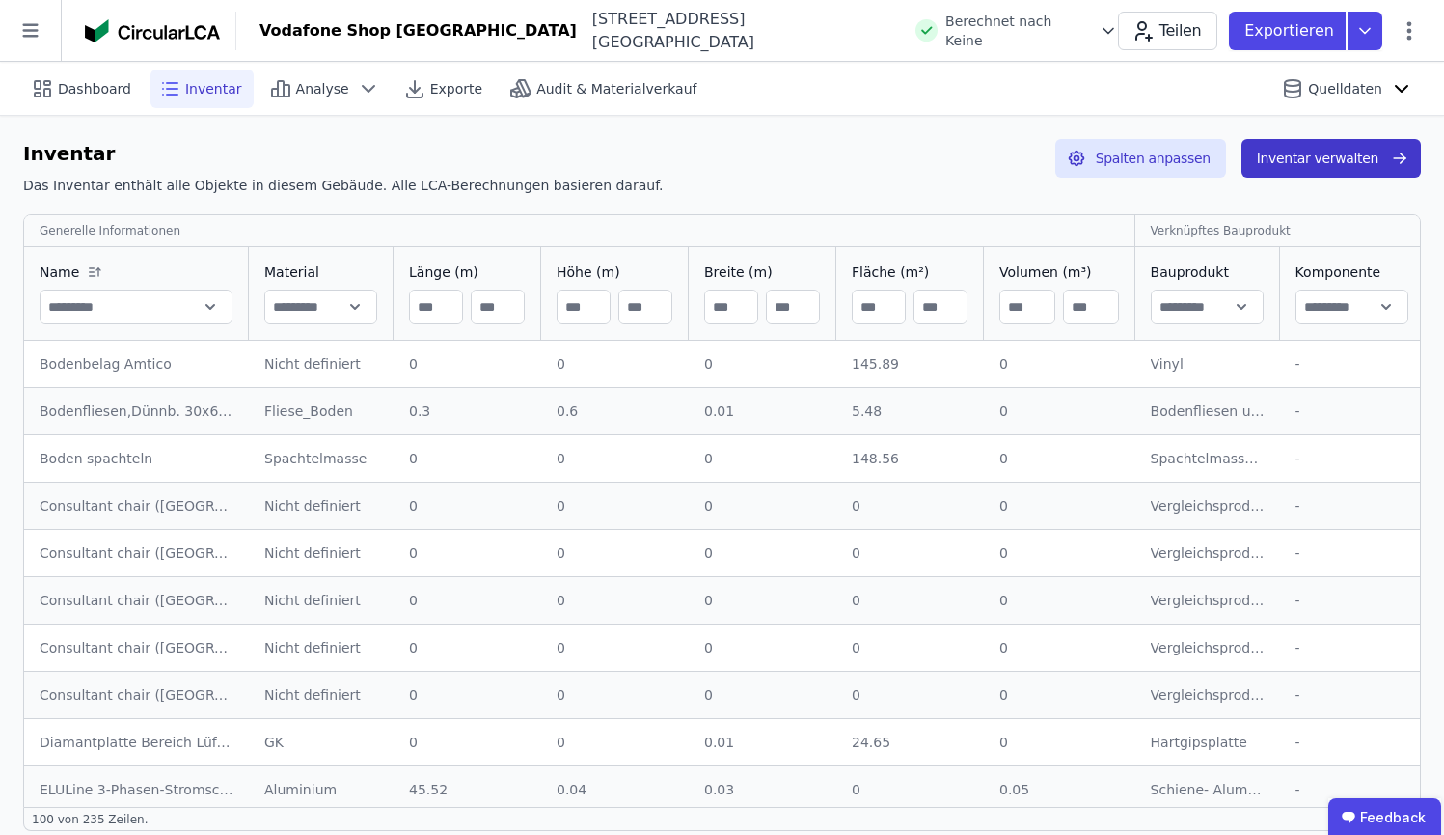
click at [1393, 145] on button "Inventar verwalten" at bounding box center [1331, 158] width 179 height 39
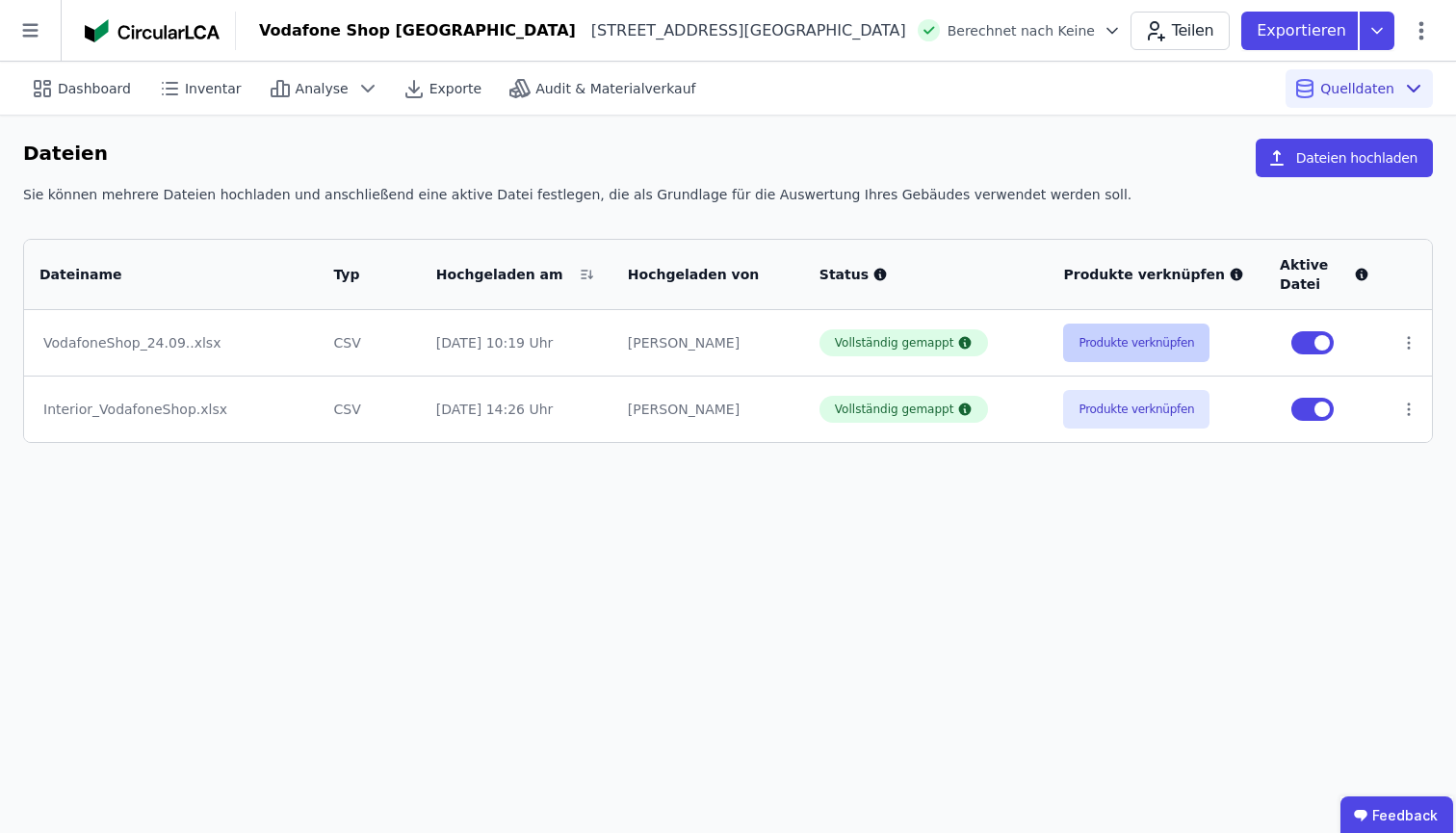
click at [1140, 341] on button "Produkte verknüpfen" at bounding box center [1136, 342] width 147 height 39
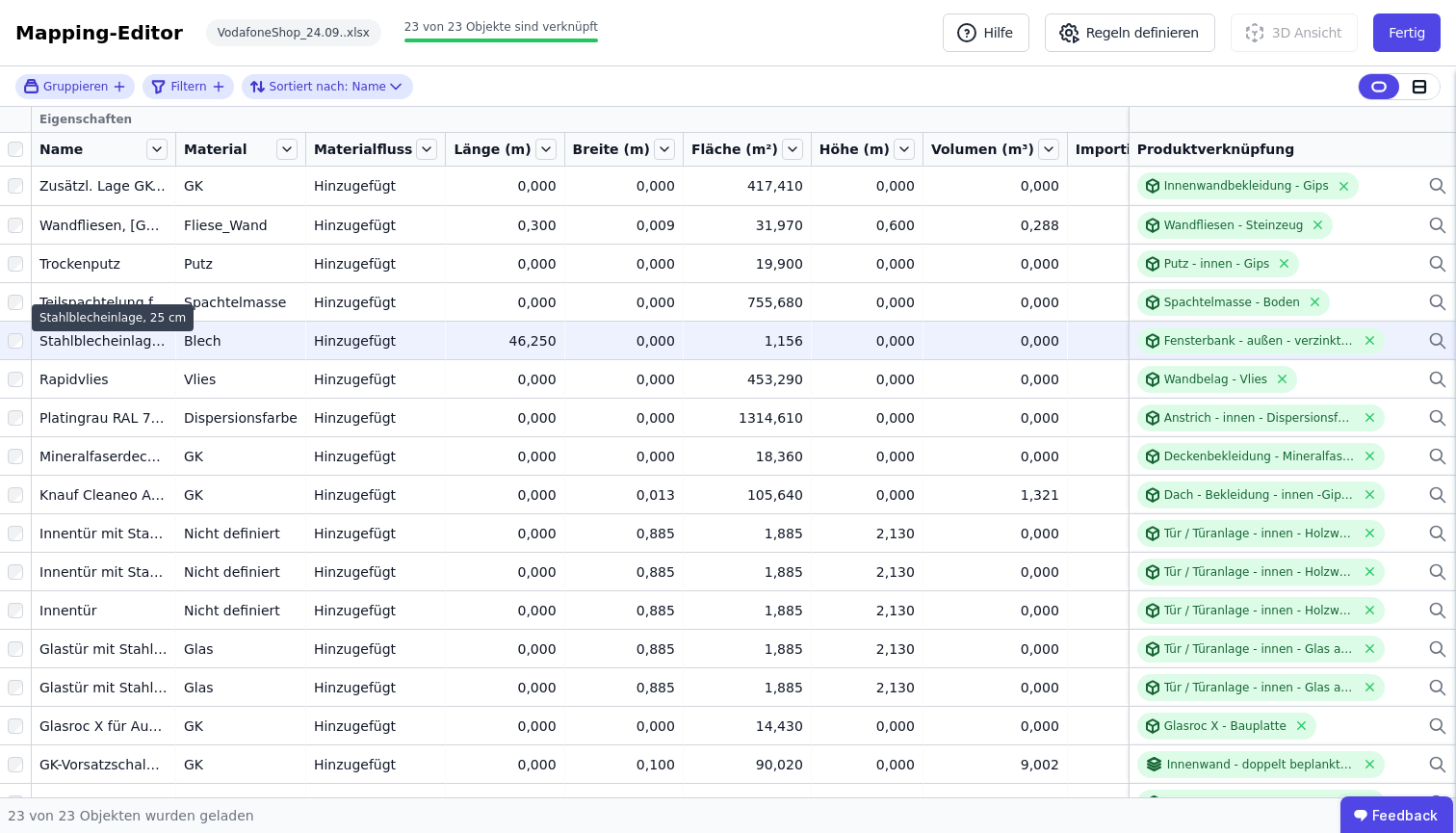
scroll to position [270, 0]
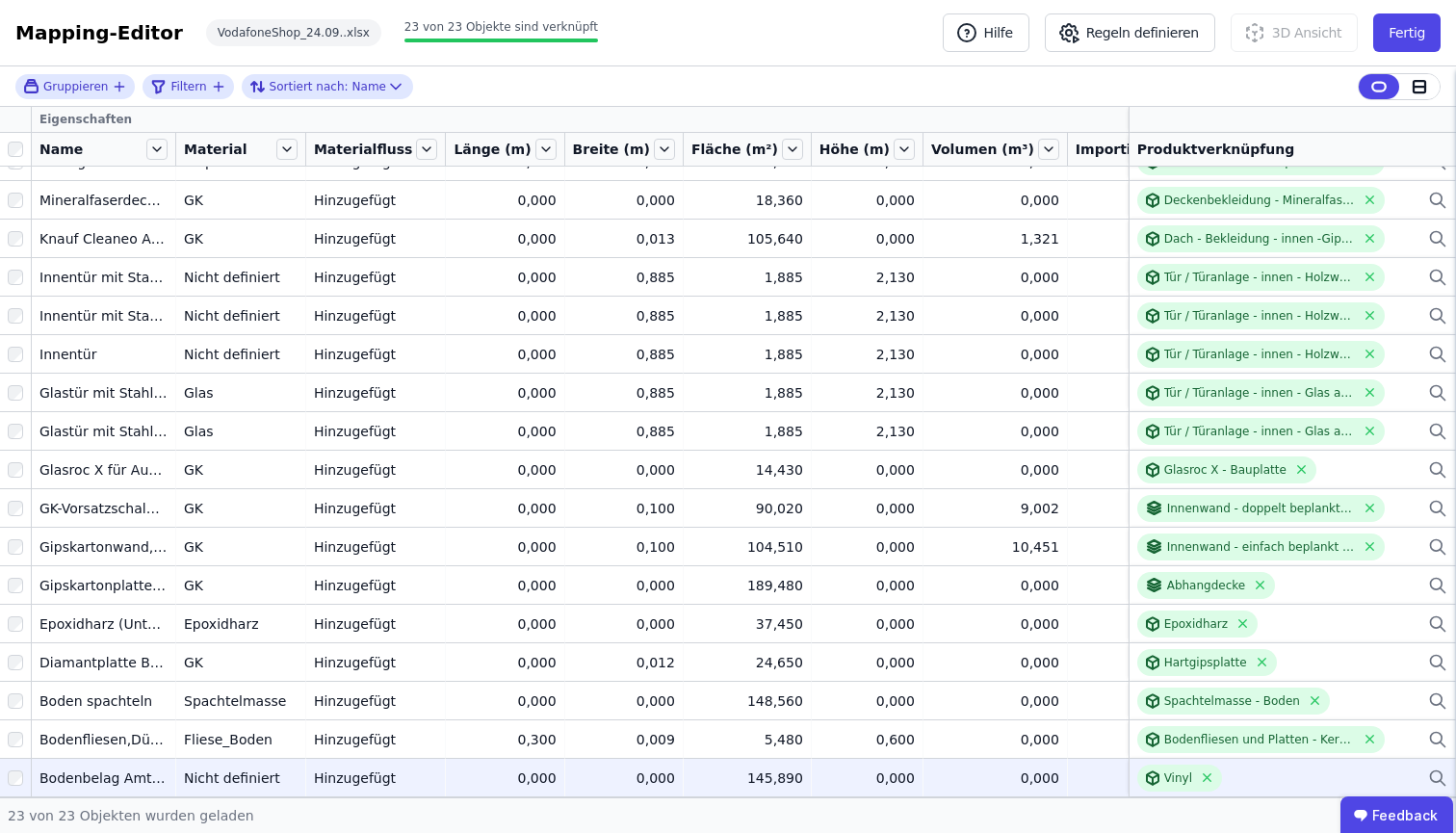
click at [1428, 769] on icon at bounding box center [1437, 777] width 19 height 23
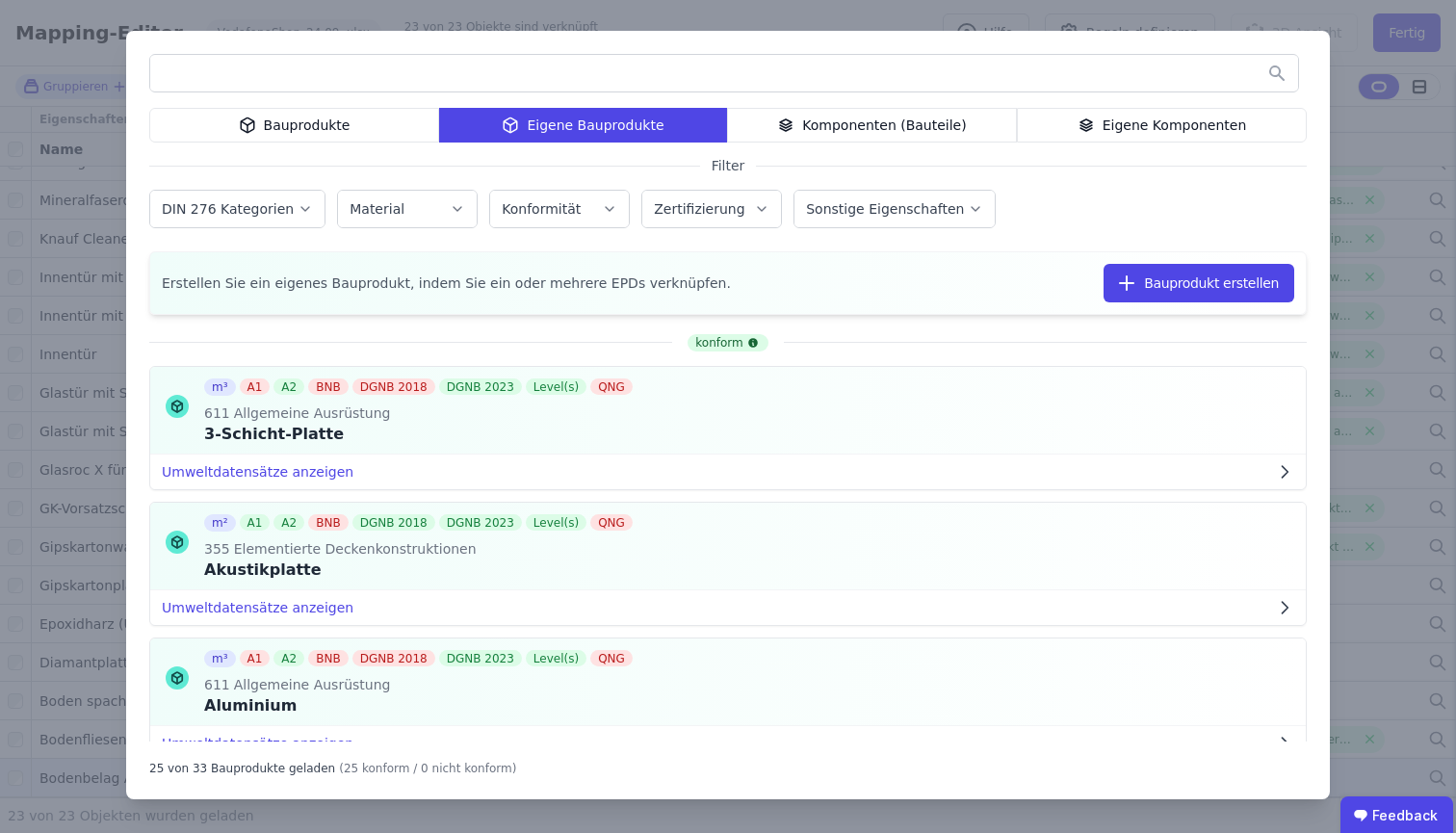
click at [315, 125] on div "Bauprodukte" at bounding box center [294, 125] width 289 height 35
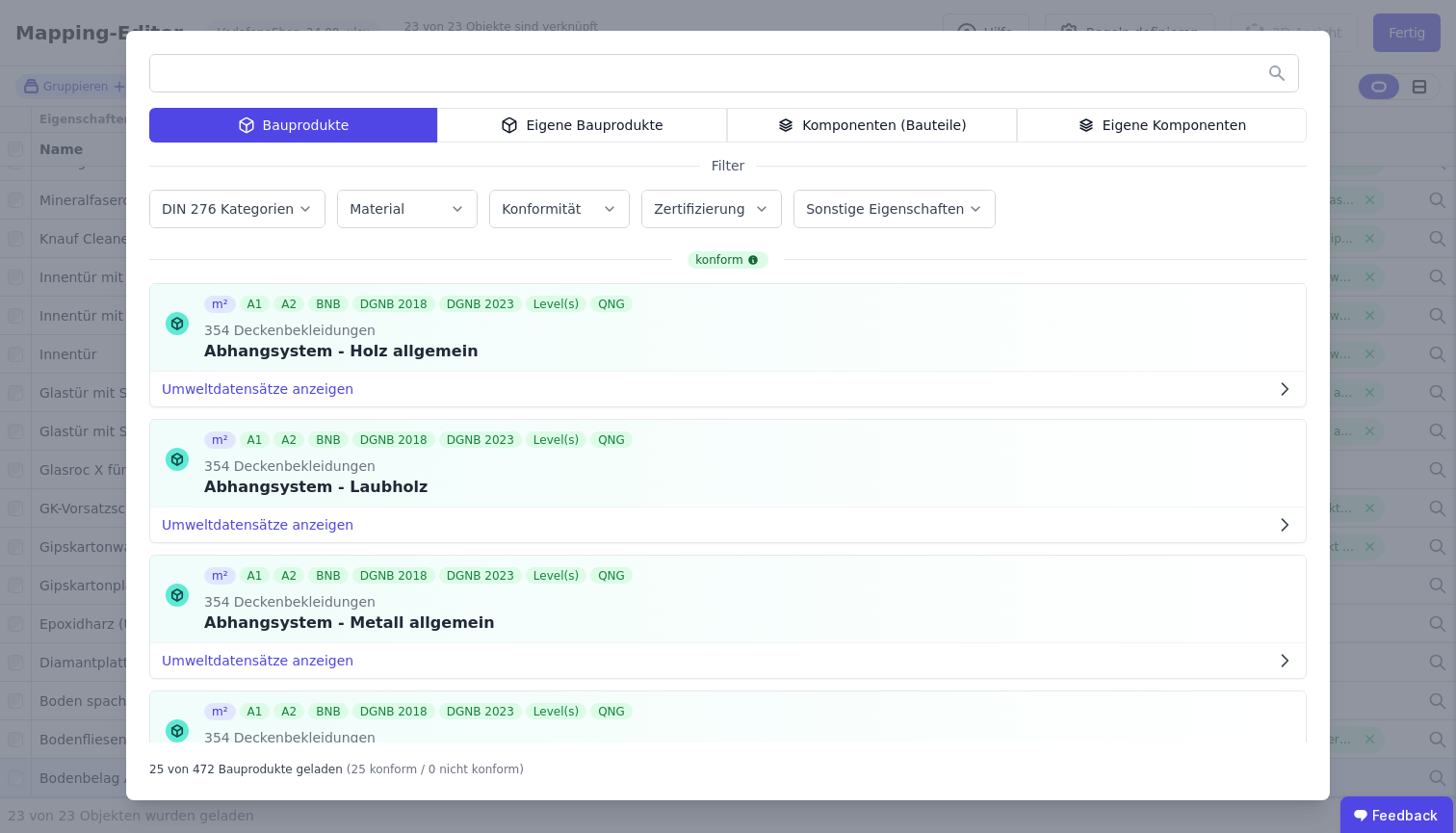
click at [360, 78] on input "text" at bounding box center [725, 73] width 1148 height 35
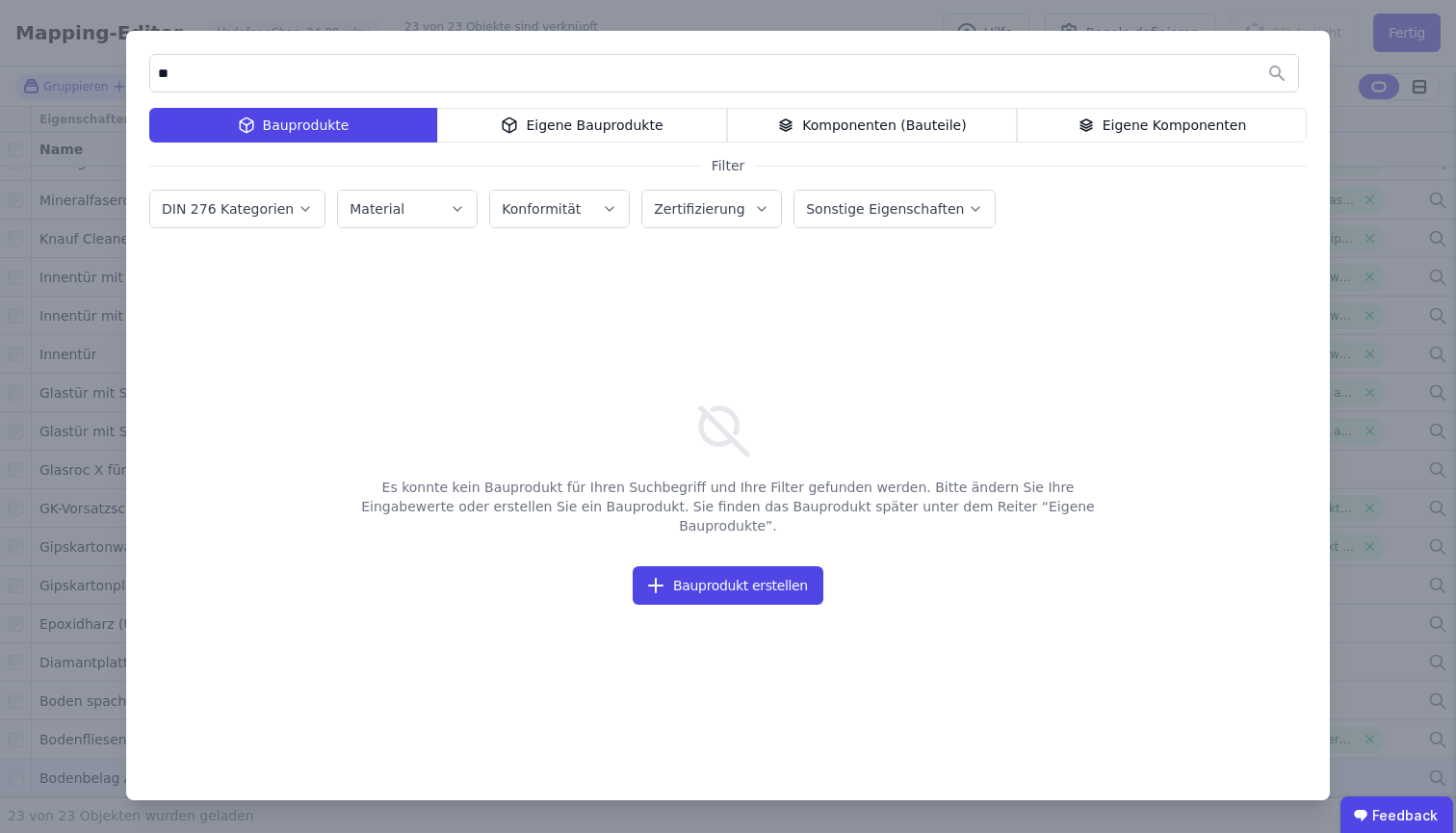
type input "*"
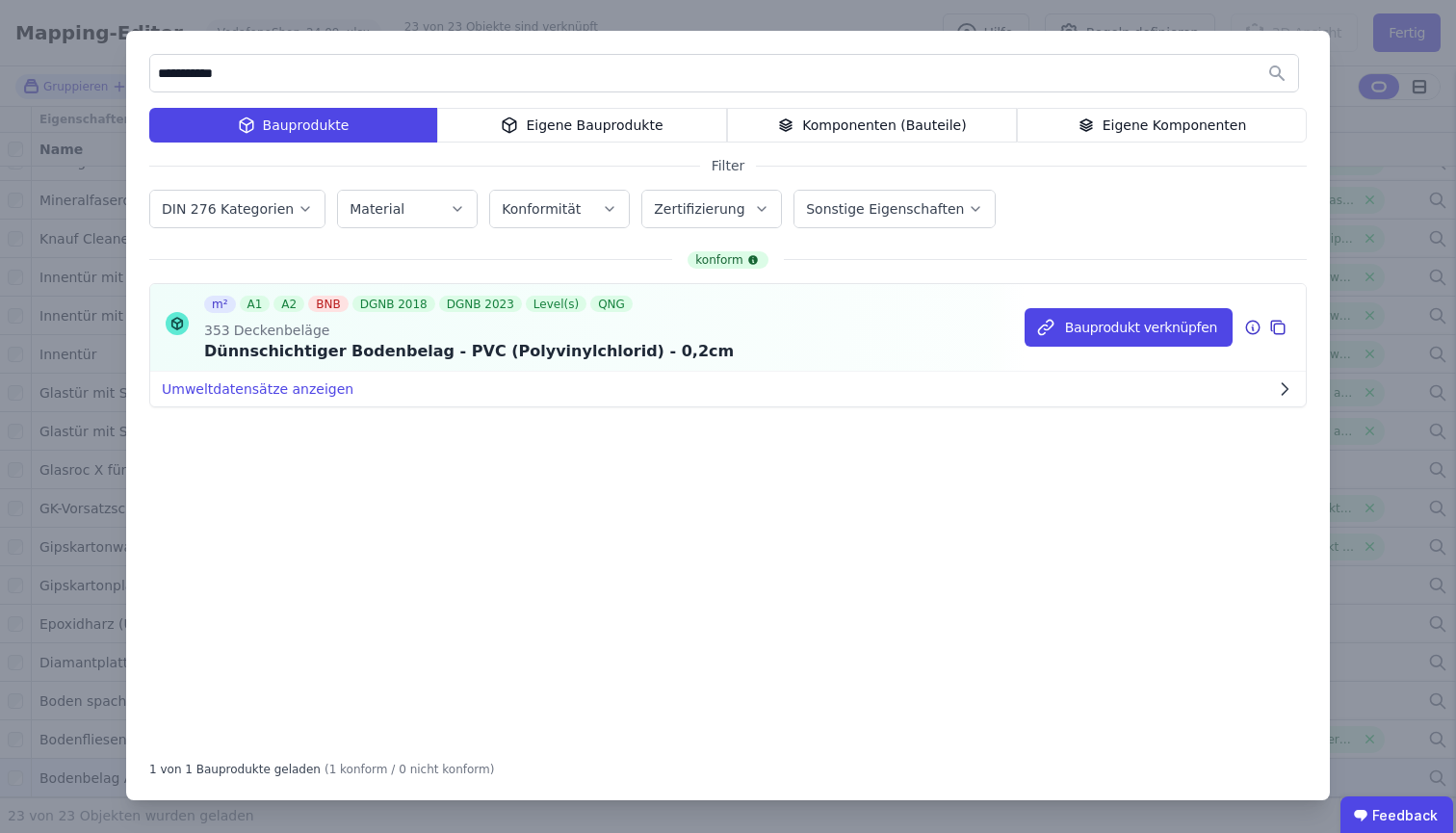
type input "**********"
click at [508, 323] on div "353 Deckenbeläge" at bounding box center [469, 326] width 530 height 27
click at [1258, 329] on icon at bounding box center [1252, 327] width 14 height 14
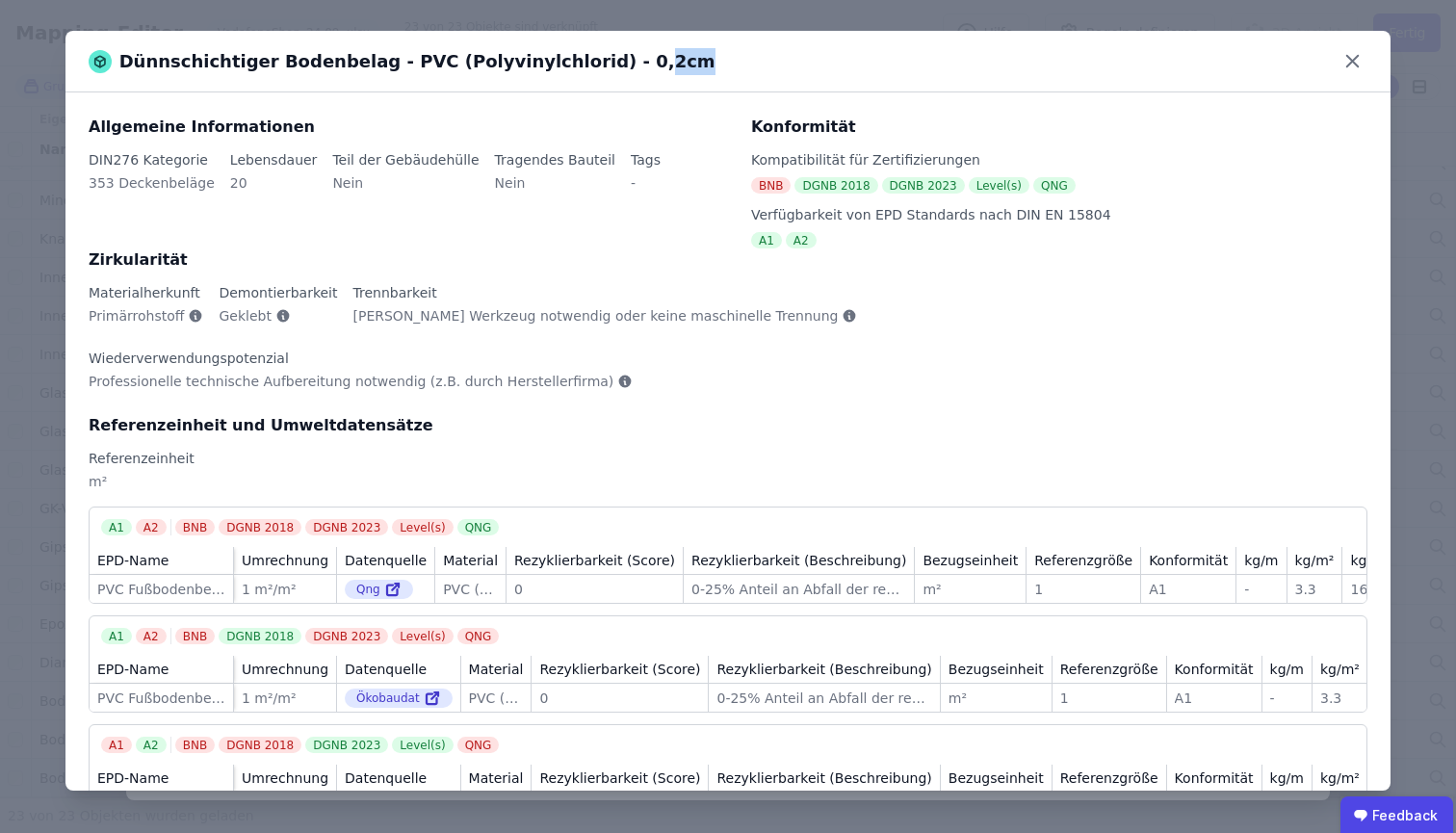
click at [619, 63] on div "Dünnschichtiger Bodenbelag - PVC (Polyvinylchlorid) - 0,2cm" at bounding box center [728, 61] width 1217 height 27
click at [1365, 63] on icon at bounding box center [1352, 61] width 30 height 30
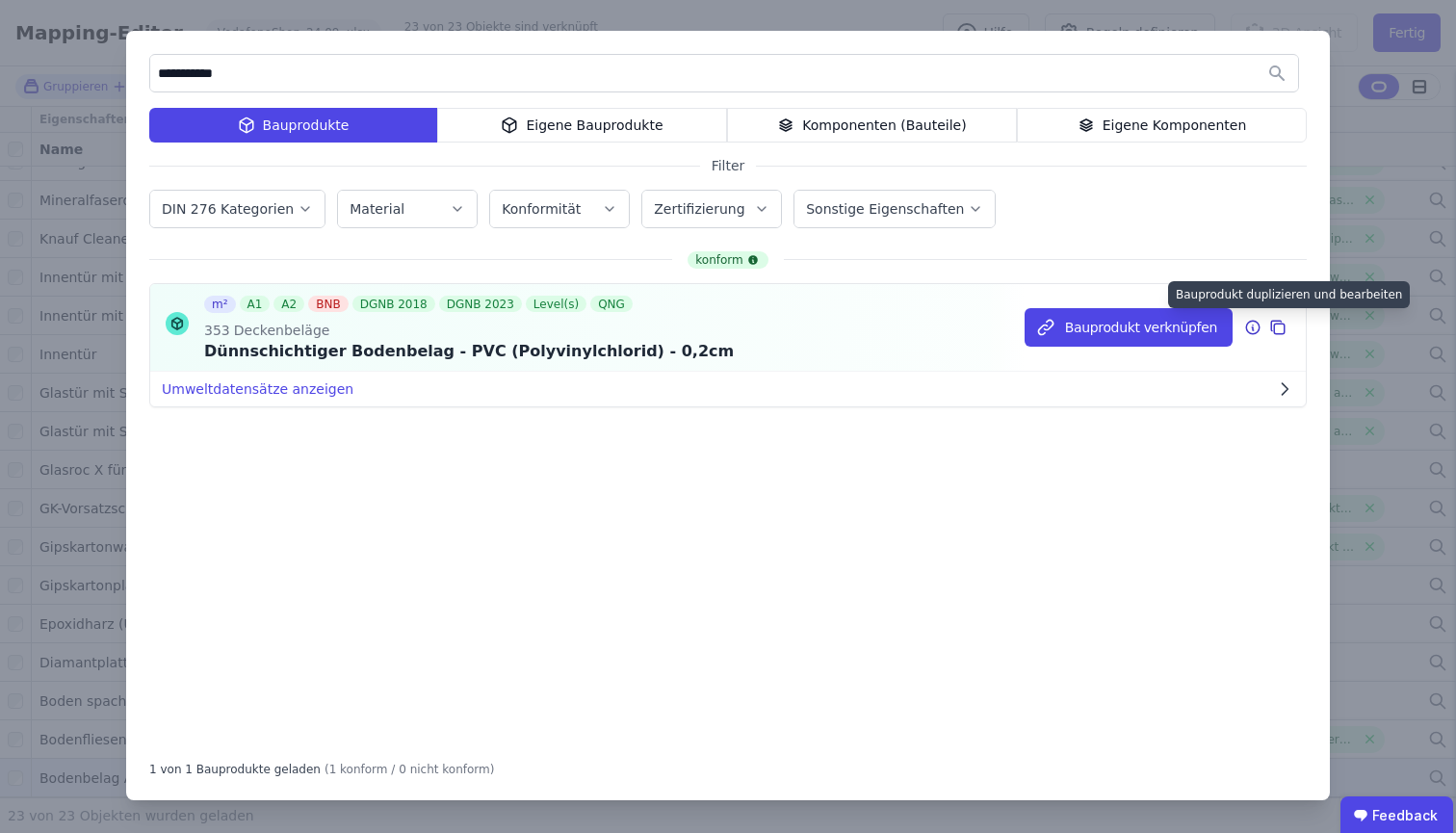
click at [1279, 333] on icon at bounding box center [1278, 328] width 11 height 11
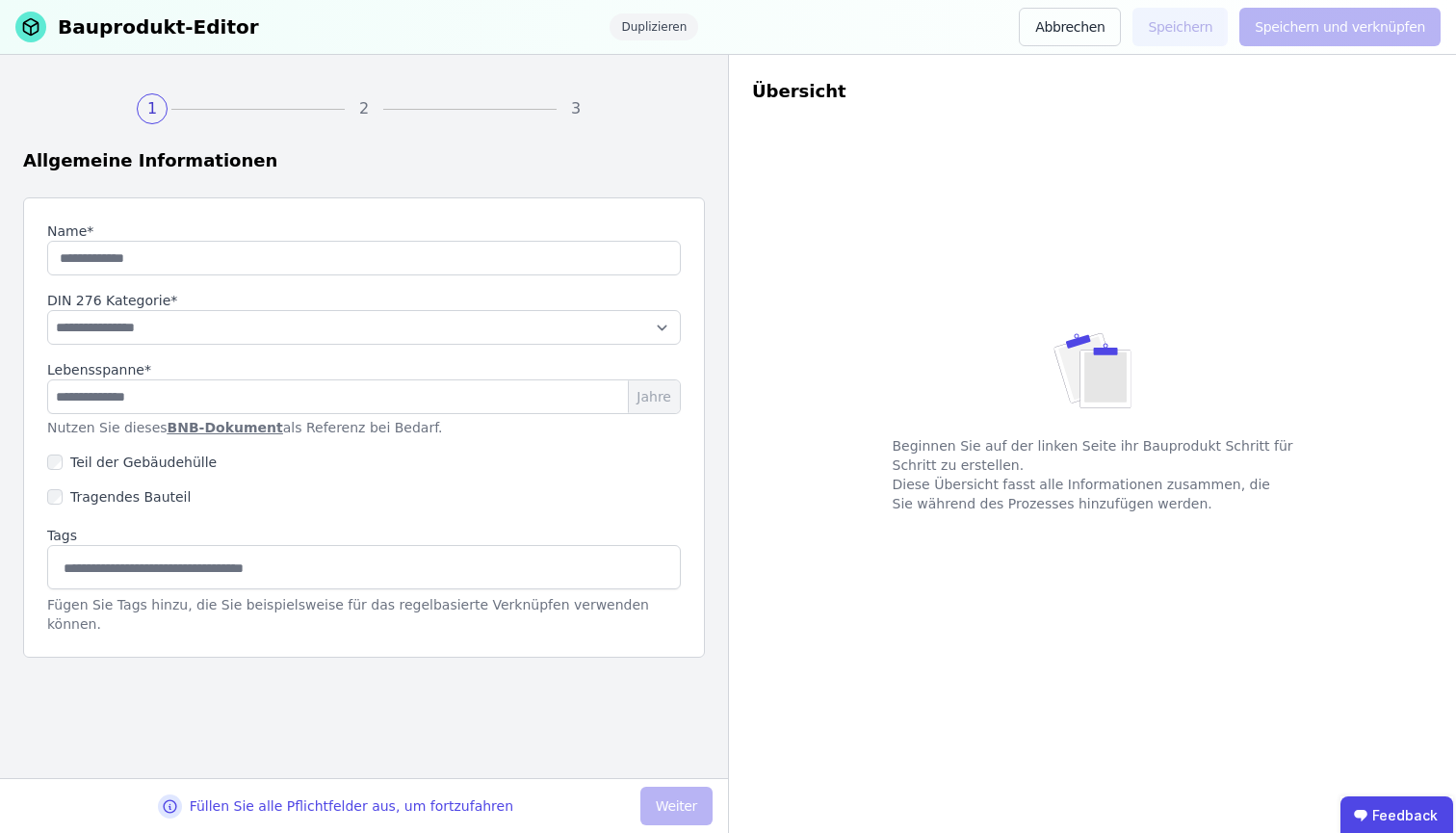
type input "**********"
type input "**"
select select "**********"
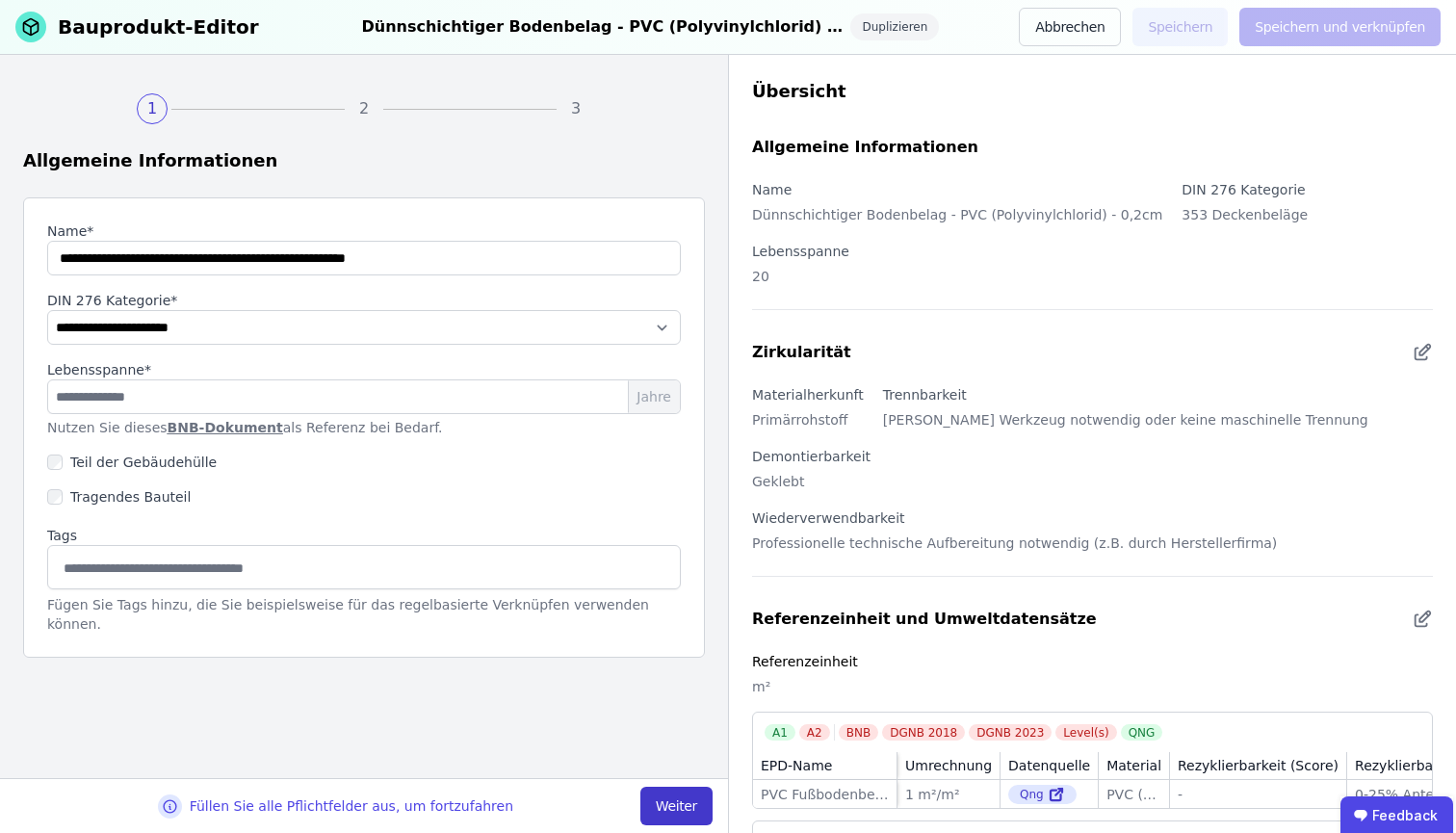
click at [705, 808] on button "Weiter" at bounding box center [677, 805] width 72 height 39
select select "**********"
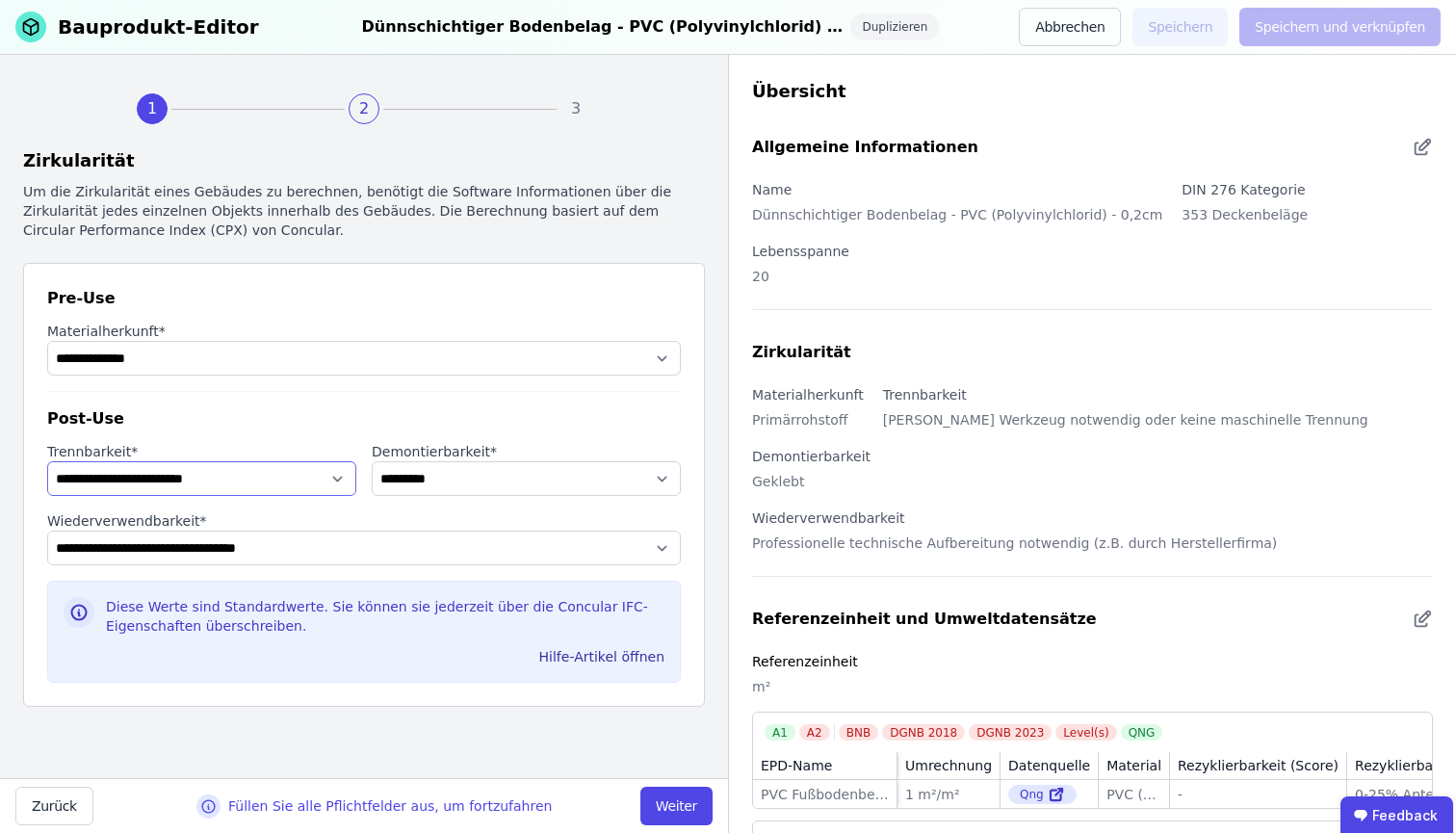
select select "**********"
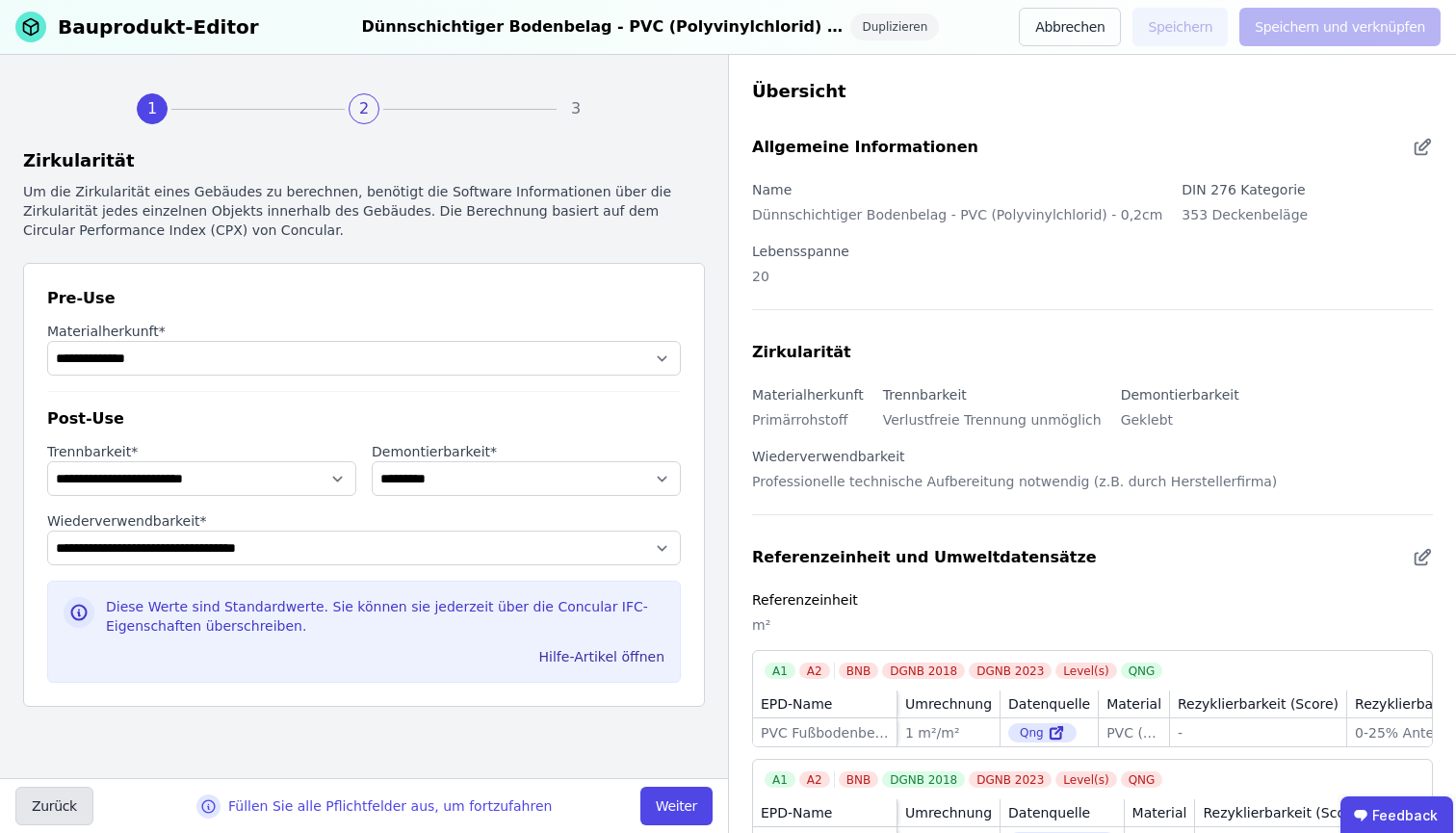
click at [62, 810] on button "Zurück" at bounding box center [54, 805] width 78 height 39
select select "**********"
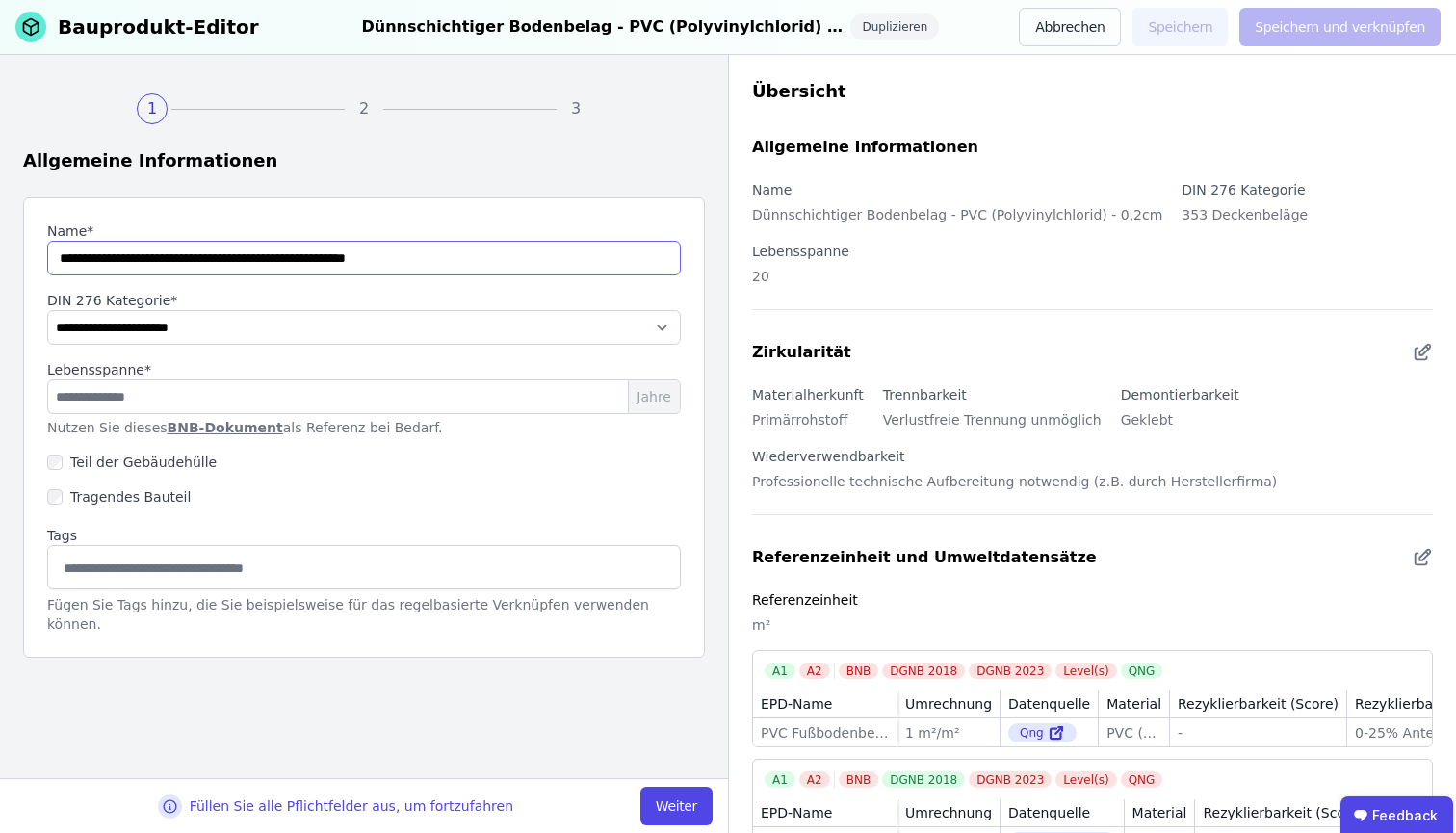
click at [169, 263] on input "string" at bounding box center [363, 257] width 634 height 35
drag, startPoint x: 463, startPoint y: 265, endPoint x: 0, endPoint y: 263, distance: 463.0
click at [0, 263] on div "**********" at bounding box center [363, 416] width 728 height 723
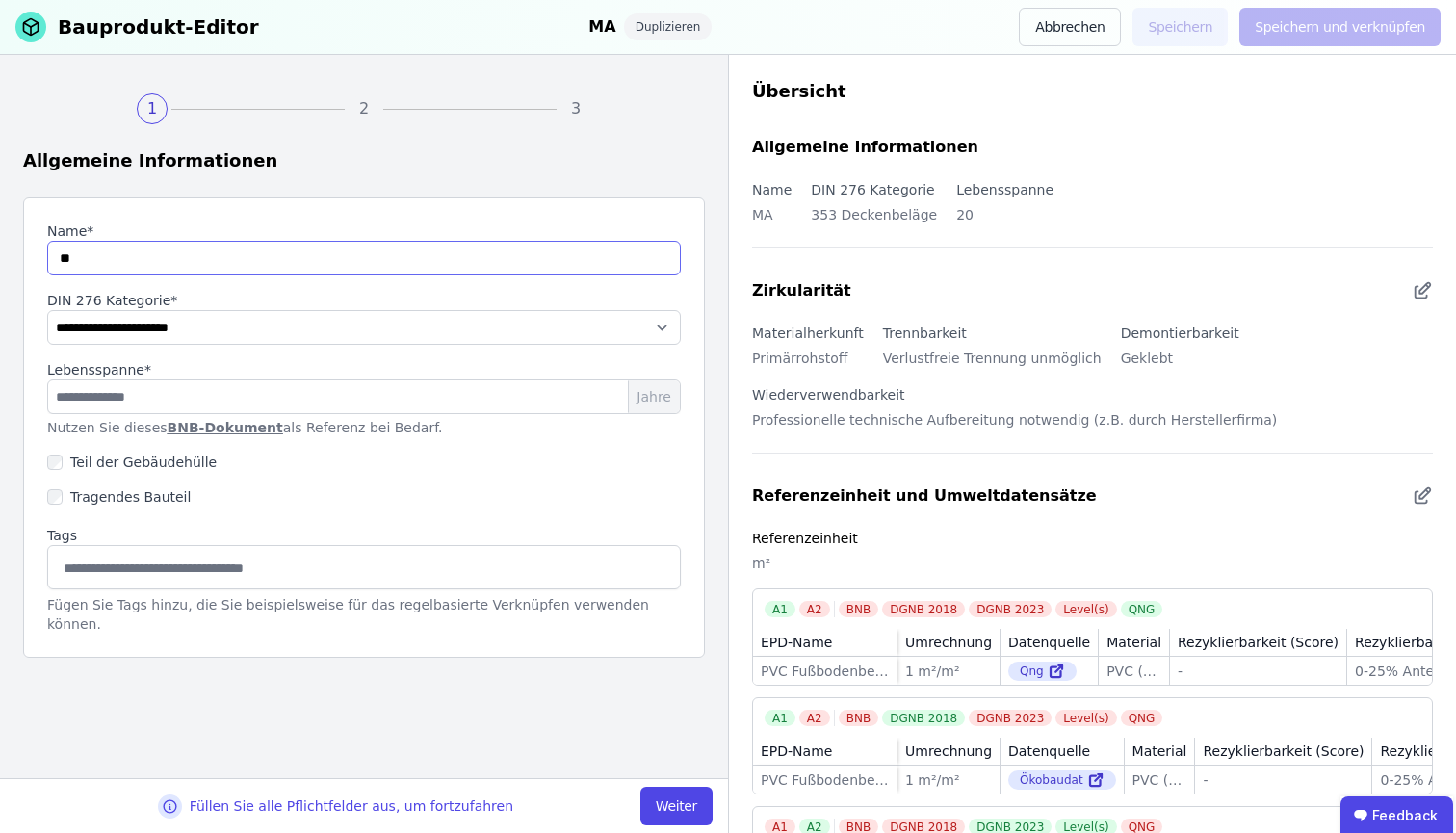
type input "*"
type input "**********"
click at [149, 625] on div "**********" at bounding box center [363, 427] width 682 height 460
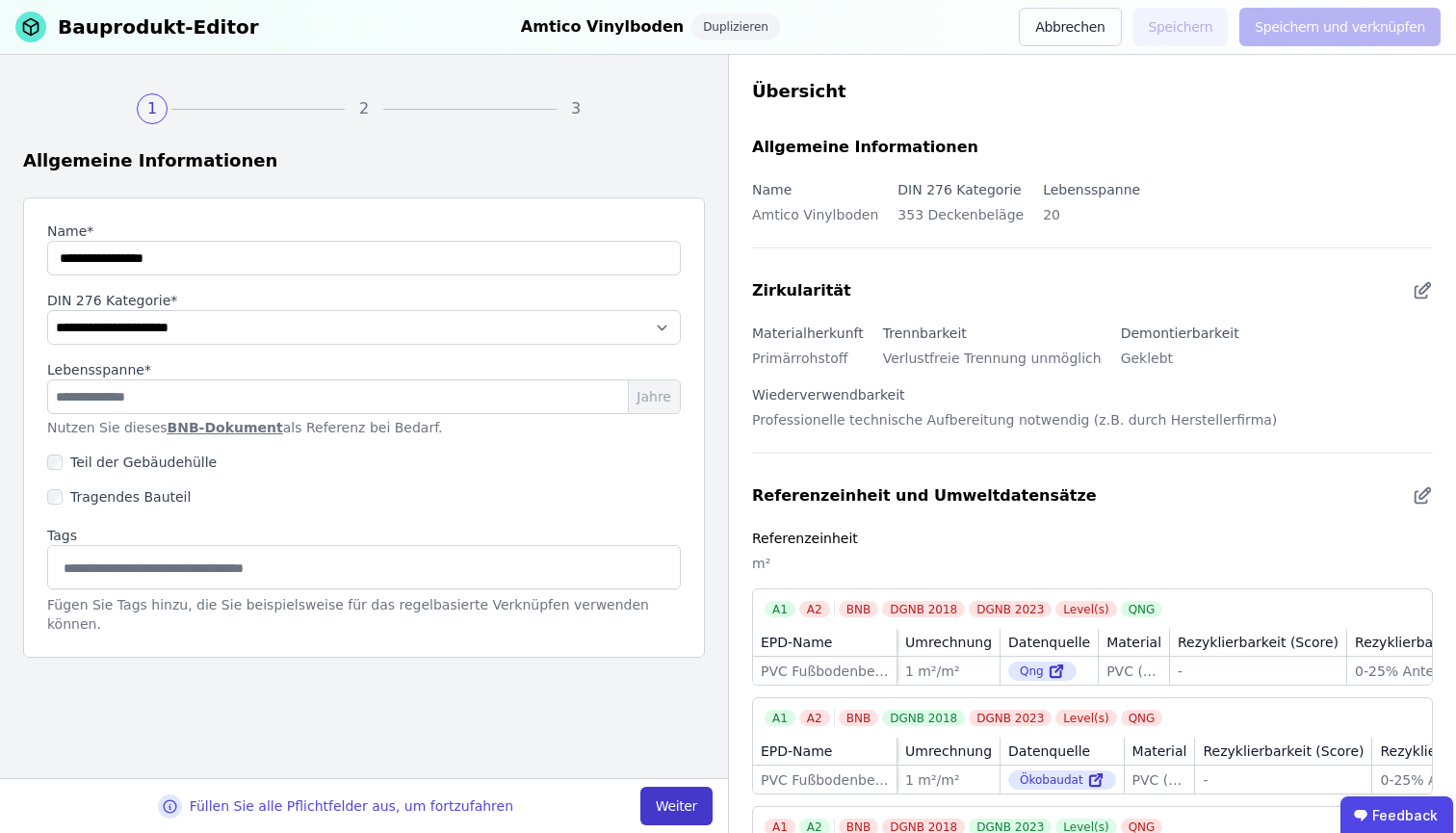
click at [670, 809] on button "Weiter" at bounding box center [677, 805] width 72 height 39
select select "**********"
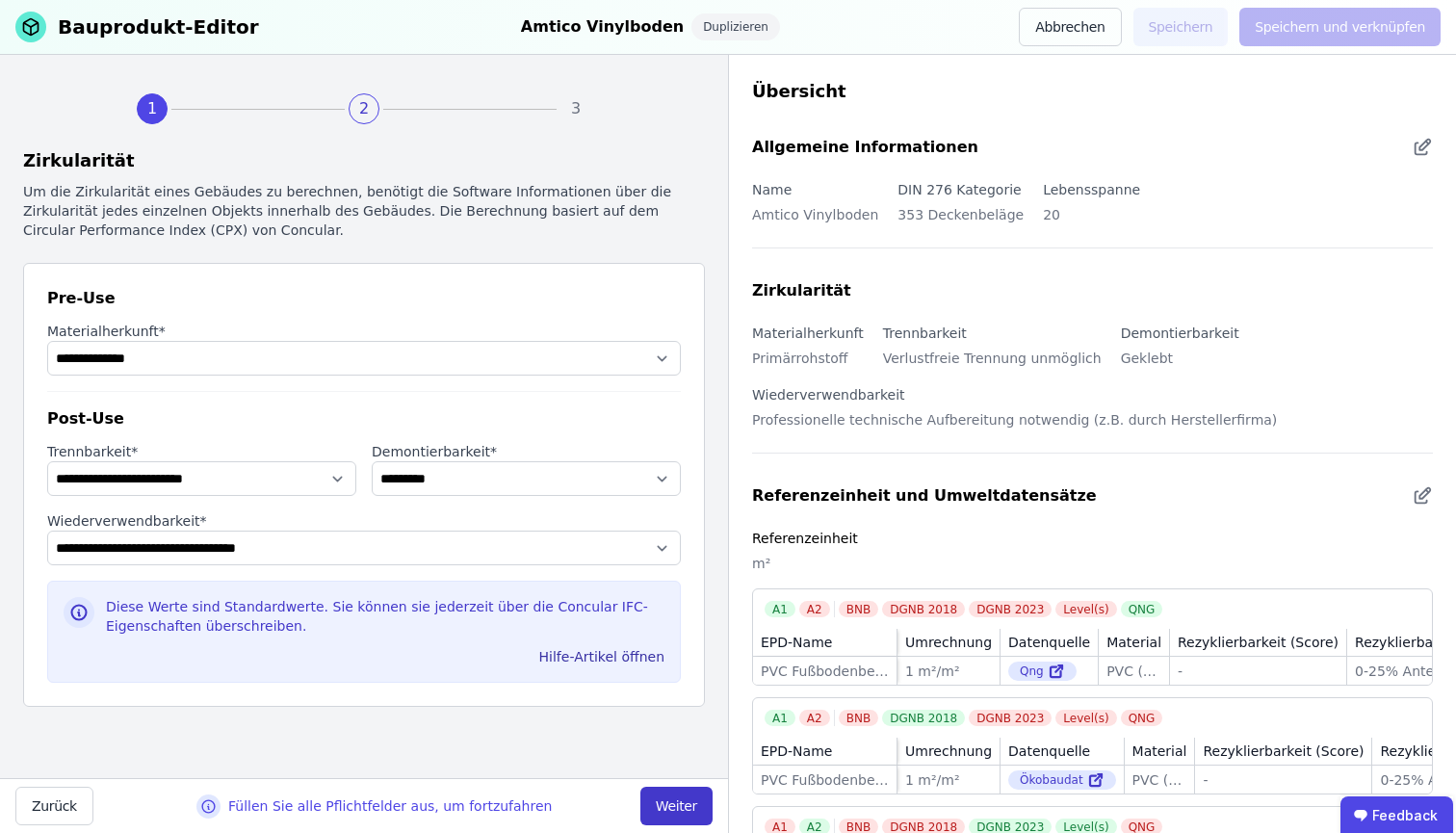
click at [669, 806] on button "Weiter" at bounding box center [677, 805] width 72 height 39
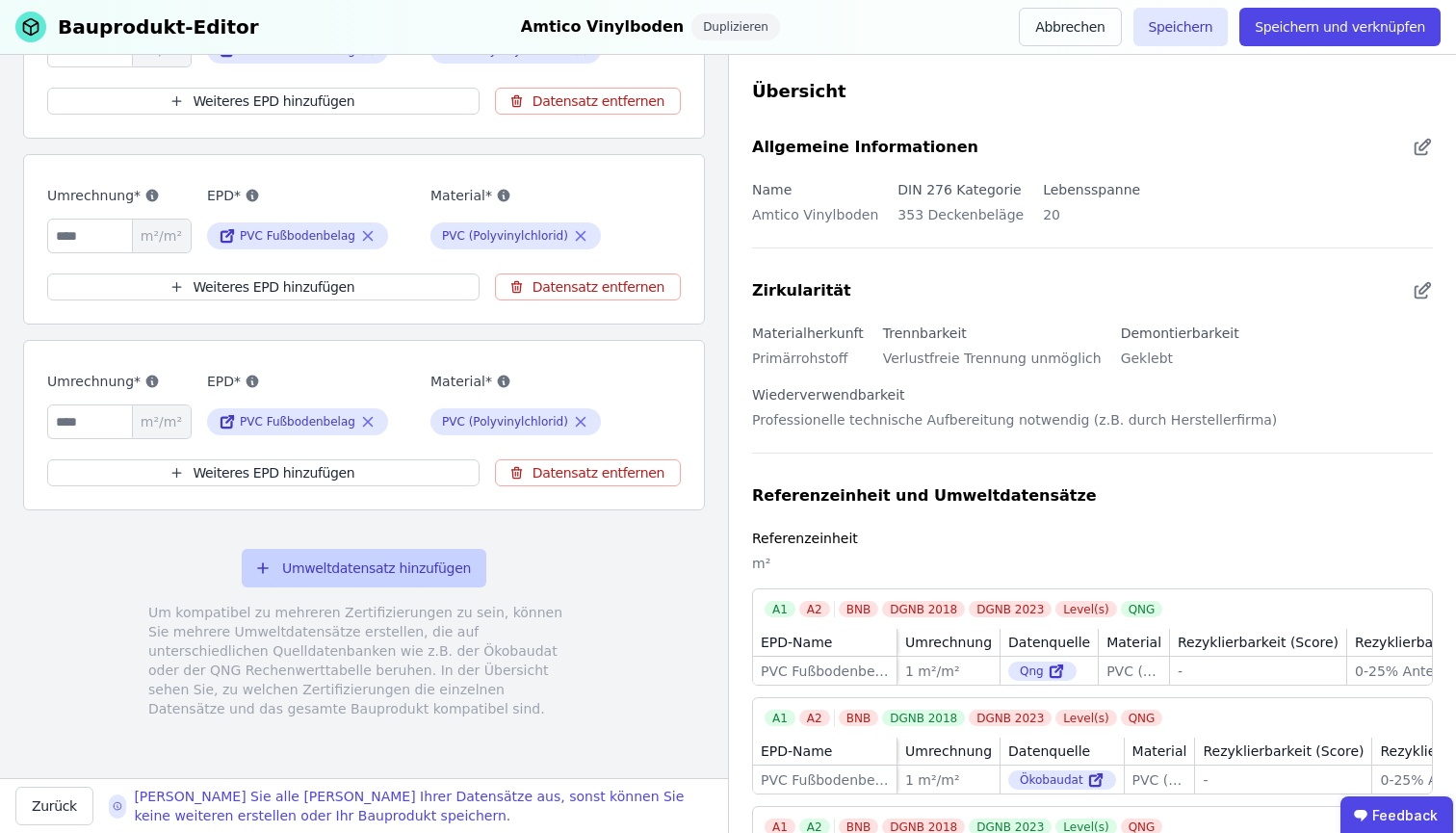
scroll to position [430, 0]
click at [424, 573] on button "Umweltdatensatz hinzufügen" at bounding box center [363, 569] width 244 height 39
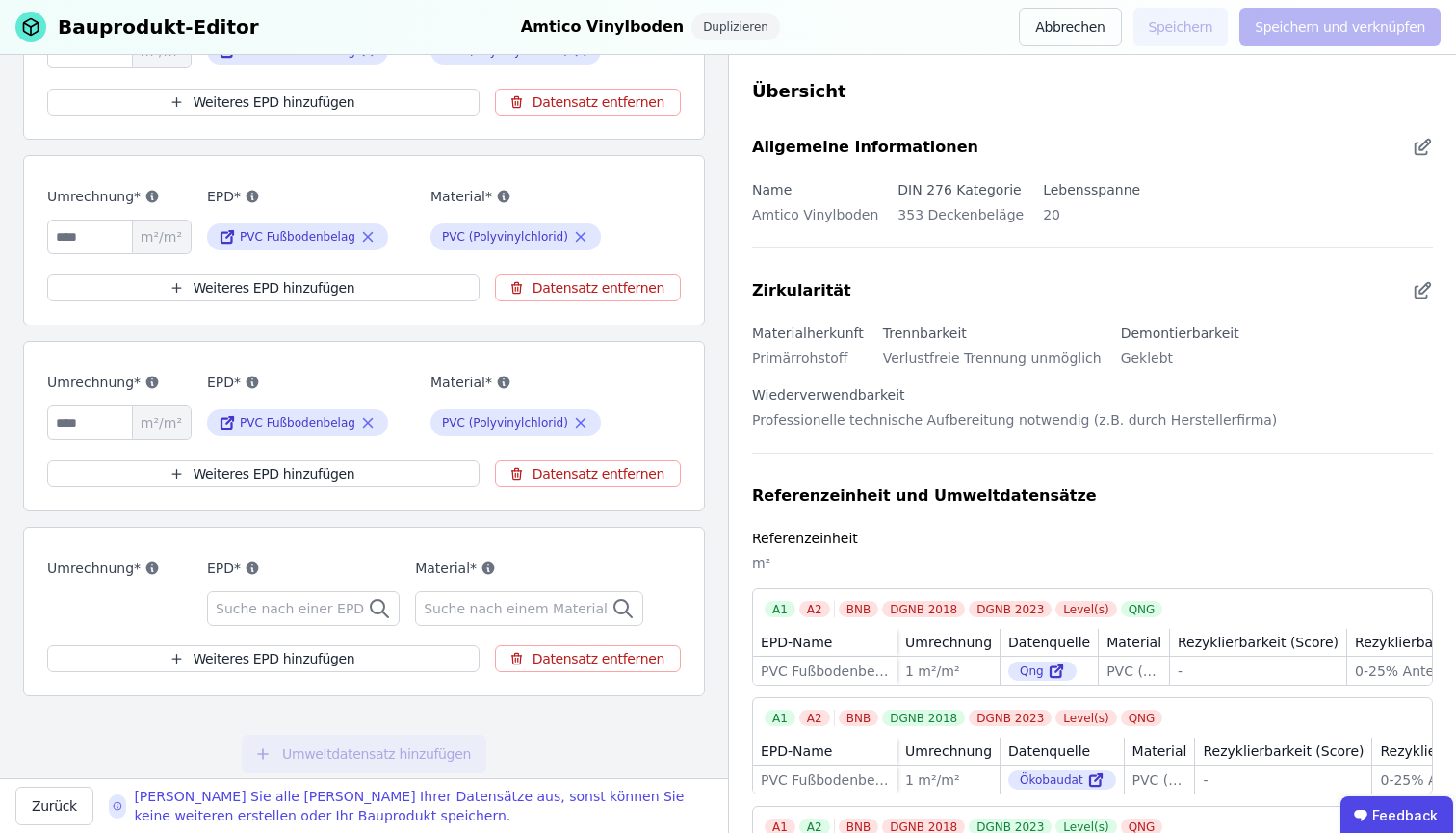
click at [303, 615] on span "Suche nach einer EPD" at bounding box center [291, 608] width 152 height 19
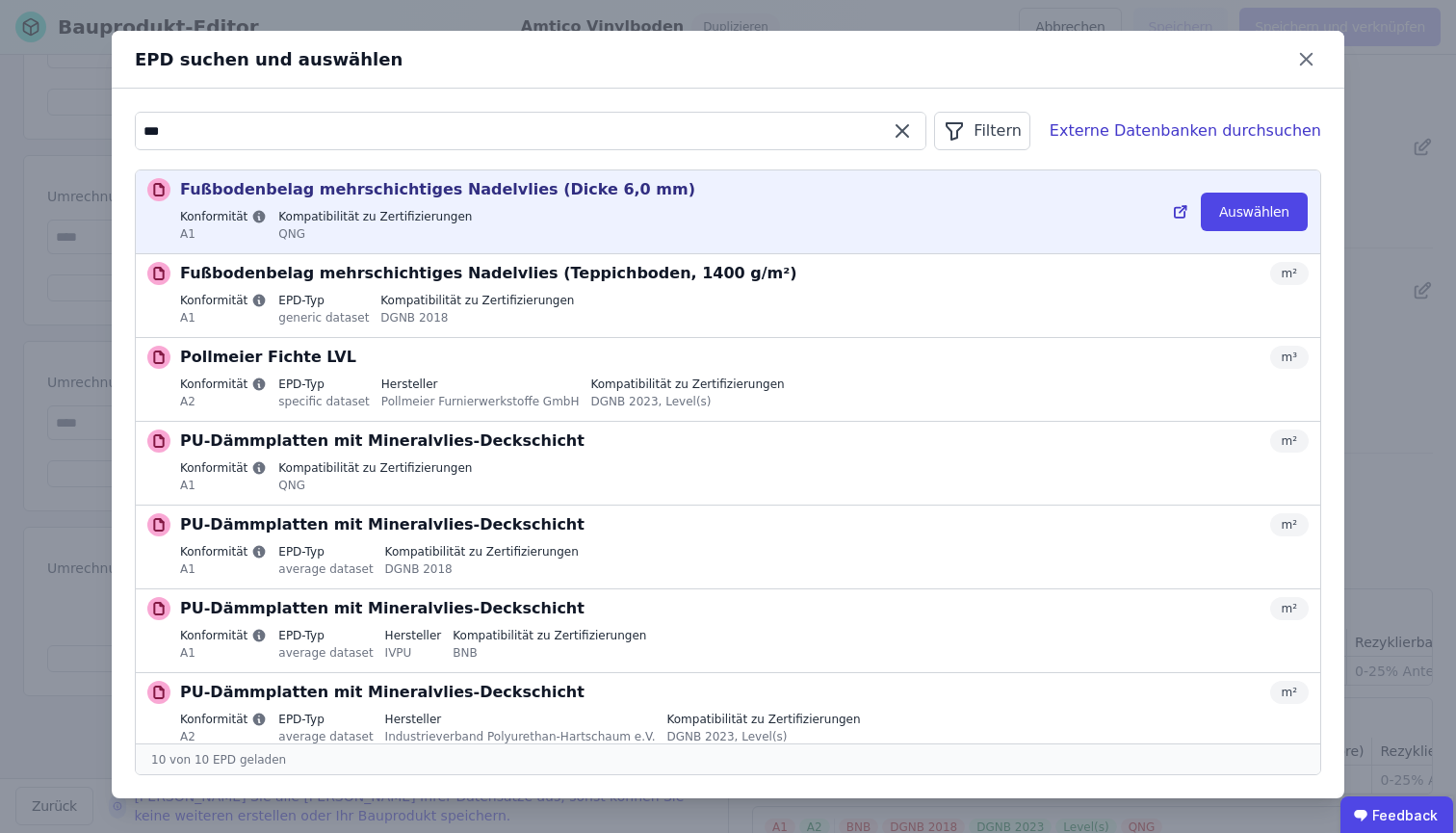
type input "***"
click at [542, 193] on p "Fußbodenbelag mehrschichtiges Nadelvlies (Dicke 6,0 mm)" at bounding box center [437, 189] width 515 height 23
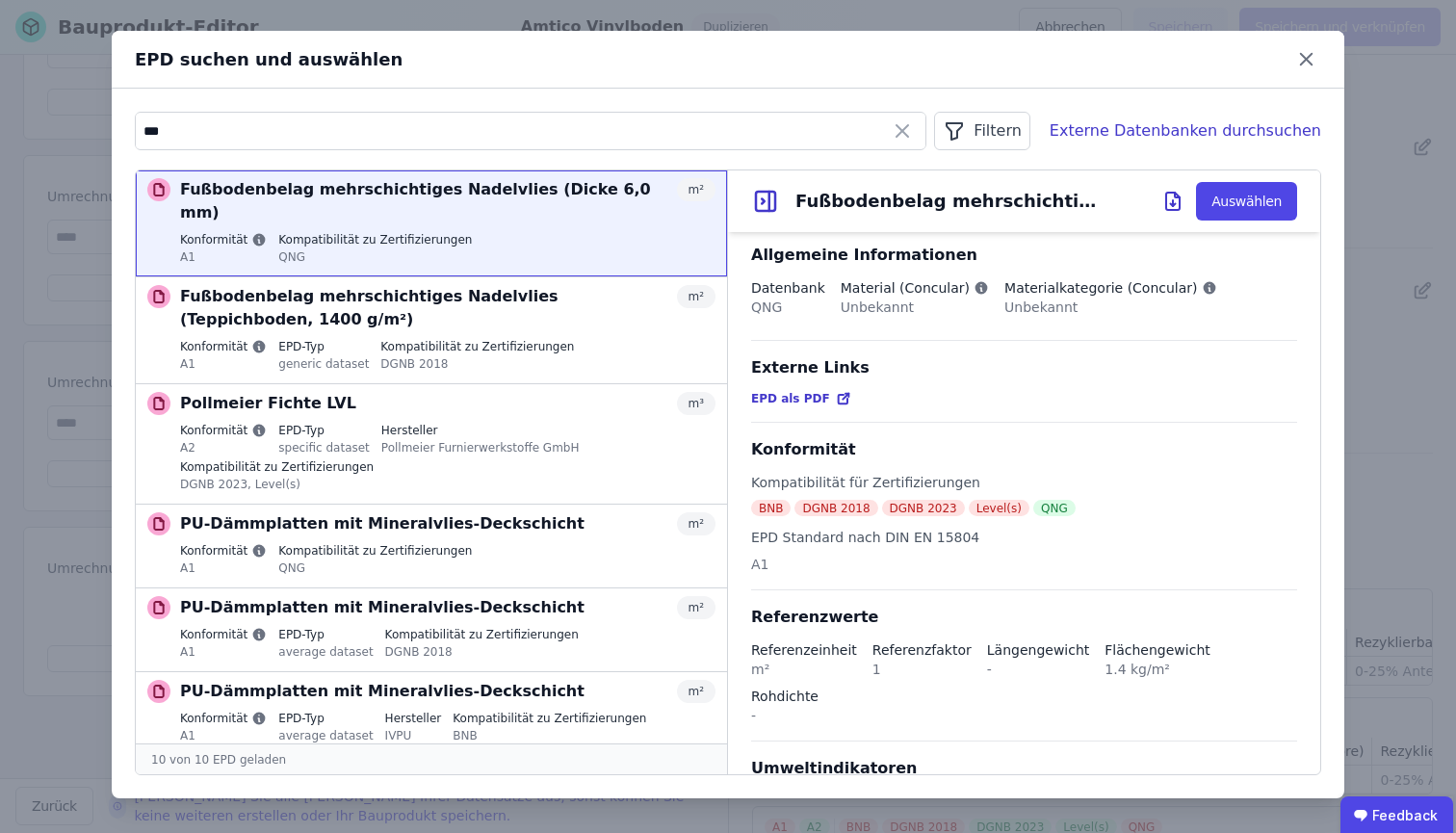
scroll to position [0, 0]
click at [808, 403] on span "EPD als PDF" at bounding box center [790, 398] width 79 height 15
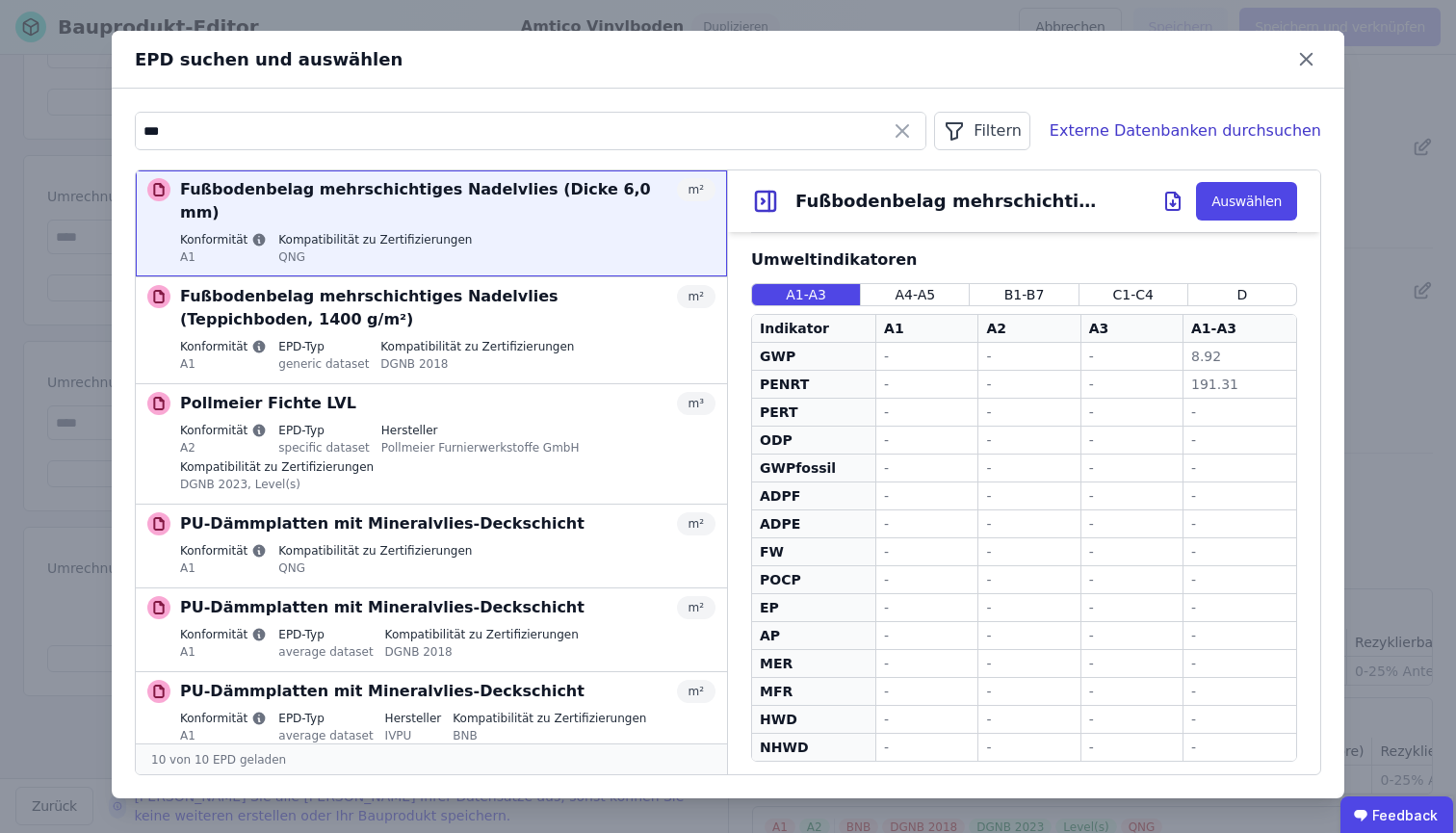
scroll to position [523, 0]
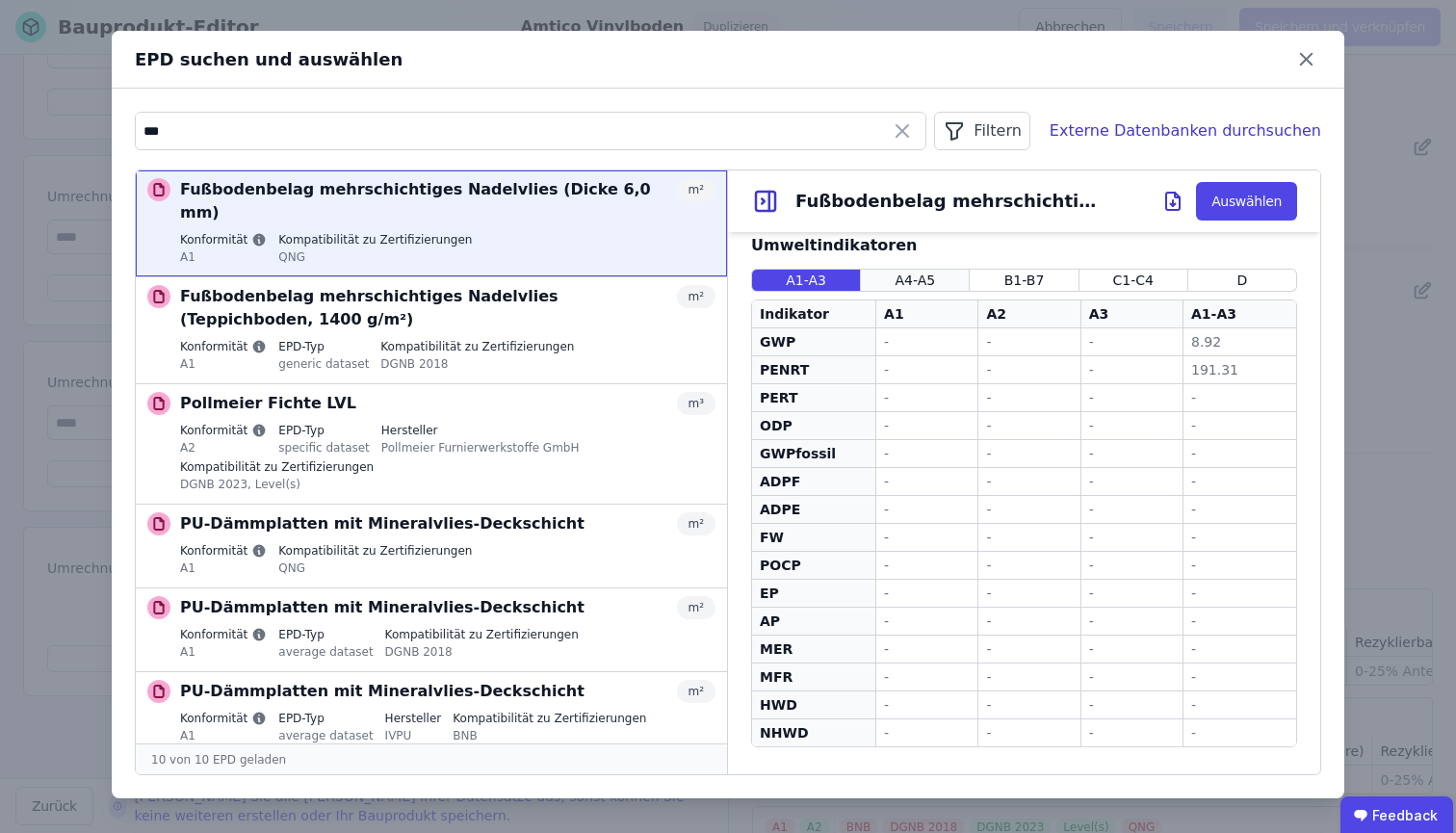
click at [896, 283] on span "A4-A5" at bounding box center [914, 279] width 41 height 19
click at [822, 282] on span "A1-A3" at bounding box center [805, 279] width 41 height 19
click at [1042, 332] on div "-" at bounding box center [1029, 341] width 86 height 19
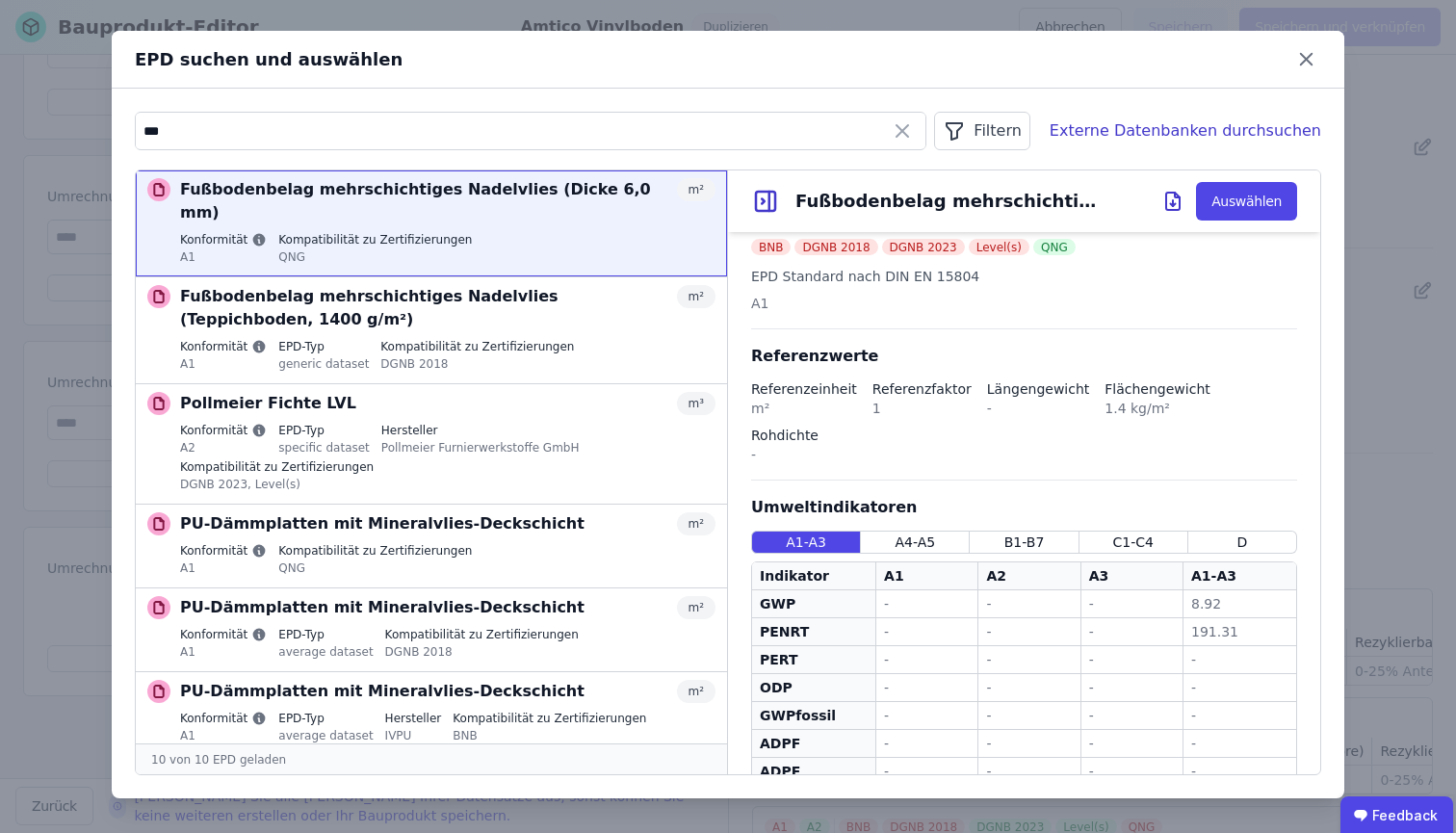
scroll to position [178, 0]
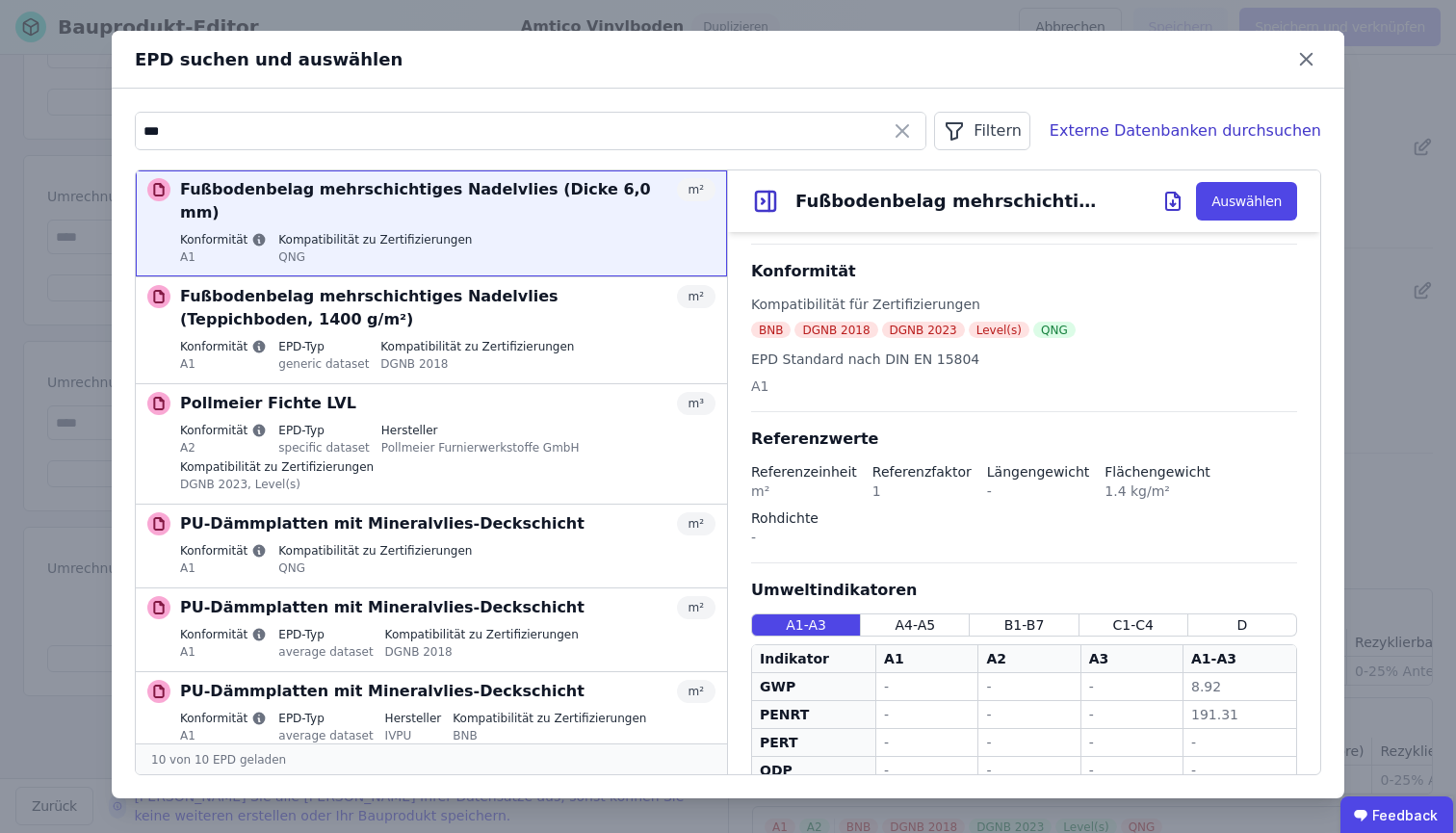
click at [810, 328] on div "DGNB 2018" at bounding box center [835, 329] width 83 height 16
click at [993, 131] on div "Filtern" at bounding box center [982, 131] width 96 height 39
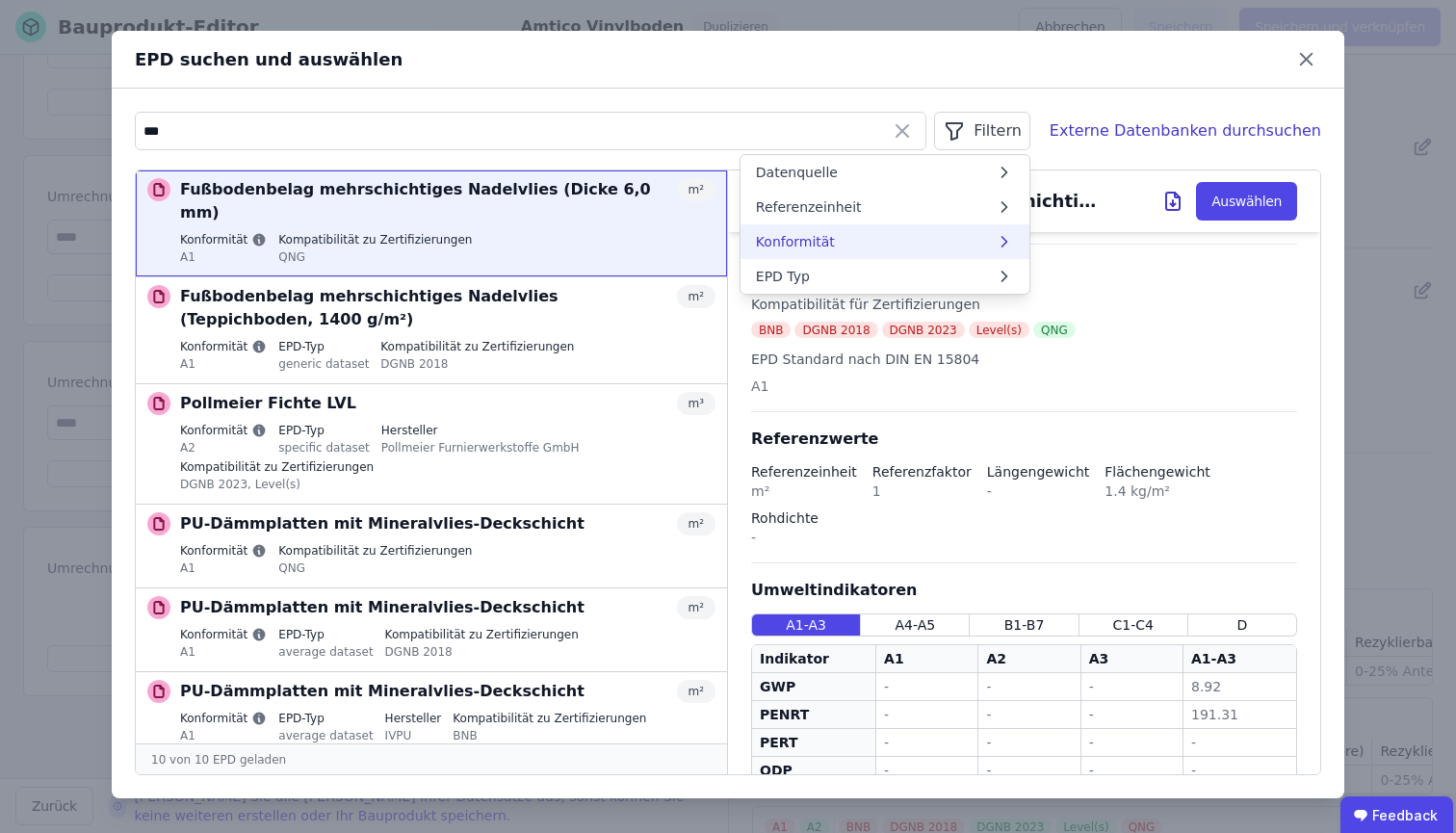
click at [881, 240] on li "Konformität" at bounding box center [884, 241] width 288 height 35
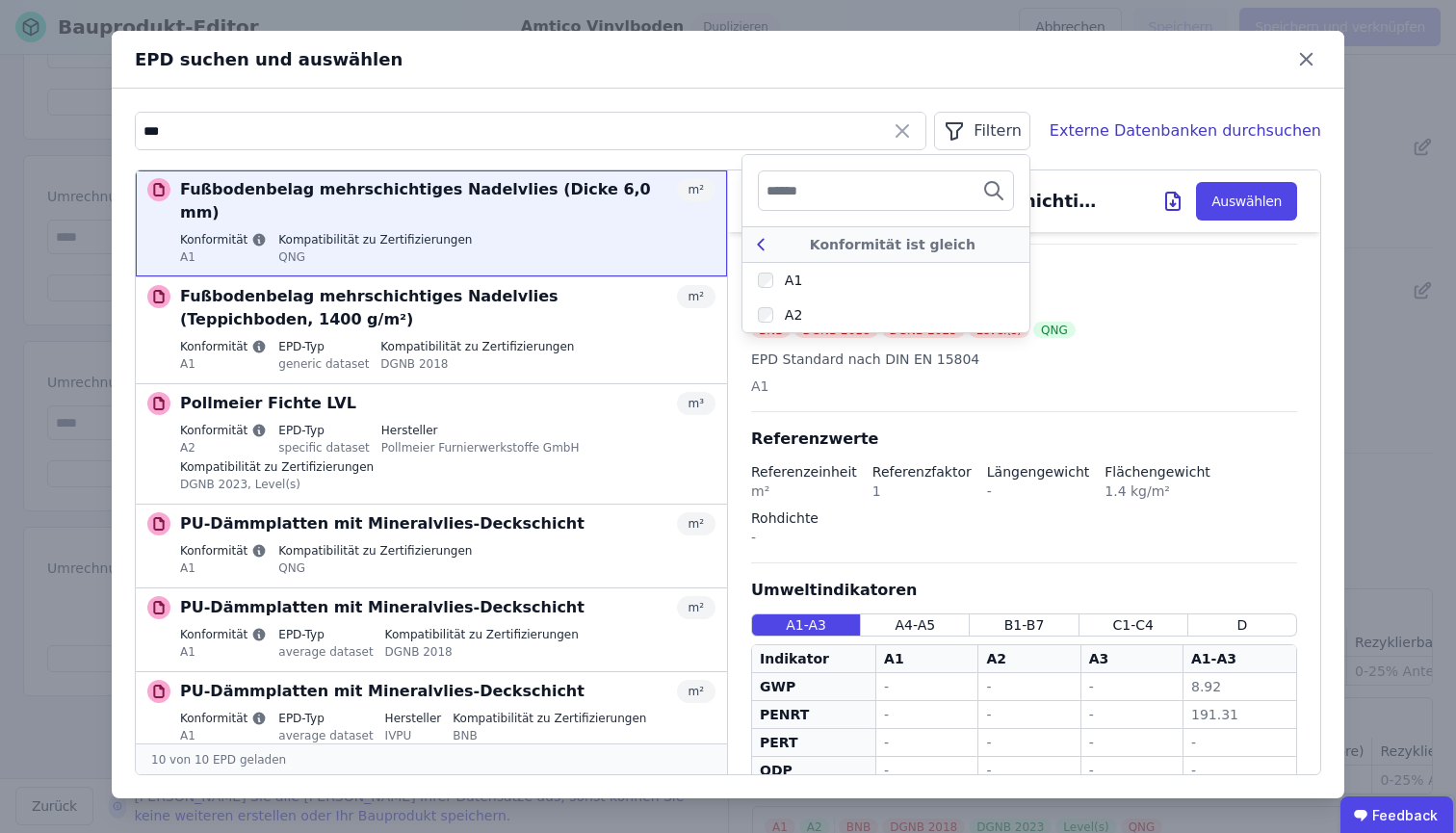
click at [771, 237] on icon at bounding box center [760, 243] width 21 height 23
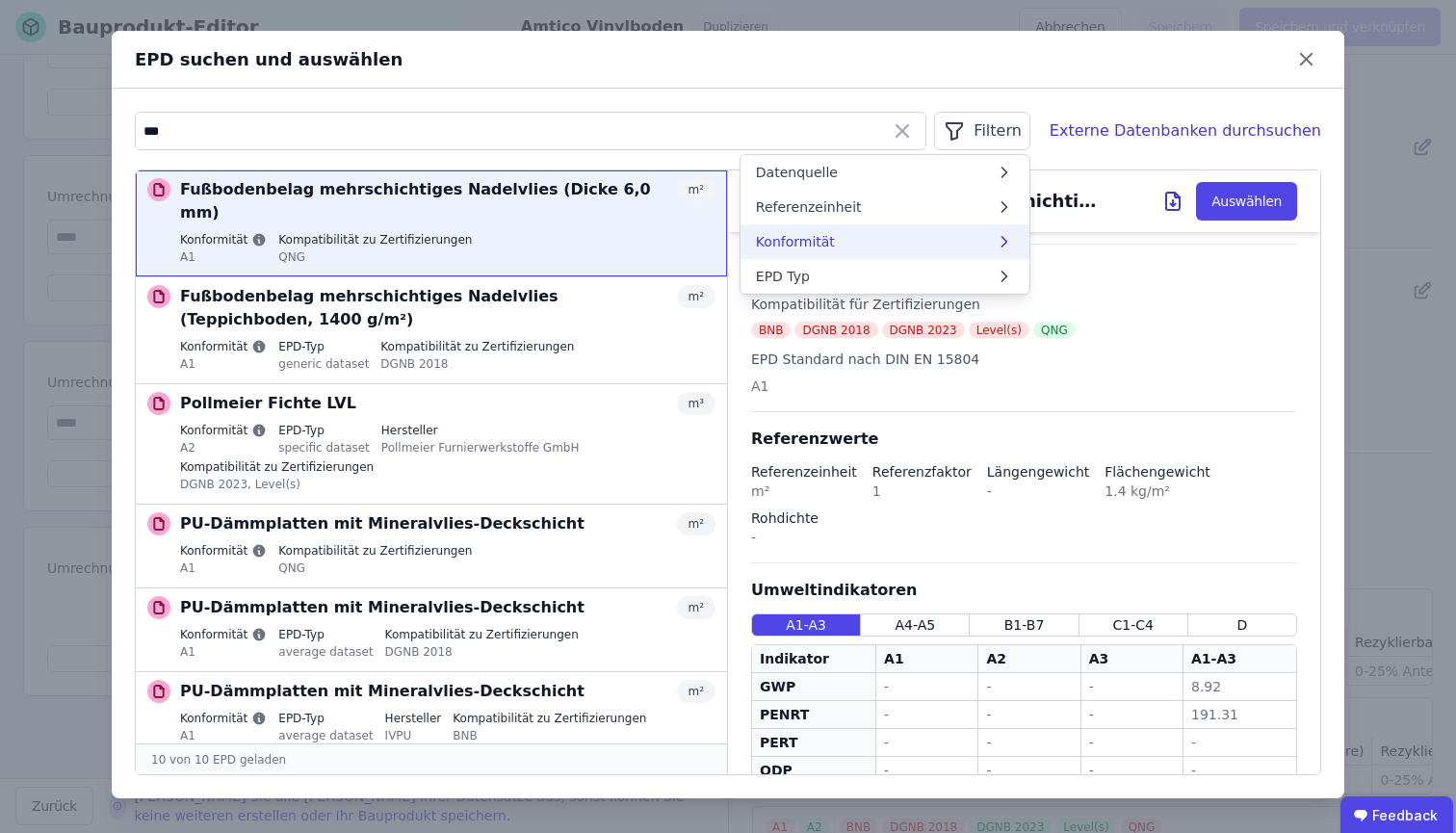
click at [815, 231] on li "Konformität" at bounding box center [884, 241] width 288 height 35
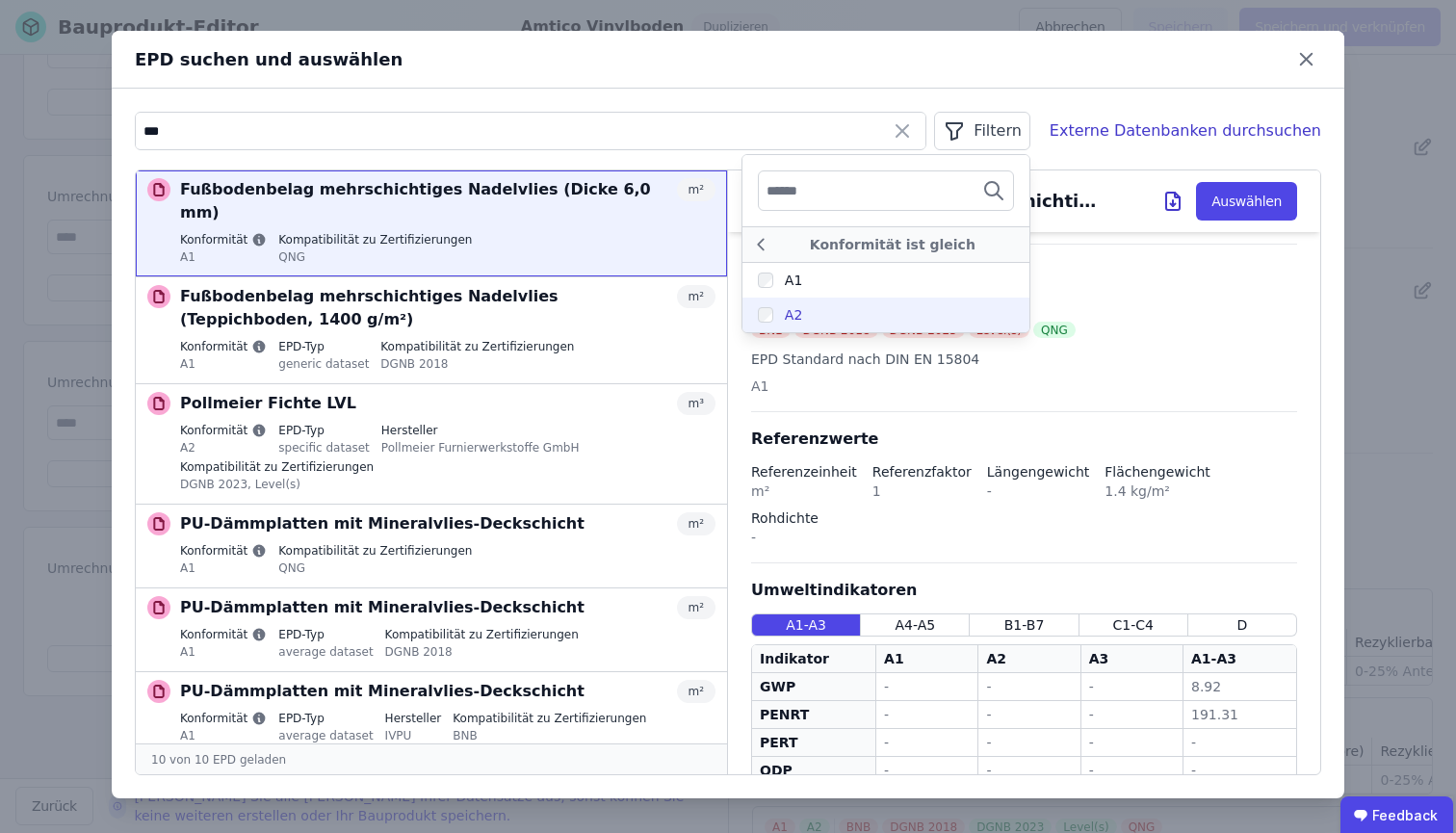
click at [800, 312] on div "A2" at bounding box center [779, 314] width 44 height 19
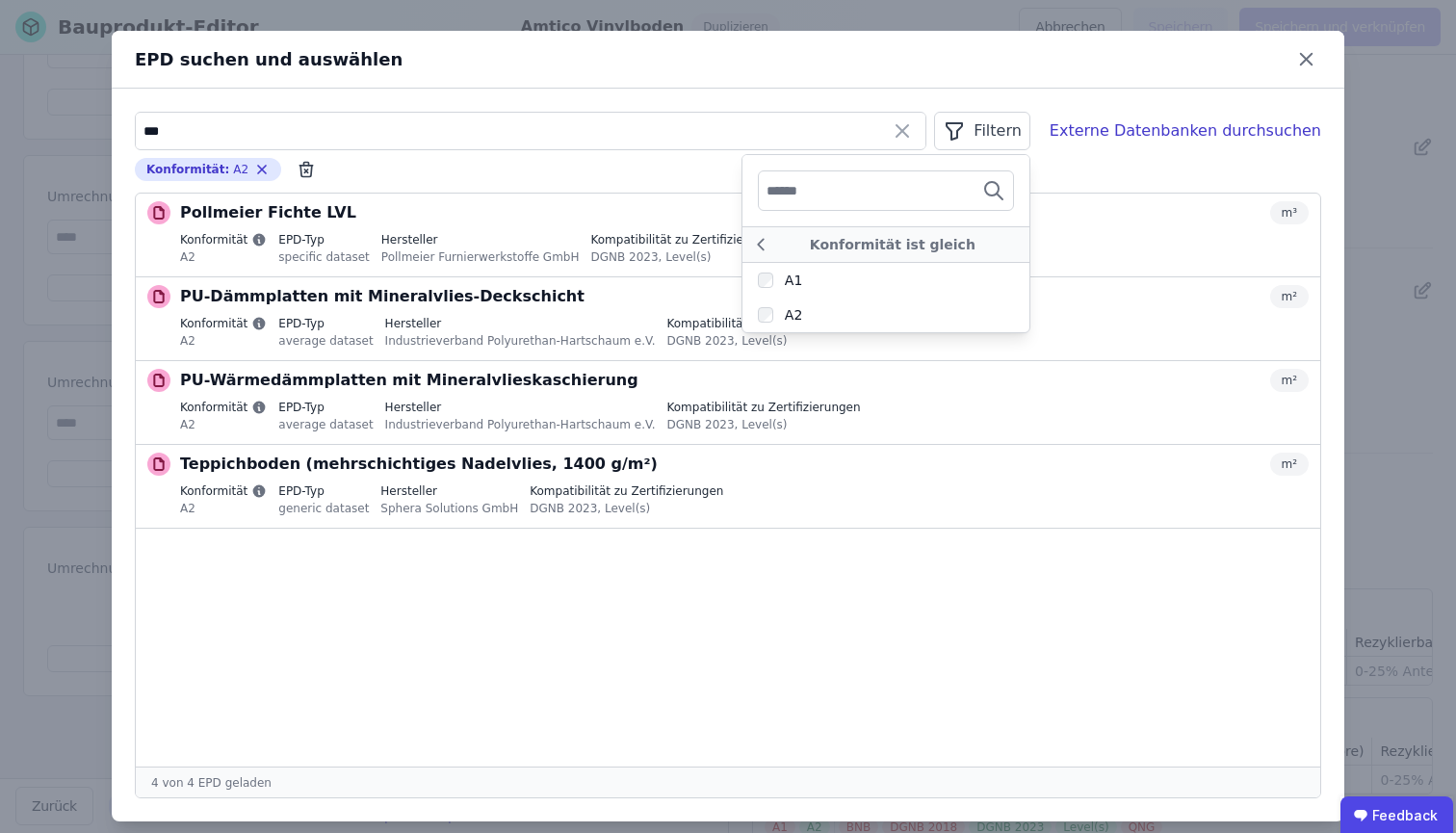
drag, startPoint x: 815, startPoint y: 325, endPoint x: 746, endPoint y: 566, distance: 250.7
click at [746, 566] on ul "Pollmeier Fichte LVL m³ Konformität A2 EPD-Typ specific dataset Hersteller Poll…" at bounding box center [728, 480] width 1185 height 573
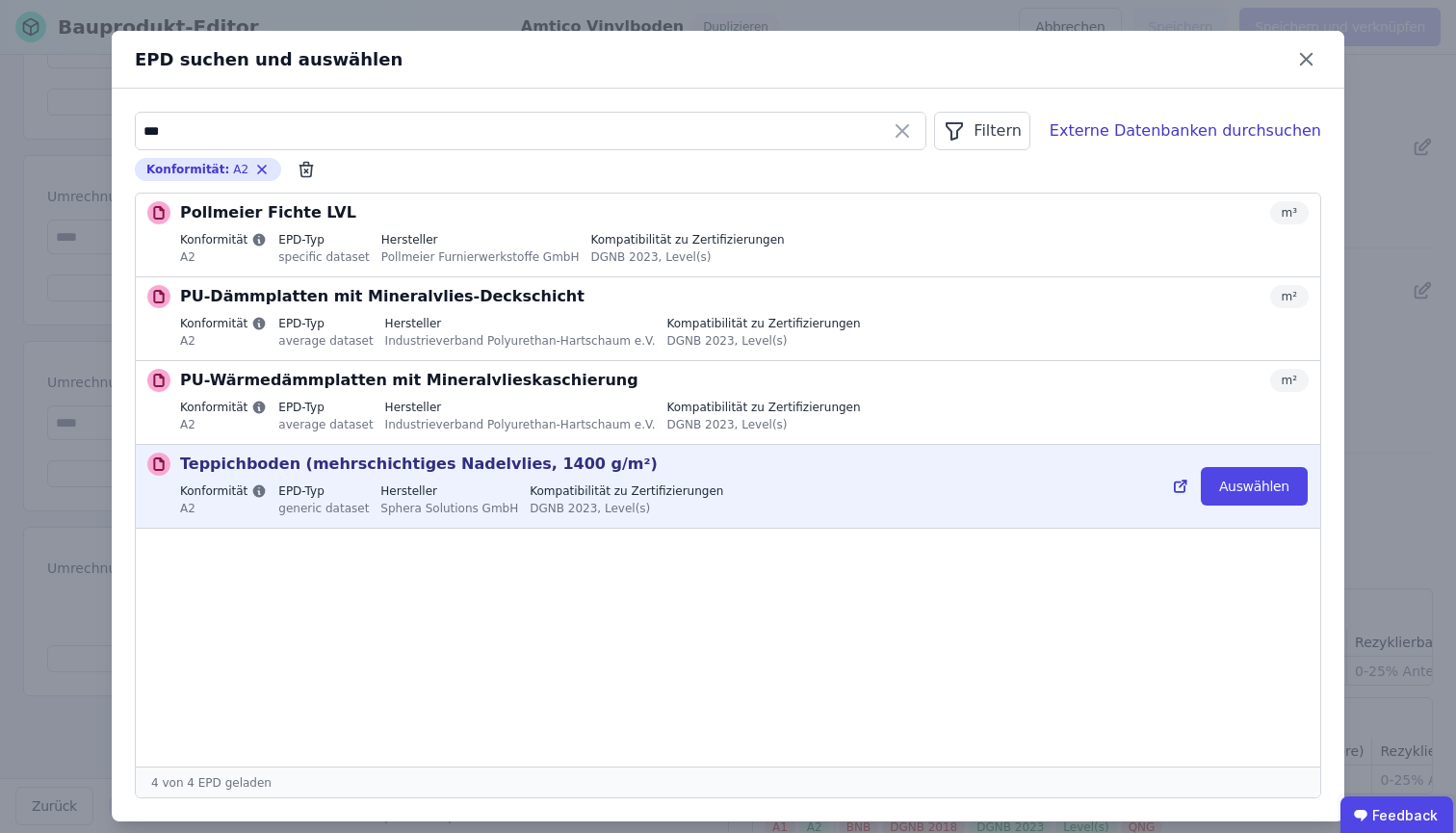
click at [506, 473] on p "Teppichboden (mehrschichtiges Nadelvlies, 1400 g/m²)" at bounding box center [418, 463] width 478 height 23
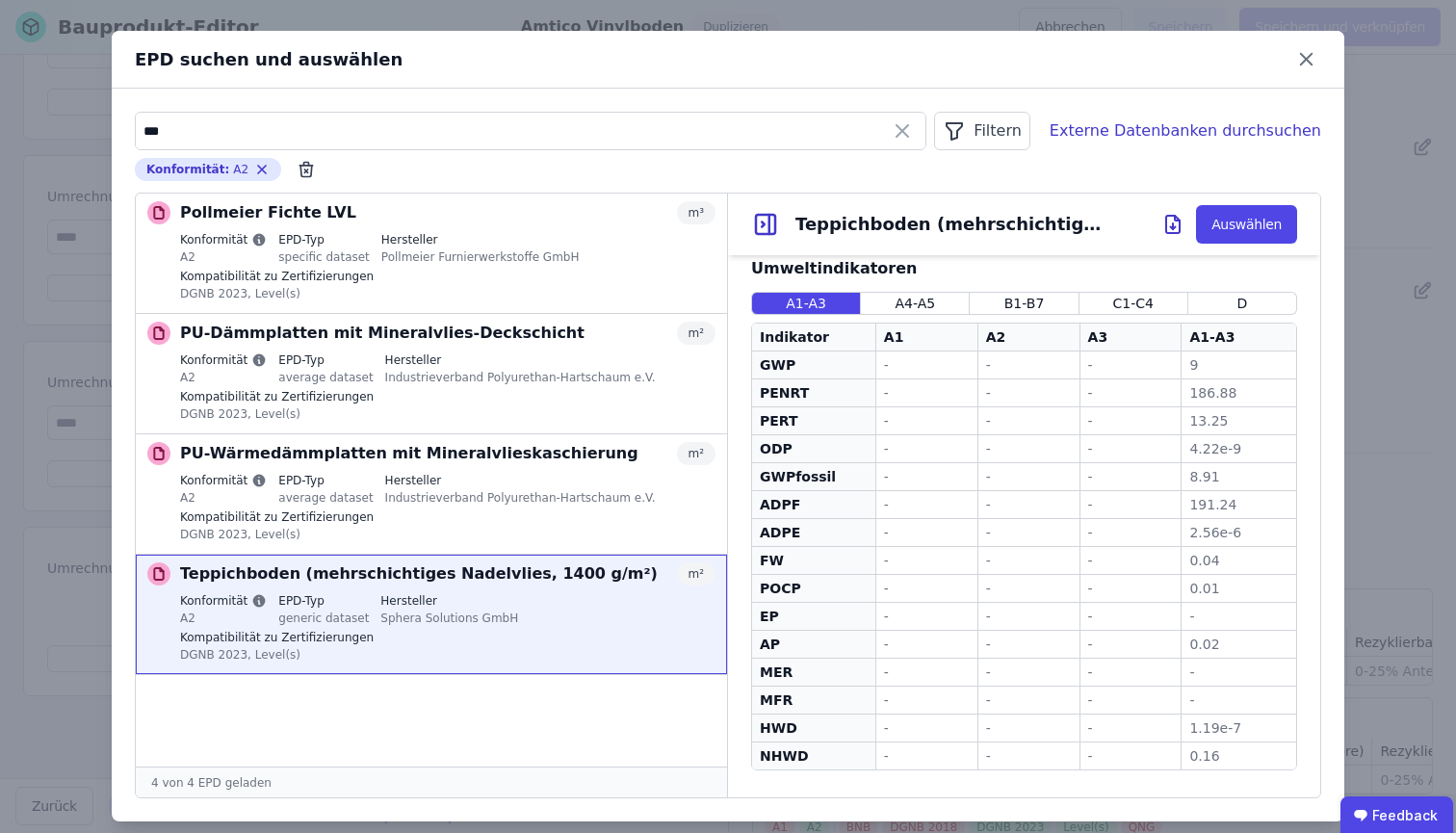
scroll to position [577, 0]
click at [1213, 226] on button "Auswählen" at bounding box center [1245, 224] width 101 height 39
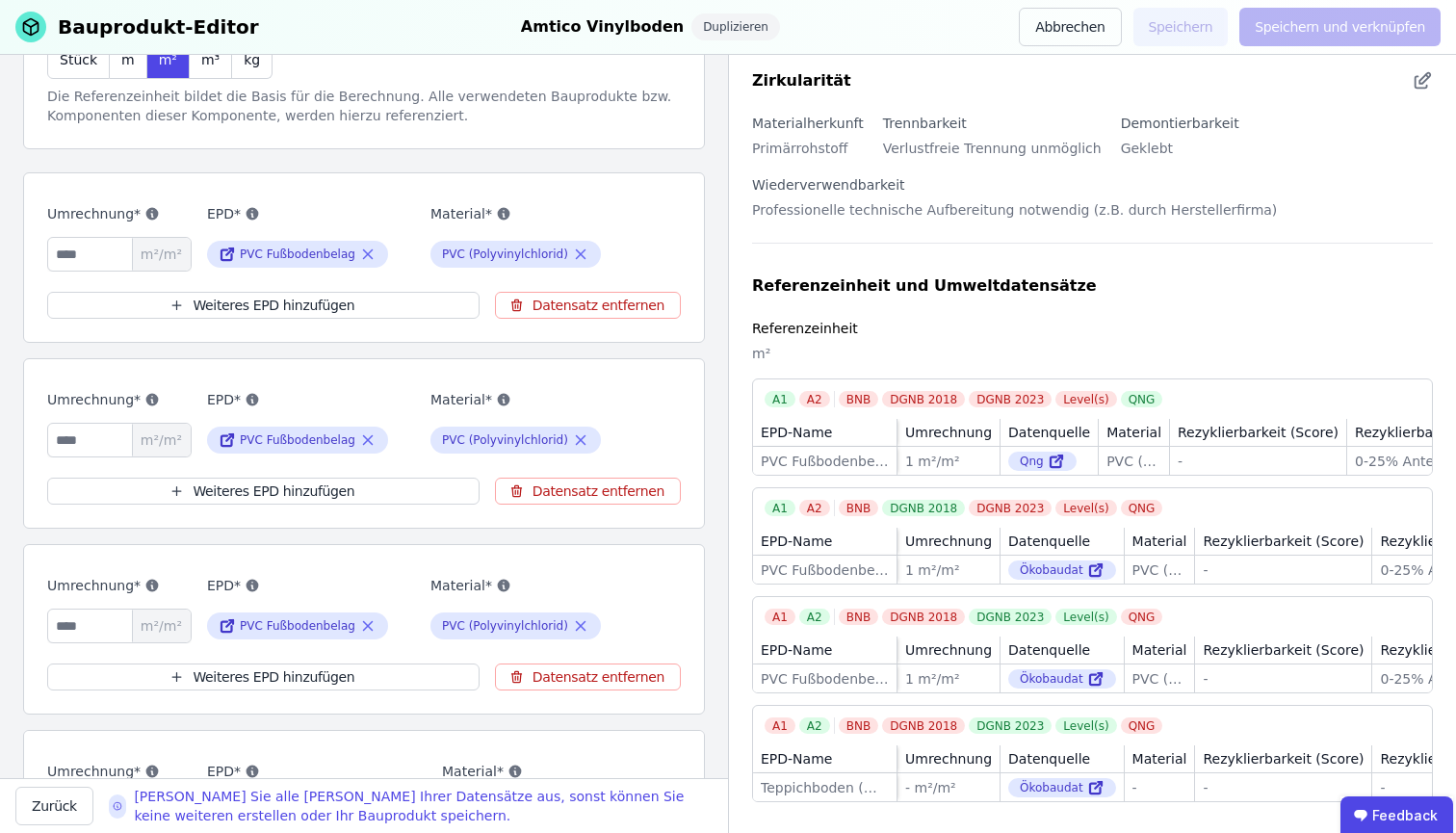
scroll to position [240, 0]
click at [596, 299] on button "Datensatz entfernen" at bounding box center [588, 304] width 186 height 27
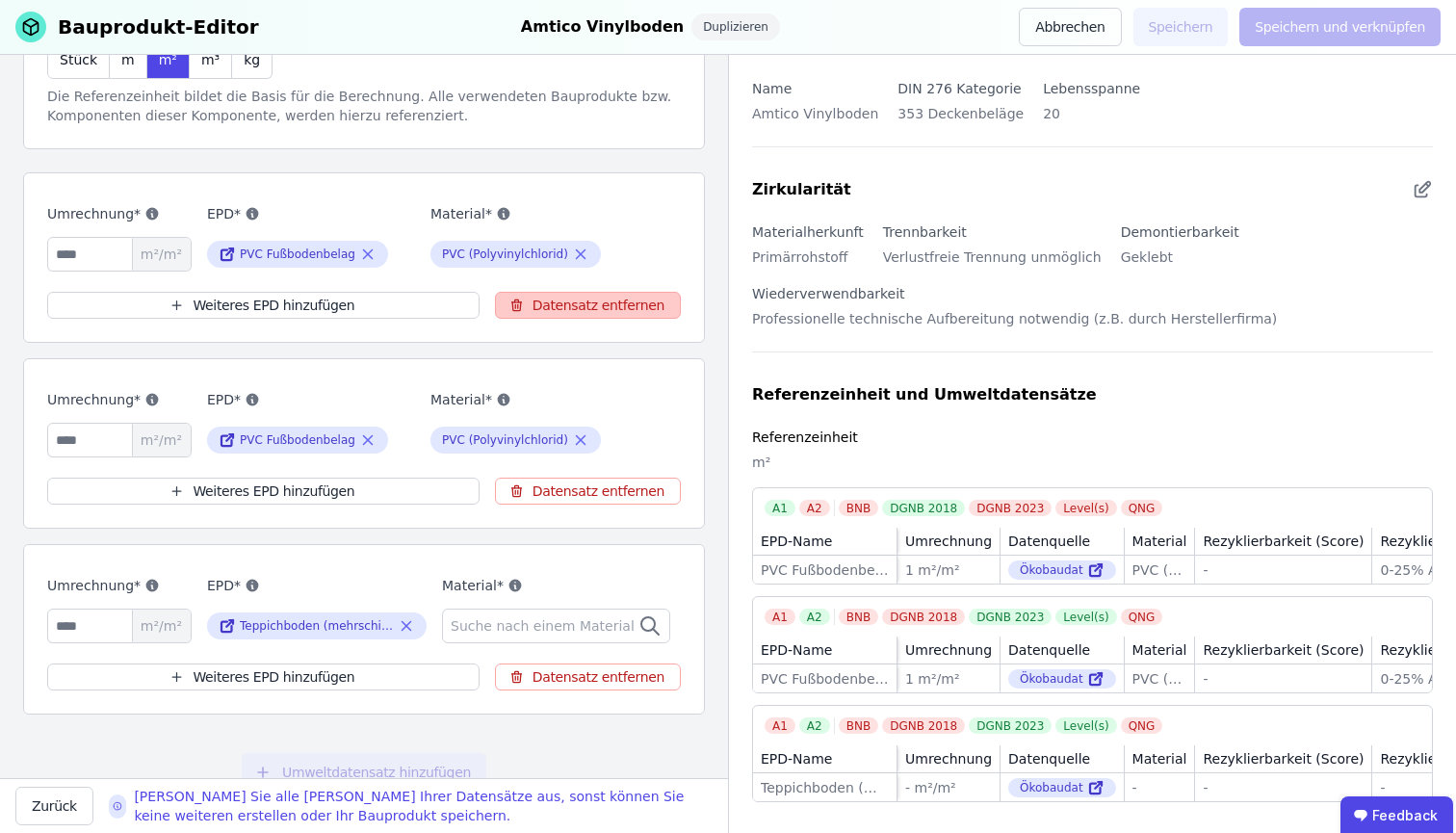
click at [595, 306] on button "Datensatz entfernen" at bounding box center [588, 304] width 186 height 27
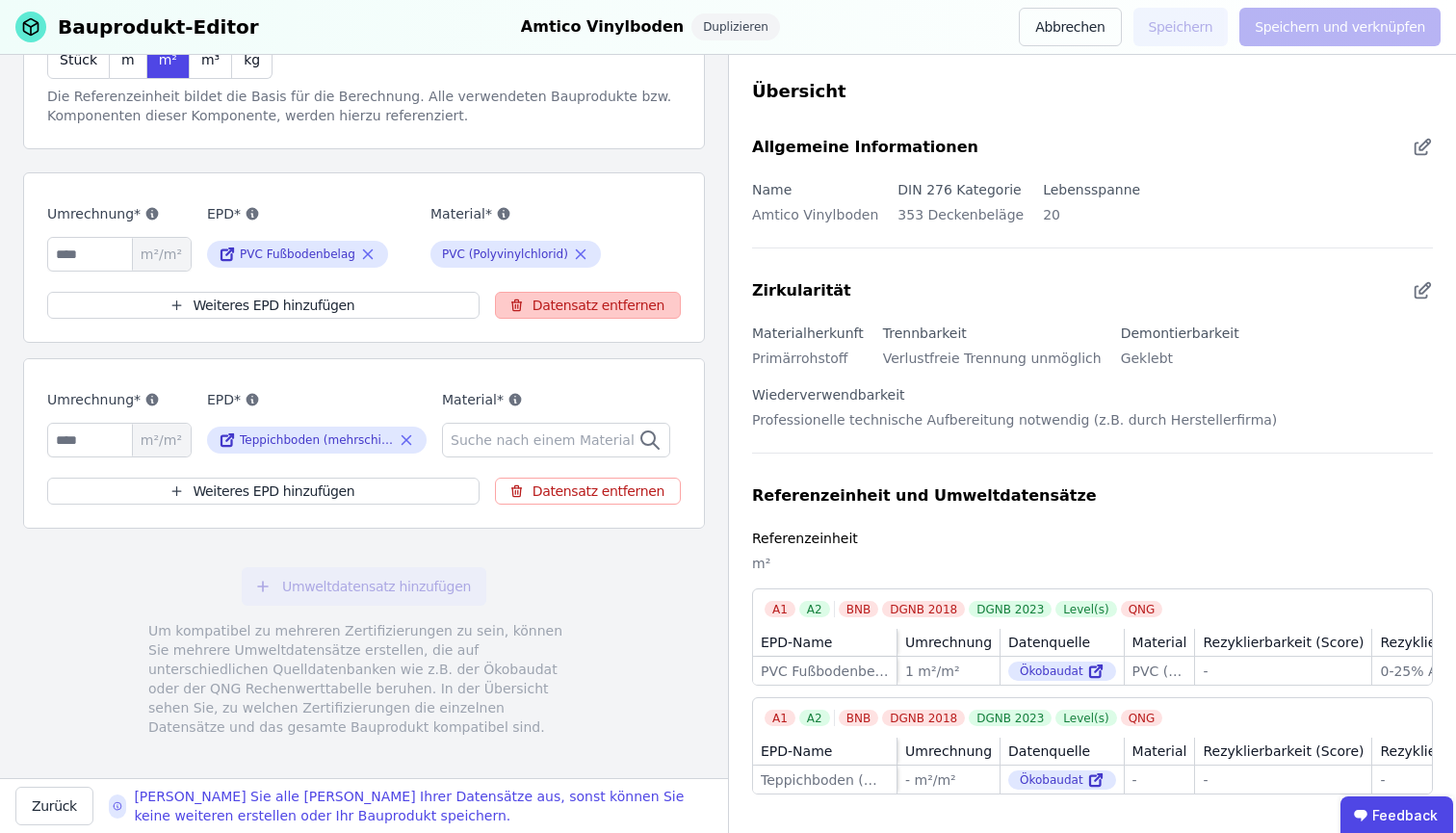
scroll to position [8, 0]
click at [595, 306] on button "Datensatz entfernen" at bounding box center [588, 304] width 186 height 27
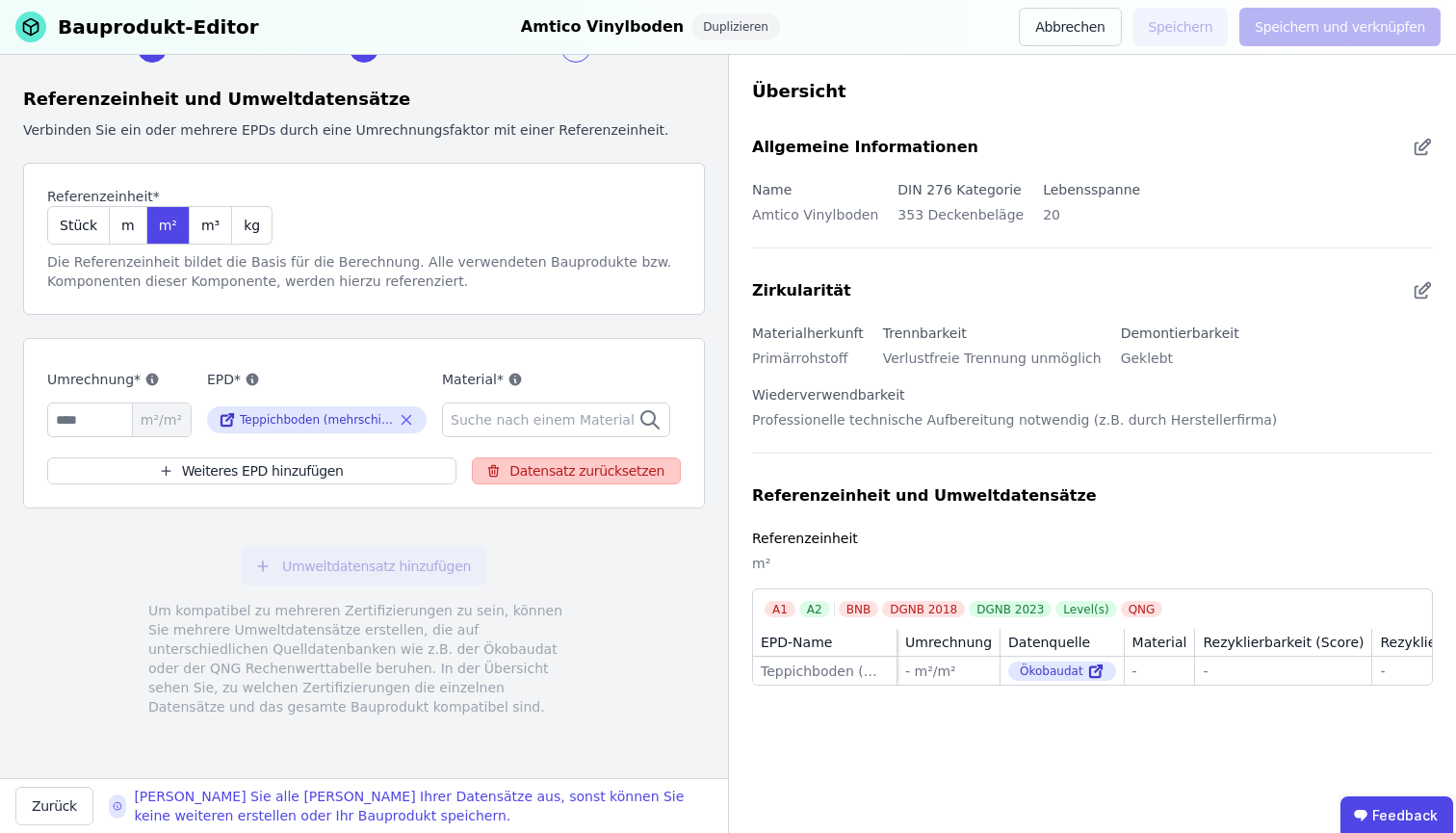
scroll to position [0, 0]
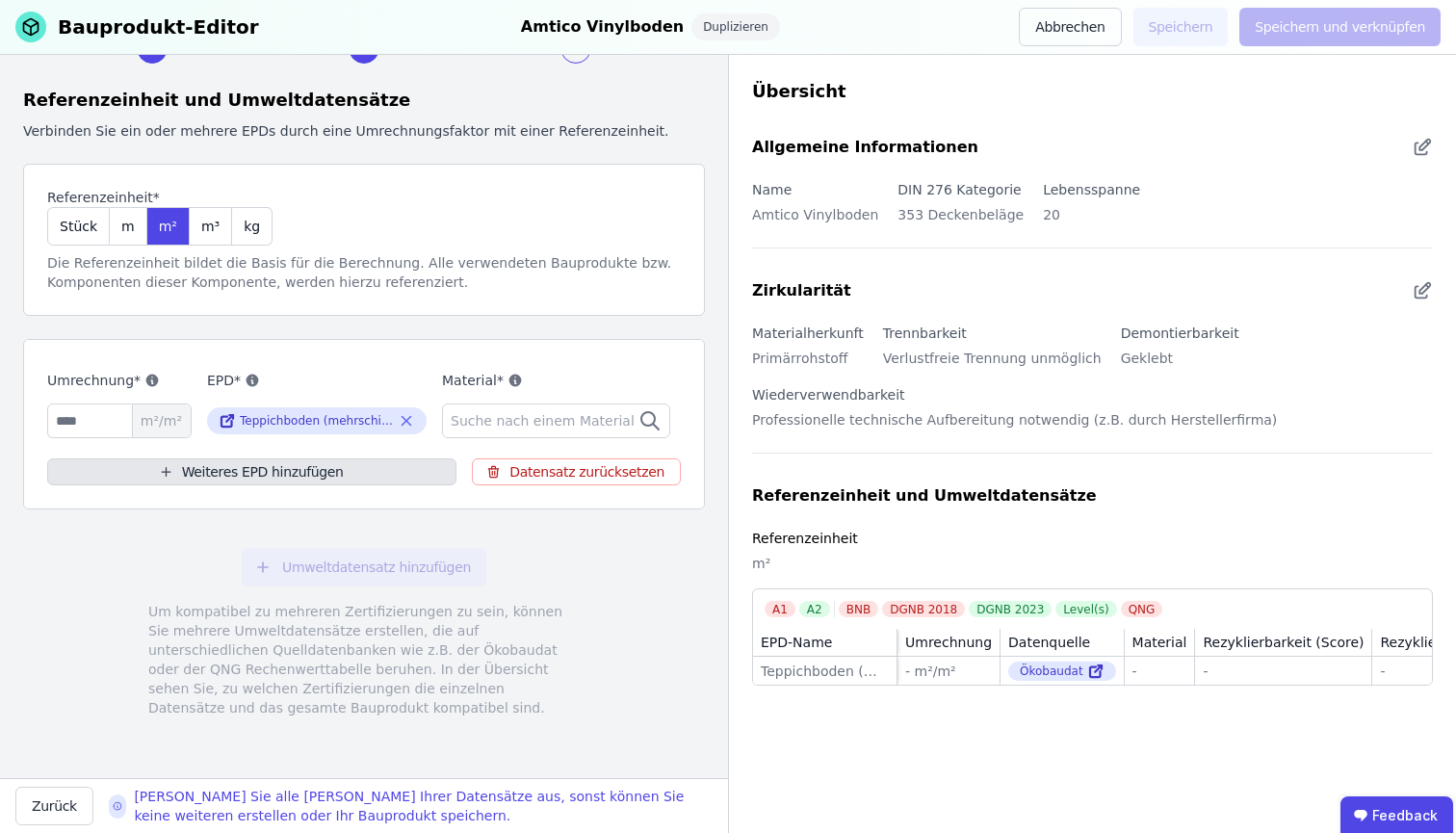
click at [314, 476] on button "Weiteres EPD hinzufügen" at bounding box center [251, 471] width 409 height 27
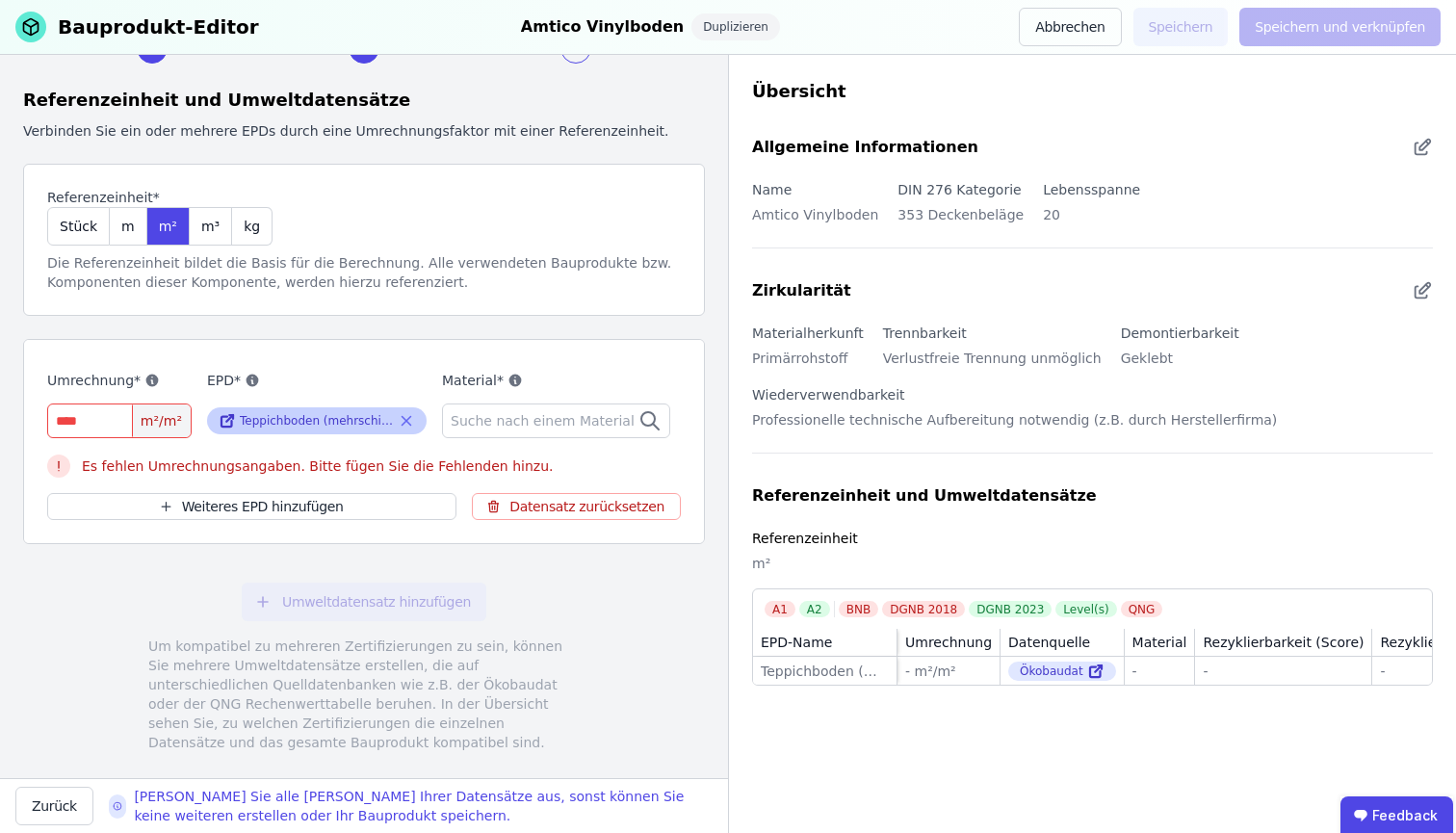
click at [414, 417] on icon at bounding box center [405, 420] width 17 height 23
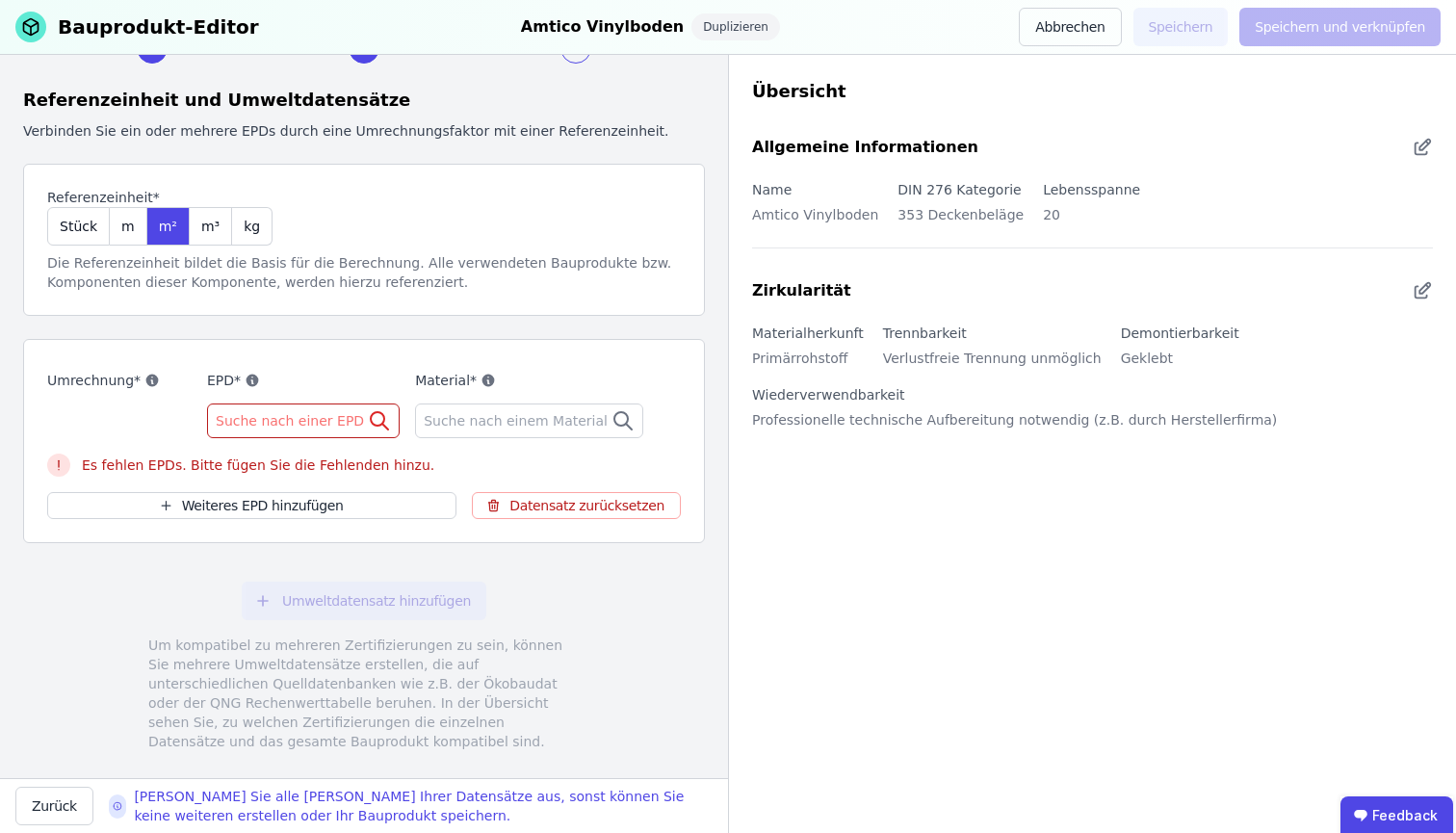
click at [354, 419] on span "Suche nach einer EPD" at bounding box center [291, 420] width 152 height 19
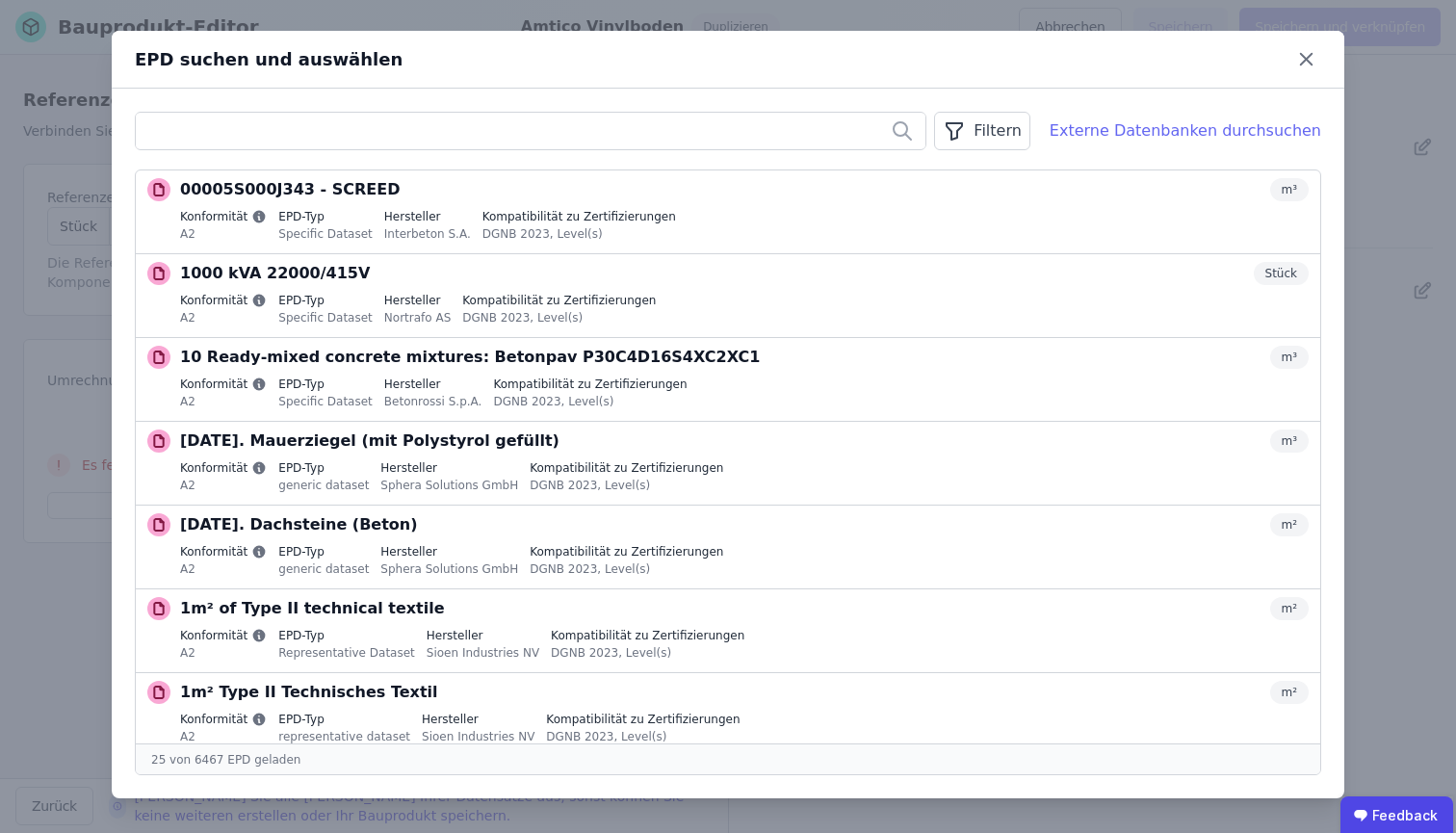
click at [1176, 135] on div "Externe Datenbanken durchsuchen" at bounding box center [1186, 131] width 271 height 23
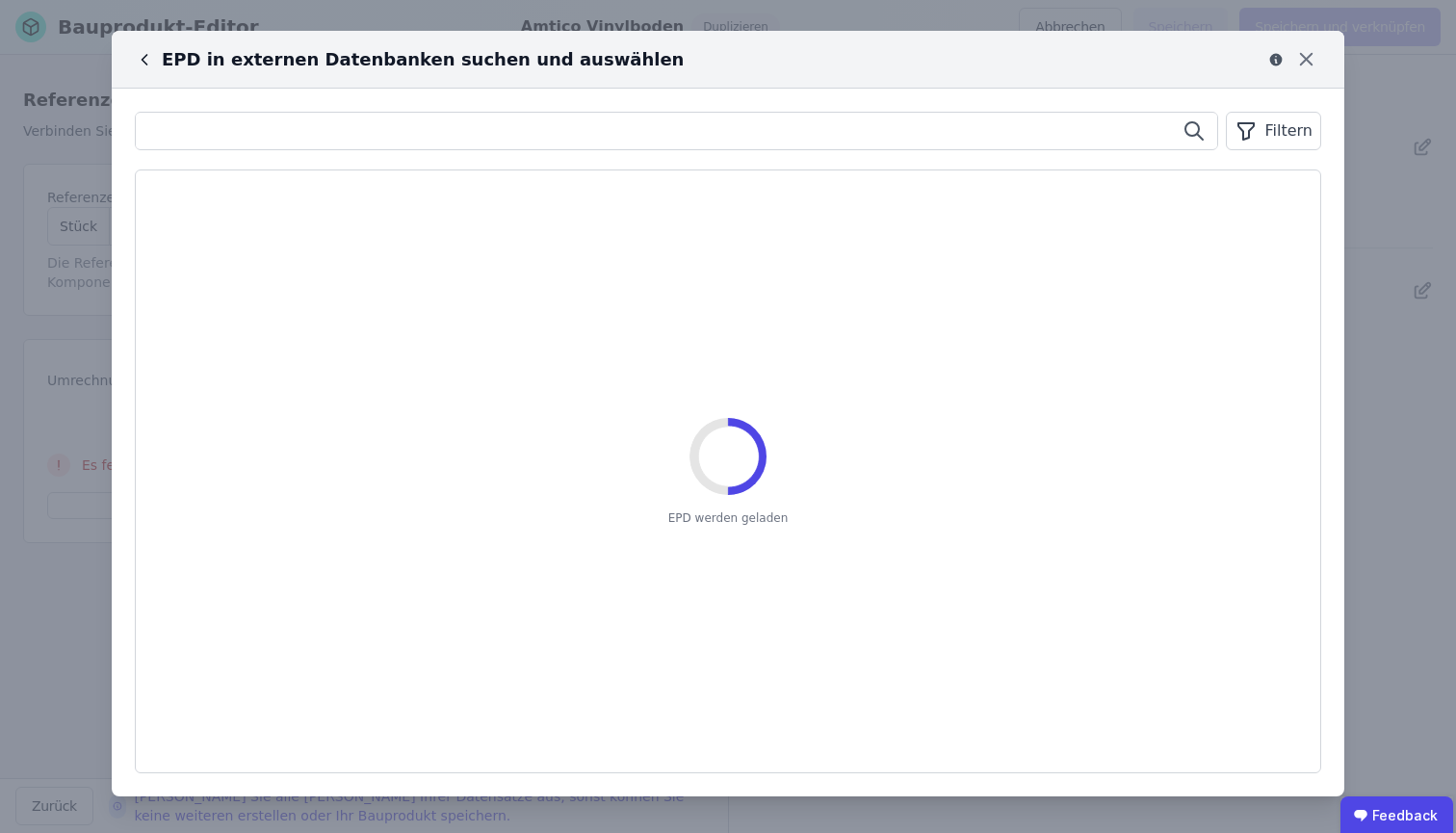
click at [609, 128] on input "text" at bounding box center [676, 131] width 1081 height 35
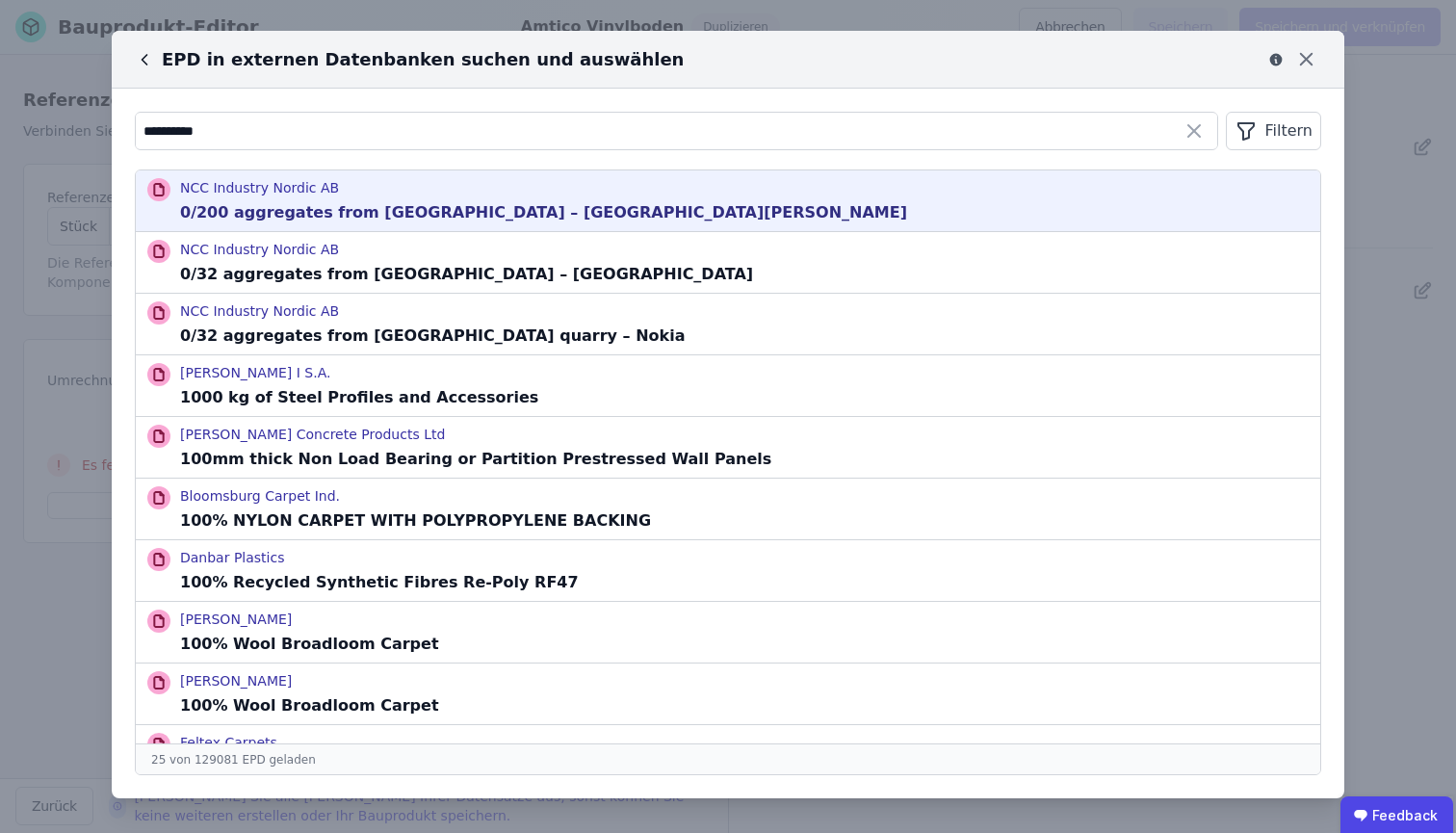
click at [450, 207] on p "0/200 aggregates from Bornholm quarry – Rønne Granit" at bounding box center [543, 212] width 727 height 23
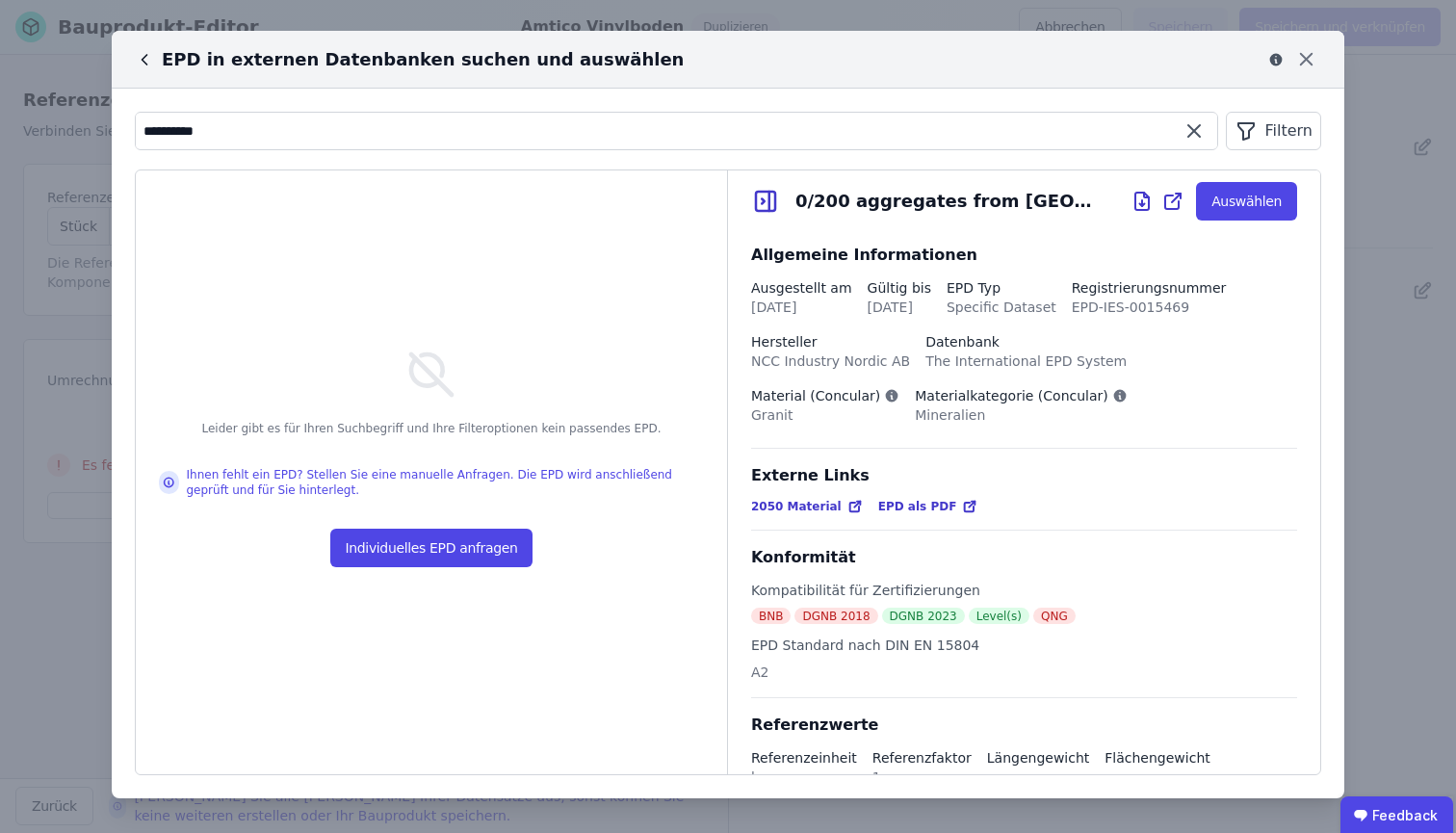
click at [171, 131] on input "**********" at bounding box center [676, 131] width 1081 height 35
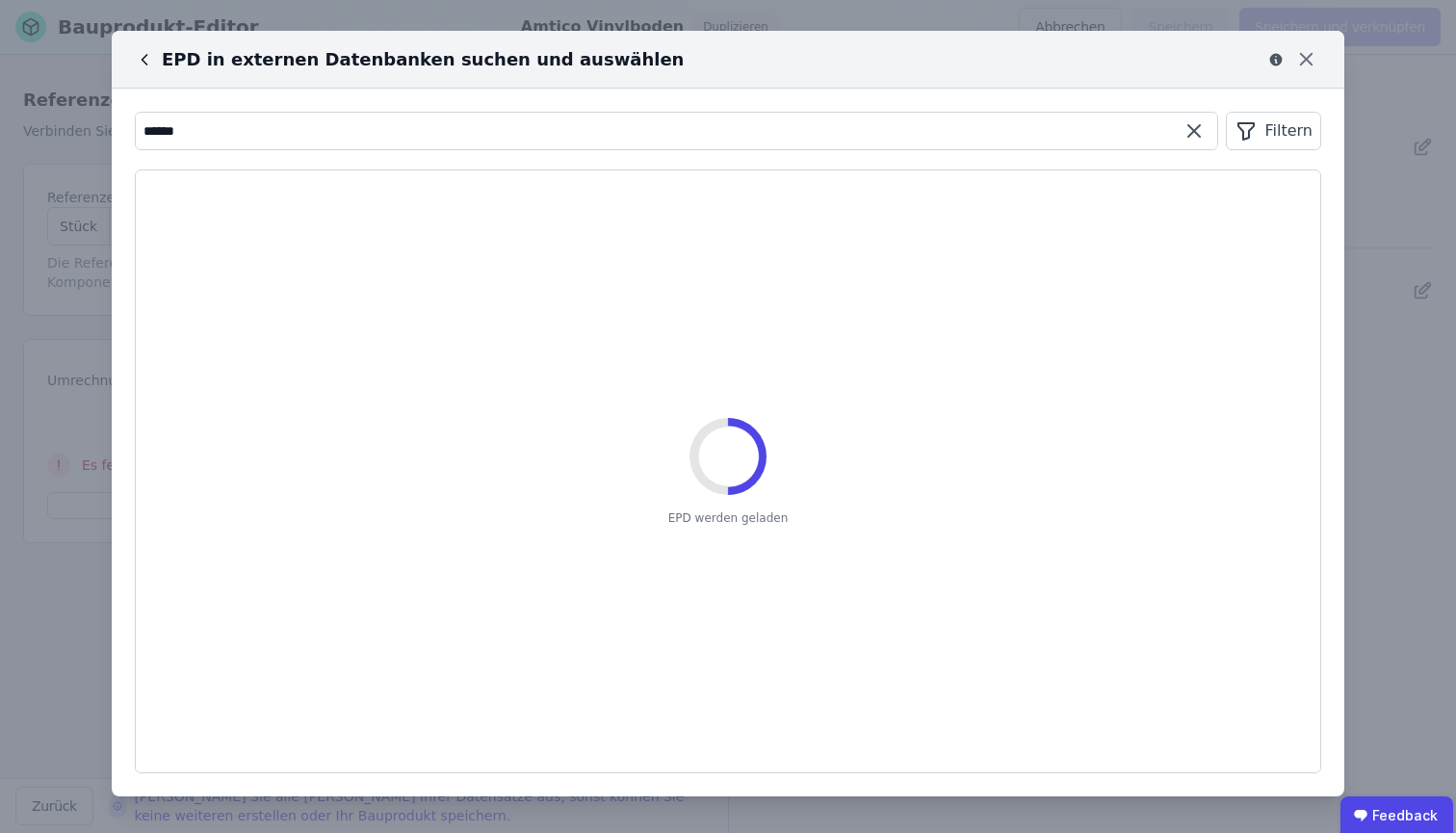
type input "******"
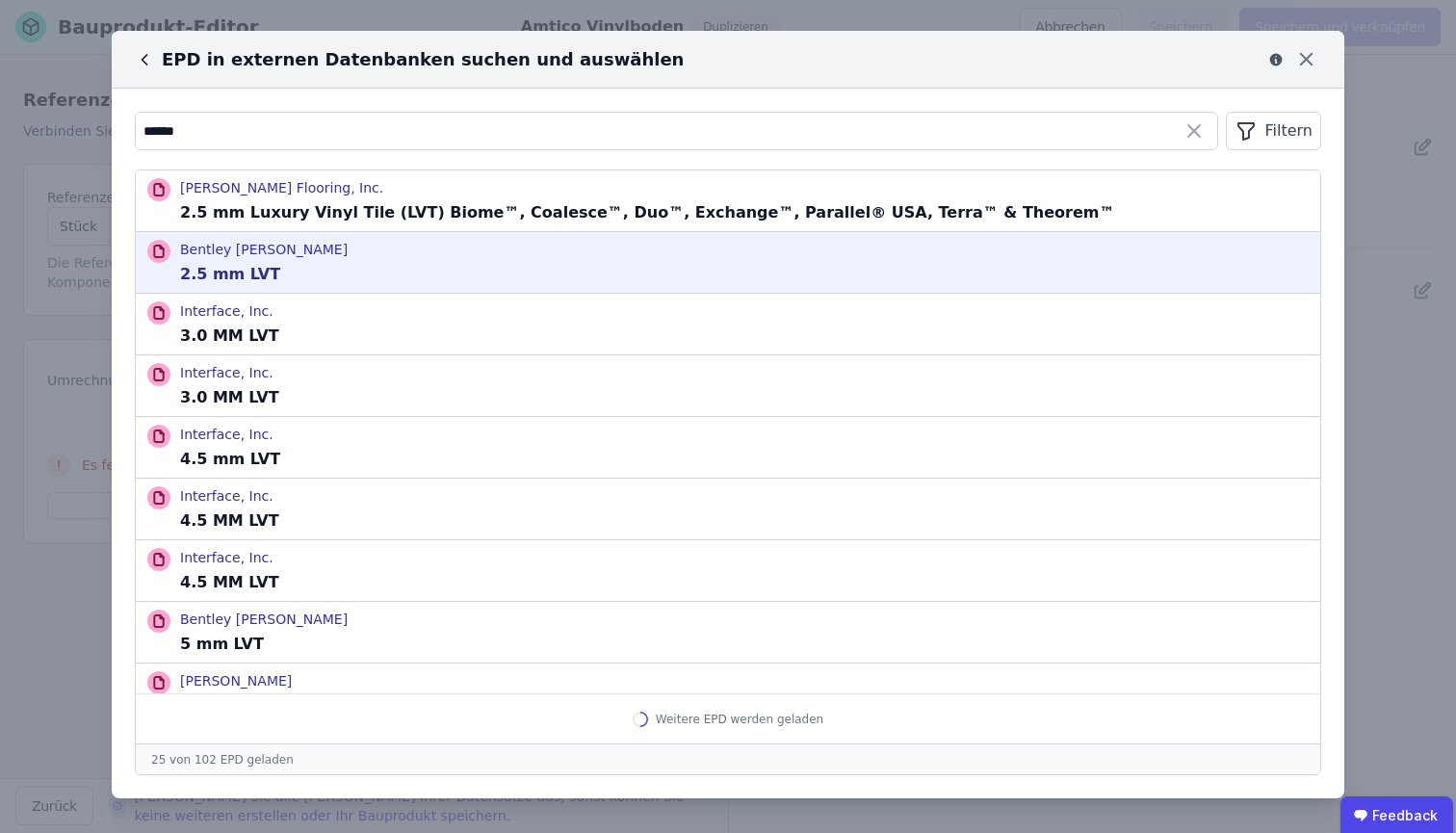
click at [245, 232] on div "Bentley Mills 2.5 mm LVT" at bounding box center [728, 262] width 1185 height 61
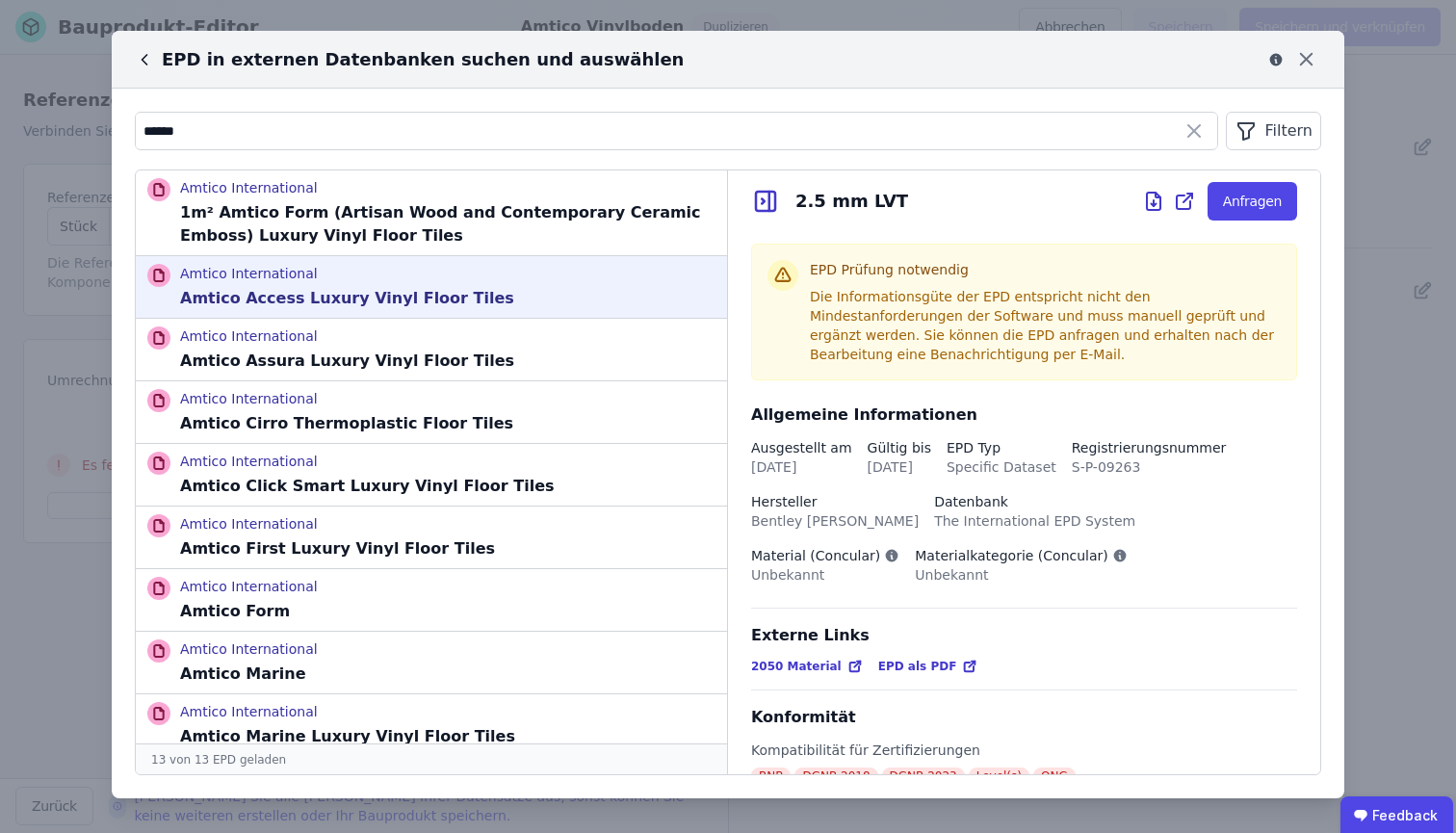
click at [297, 284] on div "Amtico International Amtico Access Luxury Vinyl Floor Tiles" at bounding box center [346, 286] width 334 height 46
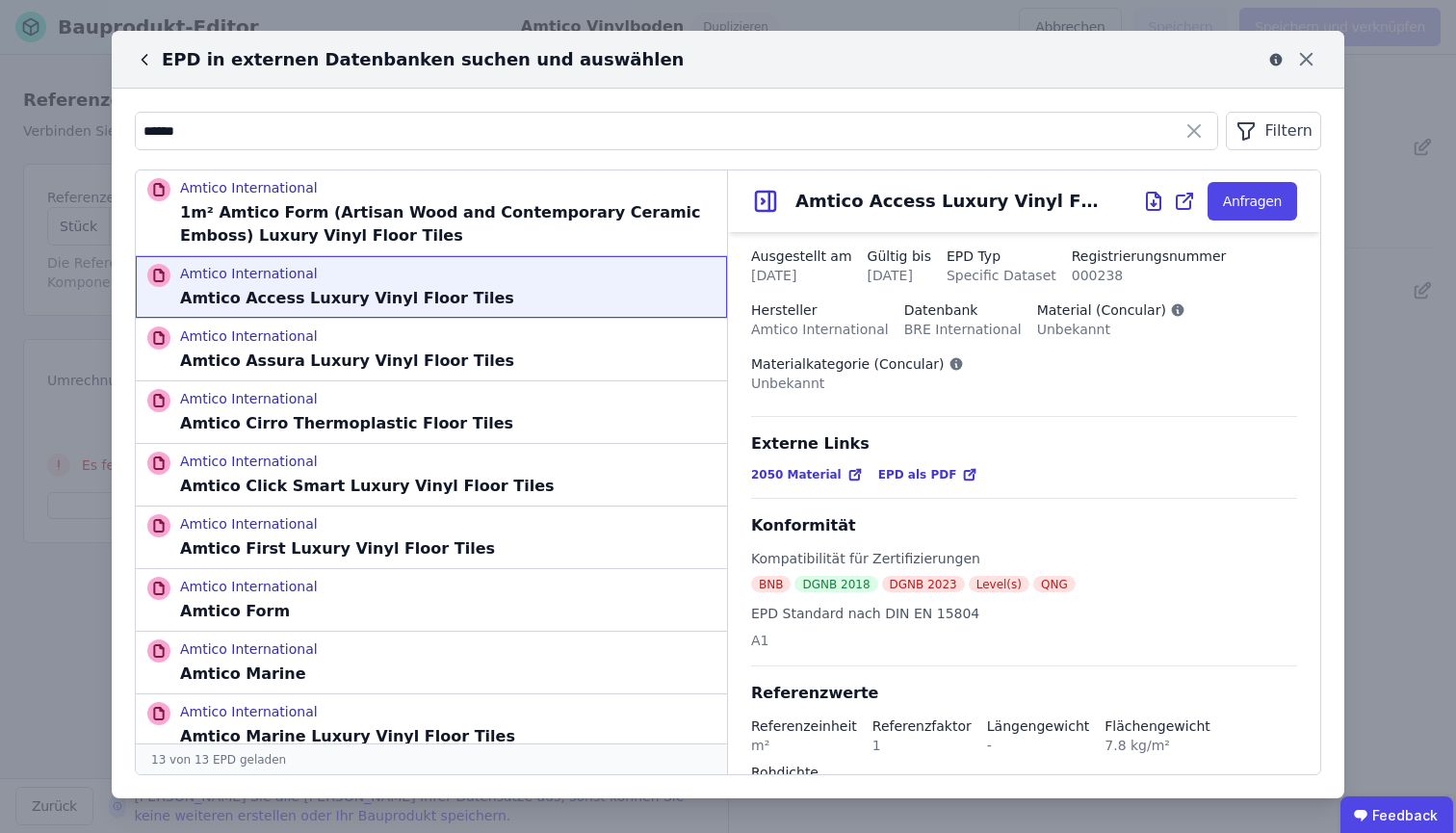
scroll to position [283, 0]
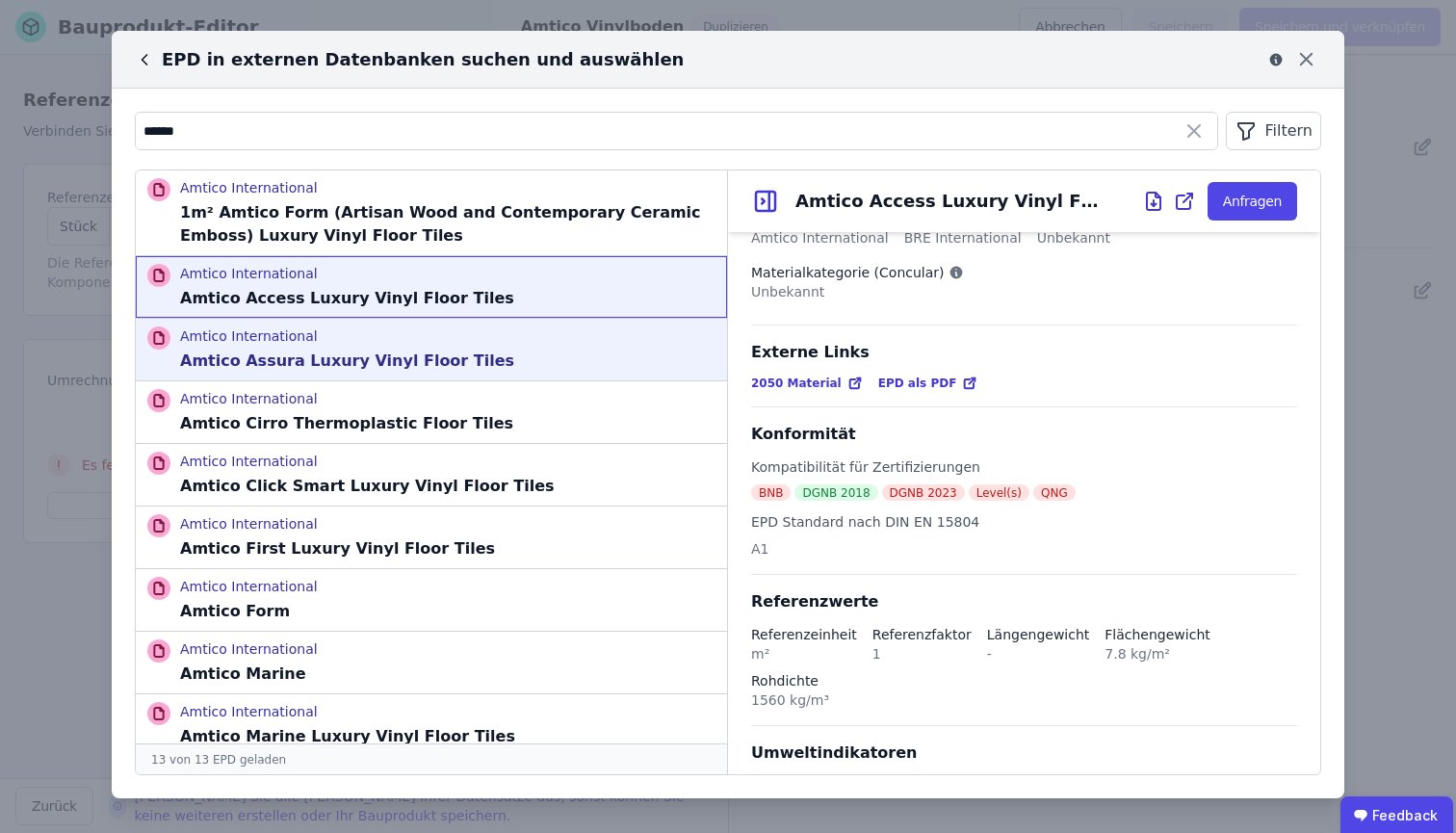
click at [523, 348] on div "Amtico International Amtico Assura Luxury Vinyl Floor Tiles" at bounding box center [431, 349] width 591 height 62
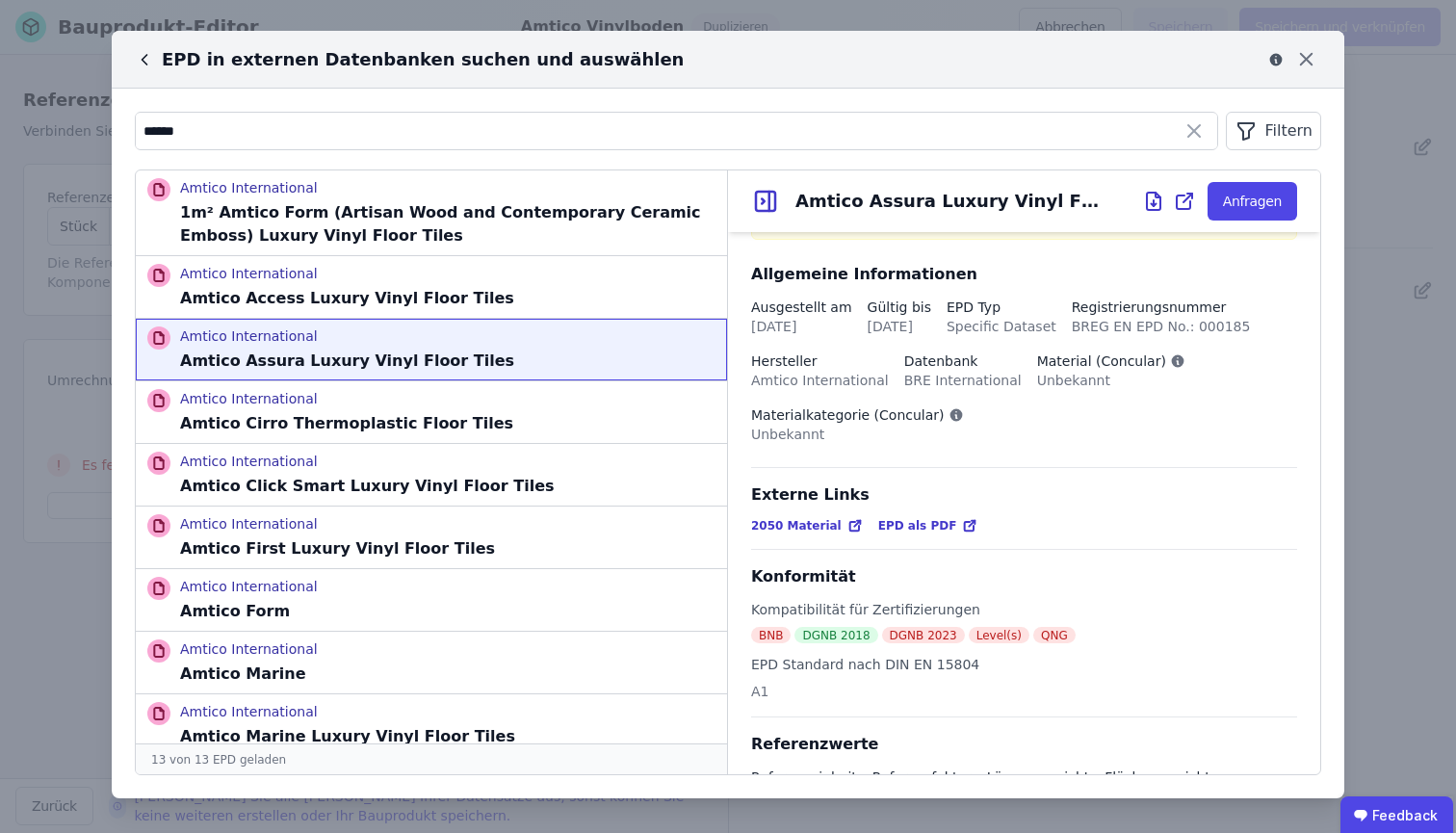
scroll to position [193, 0]
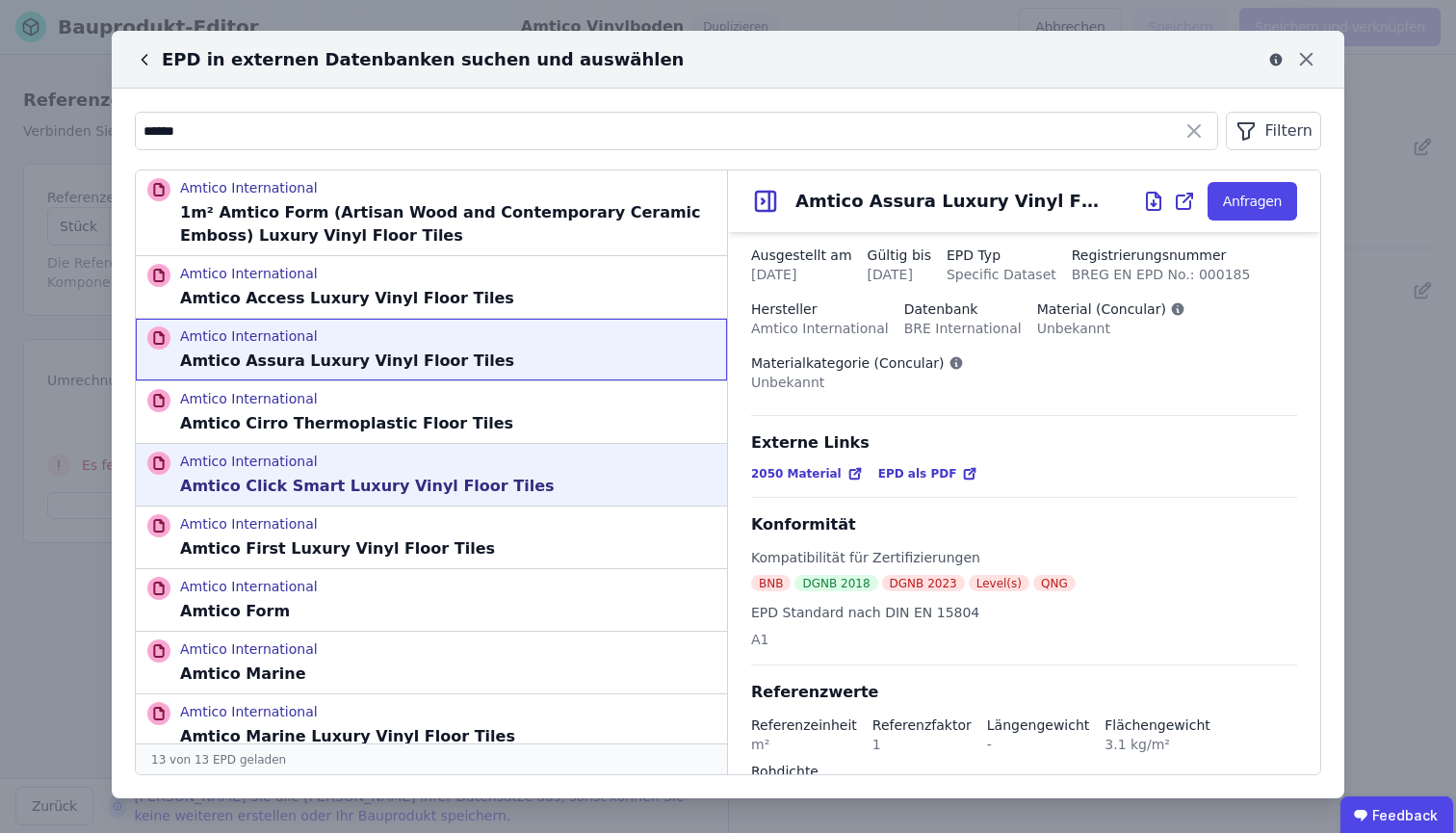
click at [458, 473] on div "Amtico International Amtico Click Smart Luxury Vinyl Floor Tiles" at bounding box center [366, 474] width 374 height 46
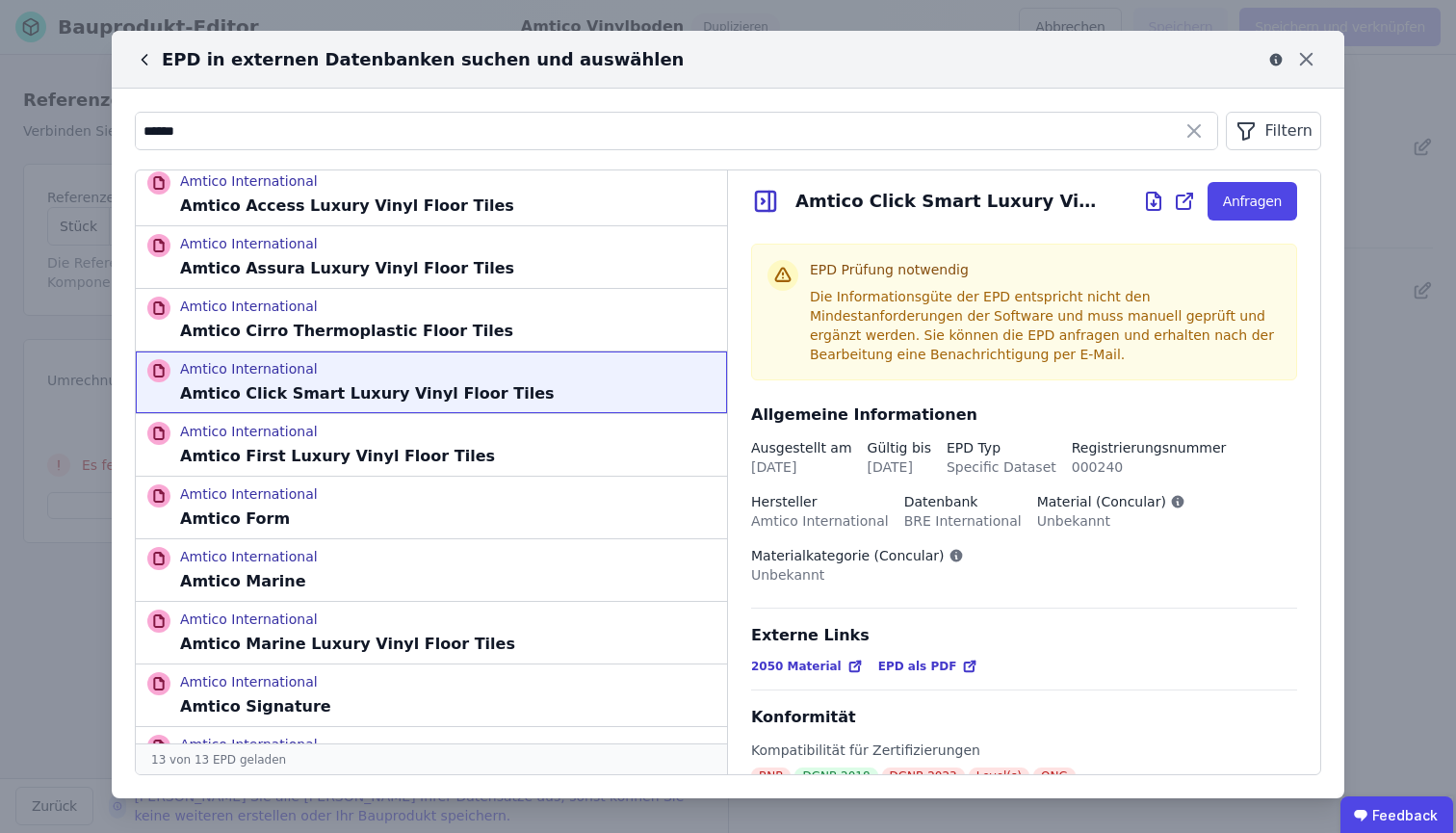
scroll to position [0, 0]
click at [139, 64] on icon at bounding box center [144, 59] width 19 height 19
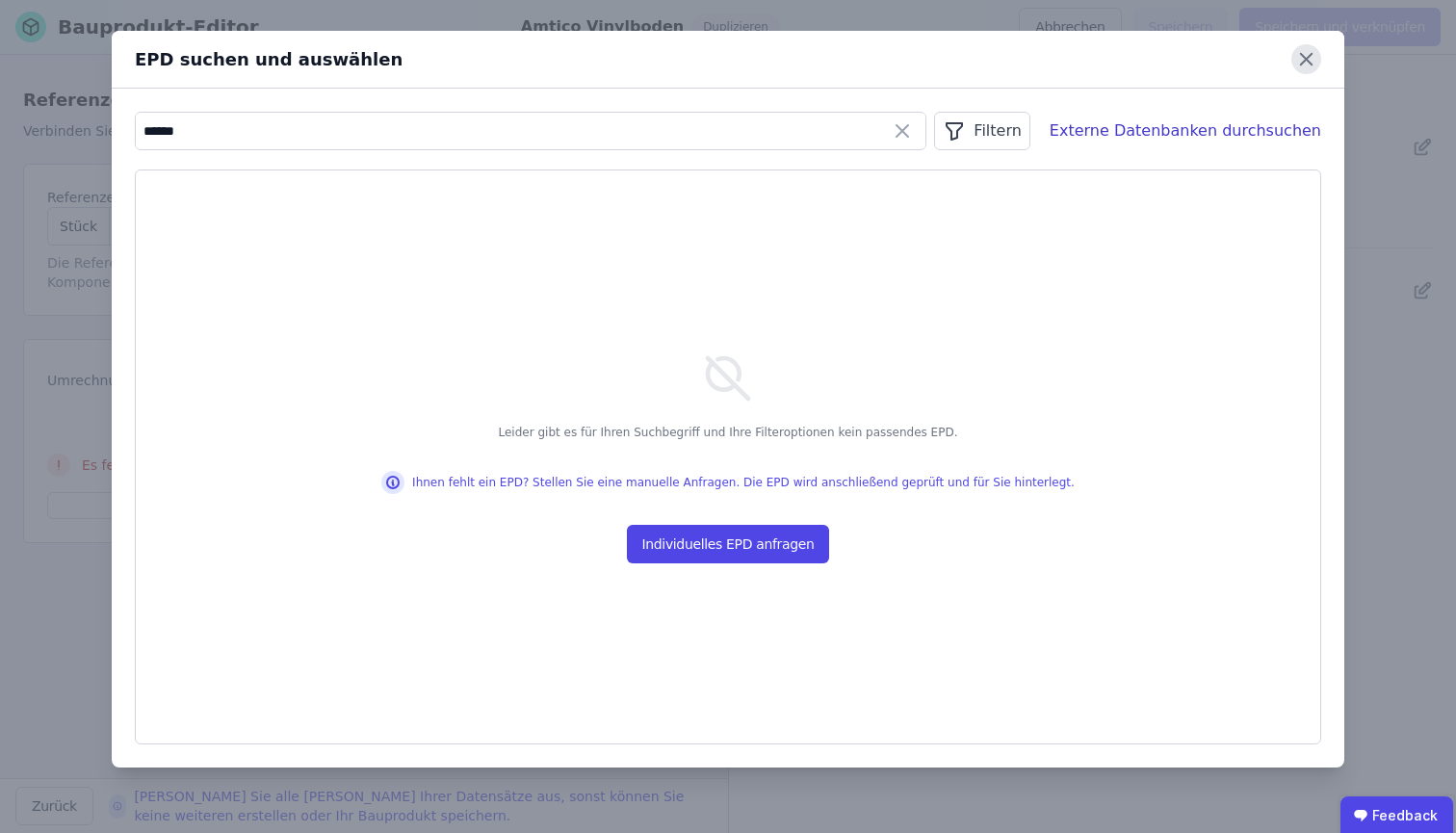
click at [1311, 54] on icon at bounding box center [1305, 60] width 12 height 12
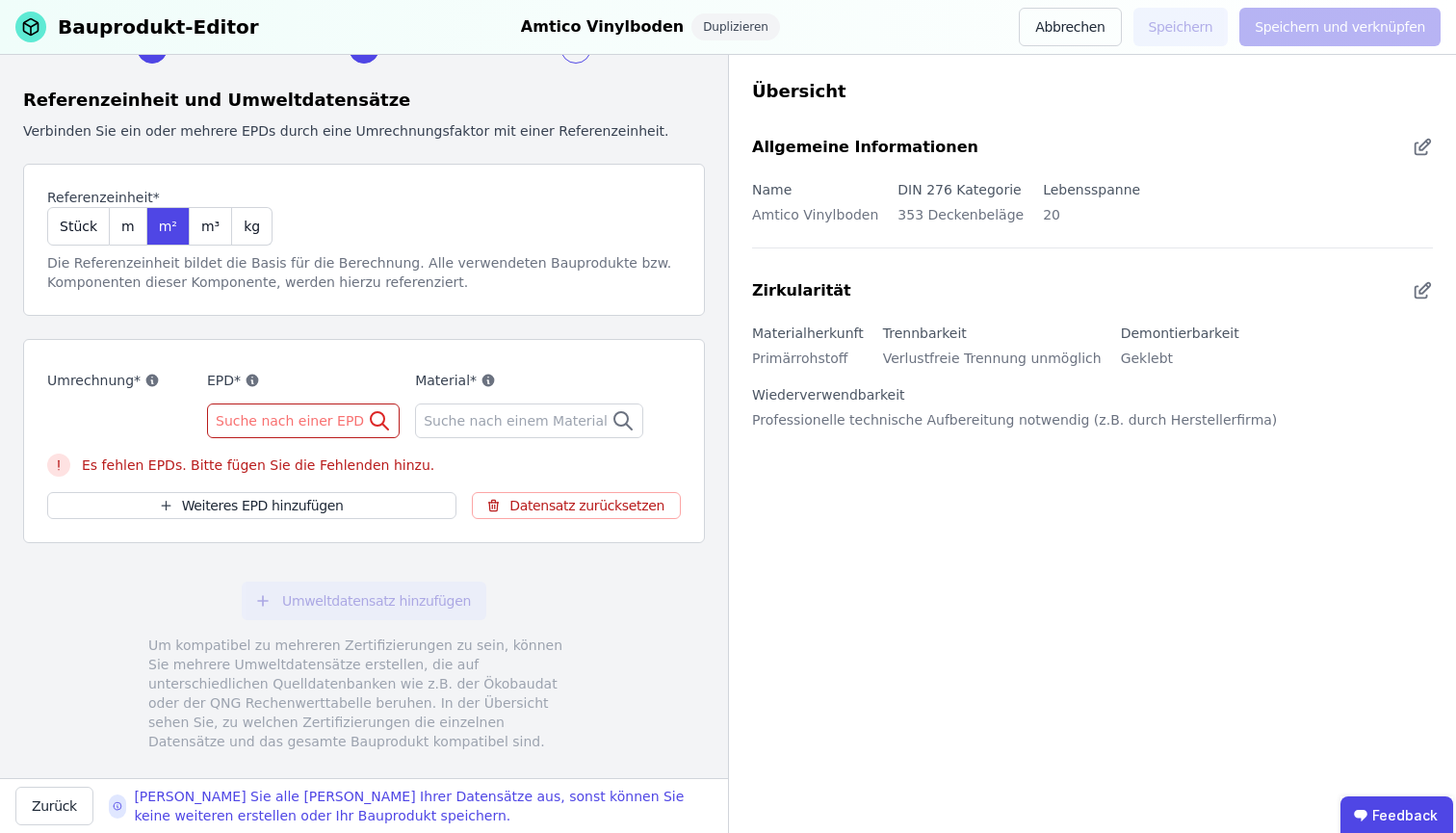
click at [285, 420] on span "Suche nach einer EPD" at bounding box center [291, 420] width 152 height 19
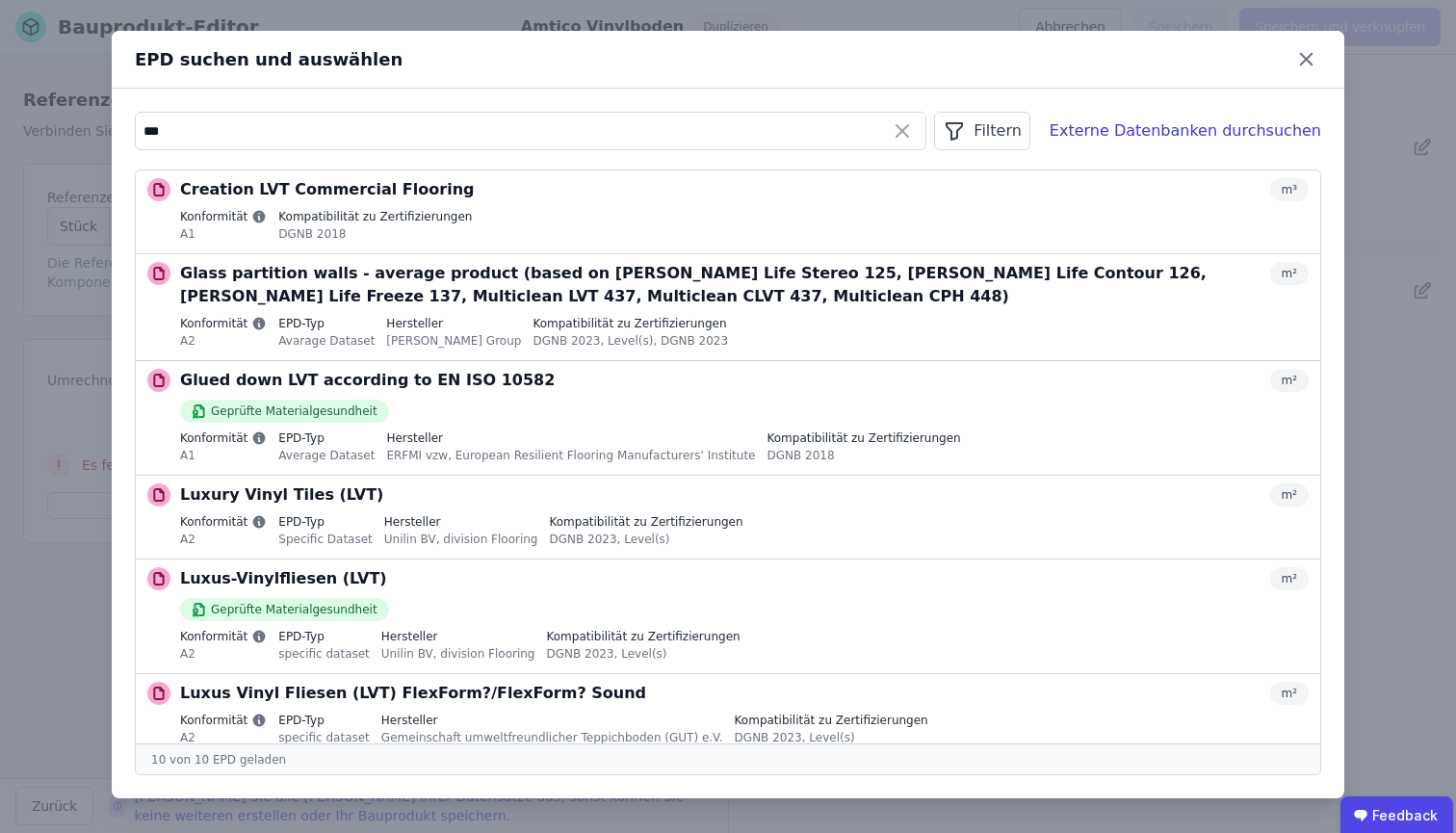
type input "***"
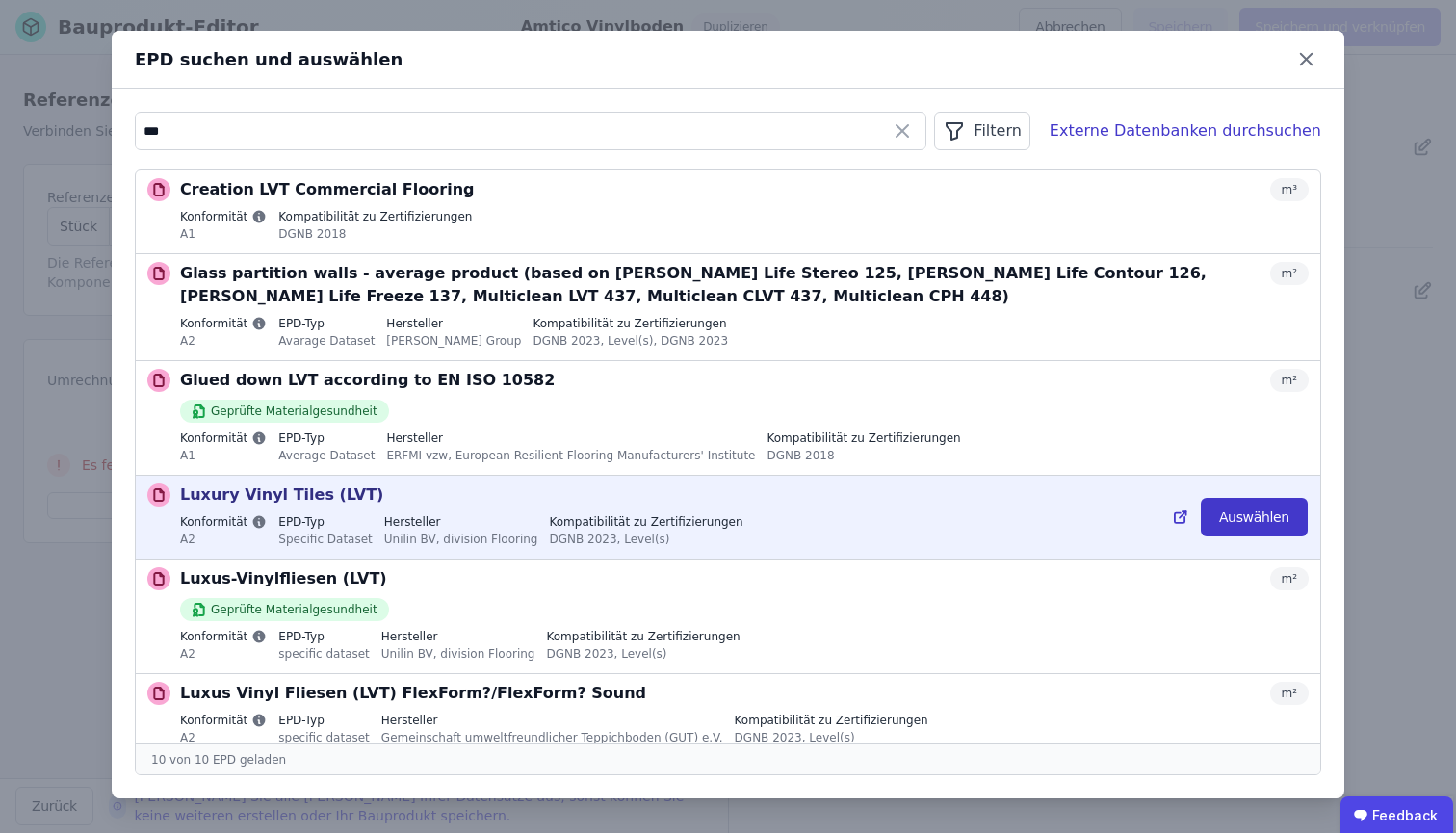
click at [1243, 522] on button "Auswählen" at bounding box center [1253, 517] width 107 height 39
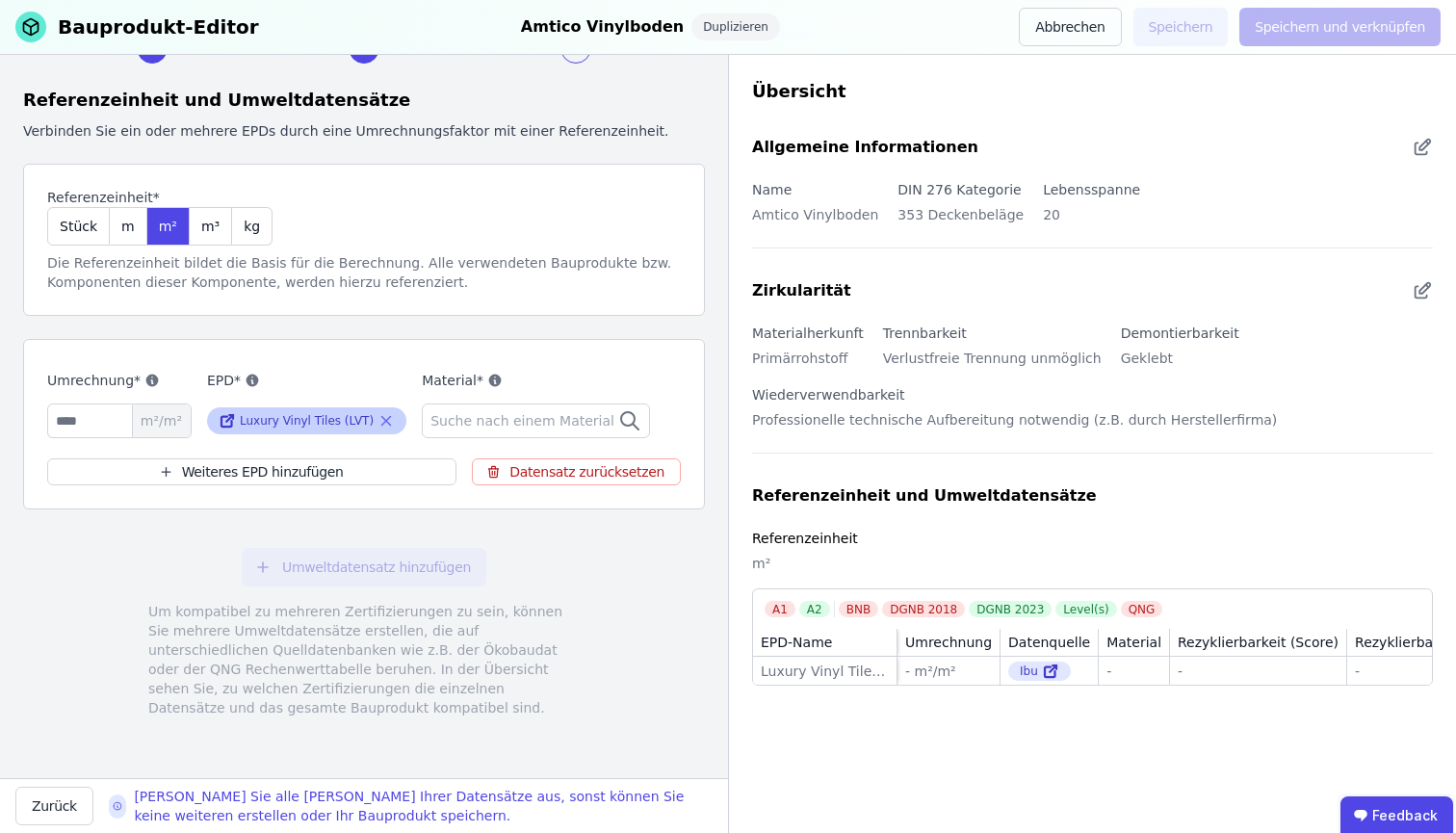
click at [234, 421] on icon at bounding box center [227, 420] width 17 height 23
click at [109, 422] on input "number" at bounding box center [119, 420] width 145 height 35
type input "*"
click at [245, 233] on span "kg" at bounding box center [251, 225] width 16 height 19
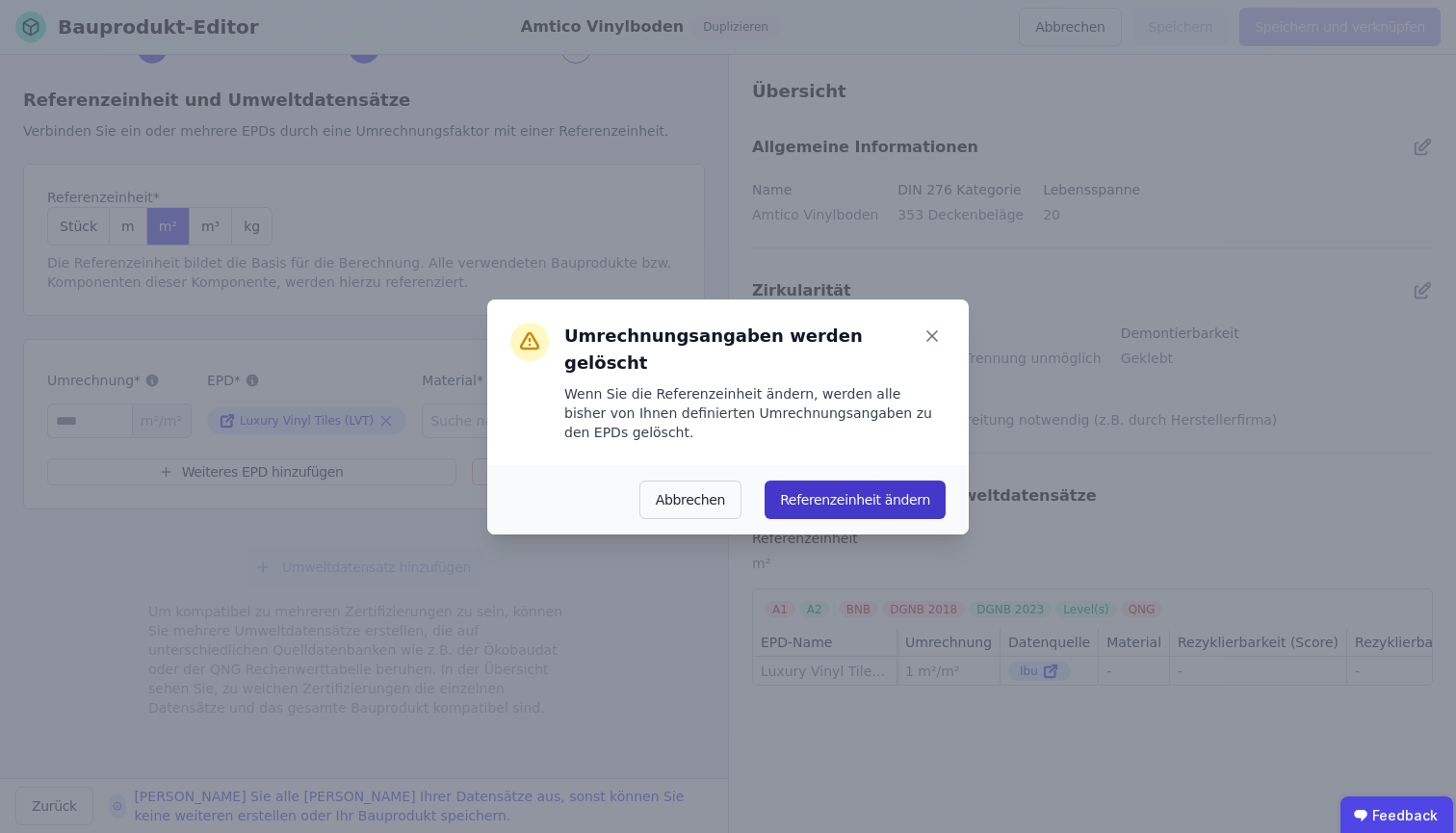
click at [862, 487] on button "Referenzeinheit ändern" at bounding box center [854, 499] width 181 height 39
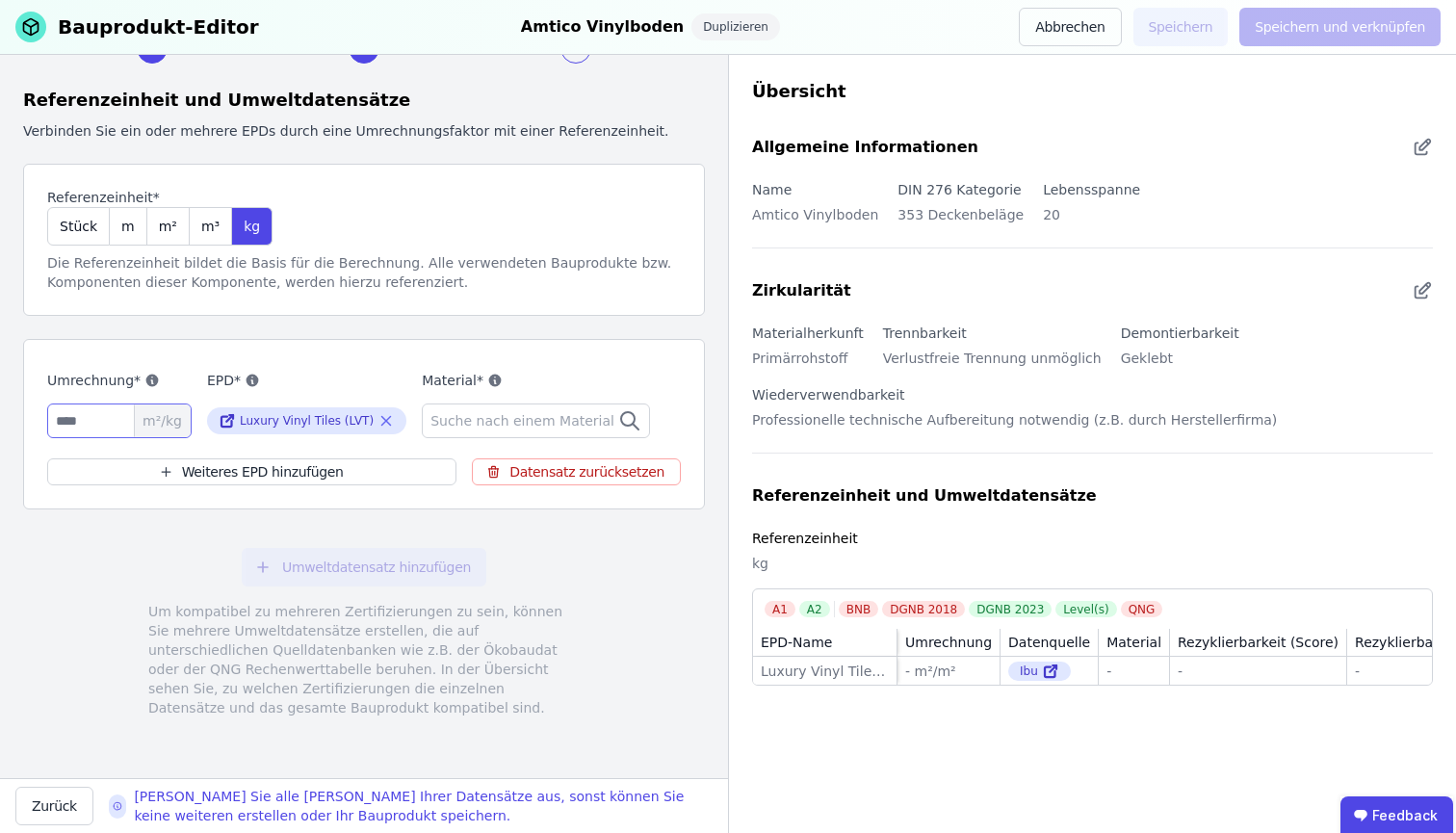
click at [104, 424] on input "number" at bounding box center [119, 420] width 145 height 35
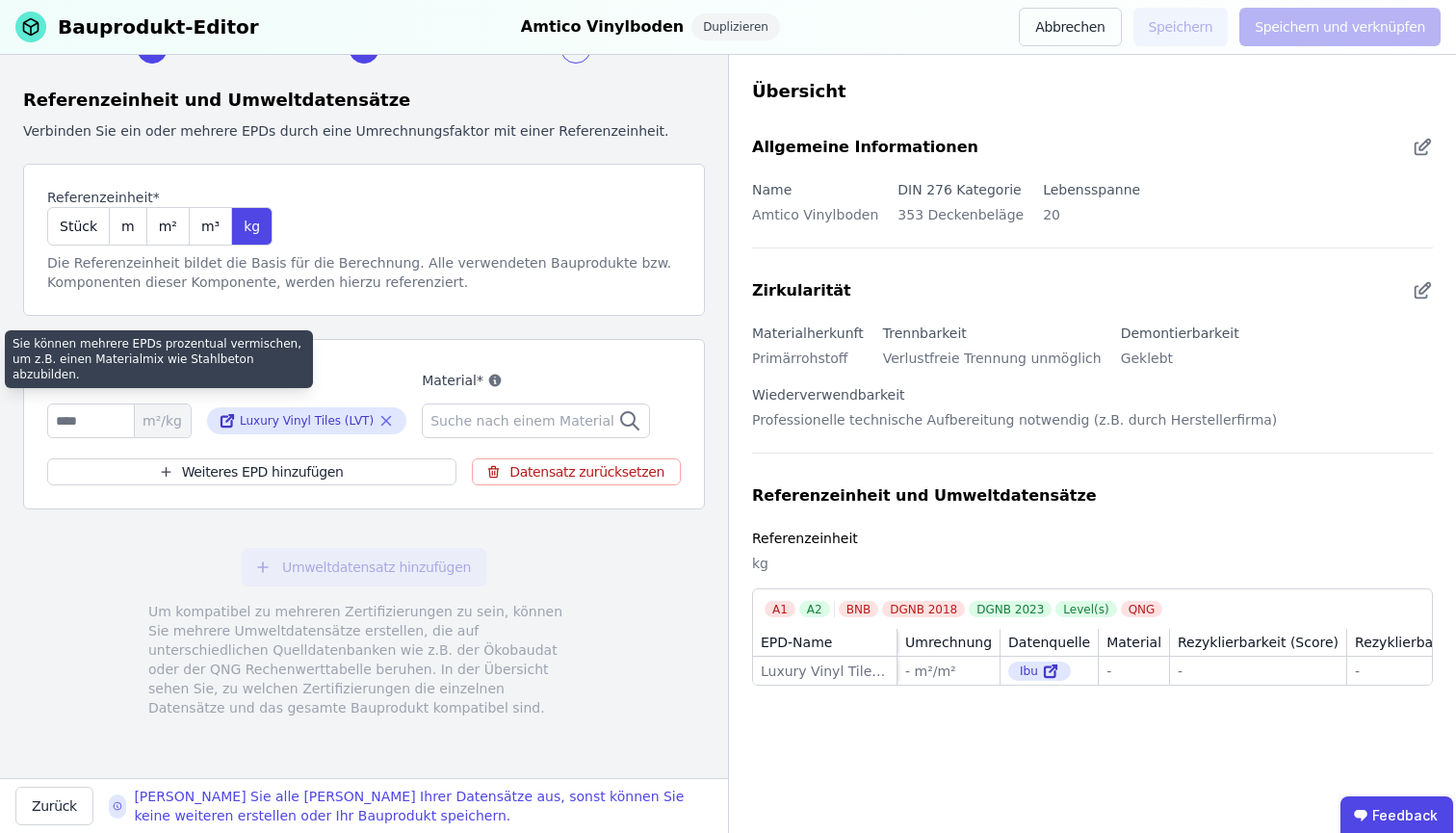
click at [150, 379] on icon at bounding box center [153, 380] width 13 height 13
click at [145, 381] on icon at bounding box center [152, 379] width 15 height 15
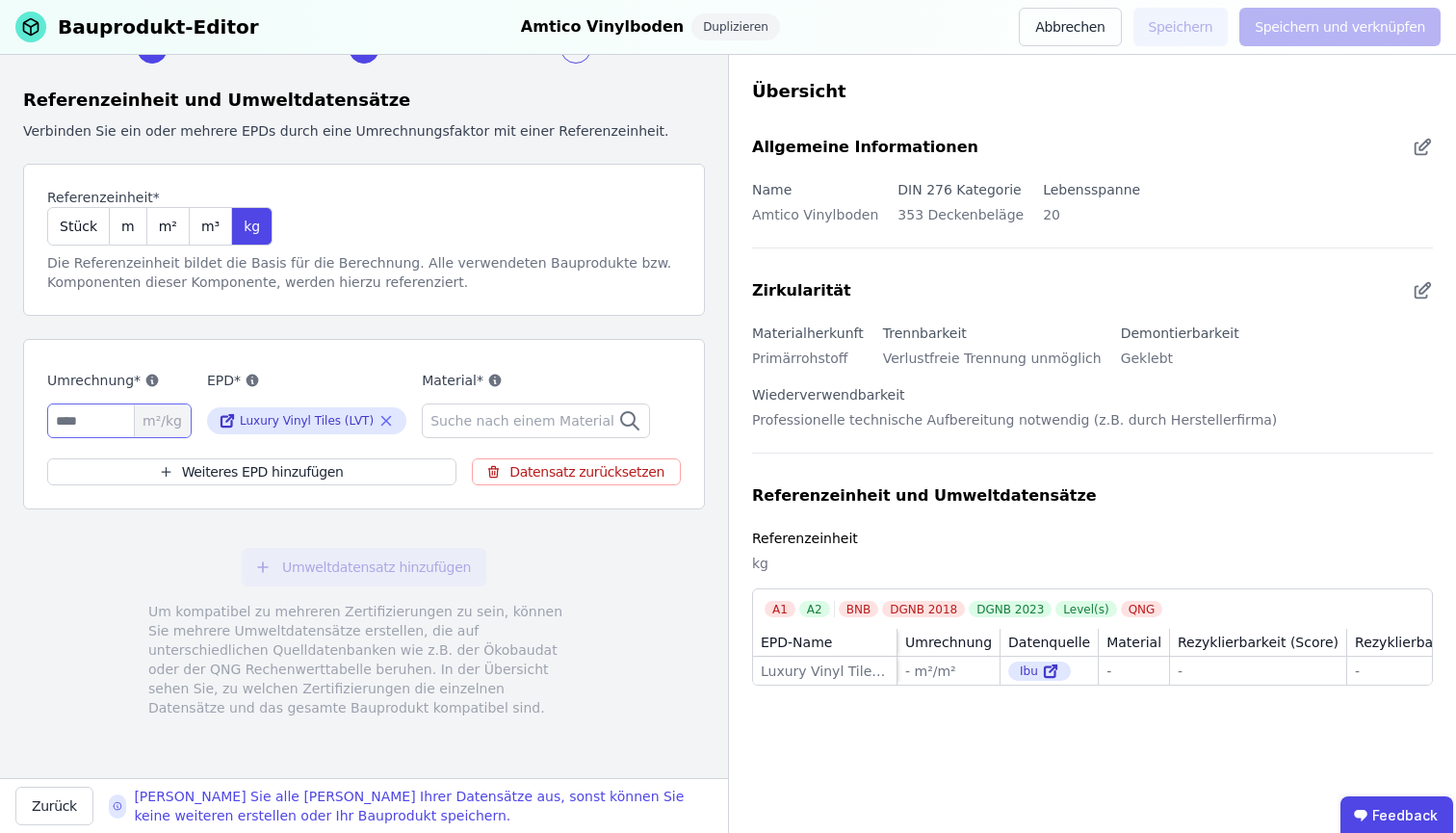
click at [118, 427] on input "number" at bounding box center [119, 420] width 145 height 35
click at [160, 223] on span "m²" at bounding box center [168, 225] width 18 height 19
click at [120, 421] on input "number" at bounding box center [119, 420] width 145 height 35
type input "*"
click at [481, 412] on span "Suche nach einem Material" at bounding box center [524, 420] width 188 height 19
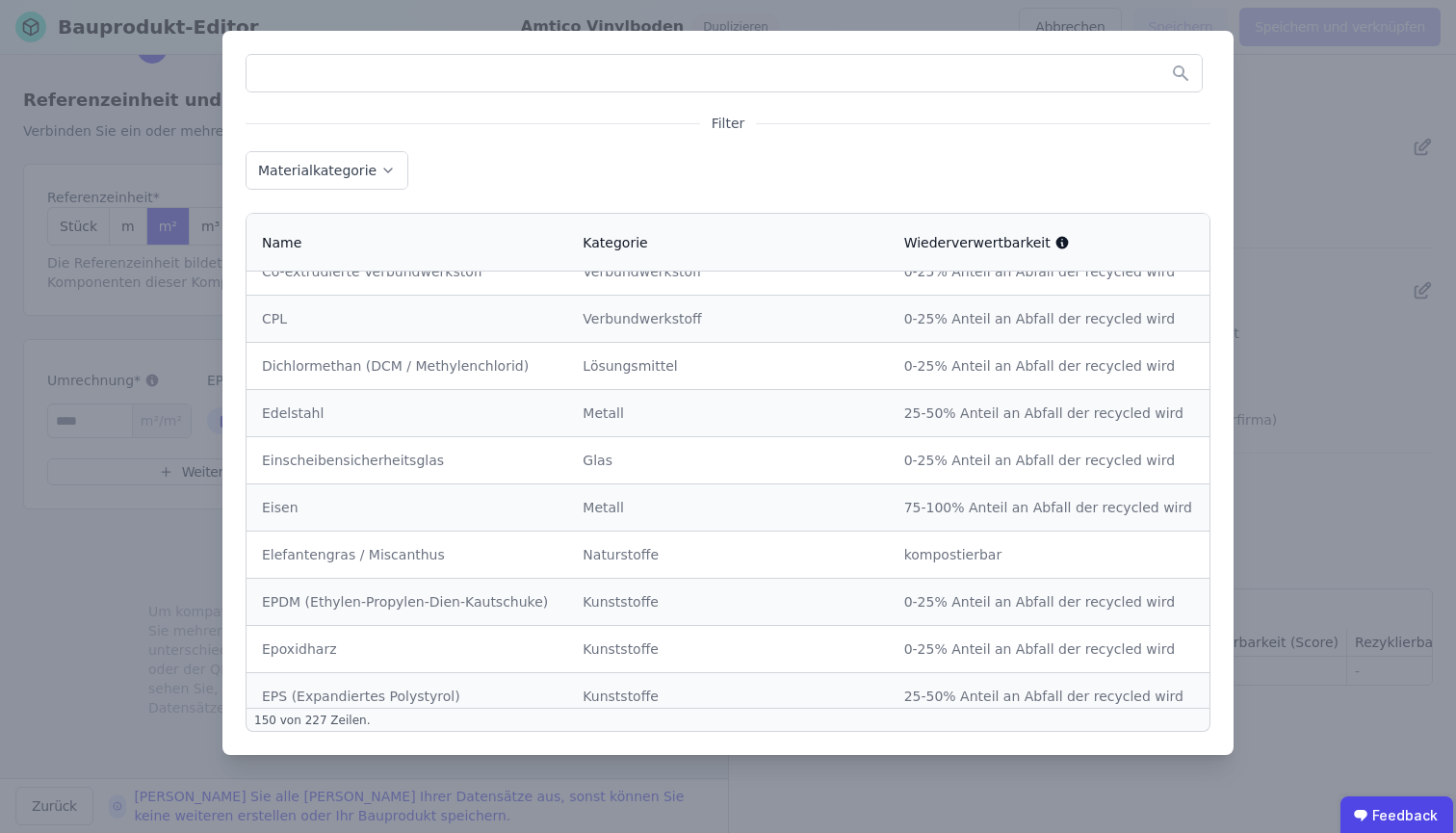
scroll to position [6352, 0]
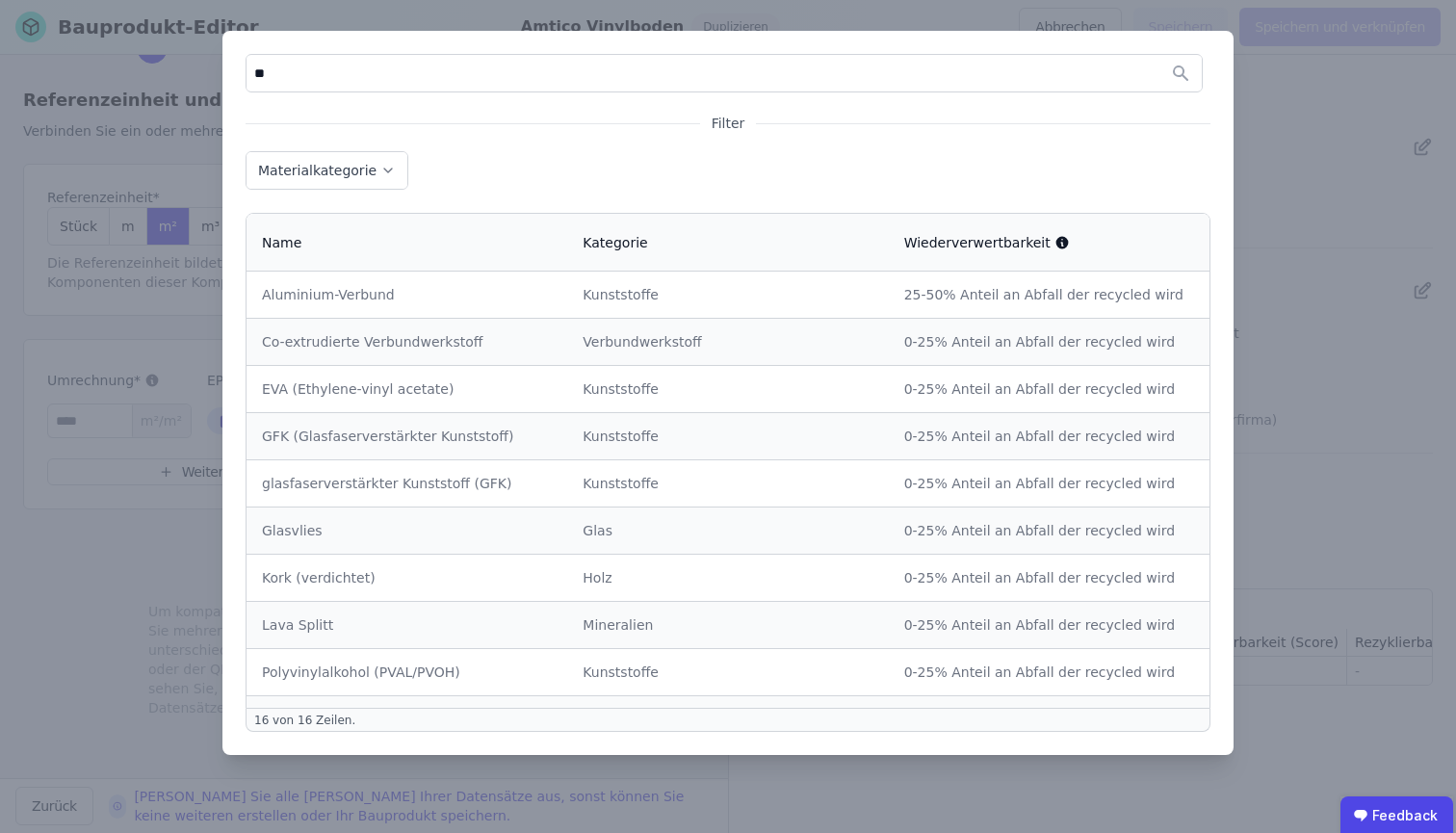
type input "***"
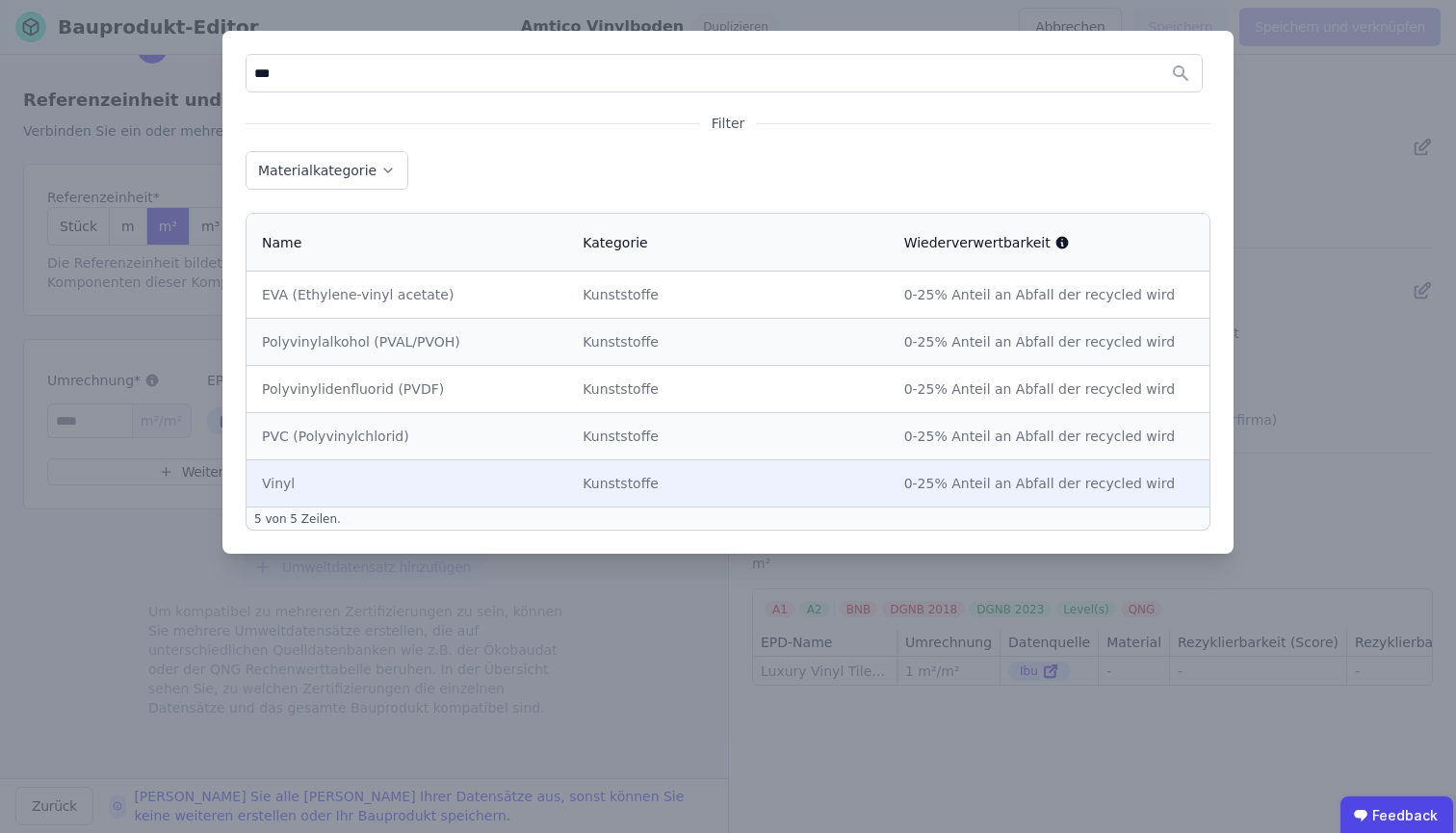
click at [636, 486] on div "Kunststoffe" at bounding box center [728, 483] width 289 height 19
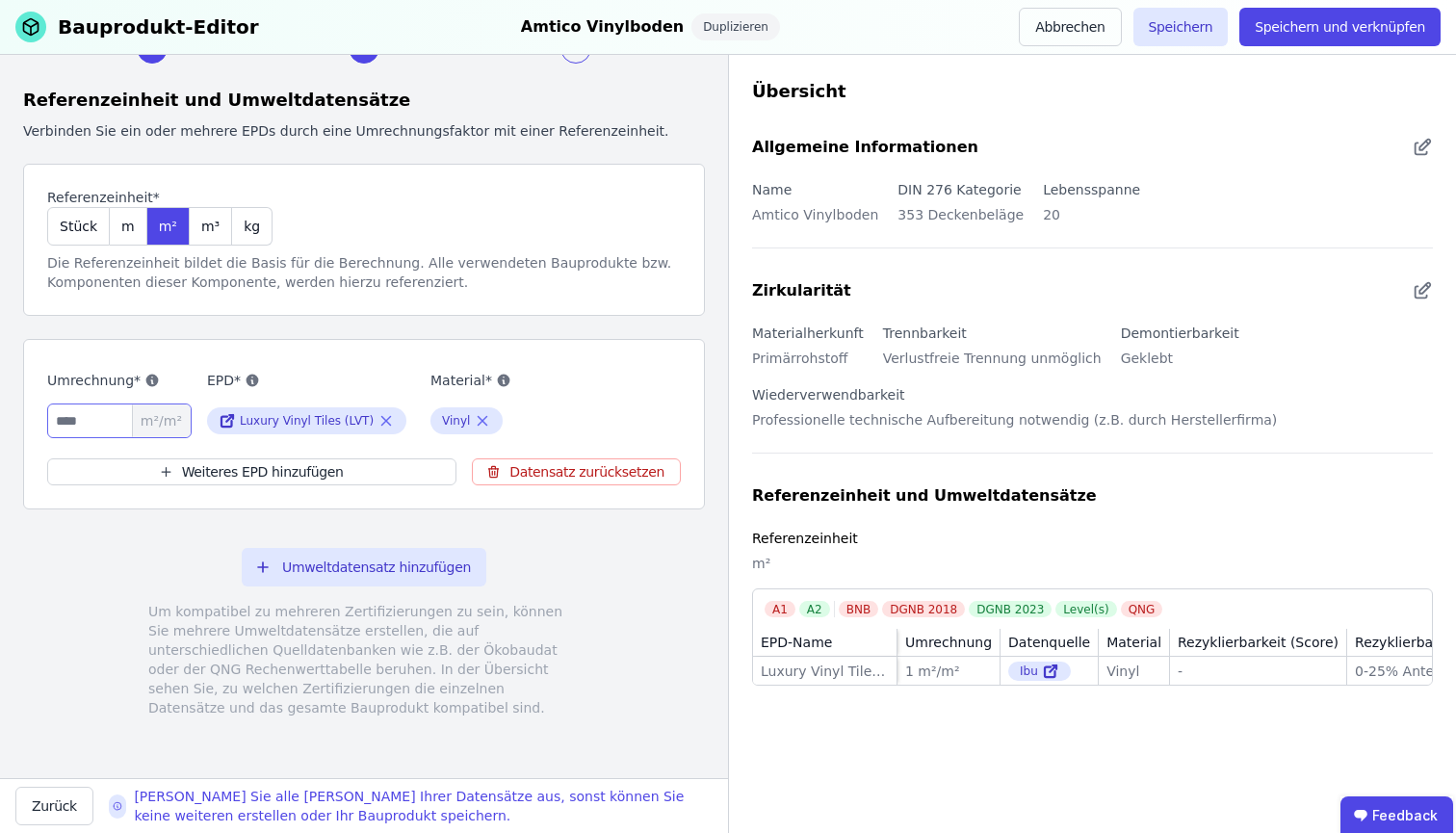
scroll to position [0, 0]
click at [1176, 12] on button "Speichern" at bounding box center [1182, 27] width 96 height 39
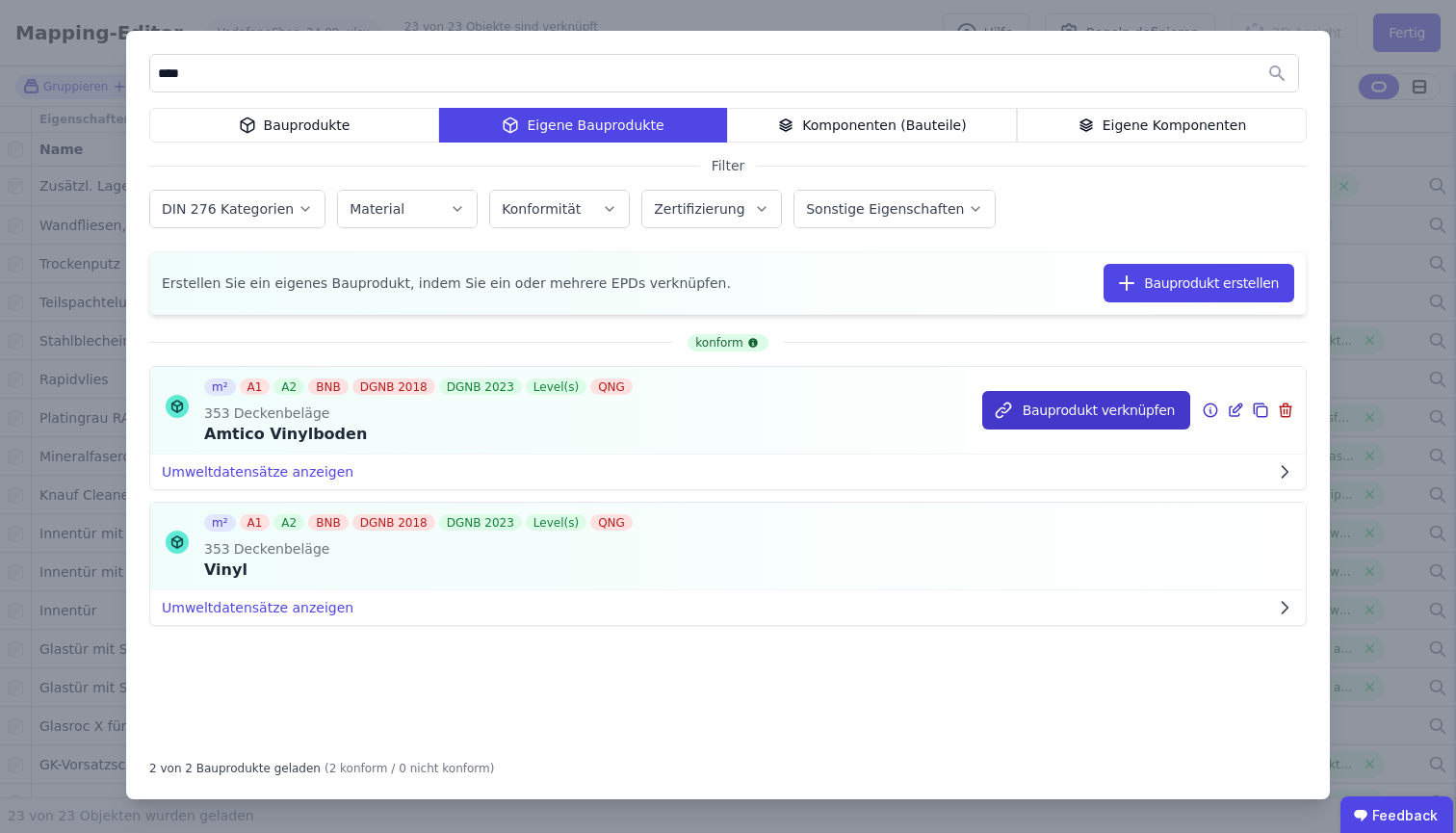
type input "****"
click at [1091, 408] on button "Bauprodukt verknüpfen" at bounding box center [1086, 410] width 208 height 39
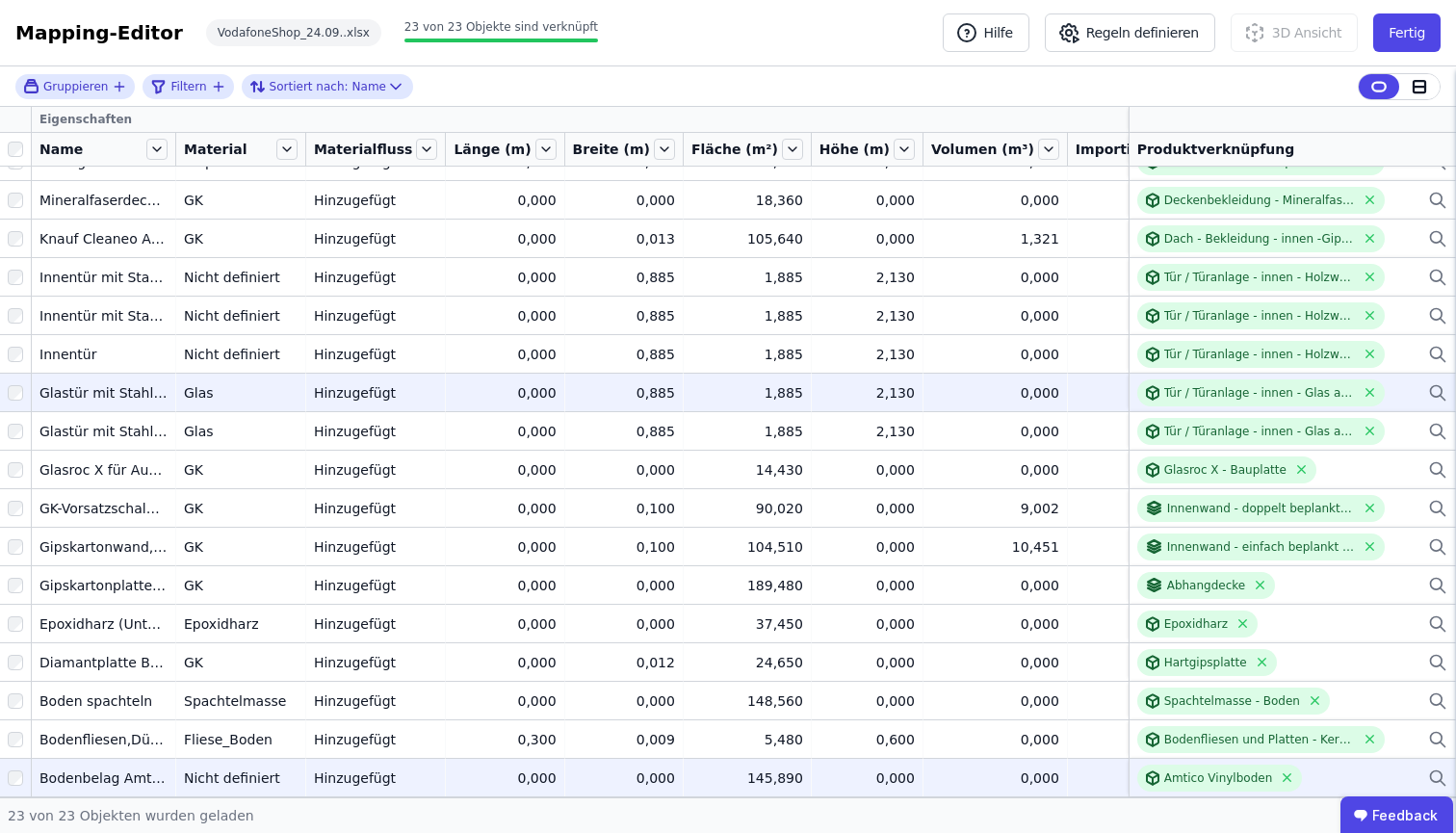
scroll to position [270, 0]
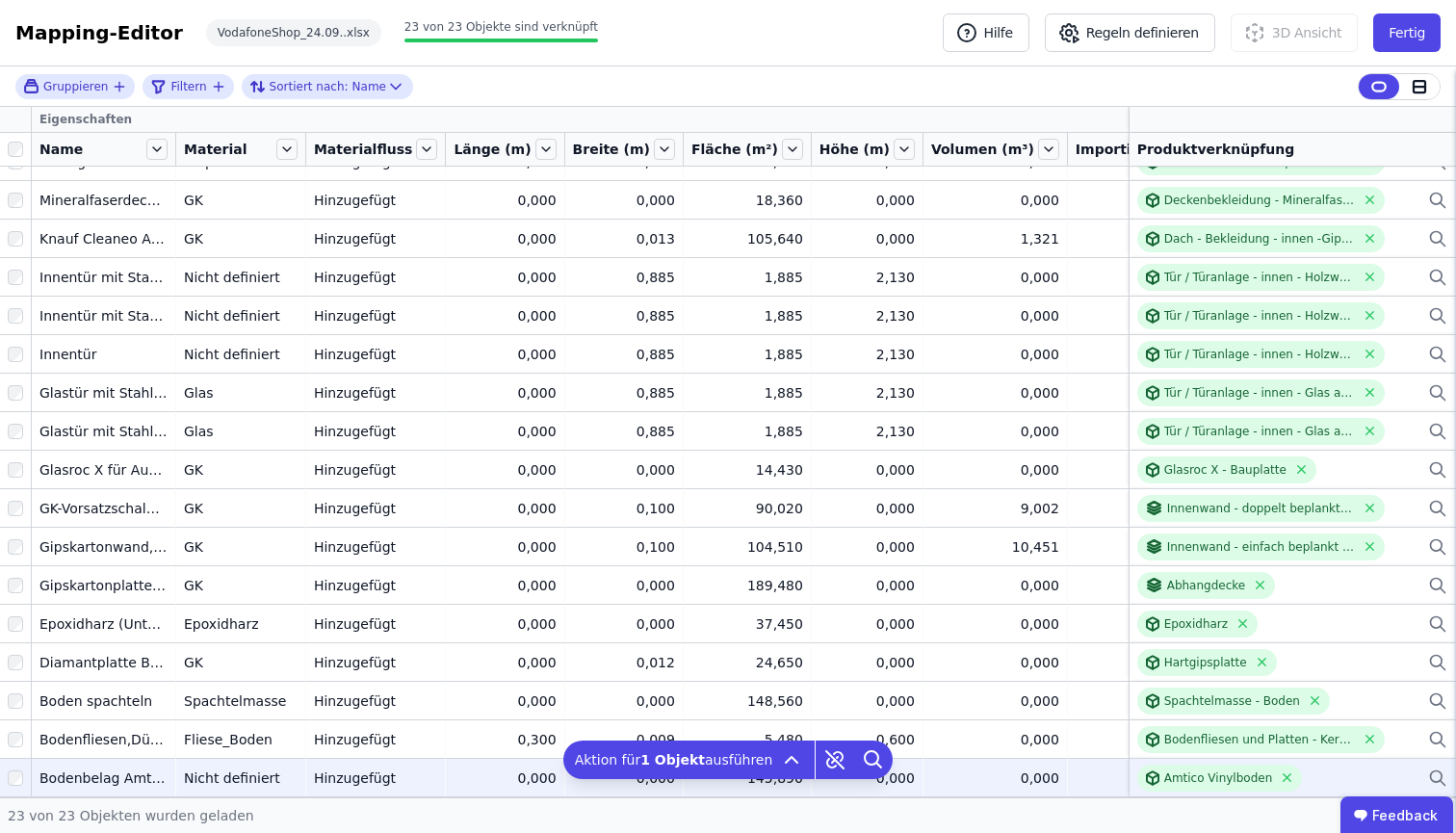
click at [960, 768] on div "0,000" at bounding box center [995, 777] width 128 height 19
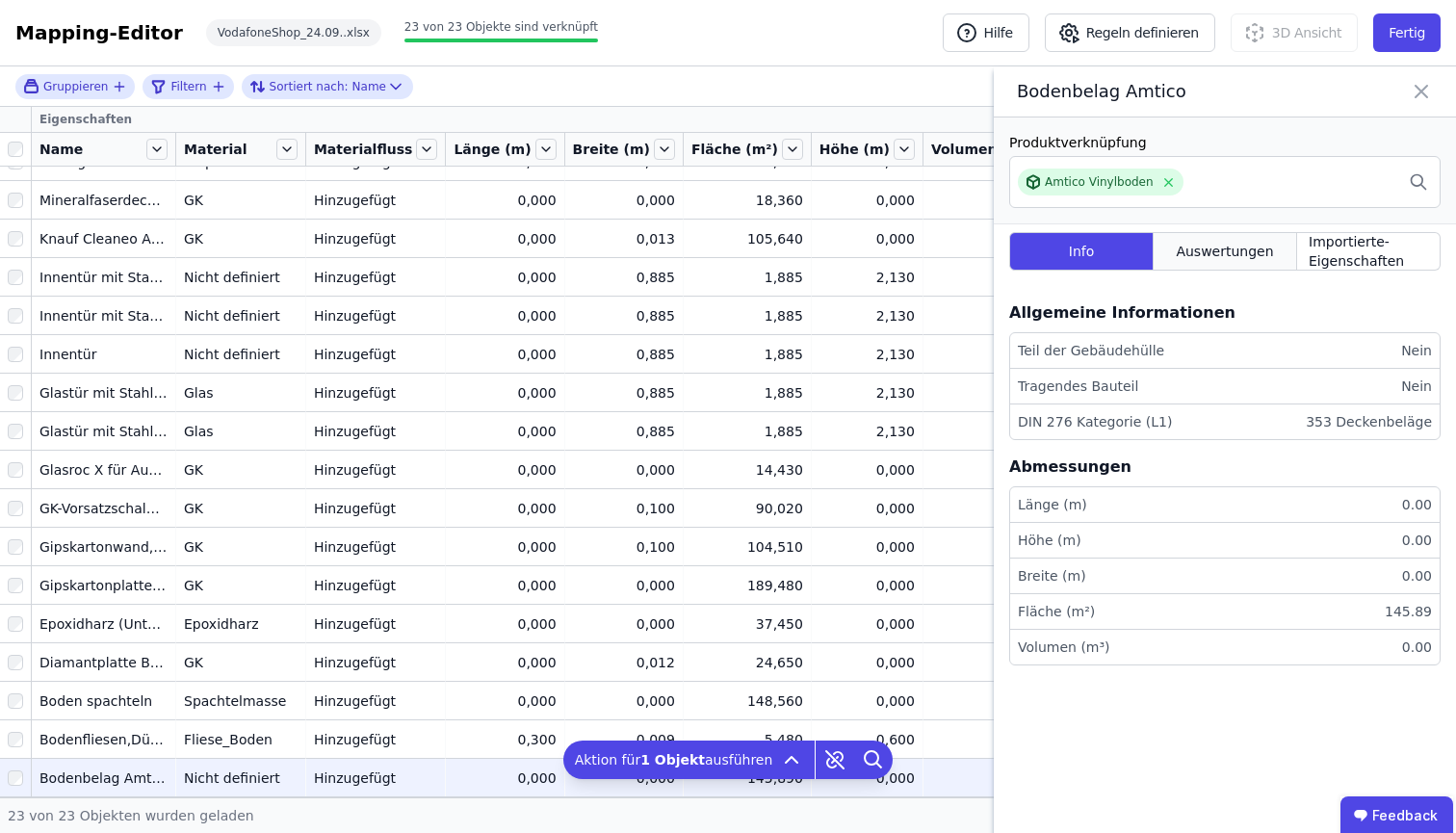
click at [1214, 247] on span "Auswertungen" at bounding box center [1223, 250] width 97 height 19
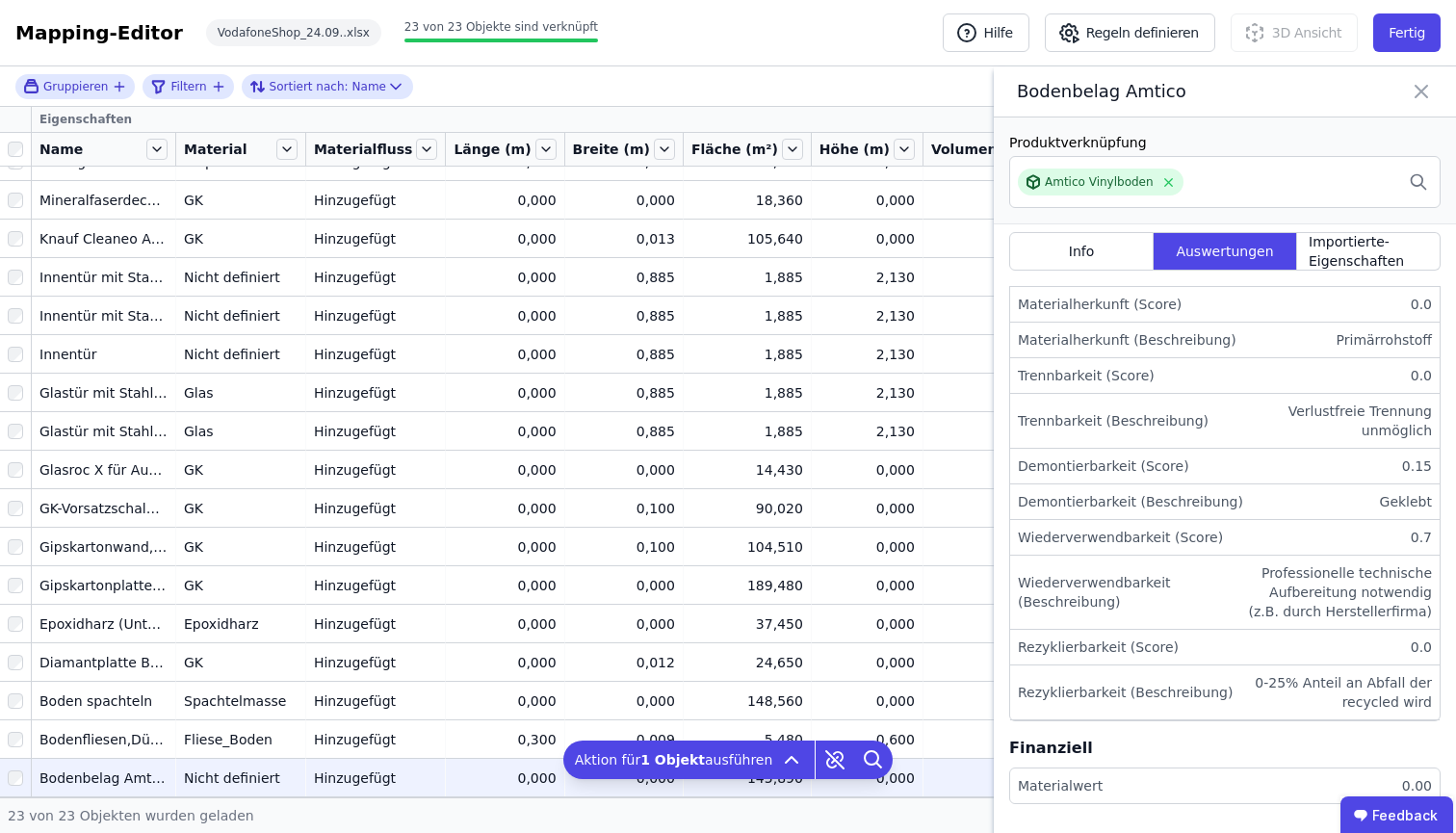
scroll to position [784, 0]
click at [1427, 96] on icon at bounding box center [1421, 92] width 12 height 12
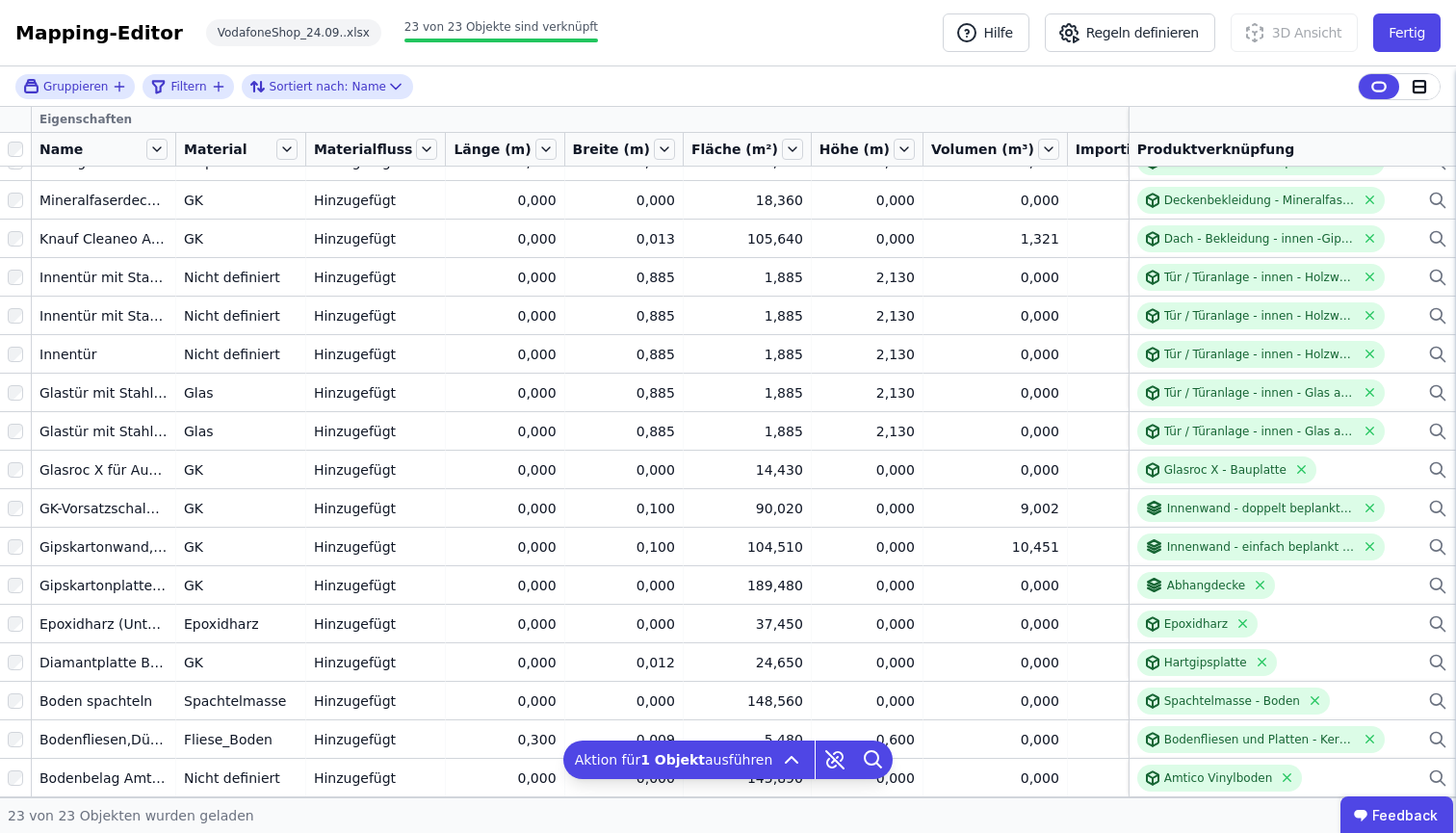
scroll to position [0, 0]
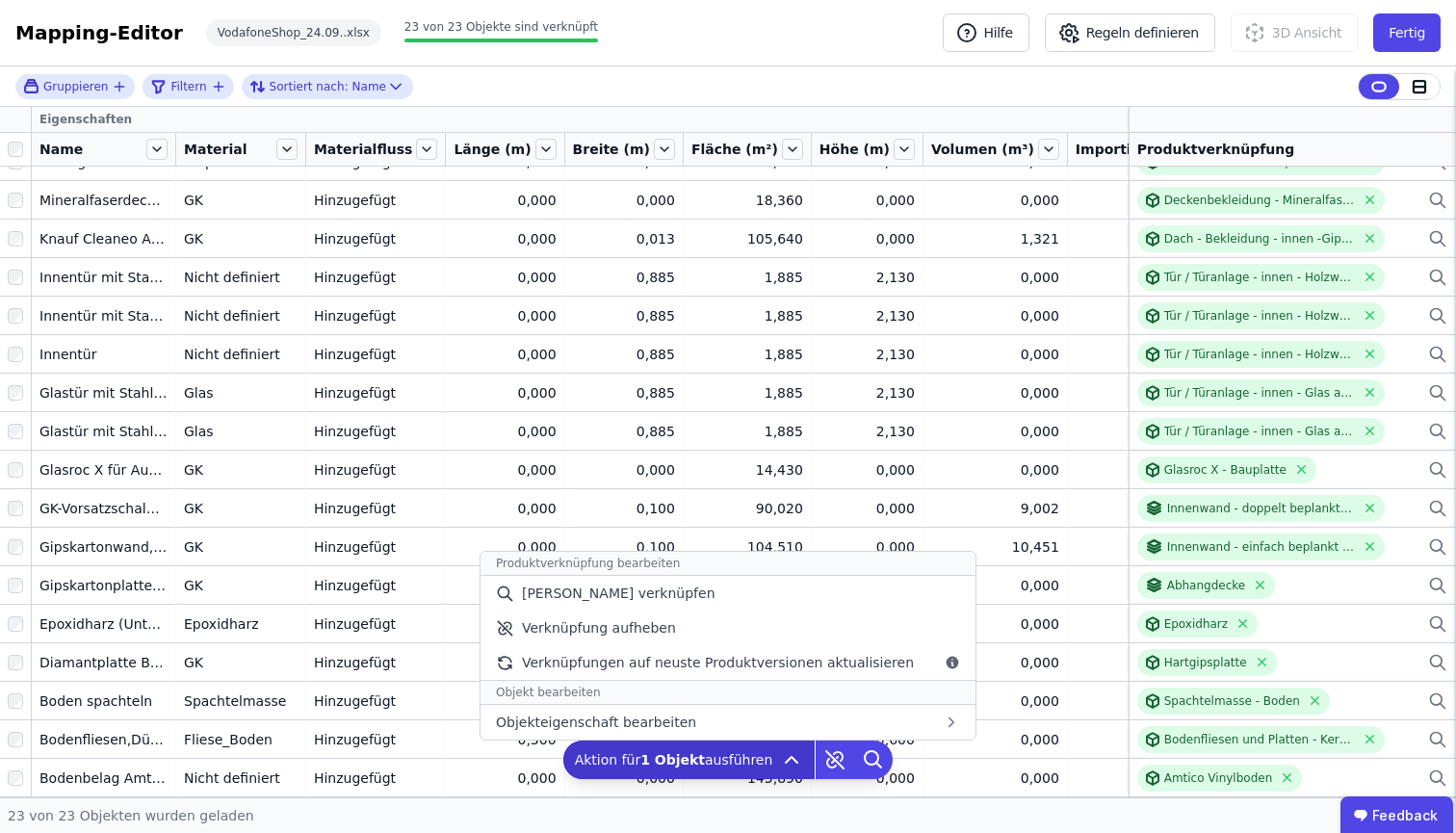
click at [761, 761] on span "Aktion für 1 Objekt ausführen" at bounding box center [674, 759] width 199 height 19
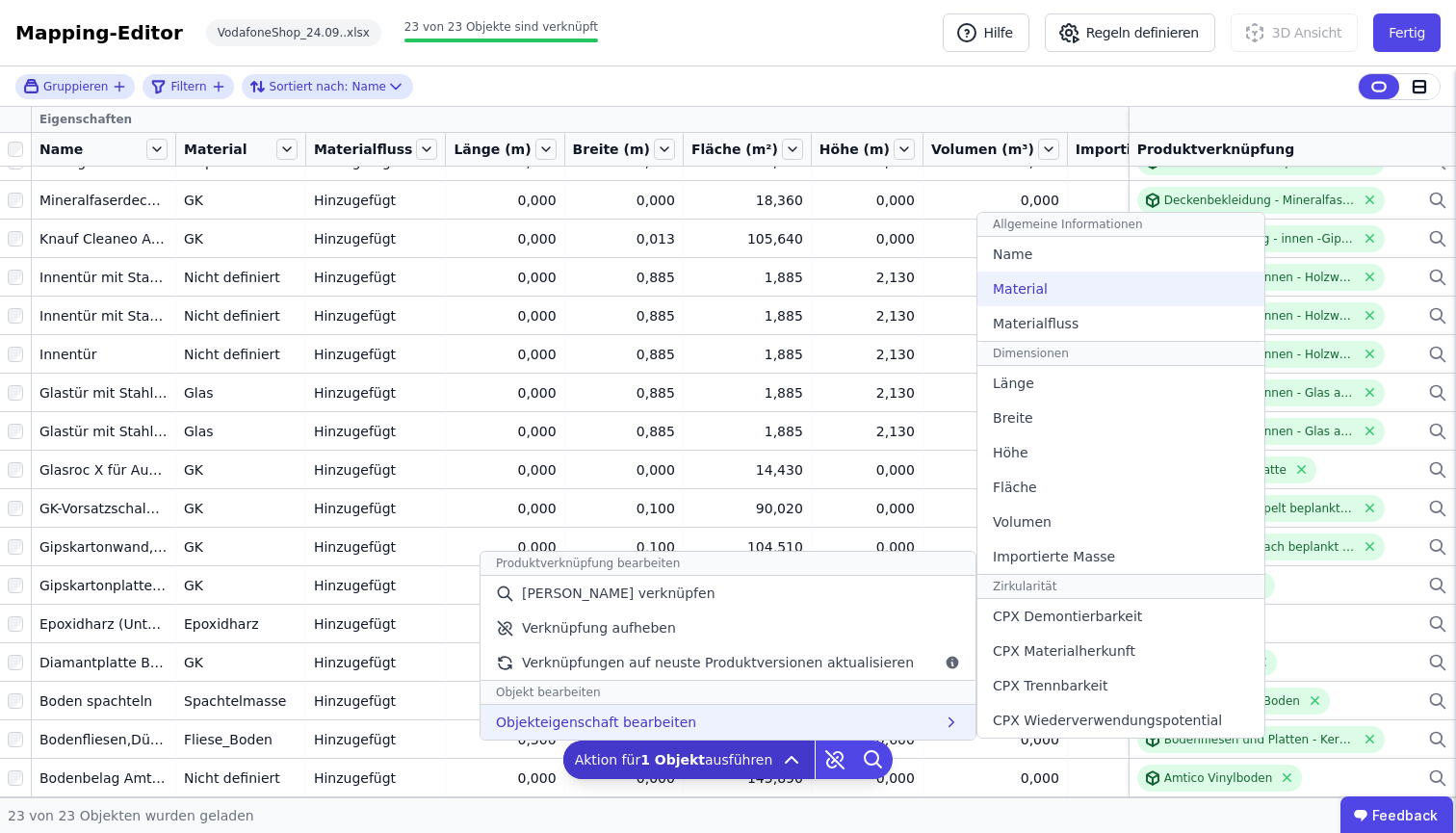
click at [1102, 299] on div "Material" at bounding box center [1121, 288] width 287 height 35
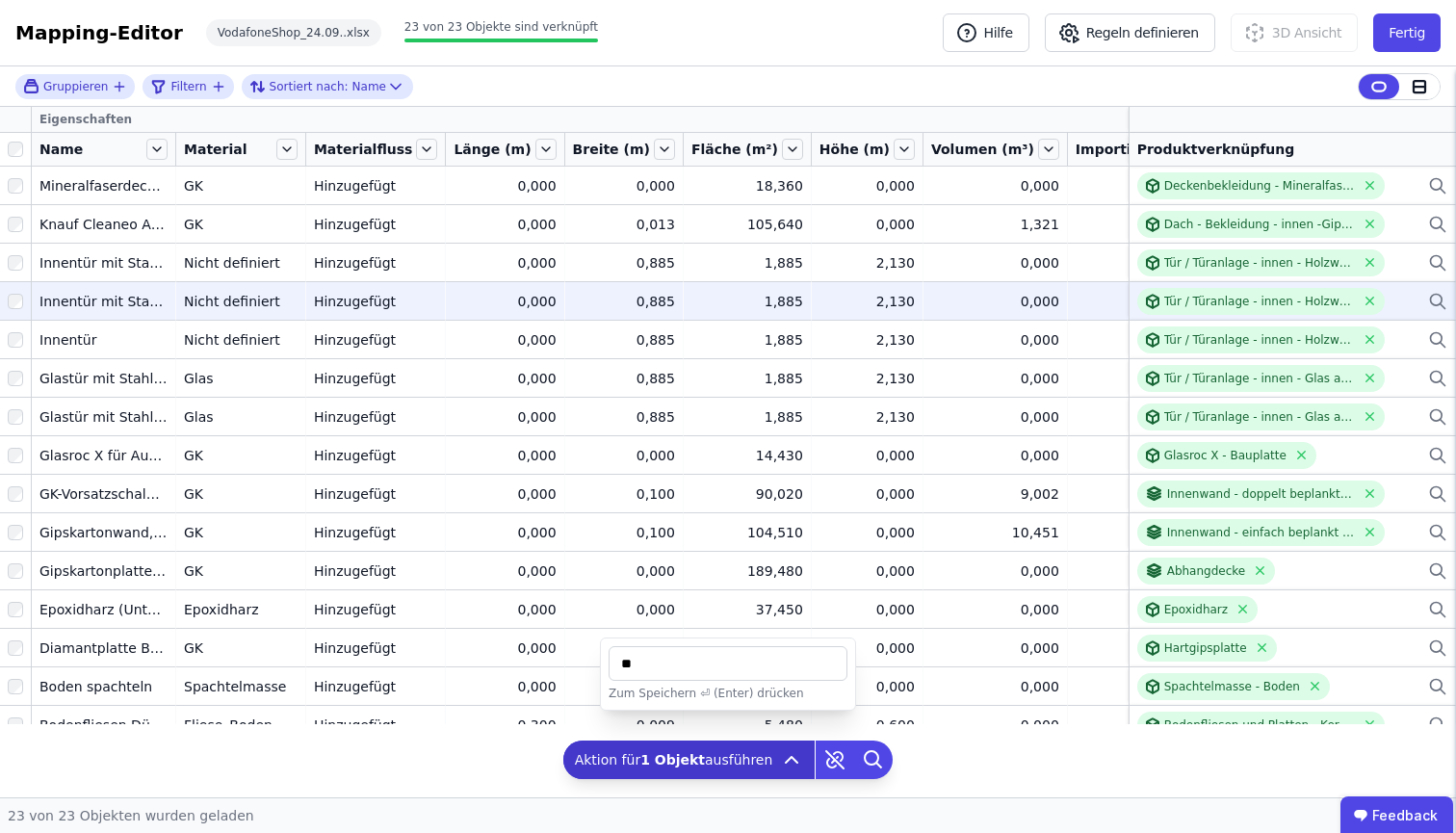
type input "*"
type input "*****"
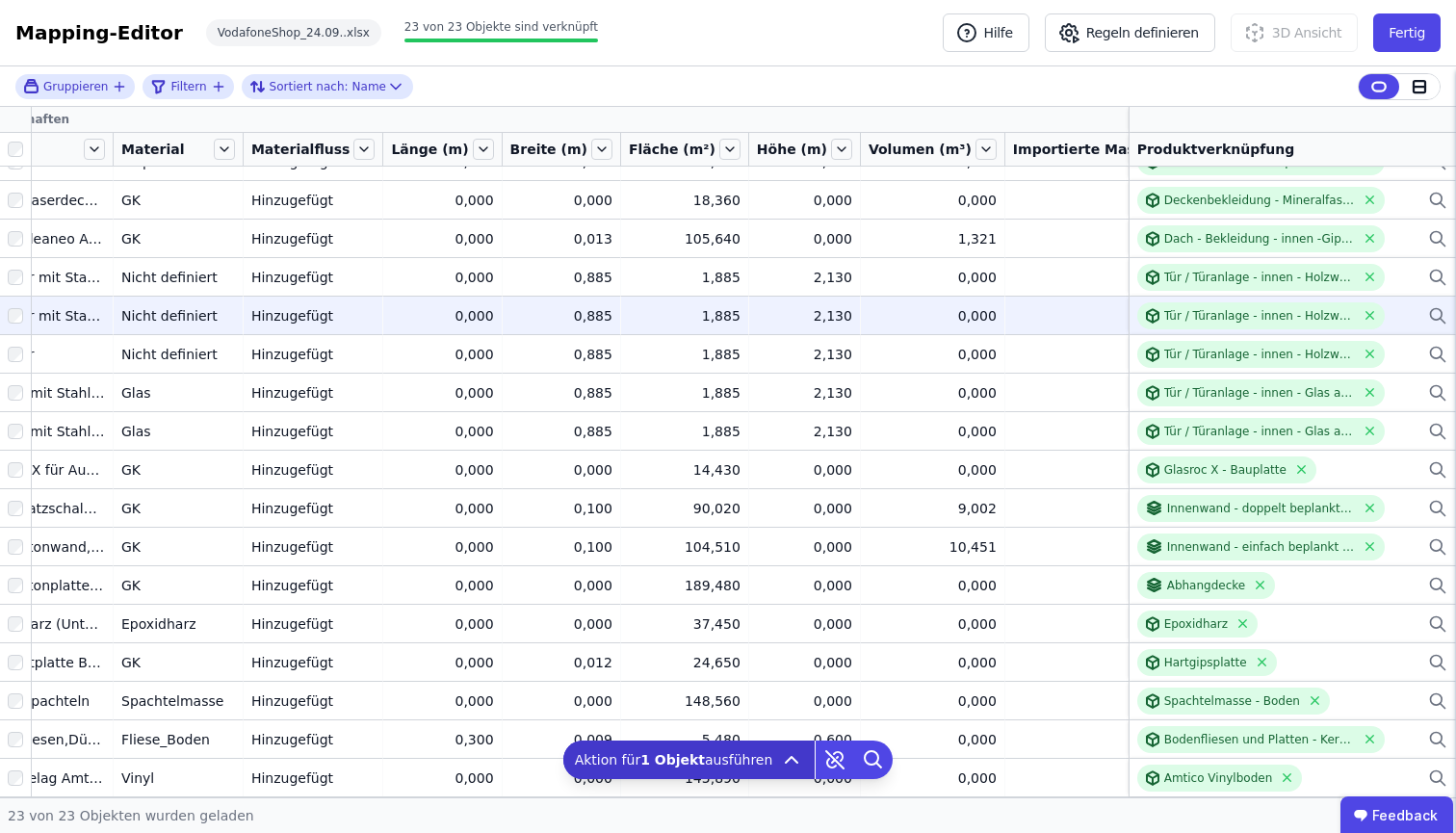
scroll to position [270, 62]
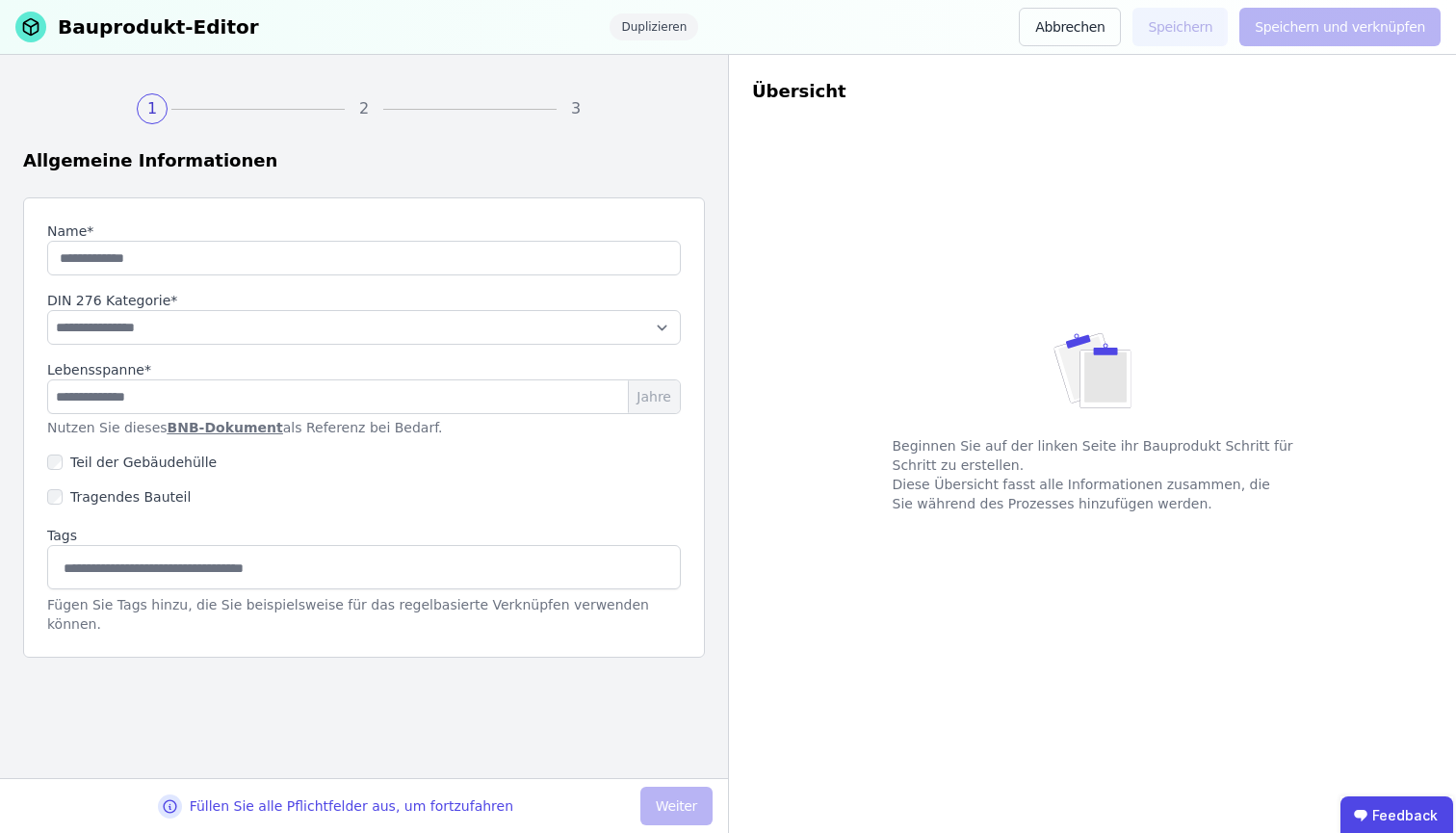
type input "**********"
type input "**"
select select "**********"
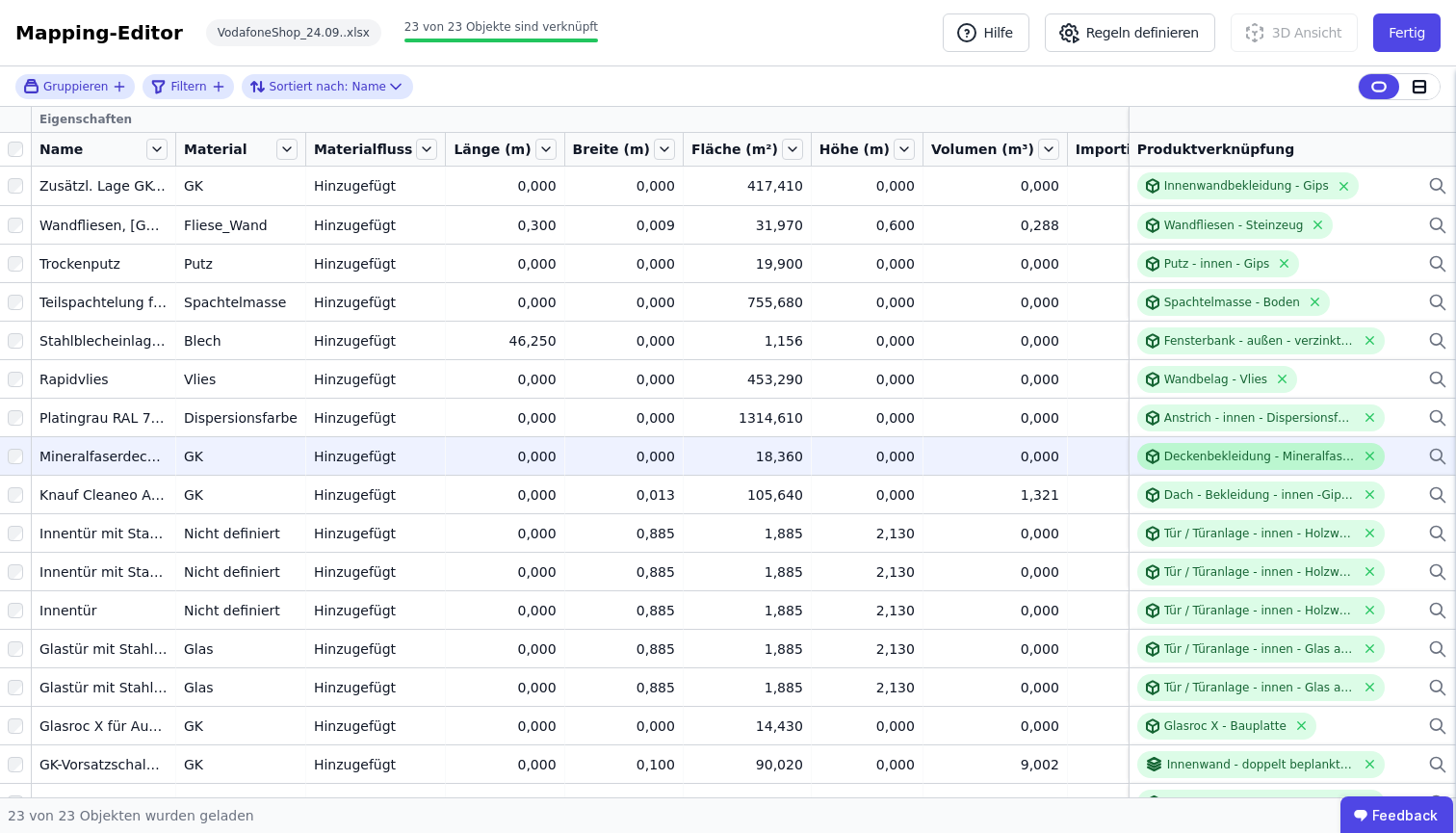
click at [1275, 455] on div "Deckenbekleidung - Mineralfaserplatten - 1,5cm" at bounding box center [1259, 456] width 192 height 15
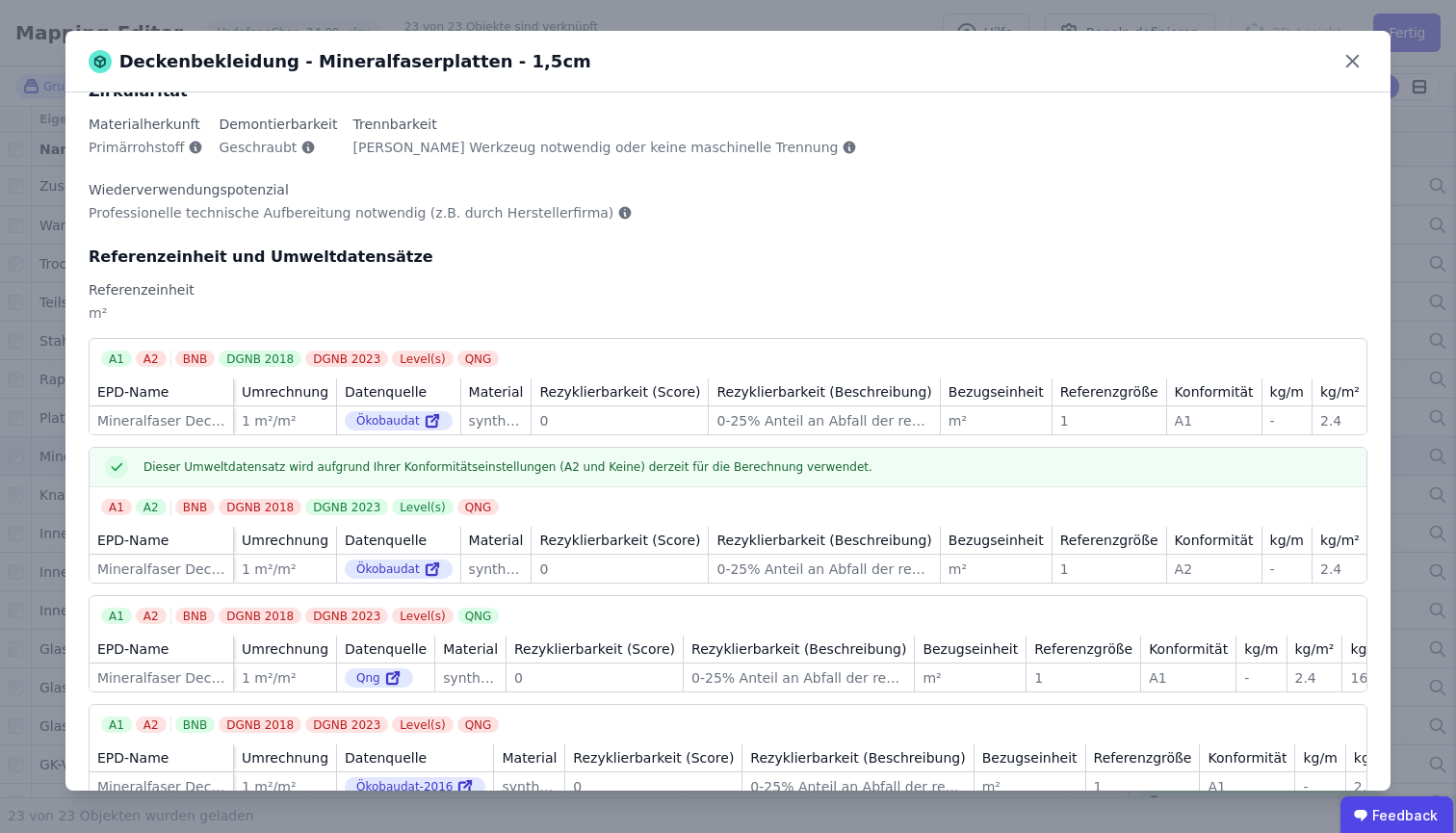
scroll to position [168, 0]
click at [1364, 62] on icon at bounding box center [1352, 61] width 30 height 30
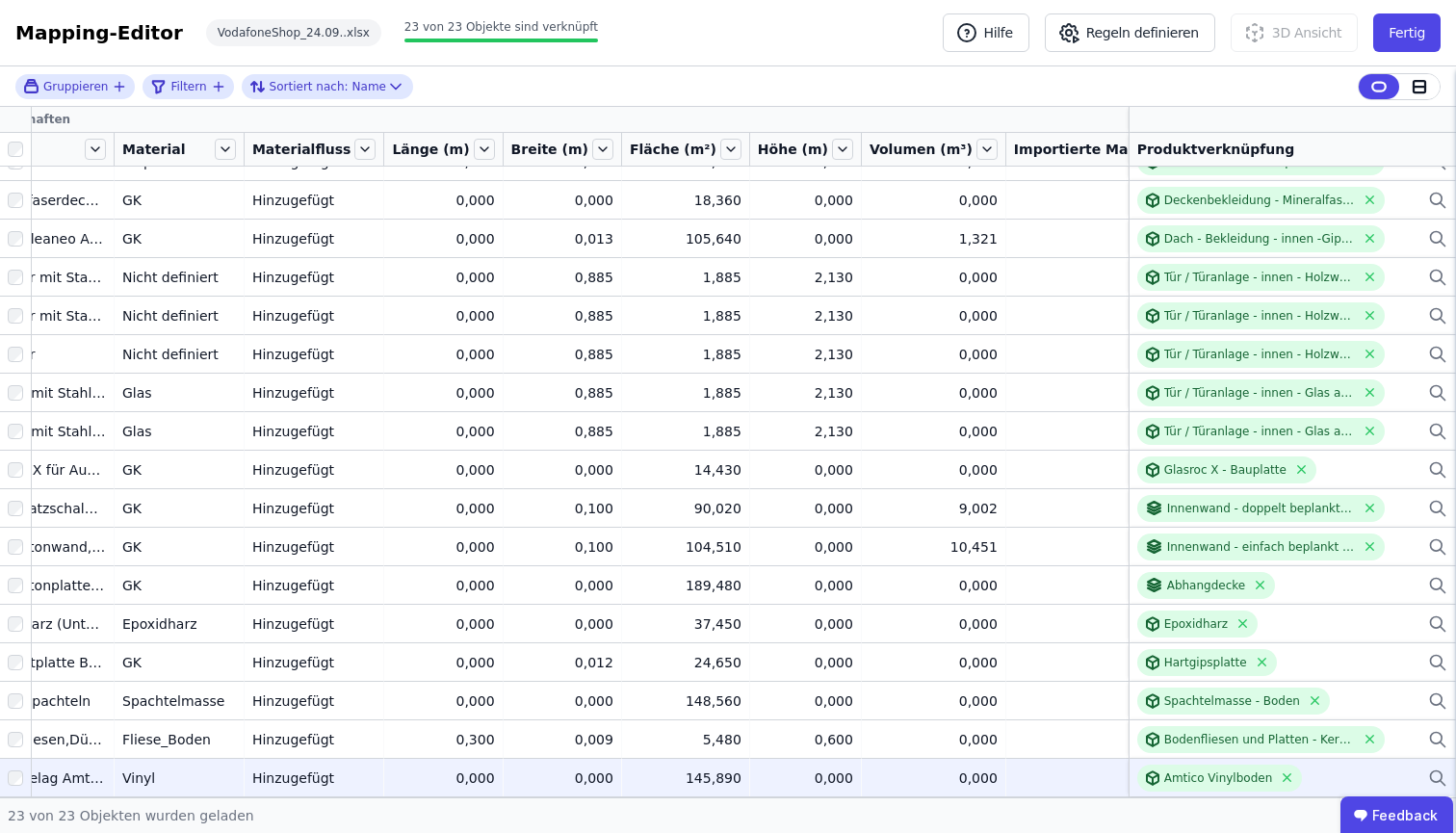
scroll to position [260, 62]
click at [881, 774] on div "0,000" at bounding box center [933, 777] width 128 height 19
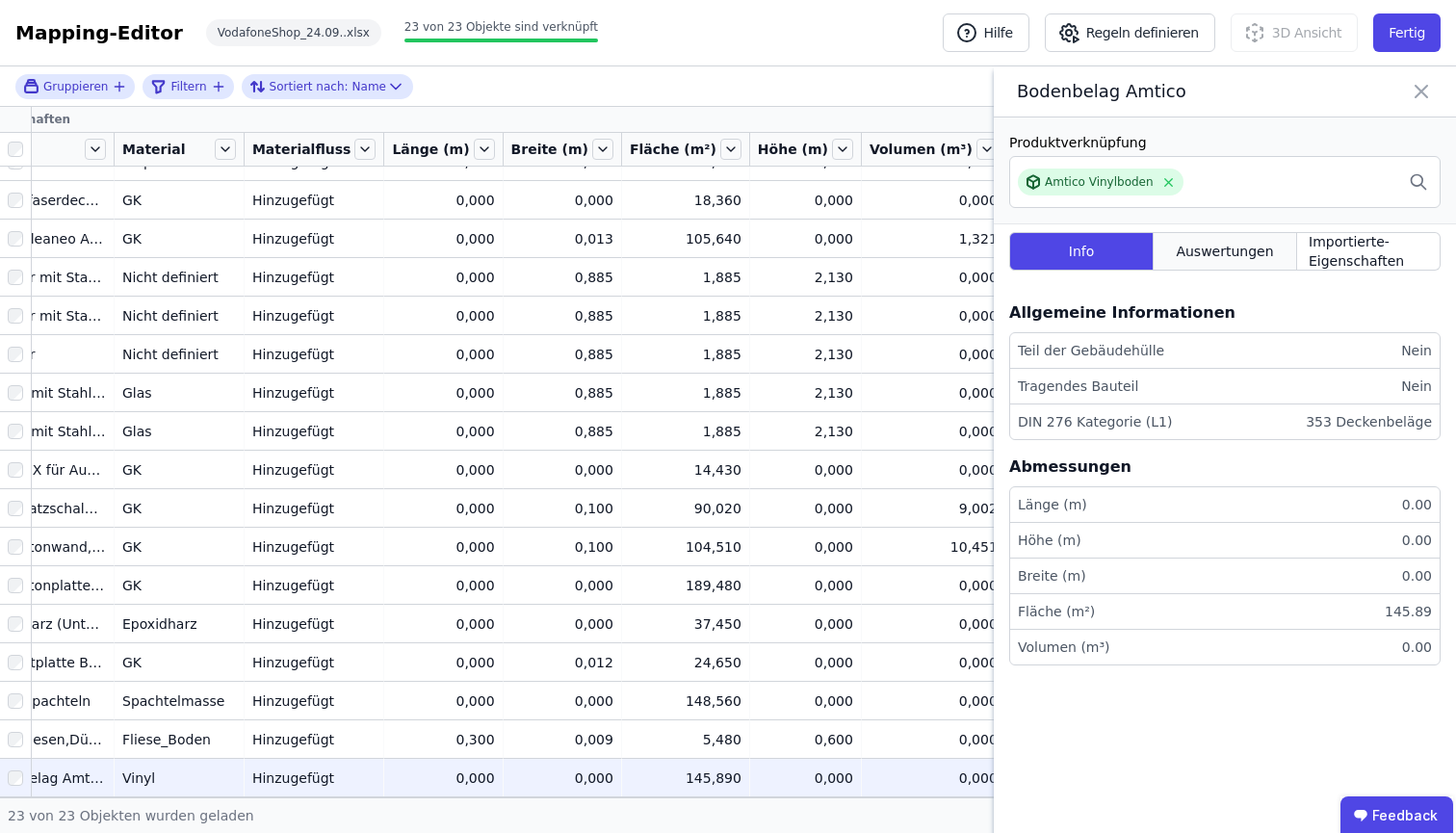
click at [1237, 255] on span "Auswertungen" at bounding box center [1223, 250] width 97 height 19
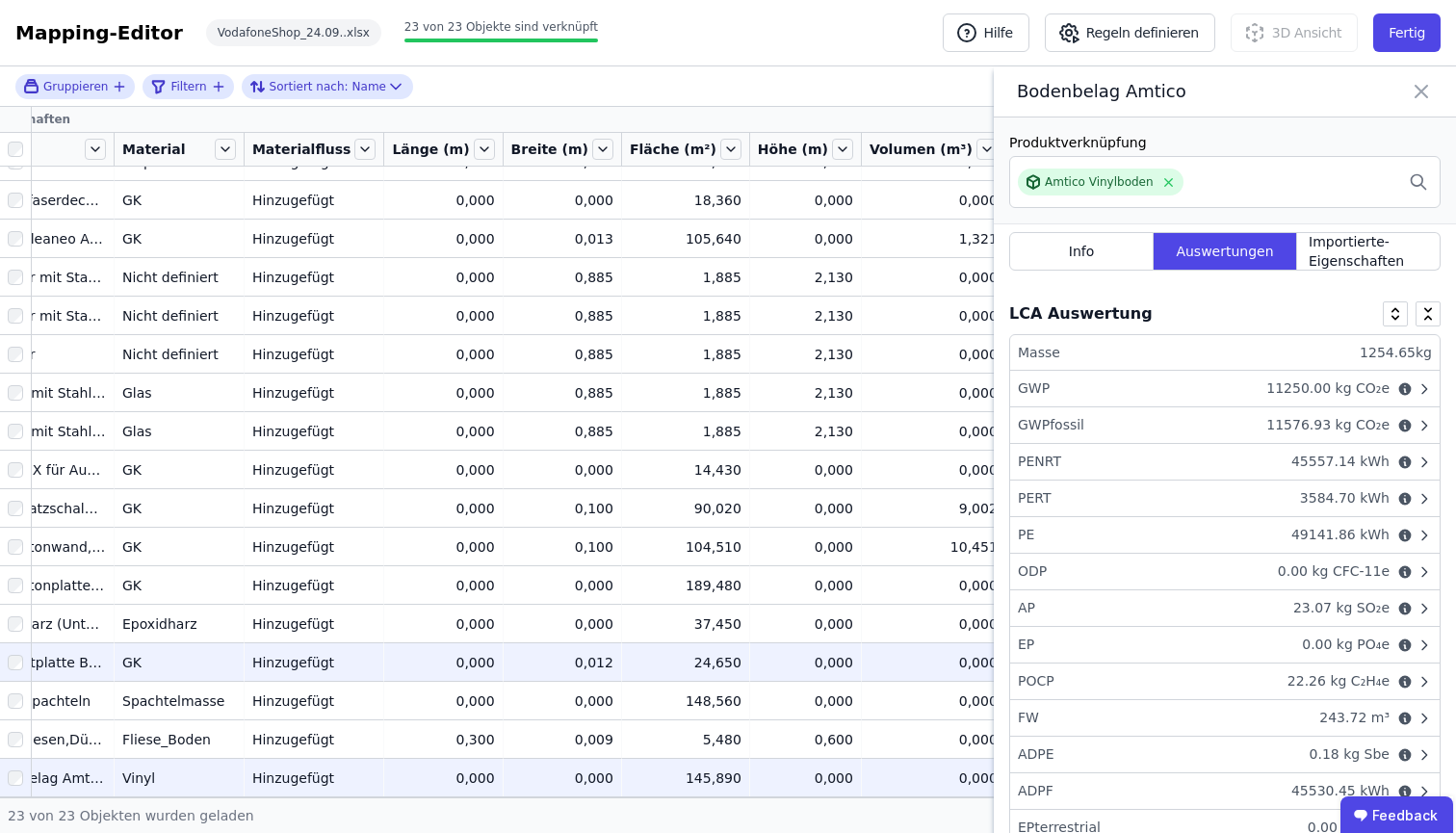
scroll to position [151, 62]
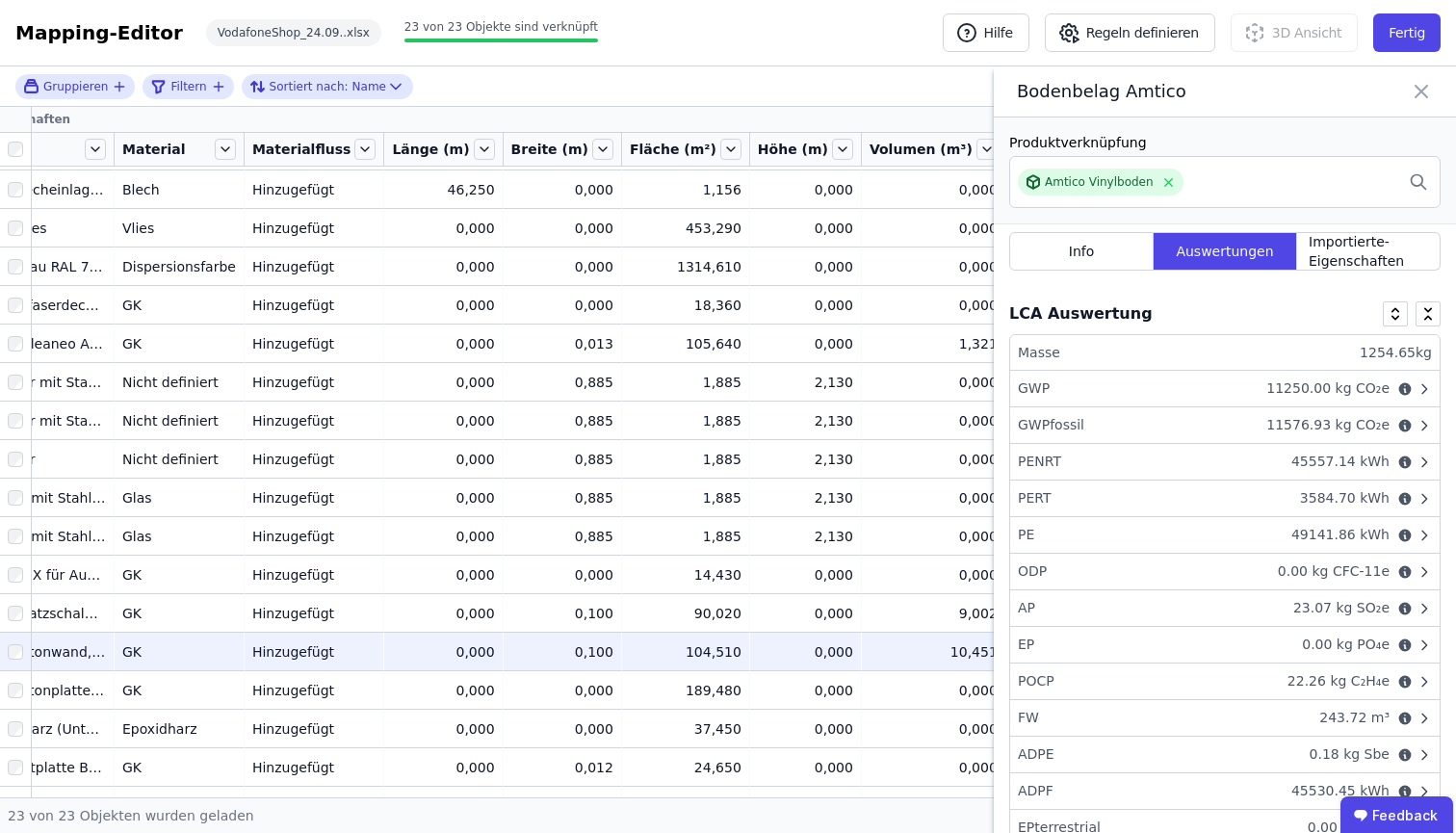
click at [260, 661] on td "Hinzugefügt Hinzugefügt" at bounding box center [314, 650] width 141 height 39
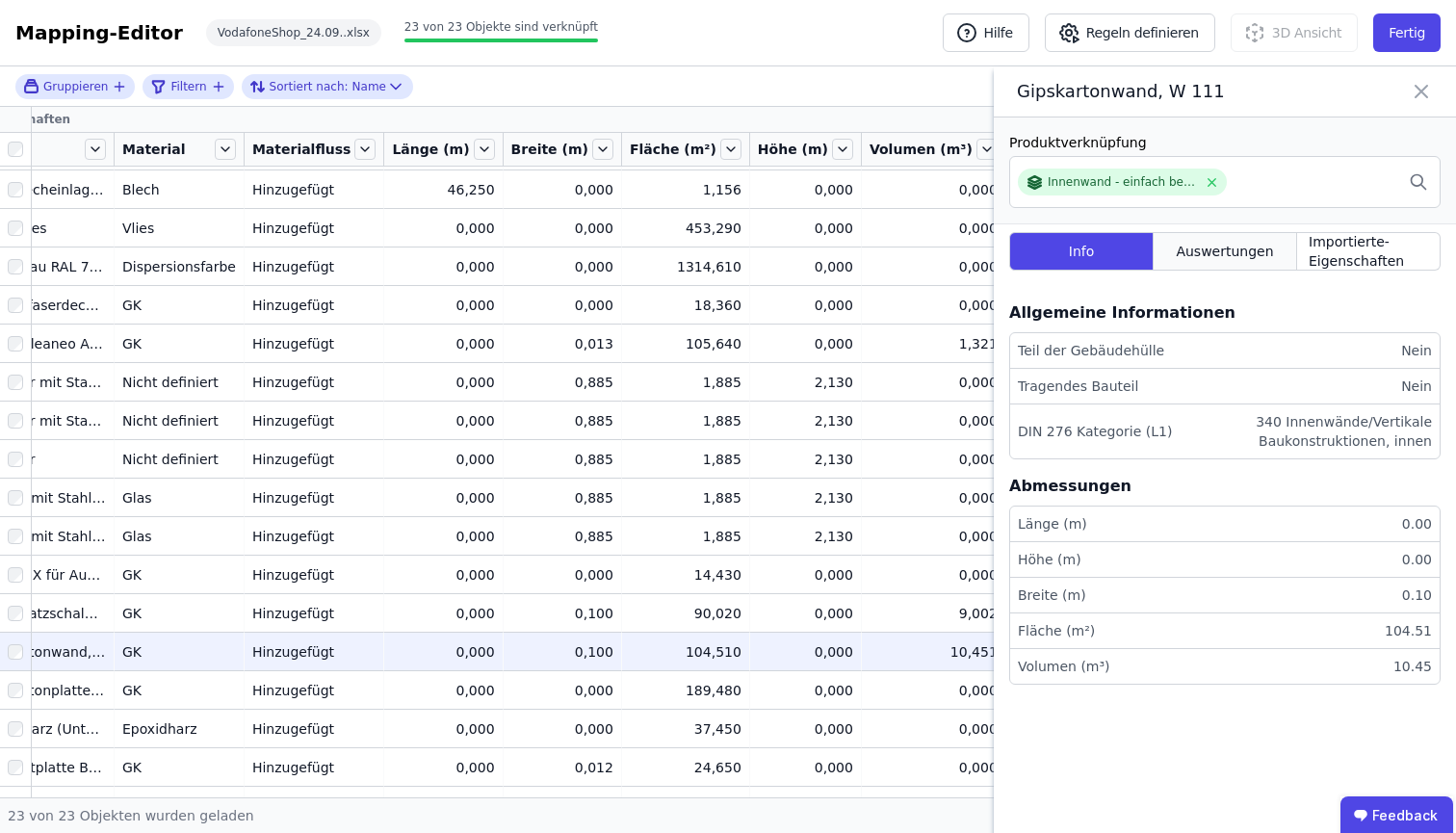
click at [1247, 247] on span "Auswertungen" at bounding box center [1223, 250] width 97 height 19
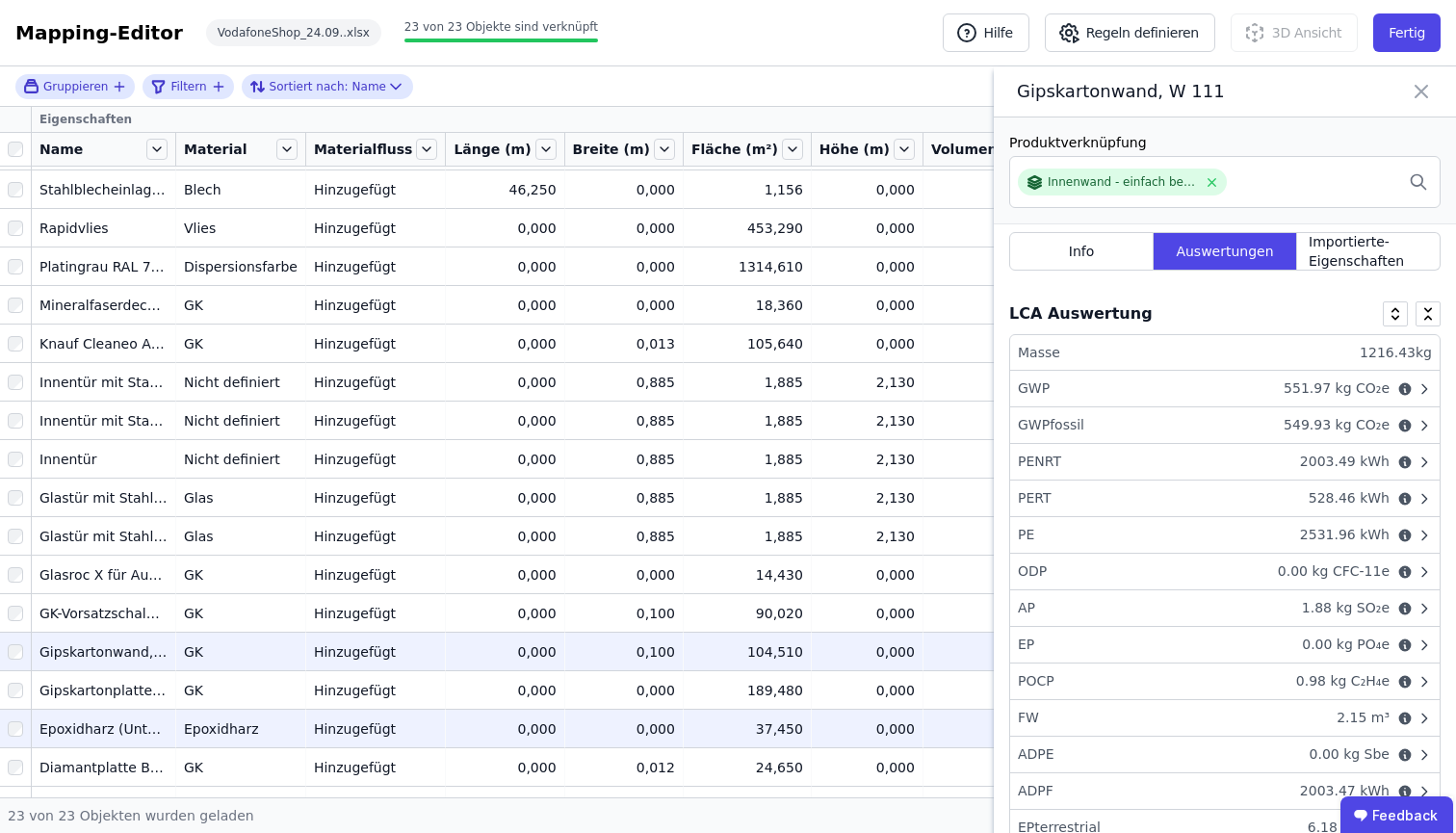
scroll to position [270, 0]
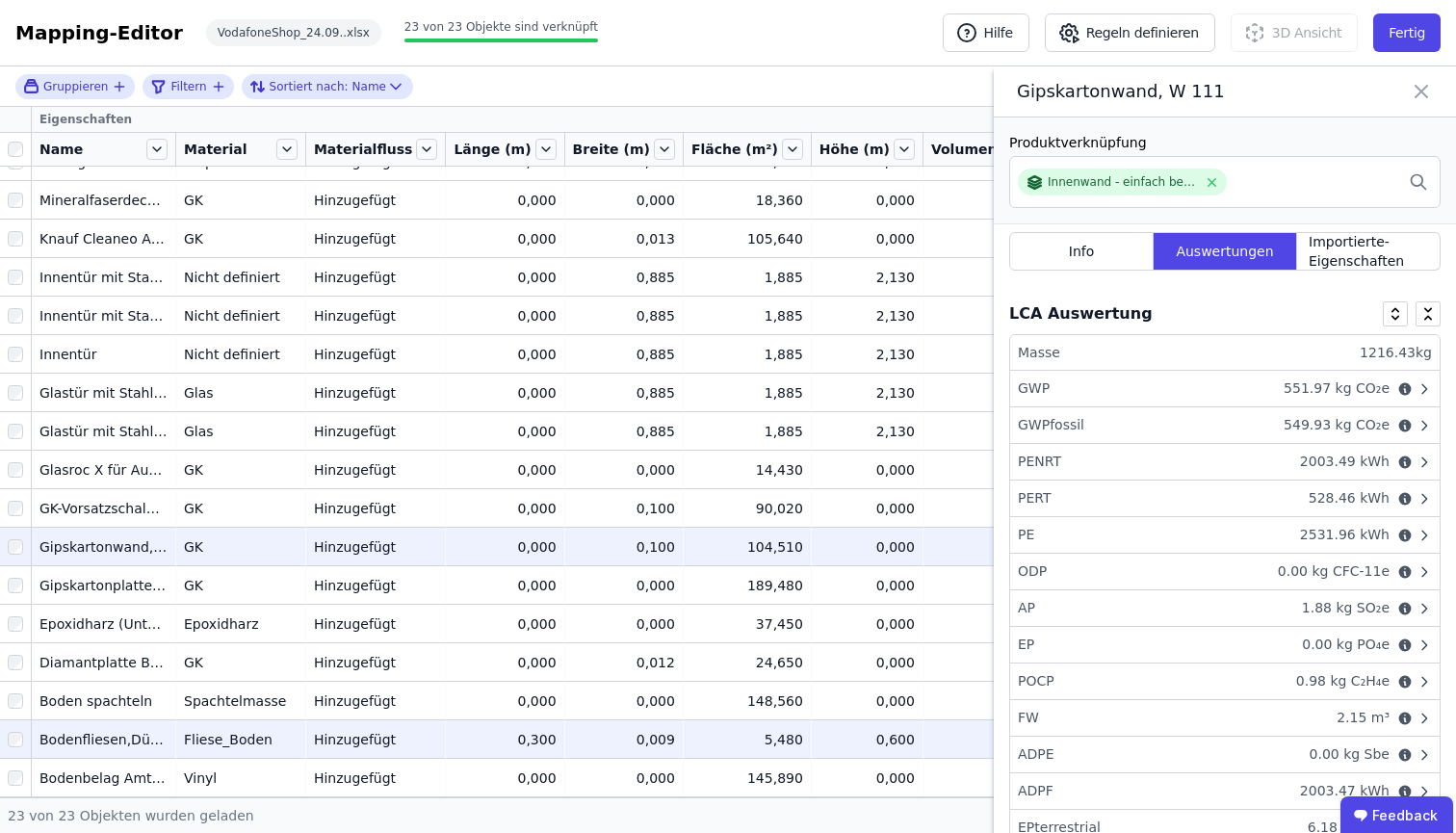
click at [291, 731] on div "Fliese_Boden" at bounding box center [241, 738] width 114 height 19
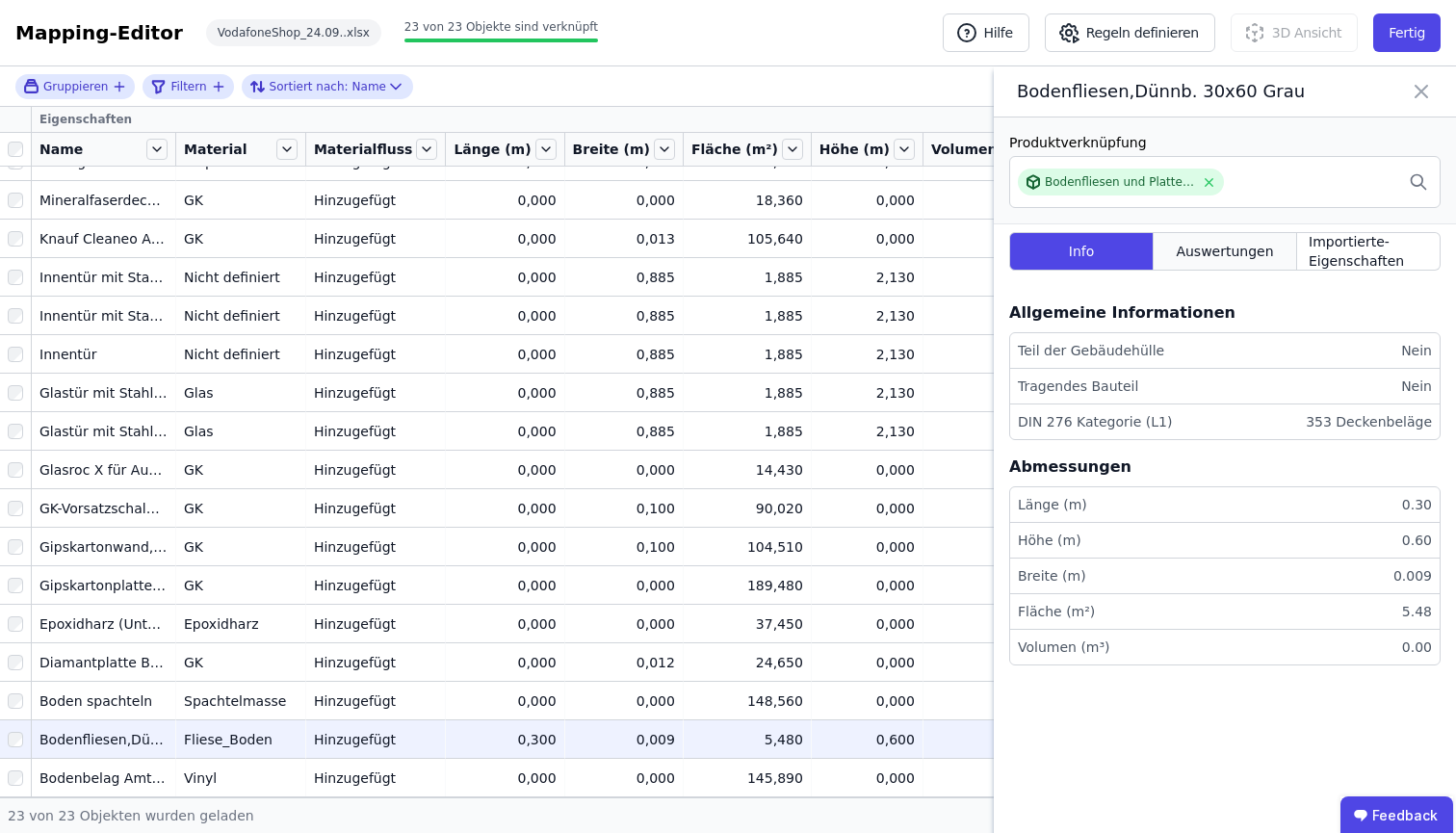
click at [1242, 260] on div "Auswertungen" at bounding box center [1225, 251] width 144 height 39
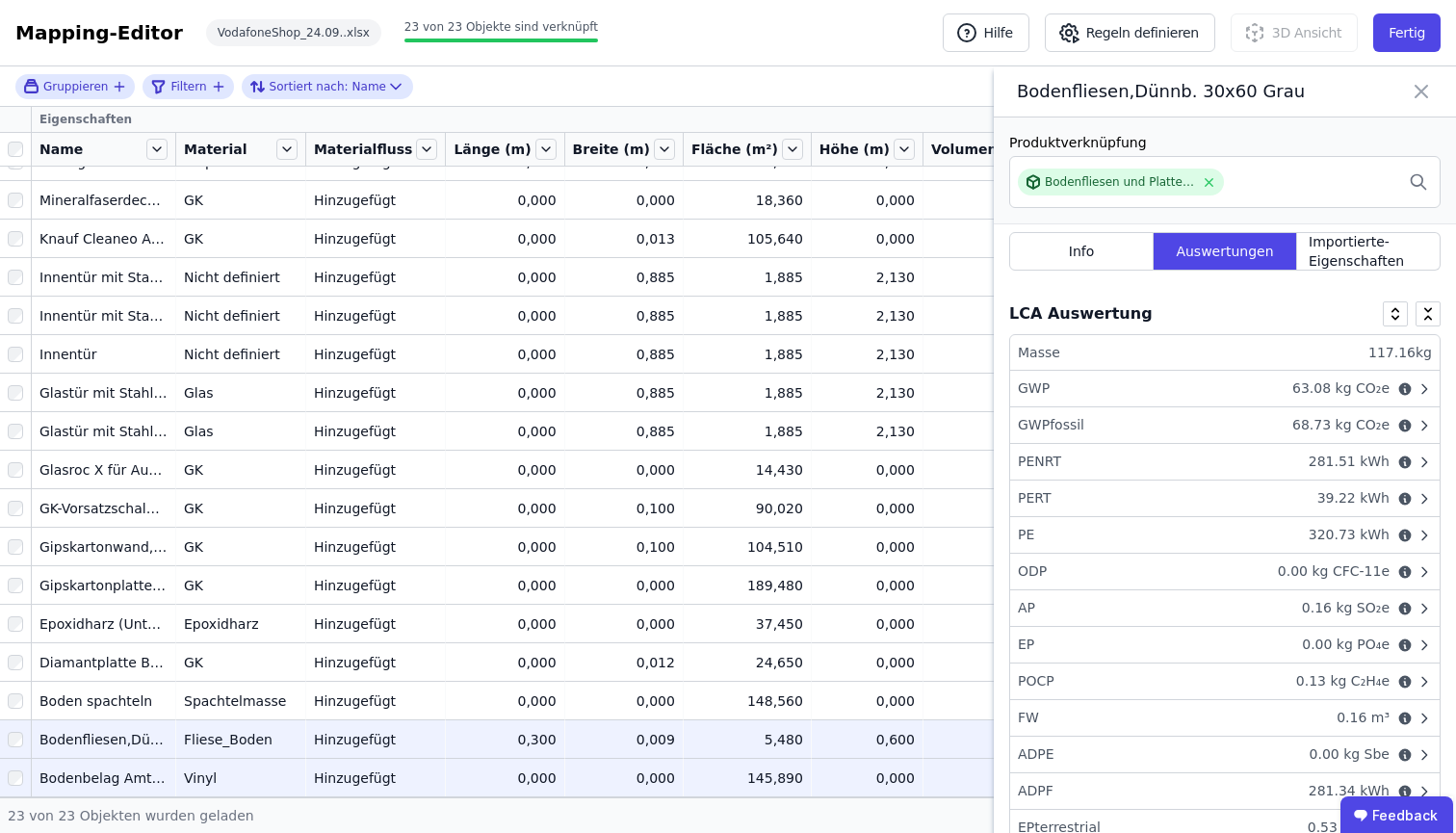
click at [288, 757] on td "Vinyl Vinyl" at bounding box center [242, 776] width 130 height 39
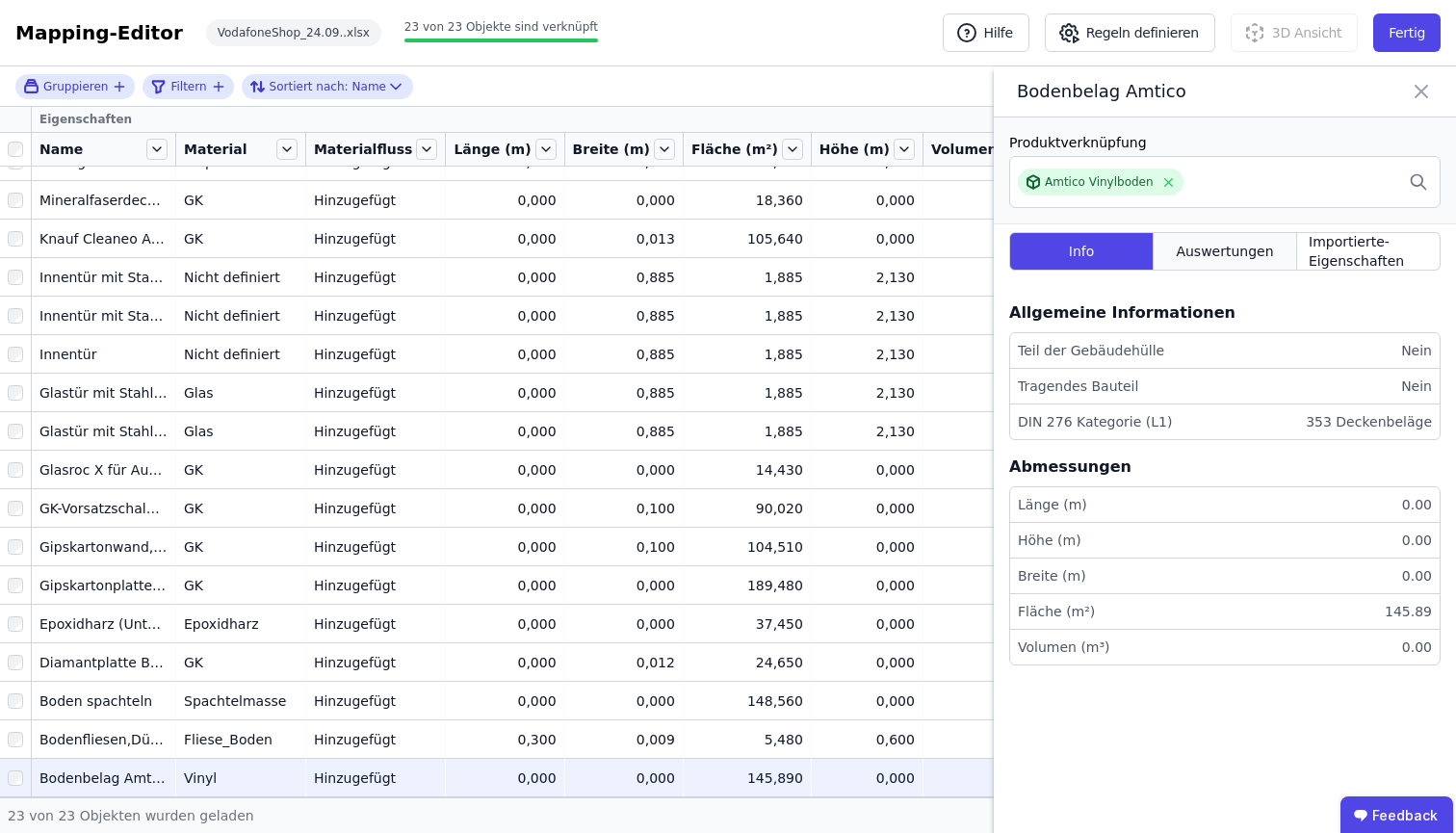
click at [1197, 263] on div "Auswertungen" at bounding box center [1225, 251] width 144 height 39
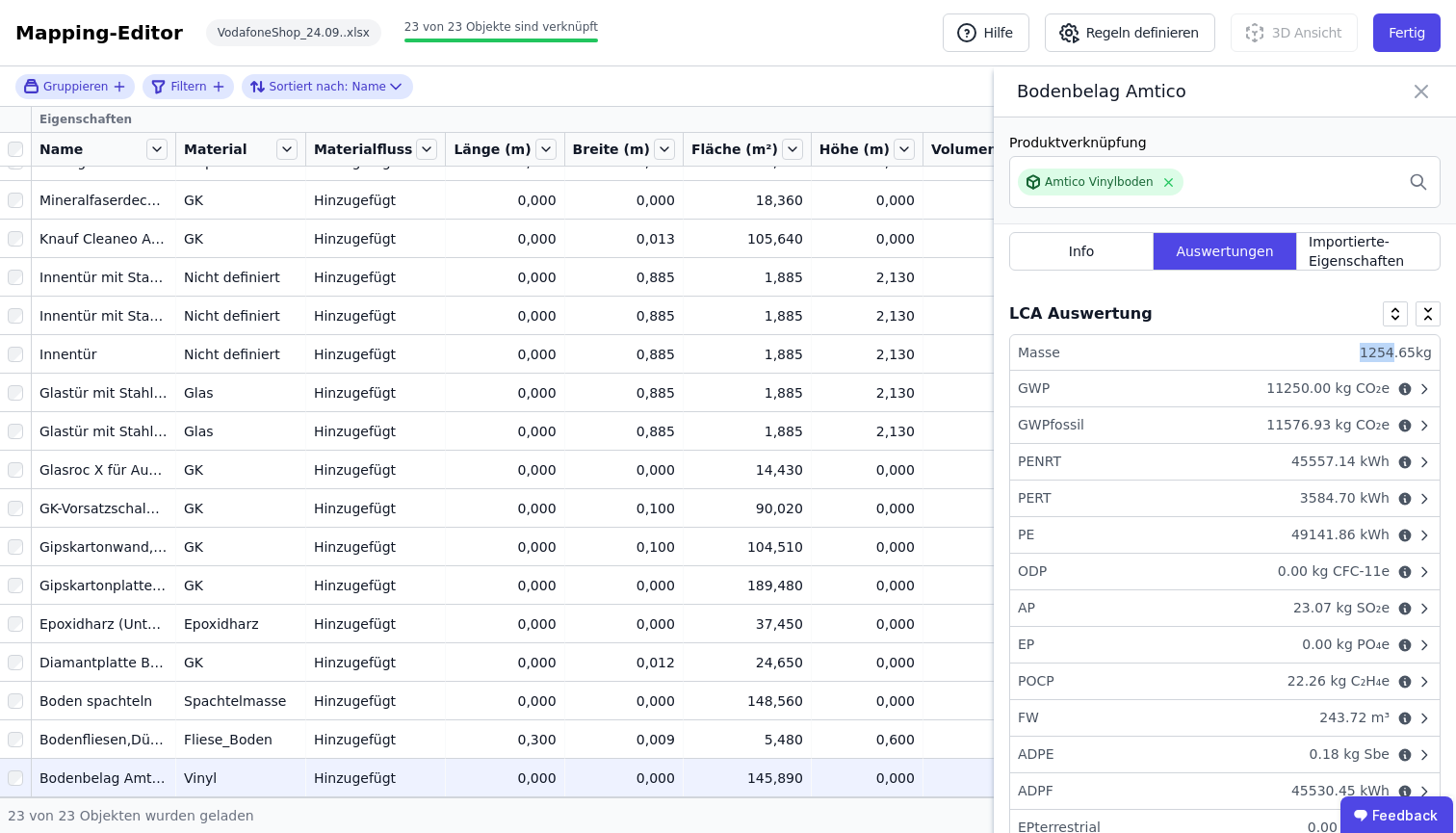
drag, startPoint x: 1351, startPoint y: 351, endPoint x: 1382, endPoint y: 351, distance: 31.0
click at [1382, 351] on li "Masse 1254.65 kg" at bounding box center [1224, 353] width 429 height 36
click at [1100, 182] on div "Amtico Vinylboden" at bounding box center [1099, 182] width 109 height 15
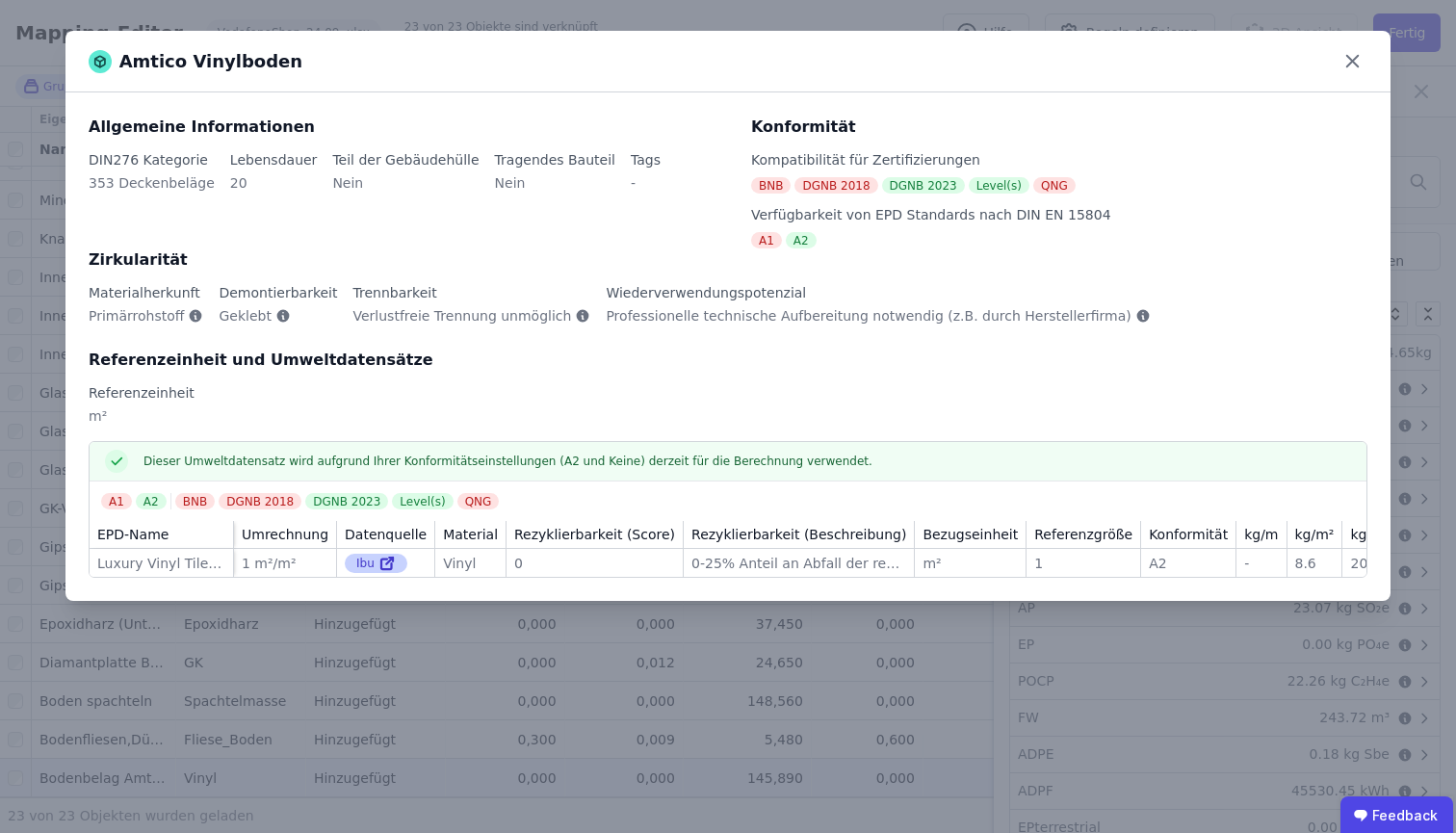
click at [378, 564] on icon at bounding box center [386, 563] width 17 height 23
click at [1363, 57] on icon at bounding box center [1352, 61] width 30 height 30
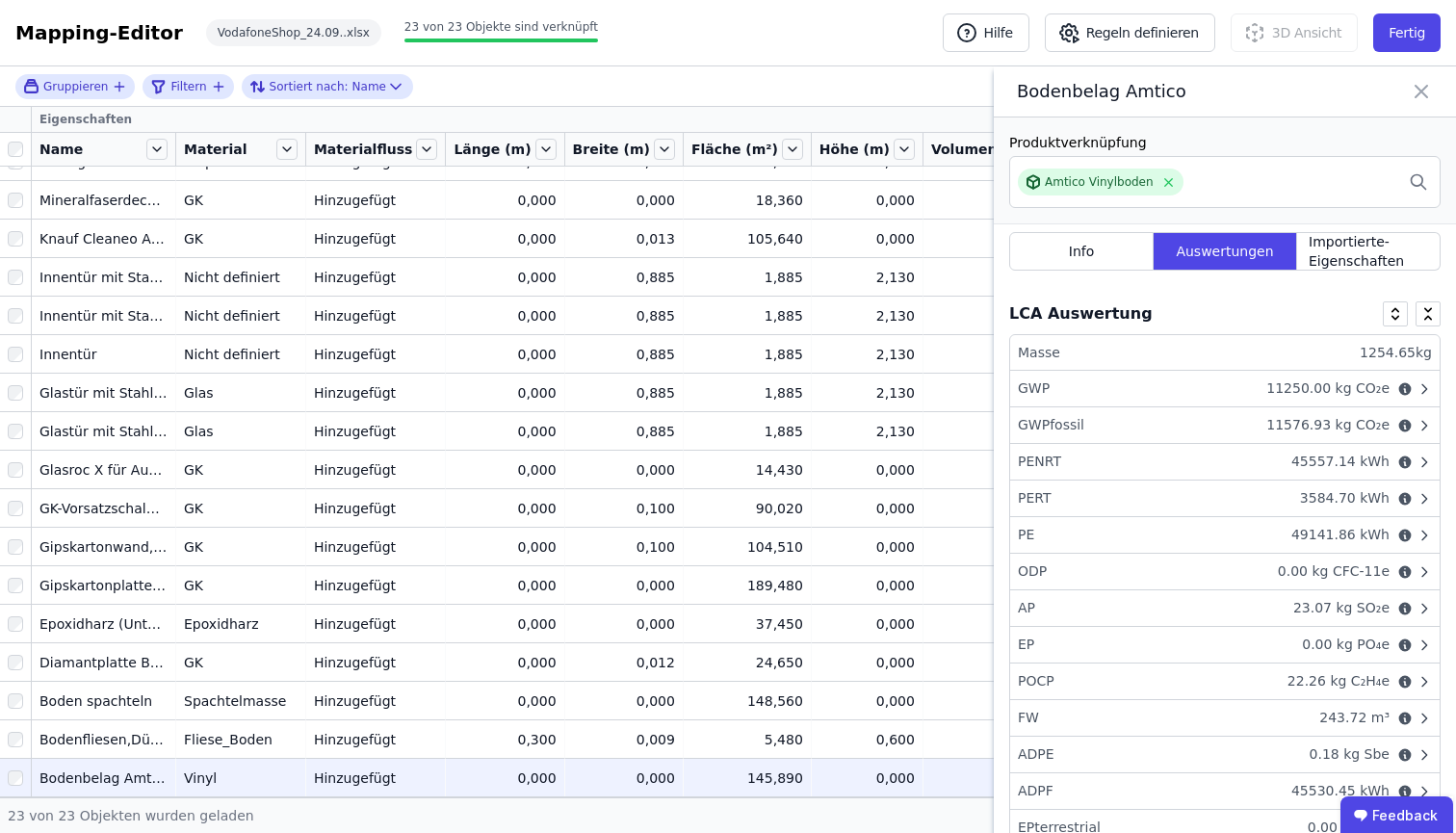
click at [1419, 95] on icon at bounding box center [1421, 92] width 12 height 12
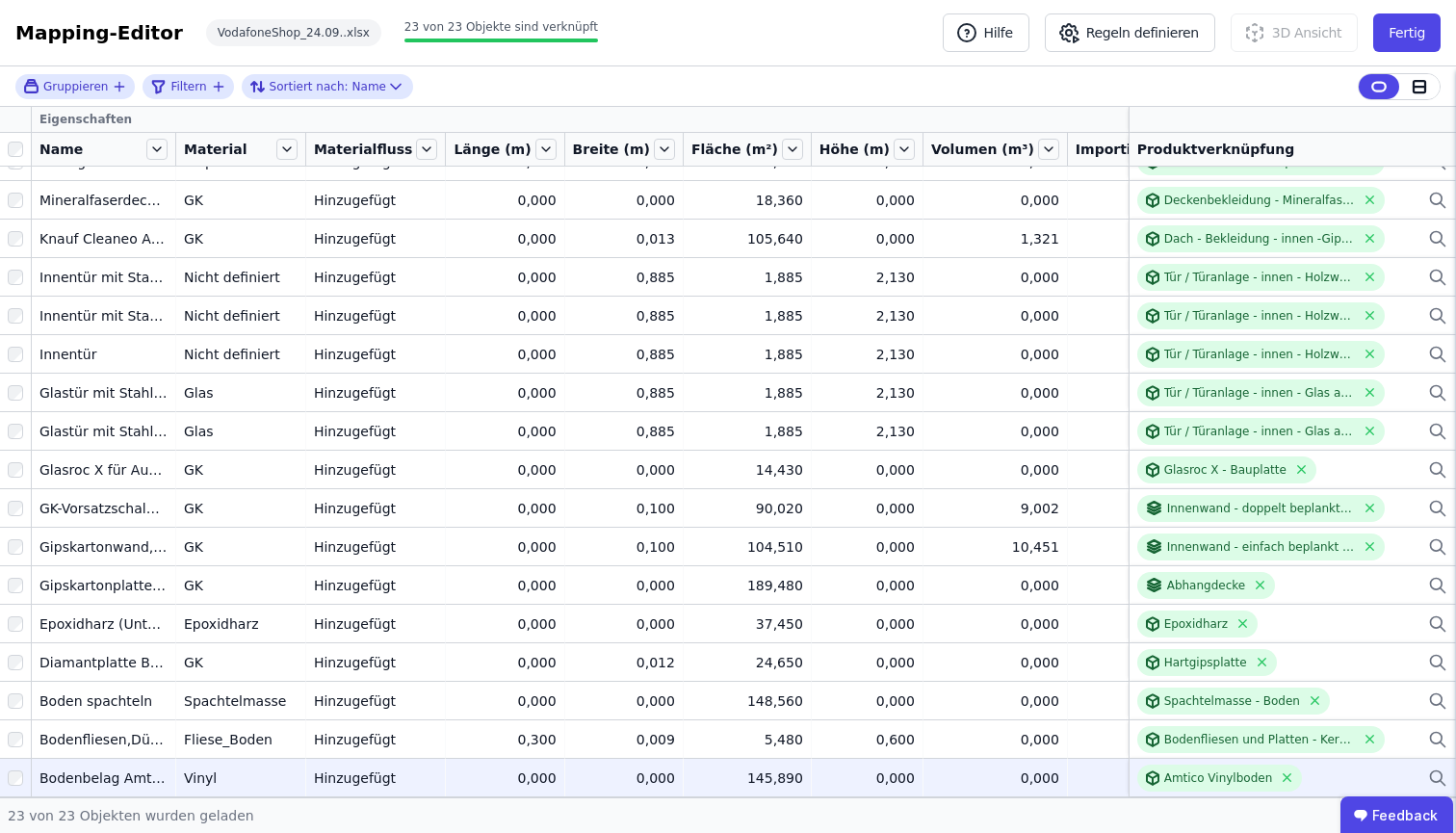
click at [1428, 766] on icon at bounding box center [1437, 777] width 19 height 23
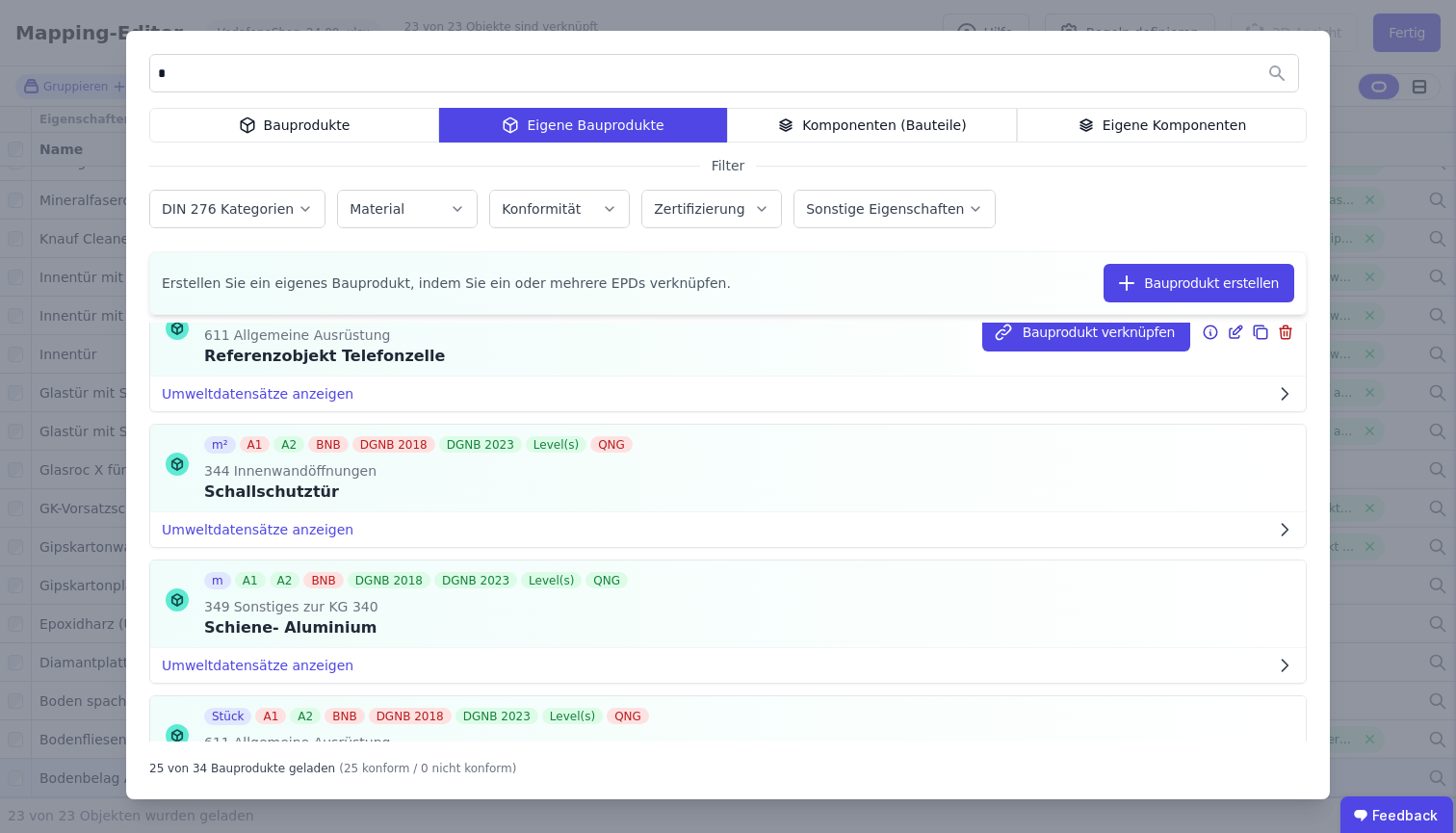
scroll to position [0, 0]
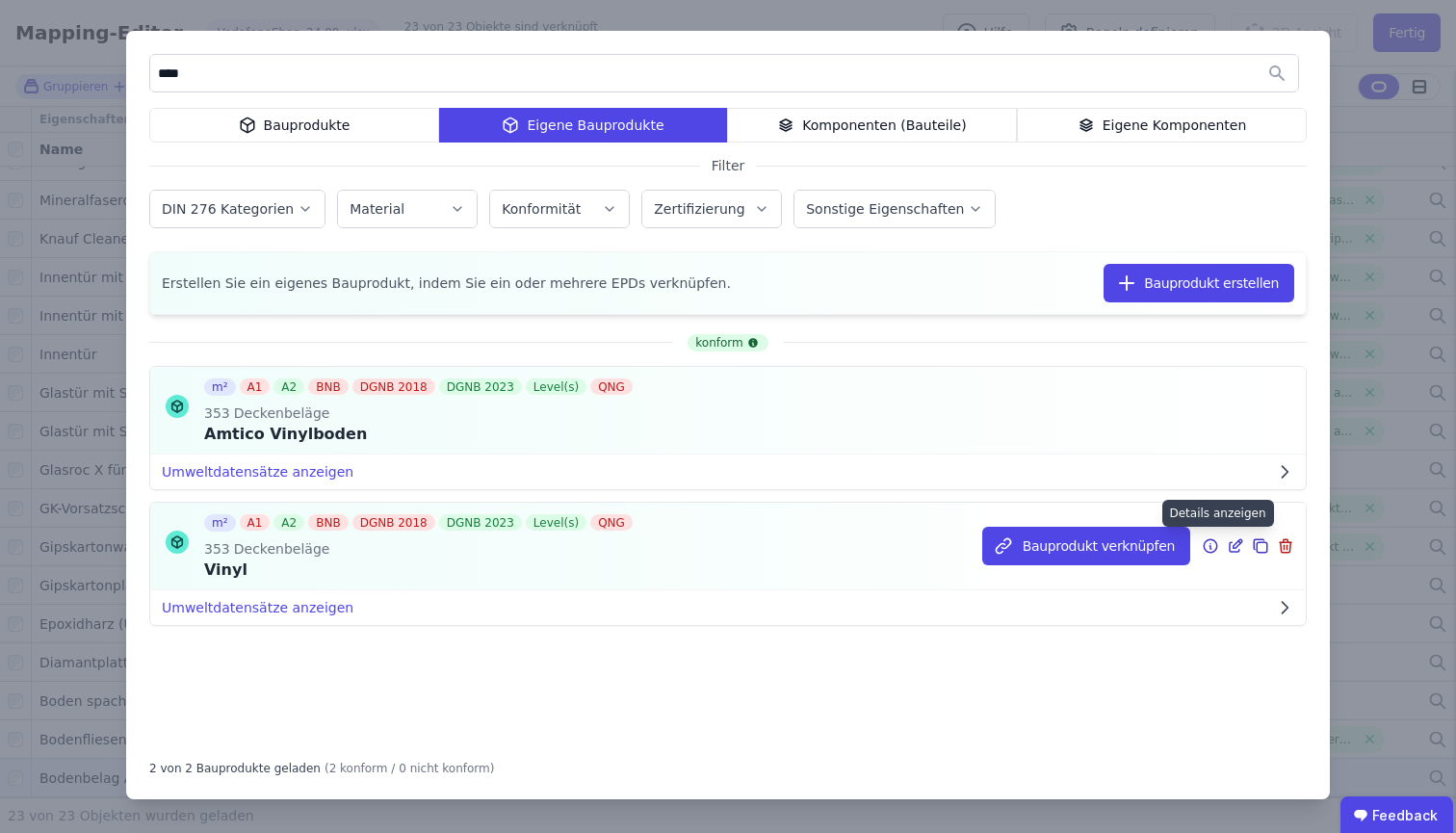
type input "****"
click at [1213, 553] on icon at bounding box center [1211, 546] width 14 height 14
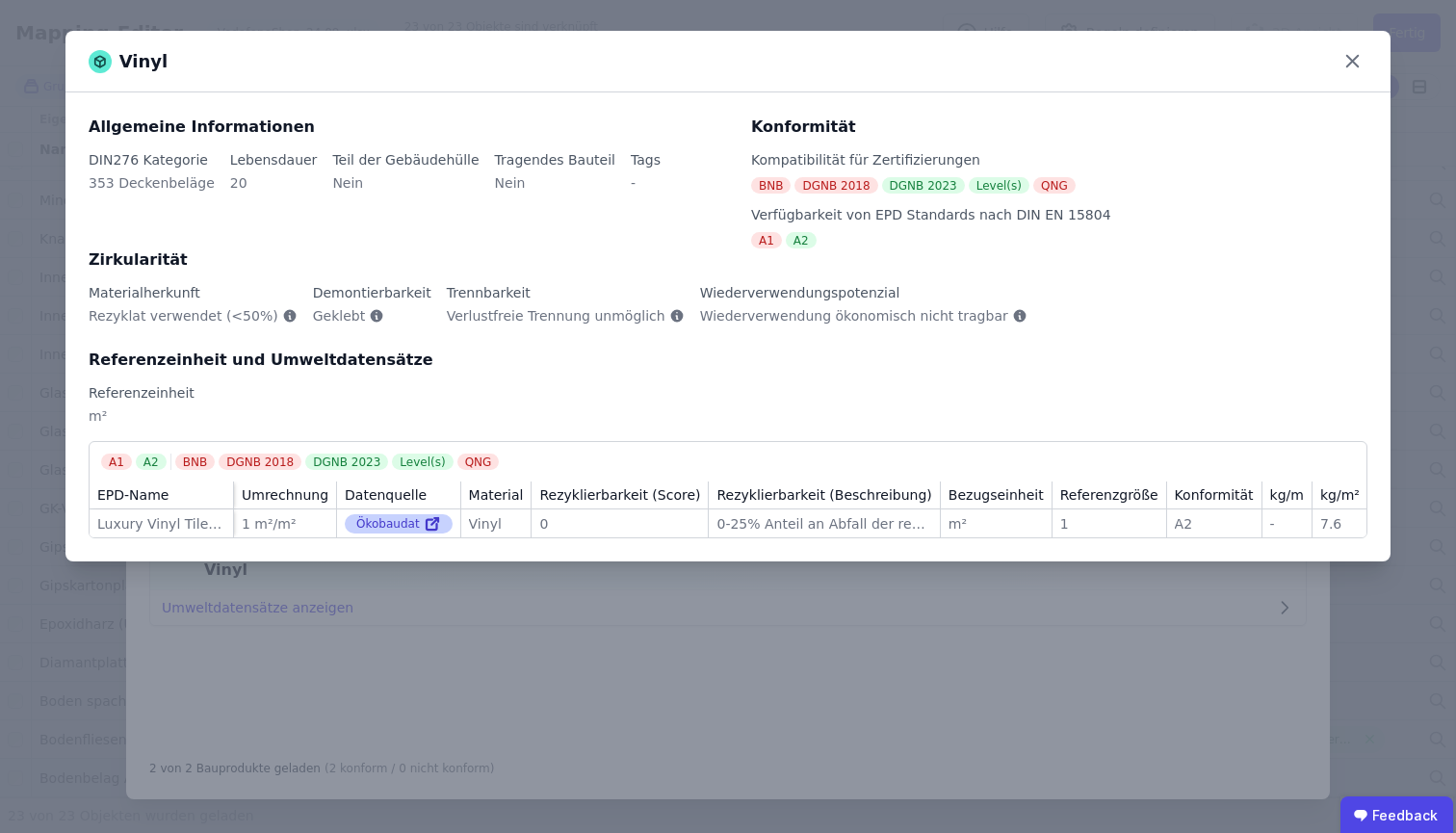
click at [407, 523] on div "Ökobaudat" at bounding box center [398, 523] width 108 height 19
click at [427, 525] on icon at bounding box center [432, 523] width 17 height 23
click at [772, 686] on div "Vinyl Allgemeine Informationen DIN276 Kategorie 353 Deckenbeläge Lebensdauer 20…" at bounding box center [728, 416] width 1456 height 833
click at [1370, 62] on div "Vinyl" at bounding box center [728, 62] width 1325 height 62
click at [1363, 57] on icon at bounding box center [1352, 61] width 30 height 30
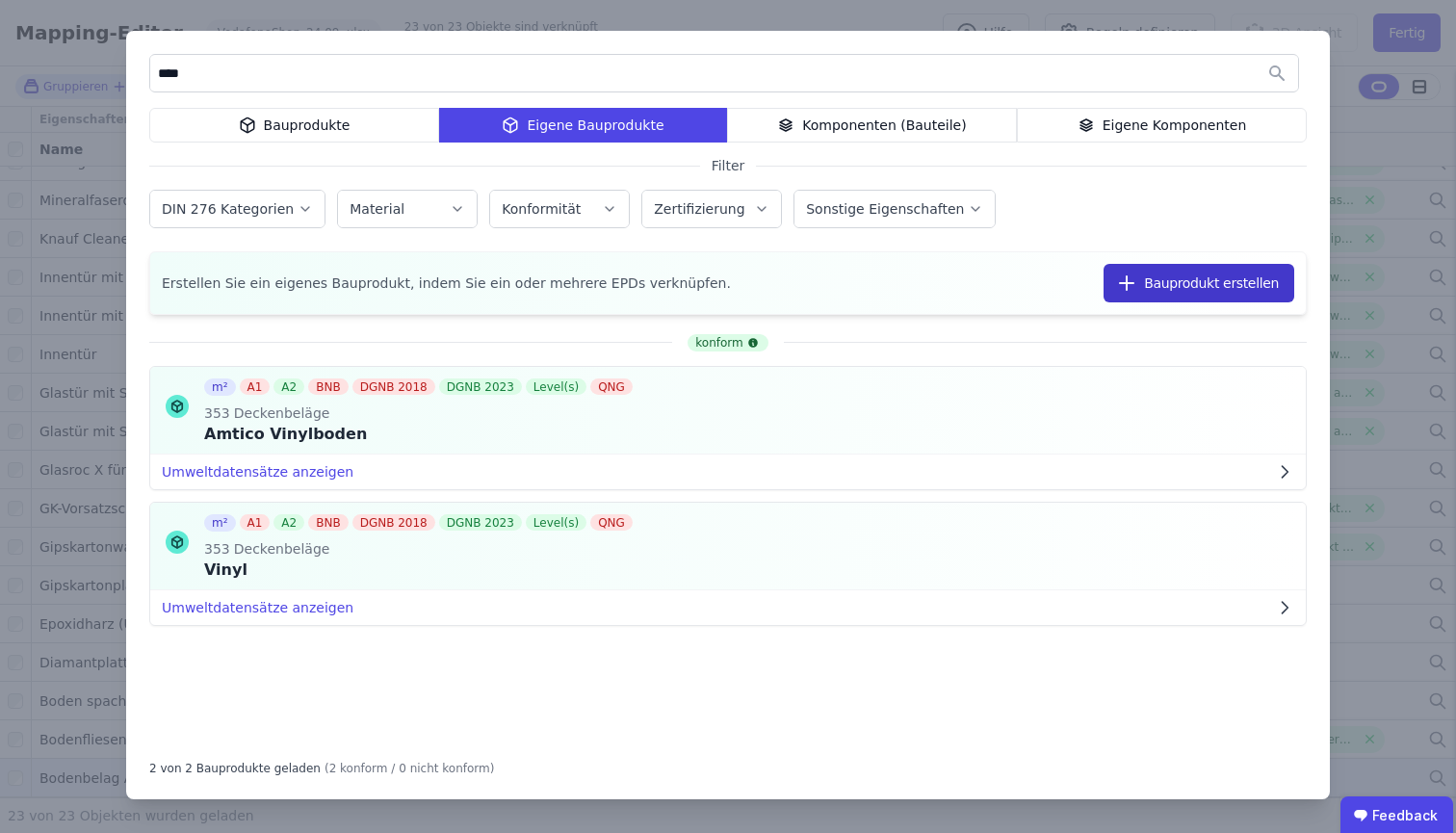
click at [1193, 275] on button "Bauprodukt erstellen" at bounding box center [1199, 282] width 191 height 39
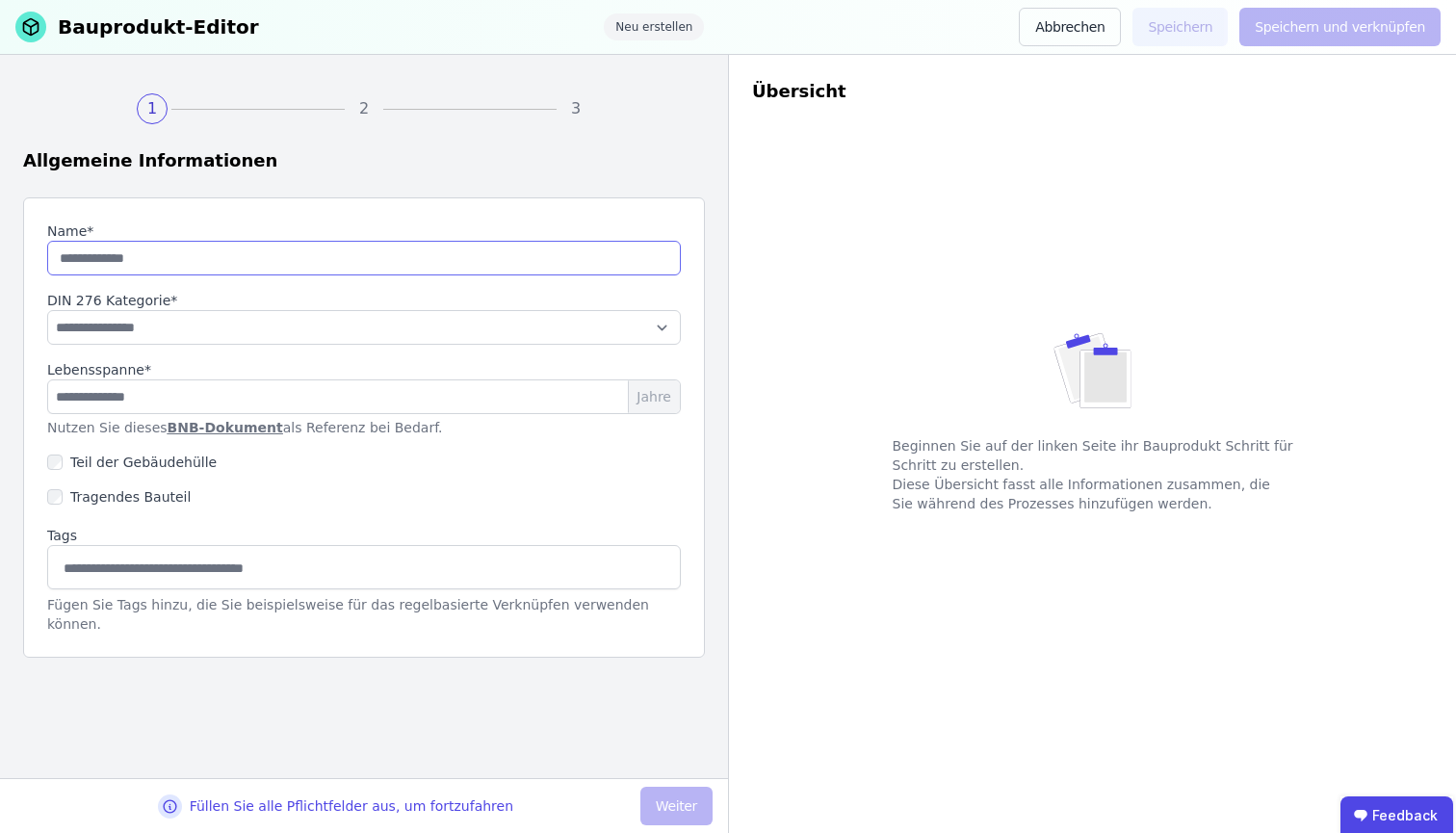
click at [123, 274] on input "string" at bounding box center [363, 257] width 634 height 35
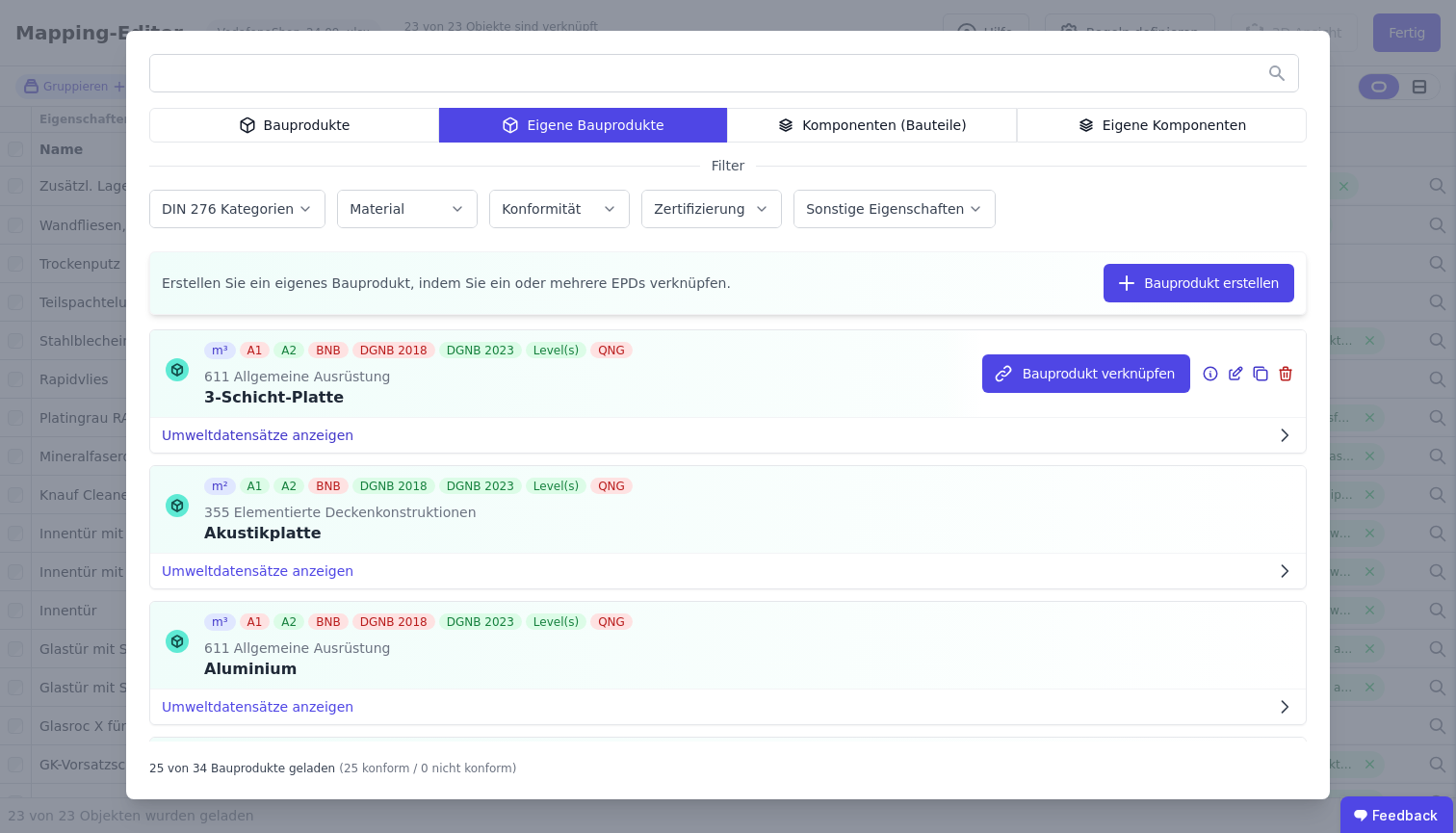
scroll to position [198, 0]
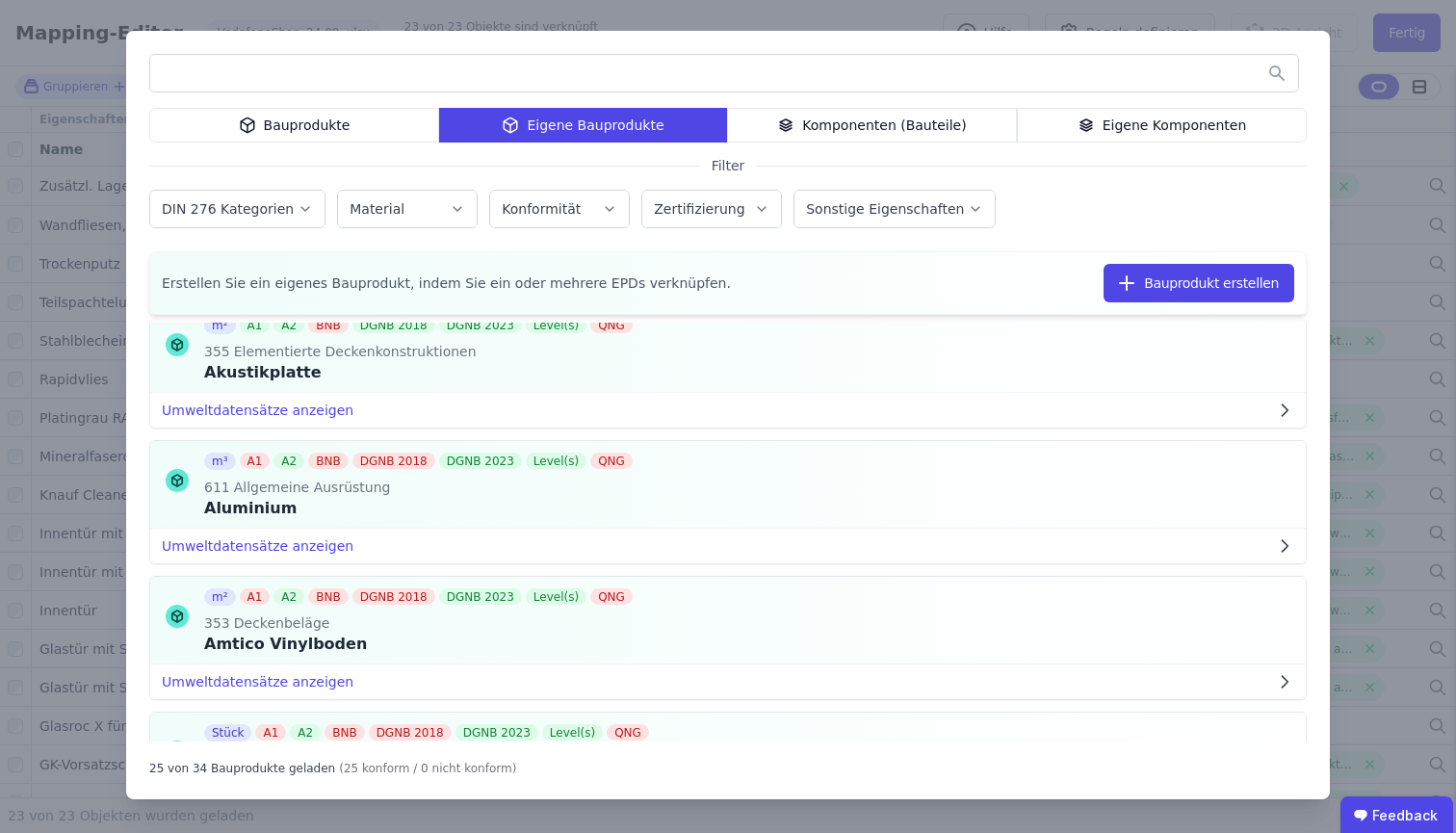
click at [534, 73] on input "text" at bounding box center [725, 73] width 1148 height 35
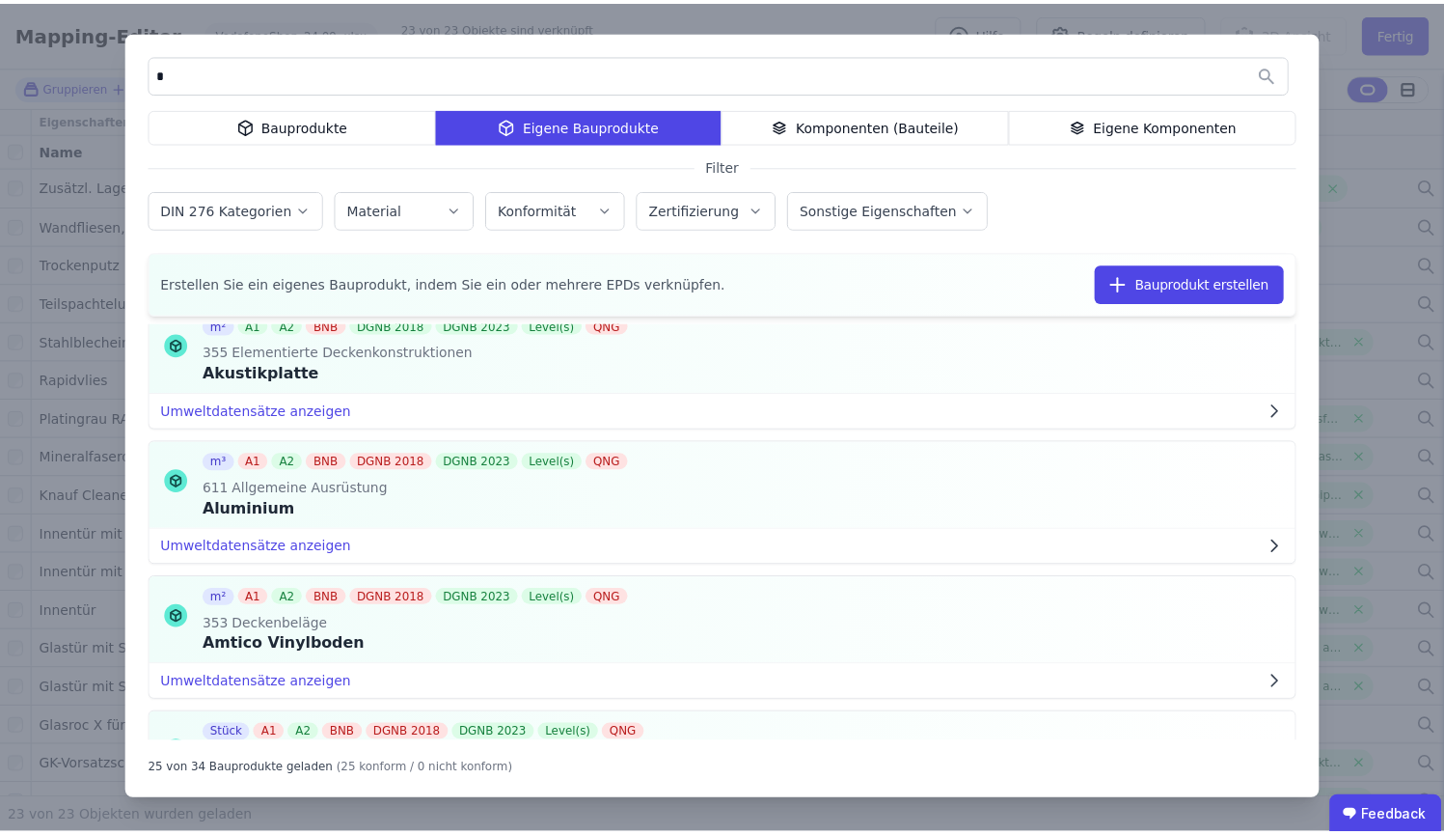
scroll to position [0, 0]
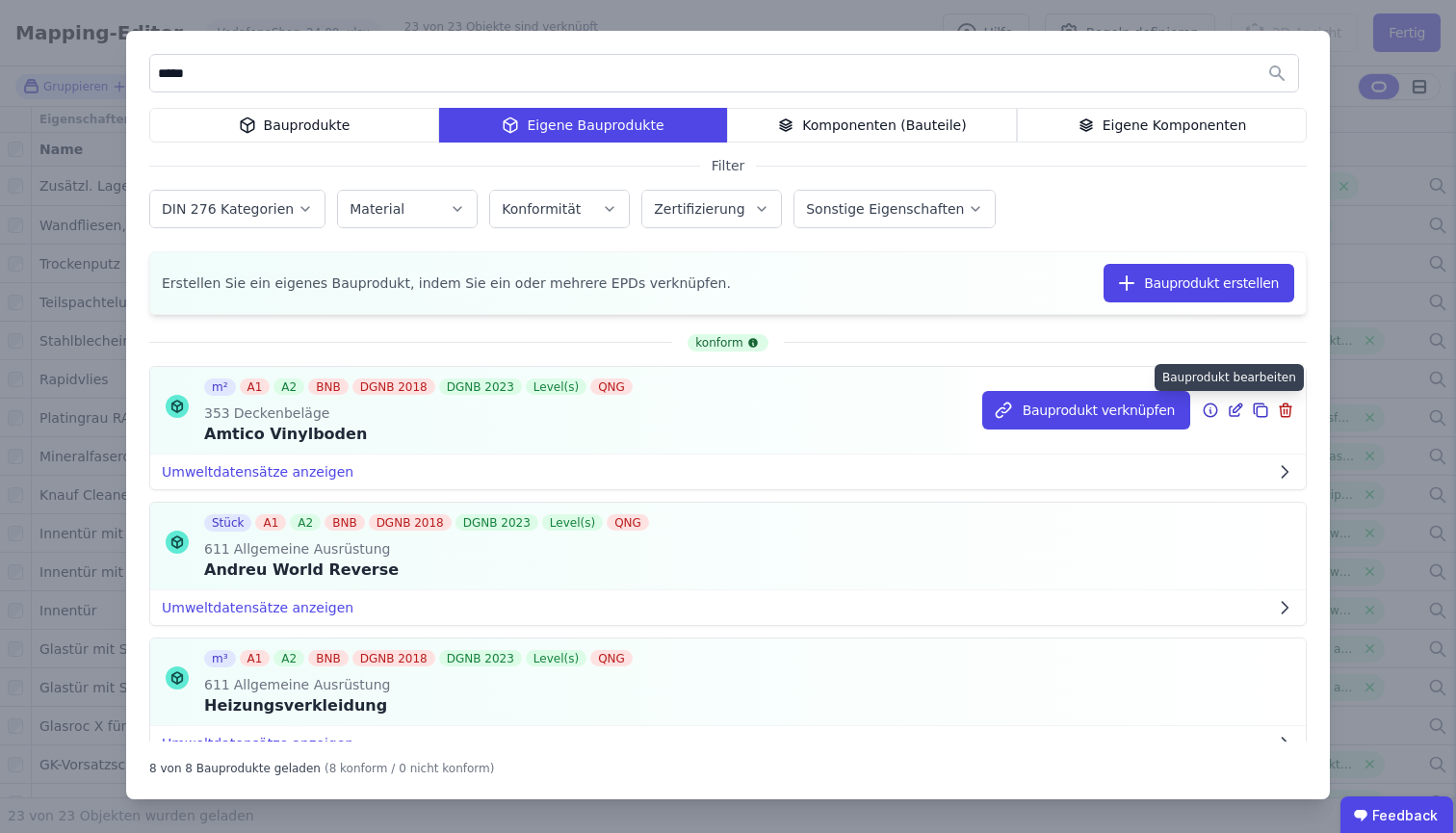
type input "*****"
click at [1226, 409] on icon at bounding box center [1234, 409] width 17 height 23
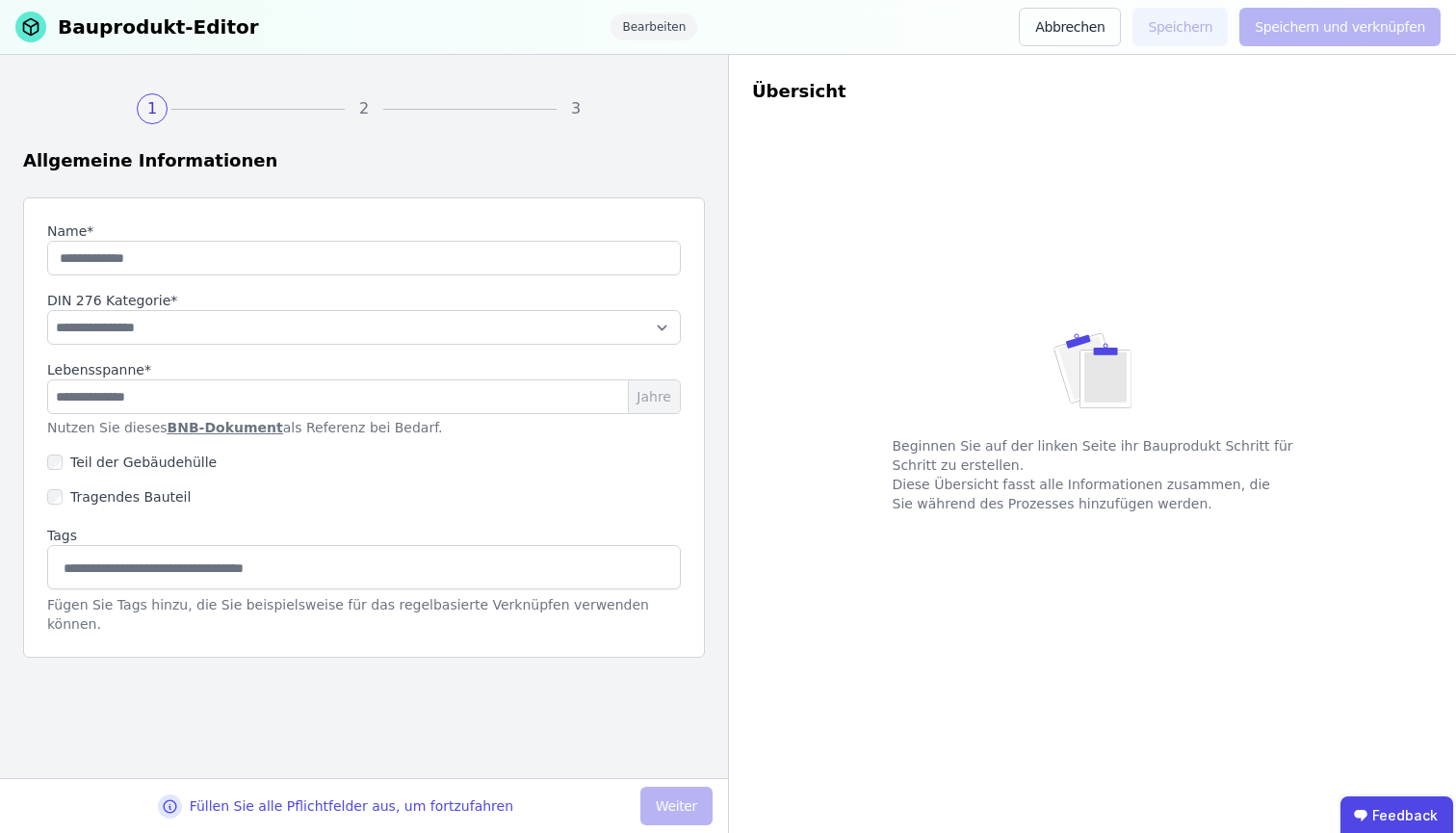
type input "**********"
type input "**"
select select "**********"
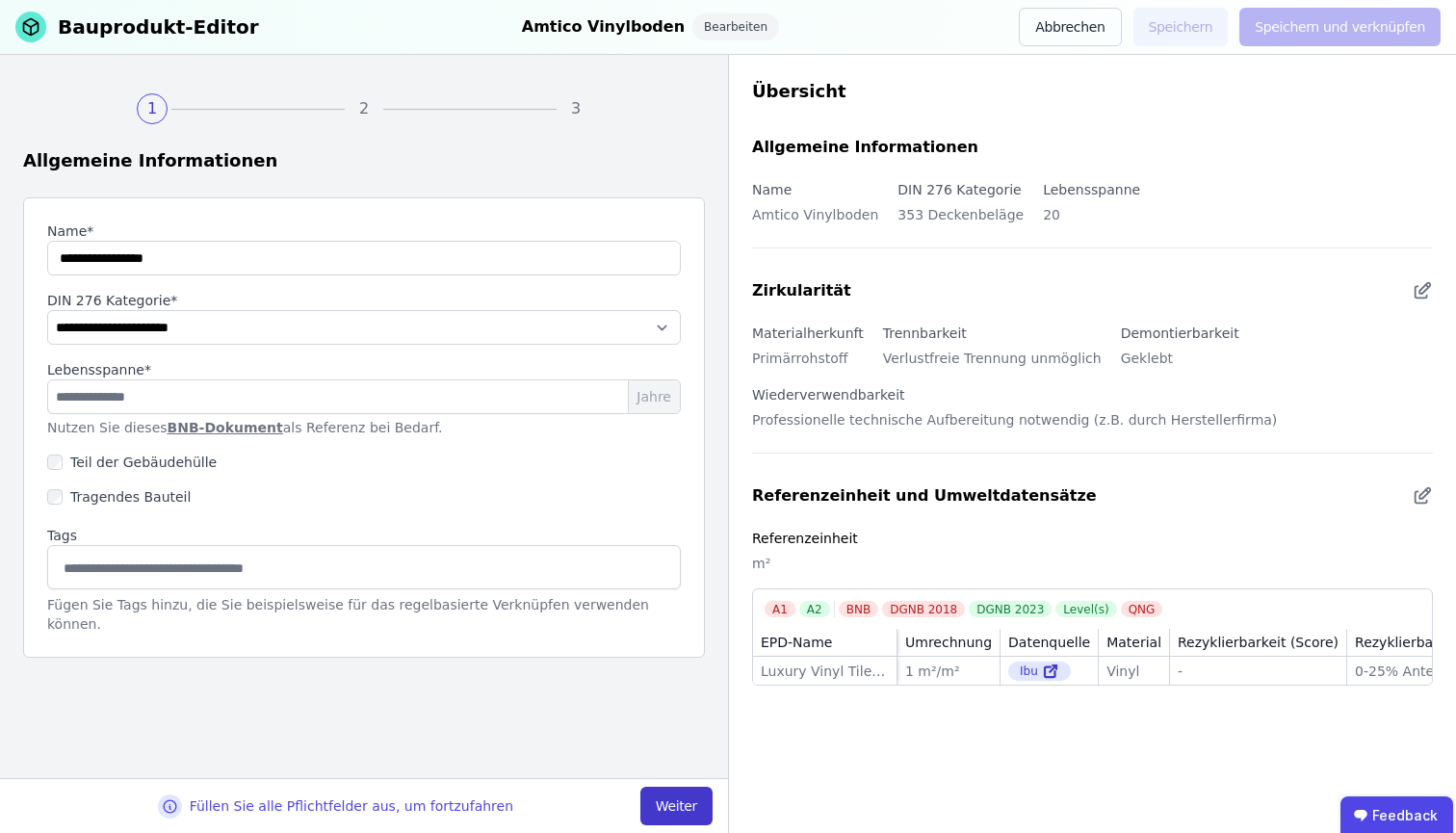
click at [700, 802] on button "Weiter" at bounding box center [677, 805] width 72 height 39
select select "**********"
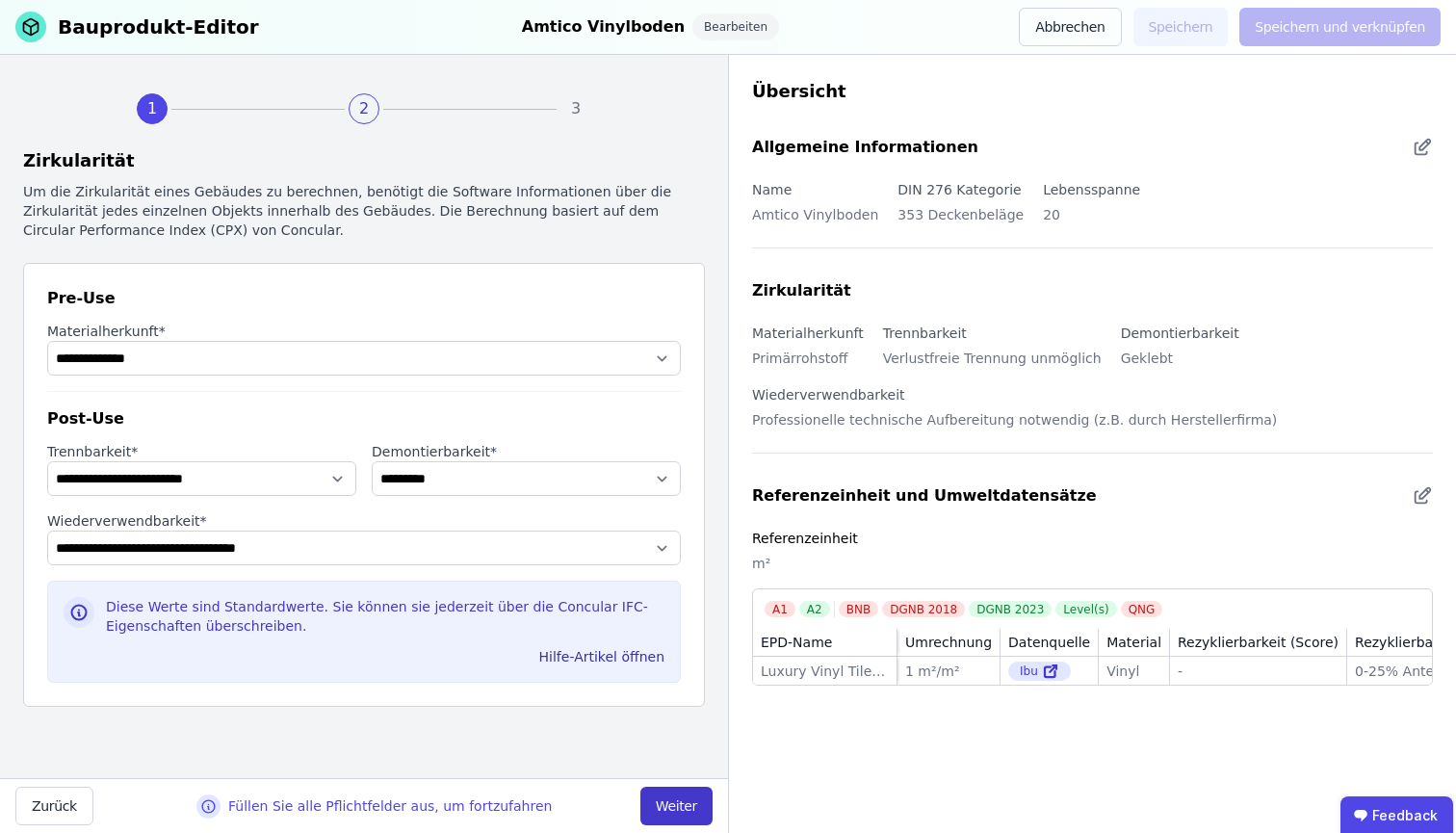
click at [700, 802] on button "Weiter" at bounding box center [677, 805] width 72 height 39
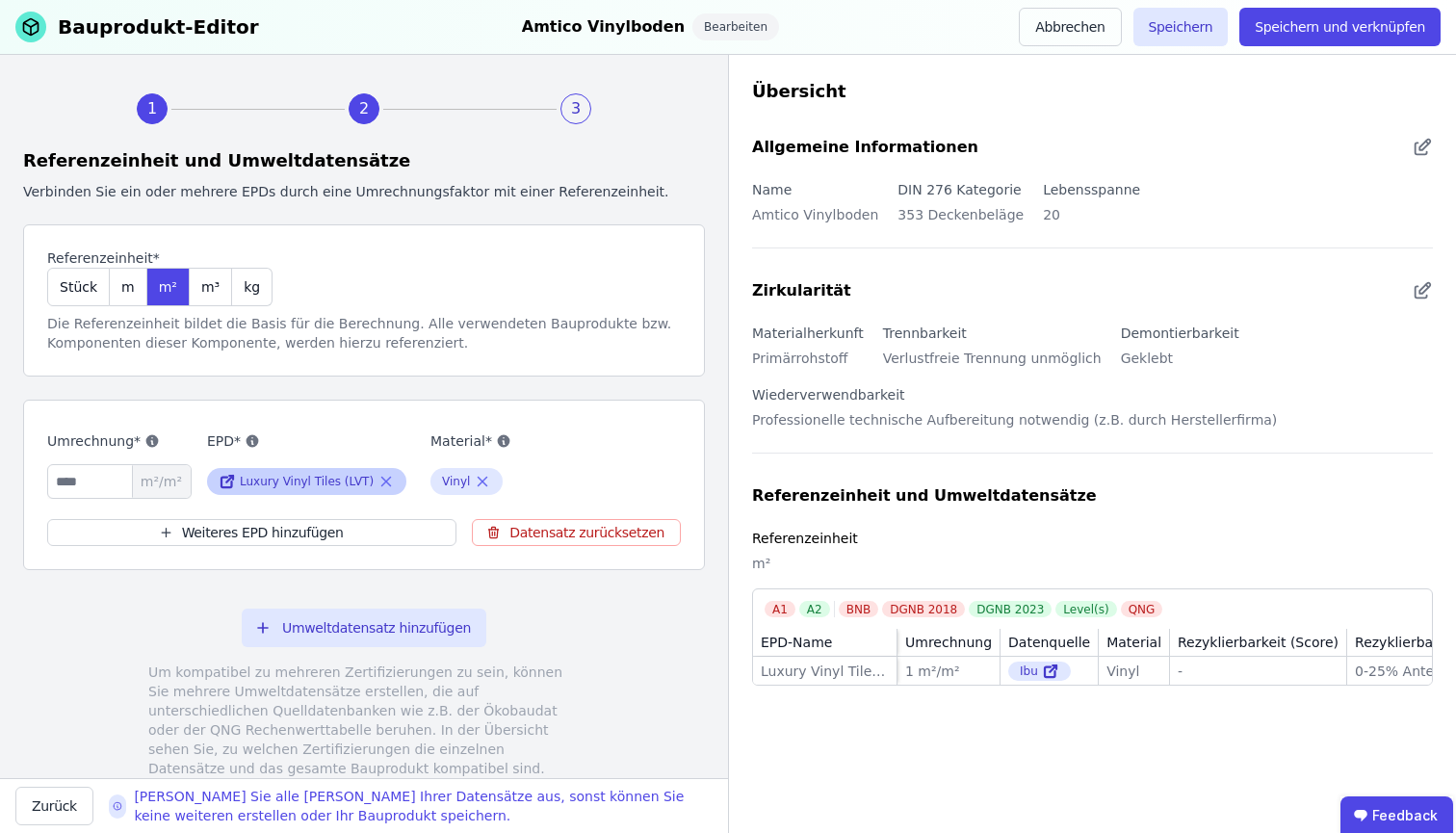
click at [389, 482] on icon at bounding box center [385, 481] width 17 height 23
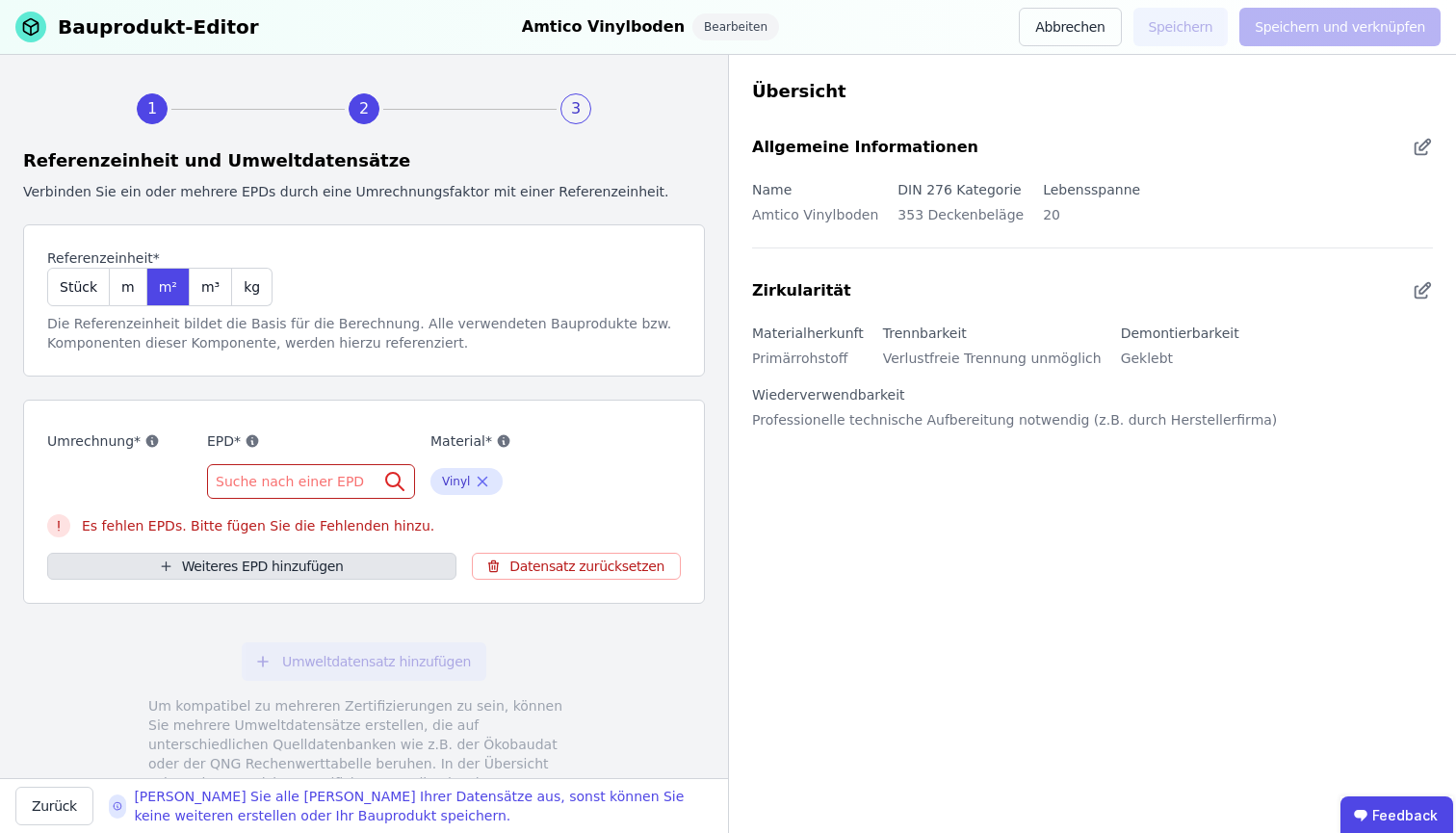
click at [418, 565] on button "Weiteres EPD hinzufügen" at bounding box center [251, 566] width 409 height 27
click at [323, 489] on span "Suche nach einer EPD" at bounding box center [291, 481] width 152 height 19
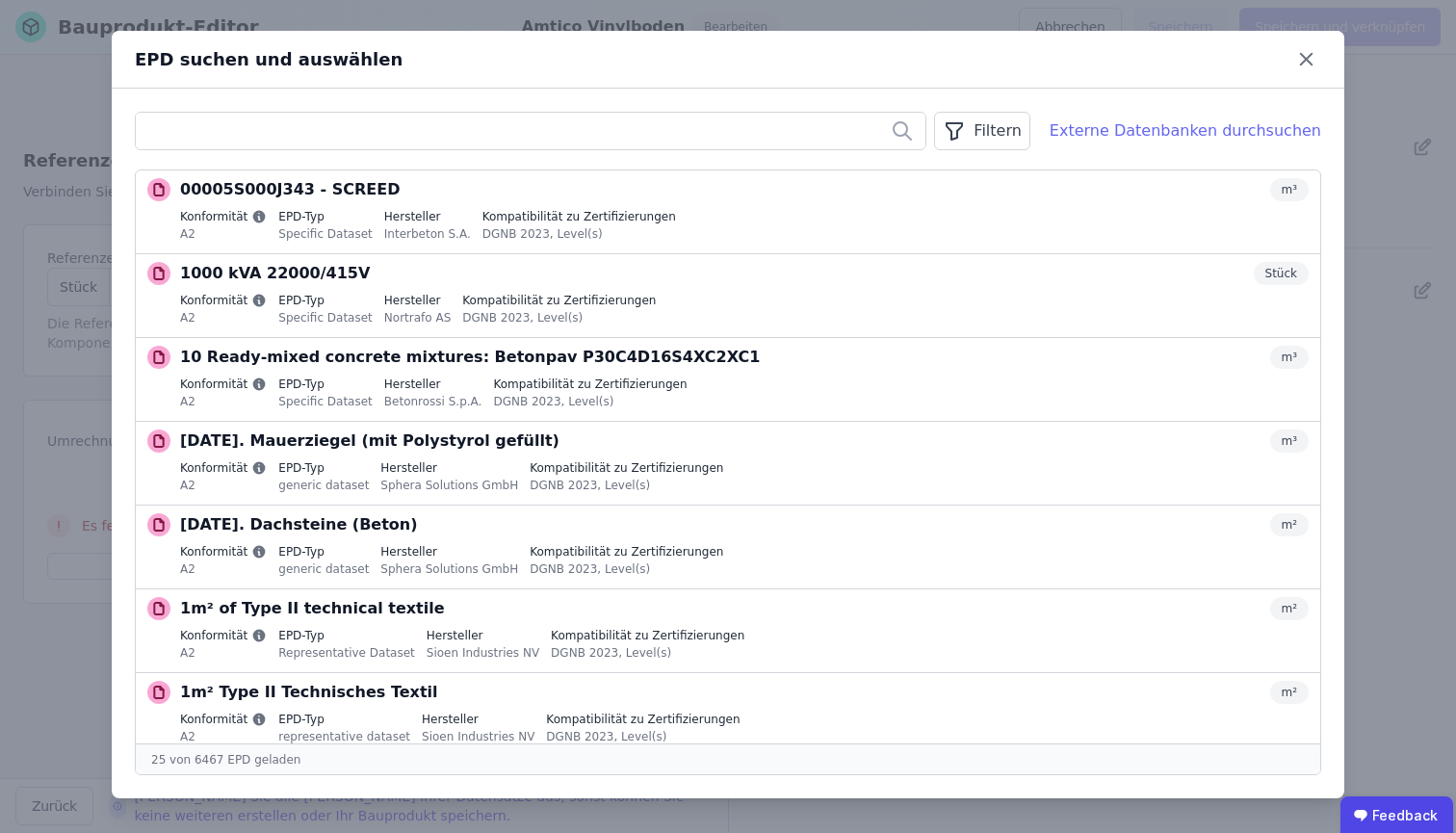
click at [1178, 141] on div "Externe Datenbanken durchsuchen" at bounding box center [1186, 131] width 271 height 23
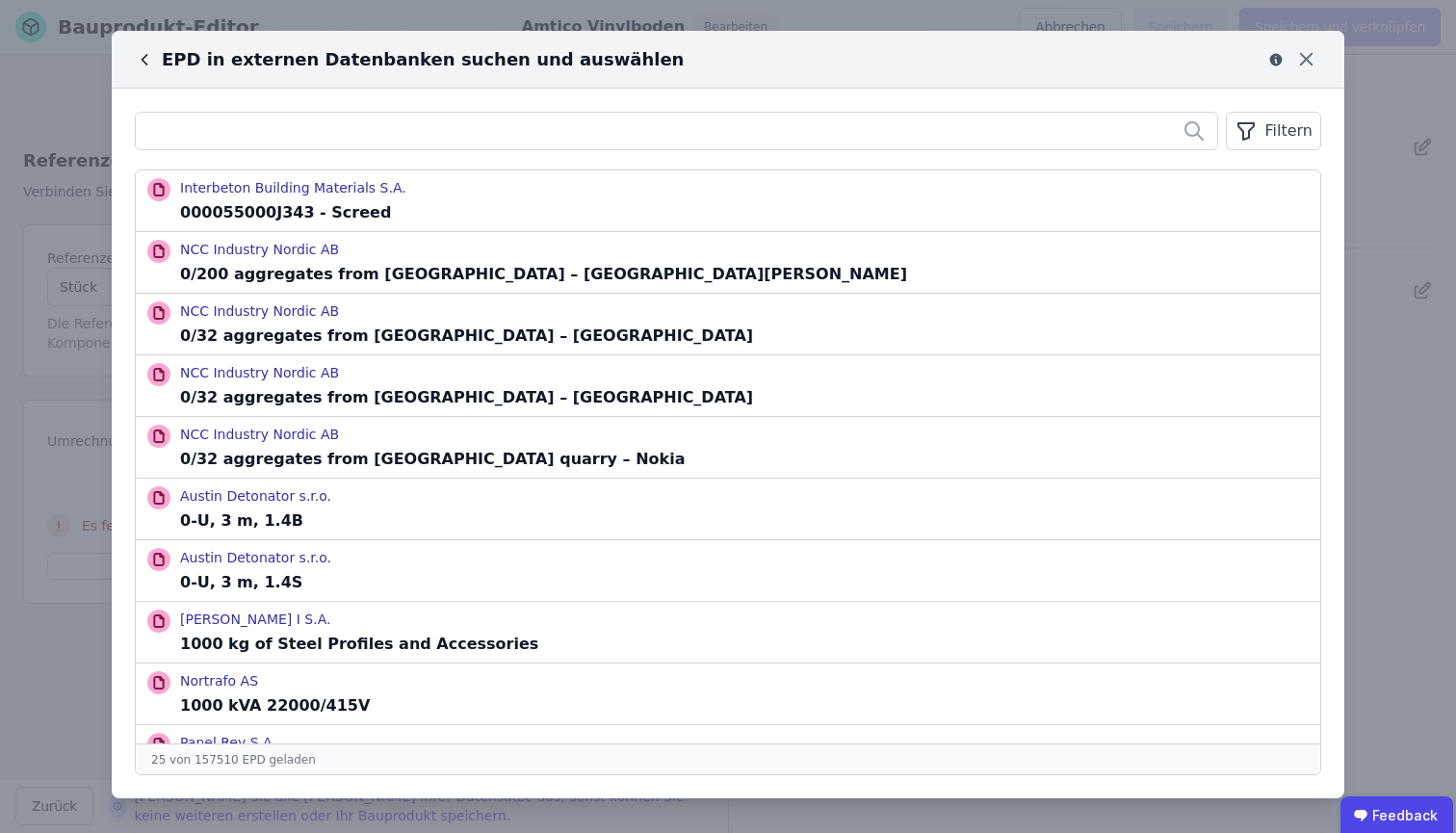
click at [1434, 83] on div "EPD in externen Datenbanken suchen und auswählen Filtern Interbeton Building Ma…" at bounding box center [728, 416] width 1456 height 833
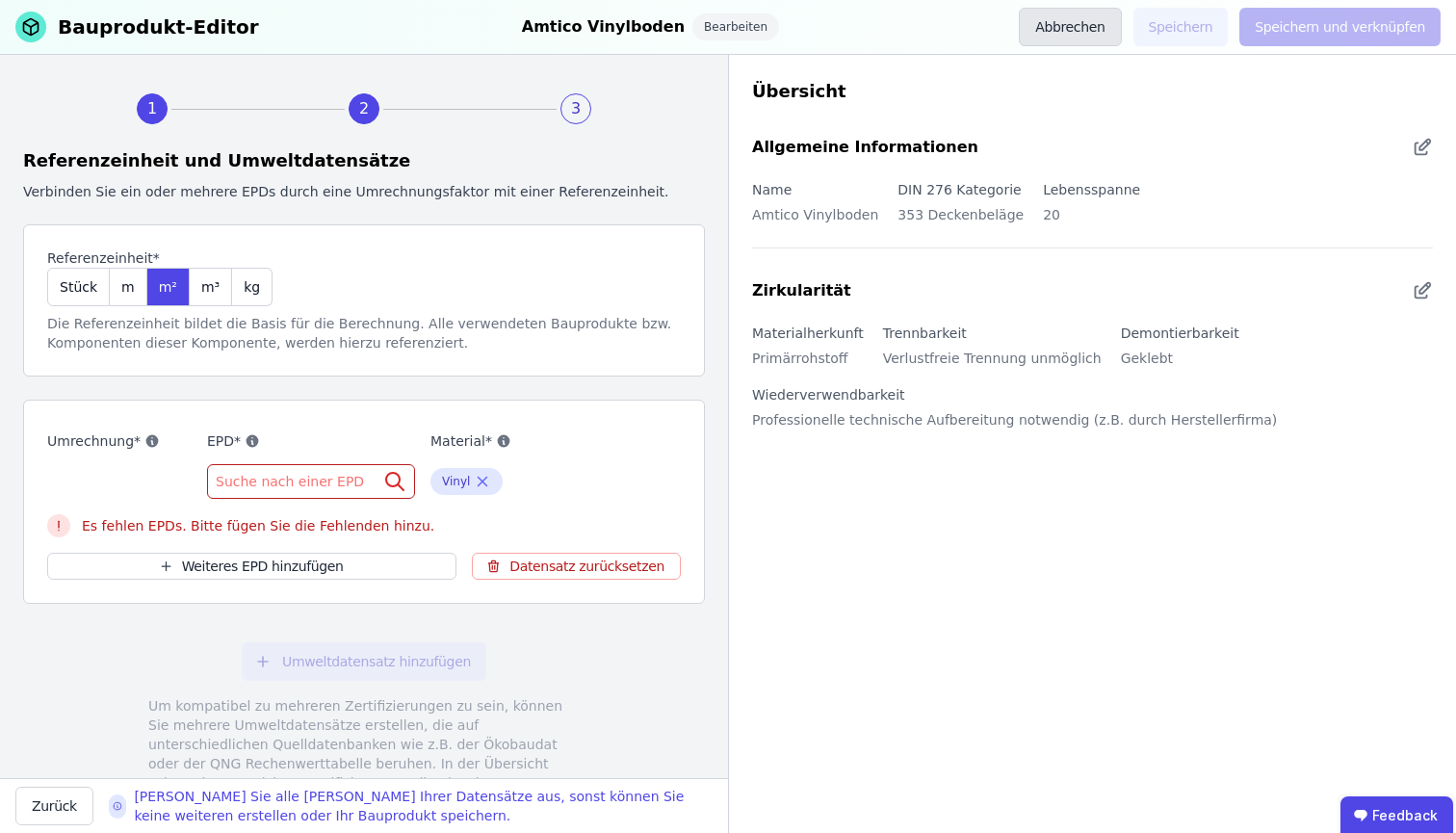
click at [1064, 29] on button "Abbrechen" at bounding box center [1070, 27] width 102 height 39
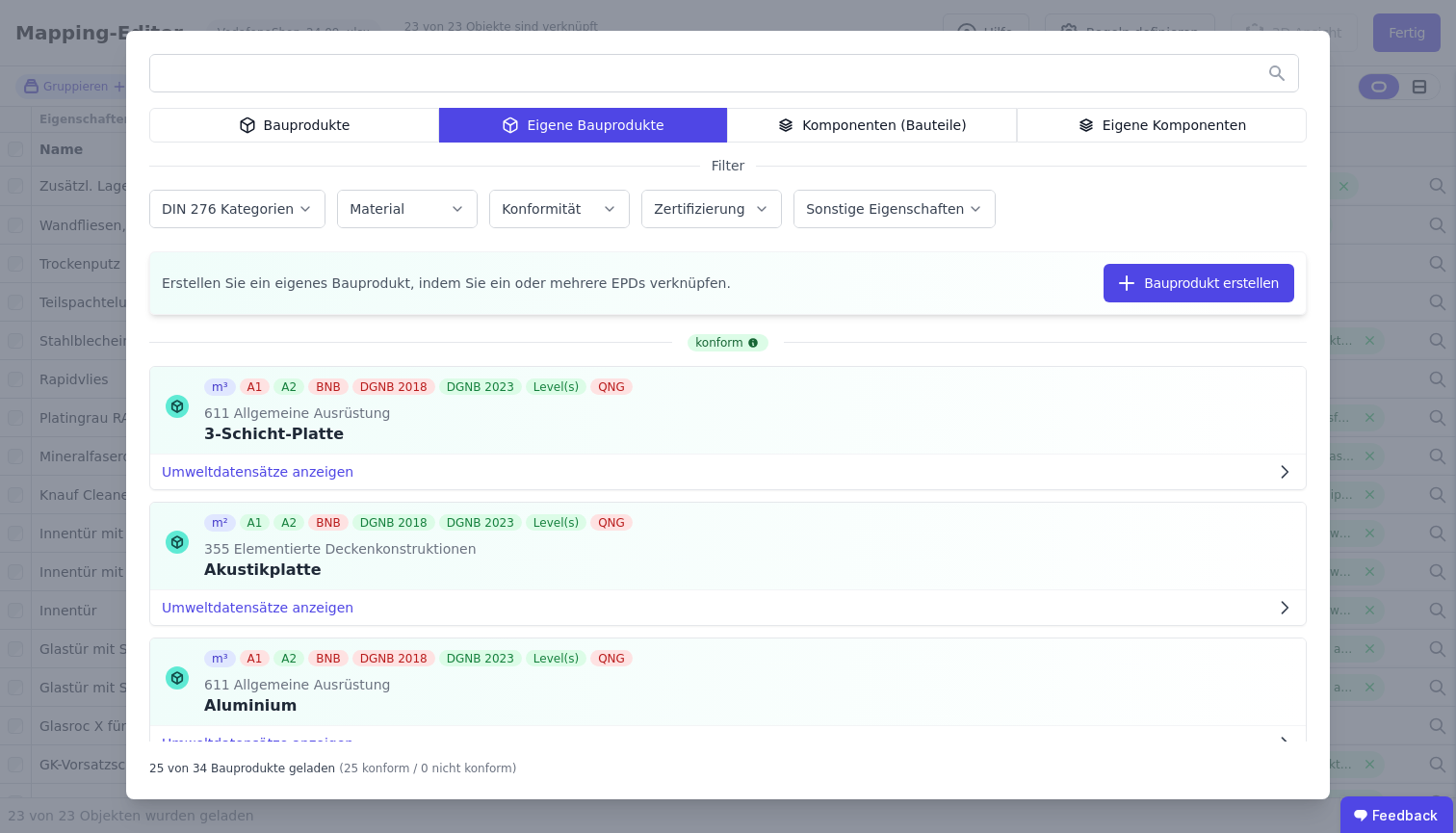
click at [438, 14] on div "Bauprodukte Eigene Bauprodukte Komponenten (Bauteile) Eigene Komponenten Filter…" at bounding box center [728, 416] width 1456 height 833
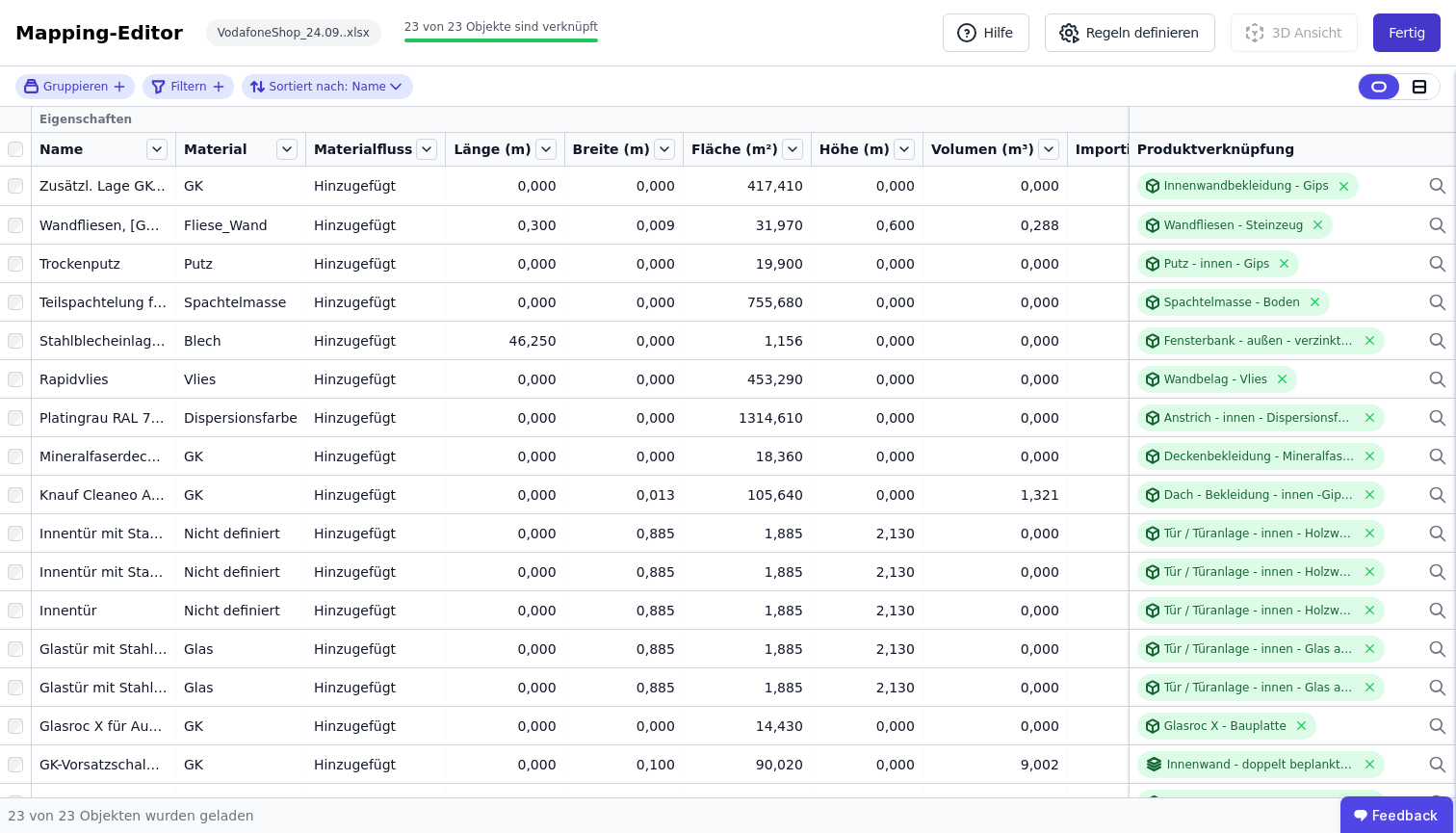
click at [1413, 35] on button "Fertig" at bounding box center [1407, 33] width 68 height 39
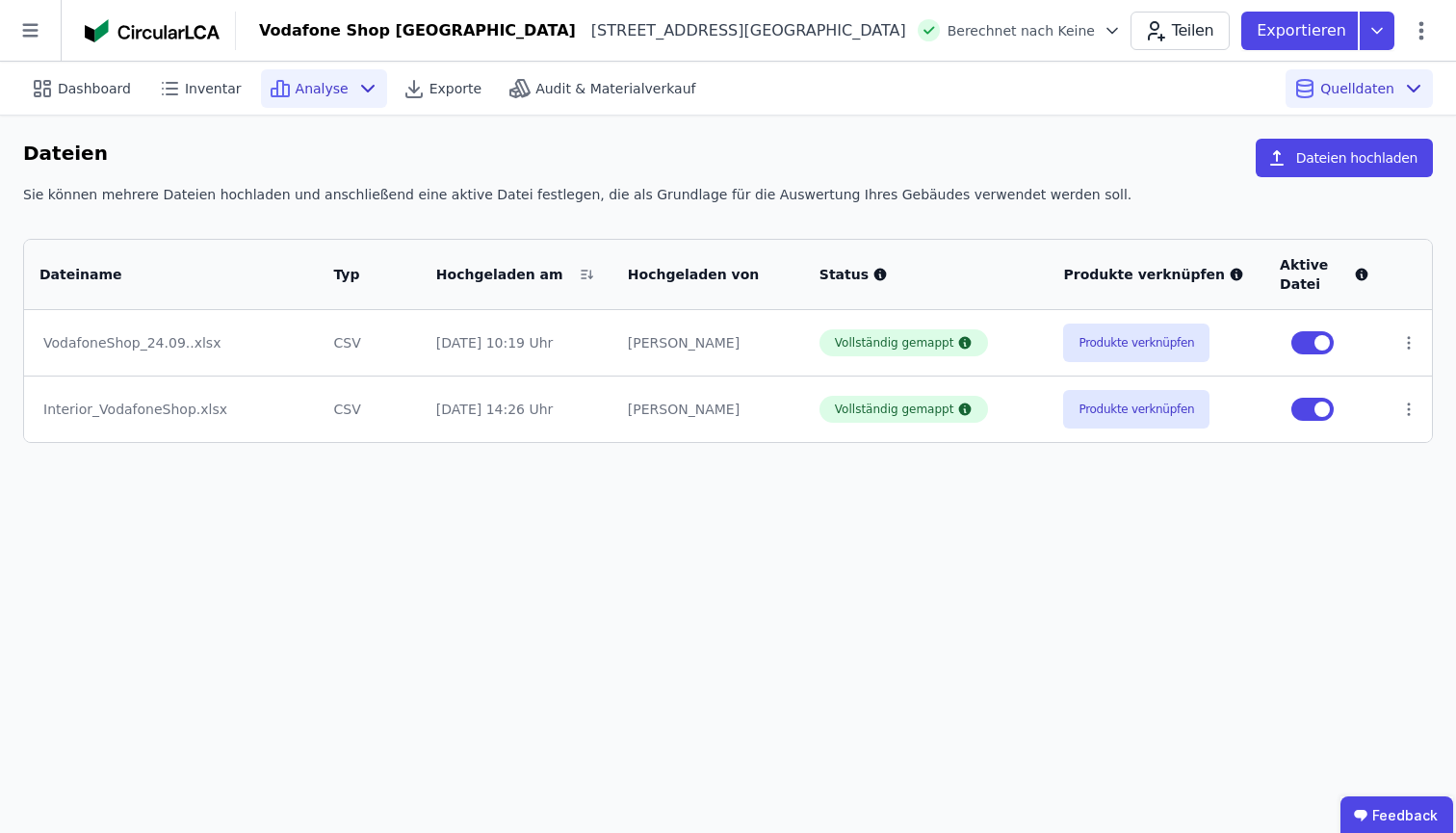
click at [268, 88] on icon at bounding box center [279, 88] width 23 height 23
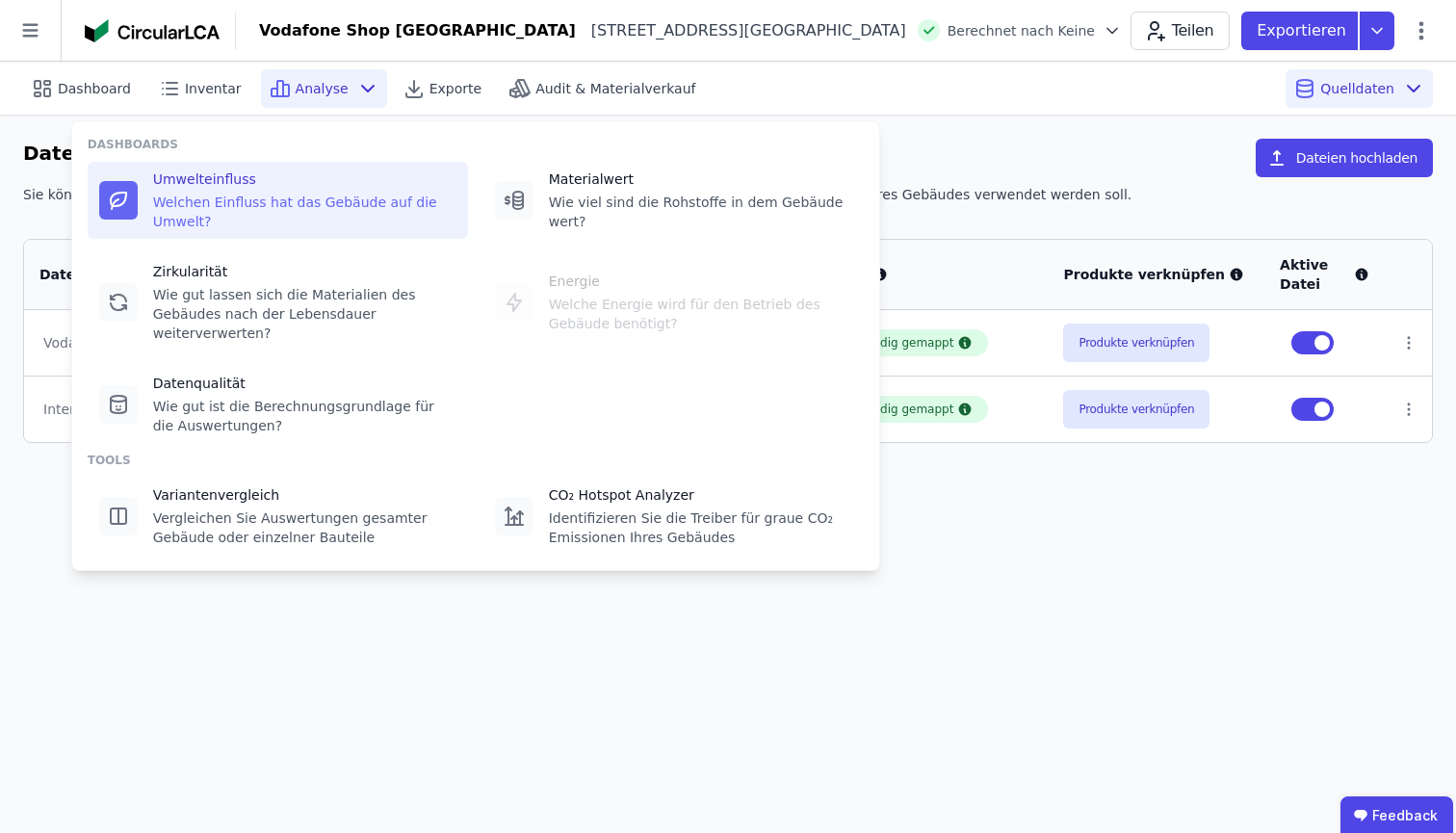
click at [281, 192] on div "Umwelteinfluss Welchen Einfluss hat das Gebäude auf die Umwelt?" at bounding box center [304, 201] width 303 height 62
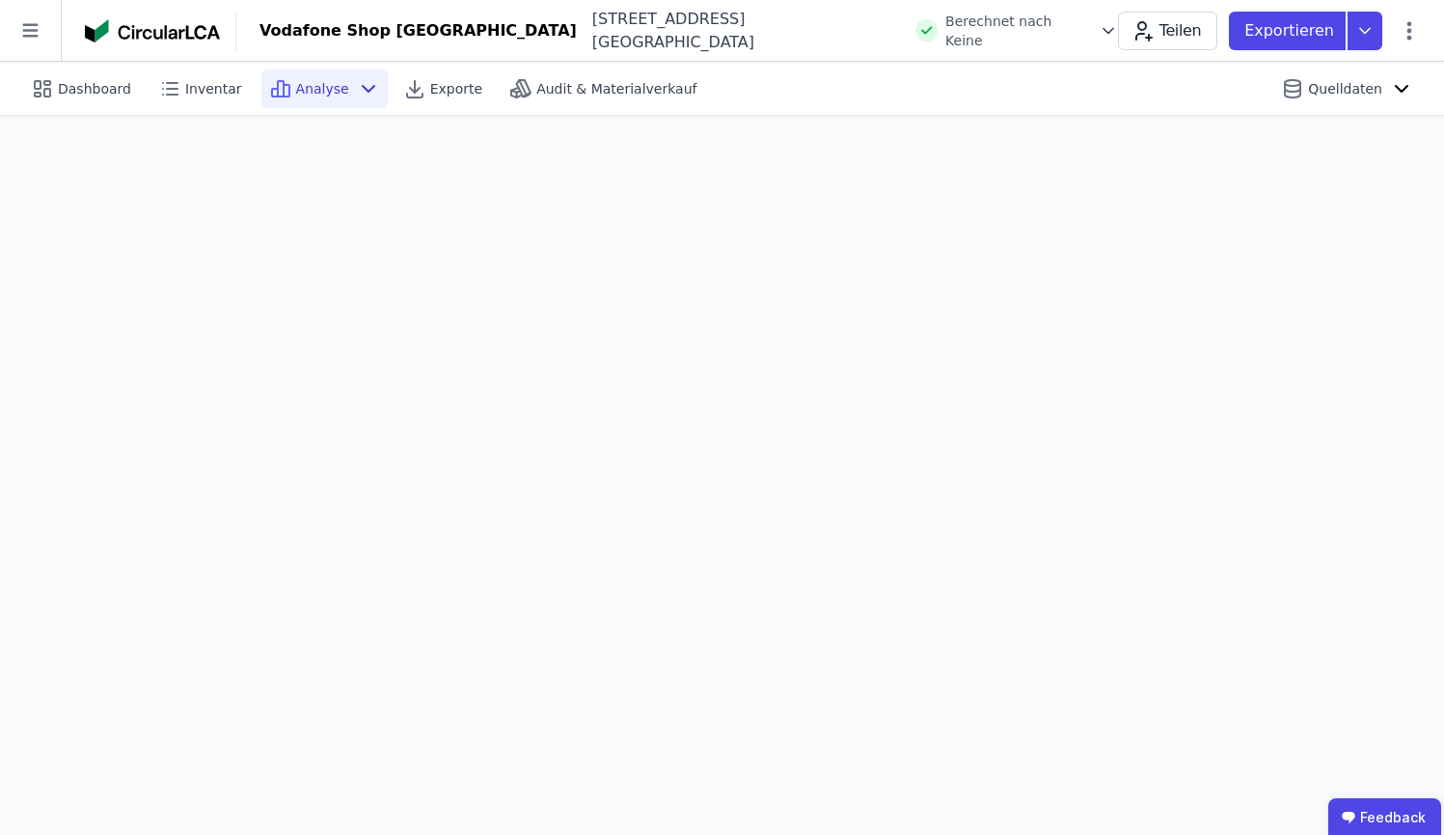
click at [330, 92] on span "Analyse" at bounding box center [322, 88] width 53 height 19
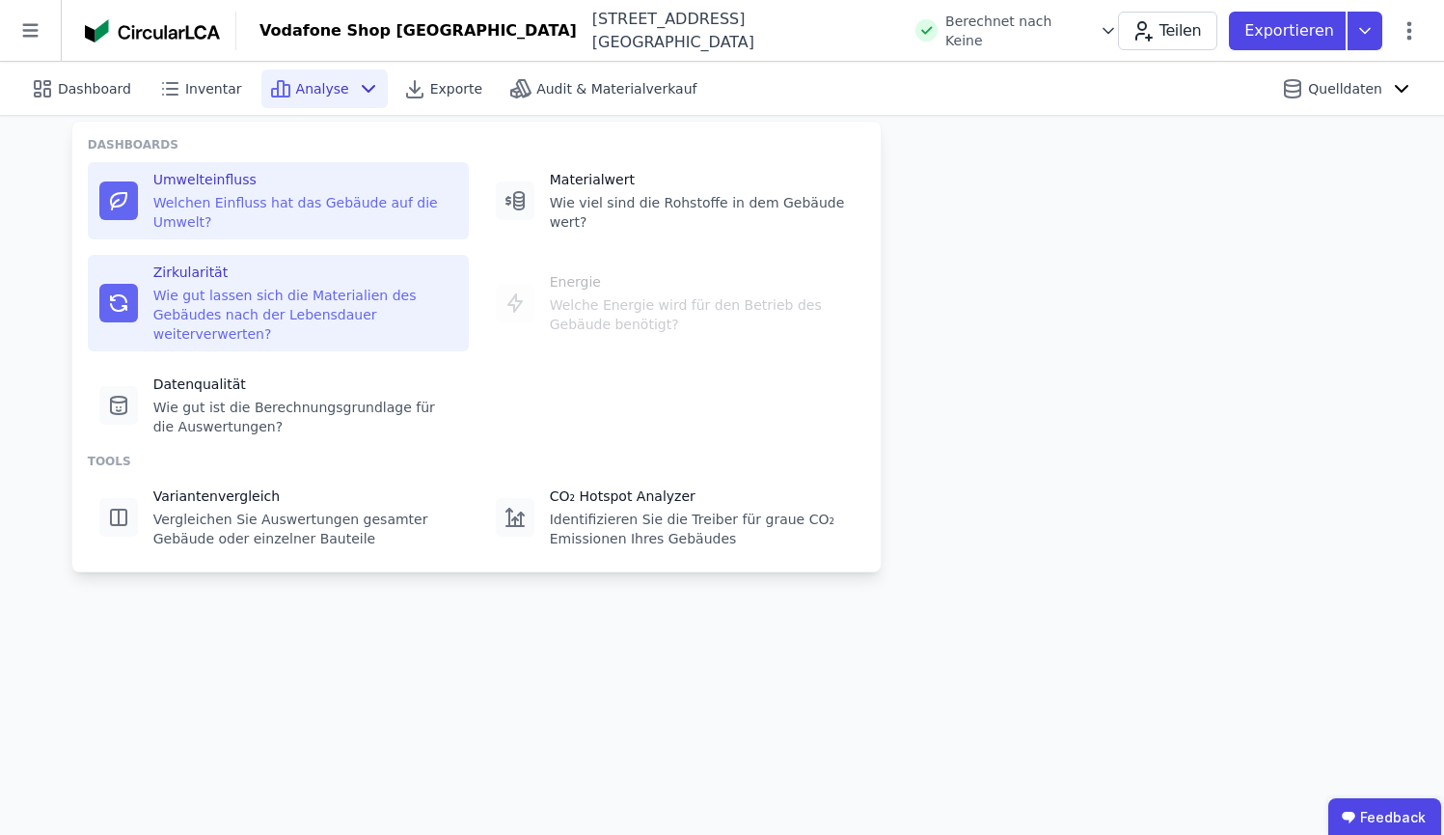
click at [330, 312] on div "Wie gut lassen sich die Materialien des Gebäudes nach der Lebensdauer weiterver…" at bounding box center [305, 315] width 304 height 58
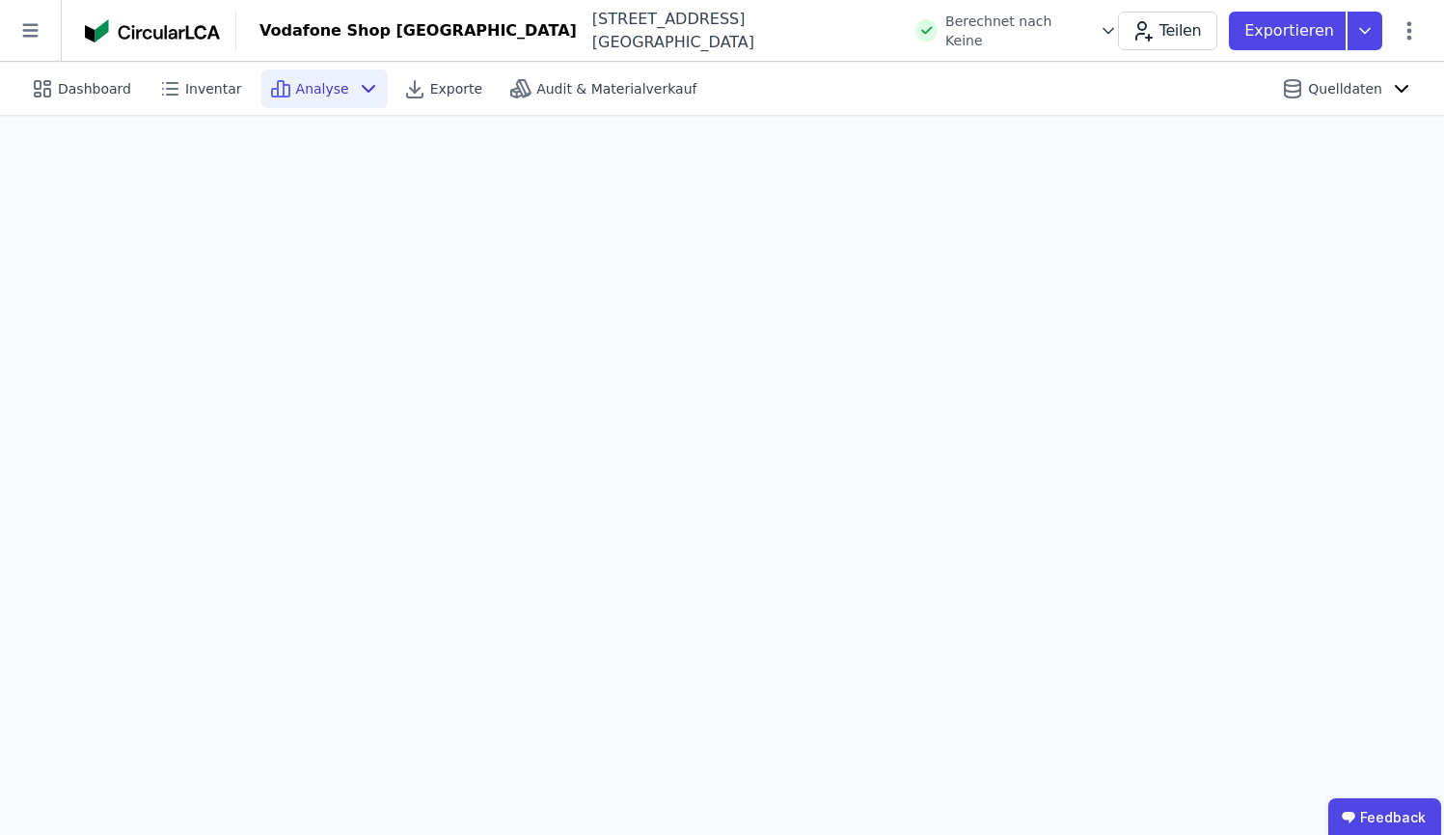
scroll to position [54, 0]
